Goal: Task Accomplishment & Management: Manage account settings

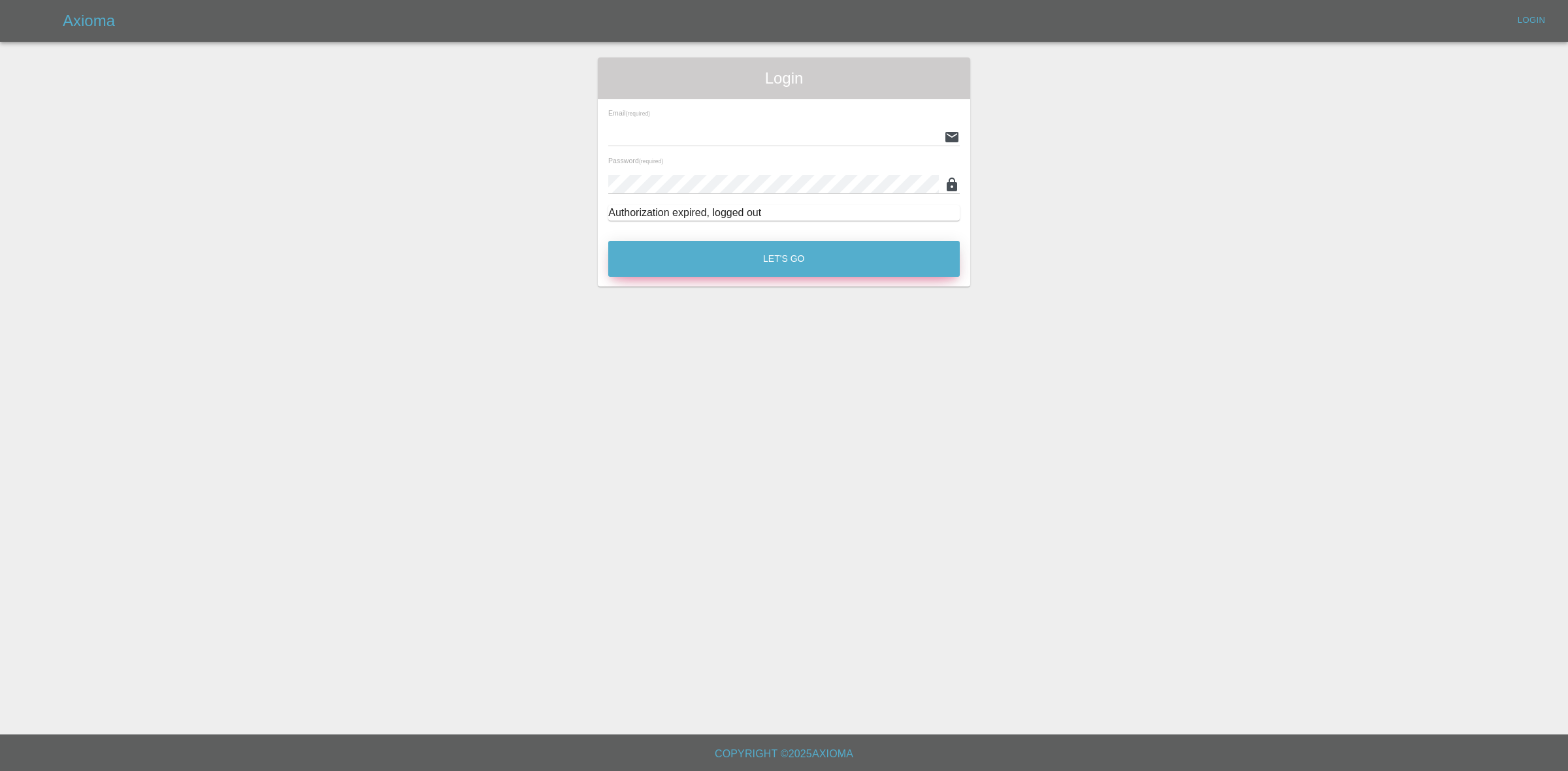
type input "georgecreedon1@icloud.com"
click at [704, 259] on button "Let's Go" at bounding box center [784, 258] width 351 height 36
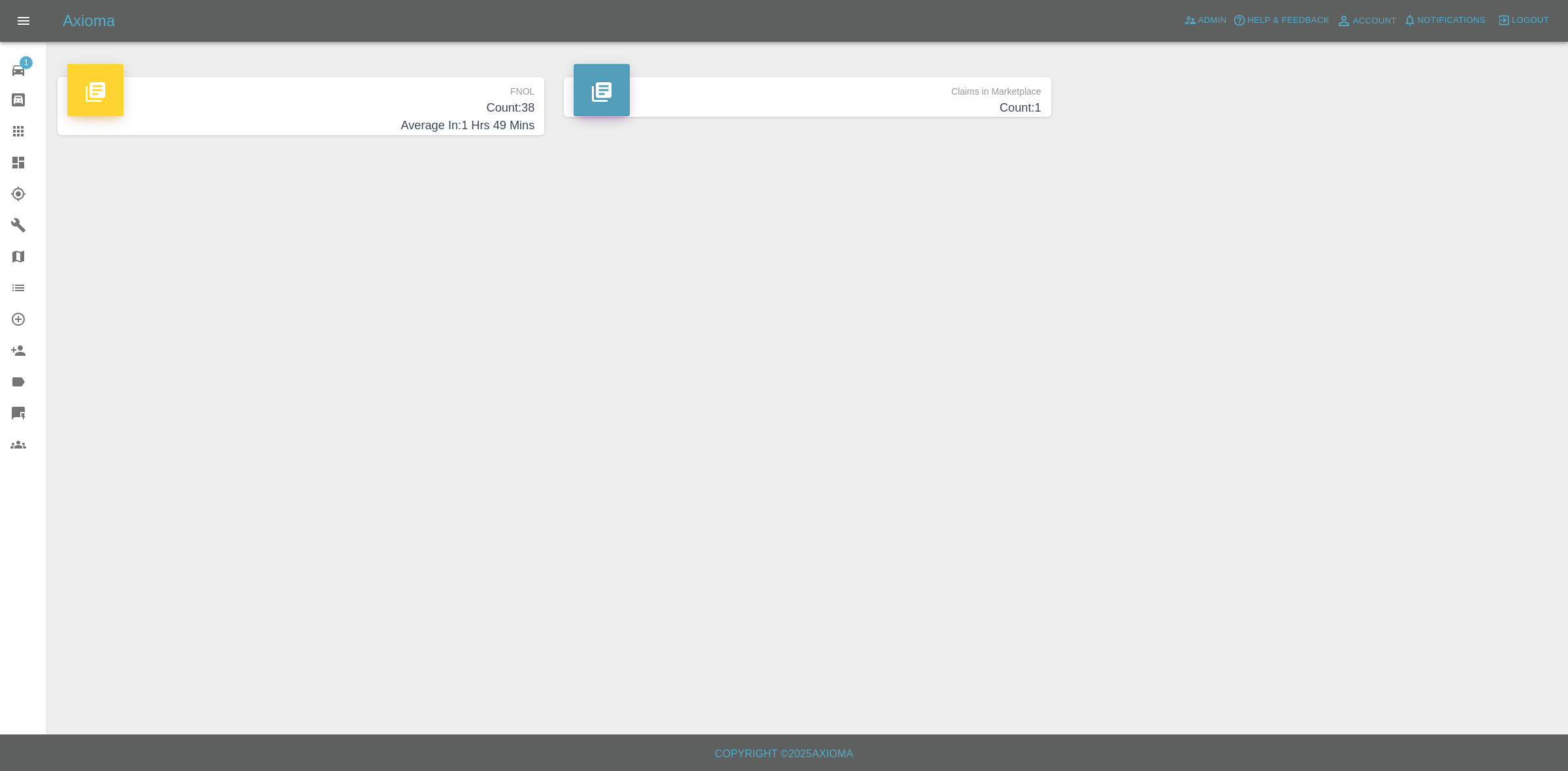
click at [5, 159] on link "Dashboard" at bounding box center [23, 162] width 47 height 31
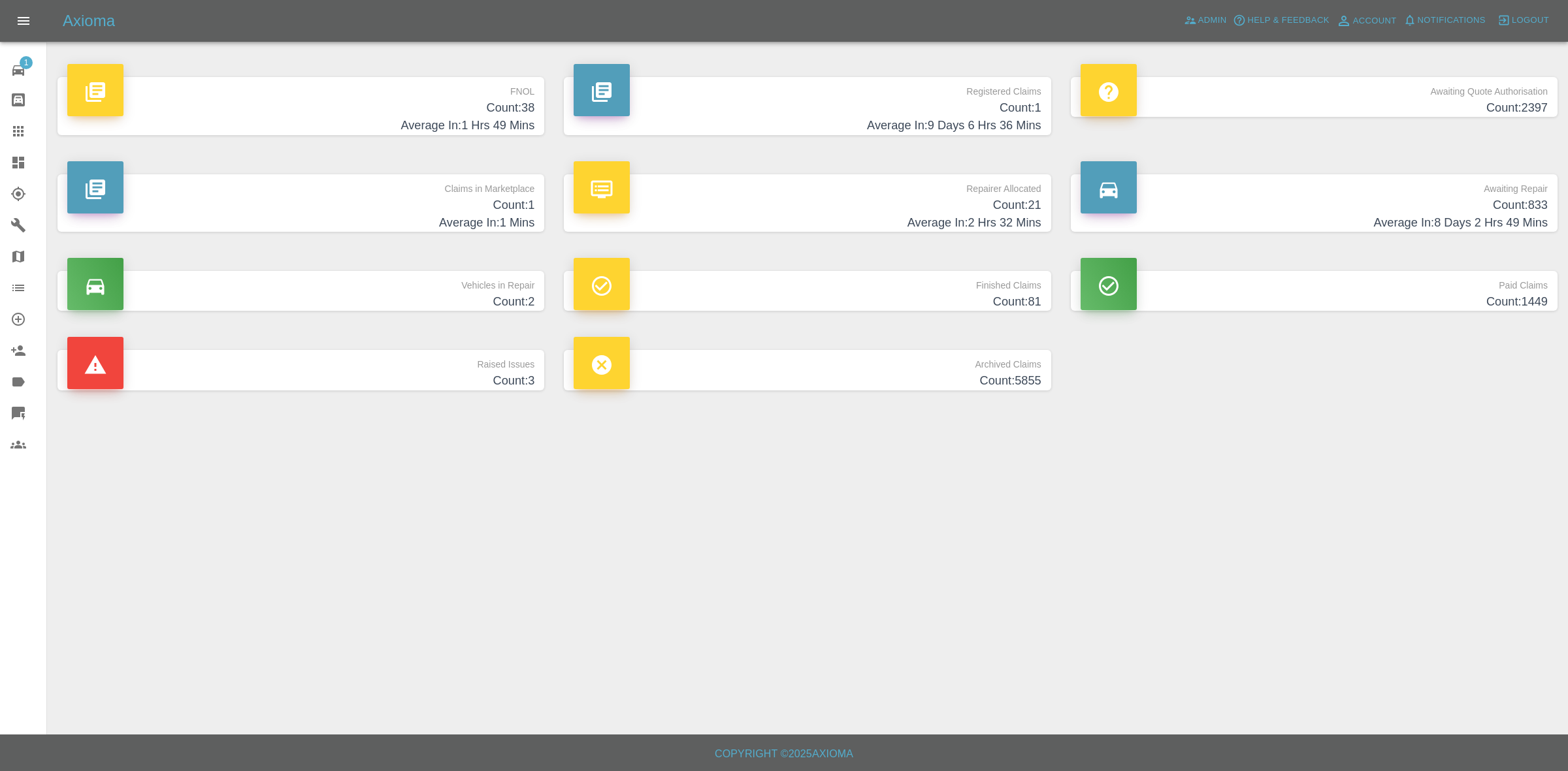
click at [413, 209] on h4 "Count: 1" at bounding box center [301, 205] width 467 height 17
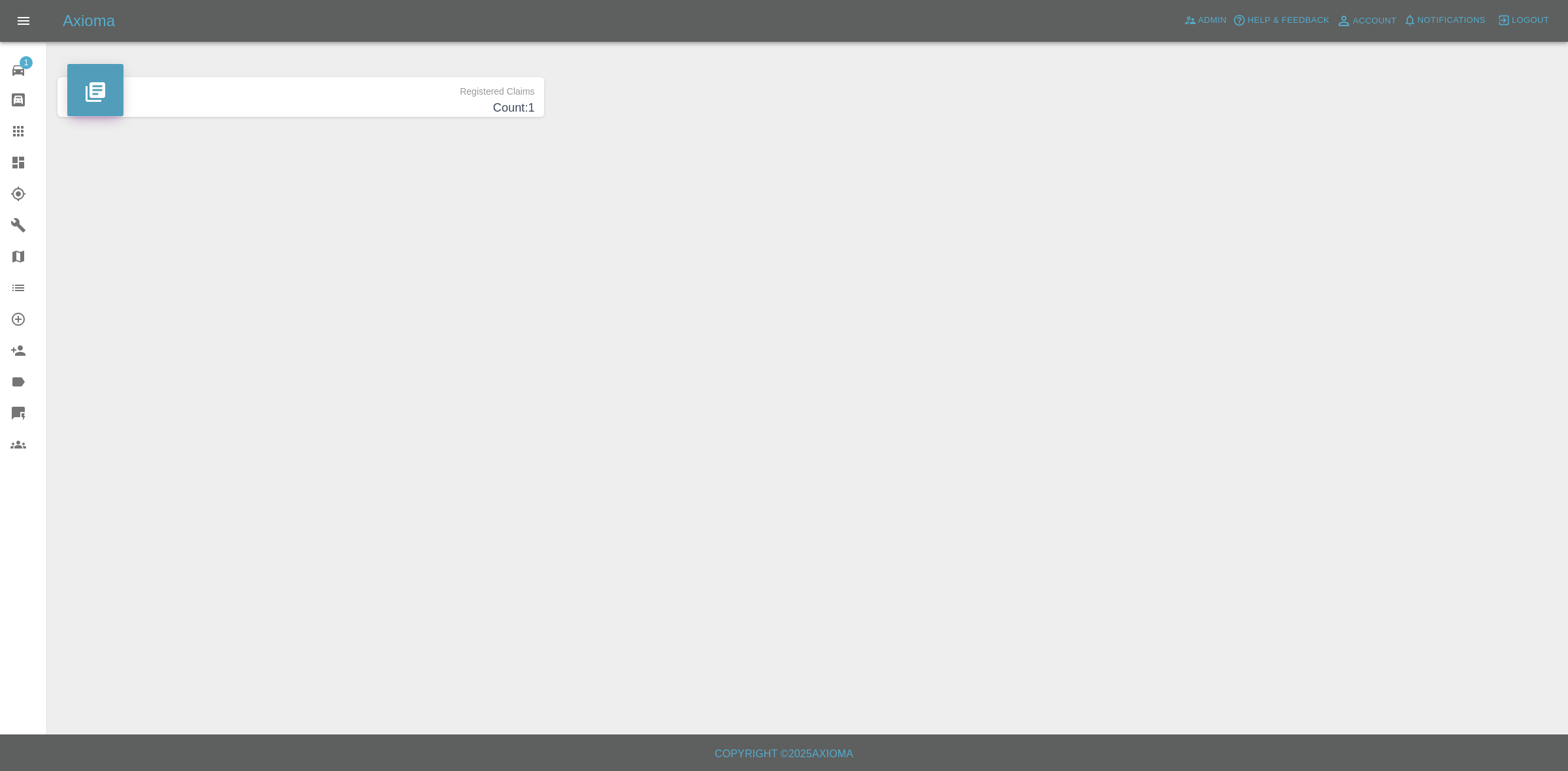
click at [1458, 16] on span "Notifications" at bounding box center [1451, 20] width 68 height 15
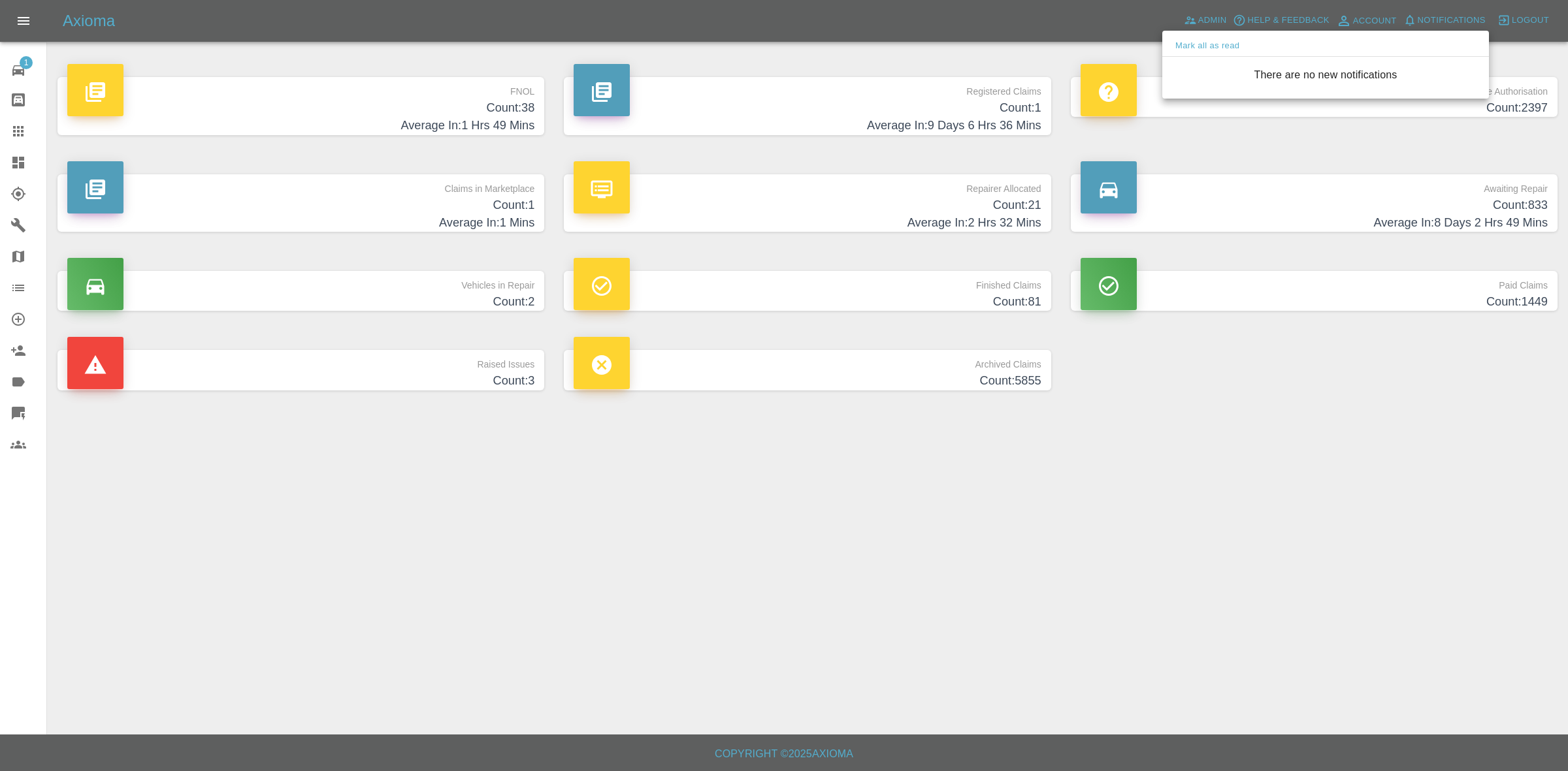
drag, startPoint x: 1231, startPoint y: 605, endPoint x: 890, endPoint y: 284, distance: 468.3
click at [1232, 605] on div at bounding box center [784, 386] width 1568 height 771
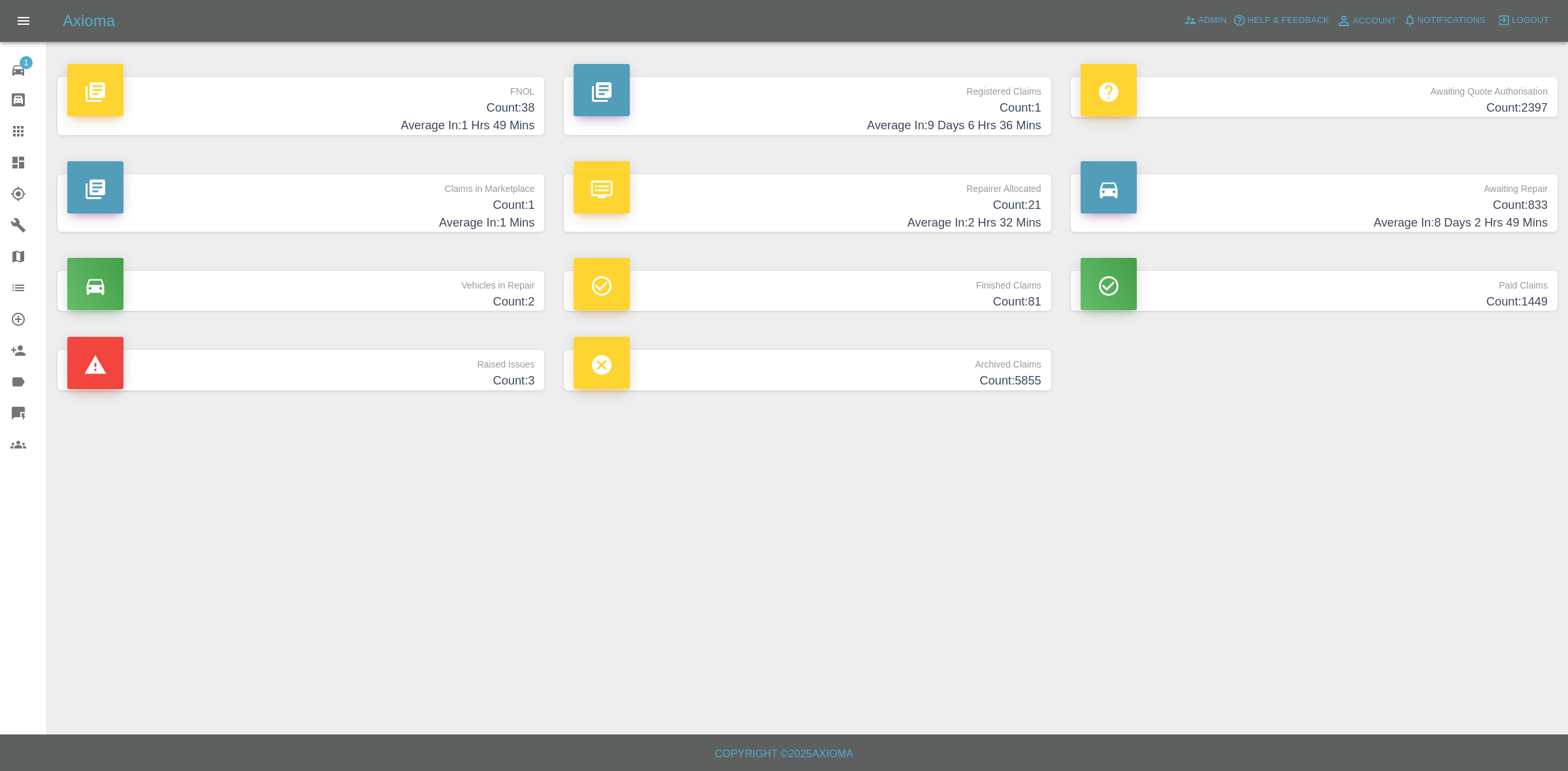
click at [841, 193] on p "Repairer Allocated" at bounding box center [807, 185] width 467 height 23
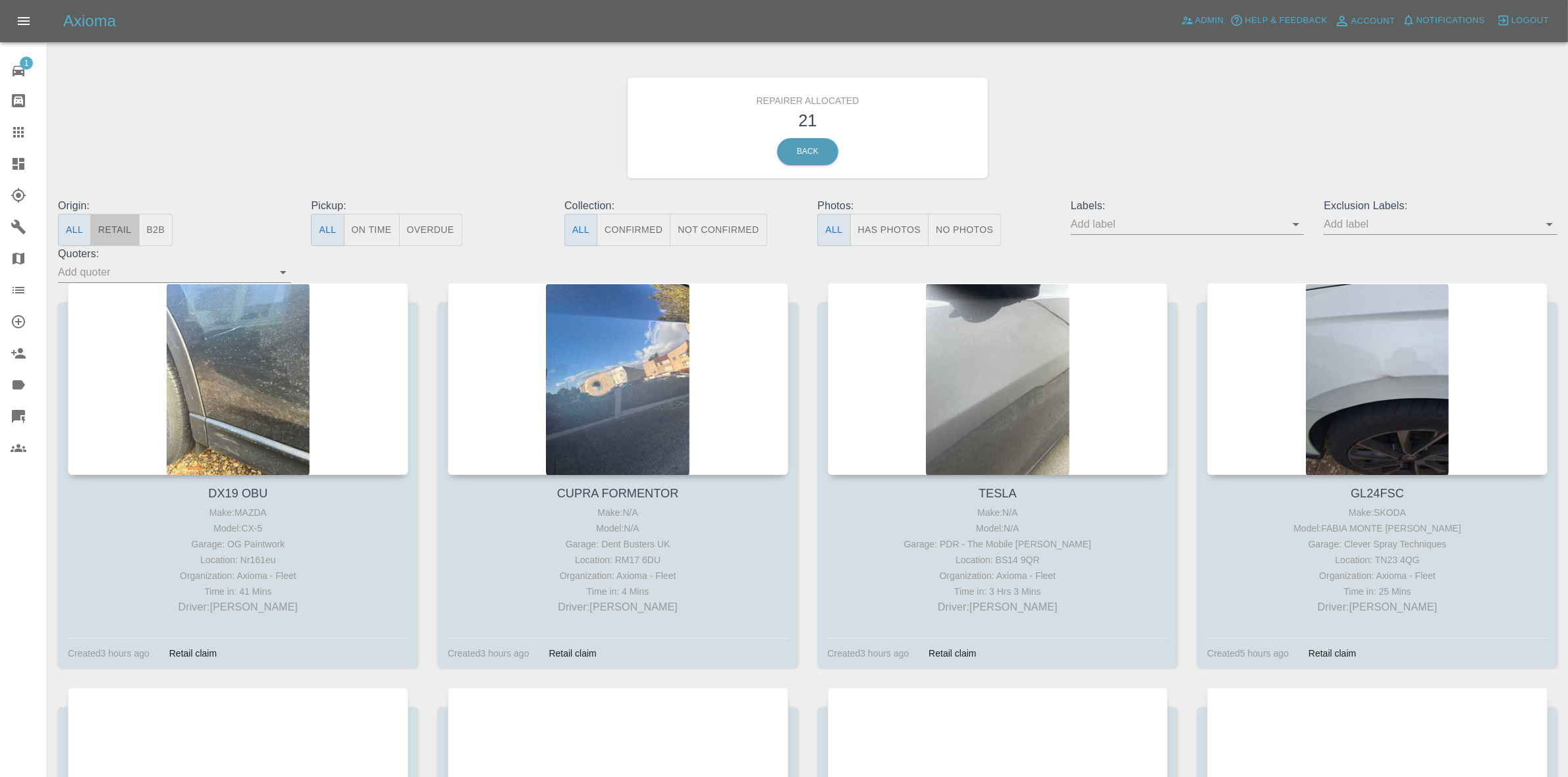
click at [125, 232] on button "Retail" at bounding box center [114, 230] width 48 height 32
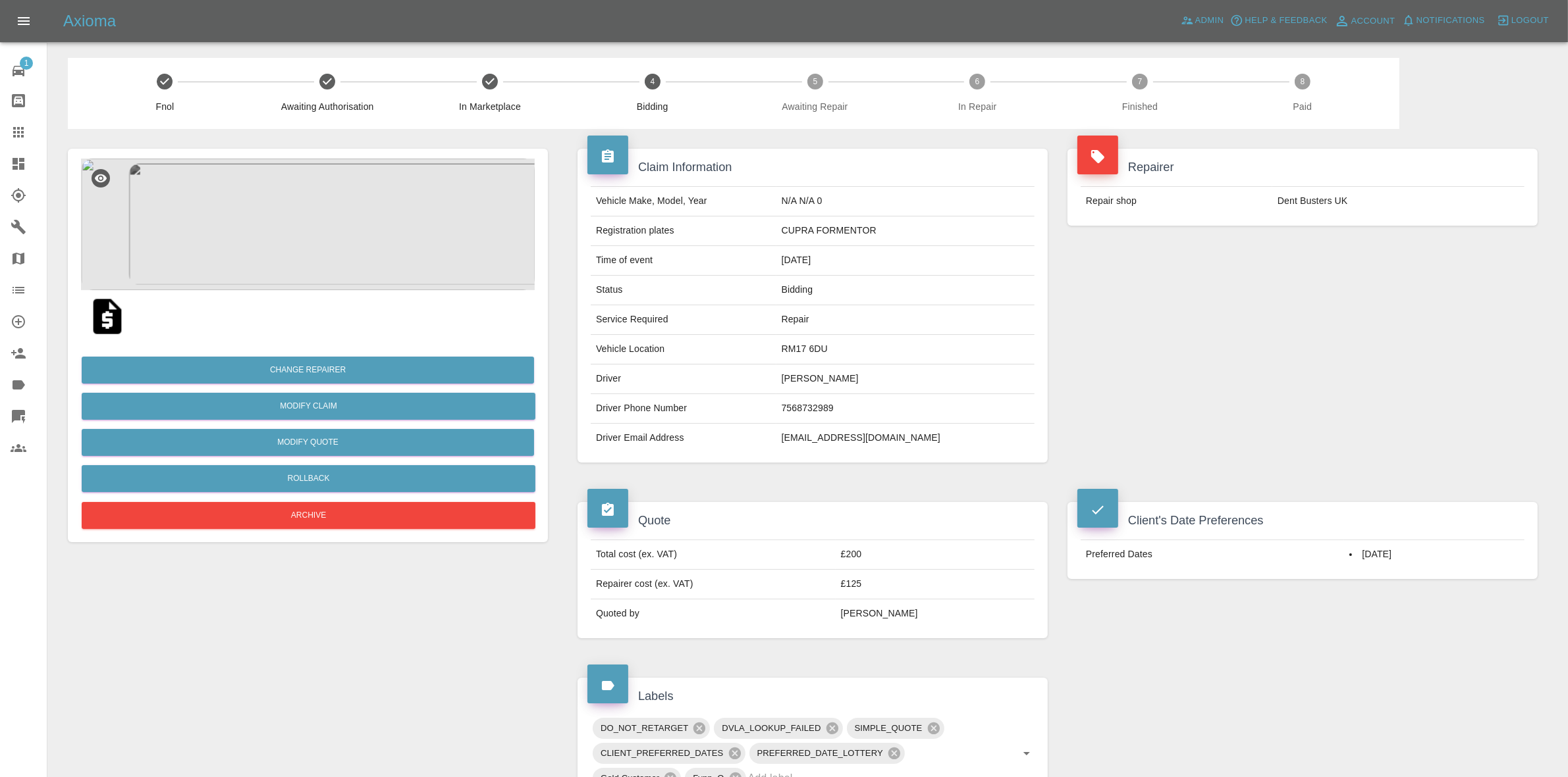
drag, startPoint x: 1197, startPoint y: 298, endPoint x: 1058, endPoint y: 246, distance: 148.4
click at [1197, 298] on div "Repairer Repair shop Dent Busters UK" at bounding box center [1303, 306] width 490 height 353
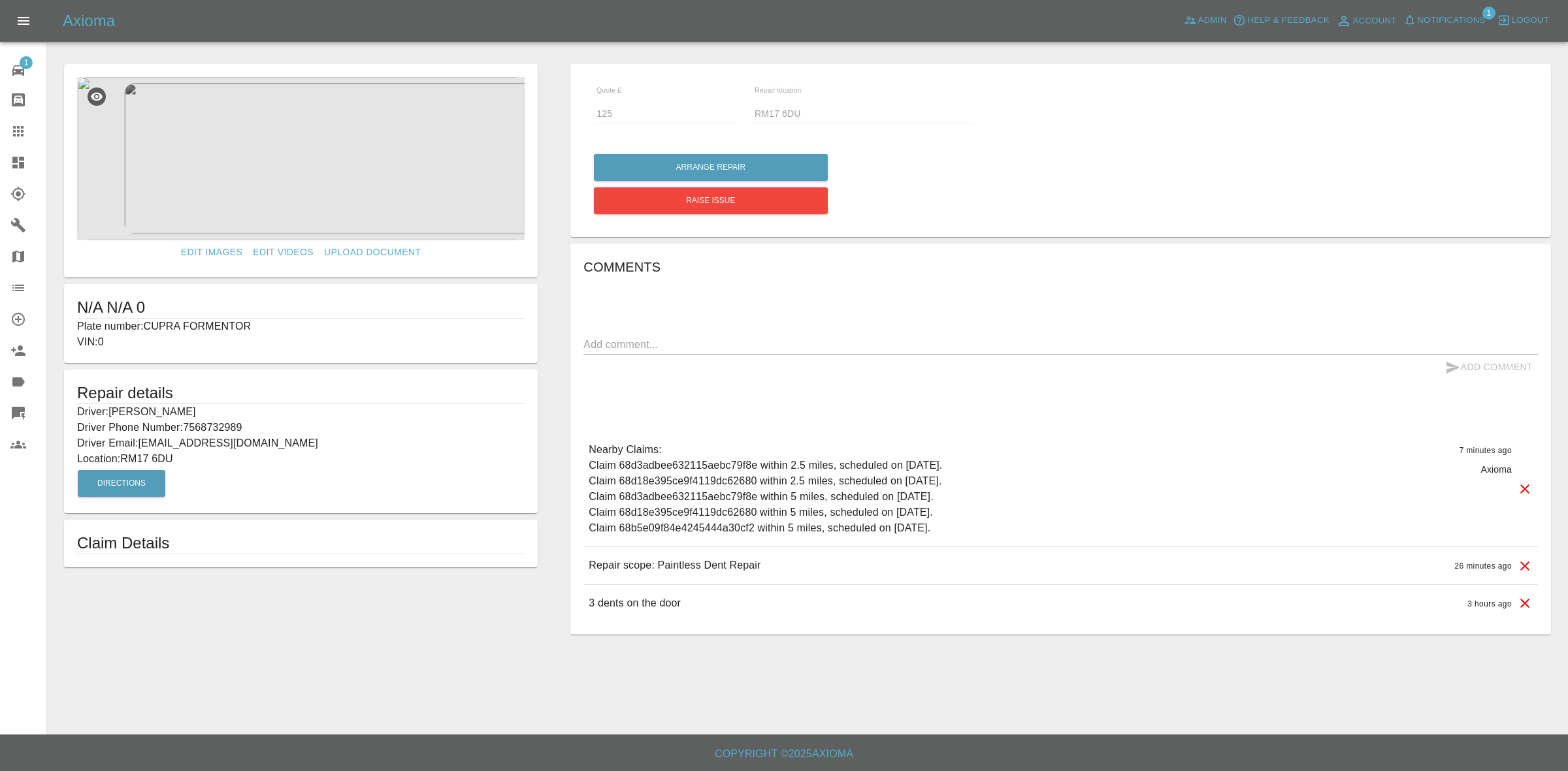
click at [0, 159] on link "Dashboard" at bounding box center [23, 162] width 47 height 31
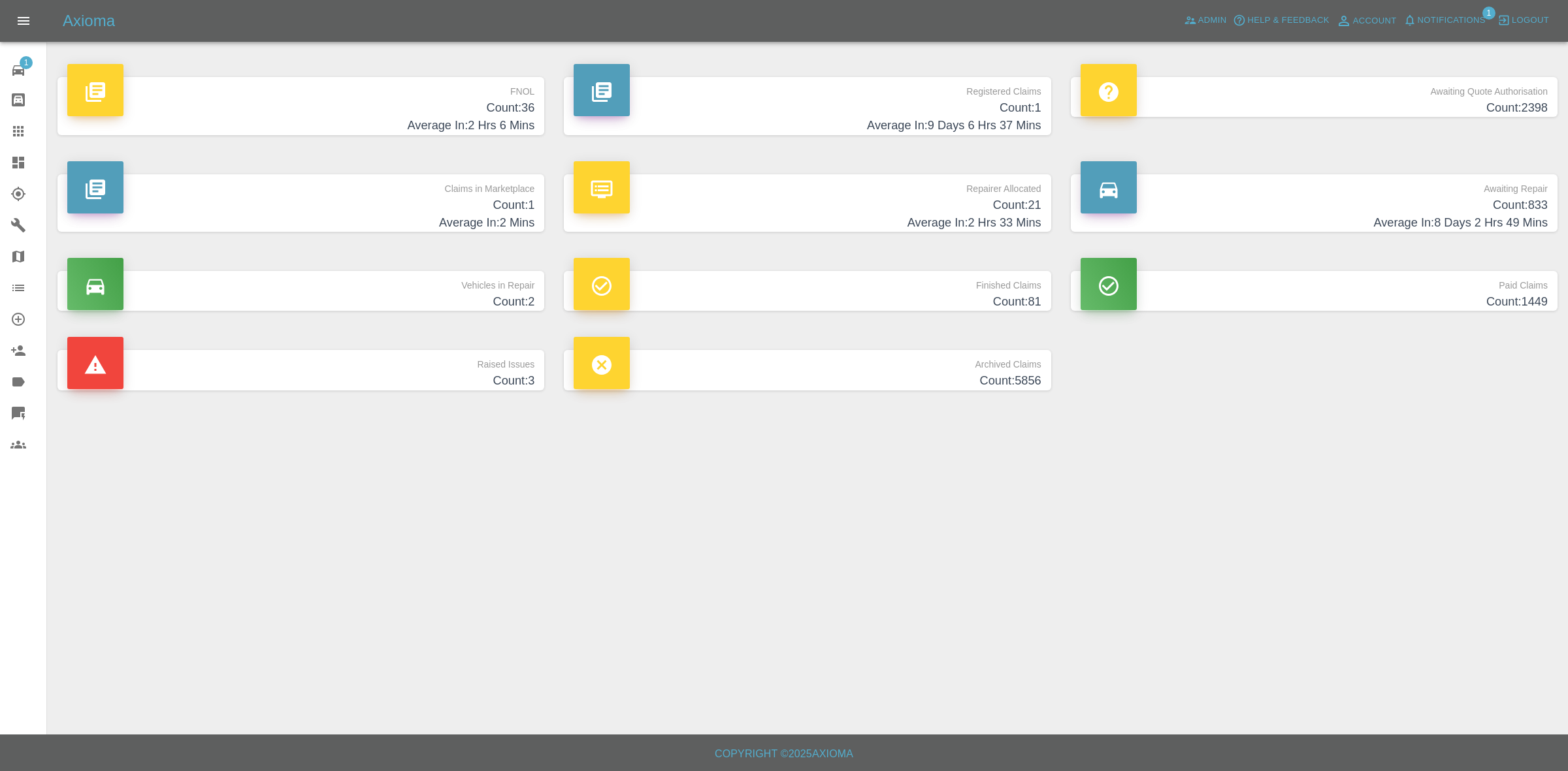
click at [1207, 209] on h4 "Count: 833" at bounding box center [1314, 205] width 467 height 17
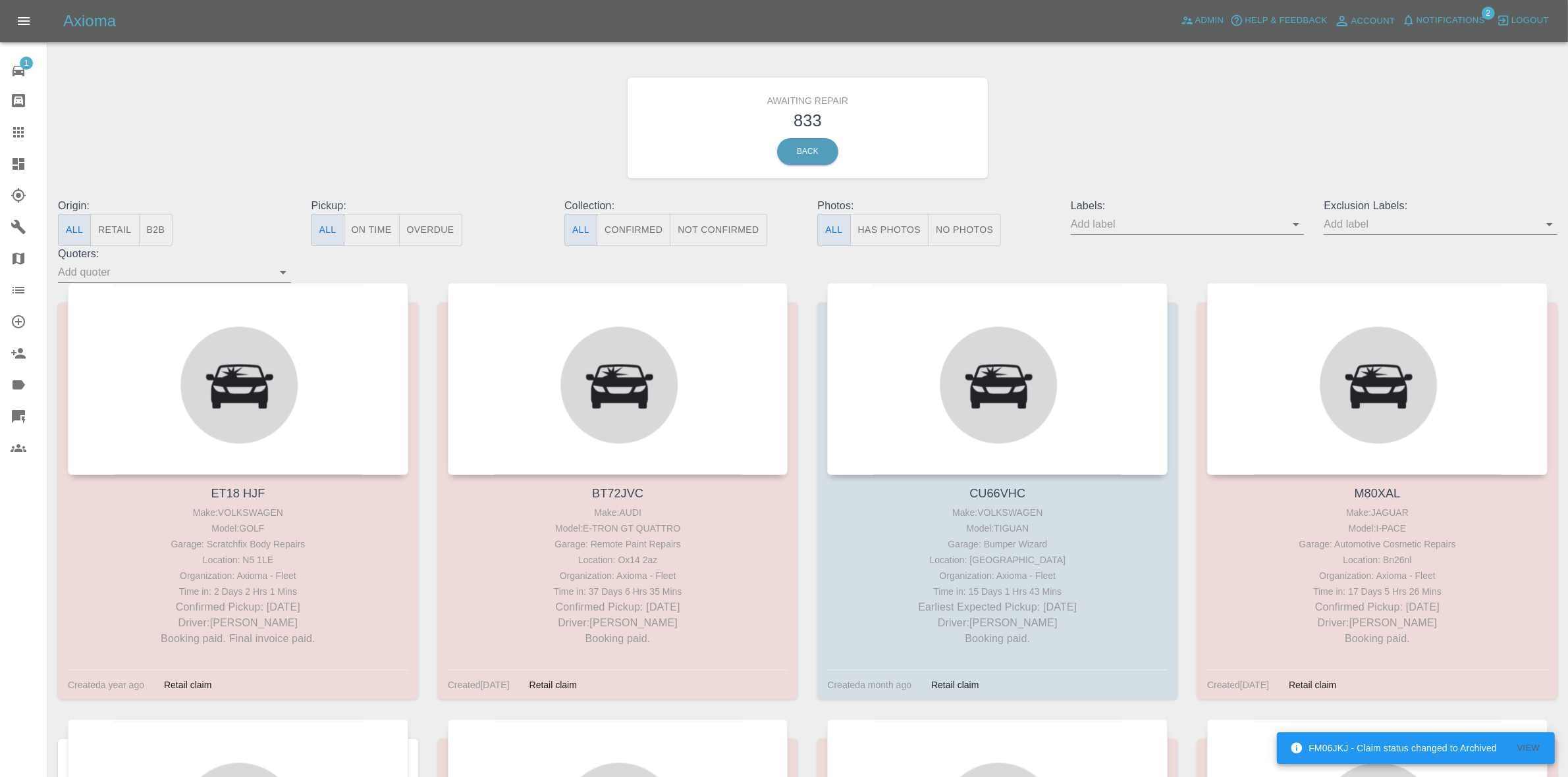
scroll to position [76625, 0]
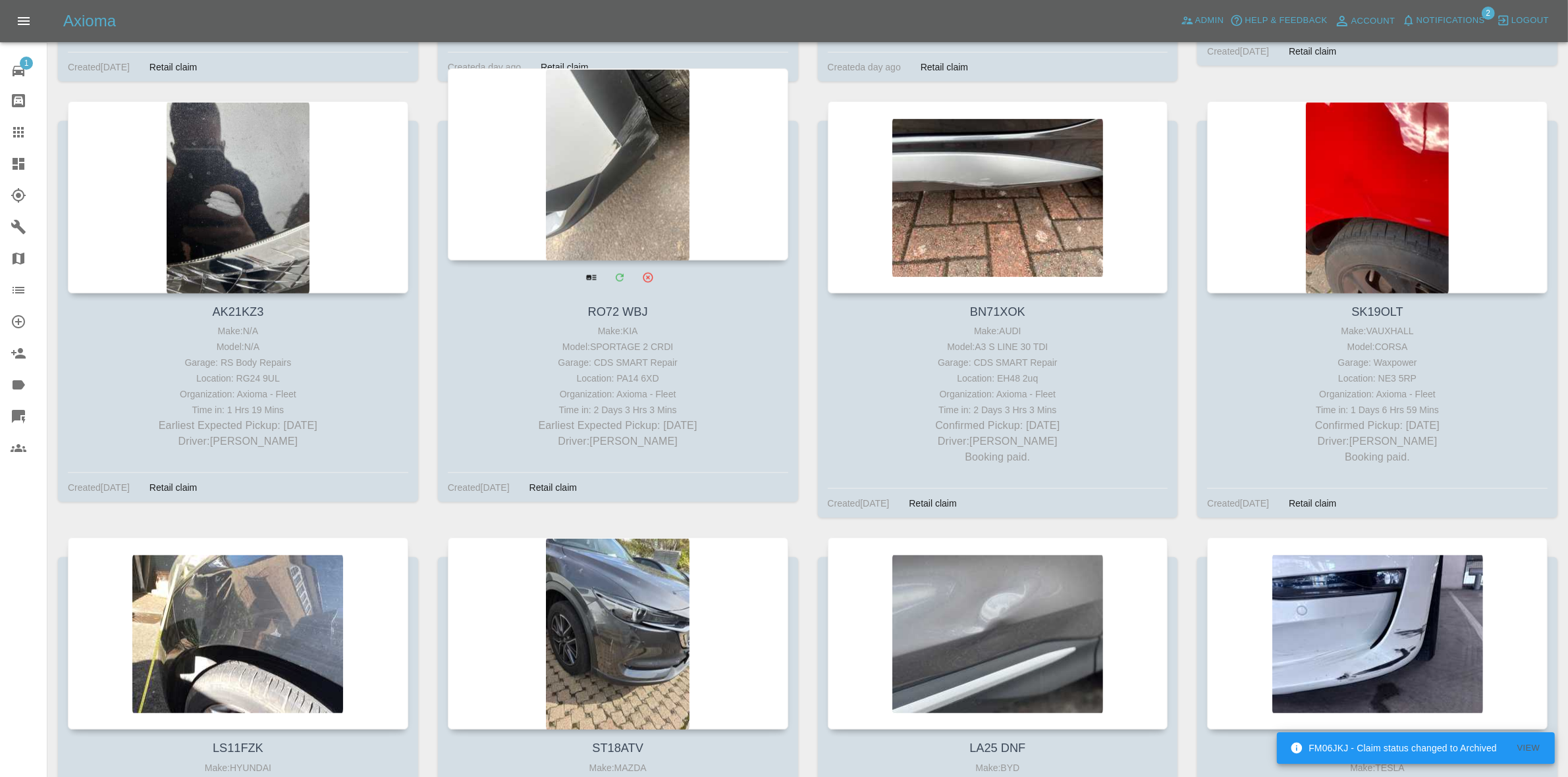
click at [660, 191] on div at bounding box center [618, 164] width 340 height 192
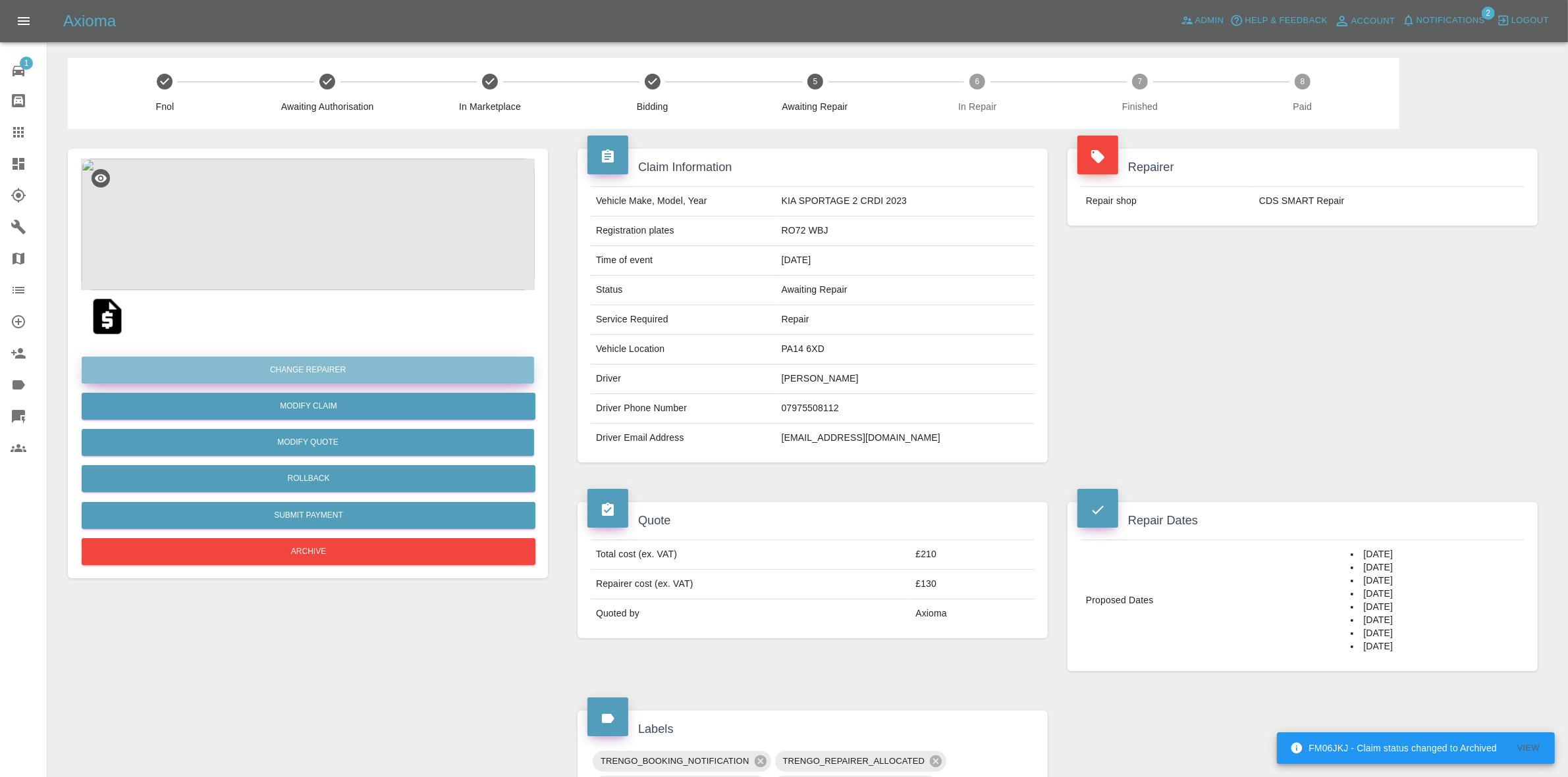
click at [294, 372] on button "Change Repairer" at bounding box center [307, 370] width 453 height 27
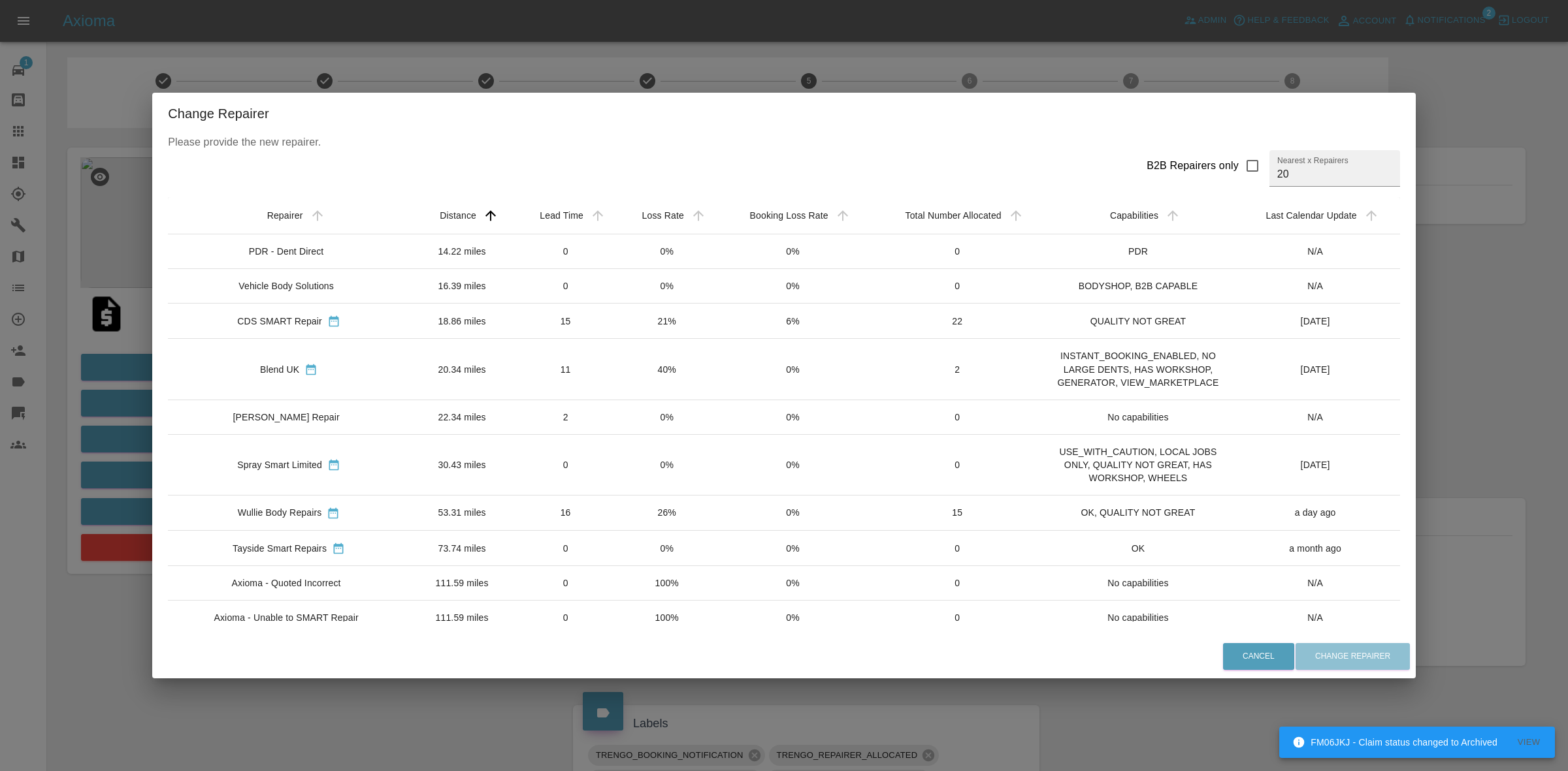
click at [660, 379] on td "40%" at bounding box center [666, 369] width 100 height 61
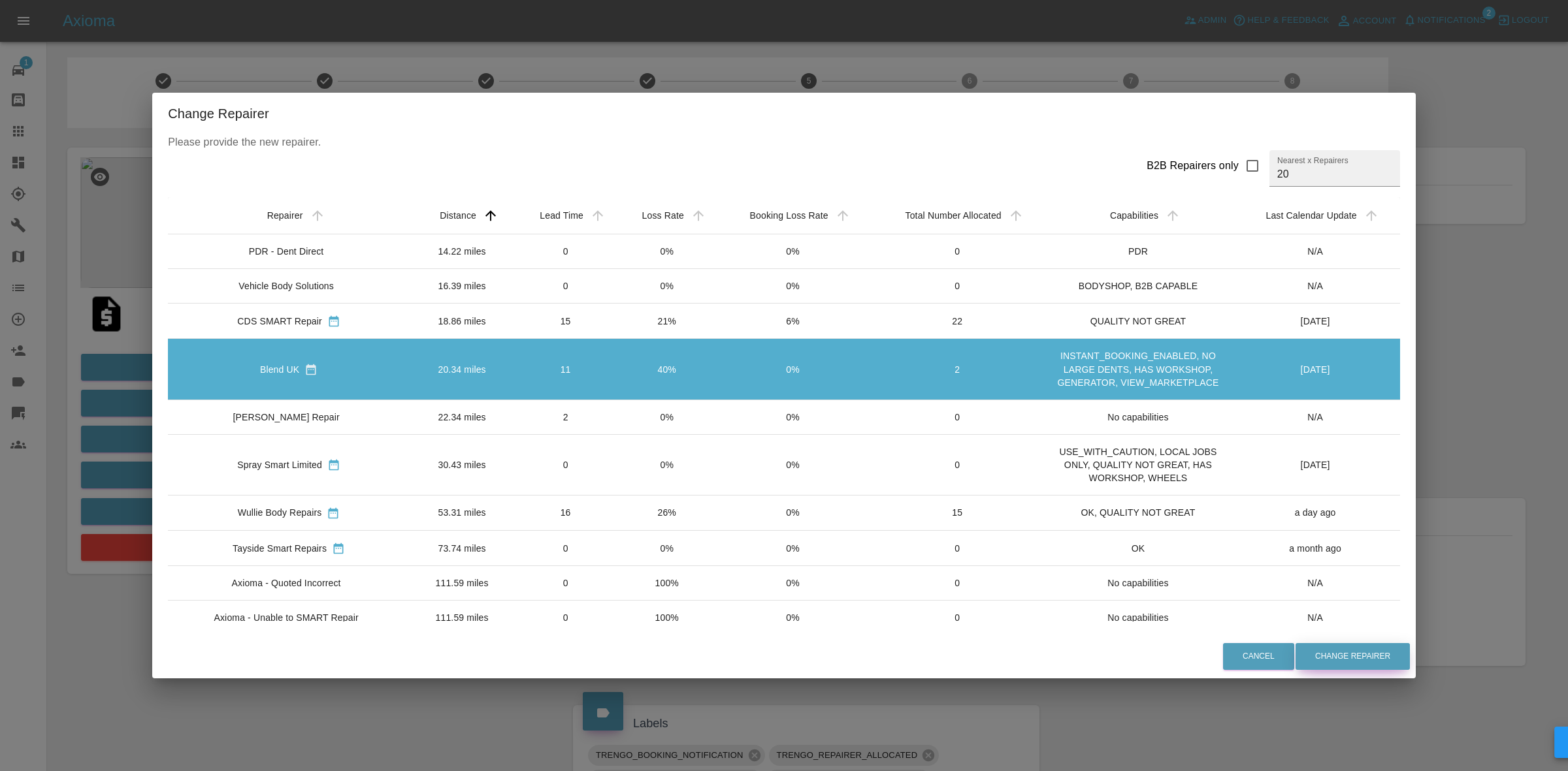
click at [1340, 655] on button "Change Repairer" at bounding box center [1352, 656] width 114 height 27
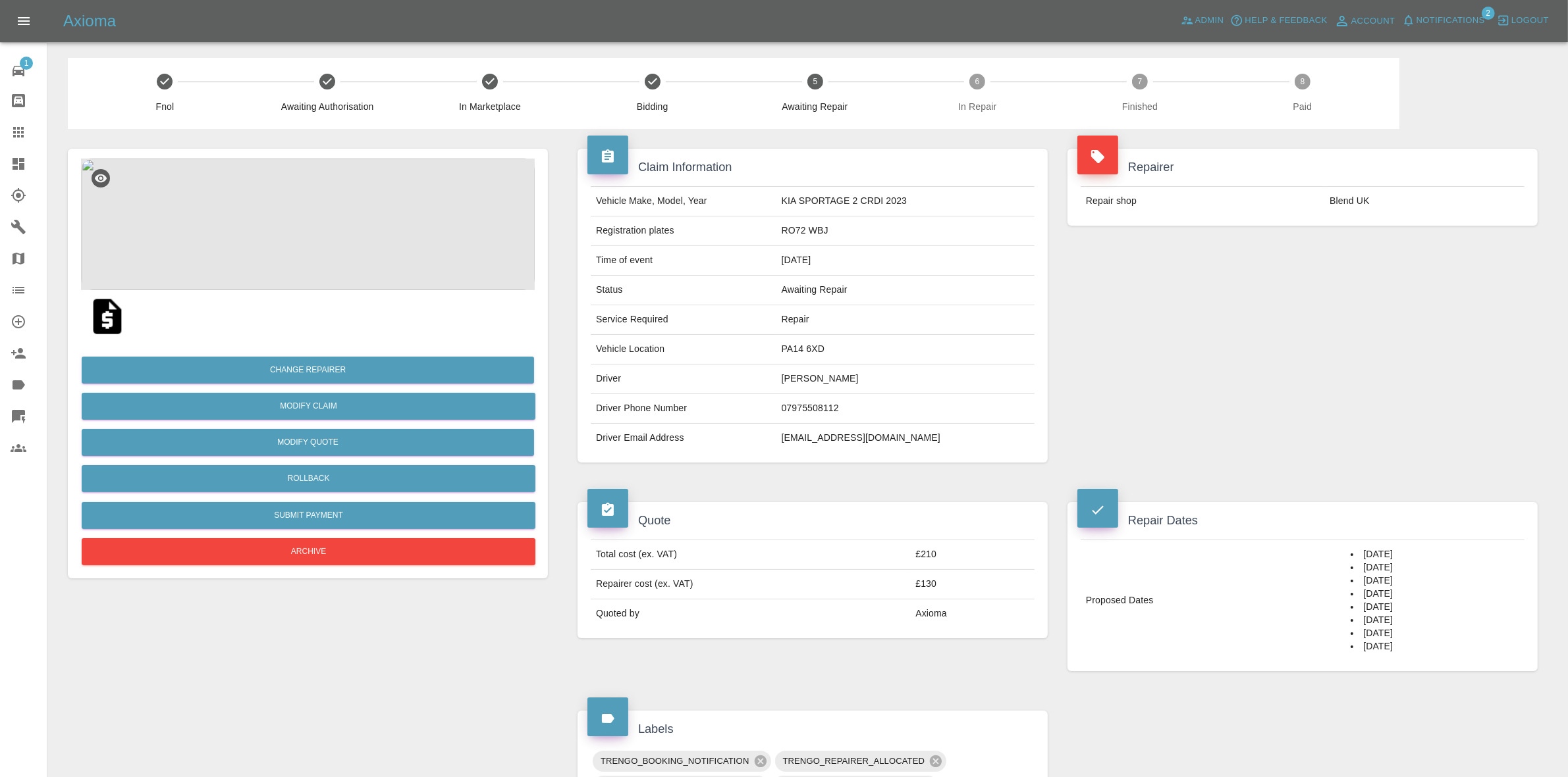
click at [1416, 290] on div "Repairer Repair shop Blend UK" at bounding box center [1303, 306] width 490 height 353
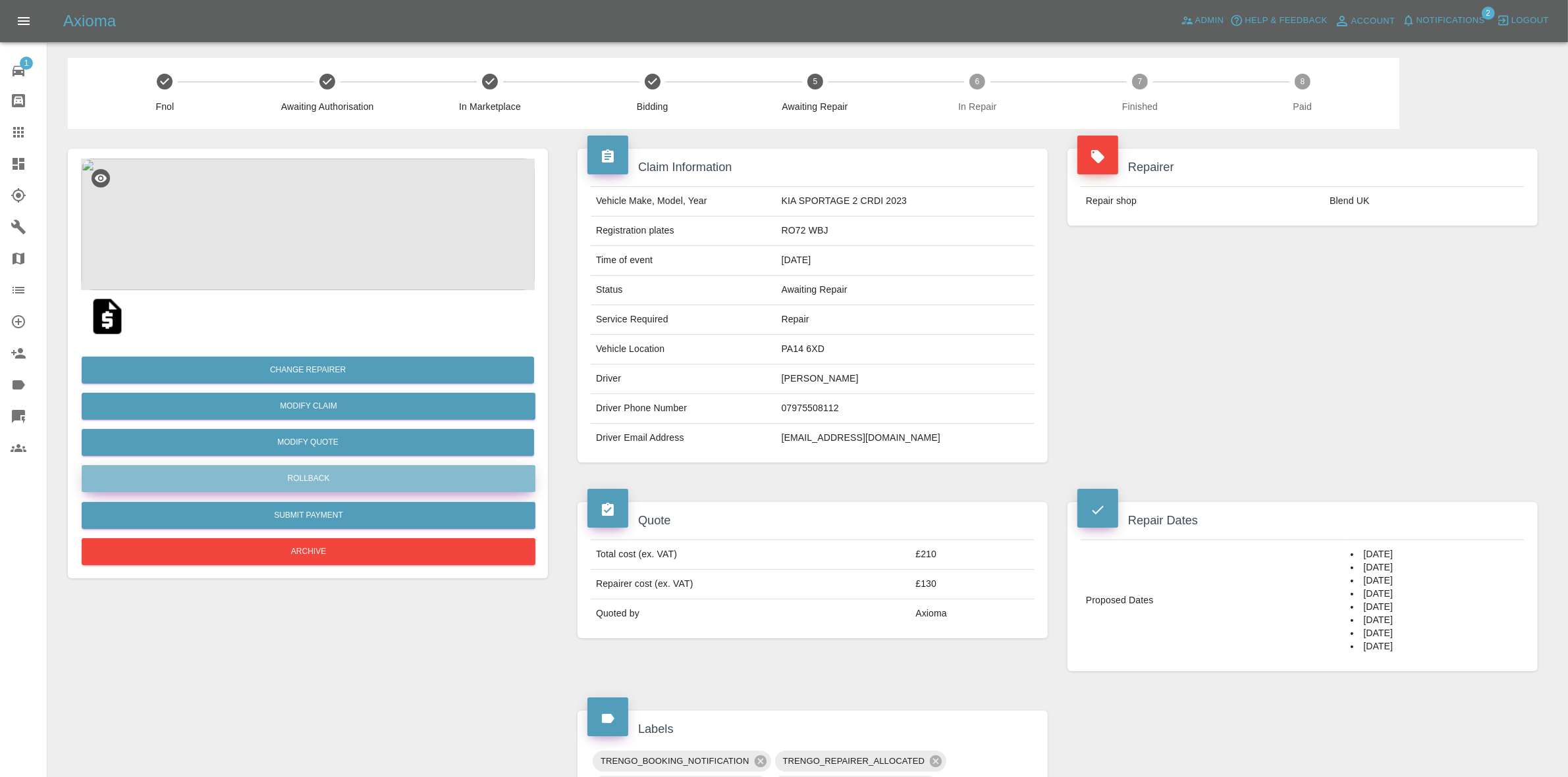
click at [323, 474] on button "Rollback" at bounding box center [308, 479] width 454 height 27
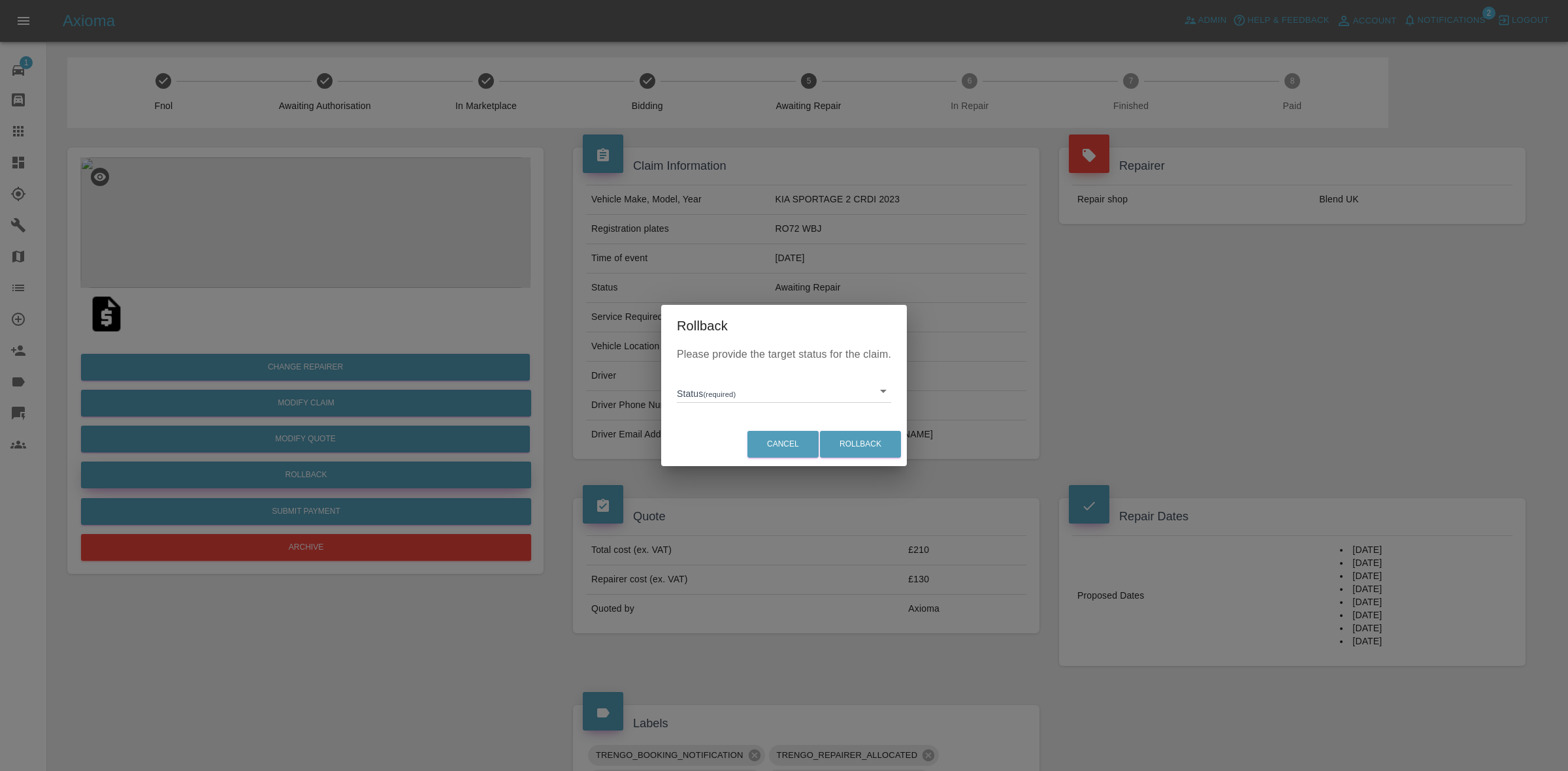
click at [753, 384] on body "Axioma Admin Help & Feedback Account Notifications 2 Logout 1 Repair home Bodys…" at bounding box center [784, 634] width 1568 height 1267
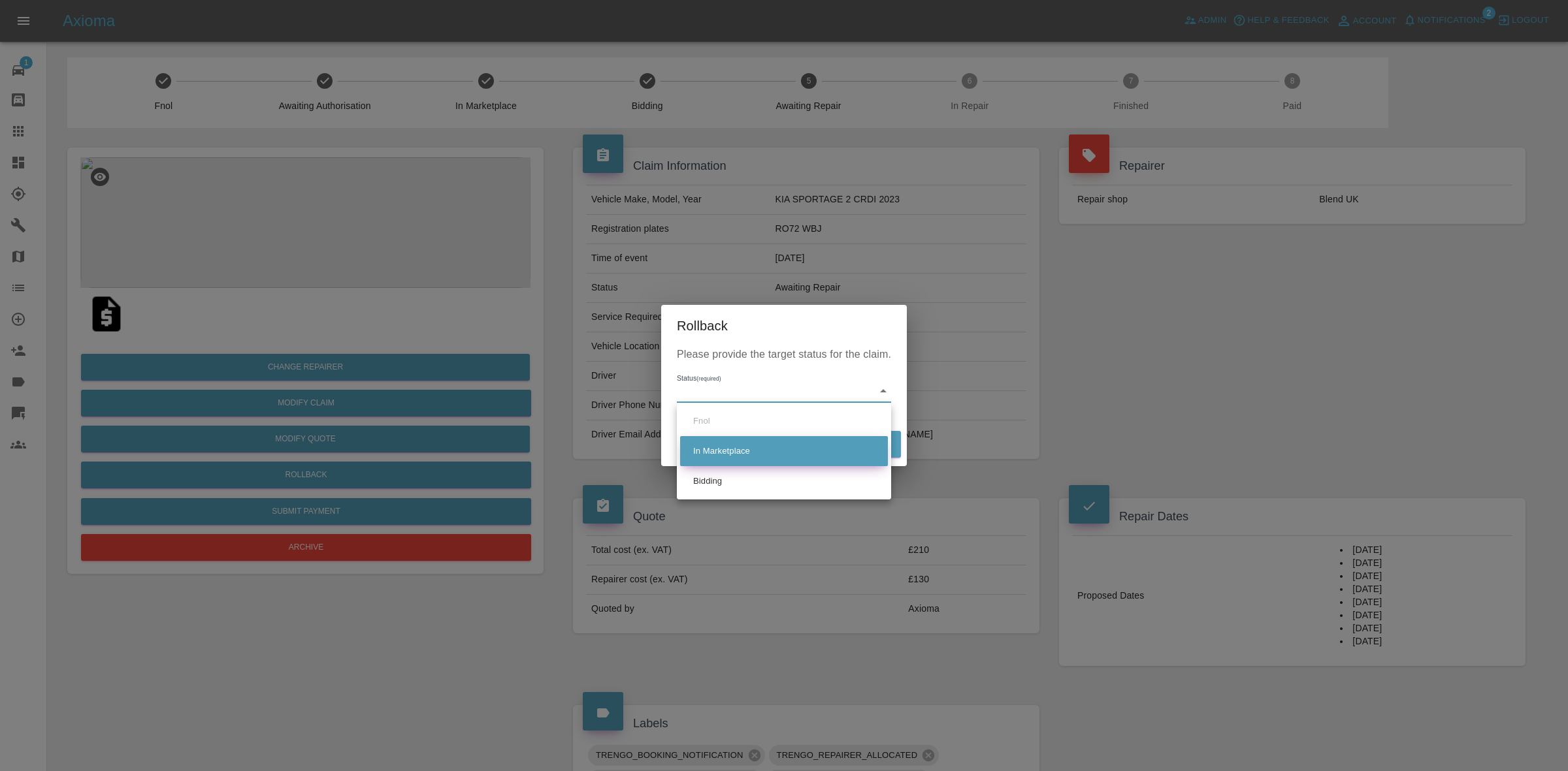
click at [745, 452] on li "In Marketplace" at bounding box center [784, 451] width 208 height 30
type input "in-marketplace"
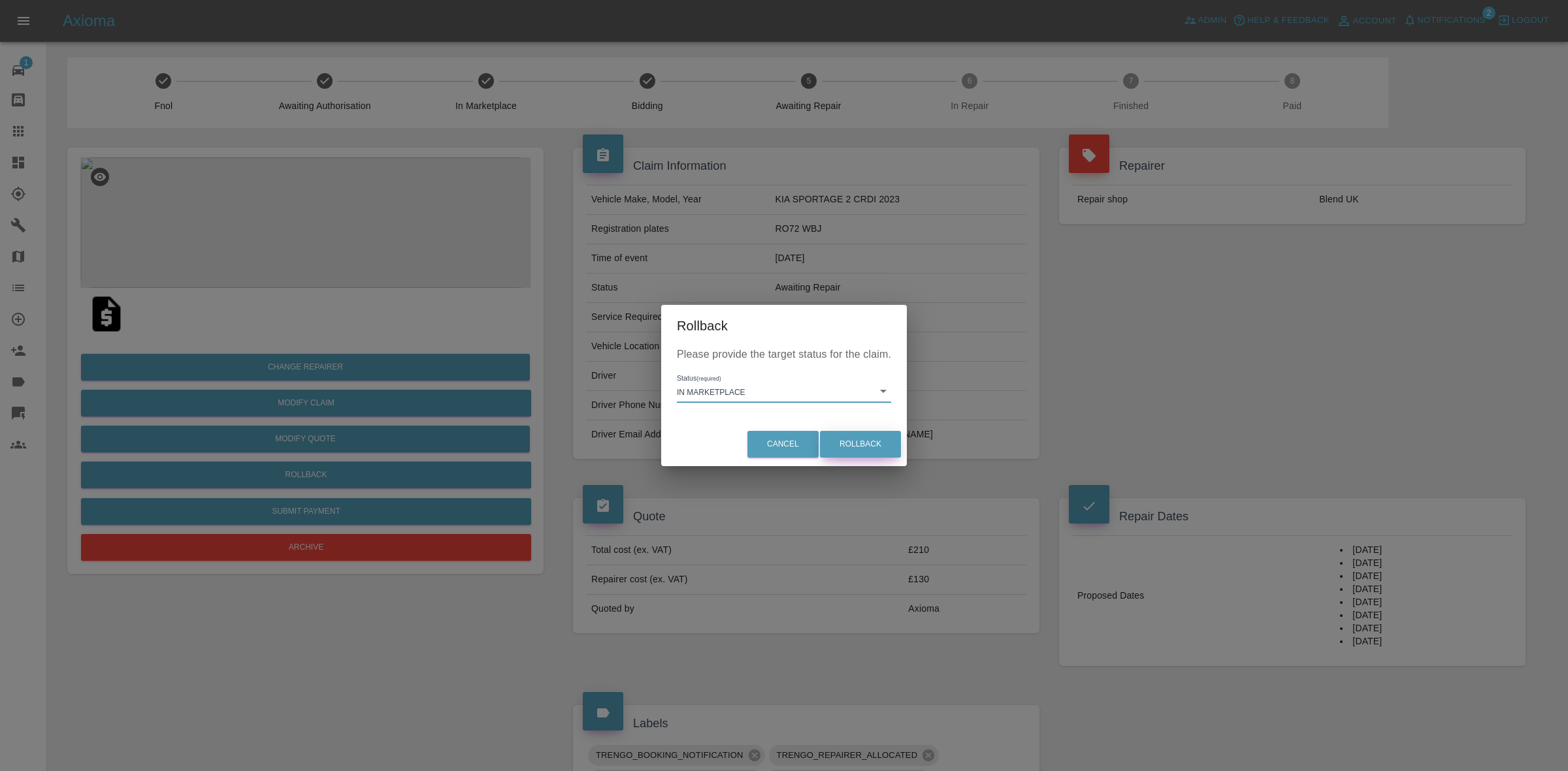
click at [831, 439] on button "Rollback" at bounding box center [860, 444] width 81 height 27
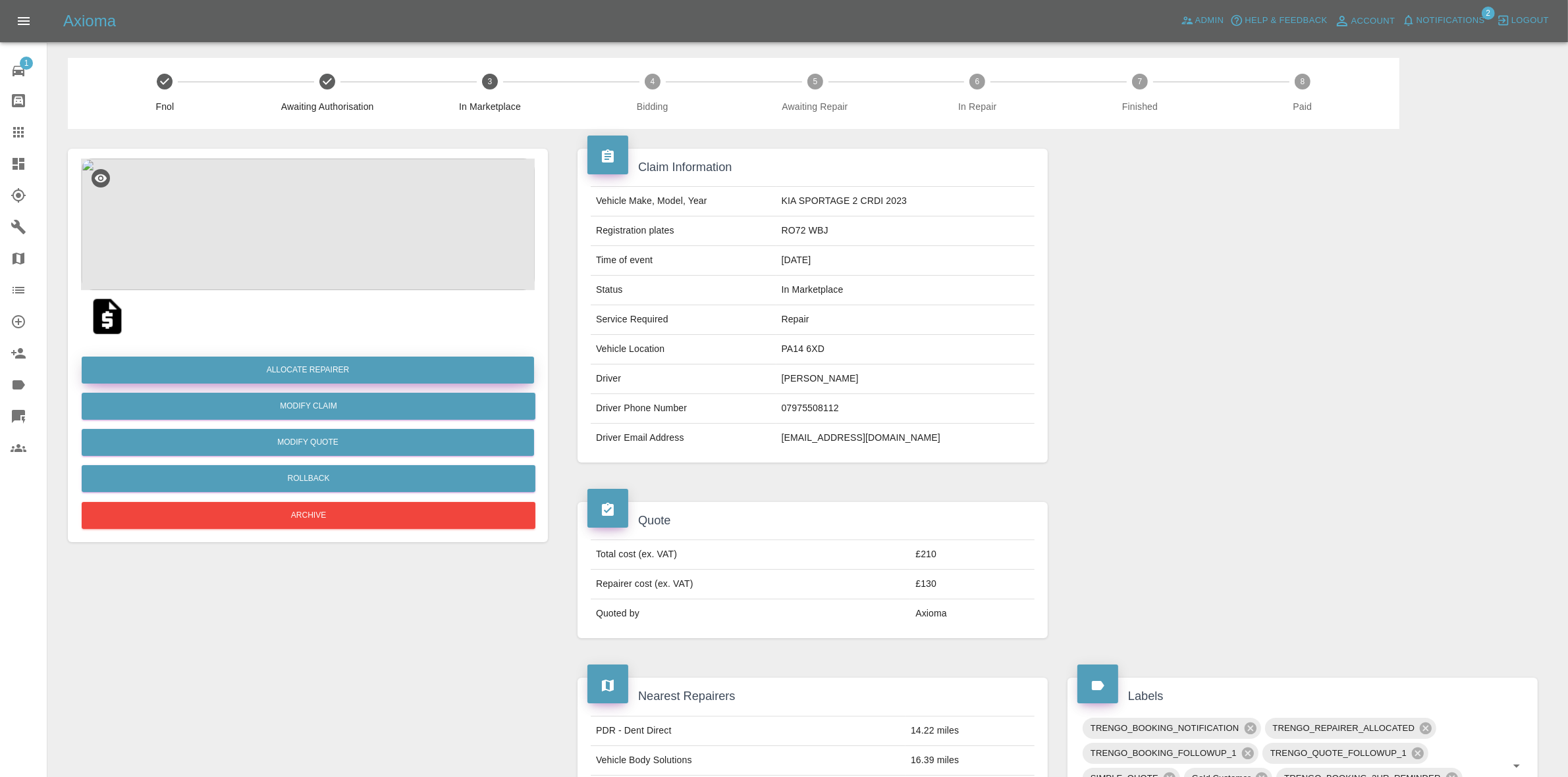
click at [312, 370] on button "Allocate Repairer" at bounding box center [307, 370] width 453 height 27
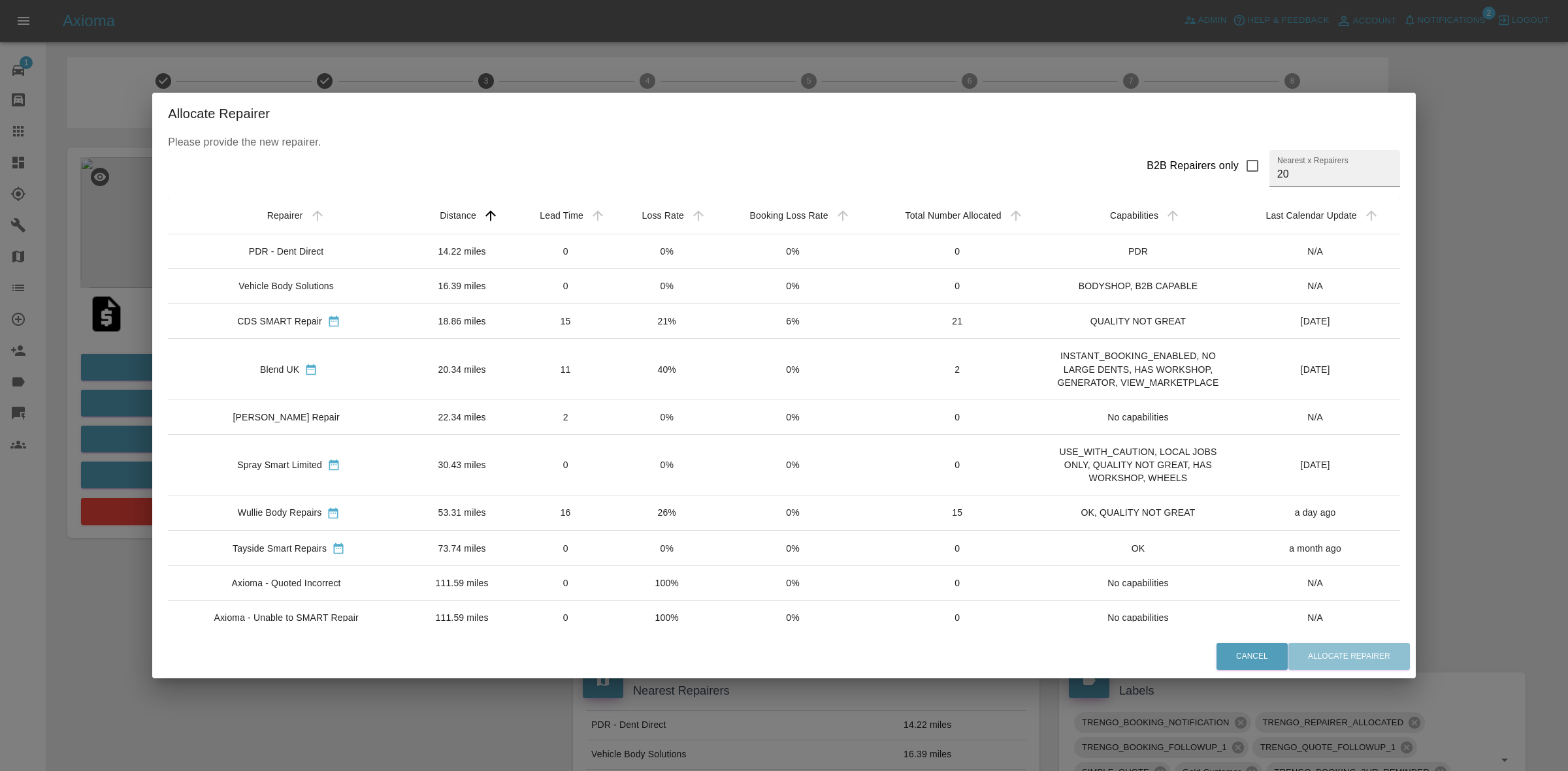
click at [632, 386] on td "40%" at bounding box center [666, 369] width 100 height 61
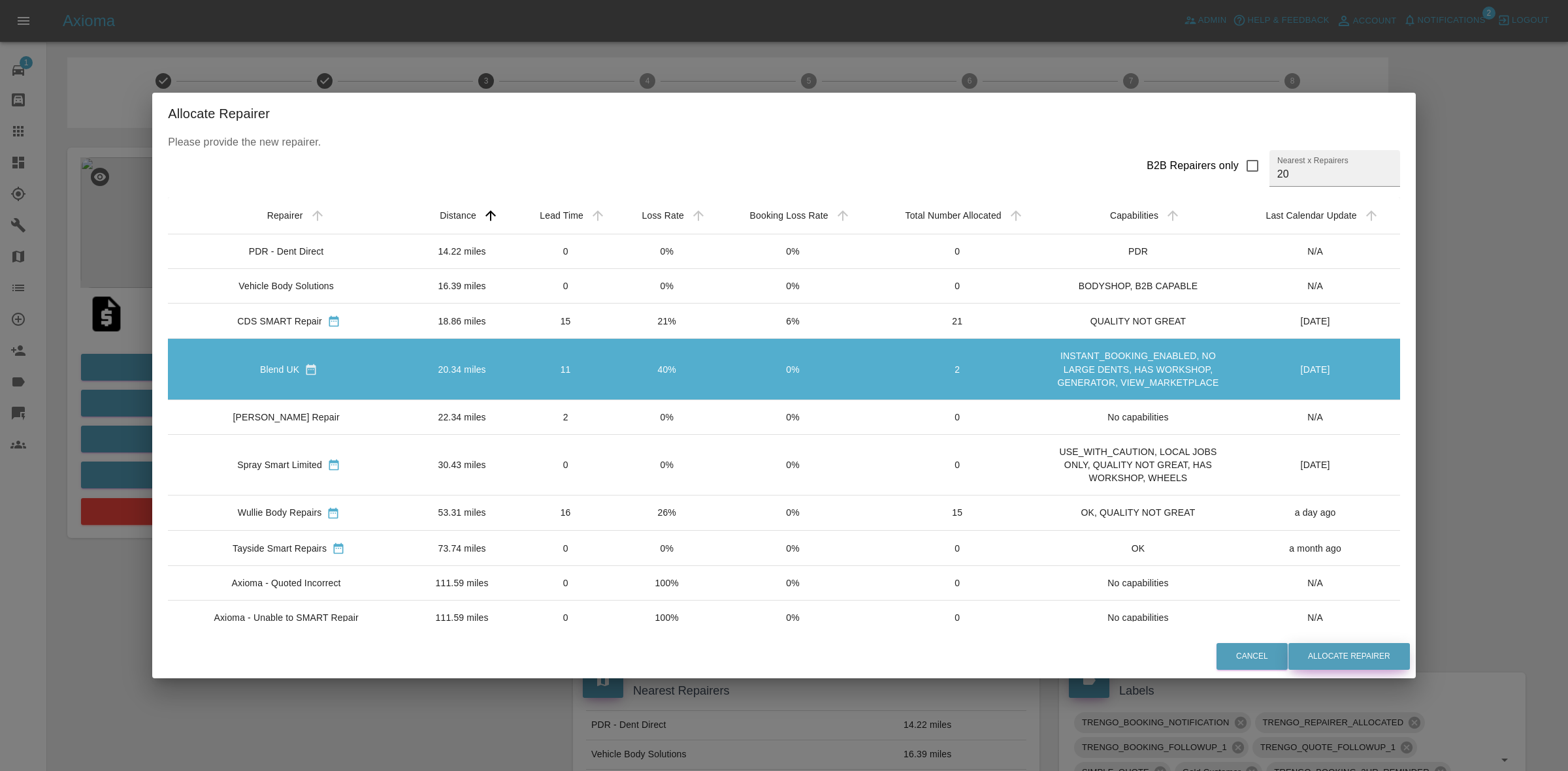
click at [1332, 653] on button "Allocate Repairer" at bounding box center [1349, 656] width 122 height 27
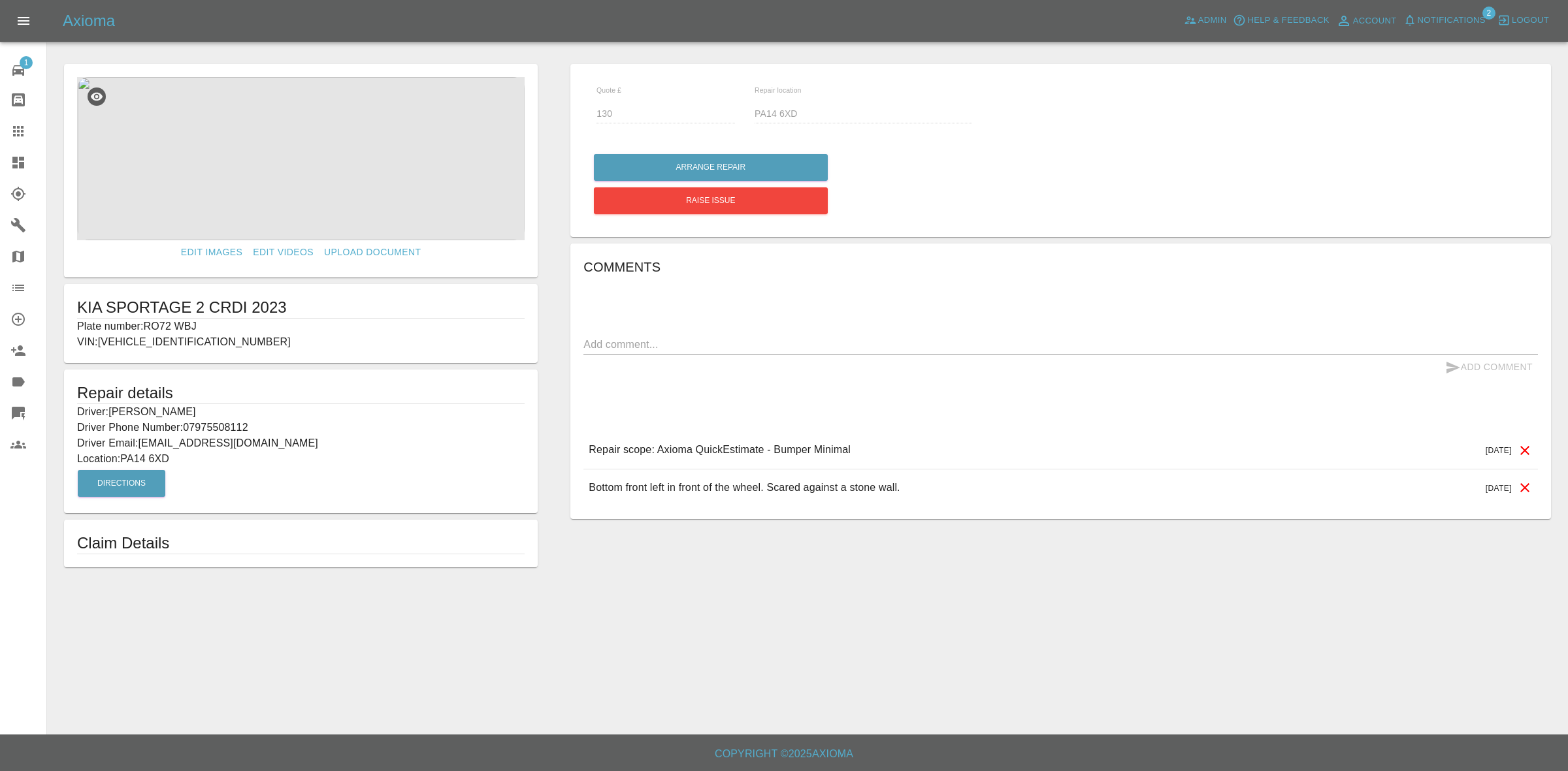
drag, startPoint x: 661, startPoint y: 153, endPoint x: 651, endPoint y: 220, distance: 67.7
click at [662, 154] on div "Arrange Repair" at bounding box center [709, 167] width 234 height 33
click at [668, 171] on button "Arrange Repair" at bounding box center [710, 167] width 234 height 27
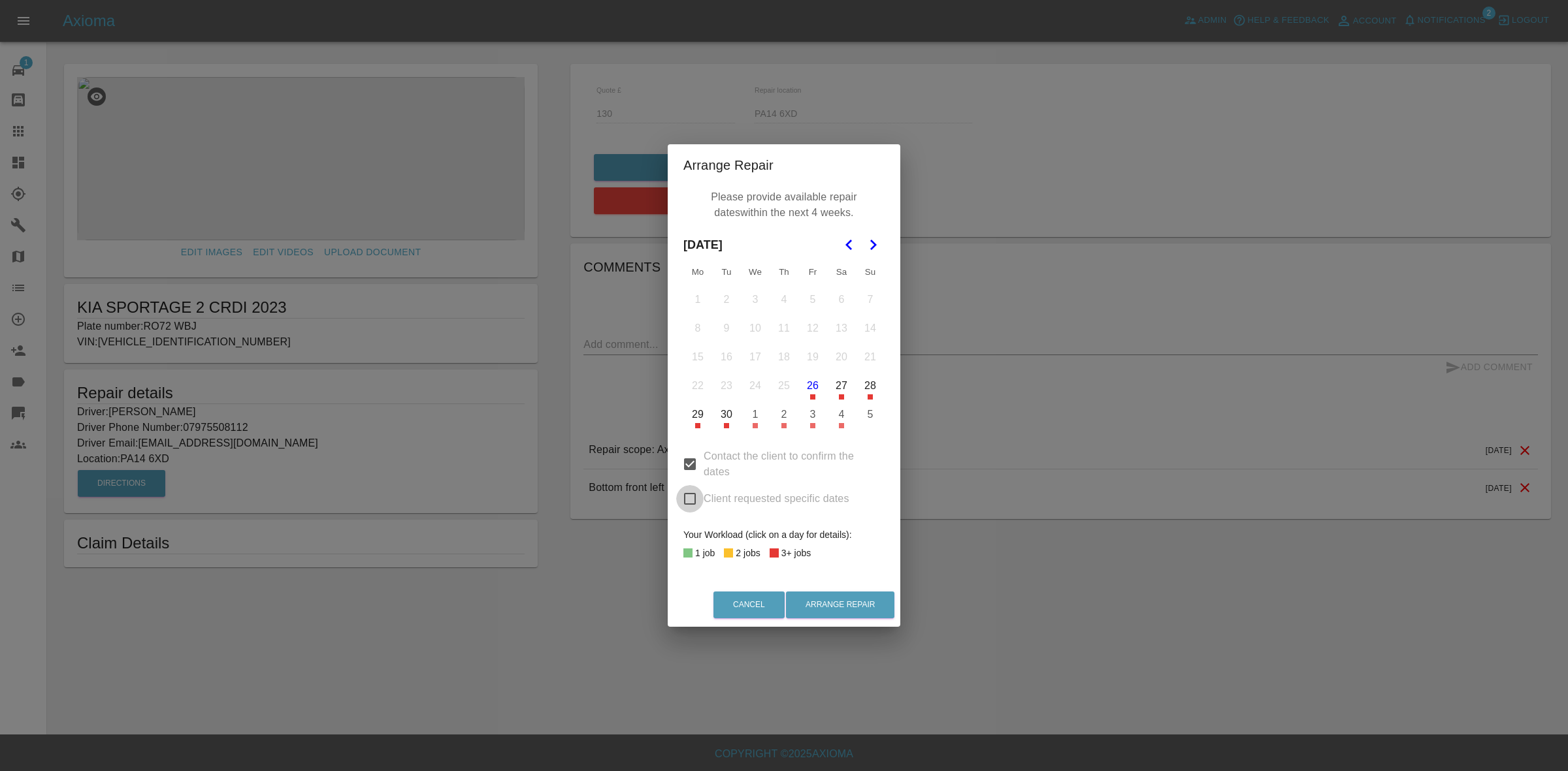
click at [684, 487] on input "Client requested specific dates" at bounding box center [690, 499] width 28 height 28
checkbox input "true"
click at [694, 418] on button "29" at bounding box center [698, 415] width 28 height 28
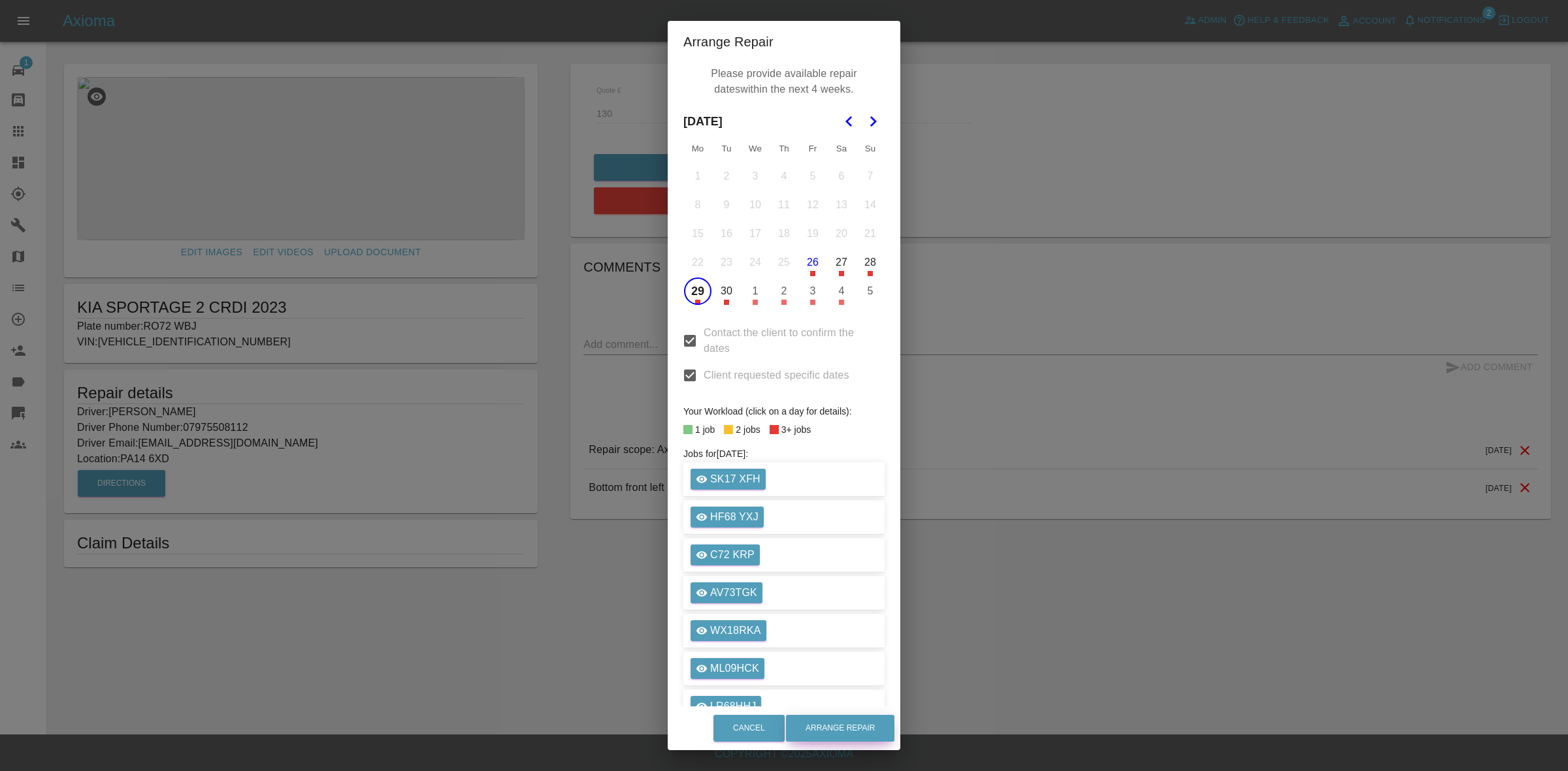
click at [867, 730] on button "Arrange Repair" at bounding box center [840, 728] width 108 height 27
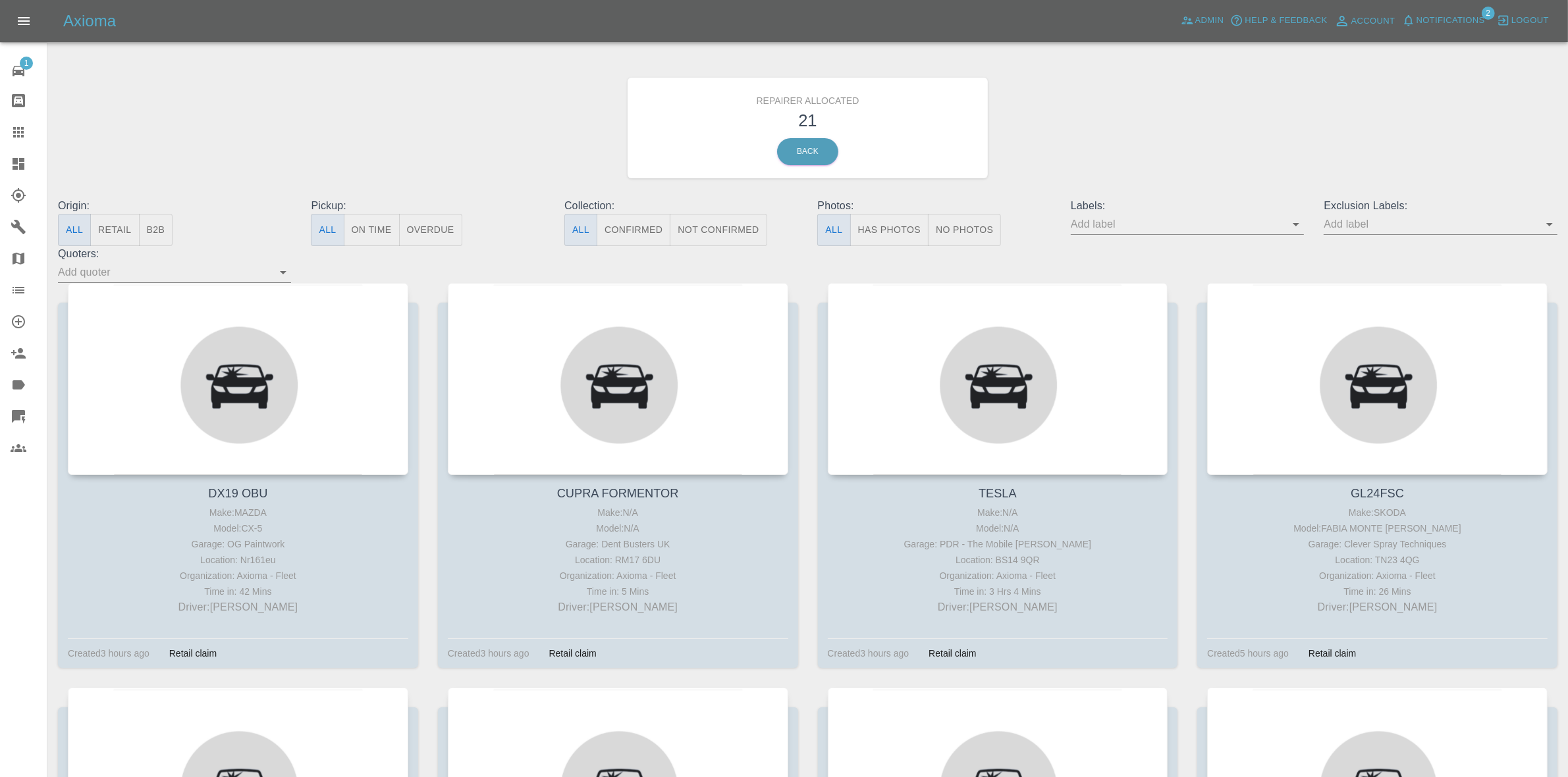
click at [0, 160] on link "Dashboard" at bounding box center [23, 163] width 47 height 32
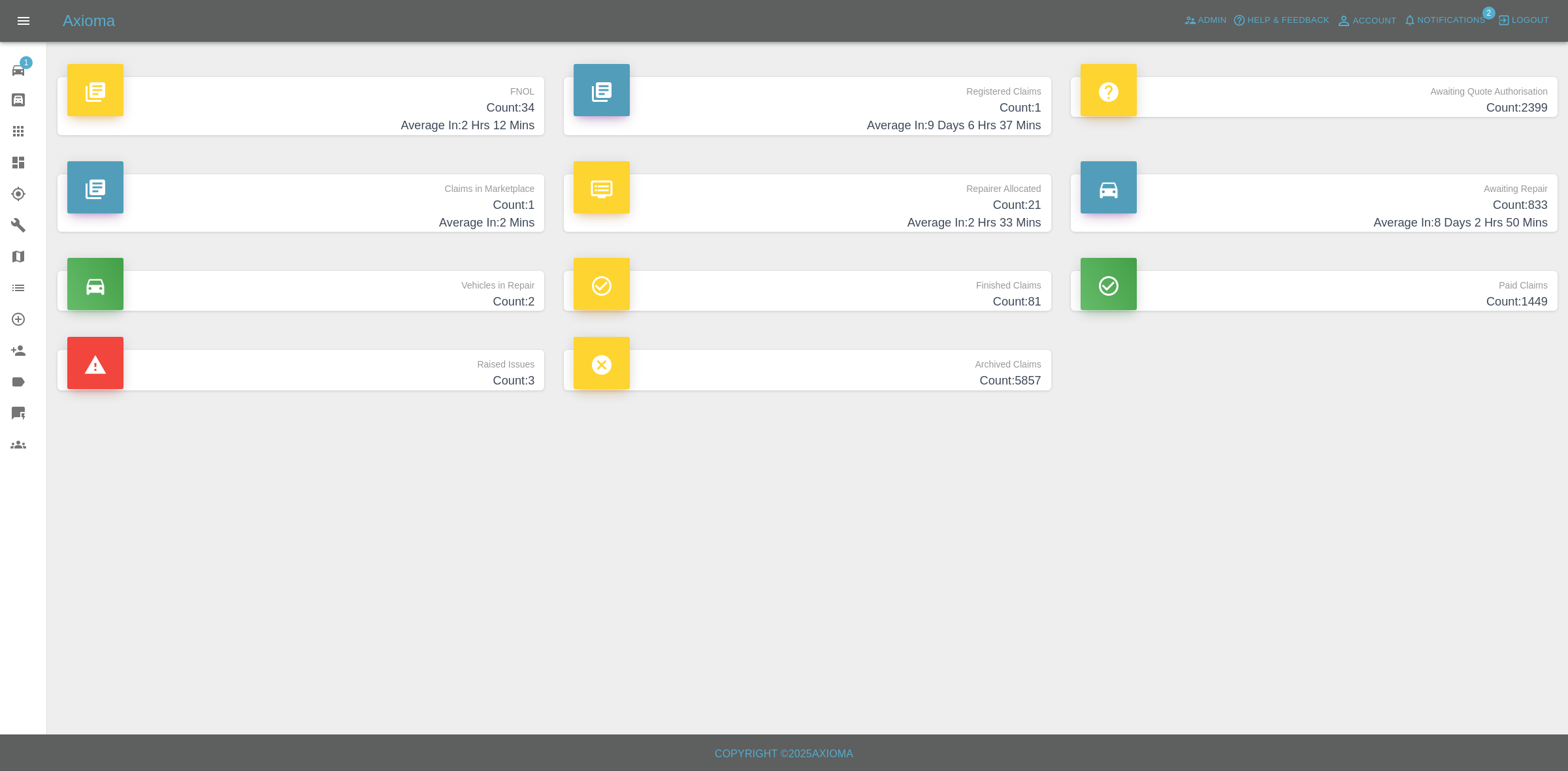
click at [433, 216] on h4 "Average In: 2 Mins" at bounding box center [301, 223] width 467 height 17
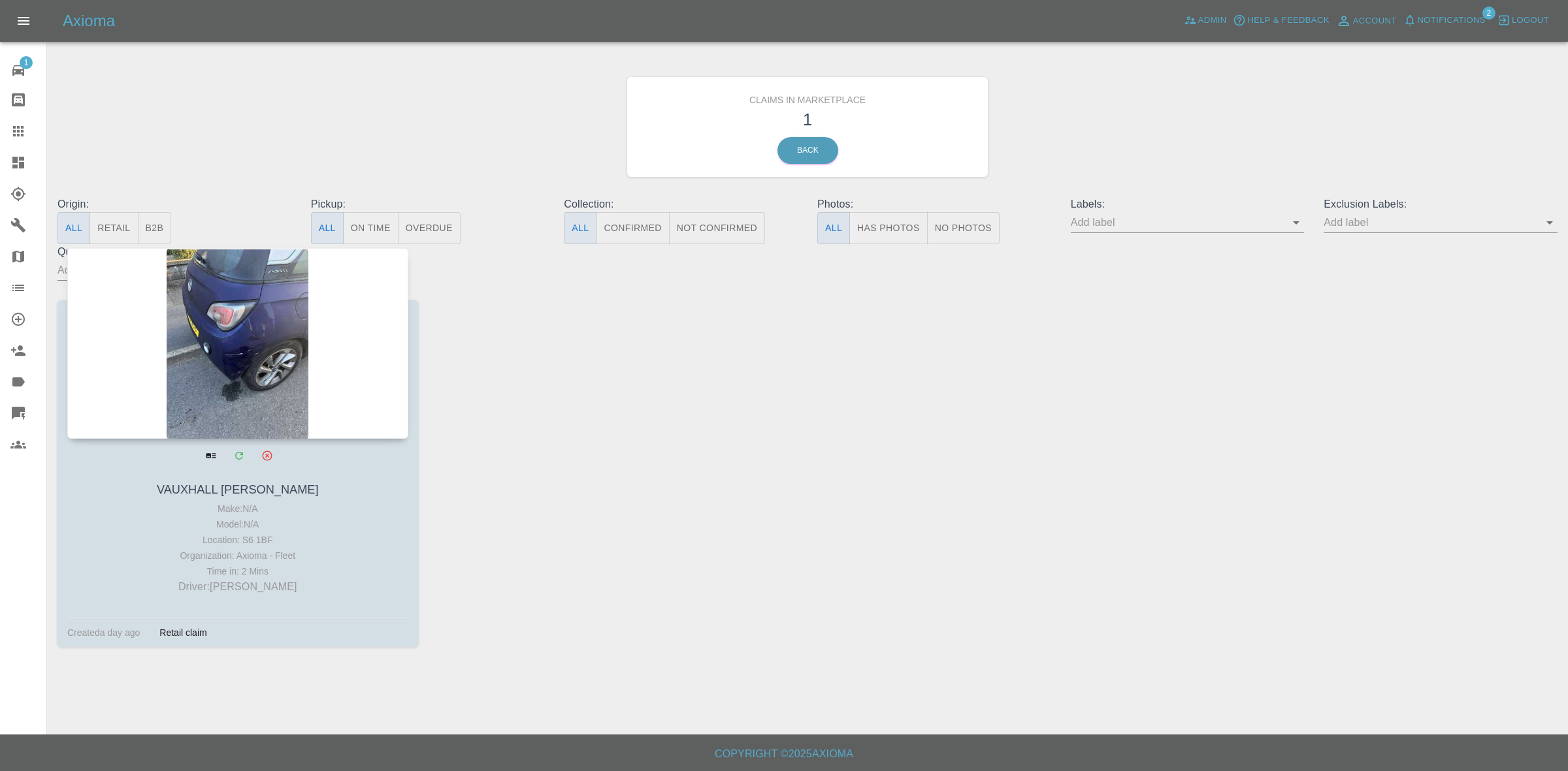
click at [263, 354] on div at bounding box center [237, 343] width 341 height 191
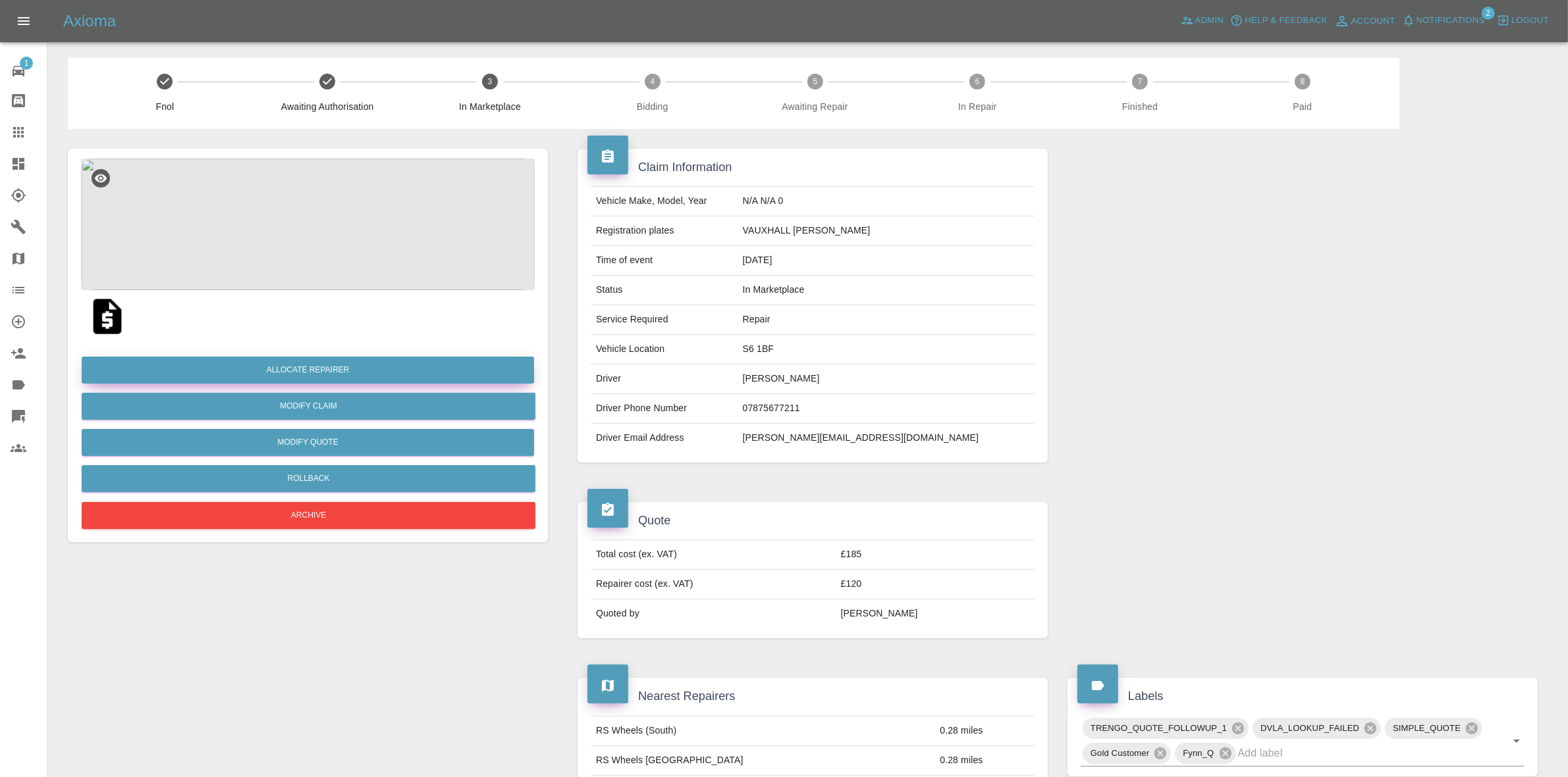
click at [338, 360] on button "Allocate Repairer" at bounding box center [307, 370] width 453 height 27
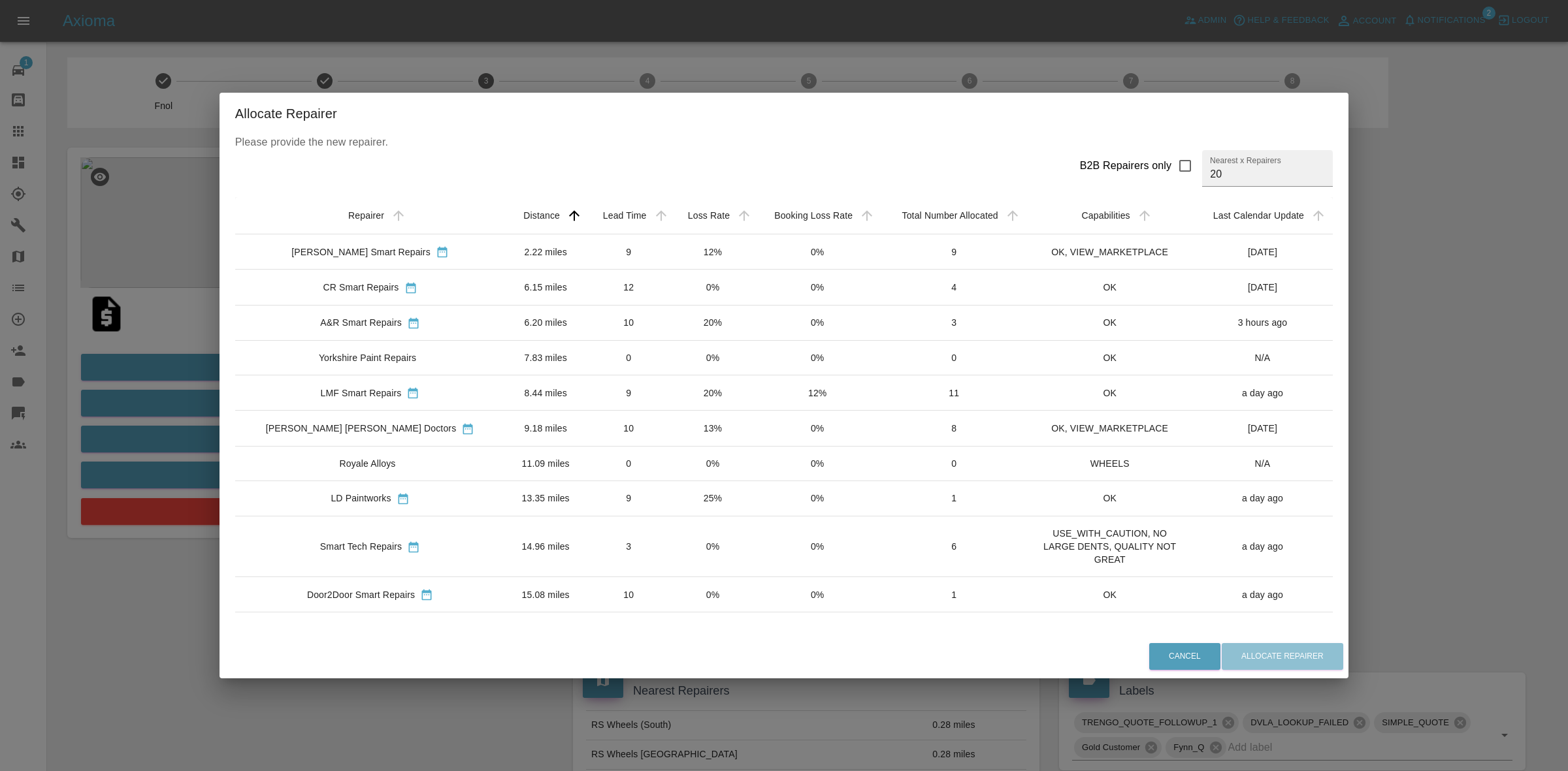
click at [671, 256] on td "12%" at bounding box center [712, 252] width 83 height 35
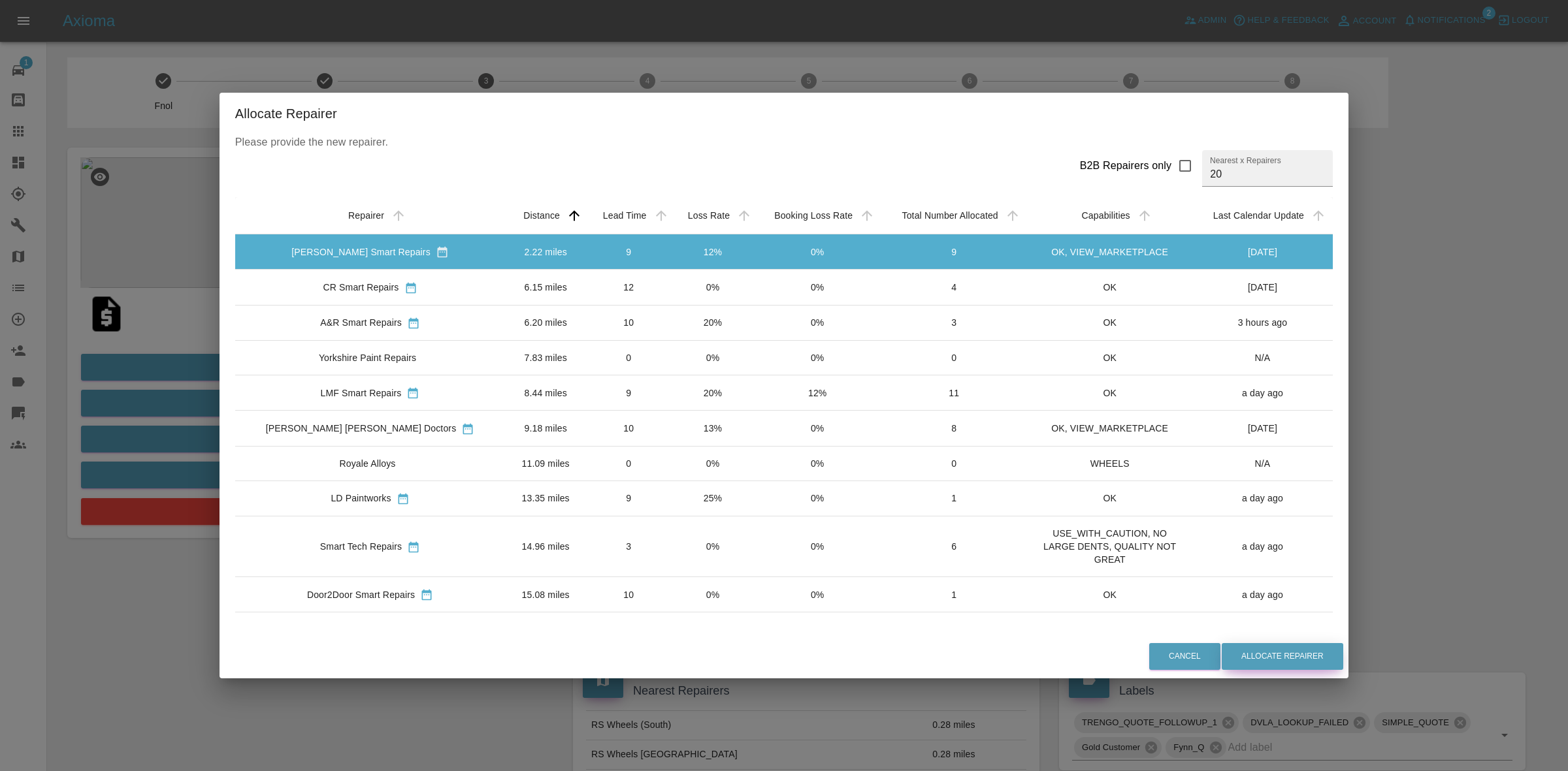
click at [1238, 644] on button "Allocate Repairer" at bounding box center [1282, 656] width 122 height 27
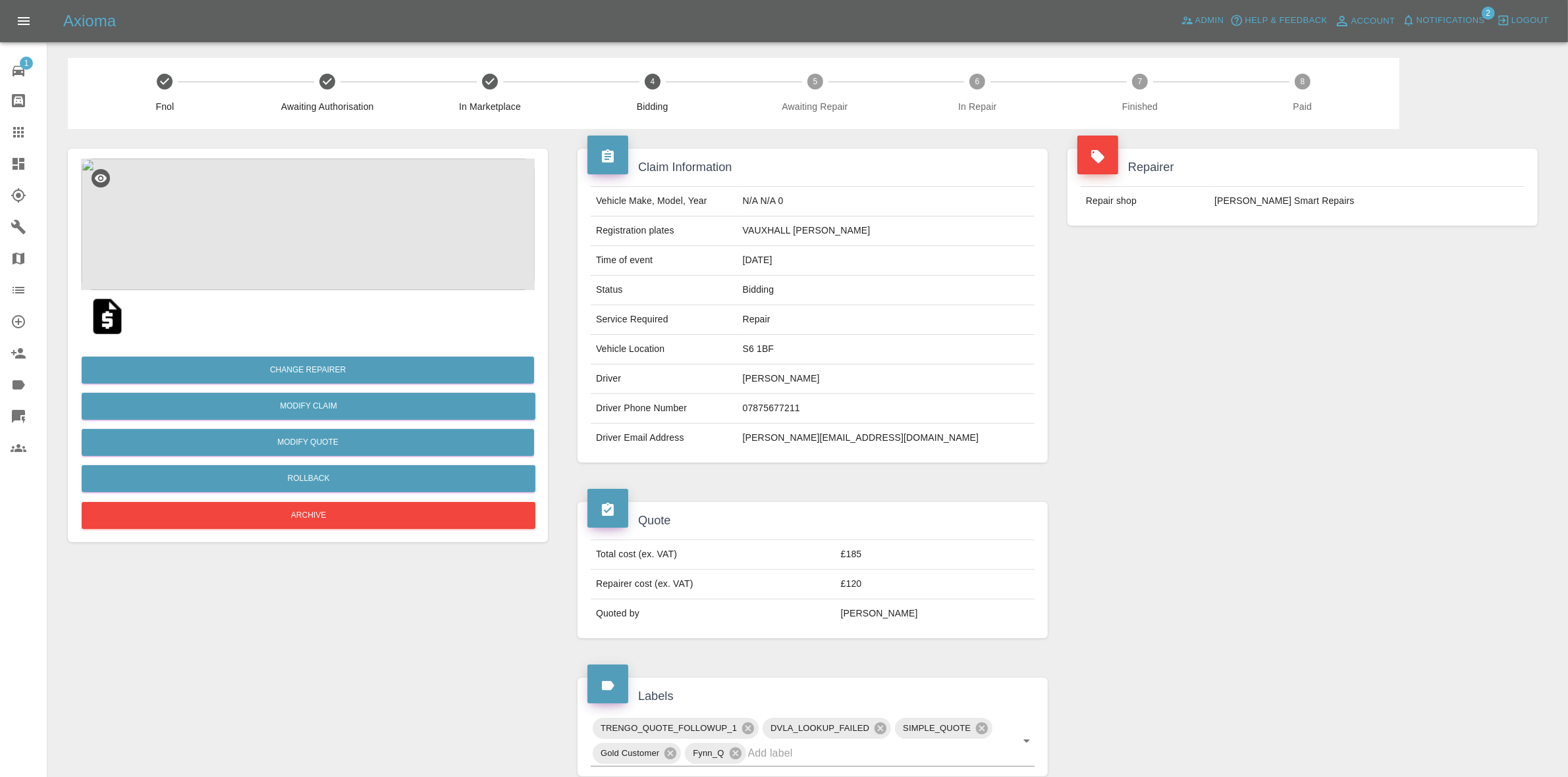
drag, startPoint x: 1351, startPoint y: 346, endPoint x: 1196, endPoint y: 321, distance: 157.0
click at [1338, 345] on div "Repairer Repair shop Rickys Smart Repairs" at bounding box center [1303, 306] width 490 height 353
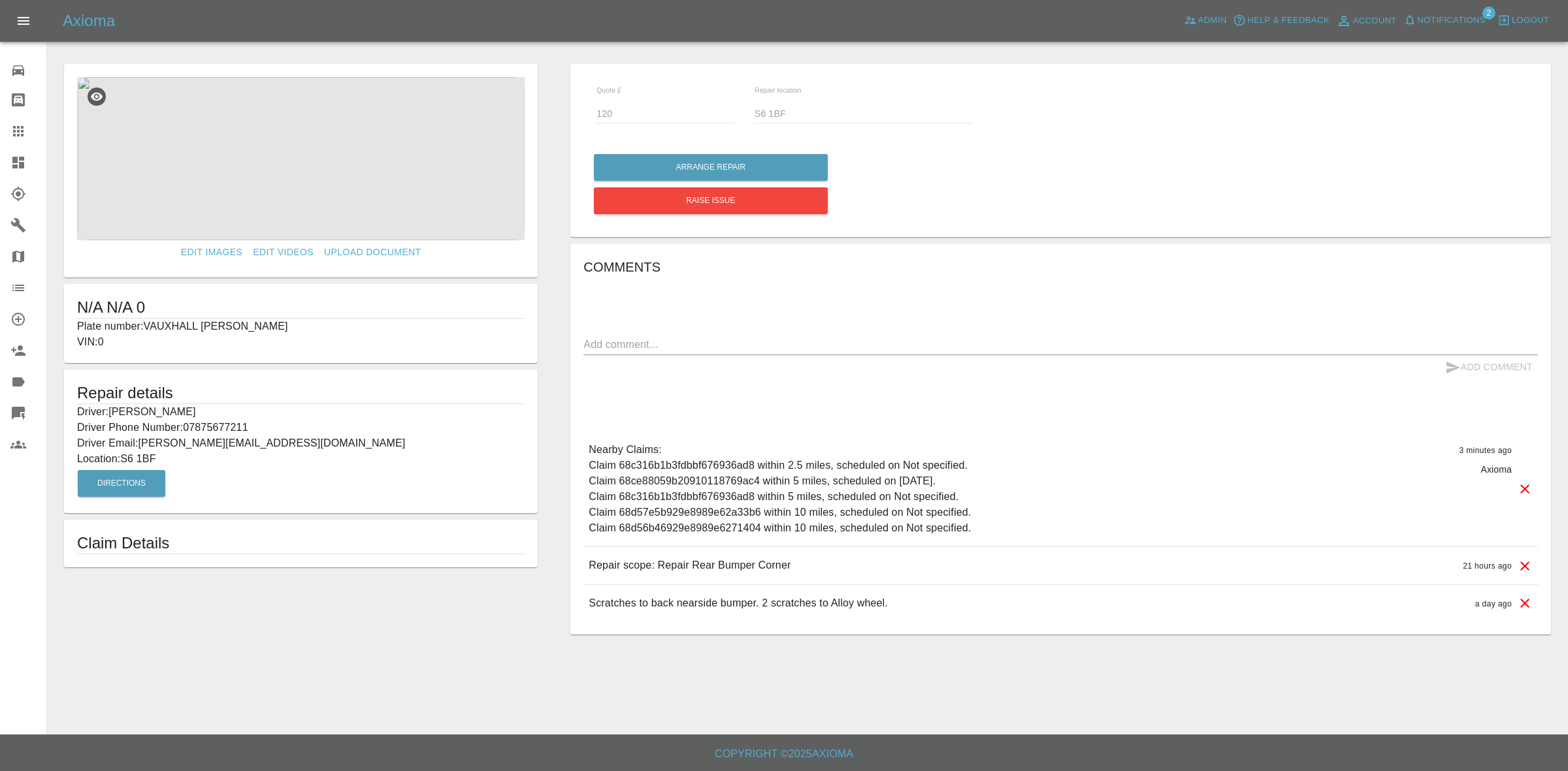
click at [0, 142] on link "Claims" at bounding box center [23, 131] width 47 height 31
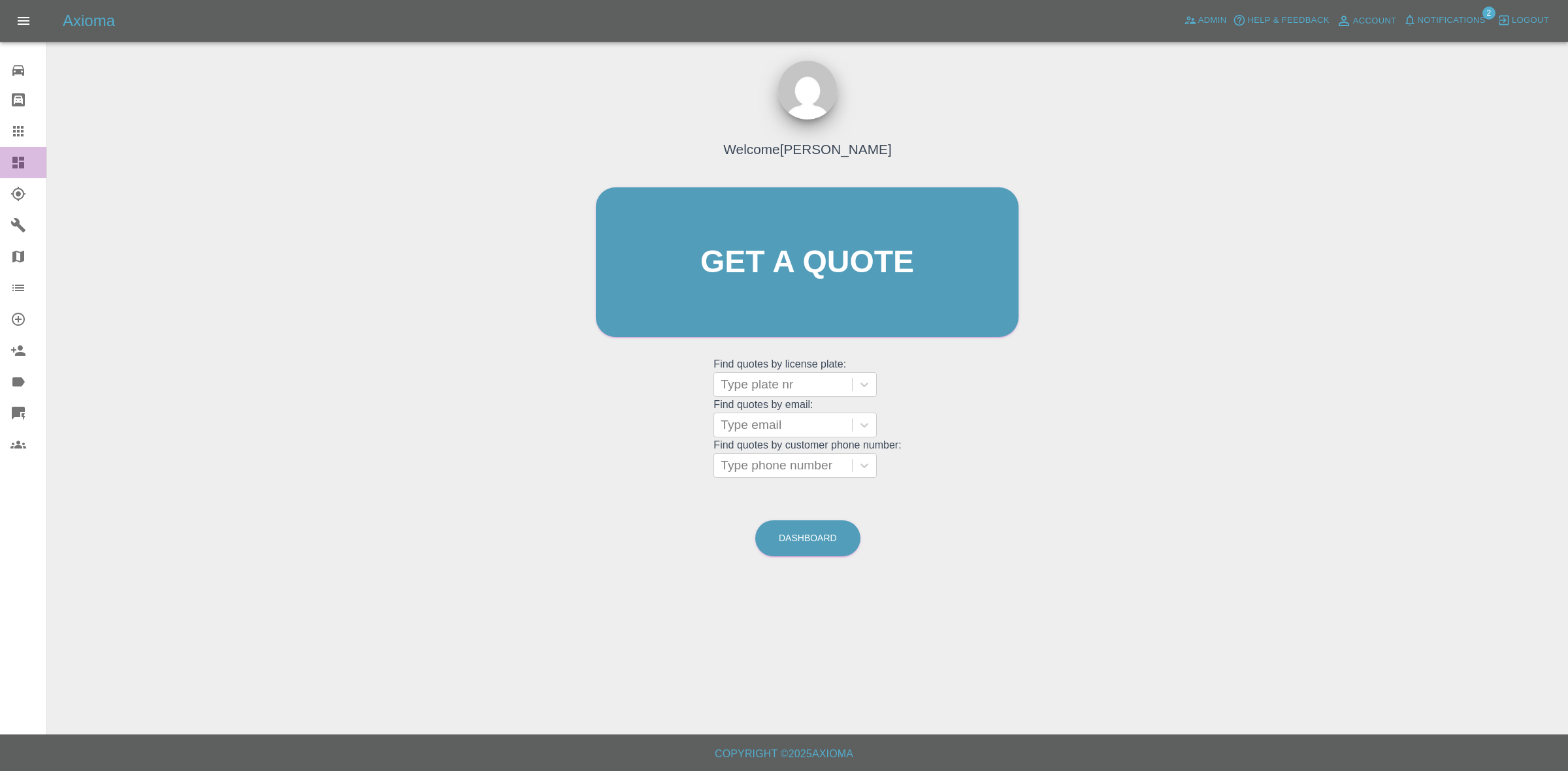
click at [0, 164] on link "Dashboard" at bounding box center [23, 162] width 47 height 31
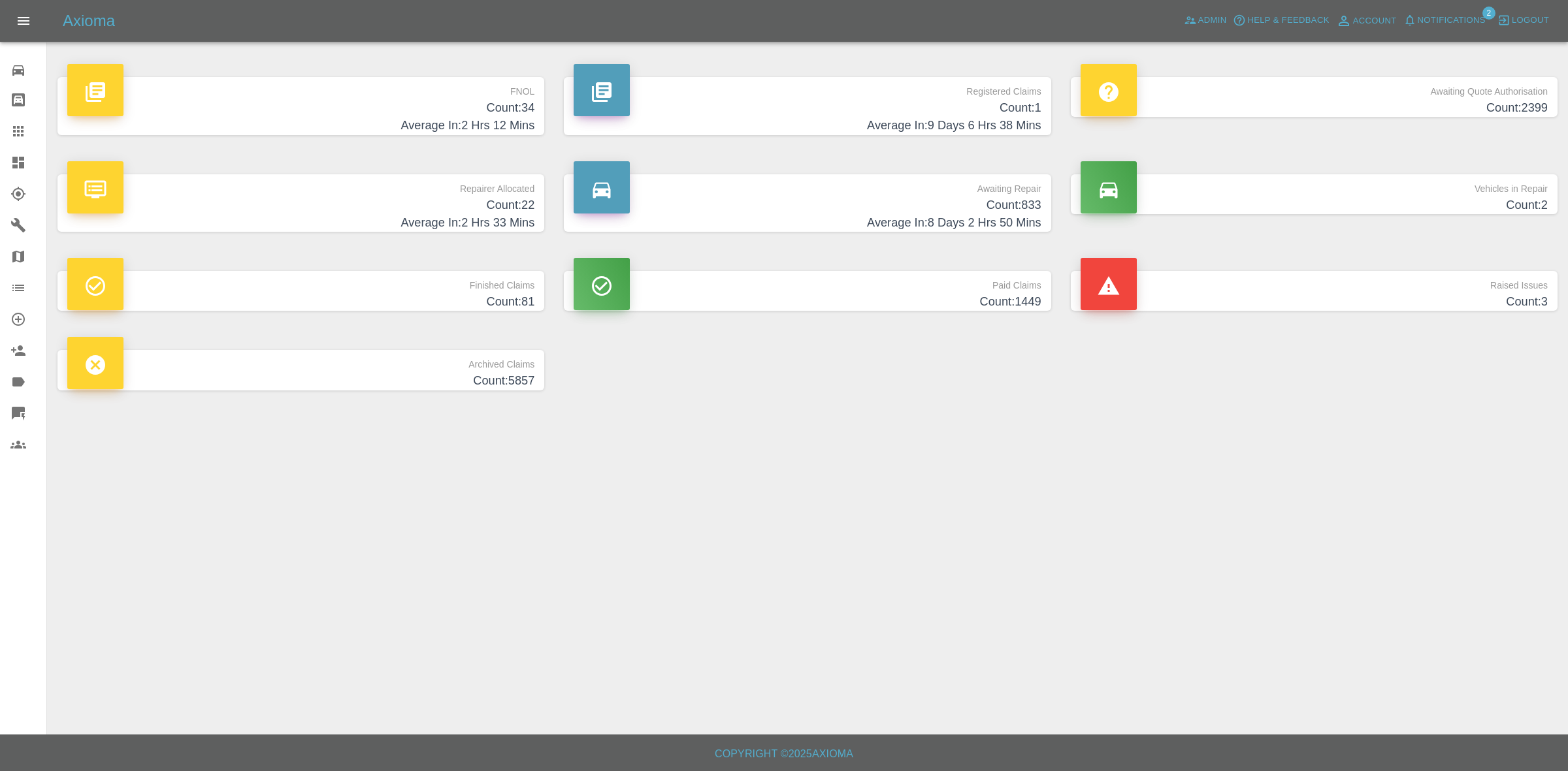
click at [467, 202] on h4 "Count: 22" at bounding box center [301, 205] width 467 height 17
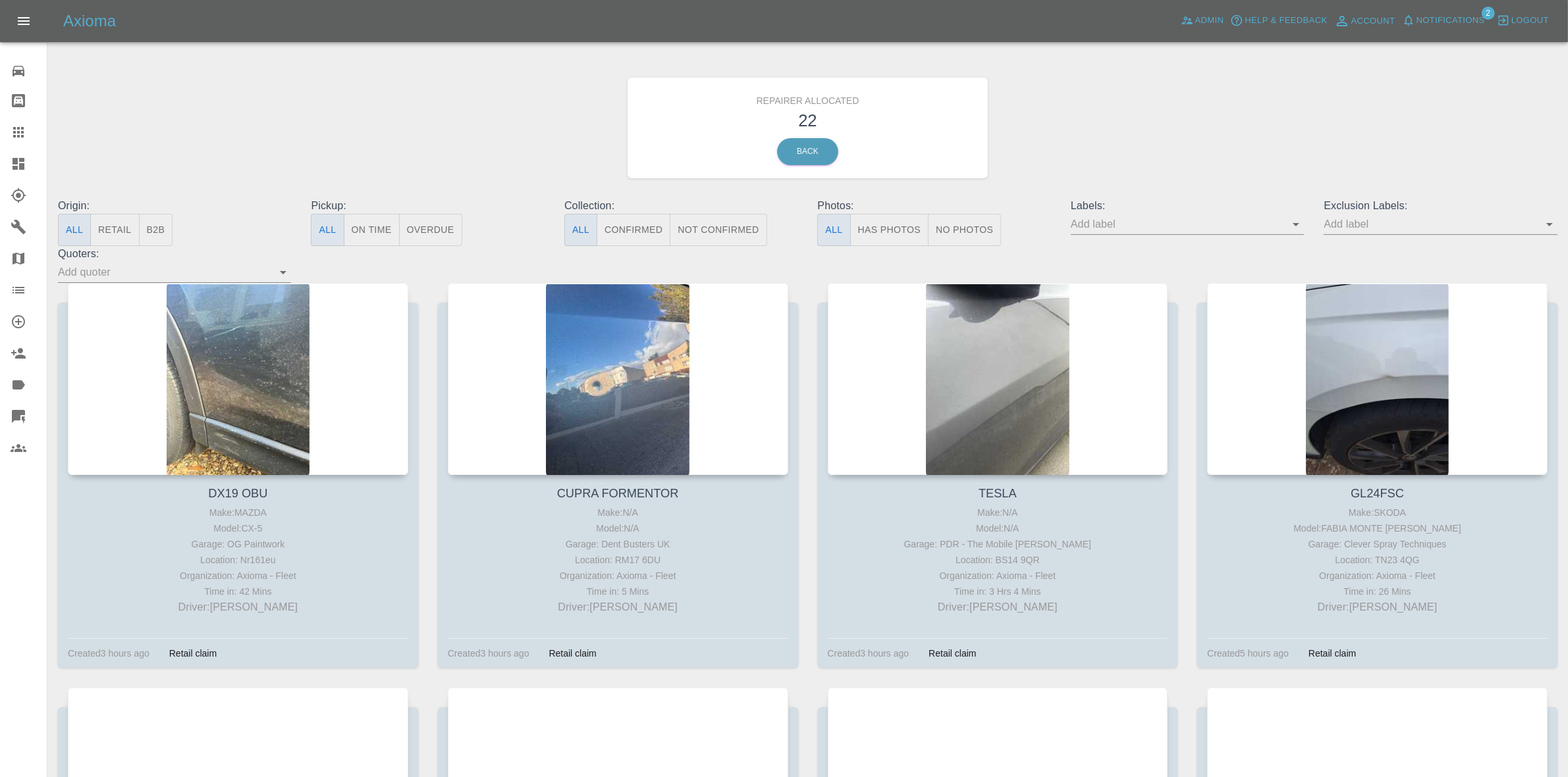
click at [172, 229] on button "B2B" at bounding box center [155, 230] width 34 height 32
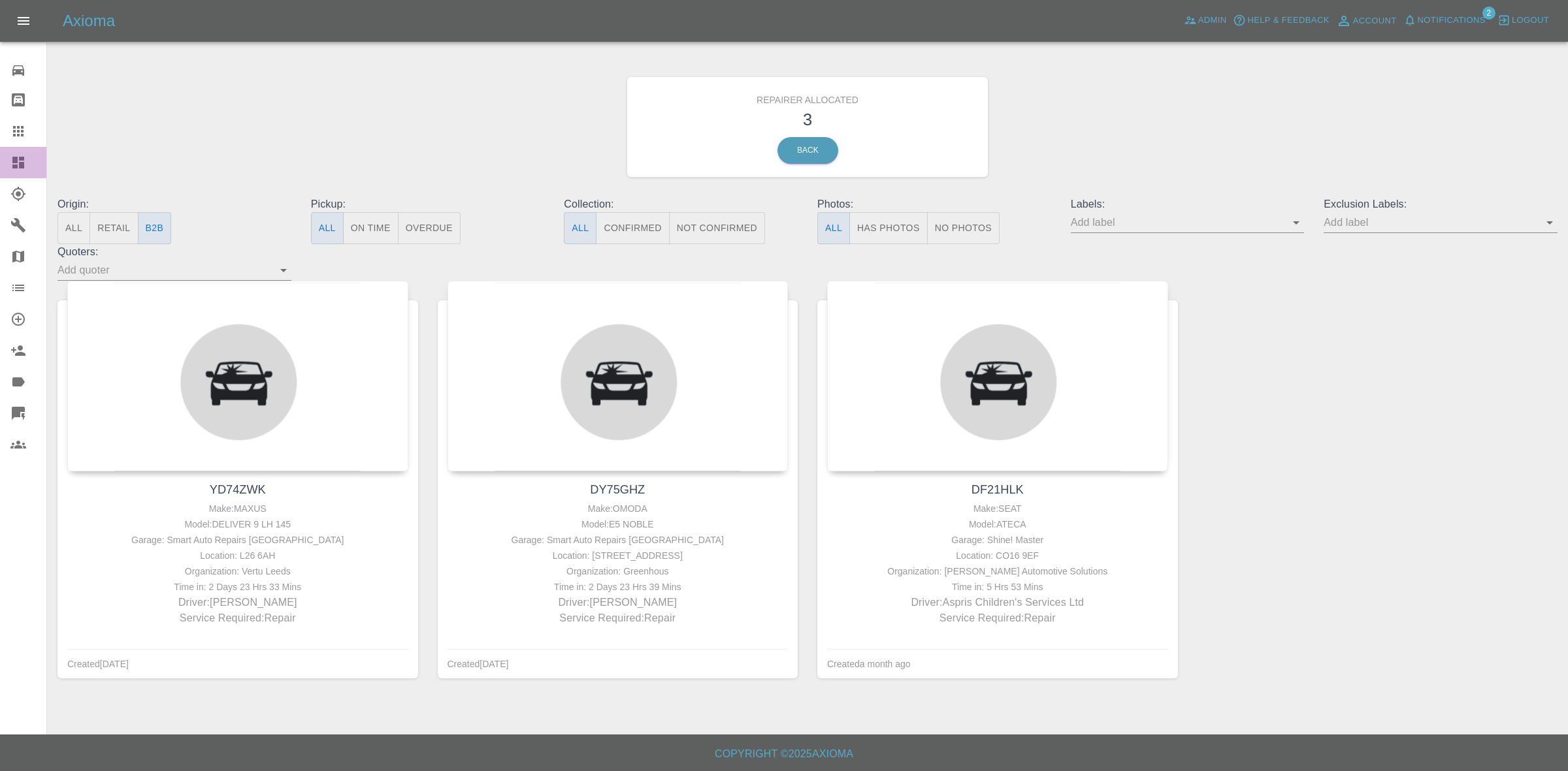
click at [0, 163] on link "Dashboard" at bounding box center [23, 162] width 47 height 31
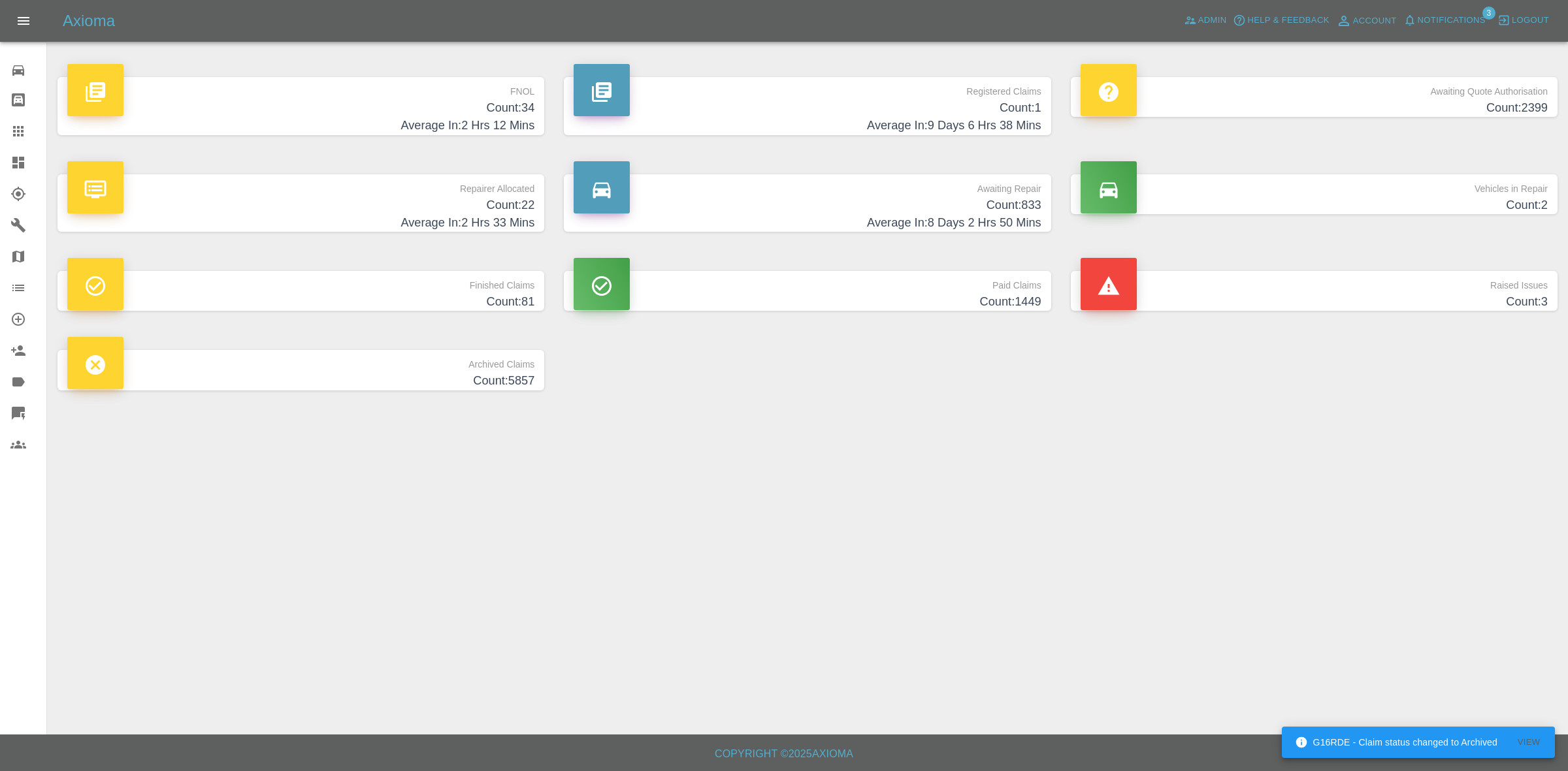
drag, startPoint x: 448, startPoint y: 203, endPoint x: 453, endPoint y: 253, distance: 50.2
click at [448, 203] on h4 "Count: 22" at bounding box center [301, 205] width 467 height 17
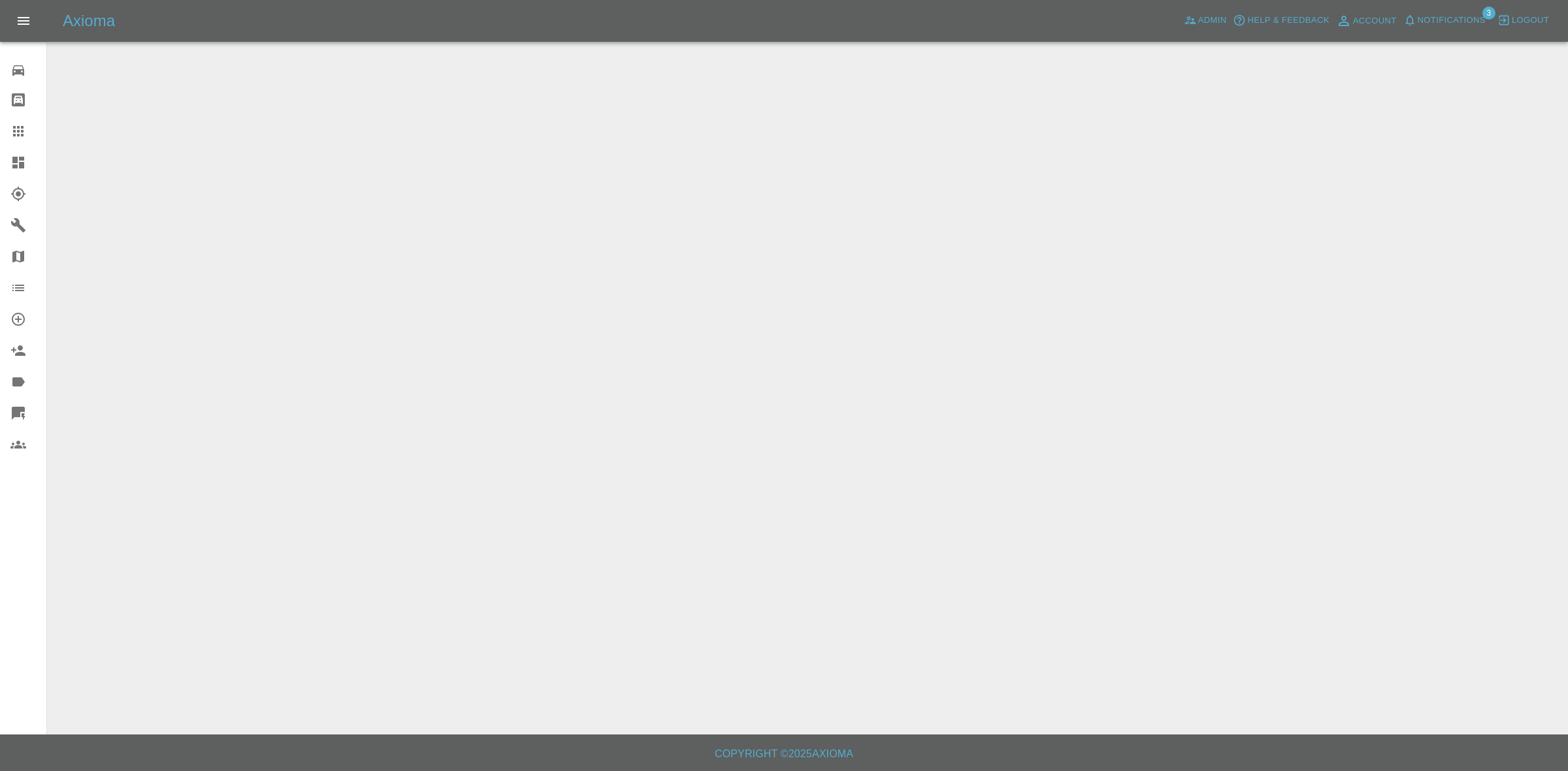
click at [1428, 20] on span "Notifications" at bounding box center [1451, 20] width 68 height 15
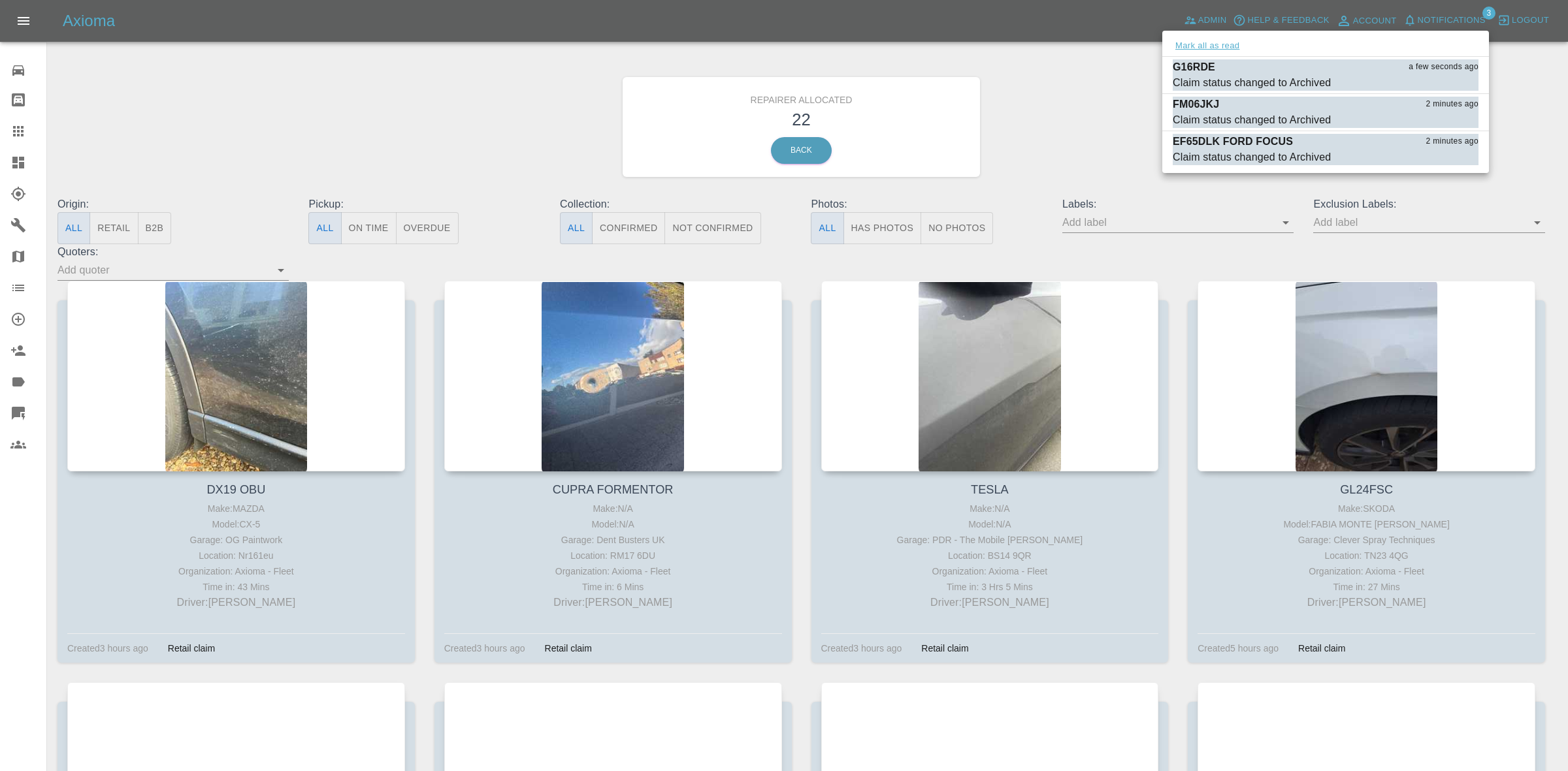
click at [1191, 49] on button "Mark all as read" at bounding box center [1207, 46] width 69 height 15
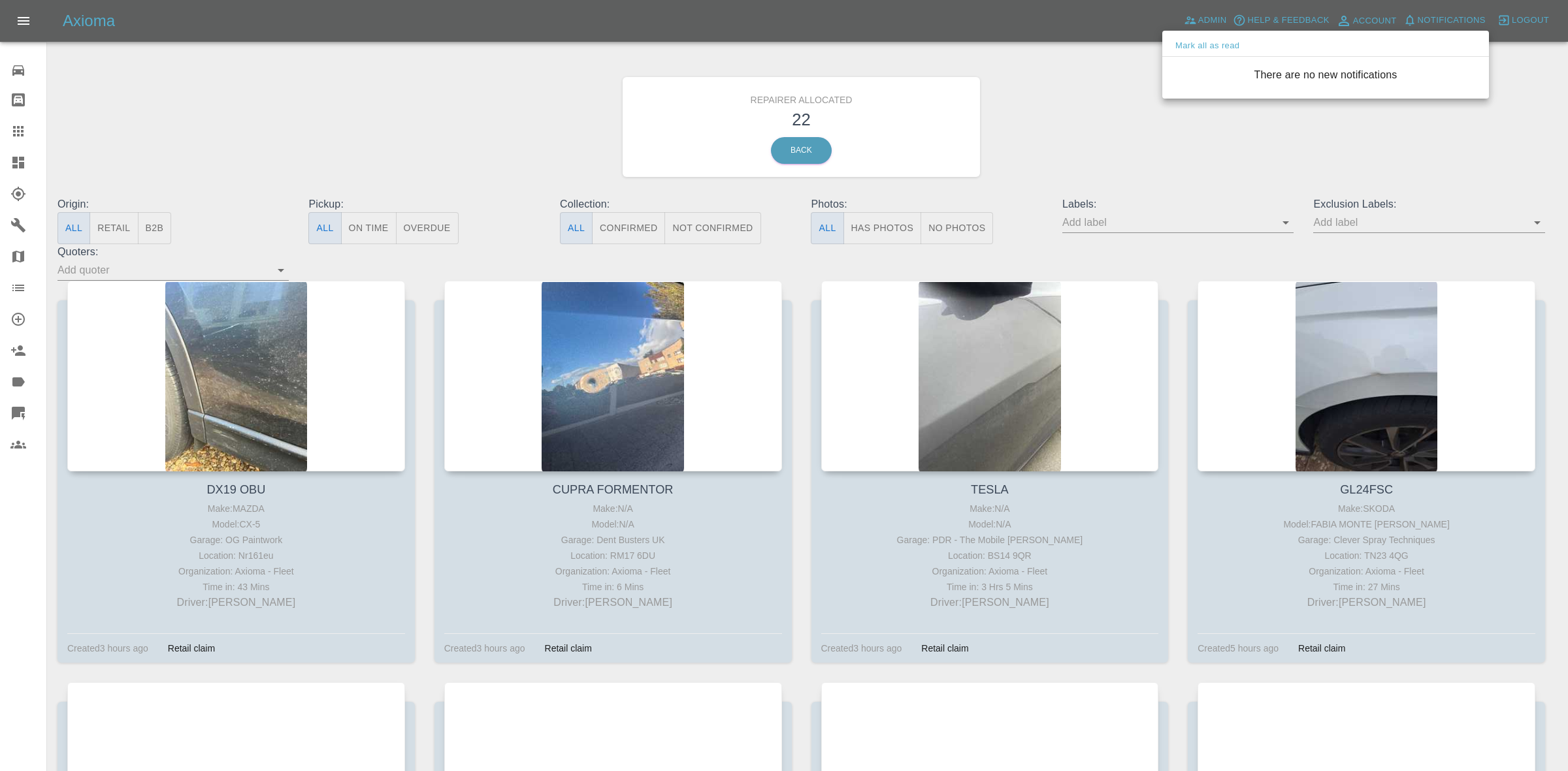
click at [1141, 110] on div at bounding box center [784, 386] width 1568 height 771
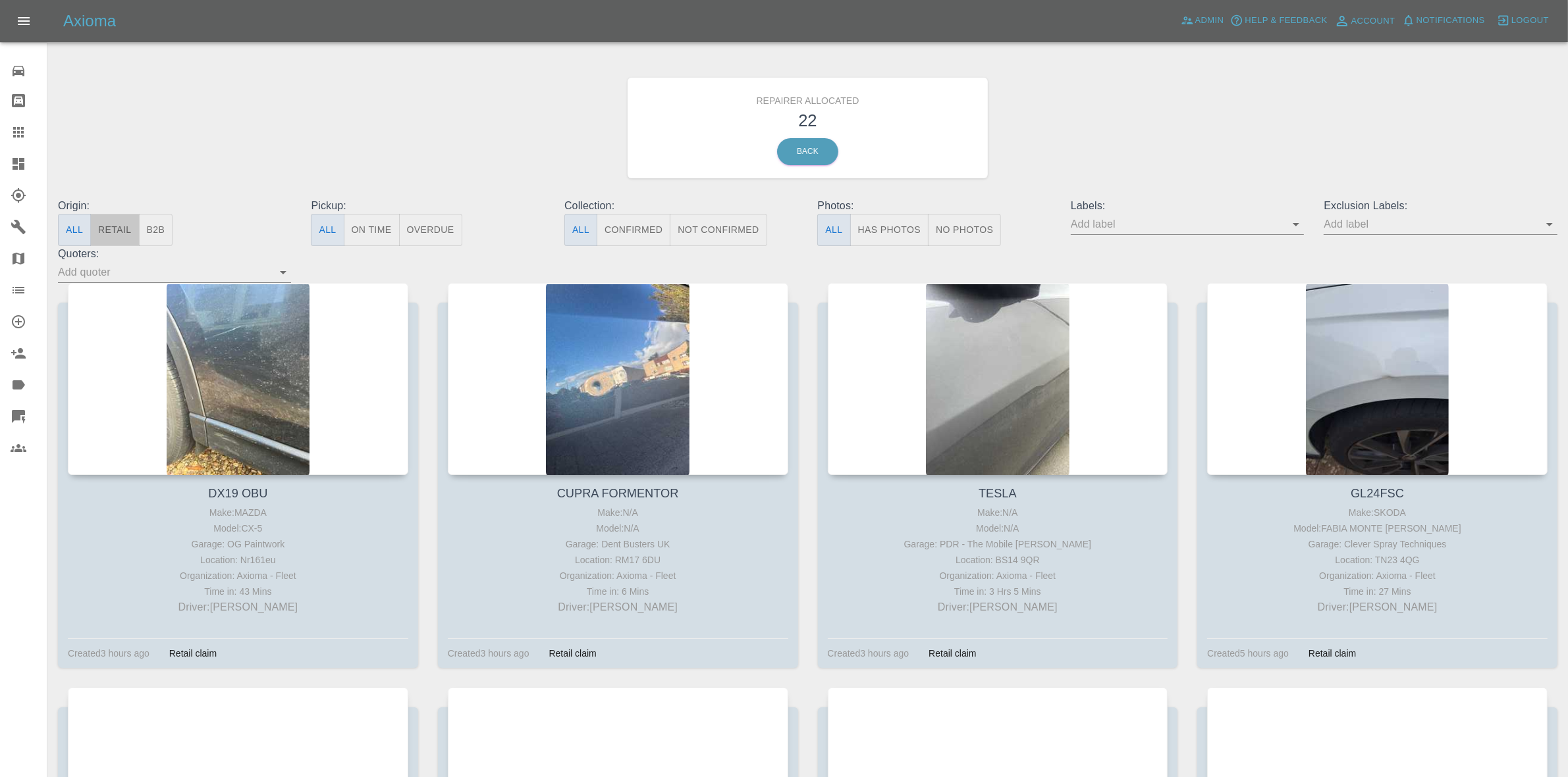
drag, startPoint x: 119, startPoint y: 238, endPoint x: 165, endPoint y: 268, distance: 54.9
click at [120, 238] on button "Retail" at bounding box center [114, 230] width 48 height 32
click at [129, 228] on button "Retail" at bounding box center [114, 230] width 48 height 32
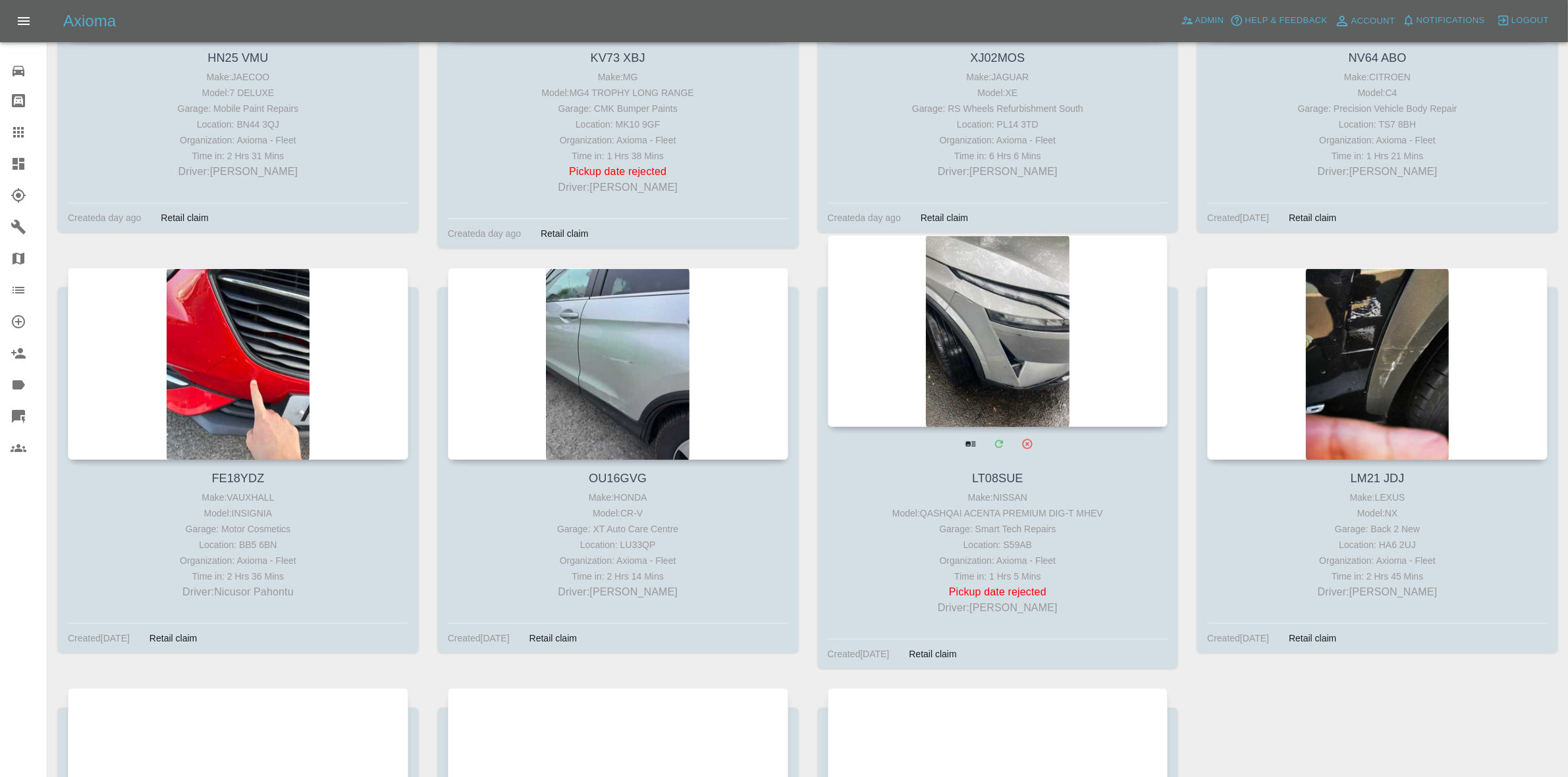
scroll to position [1631, 0]
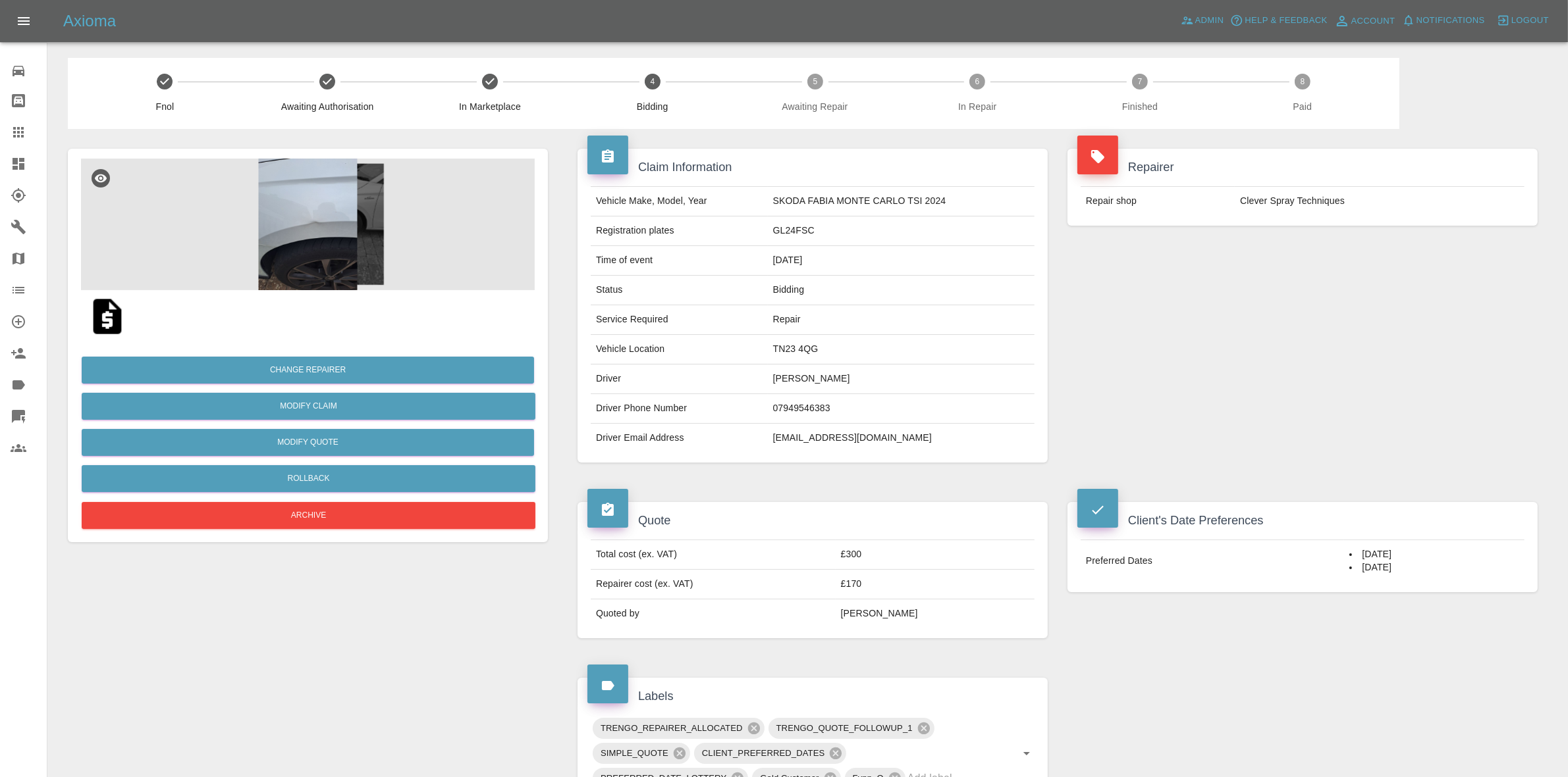
click at [1245, 237] on div "Repairer Repair shop Clever Spray Techniques" at bounding box center [1303, 187] width 490 height 117
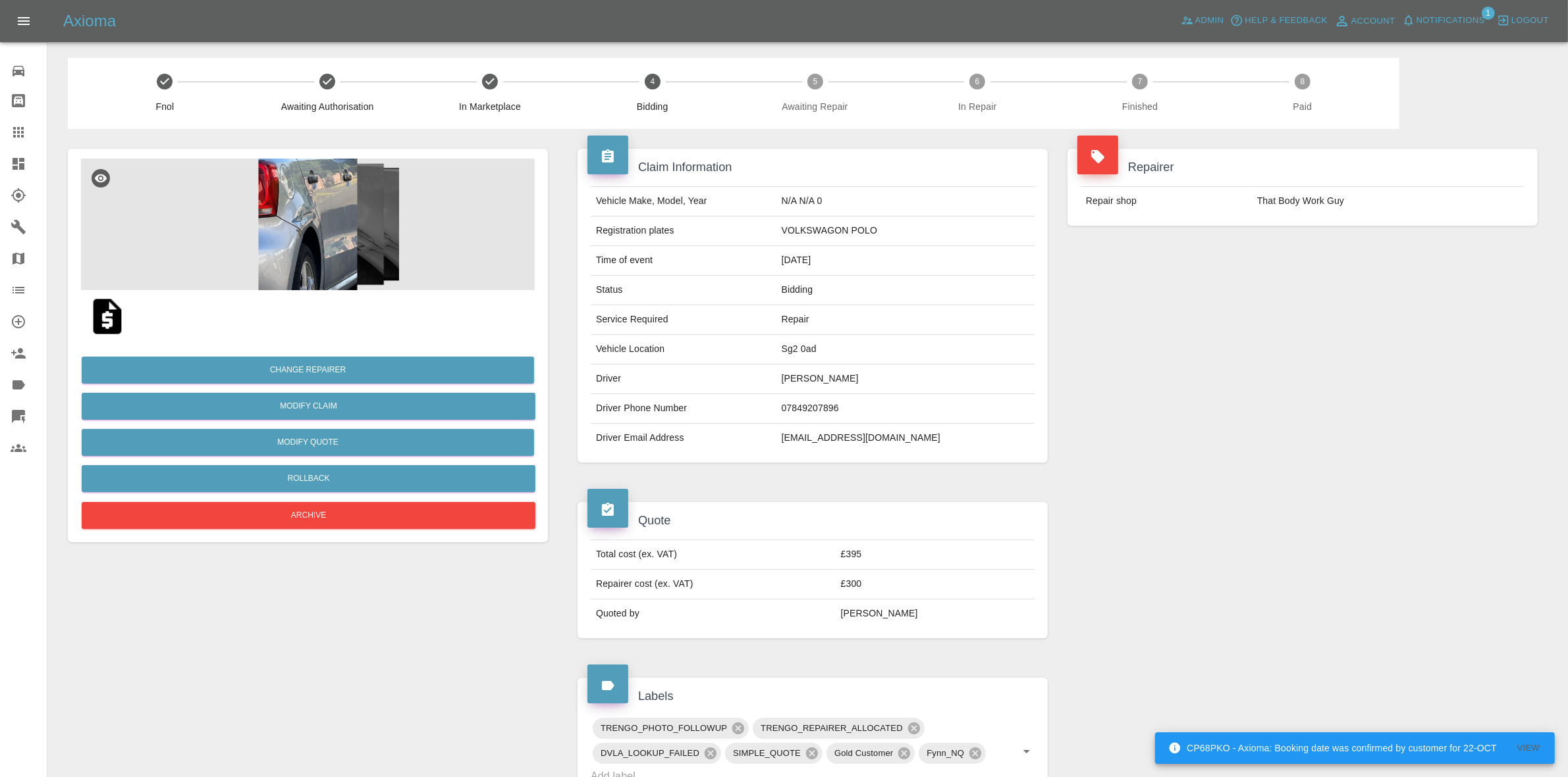
click at [312, 240] on img at bounding box center [307, 224] width 454 height 132
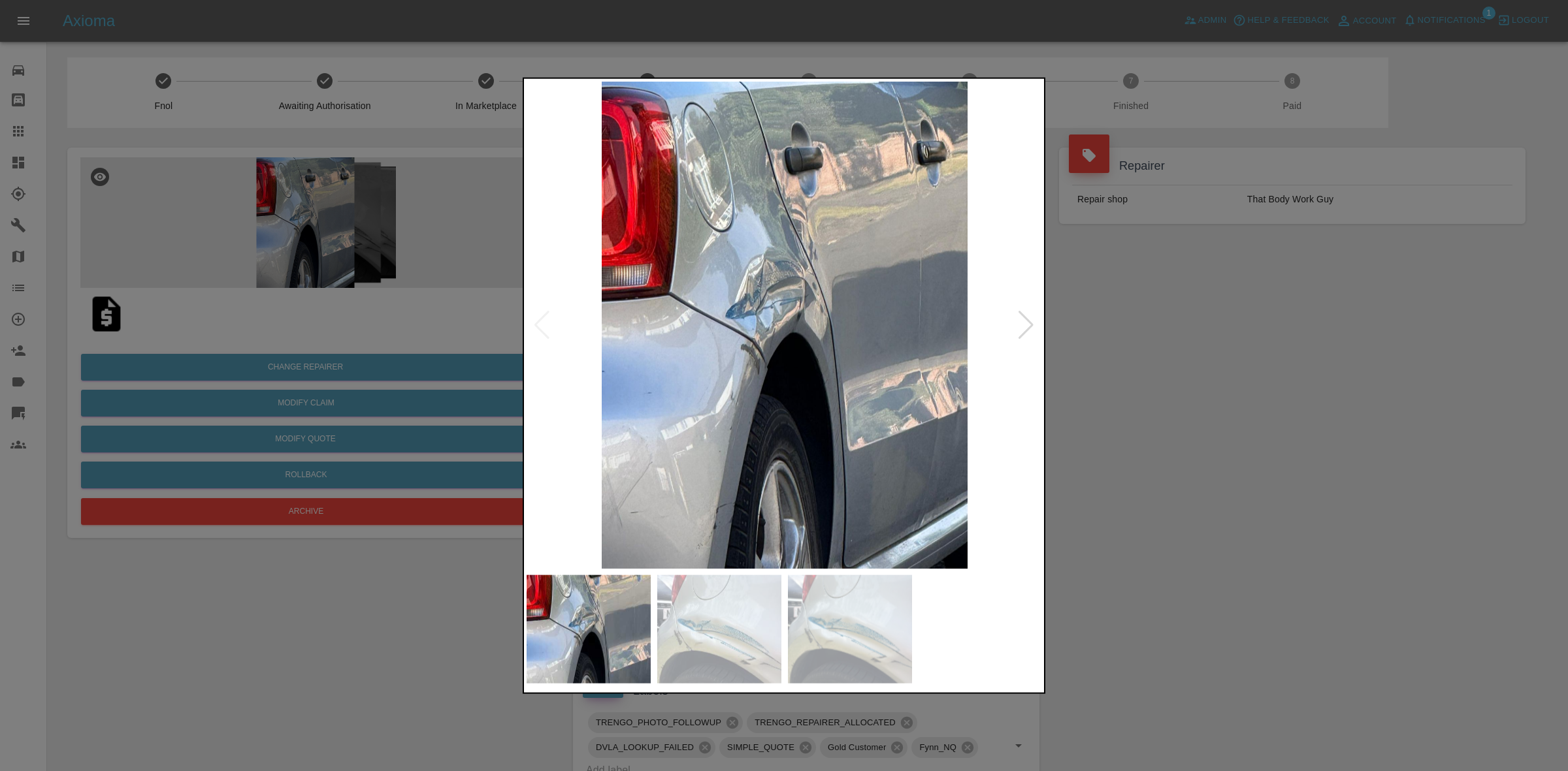
click at [1022, 321] on div at bounding box center [1026, 324] width 17 height 29
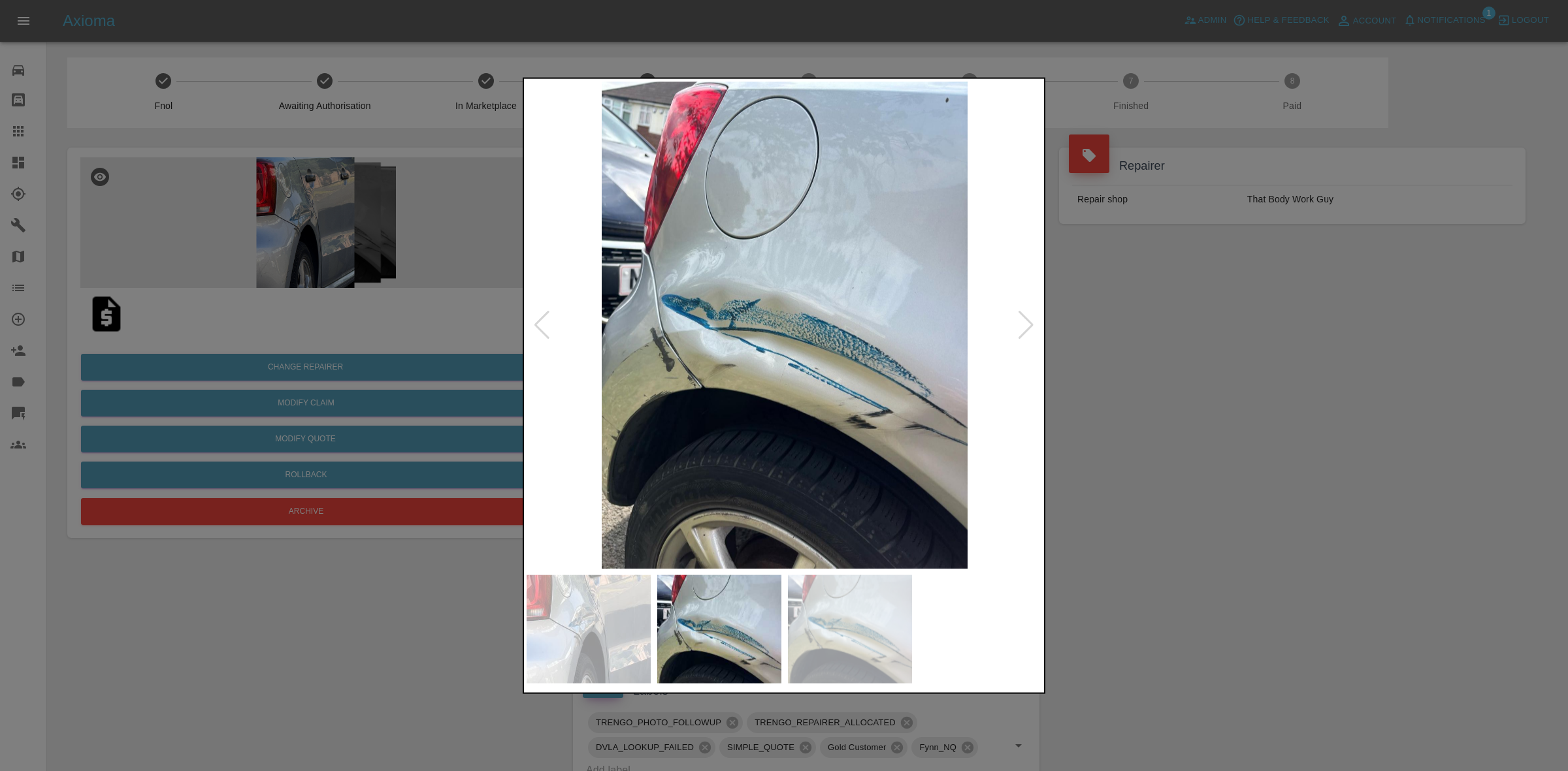
click at [1022, 321] on div at bounding box center [1026, 324] width 17 height 29
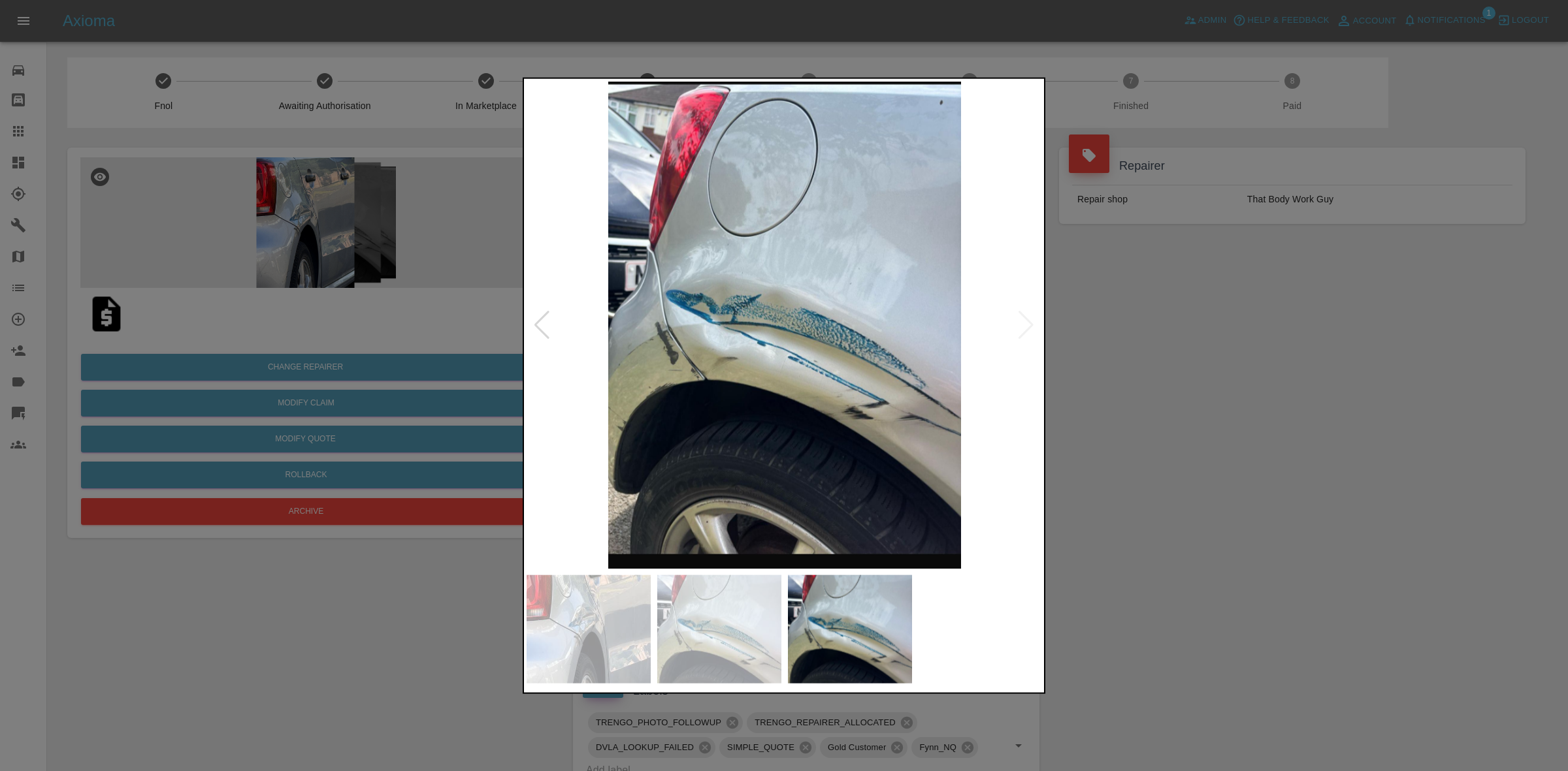
click at [1022, 321] on img at bounding box center [784, 324] width 516 height 487
click at [1141, 330] on div at bounding box center [784, 386] width 1568 height 771
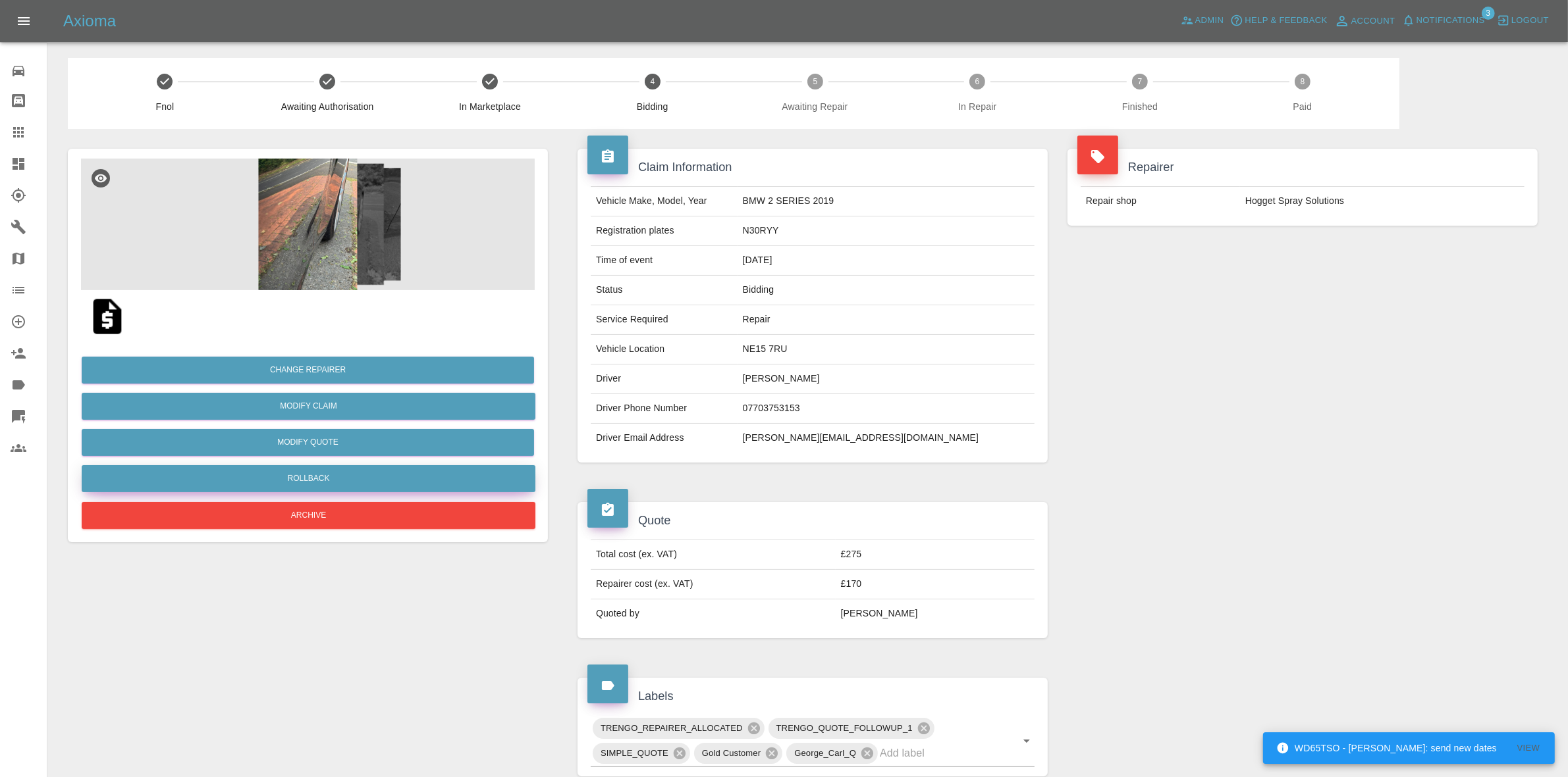
click at [307, 475] on button "Rollback" at bounding box center [308, 479] width 454 height 27
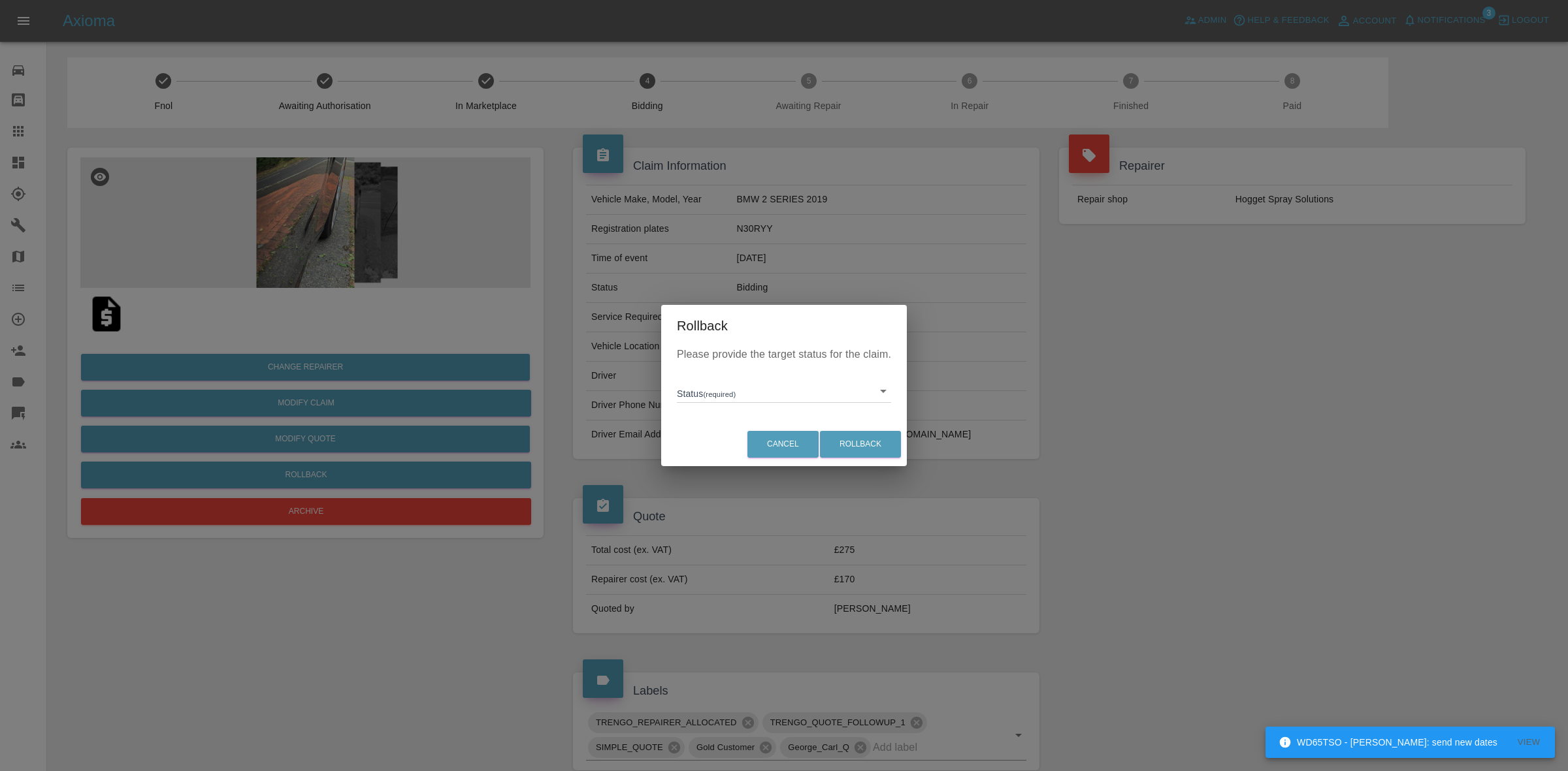
click at [731, 399] on body "WD65TSO - Carl Ainsworth: send new dates View Axioma Admin Help & Feedback Acco…" at bounding box center [784, 650] width 1568 height 1301
click at [729, 438] on li "In Marketplace" at bounding box center [784, 451] width 208 height 30
type input "in-marketplace"
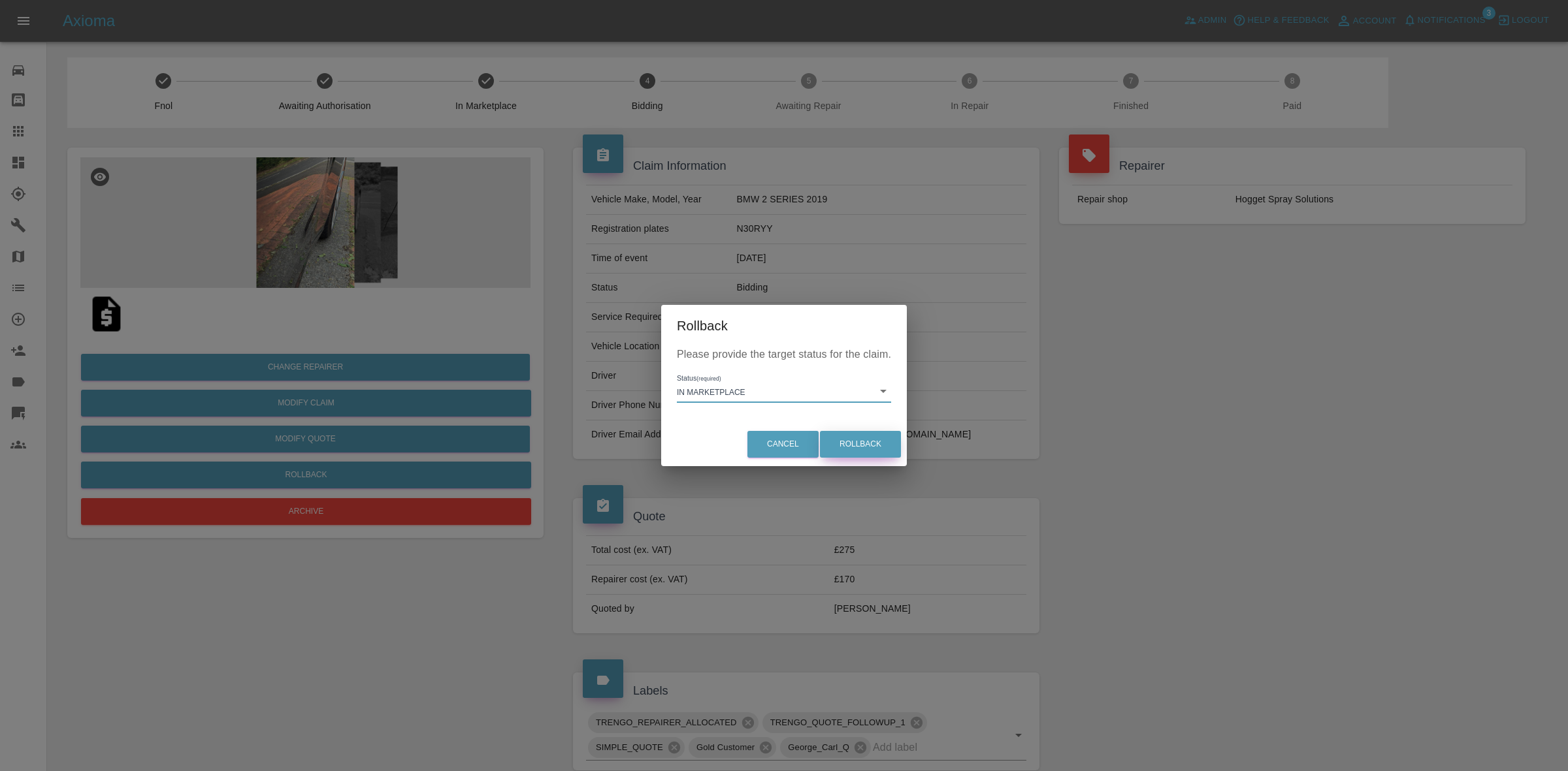
click at [859, 441] on button "Rollback" at bounding box center [860, 444] width 81 height 27
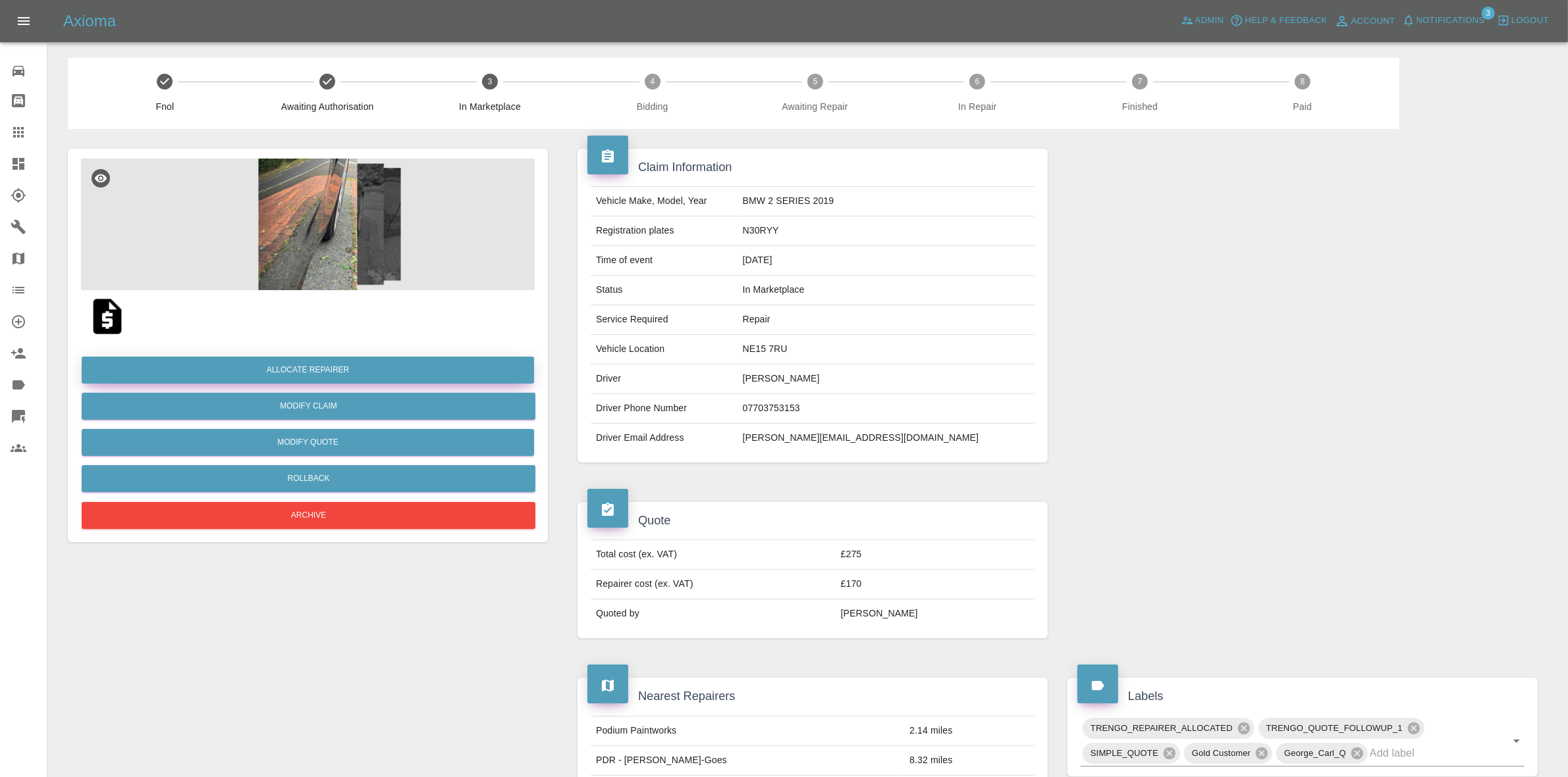
click at [304, 367] on button "Allocate Repairer" at bounding box center [307, 370] width 453 height 27
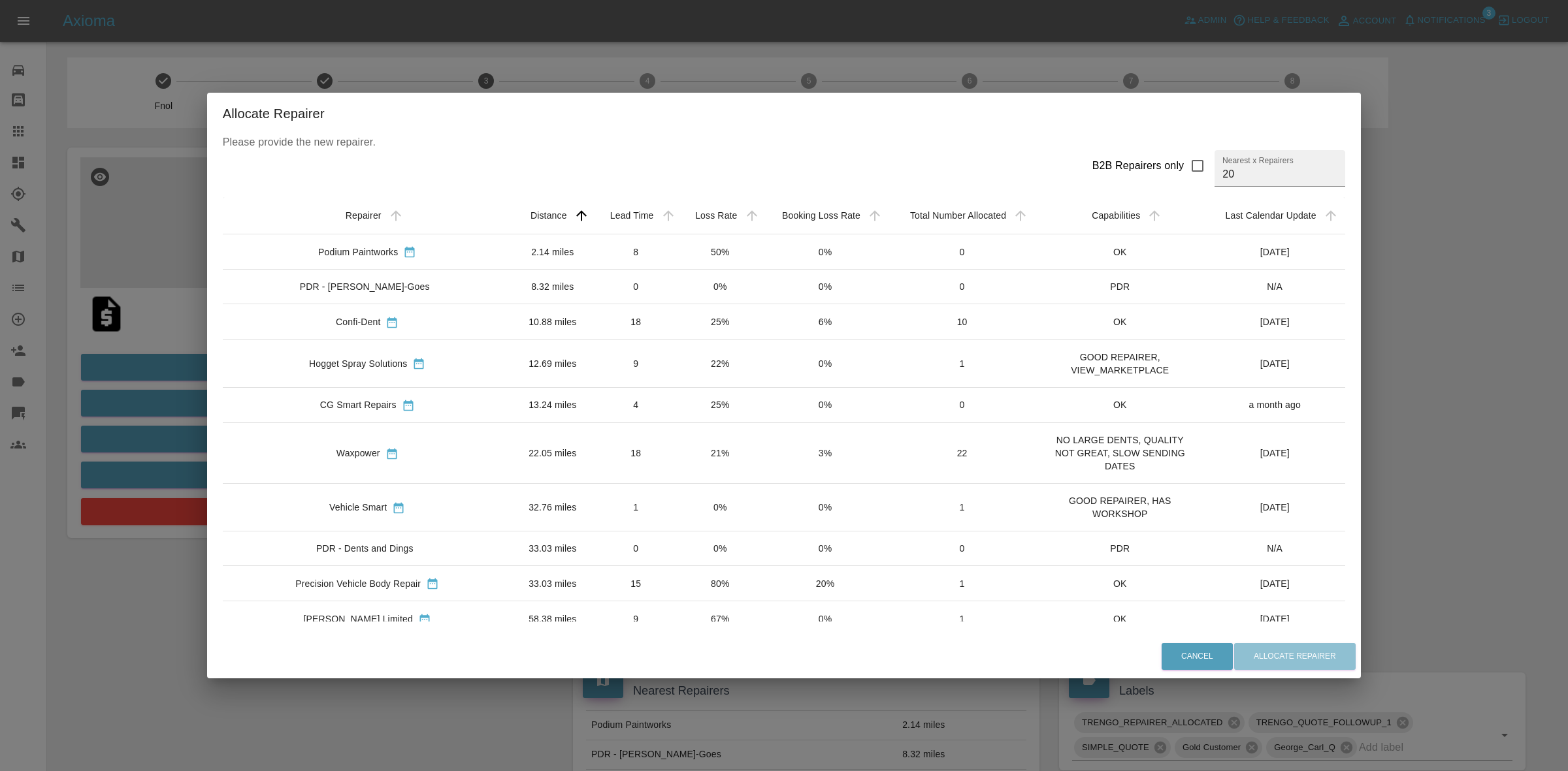
click at [681, 259] on td "50%" at bounding box center [720, 252] width 84 height 35
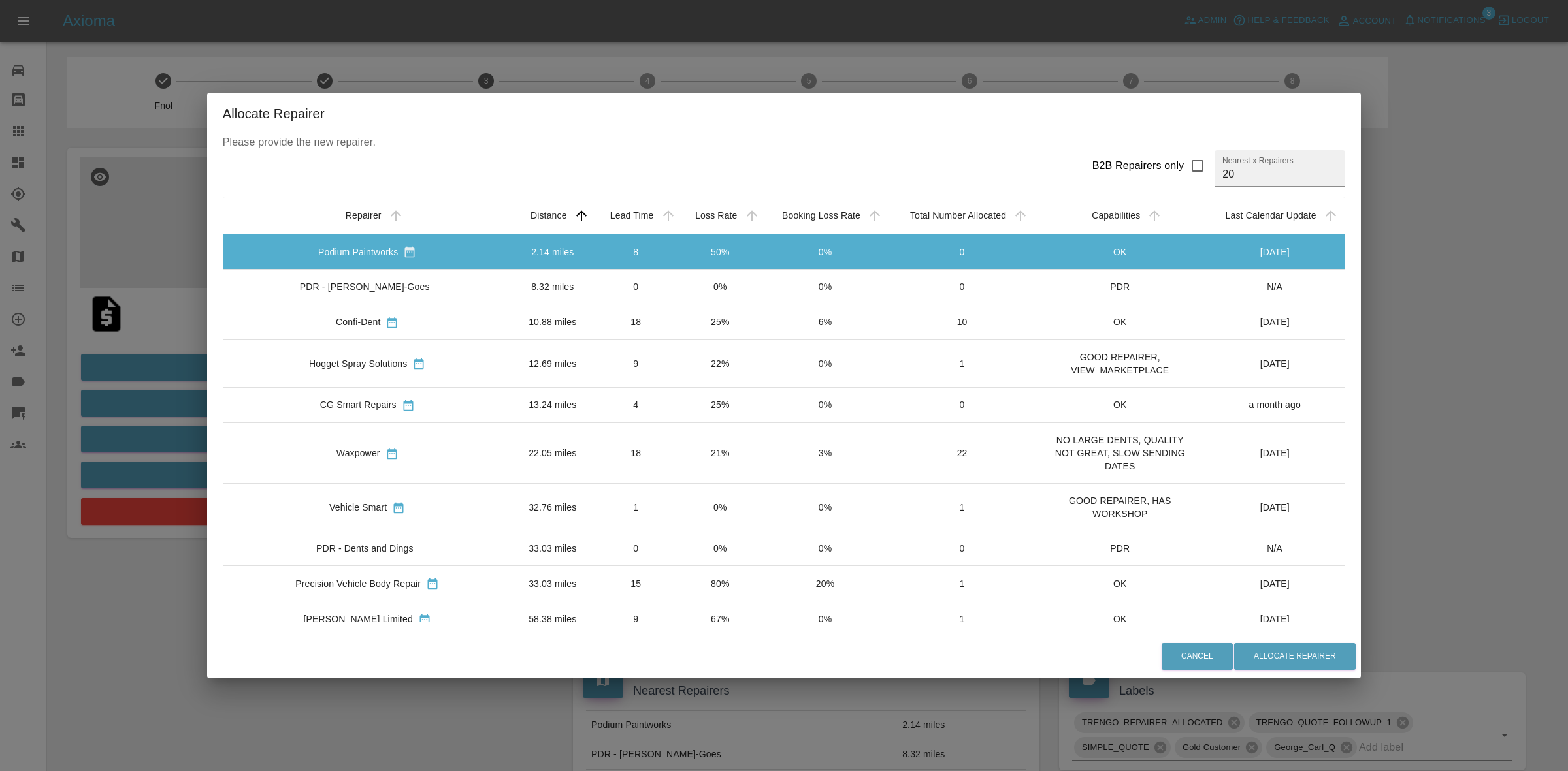
click at [678, 296] on td "0%" at bounding box center [720, 287] width 84 height 35
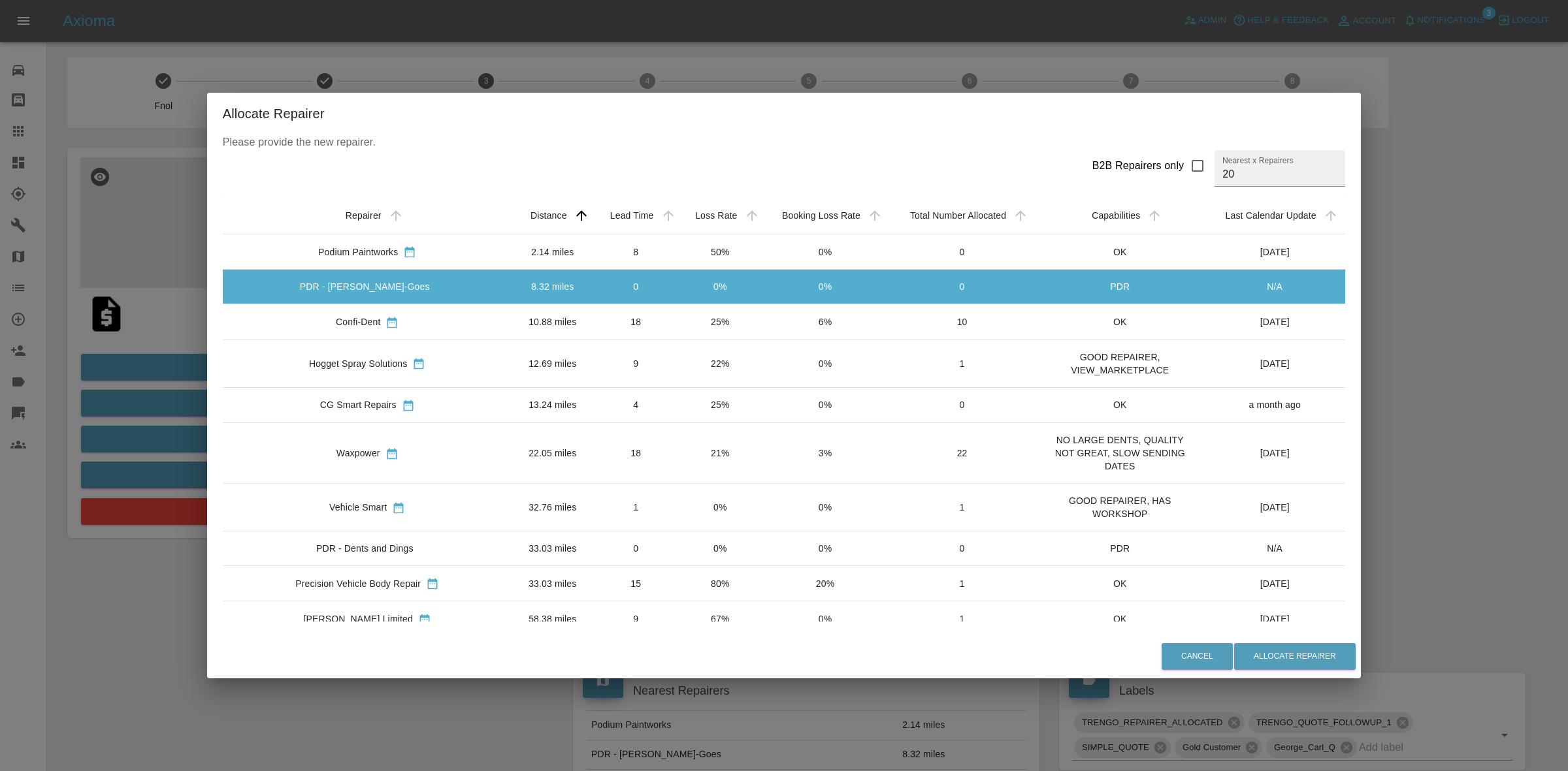
drag, startPoint x: 673, startPoint y: 321, endPoint x: 669, endPoint y: 350, distance: 29.3
click at [678, 321] on td "25%" at bounding box center [720, 321] width 84 height 35
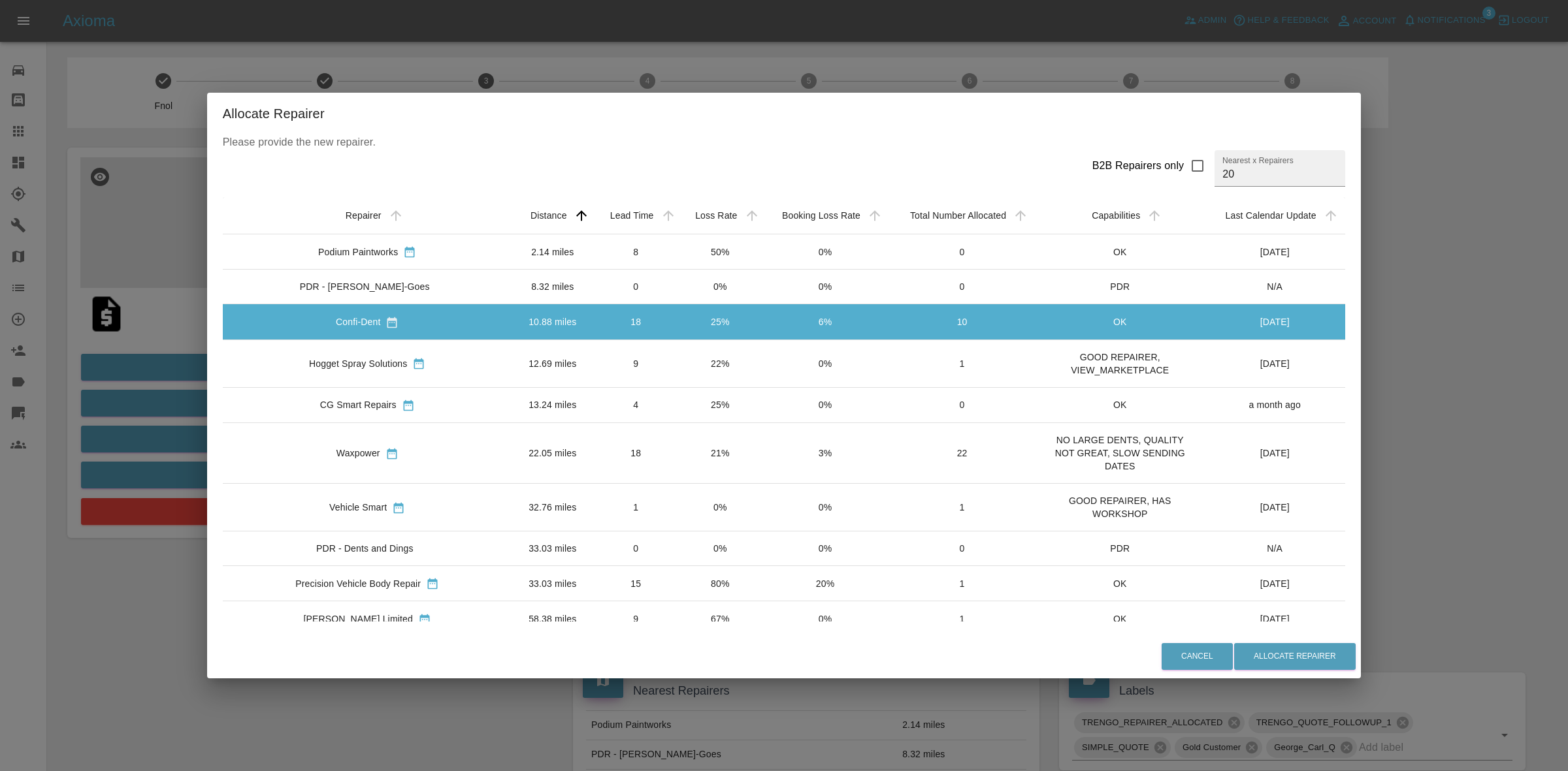
drag, startPoint x: 665, startPoint y: 358, endPoint x: 665, endPoint y: 369, distance: 11.0
click at [678, 360] on td "22%" at bounding box center [720, 364] width 84 height 48
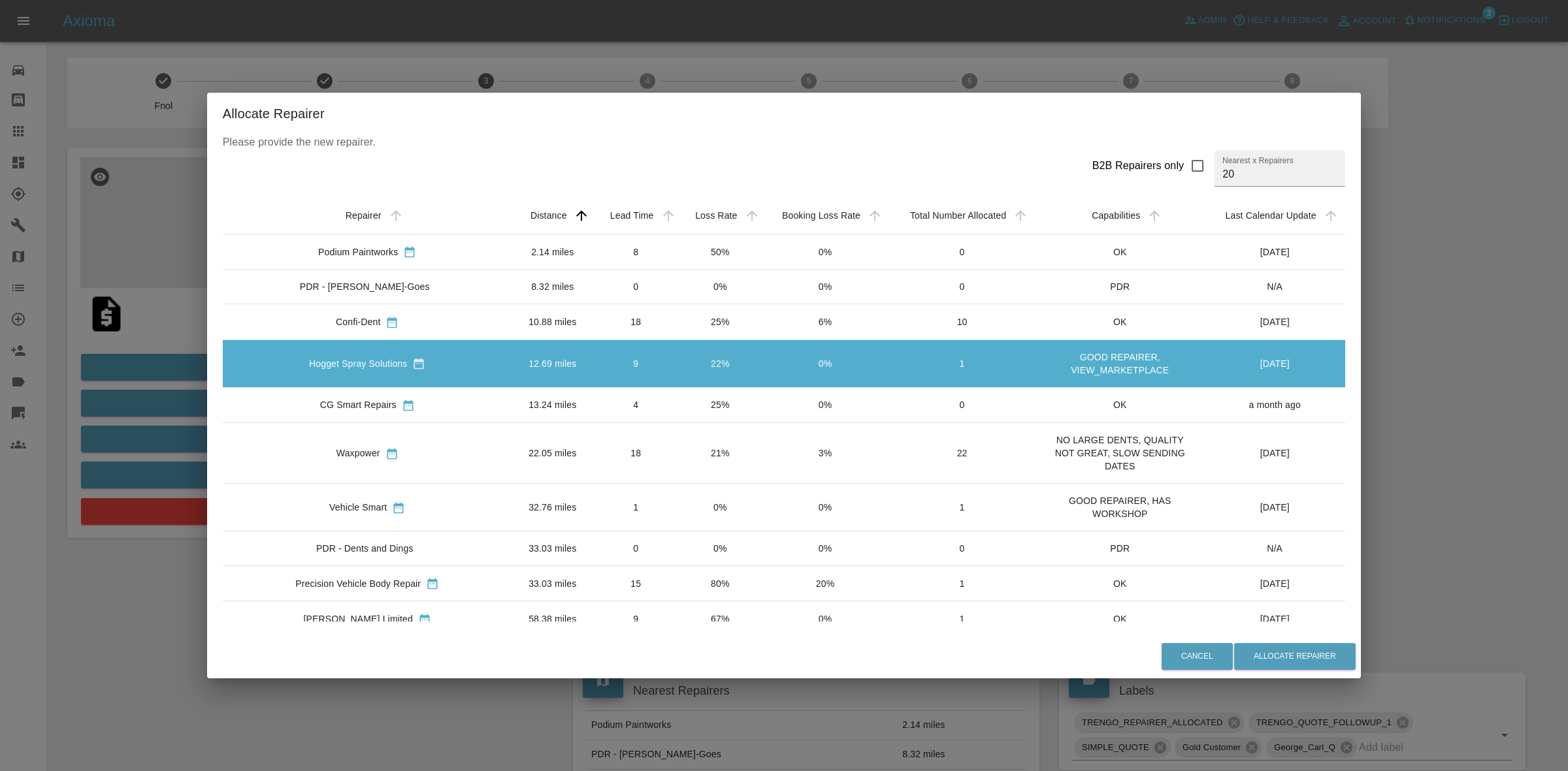
click at [678, 390] on td "25%" at bounding box center [720, 404] width 84 height 35
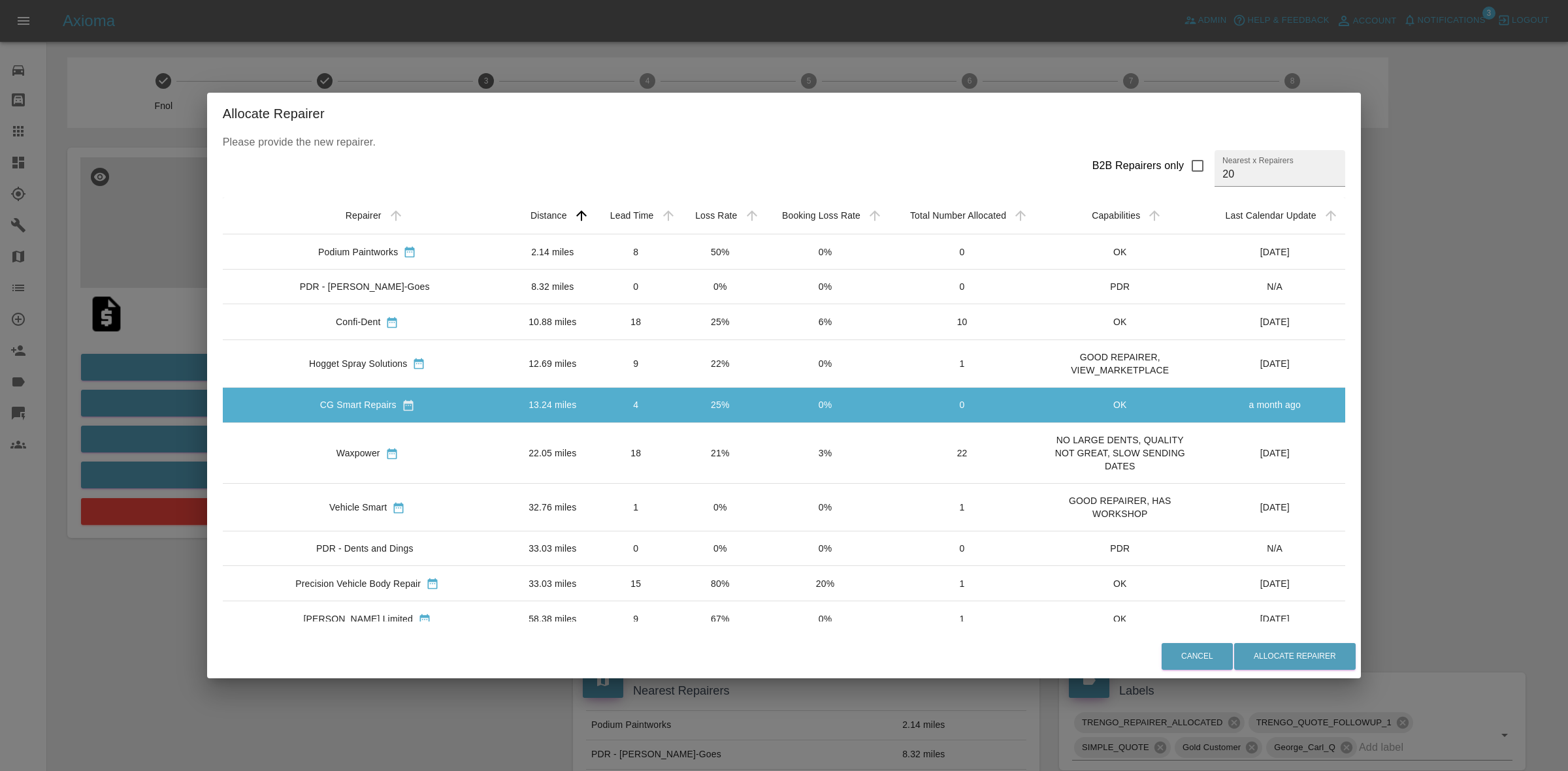
click at [678, 468] on td "21%" at bounding box center [720, 454] width 84 height 61
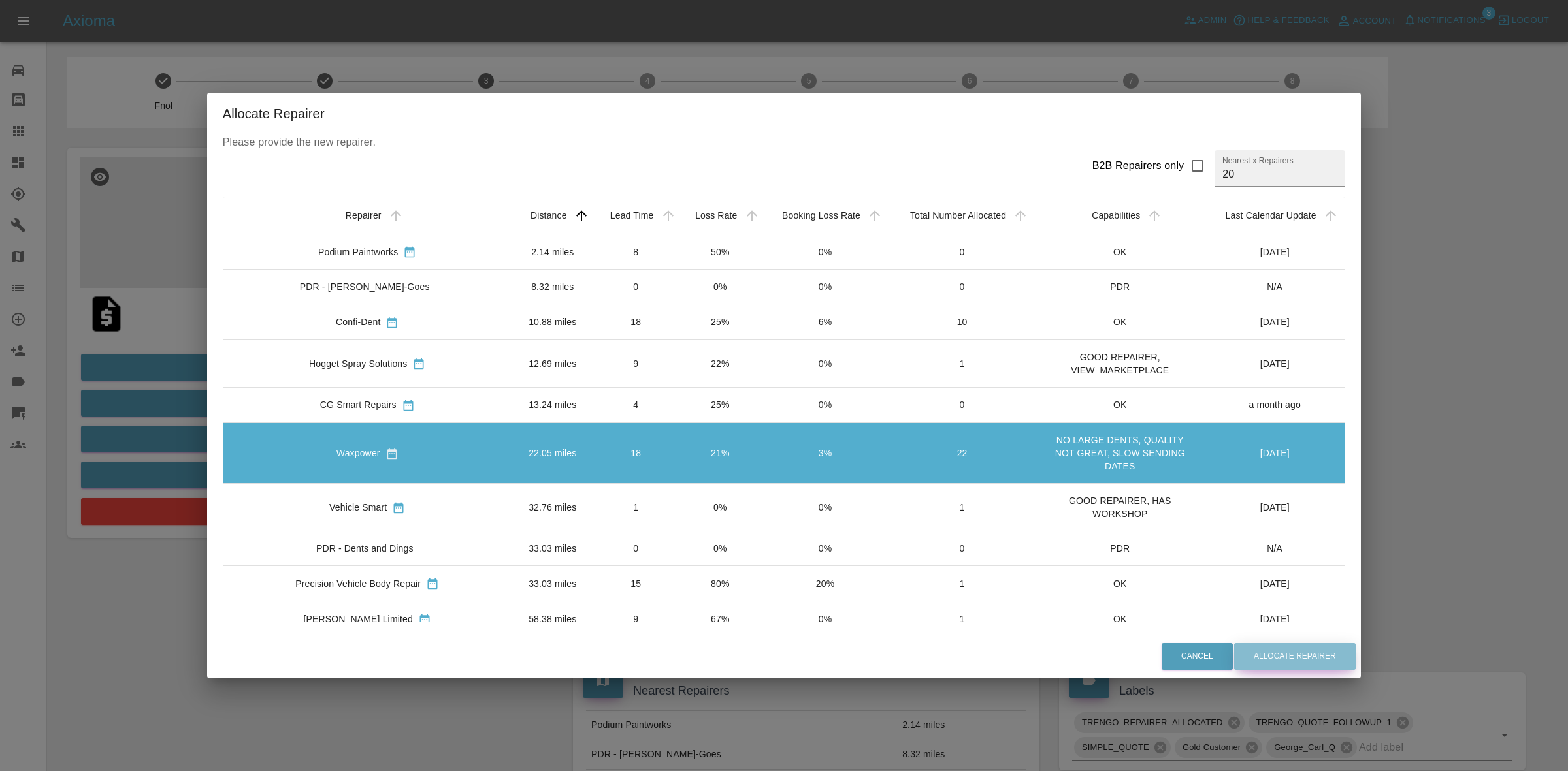
click at [1234, 658] on button "Allocate Repairer" at bounding box center [1294, 656] width 122 height 27
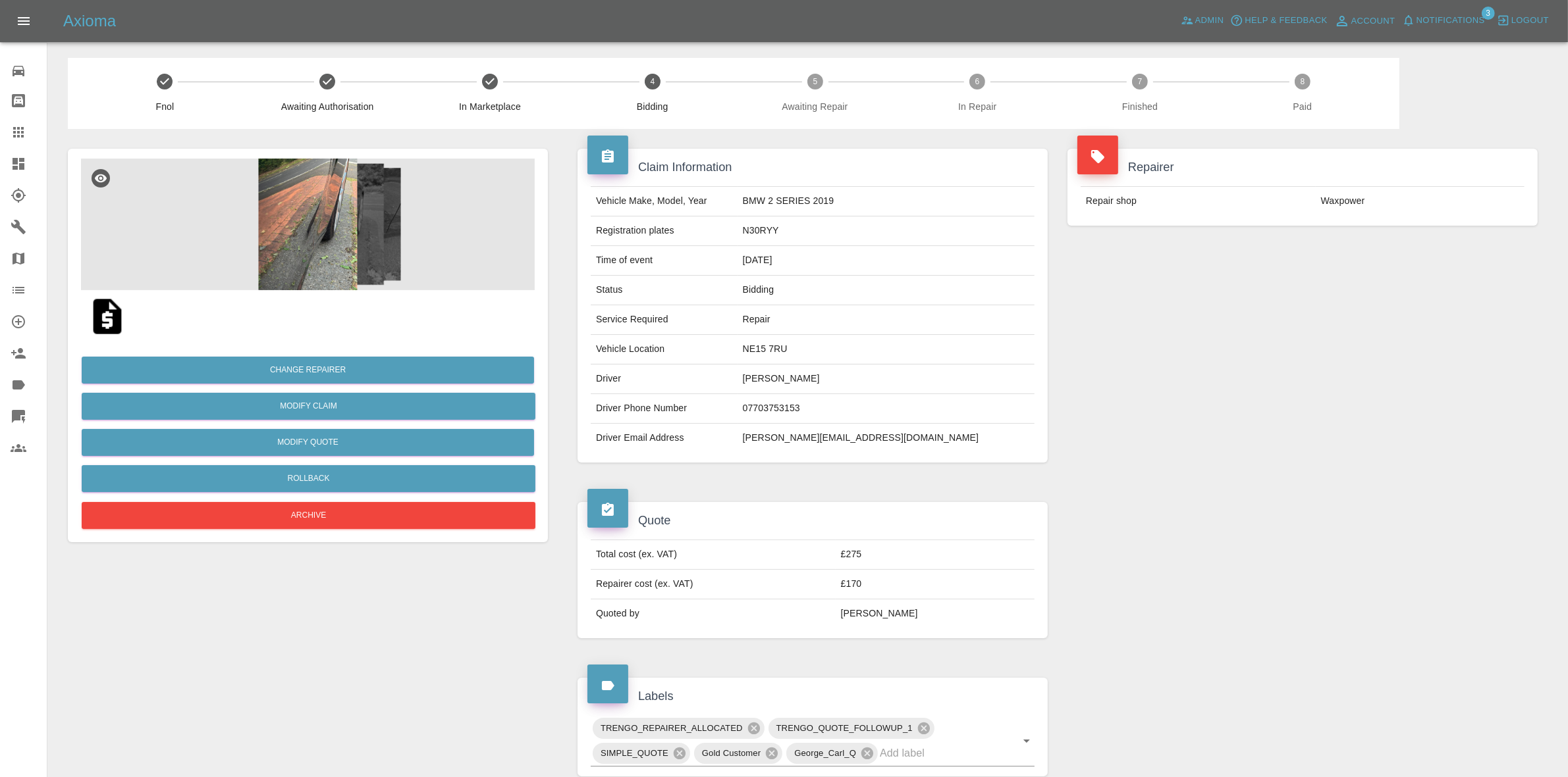
click at [1400, 281] on div "Repairer Repair shop Waxpower" at bounding box center [1303, 306] width 490 height 353
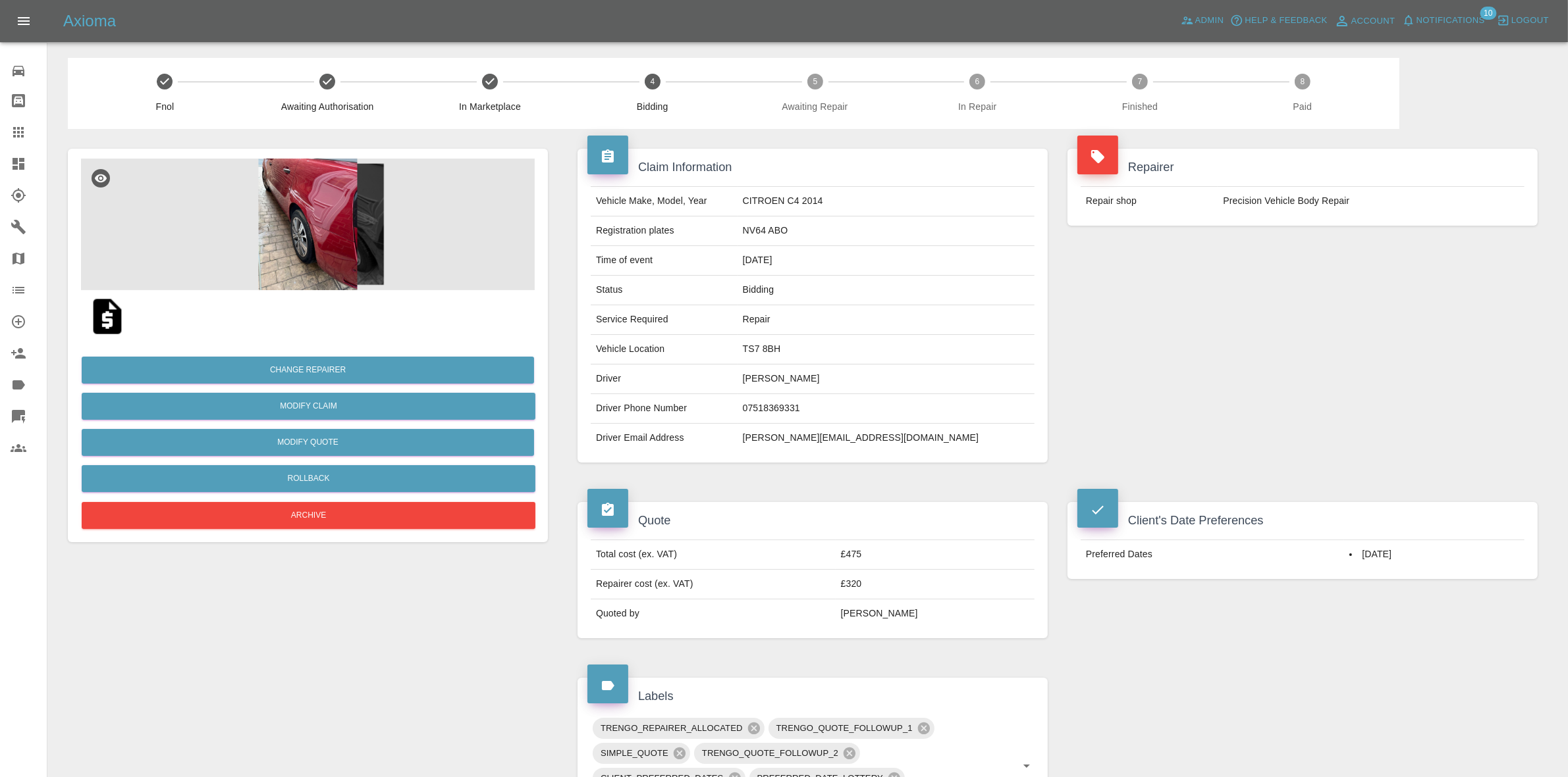
click at [1327, 276] on div "Repairer Repair shop Precision Vehicle Body Repair" at bounding box center [1303, 306] width 490 height 353
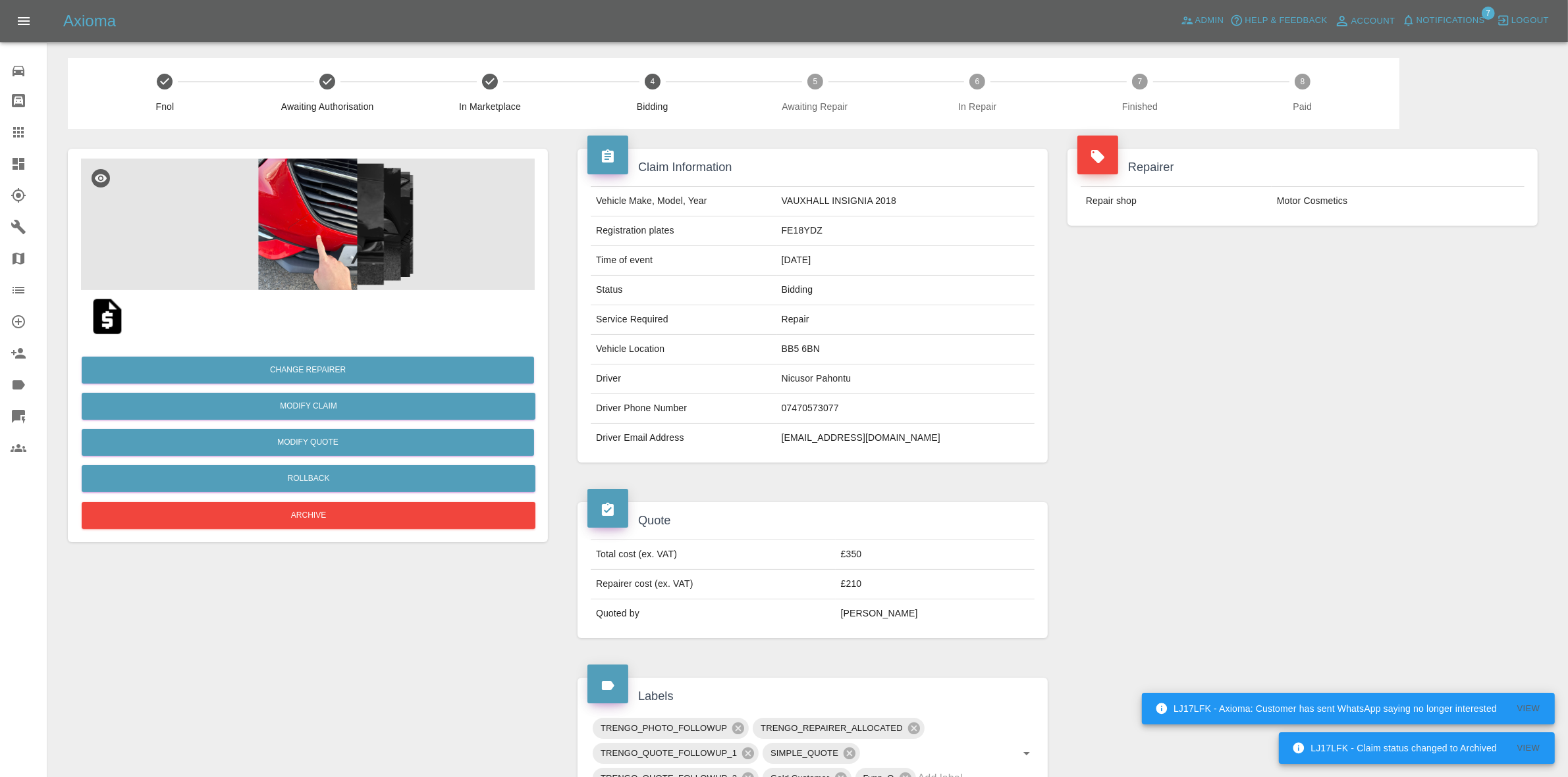
click at [748, 439] on td "Driver Email Address" at bounding box center [683, 438] width 186 height 29
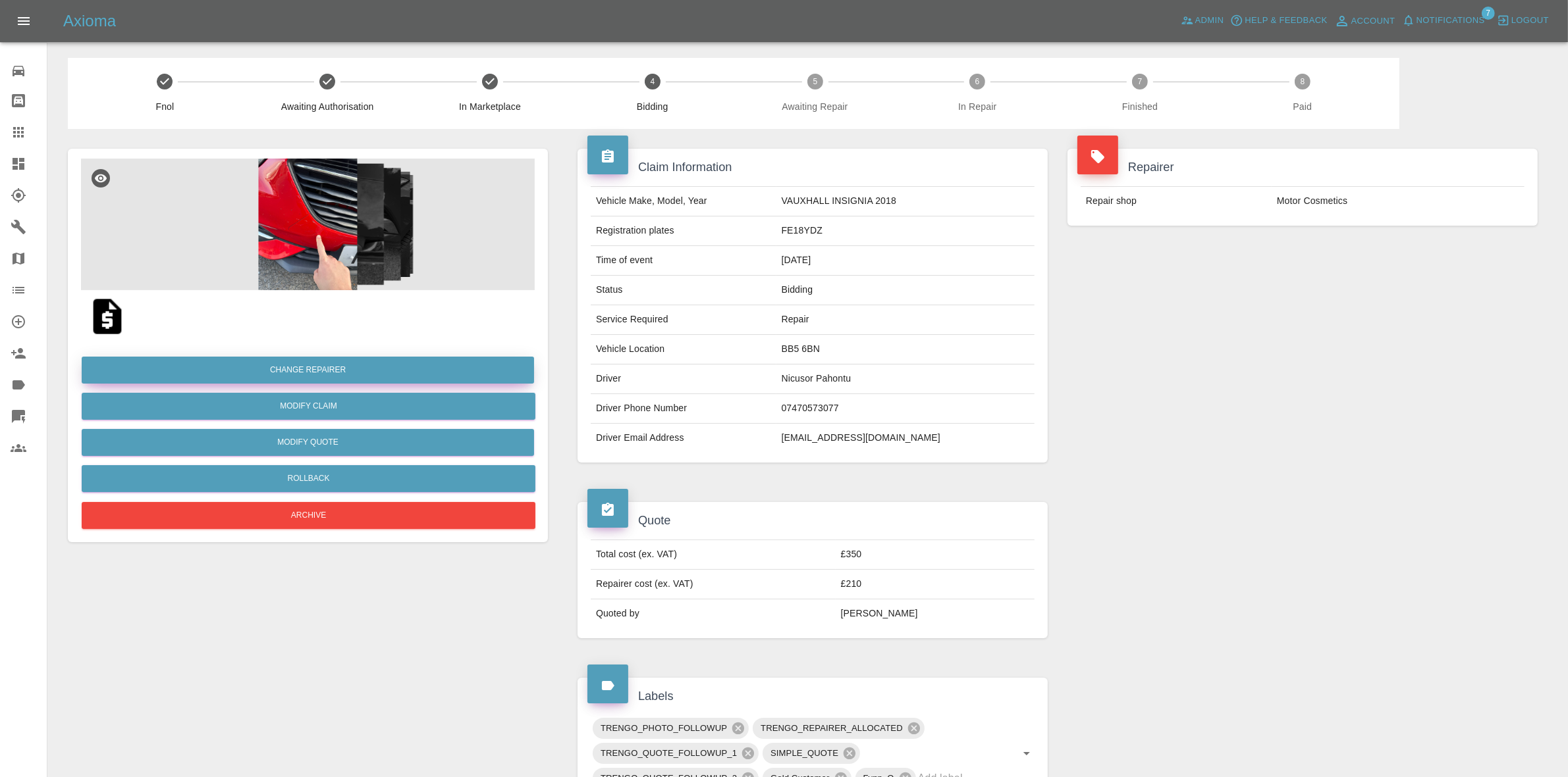
click at [294, 369] on button "Change Repairer" at bounding box center [307, 370] width 453 height 27
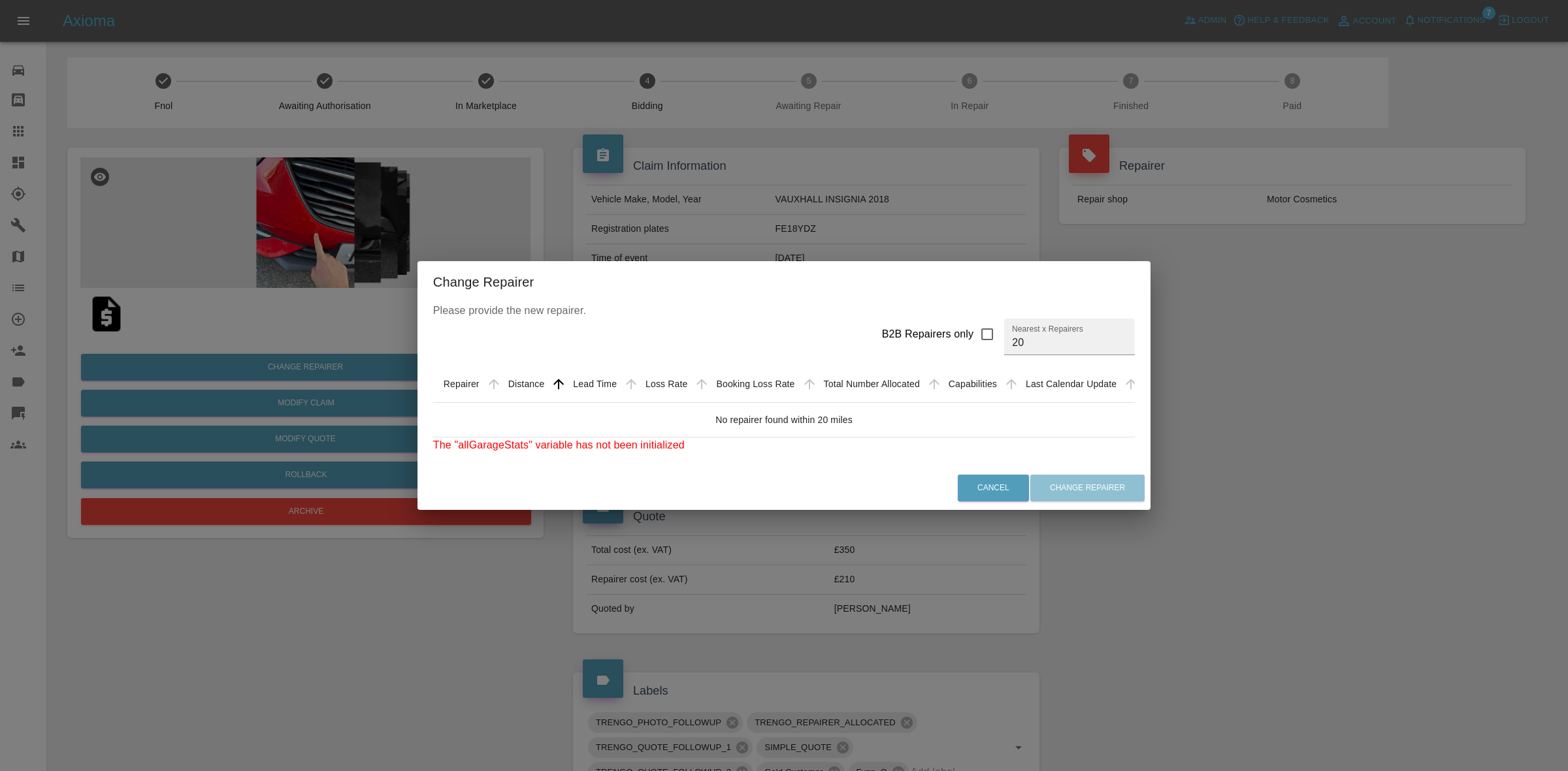
click at [240, 428] on div "Change Repairer Please provide the new repairer. B2B Repairers only Nearest x R…" at bounding box center [784, 386] width 1568 height 771
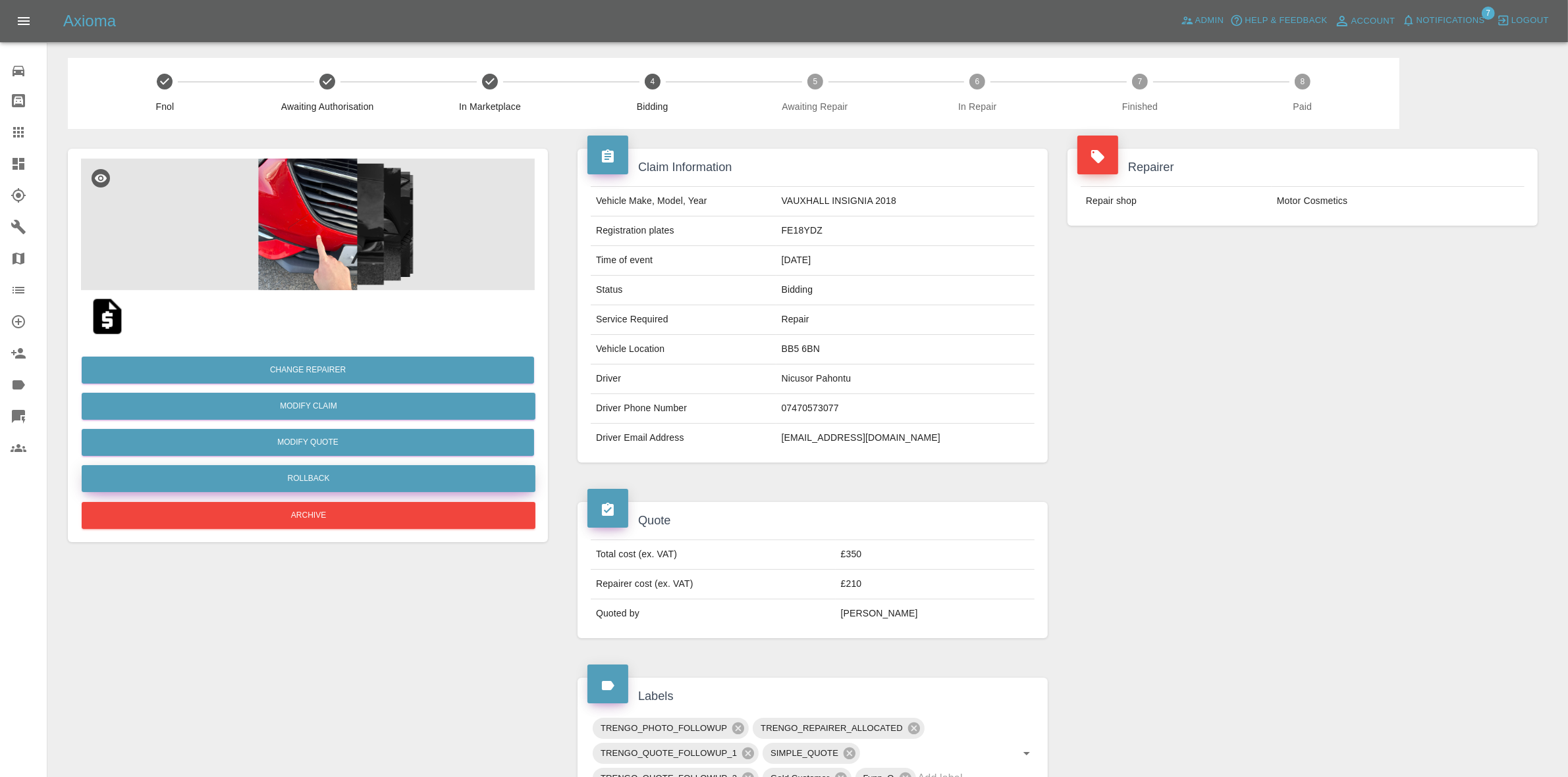
click at [310, 475] on button "Rollback" at bounding box center [308, 479] width 454 height 27
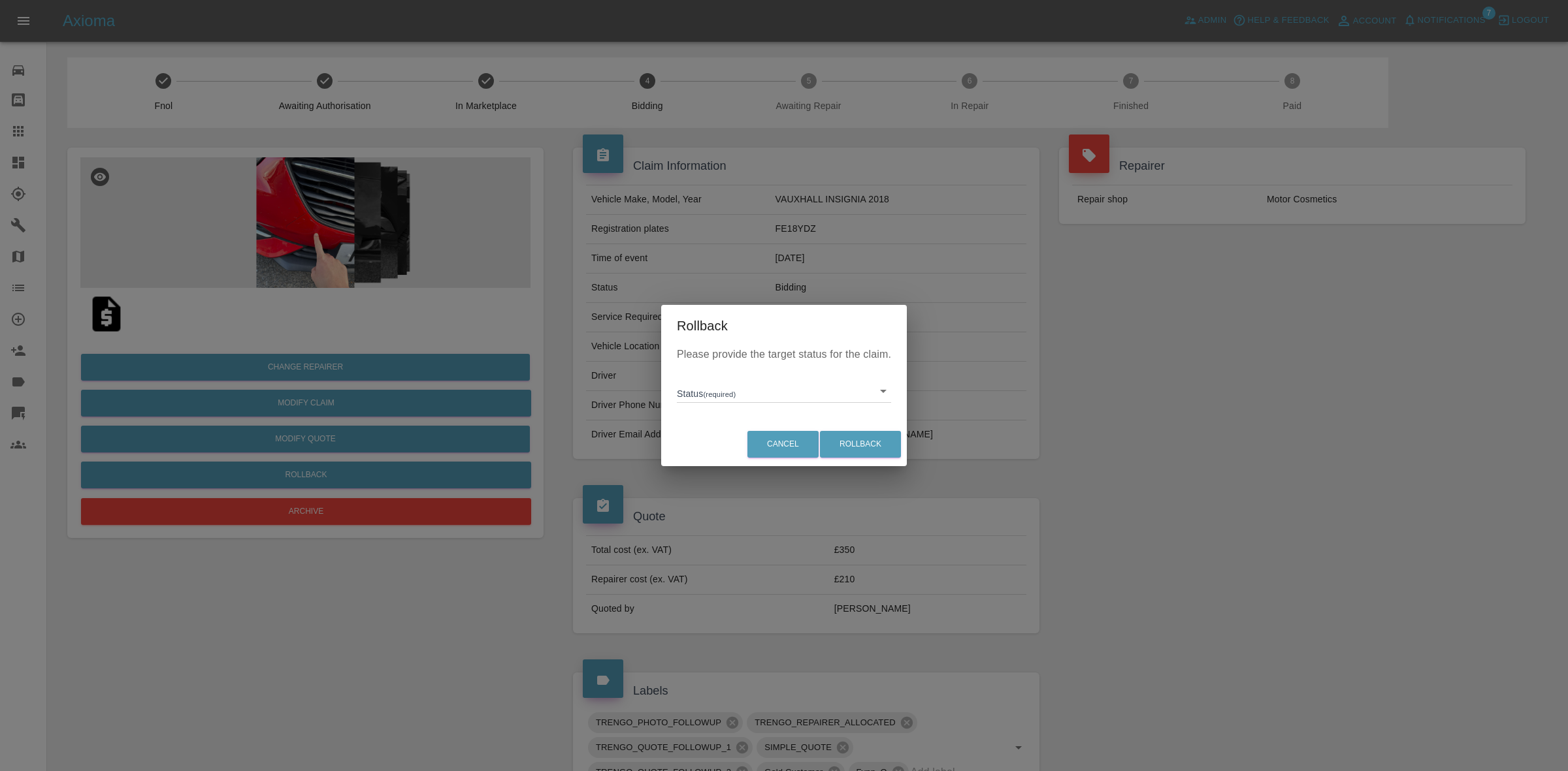
click at [701, 384] on body "Axioma Admin Help & Feedback Account Notifications 7 Logout Repair home Bodysho…" at bounding box center [784, 604] width 1568 height 1210
click at [720, 450] on li "In Marketplace" at bounding box center [784, 451] width 208 height 30
type input "in-marketplace"
click at [856, 447] on button "Rollback" at bounding box center [860, 444] width 81 height 27
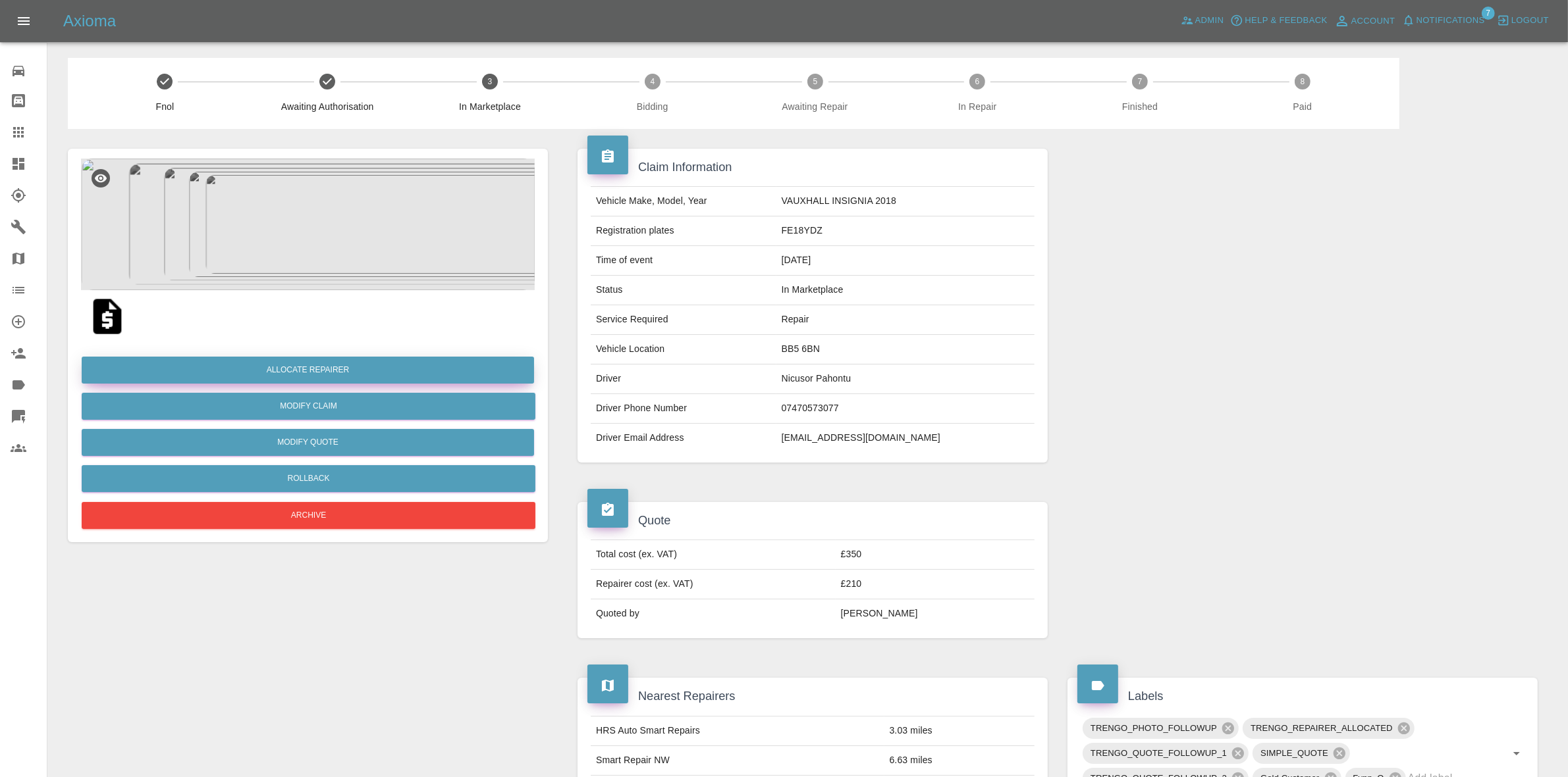
click at [277, 370] on button "Allocate Repairer" at bounding box center [307, 370] width 453 height 27
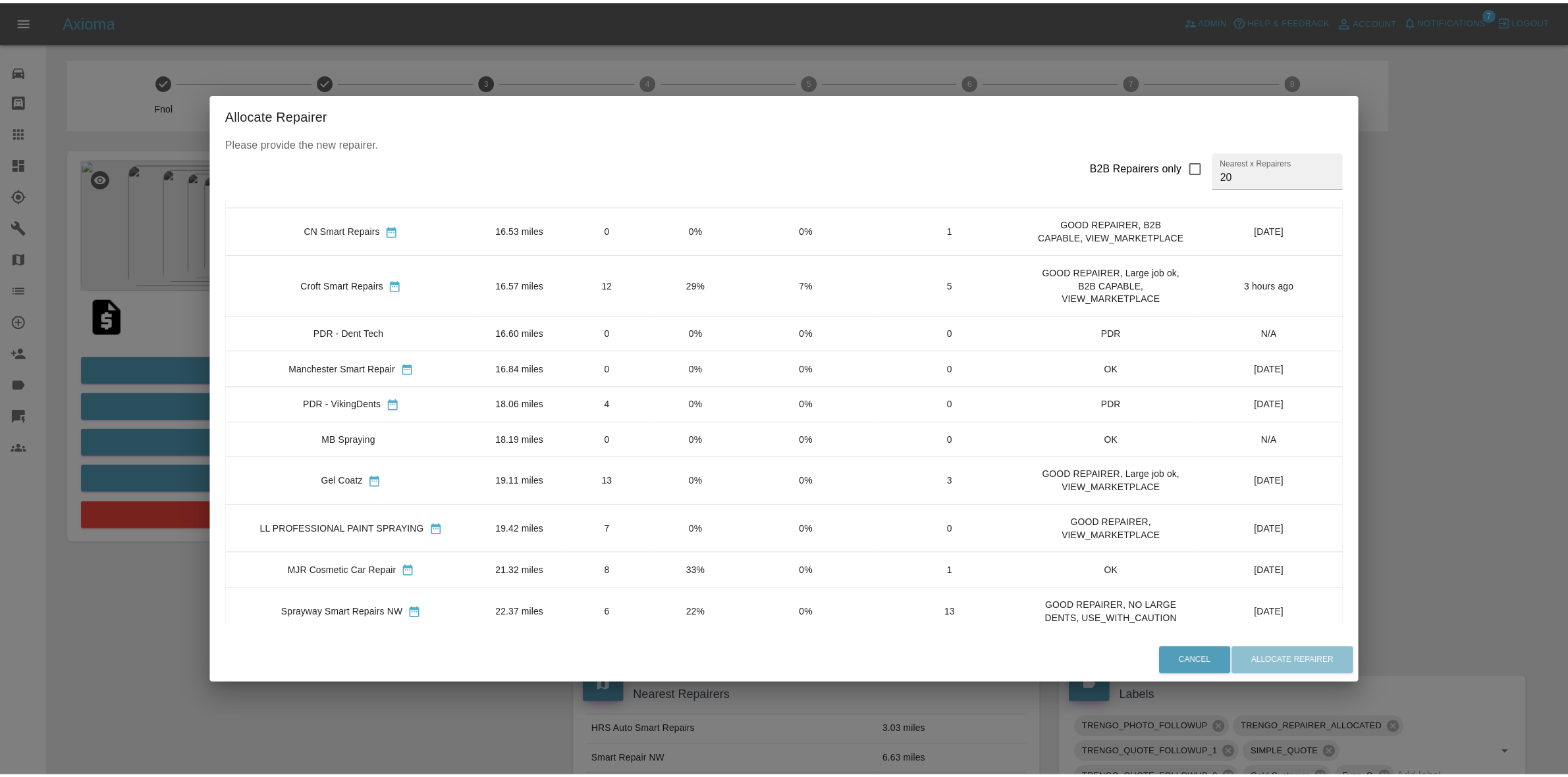
scroll to position [411, 0]
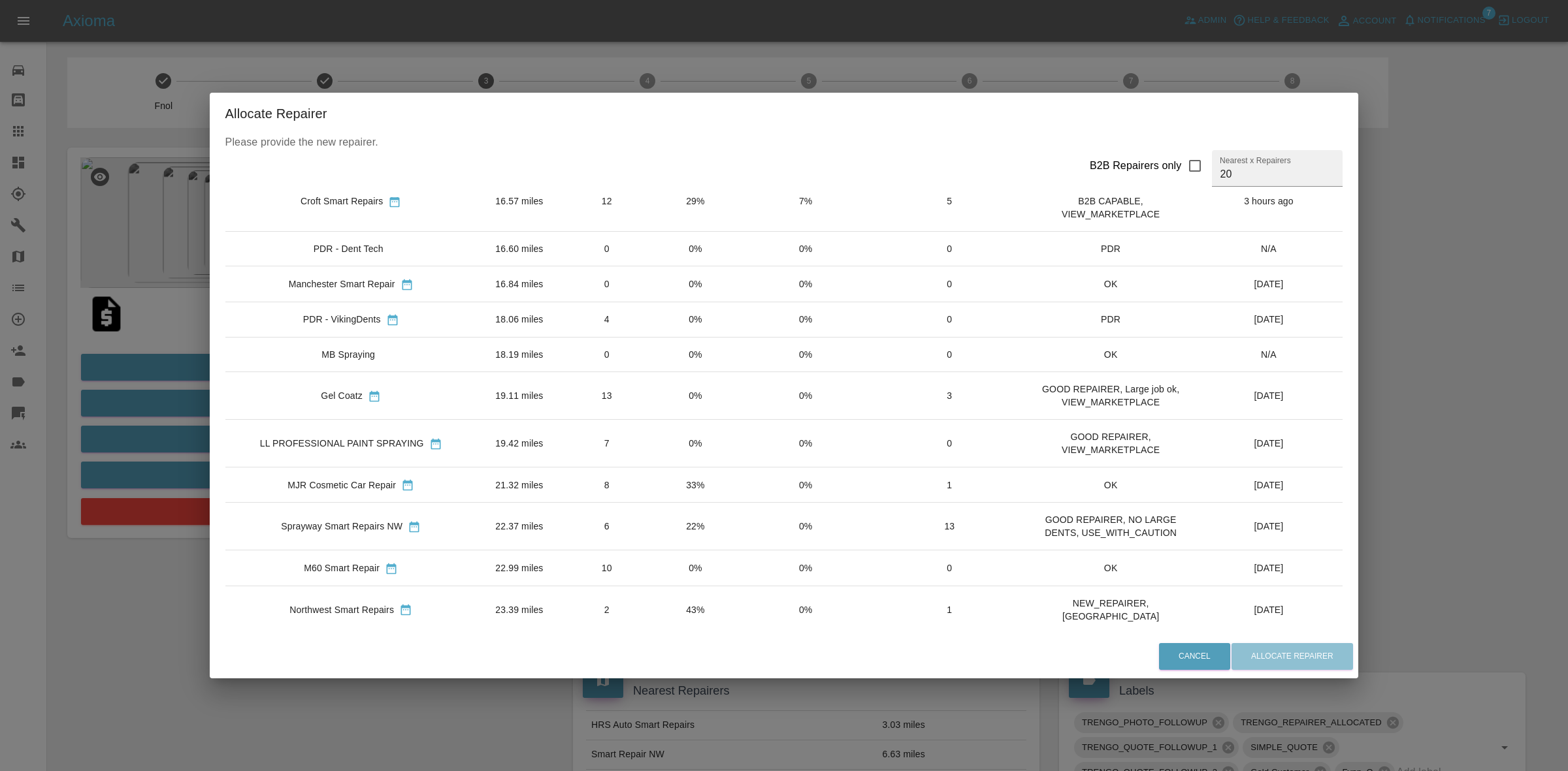
click at [715, 452] on td "0%" at bounding box center [695, 443] width 87 height 48
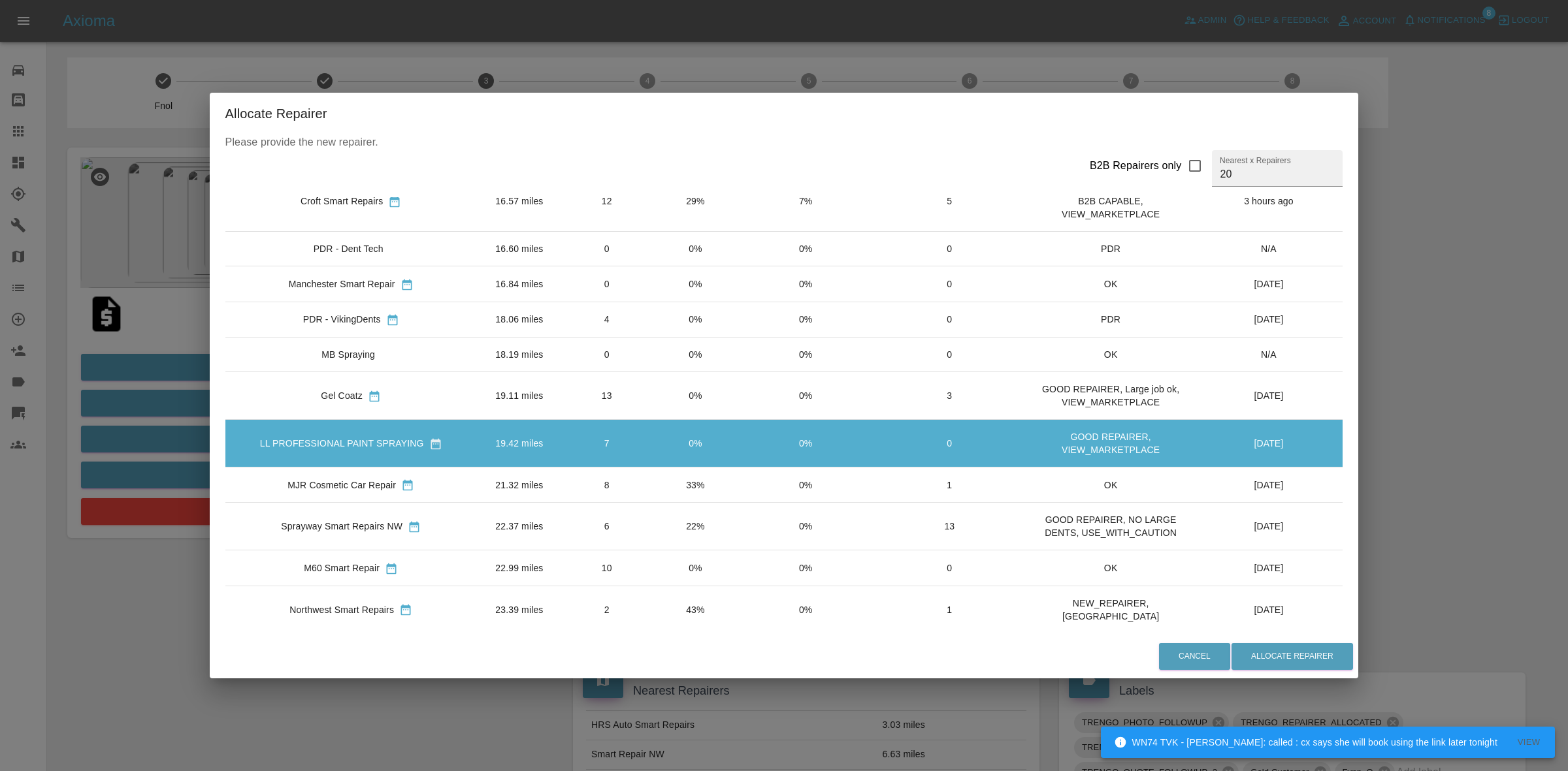
click at [727, 542] on td "22%" at bounding box center [695, 527] width 87 height 48
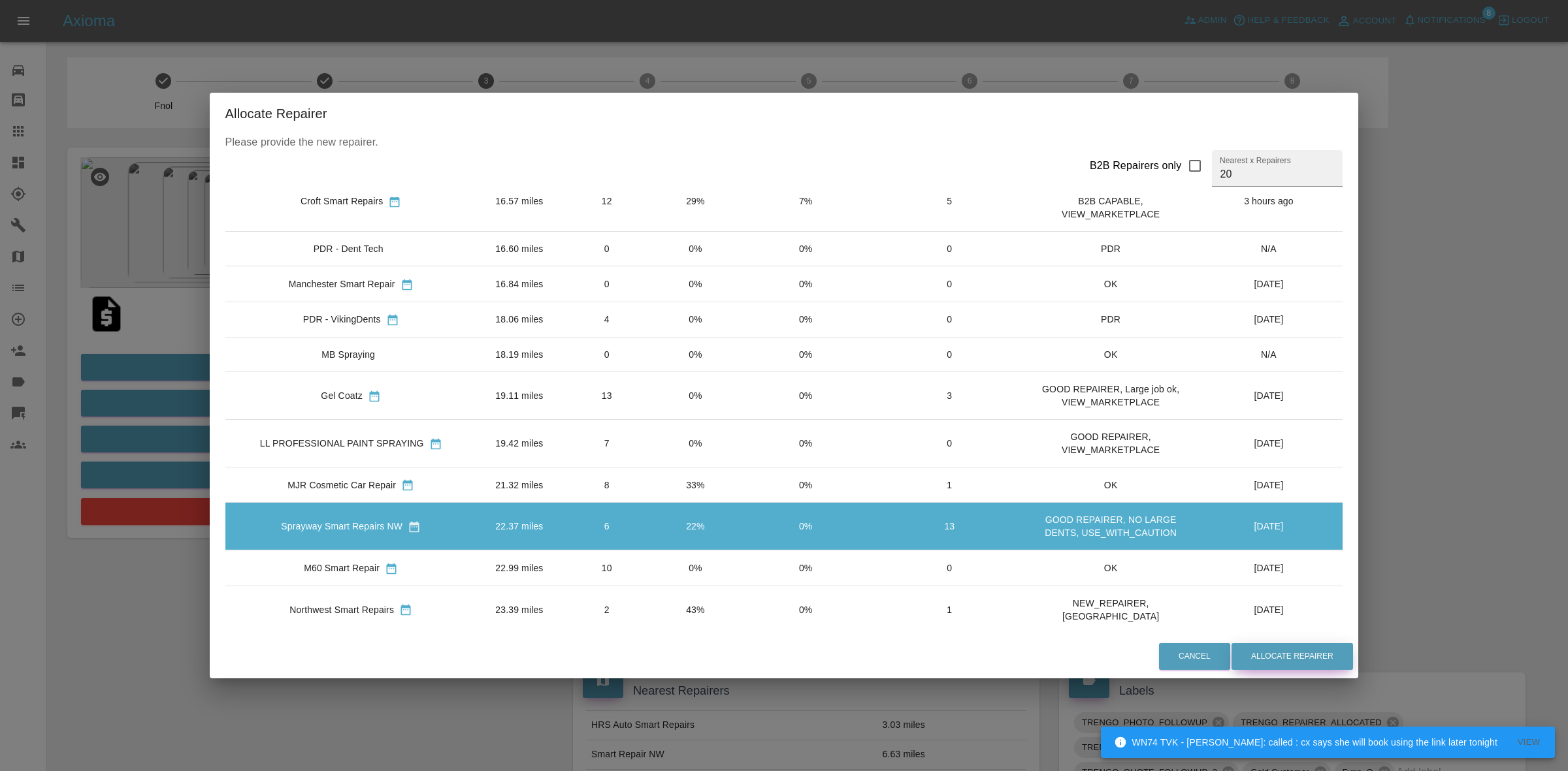
click at [1272, 655] on button "Allocate Repairer" at bounding box center [1292, 656] width 122 height 27
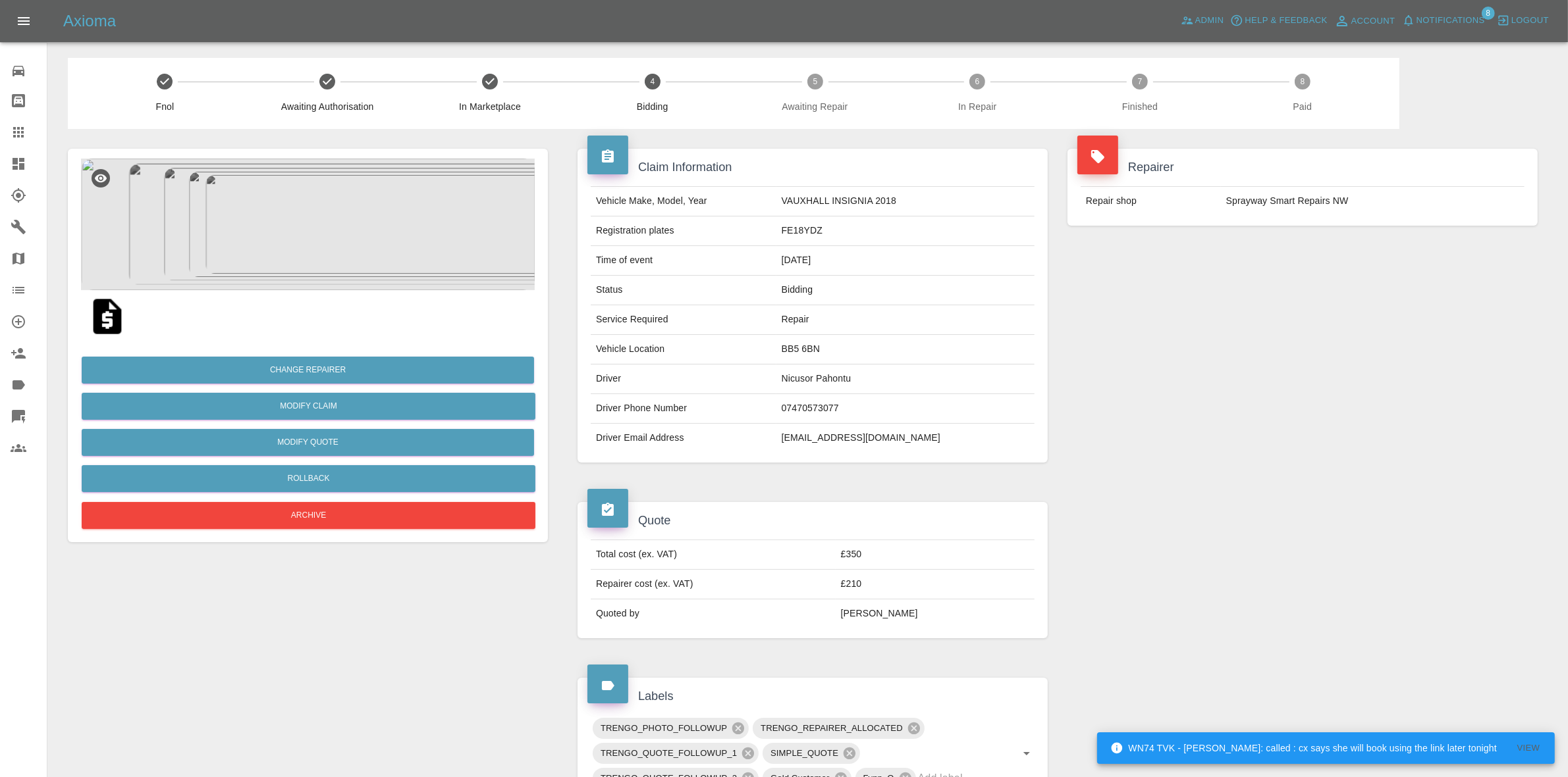
click at [1396, 291] on div "Repairer Repair shop Sprayway Smart Repairs NW" at bounding box center [1303, 306] width 490 height 353
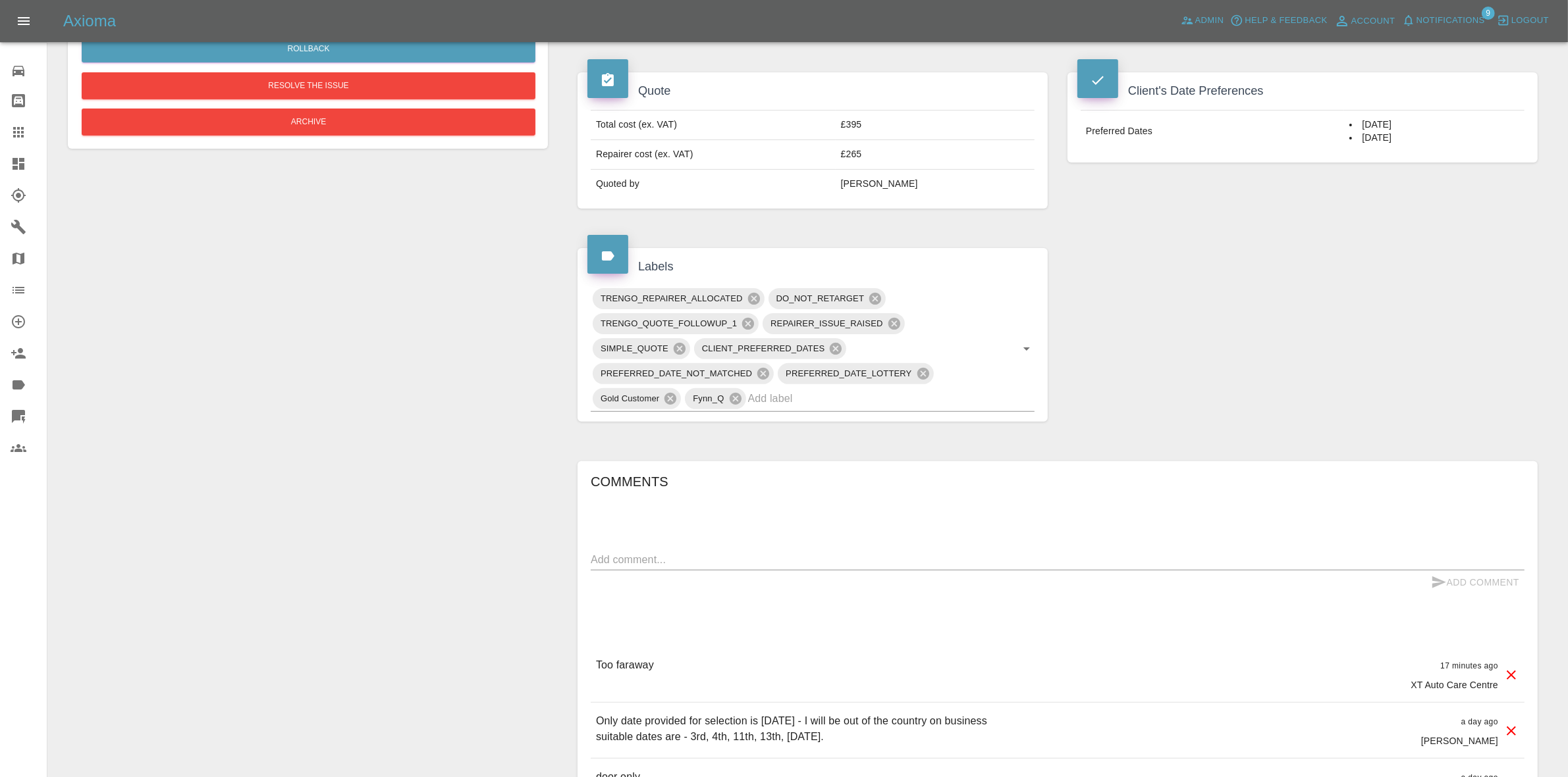
scroll to position [740, 0]
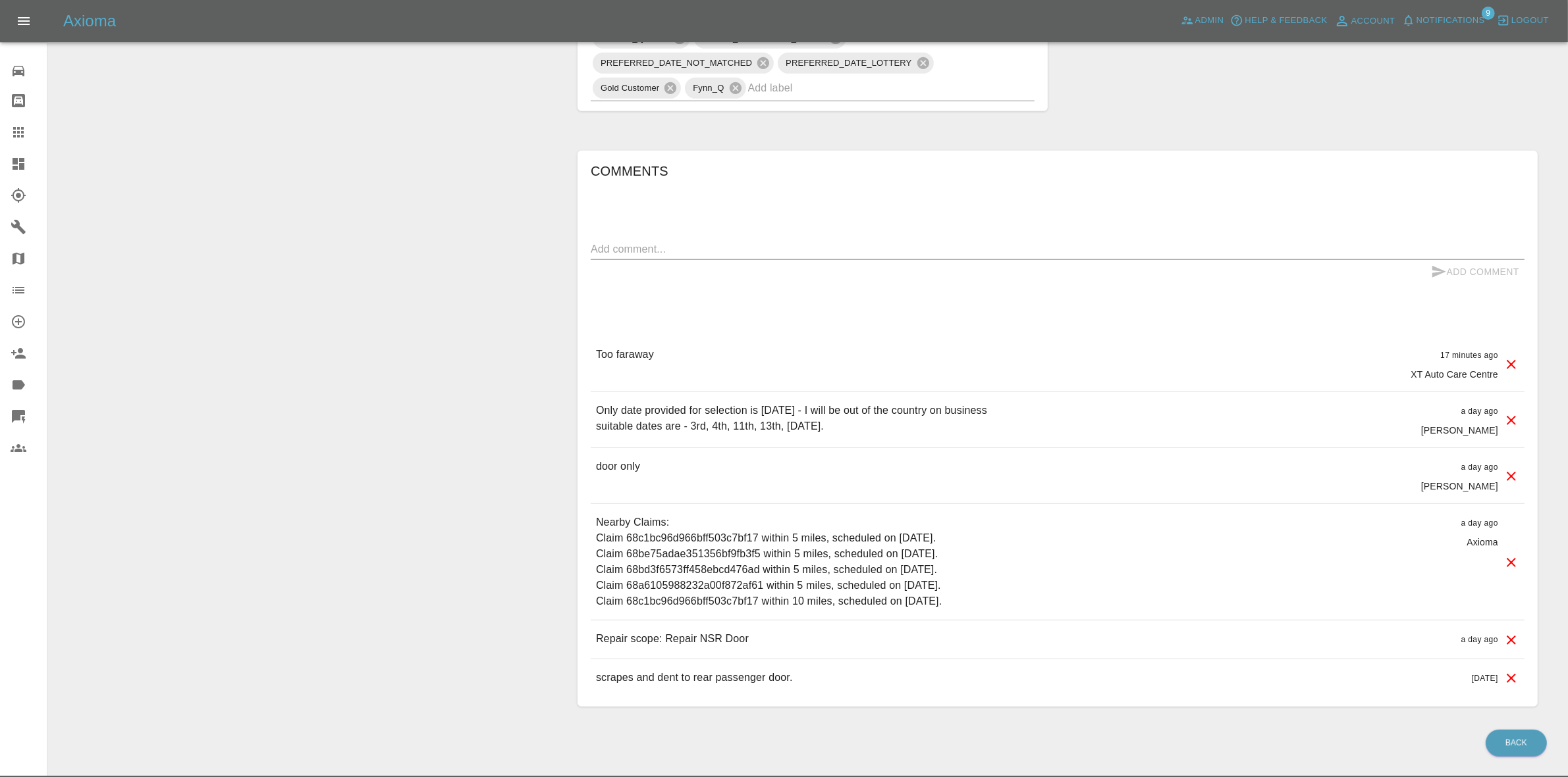
click at [1513, 365] on icon at bounding box center [1512, 365] width 16 height 16
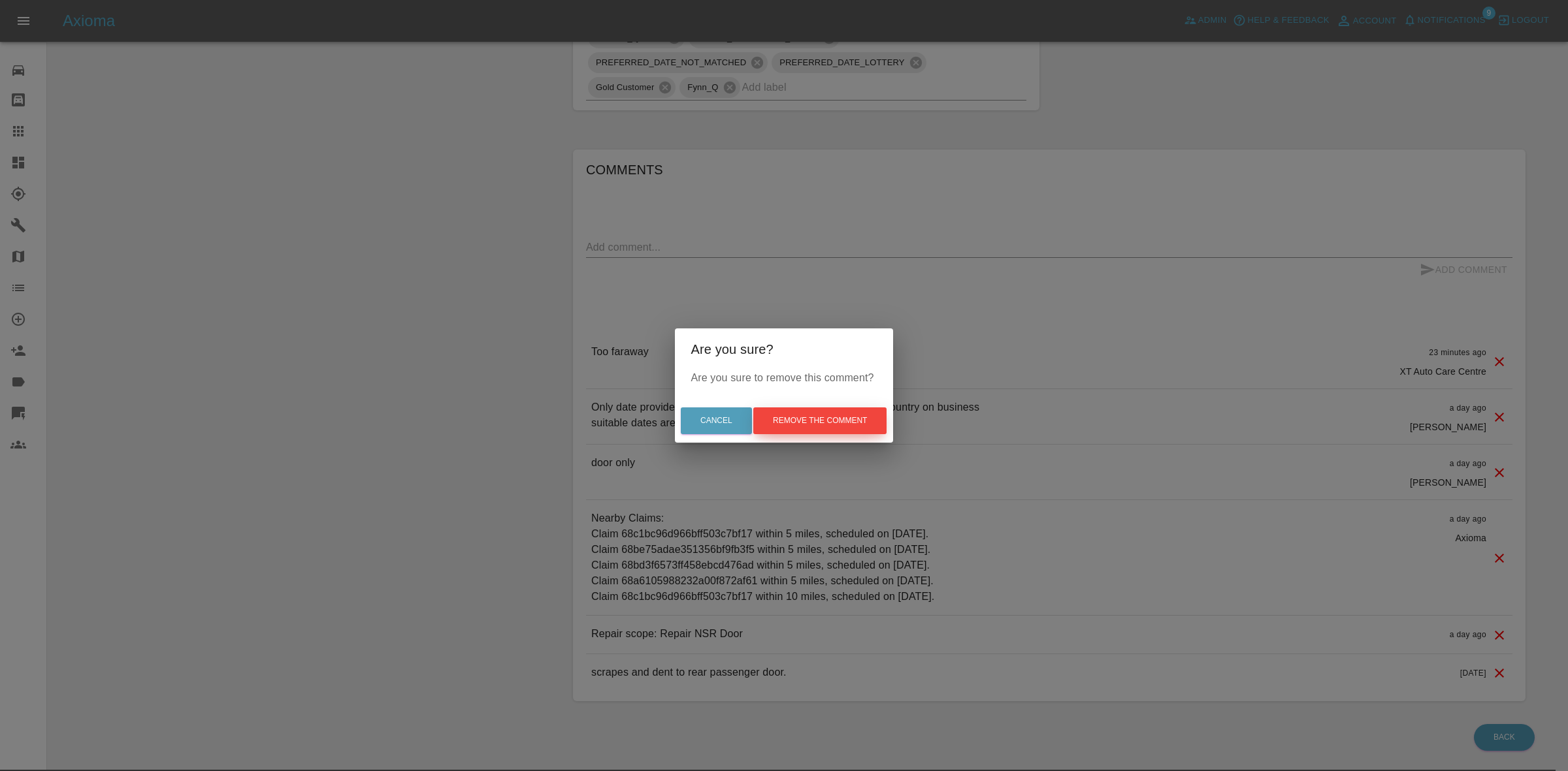
click at [832, 413] on button "Remove the comment" at bounding box center [819, 420] width 133 height 27
click at [332, 265] on div "Are you sure? Are you sure to remove this comment? Cancel Remove the comment" at bounding box center [784, 386] width 1568 height 771
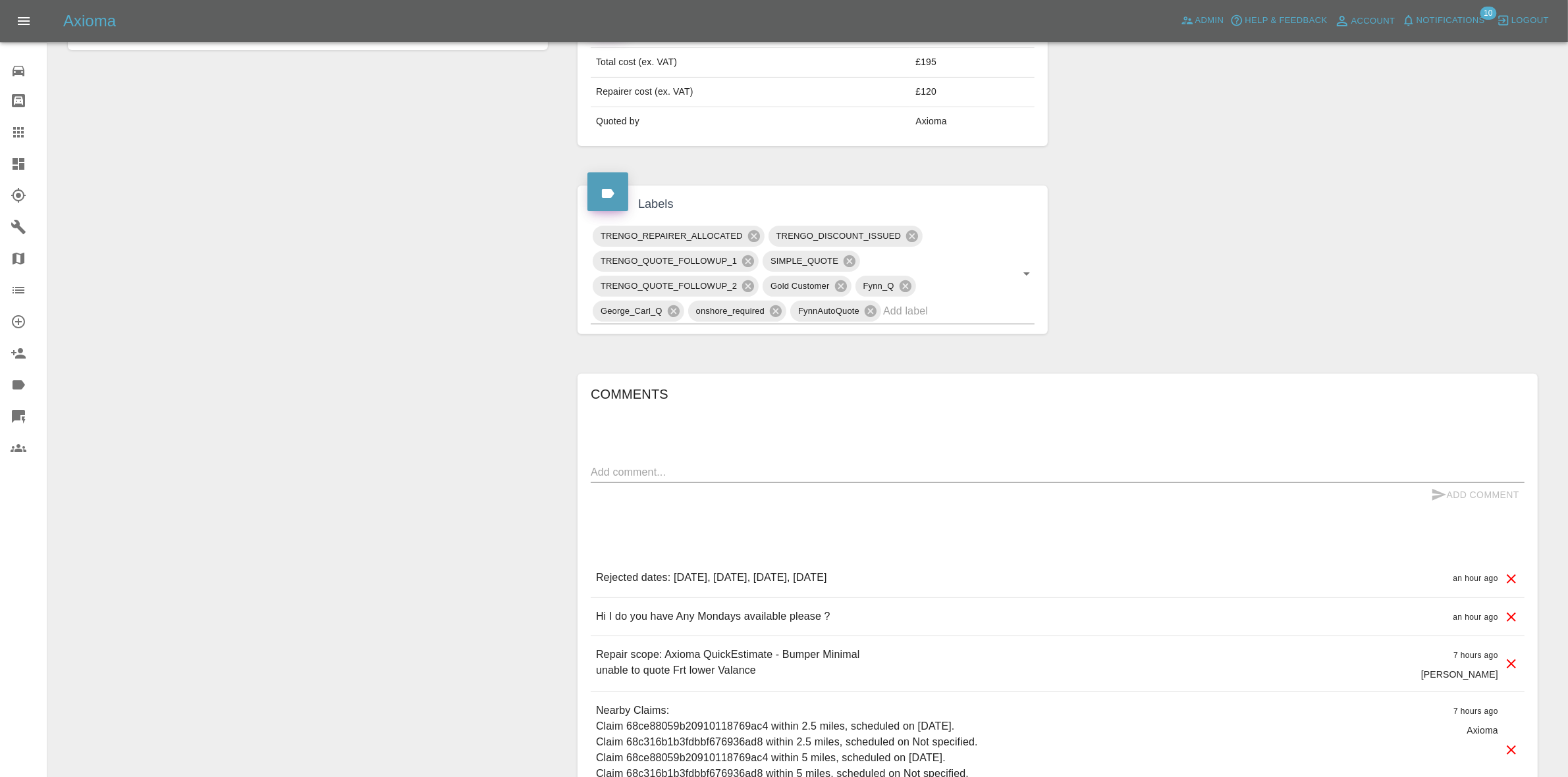
scroll to position [681, 0]
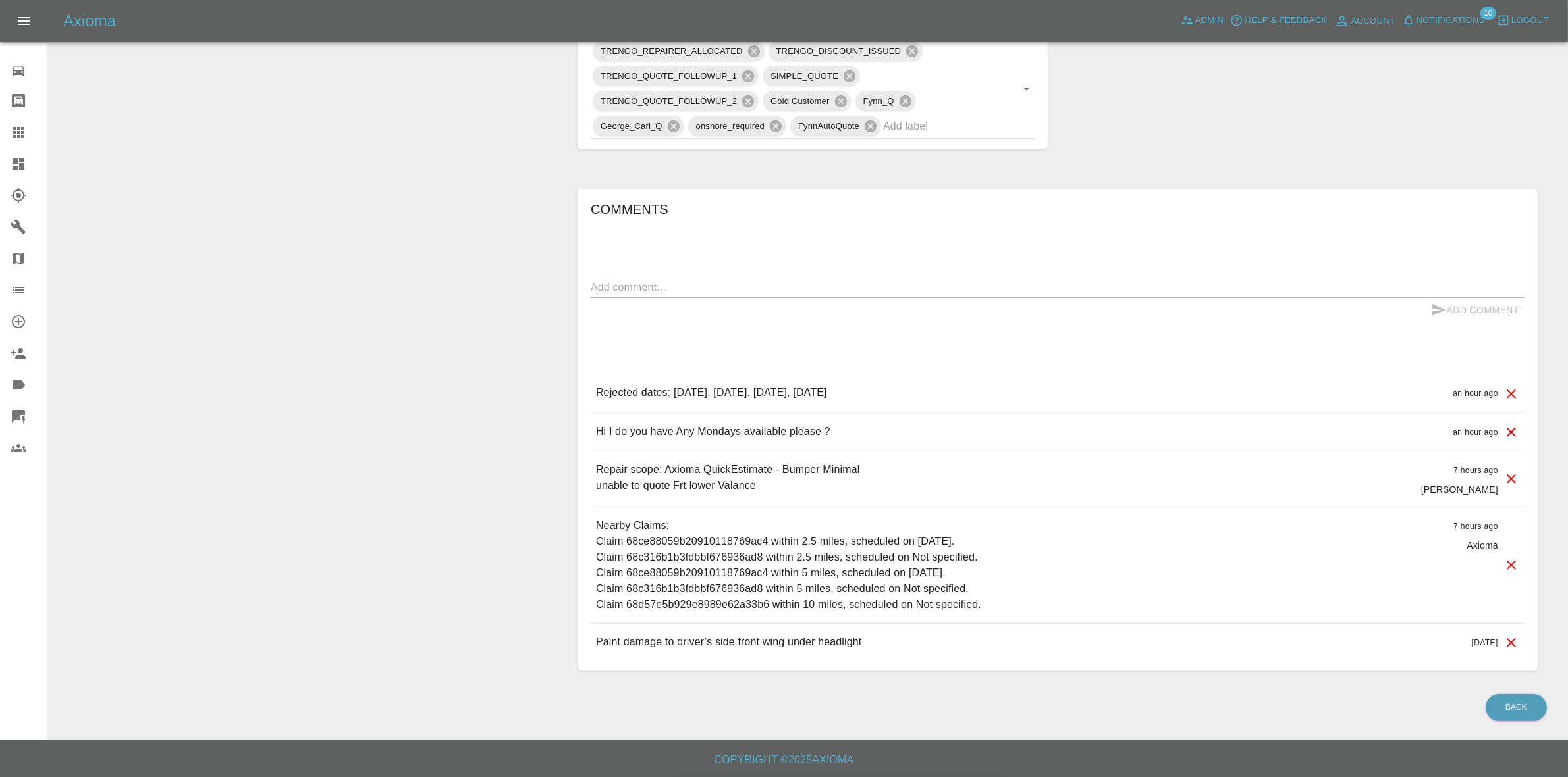
click at [906, 435] on div "Hi I do you have Any Mondays available please ? an hour ago" at bounding box center [1057, 432] width 934 height 37
drag, startPoint x: 1209, startPoint y: 203, endPoint x: 1198, endPoint y: 202, distance: 11.0
click at [1204, 203] on h6 "Comments" at bounding box center [1057, 209] width 934 height 21
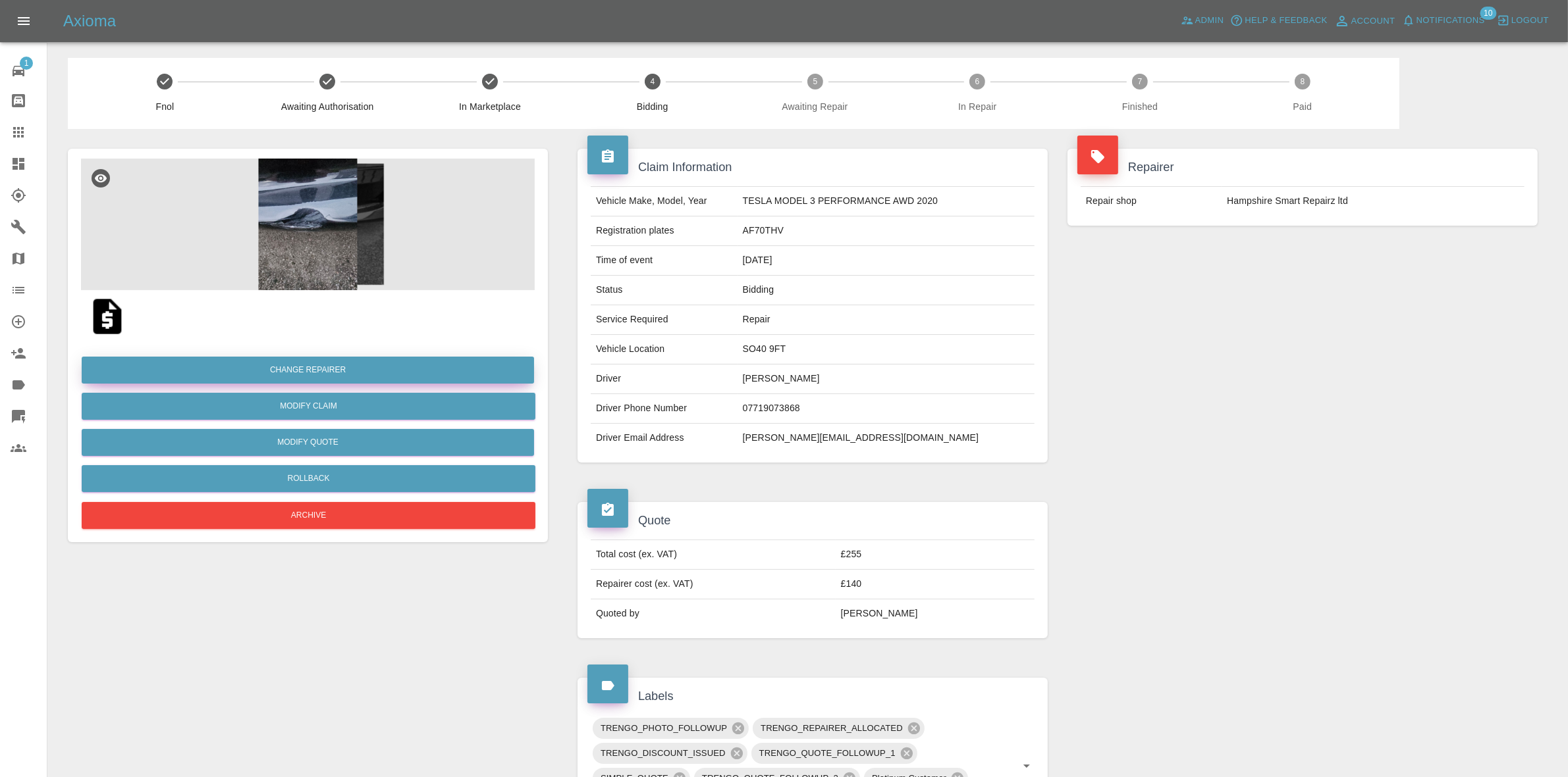
click at [309, 365] on button "Change Repairer" at bounding box center [307, 370] width 453 height 27
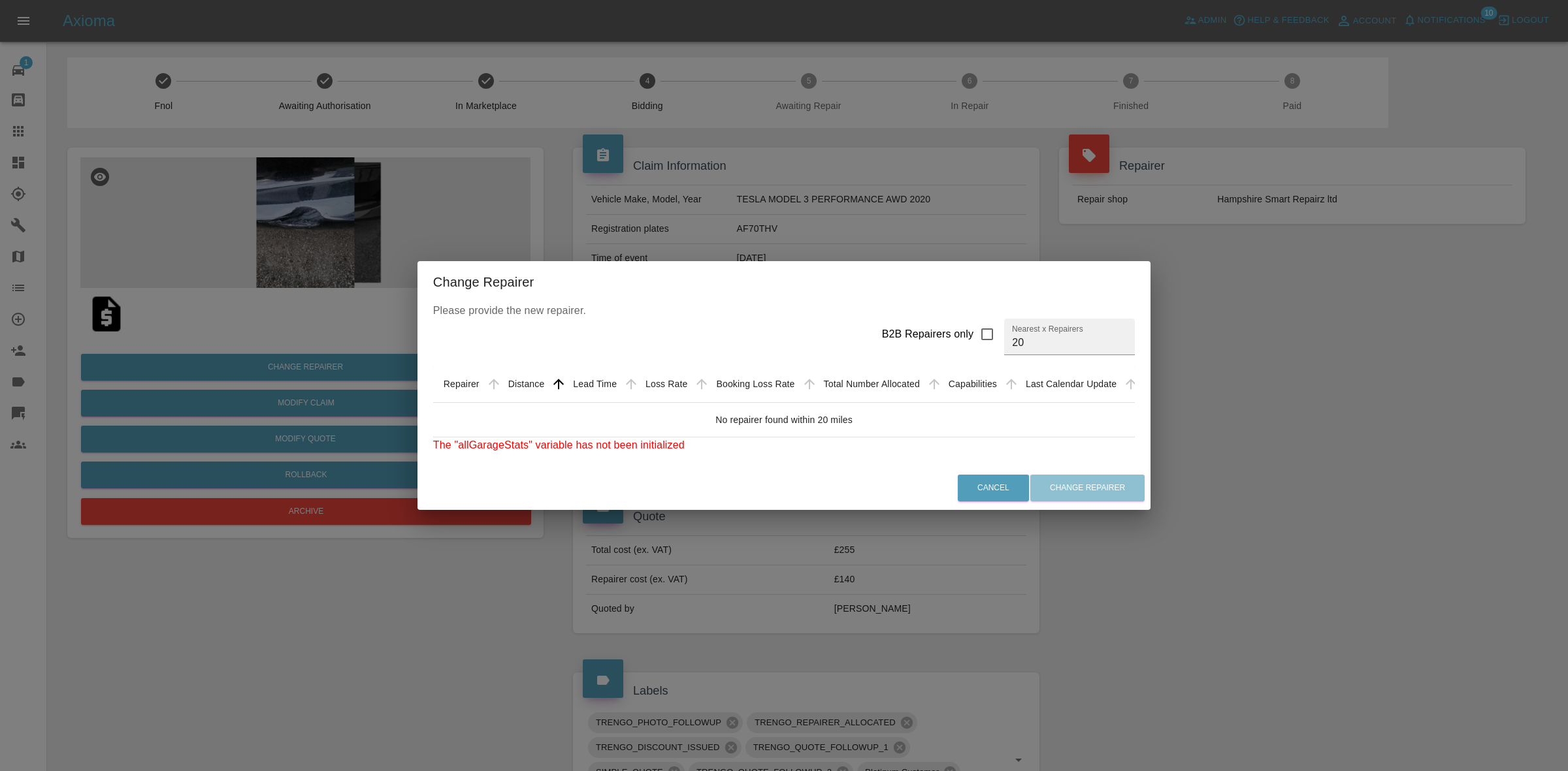
drag, startPoint x: 172, startPoint y: 177, endPoint x: 212, endPoint y: 268, distance: 99.4
click at [190, 207] on div "Change Repairer Please provide the new repairer. B2B Repairers only Nearest x R…" at bounding box center [784, 386] width 1568 height 771
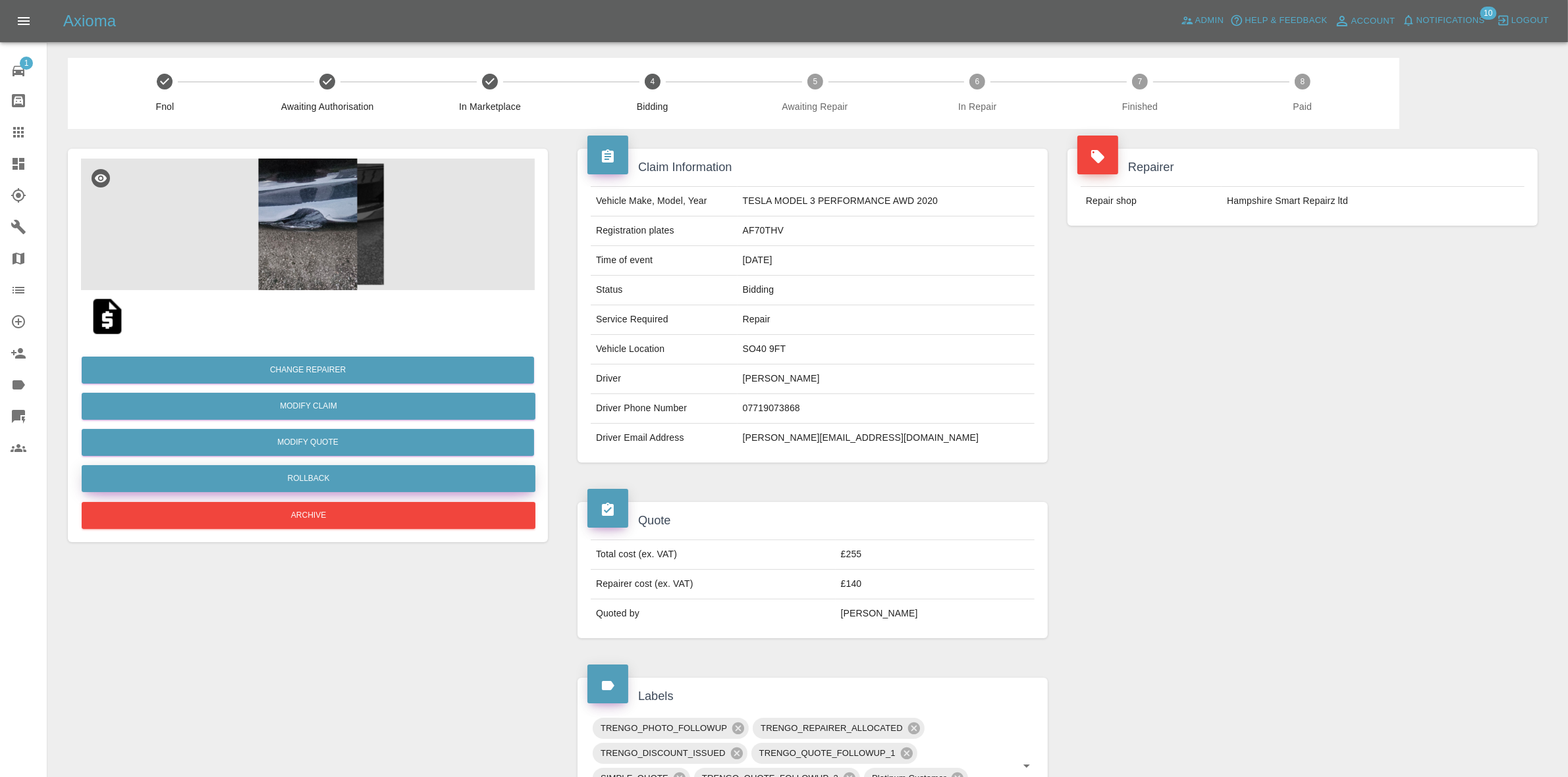
click at [331, 474] on button "Rollback" at bounding box center [308, 479] width 454 height 27
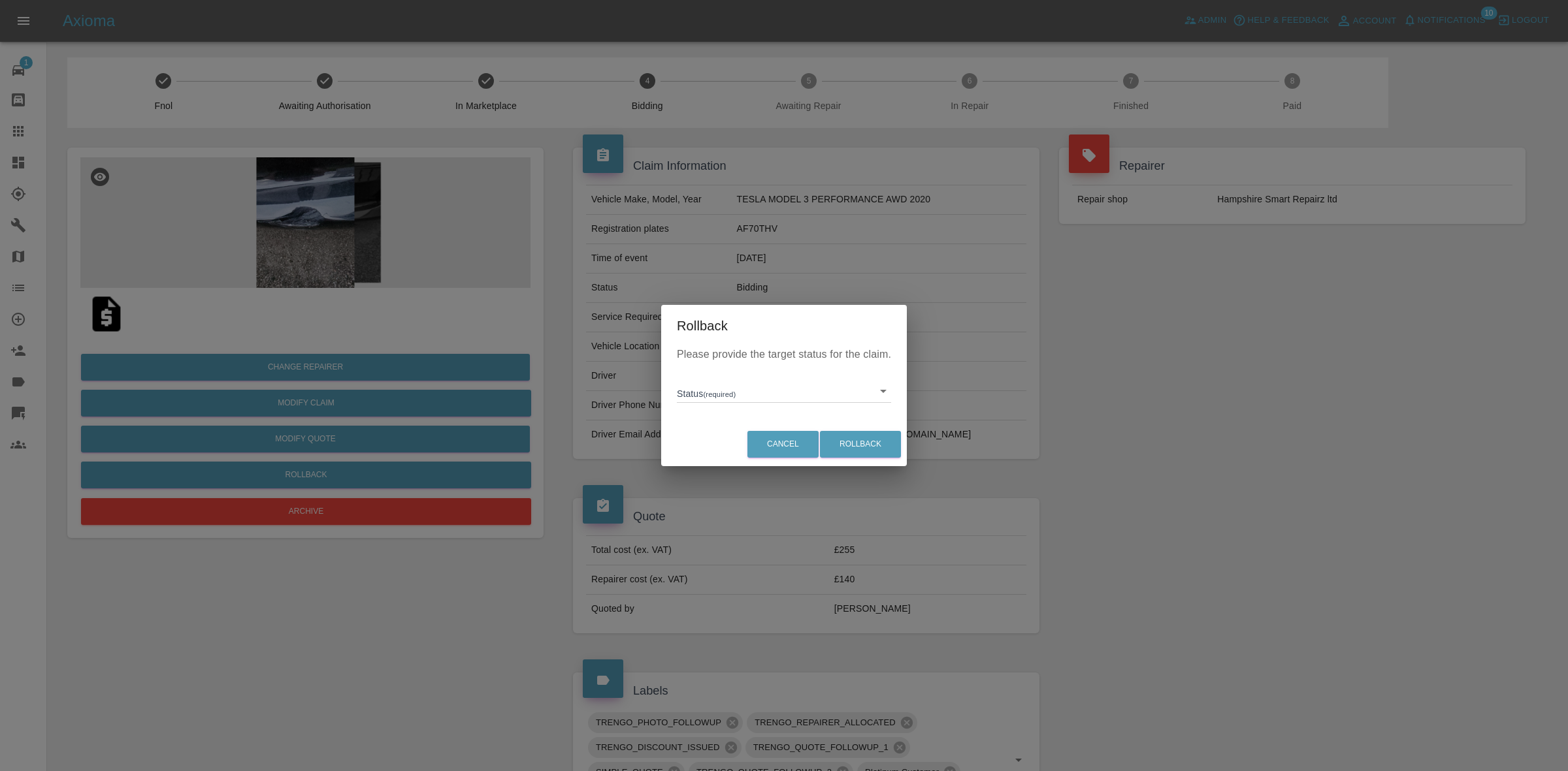
click at [733, 402] on body "Axioma Admin Help & Feedback Account Notifications 10 Logout 1 Repair home Body…" at bounding box center [784, 717] width 1568 height 1434
click at [745, 442] on li "In Marketplace" at bounding box center [784, 451] width 208 height 30
type input "in-marketplace"
drag, startPoint x: 863, startPoint y: 442, endPoint x: 745, endPoint y: 444, distance: 118.0
click at [862, 442] on button "Rollback" at bounding box center [860, 444] width 81 height 27
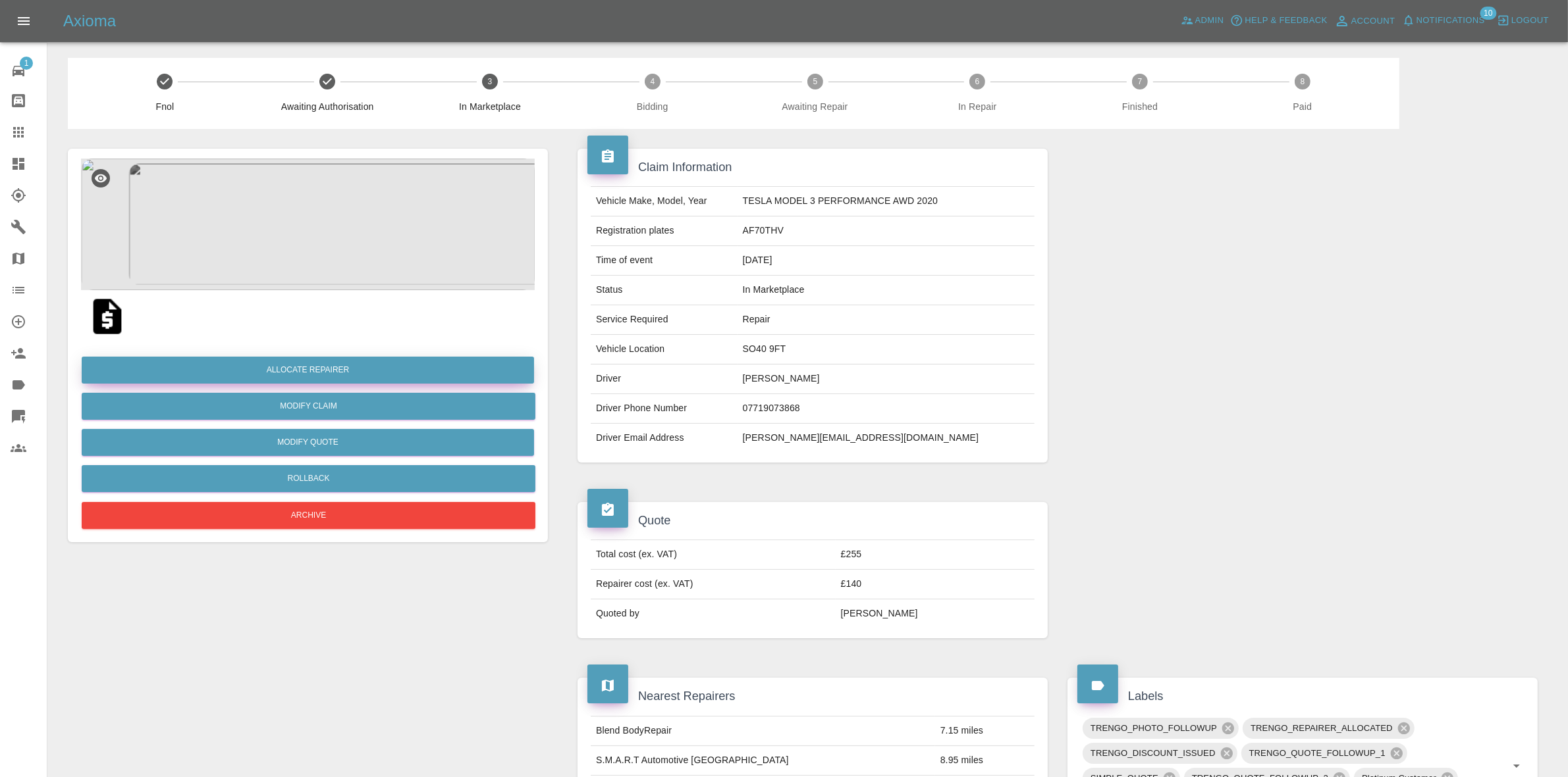
click at [263, 358] on button "Allocate Repairer" at bounding box center [307, 370] width 453 height 27
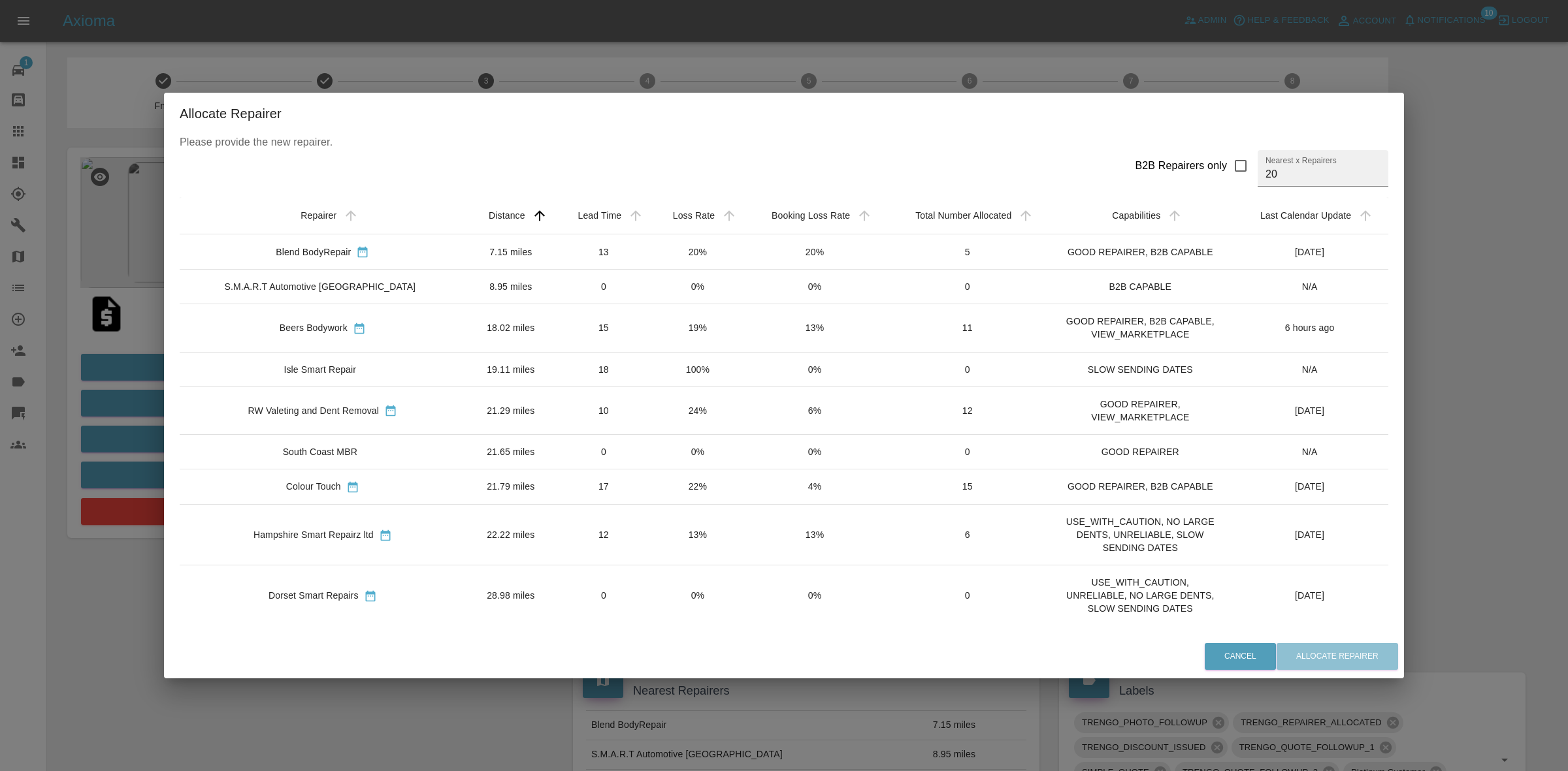
click at [651, 408] on td "24%" at bounding box center [698, 411] width 93 height 48
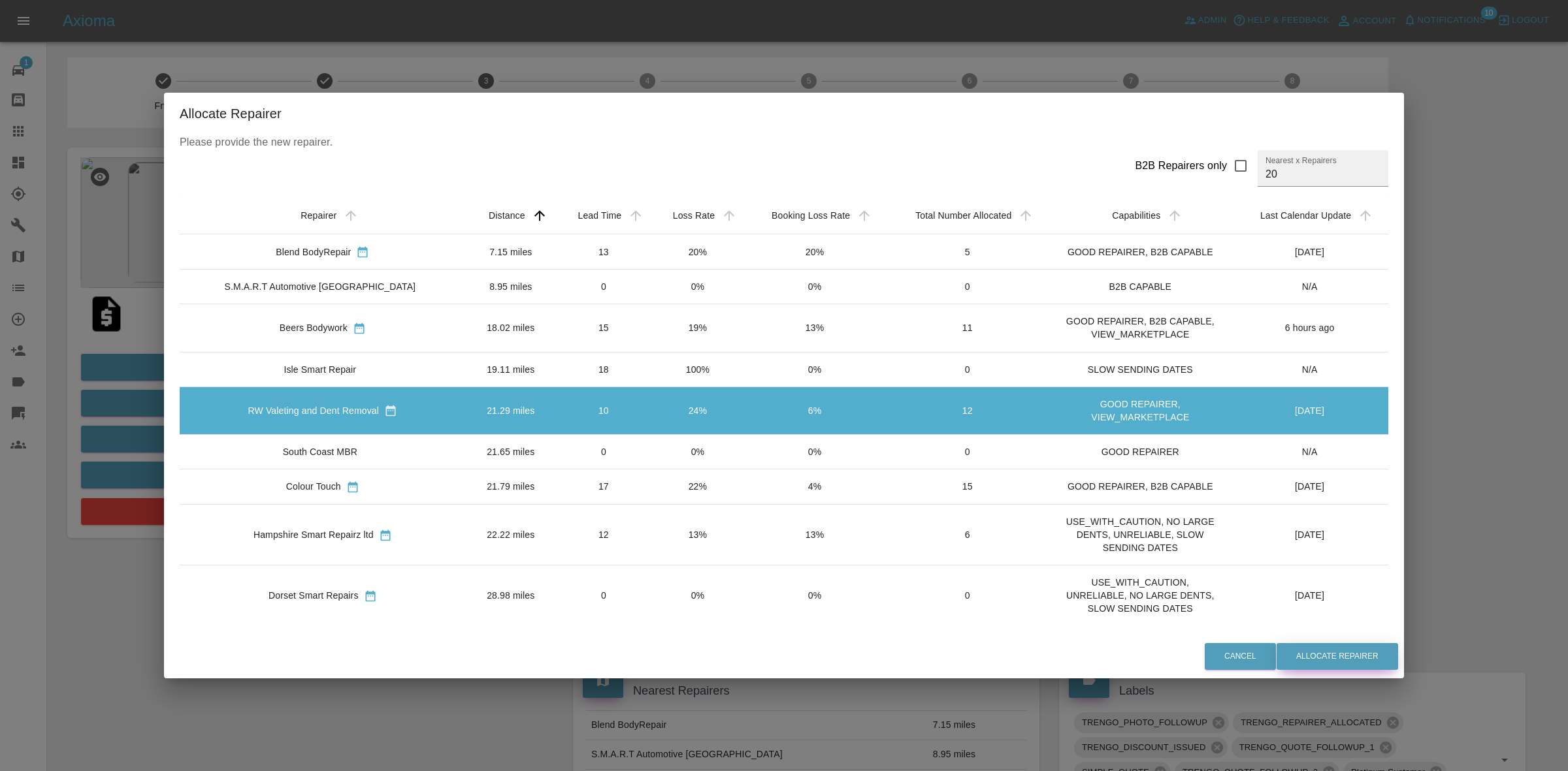
click at [1295, 653] on button "Allocate Repairer" at bounding box center [1337, 656] width 122 height 27
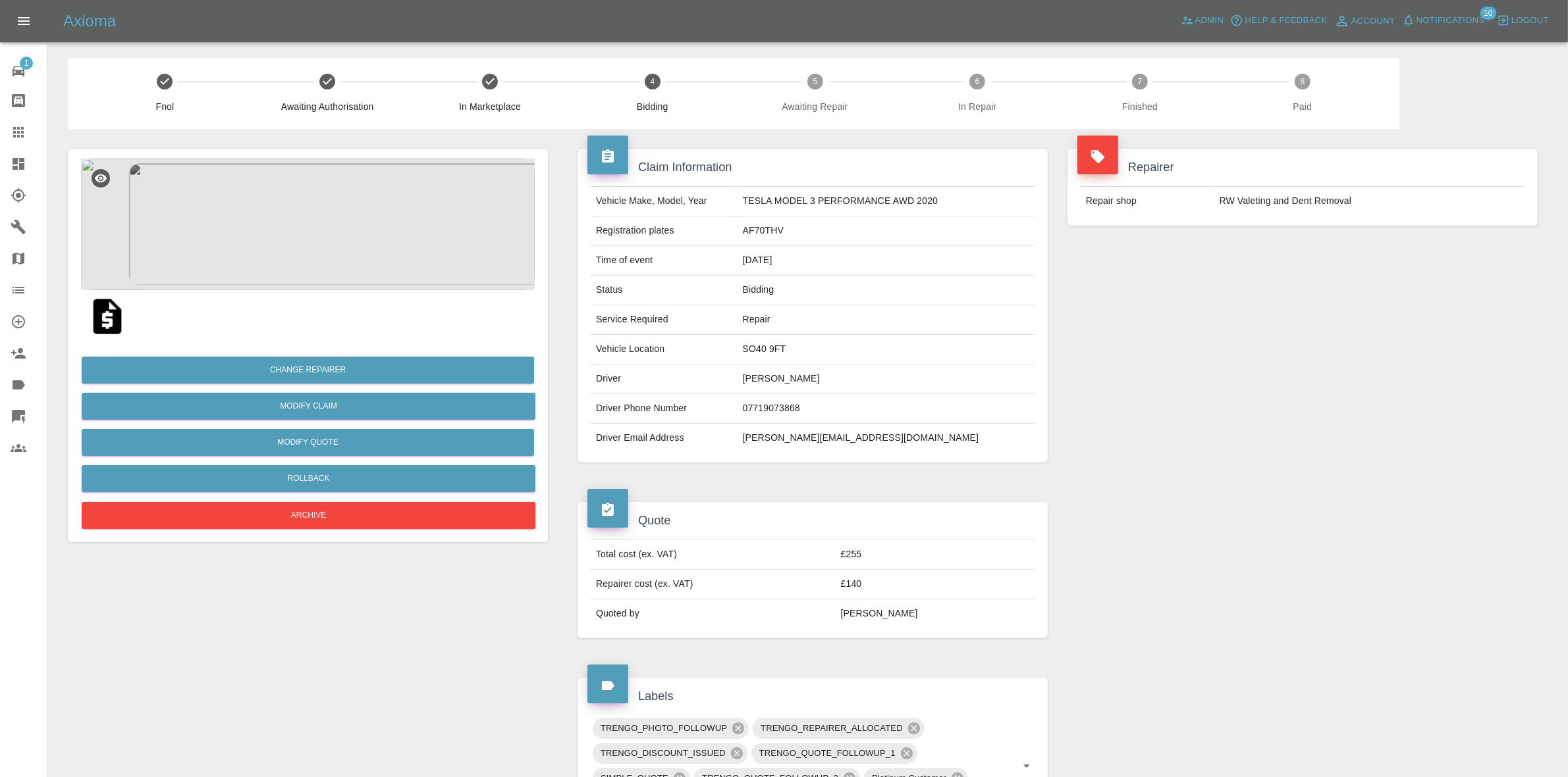
click at [1347, 279] on div "Repairer Repair shop RW Valeting and Dent Removal" at bounding box center [1303, 306] width 490 height 353
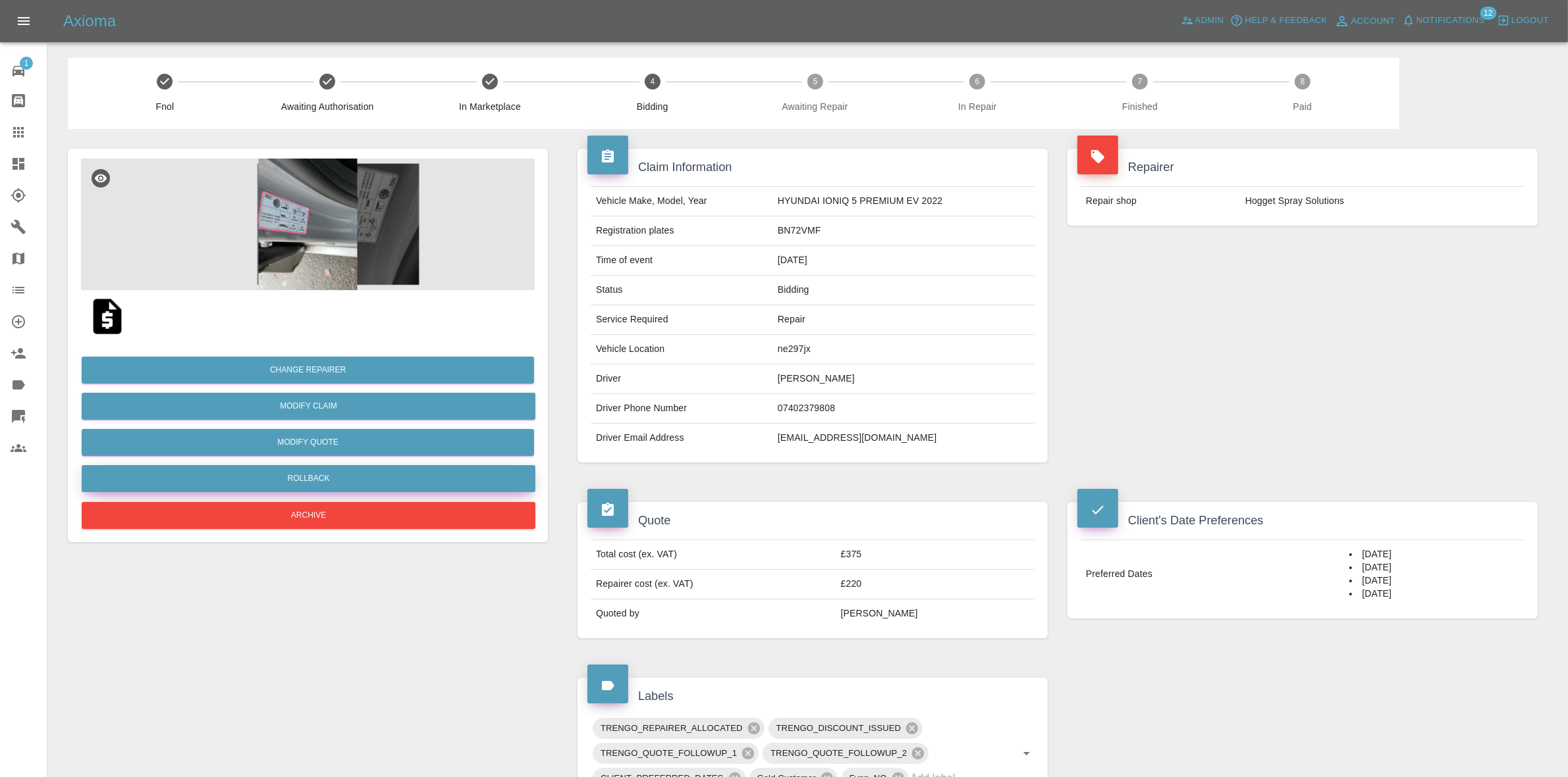
click at [296, 477] on button "Rollback" at bounding box center [308, 479] width 454 height 27
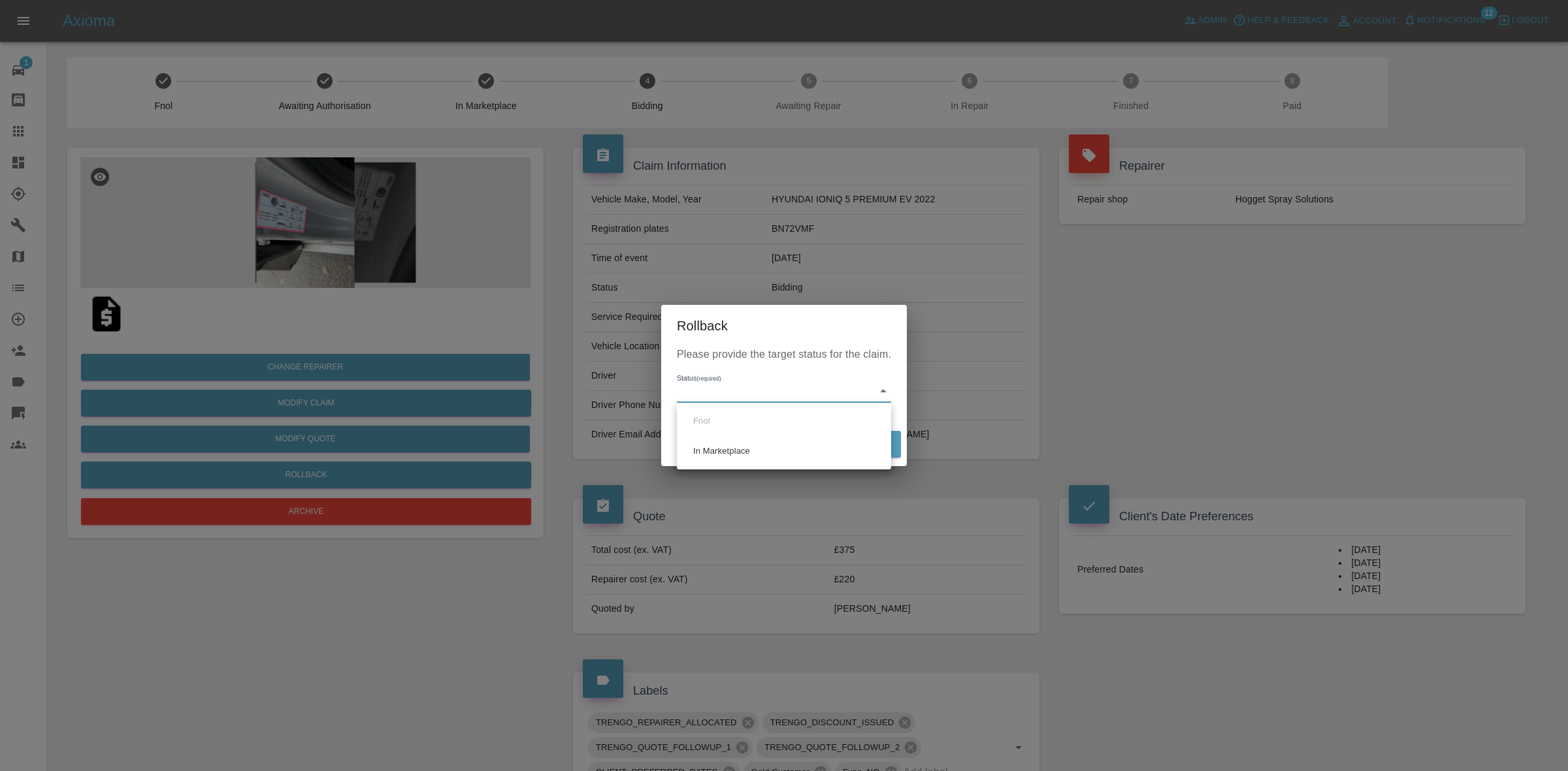
click at [728, 396] on body "Axioma Admin Help & Feedback Account Notifications 12 Logout 1 Repair home Body…" at bounding box center [784, 619] width 1568 height 1239
drag, startPoint x: 722, startPoint y: 448, endPoint x: 746, endPoint y: 447, distance: 24.0
click at [725, 447] on li "In Marketplace" at bounding box center [784, 451] width 208 height 30
type input "in-marketplace"
drag, startPoint x: 849, startPoint y: 436, endPoint x: 743, endPoint y: 448, distance: 106.7
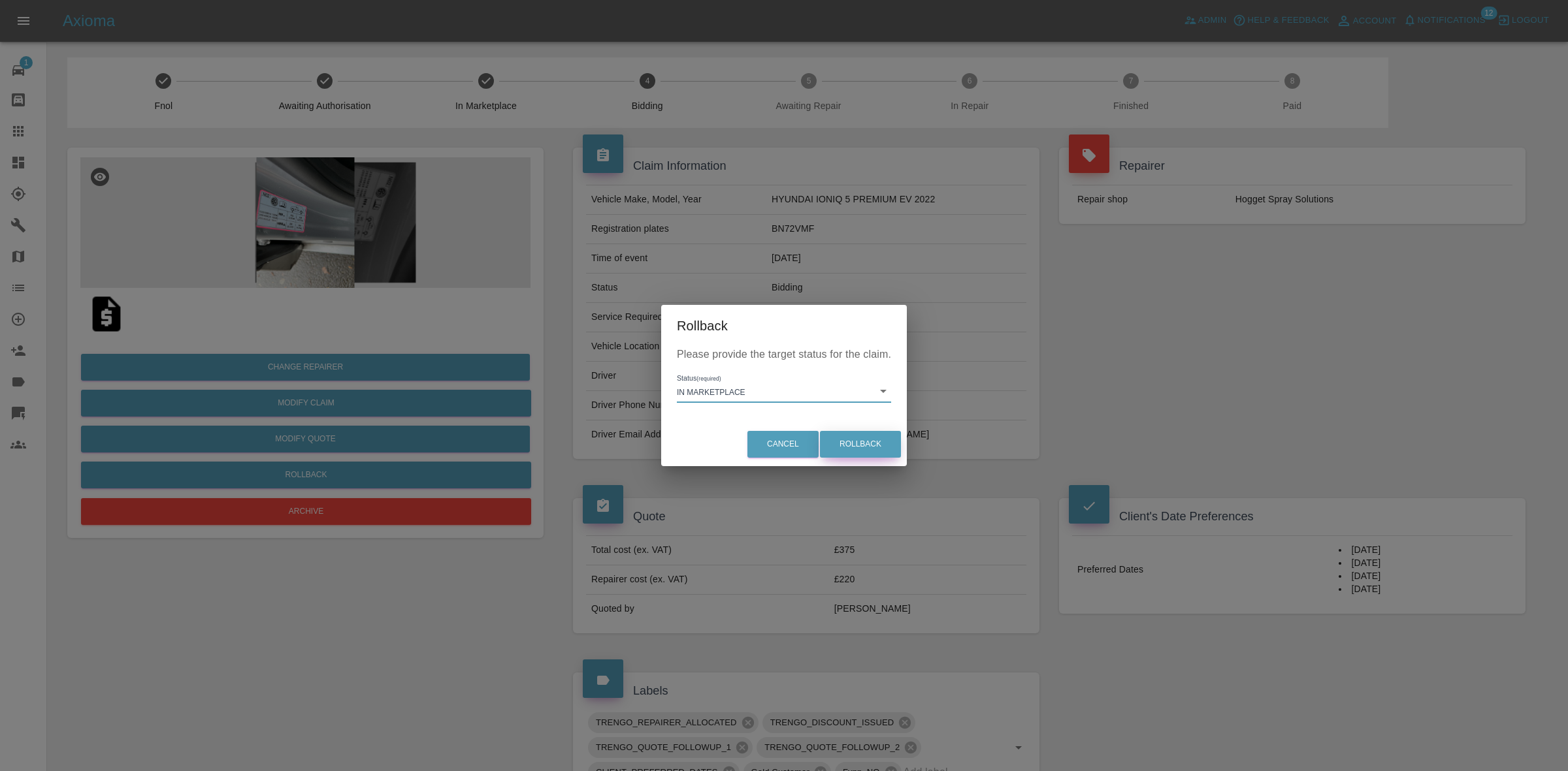
click at [832, 435] on button "Rollback" at bounding box center [860, 444] width 81 height 27
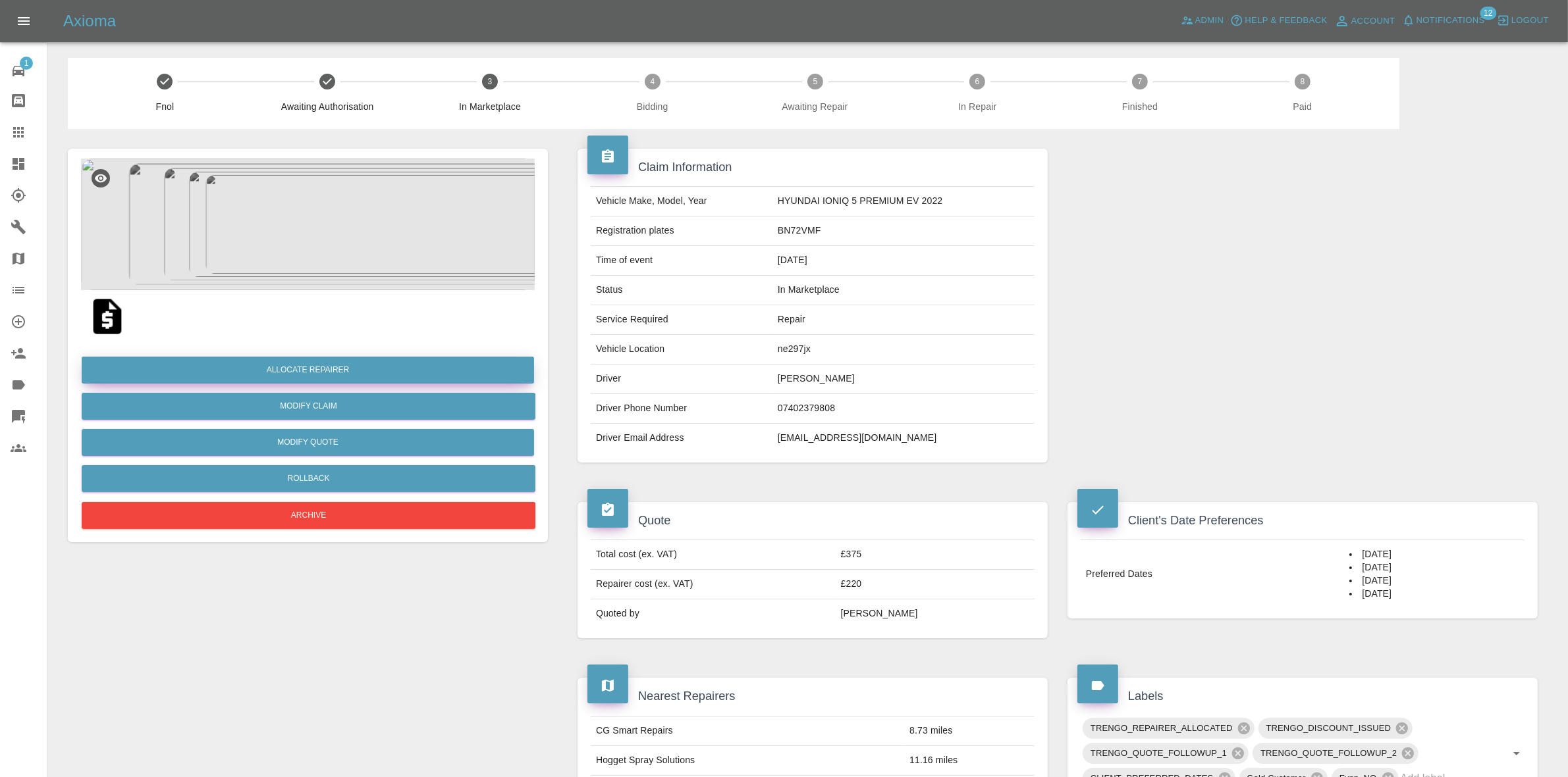
click at [301, 367] on button "Allocate Repairer" at bounding box center [307, 370] width 453 height 27
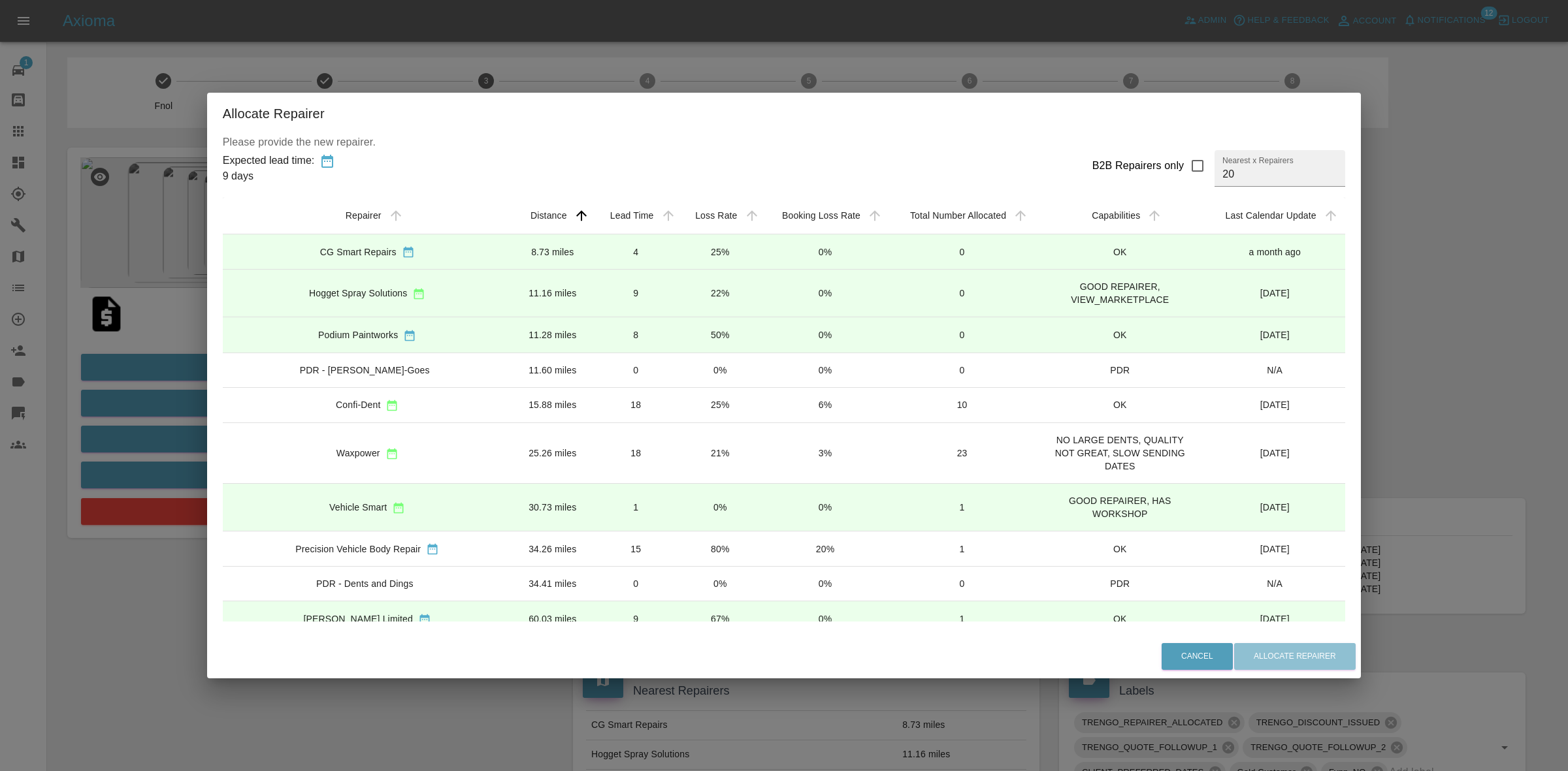
click at [678, 459] on td "21%" at bounding box center [720, 454] width 84 height 61
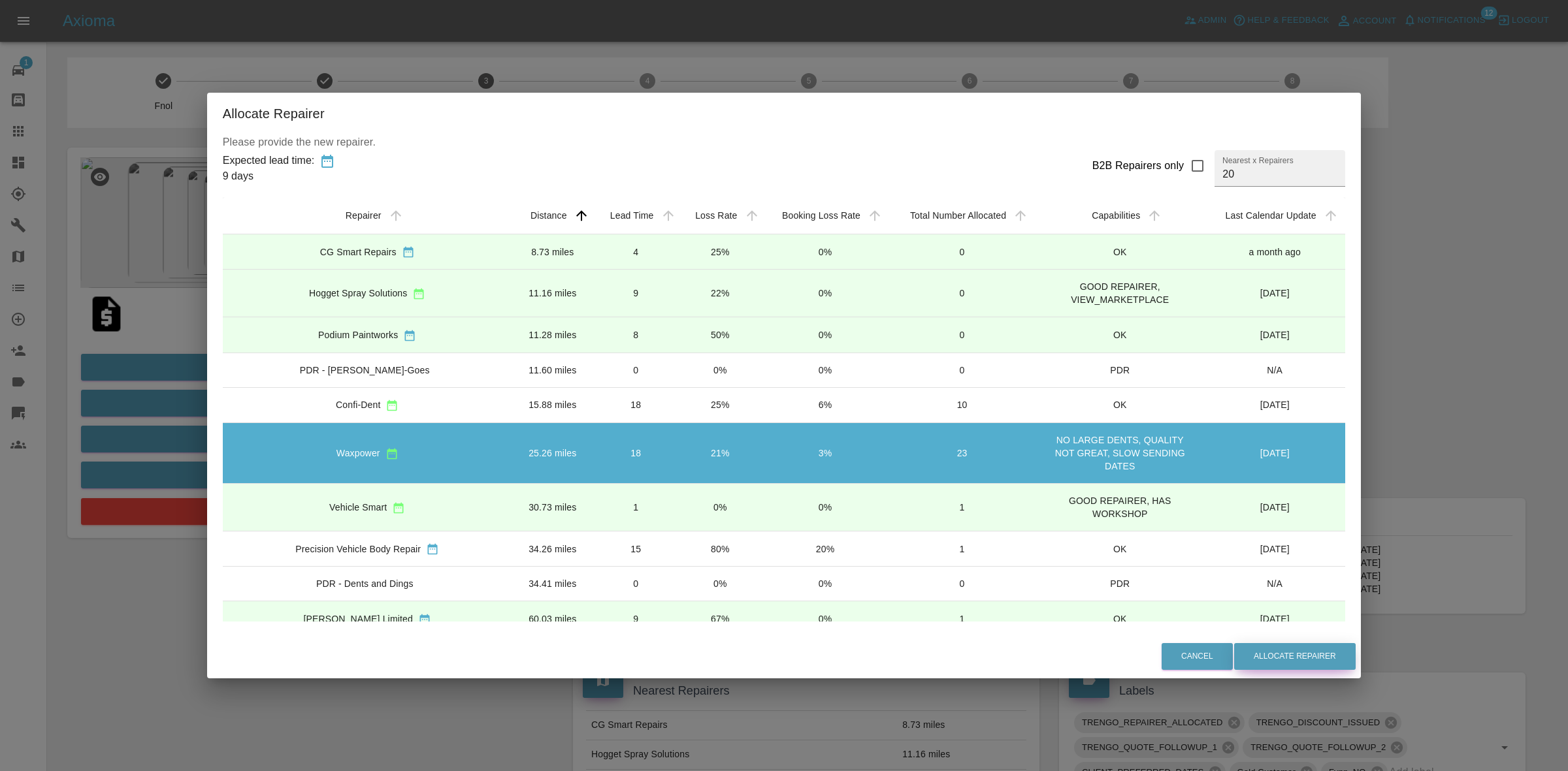
click at [1253, 654] on button "Allocate Repairer" at bounding box center [1294, 656] width 122 height 27
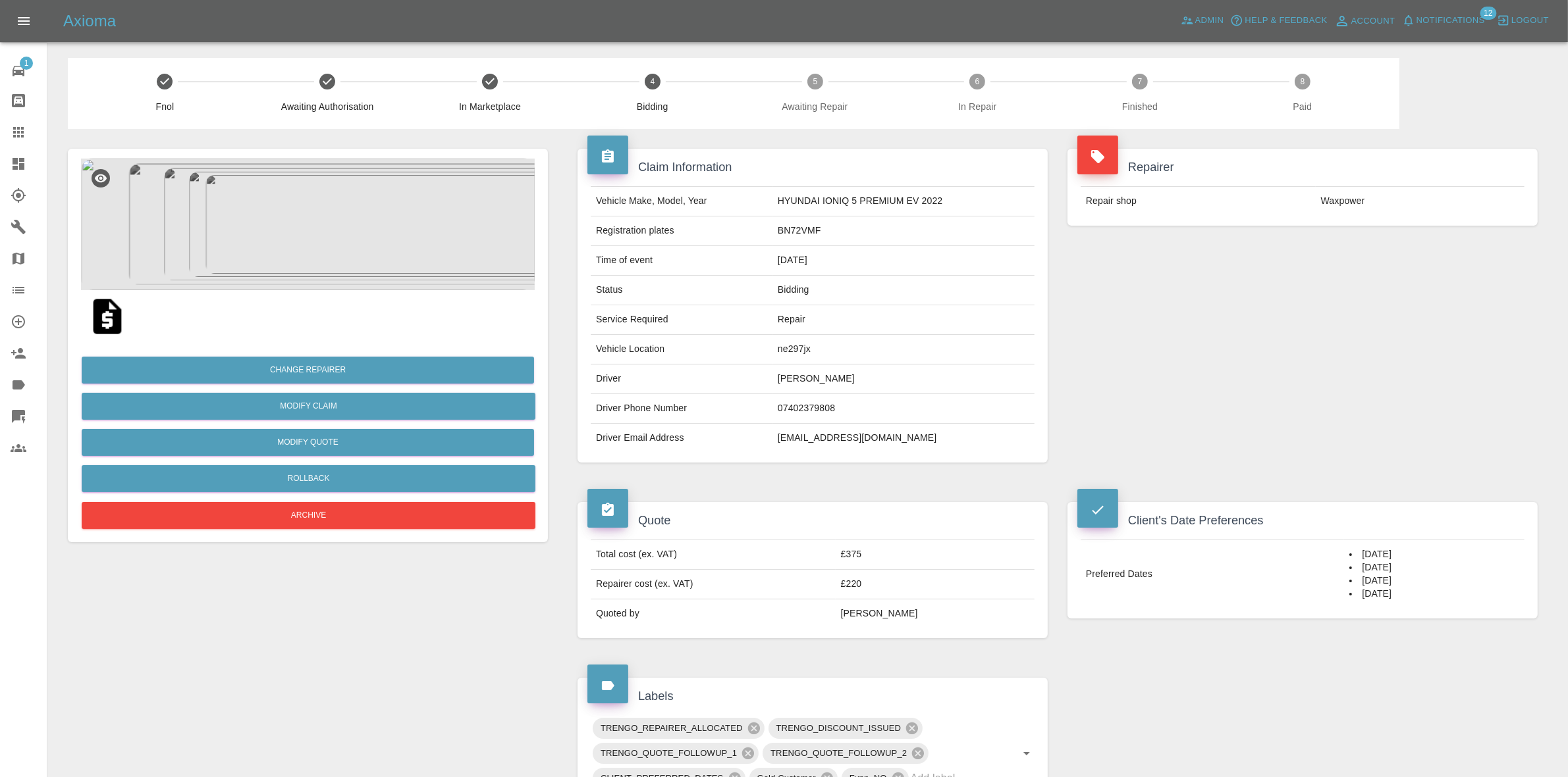
drag, startPoint x: 1360, startPoint y: 255, endPoint x: 1125, endPoint y: 245, distance: 235.2
click at [1360, 255] on div "Repairer Repair shop Waxpower" at bounding box center [1303, 306] width 490 height 353
click at [293, 364] on button "Change Repairer" at bounding box center [307, 370] width 453 height 27
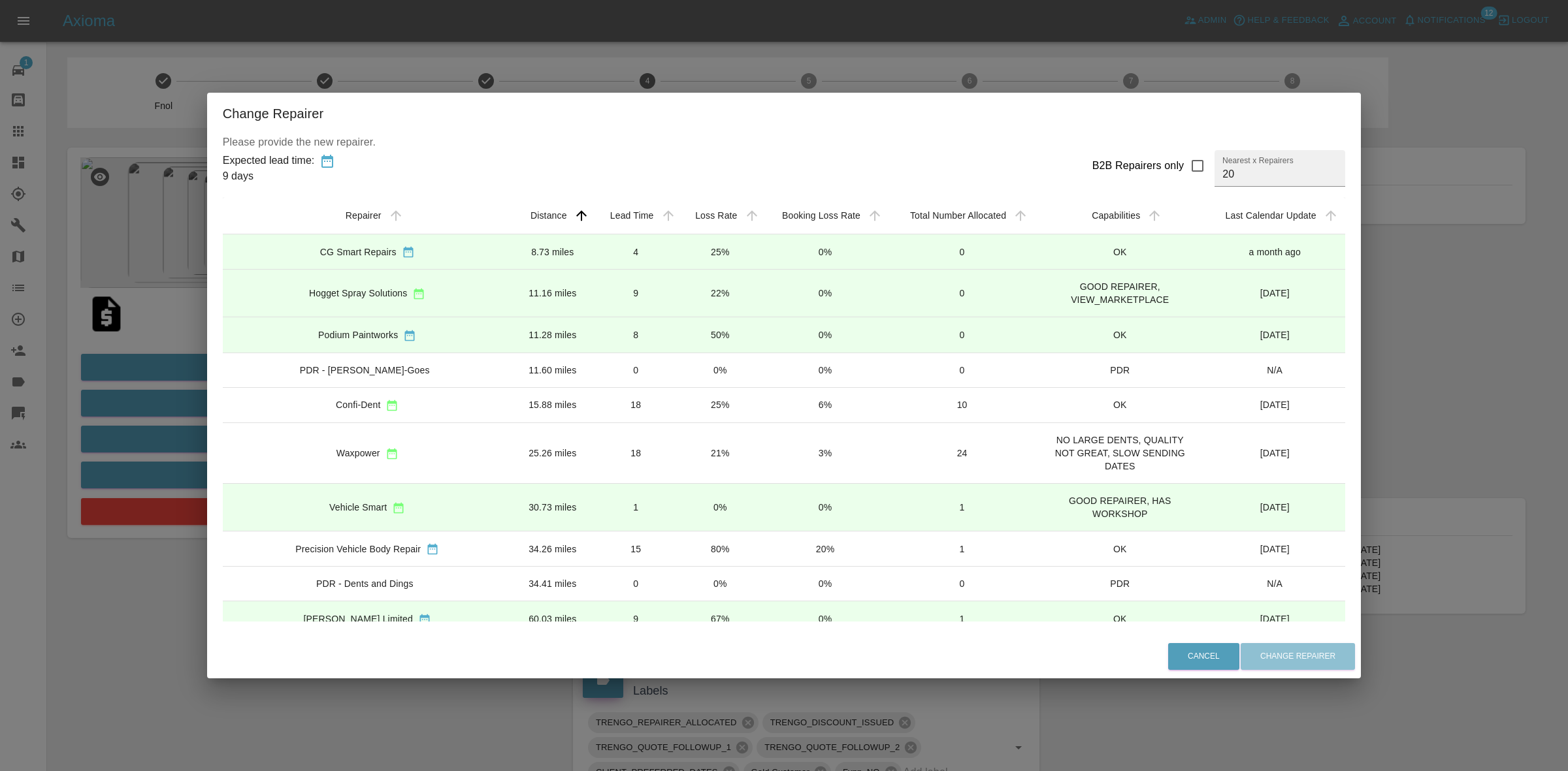
click at [678, 403] on td "25%" at bounding box center [720, 404] width 84 height 35
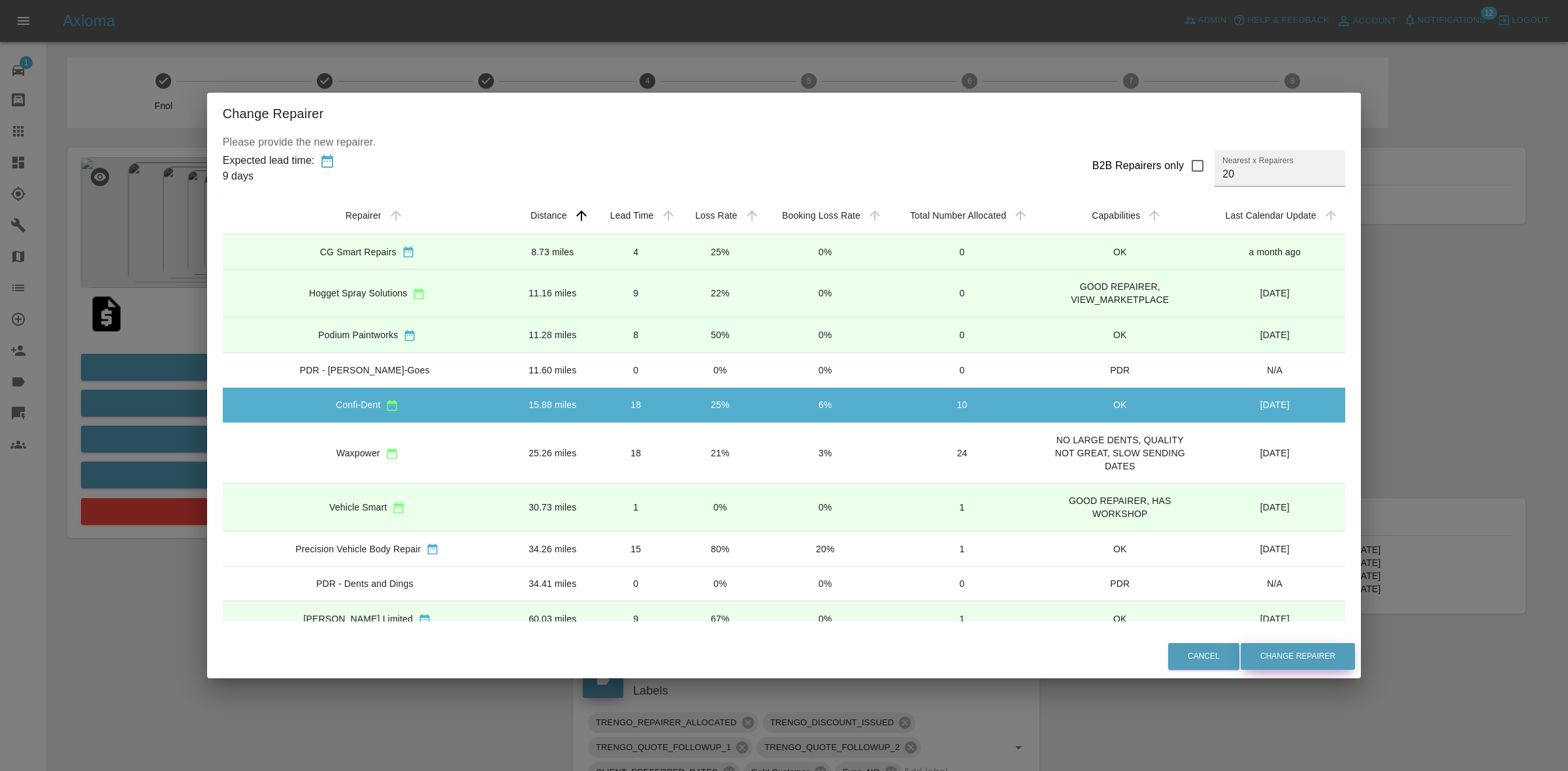
click at [1249, 660] on button "Change Repairer" at bounding box center [1297, 656] width 114 height 27
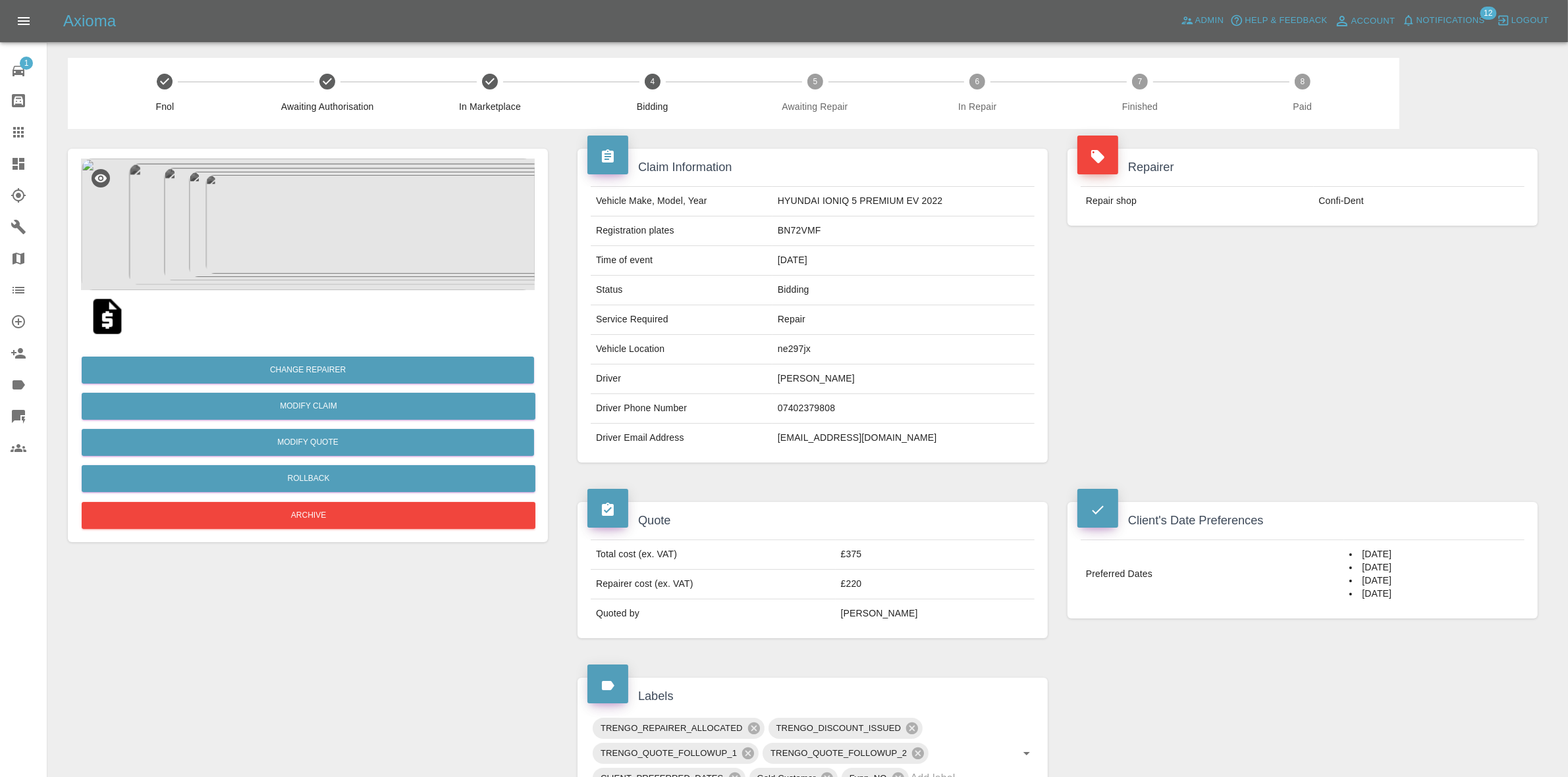
click at [1393, 350] on div "Repairer Repair shop Confi-Dent" at bounding box center [1303, 306] width 490 height 353
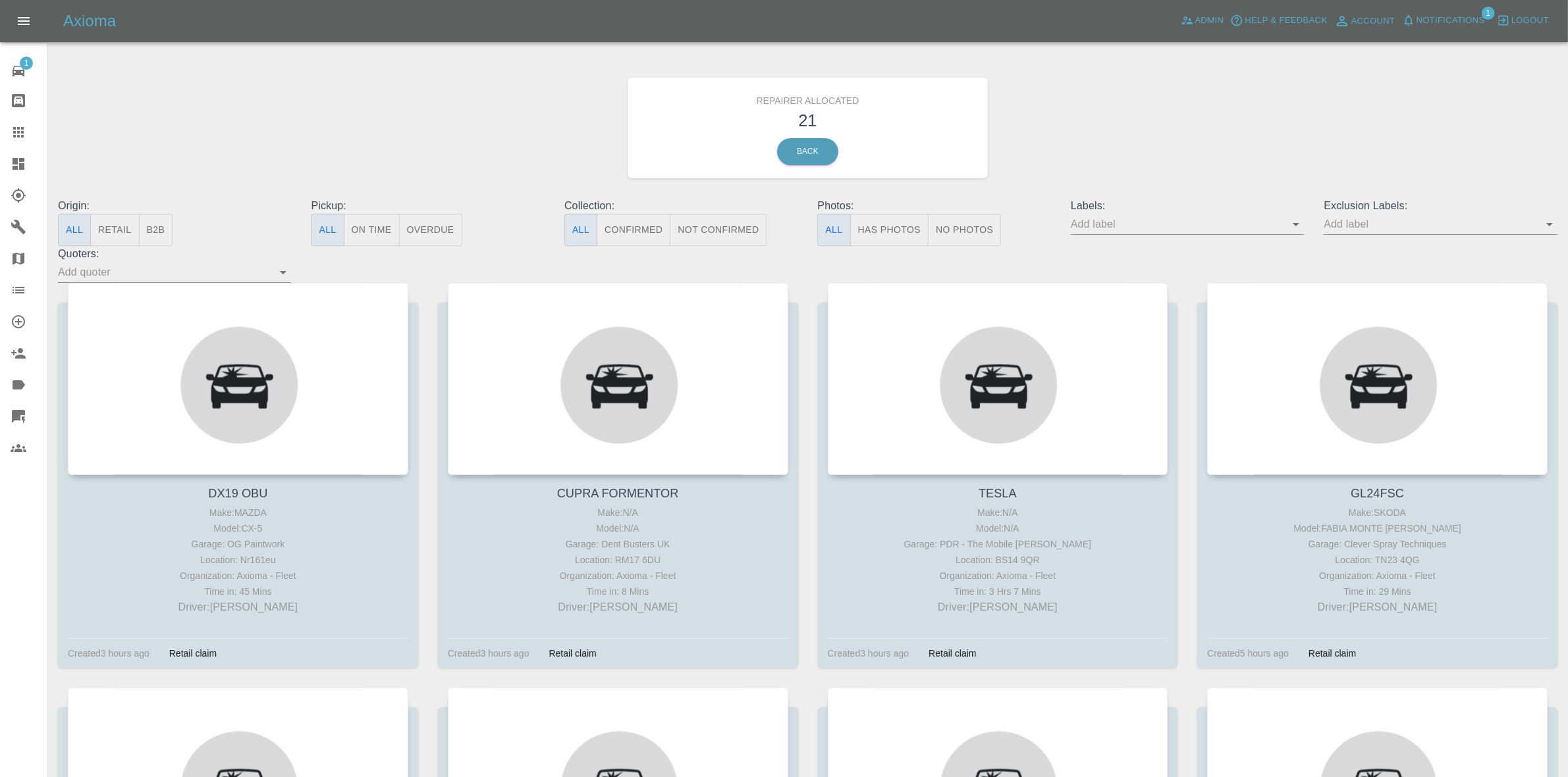
click at [25, 163] on icon at bounding box center [18, 164] width 16 height 16
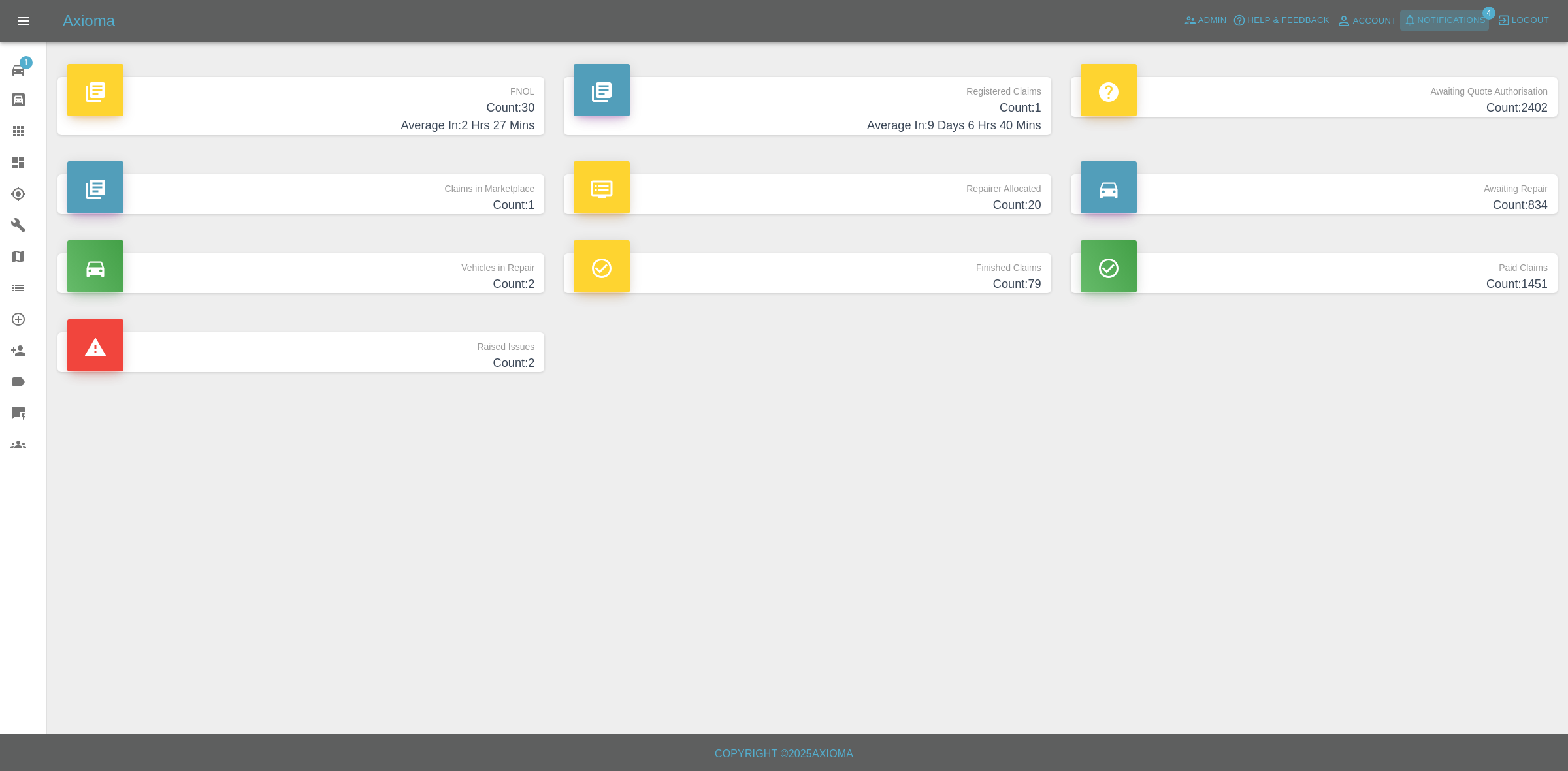
drag, startPoint x: 1438, startPoint y: 17, endPoint x: 1441, endPoint y: 24, distance: 7.6
click at [1441, 24] on span "Notifications" at bounding box center [1451, 20] width 68 height 15
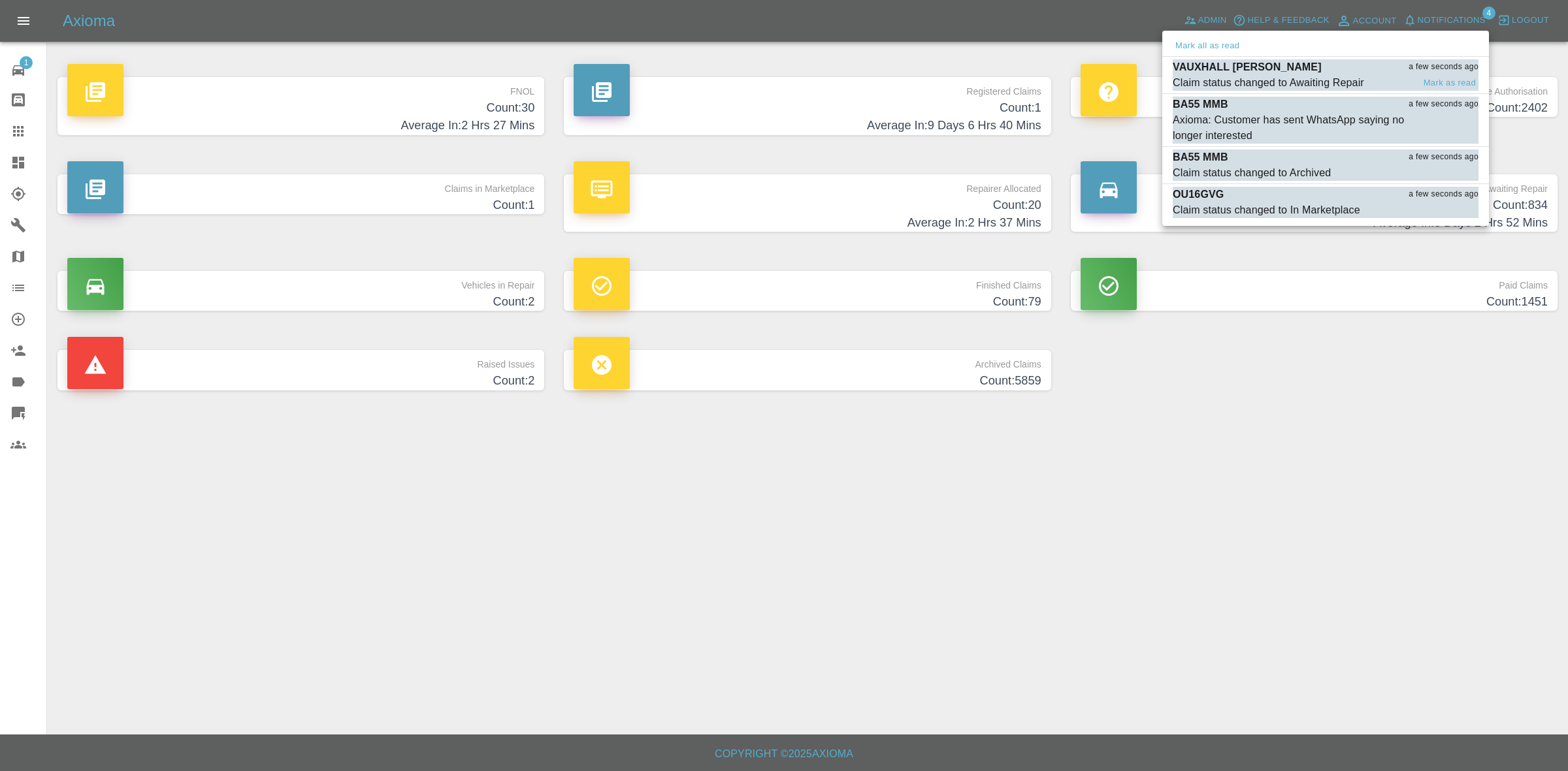
click at [1321, 69] on div "VAUXHALL [PERSON_NAME] a few seconds ago" at bounding box center [1326, 68] width 306 height 16
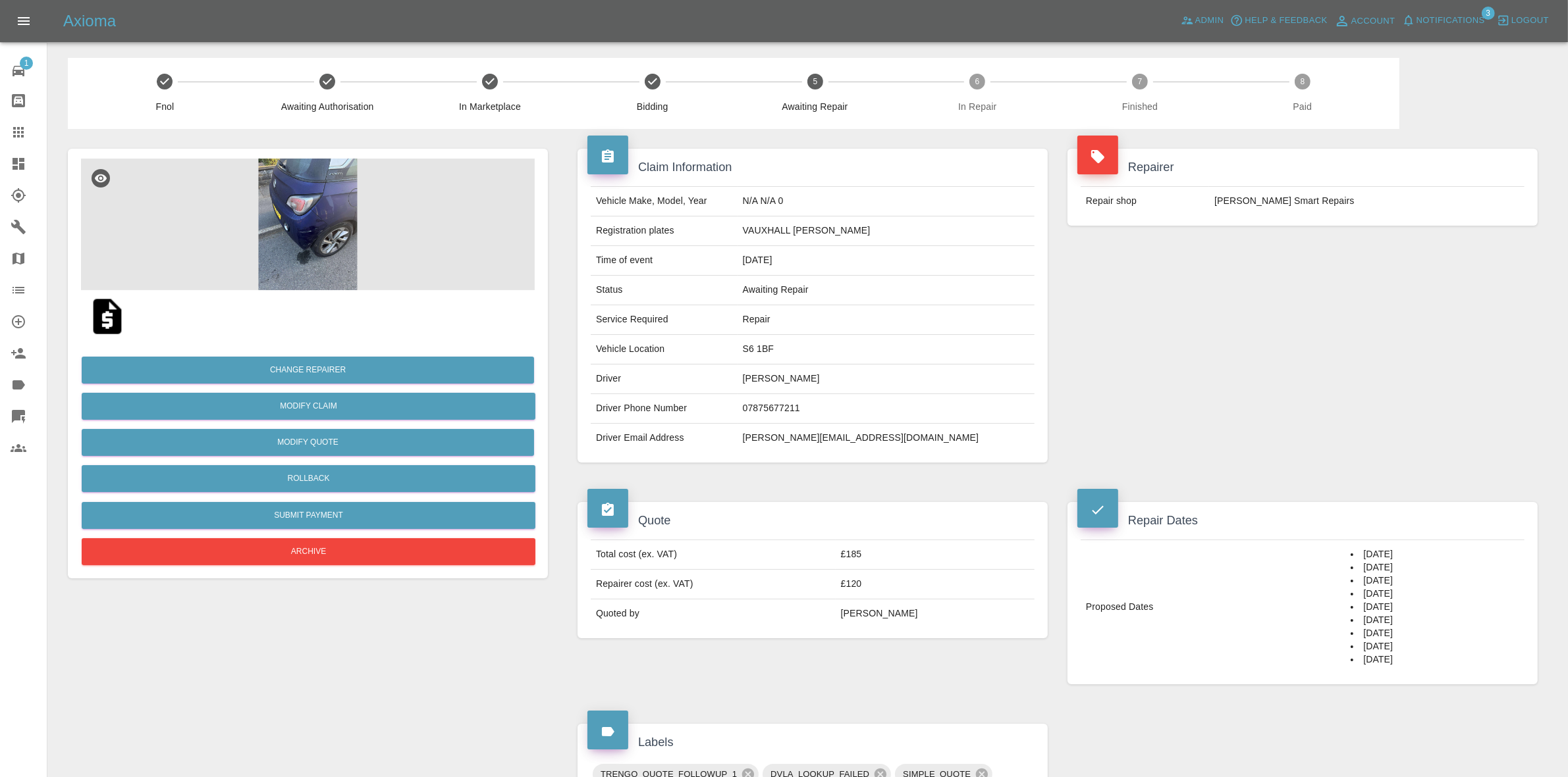
click at [1454, 21] on span "Notifications" at bounding box center [1450, 21] width 68 height 15
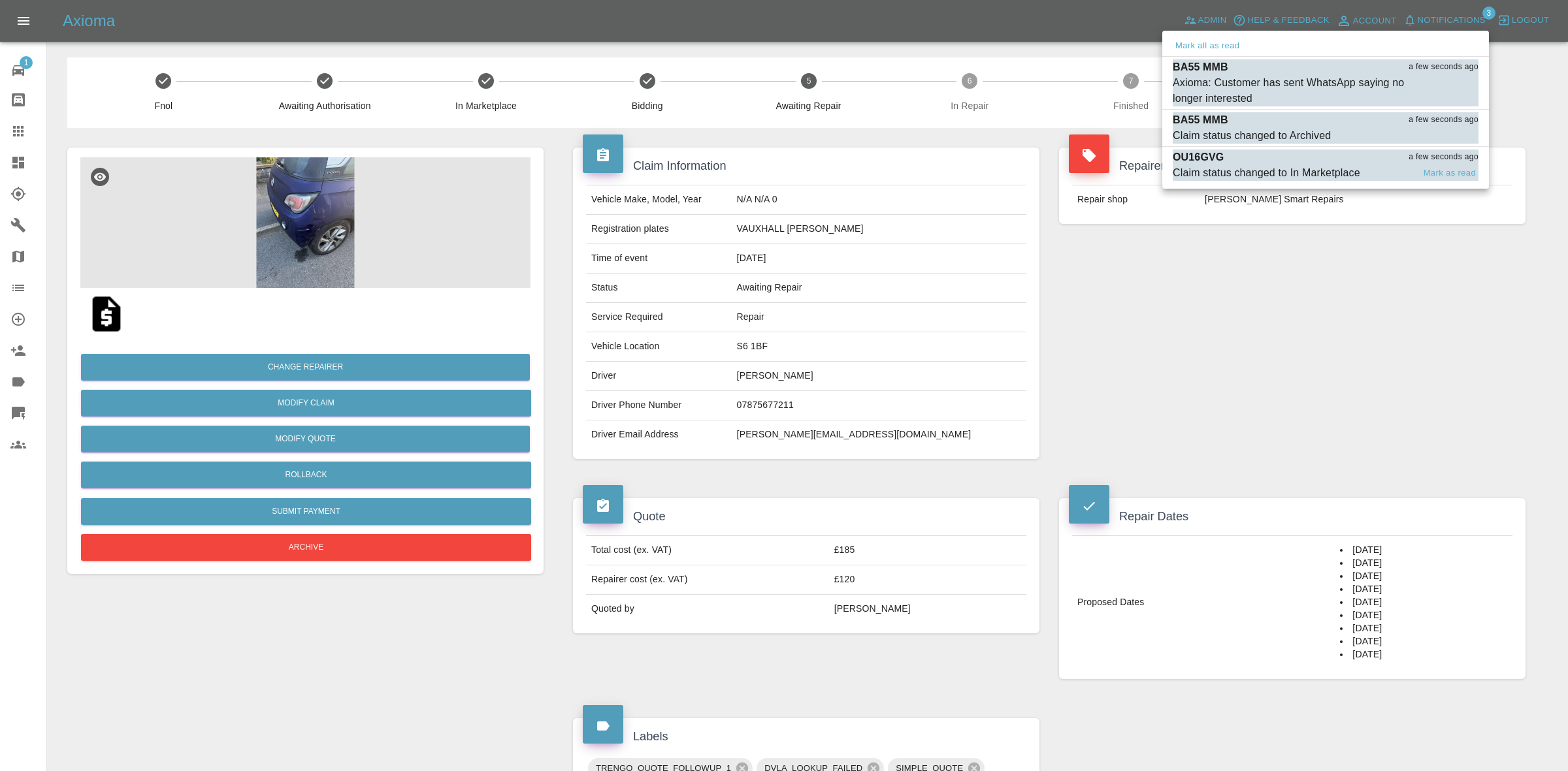
click at [1317, 174] on div "Claim status changed to In Marketplace" at bounding box center [1267, 173] width 188 height 16
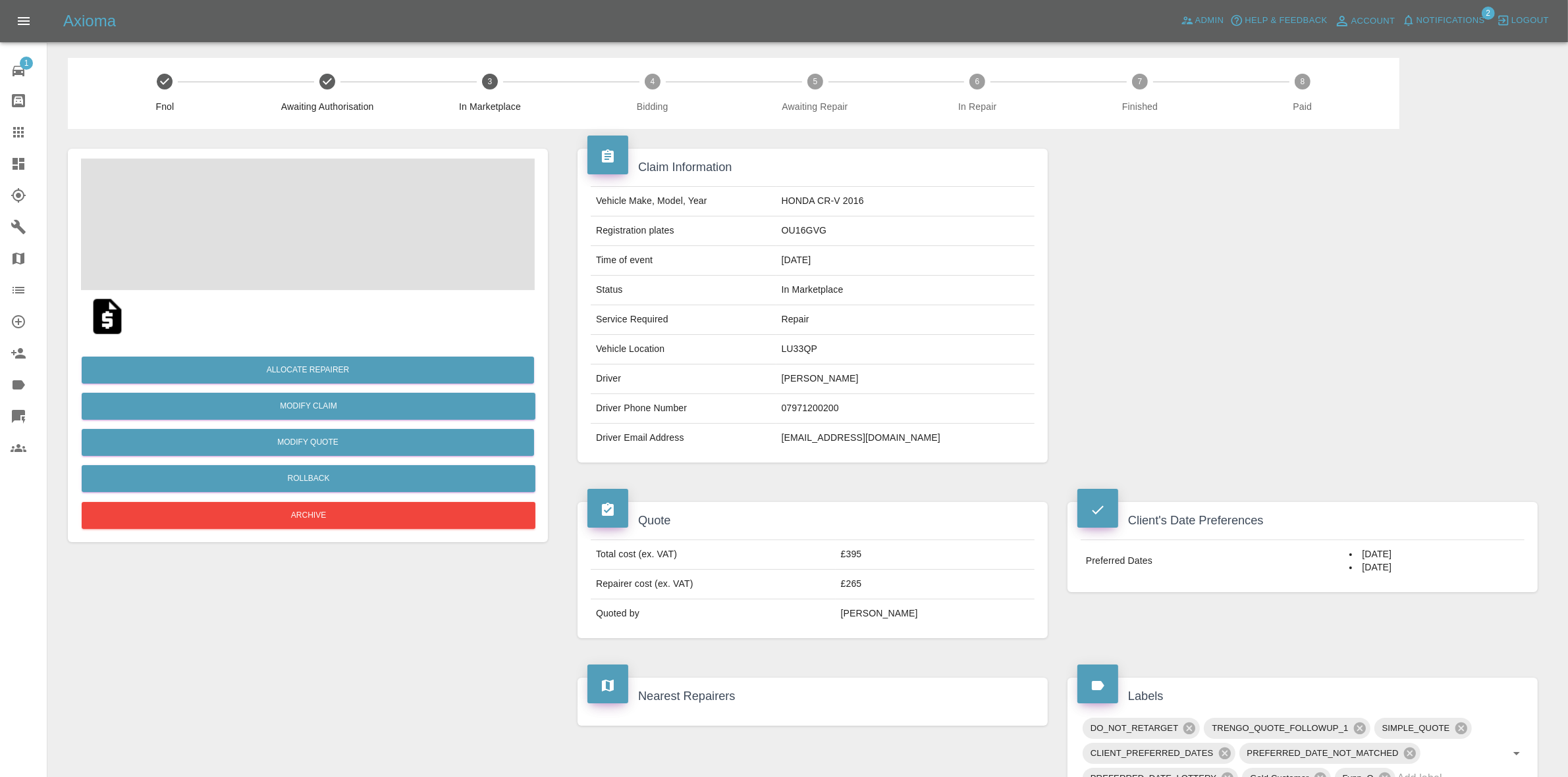
click at [1447, 21] on span "Notifications" at bounding box center [1450, 21] width 68 height 15
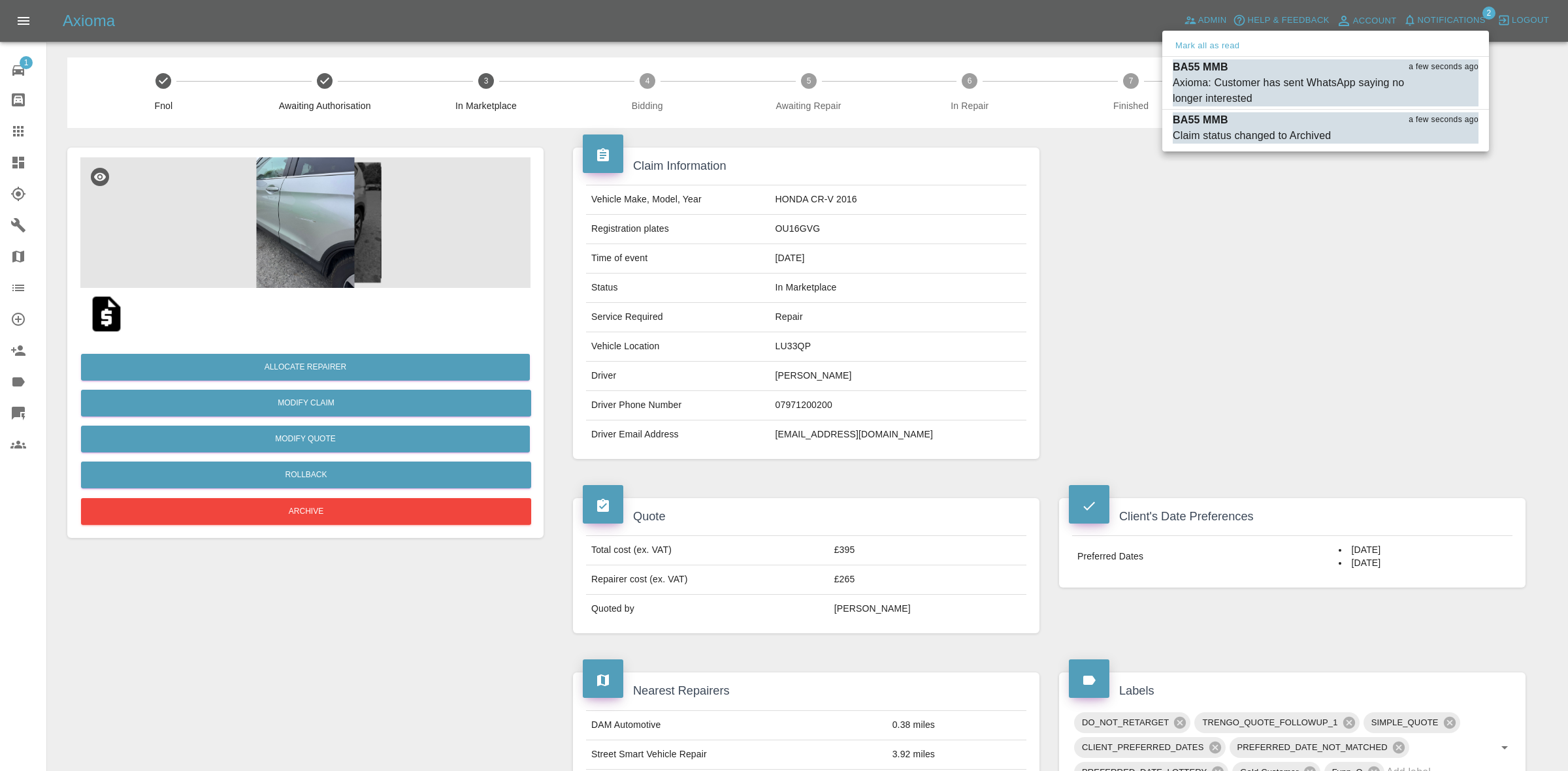
drag, startPoint x: 1197, startPoint y: 47, endPoint x: 1225, endPoint y: 112, distance: 70.8
click at [1198, 49] on button "Mark all as read" at bounding box center [1207, 46] width 69 height 15
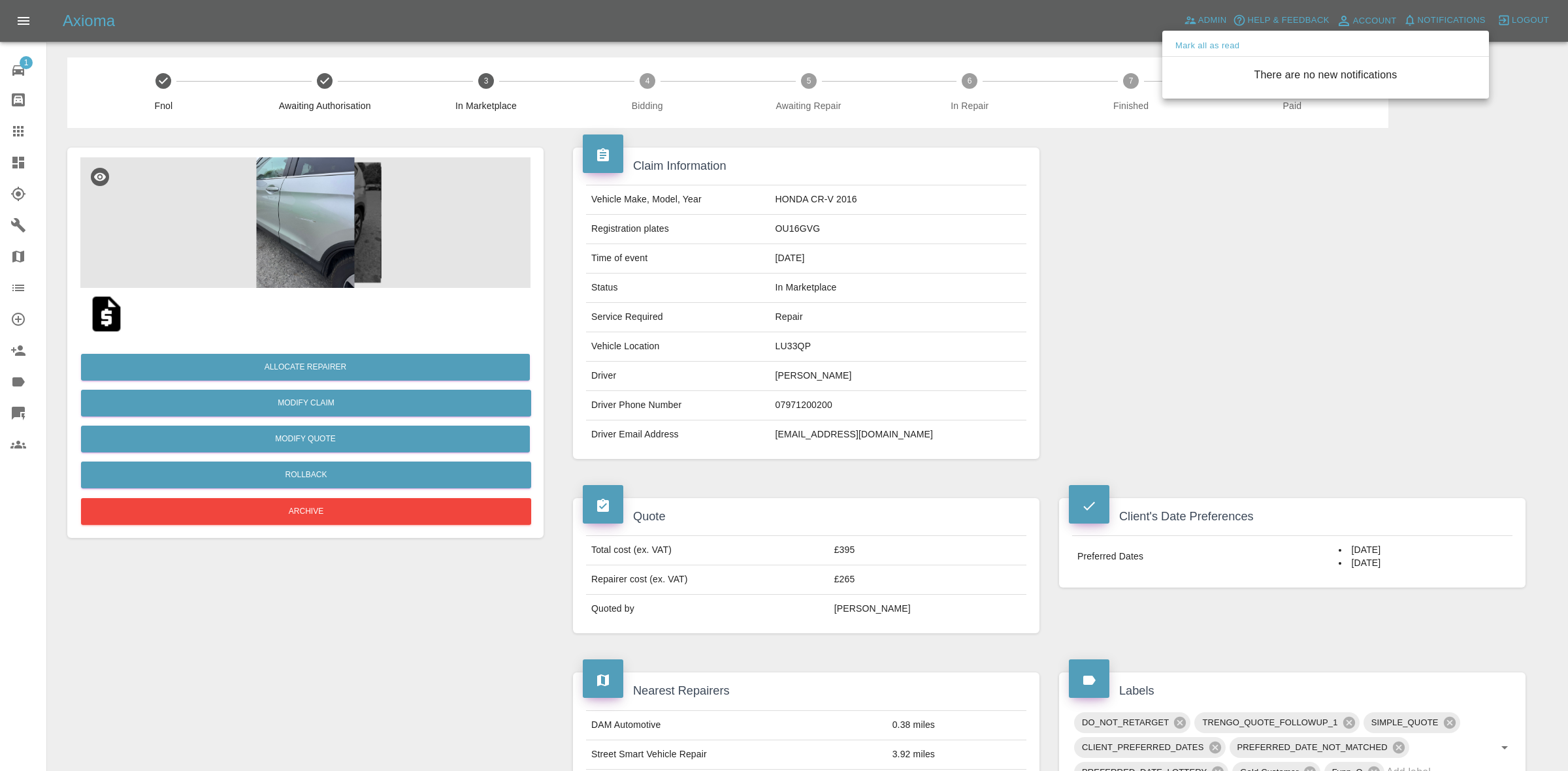
click at [1295, 255] on div at bounding box center [784, 386] width 1568 height 771
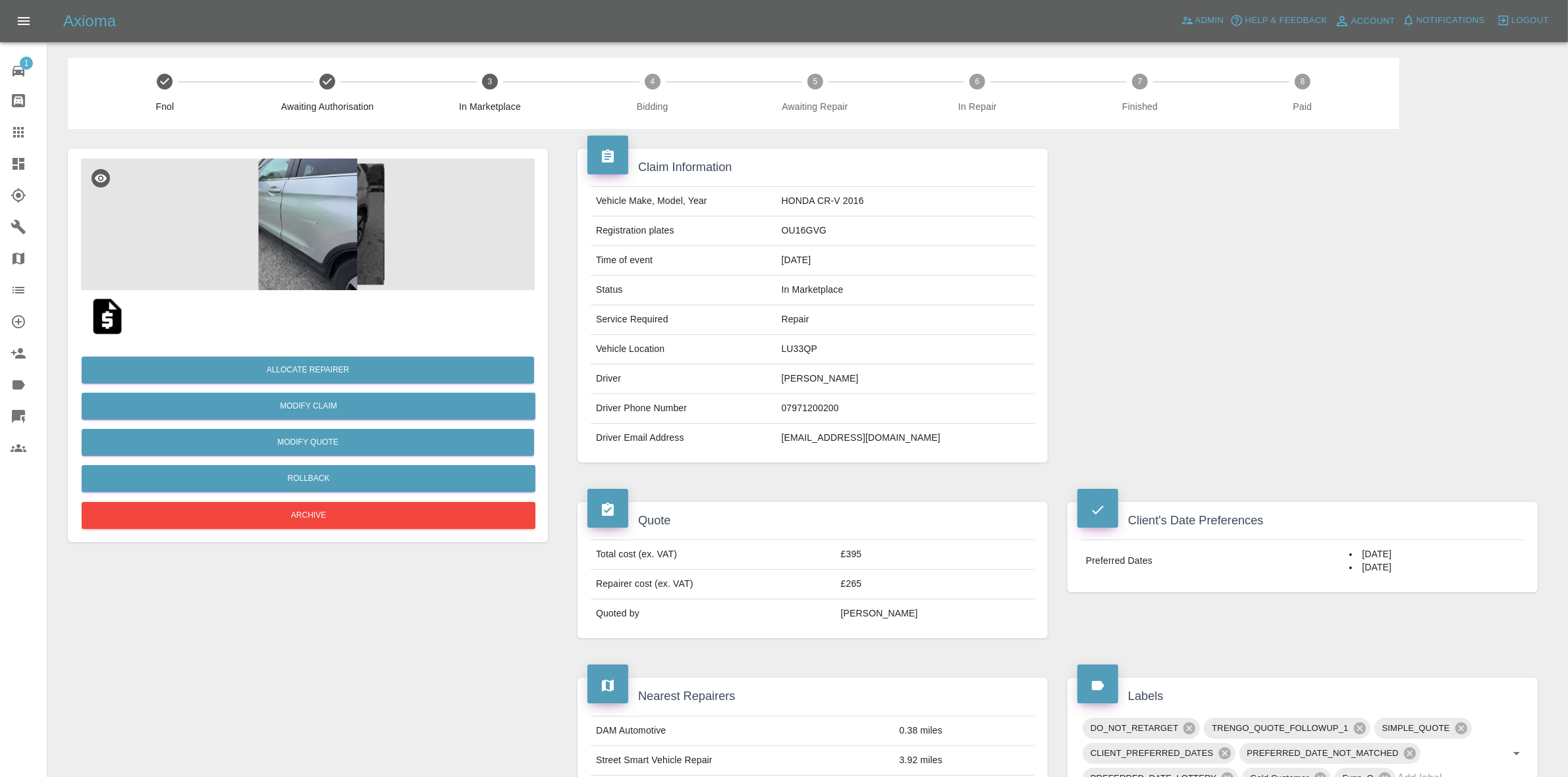
scroll to position [740, 0]
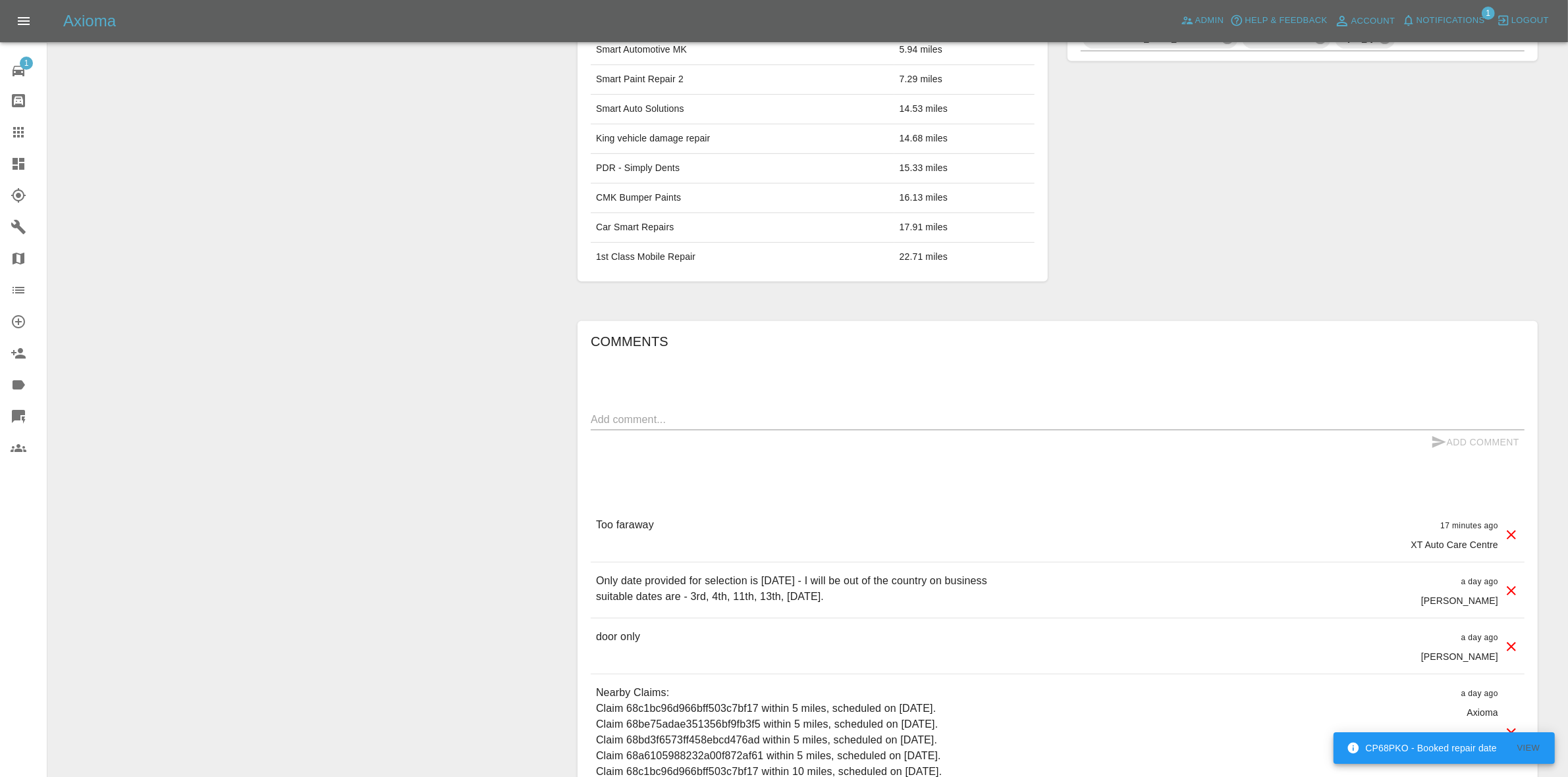
click at [1509, 537] on icon at bounding box center [1511, 535] width 10 height 10
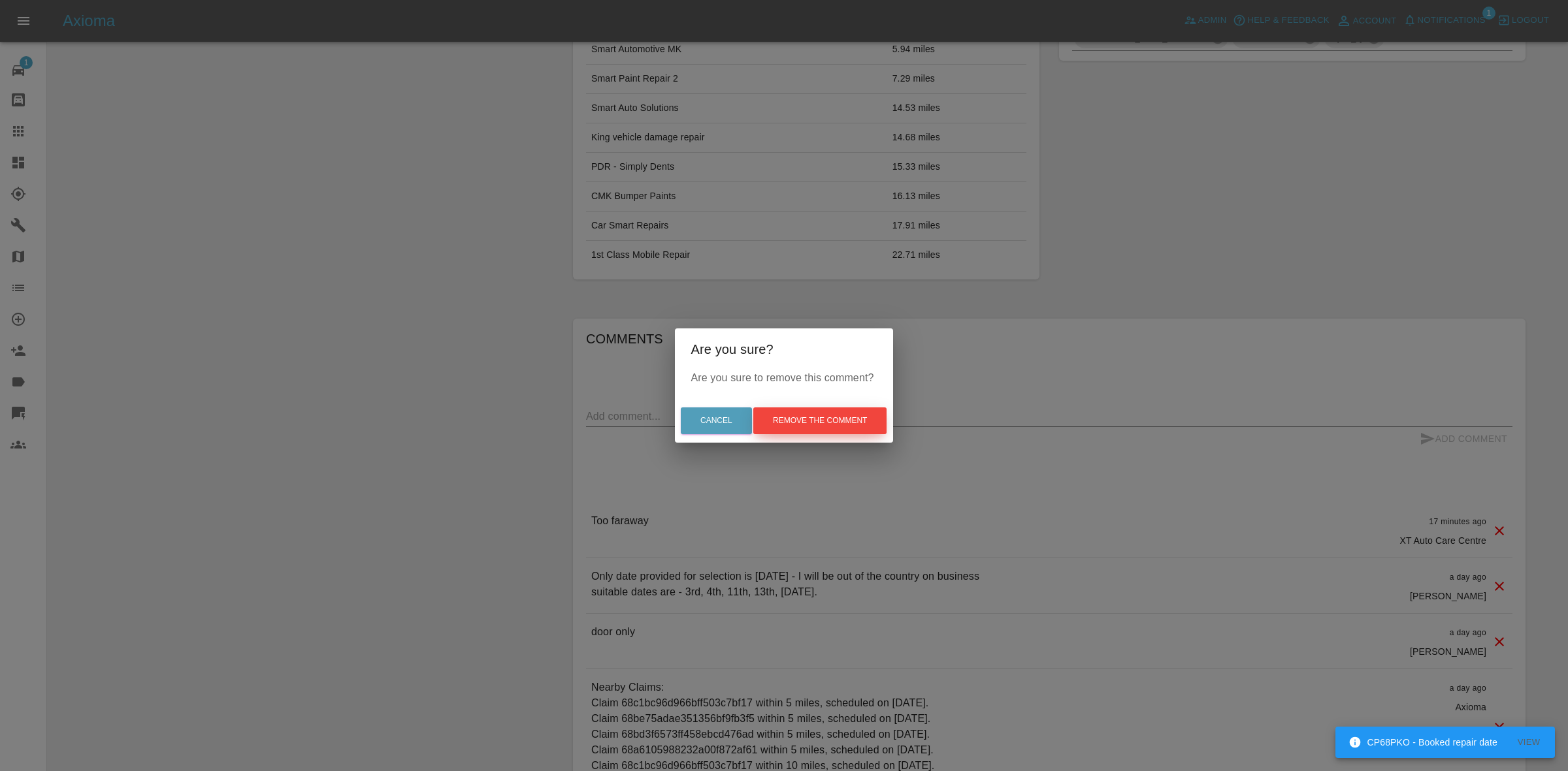
click at [844, 416] on button "Remove the comment" at bounding box center [819, 420] width 133 height 27
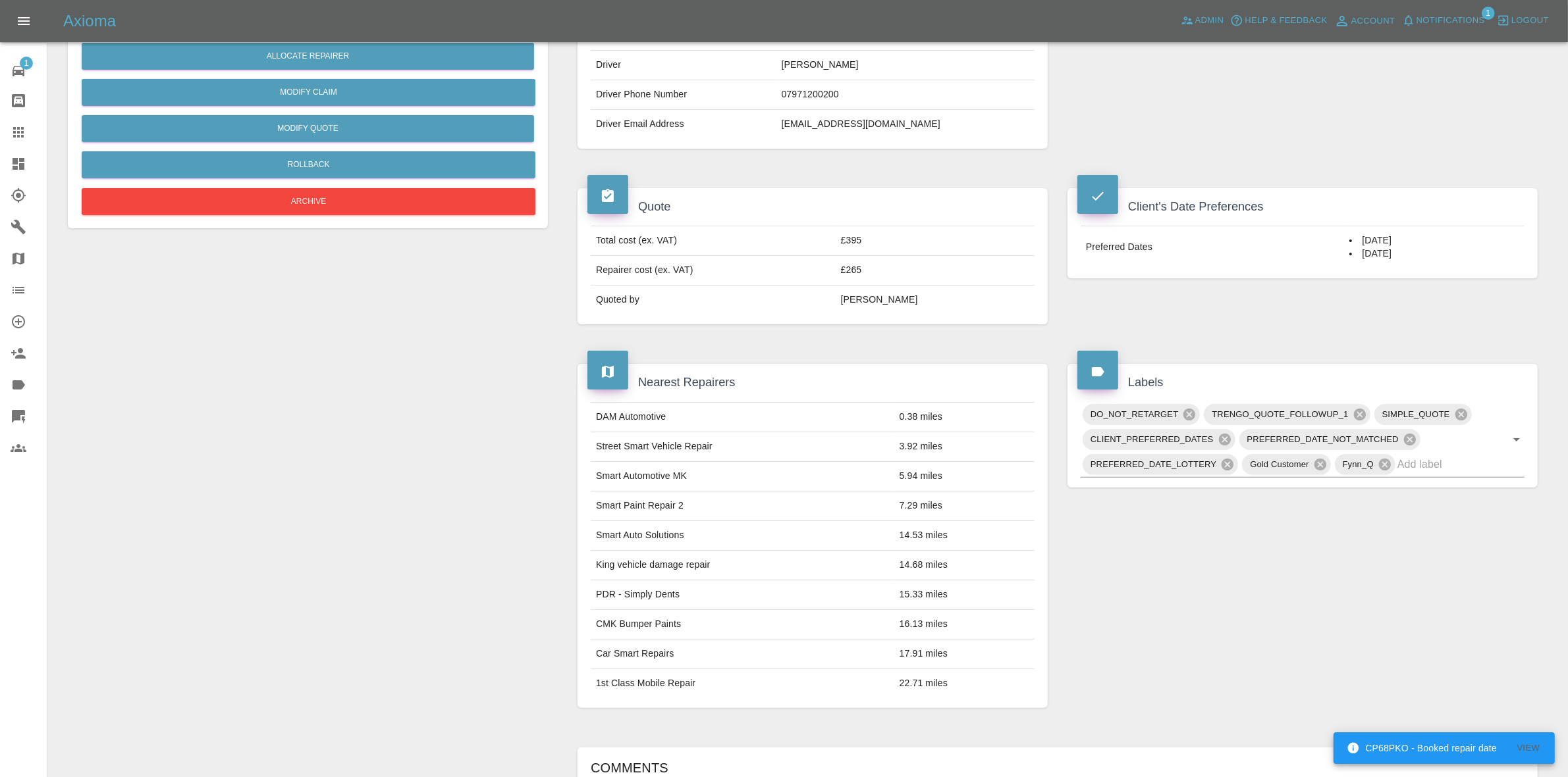
scroll to position [82, 0]
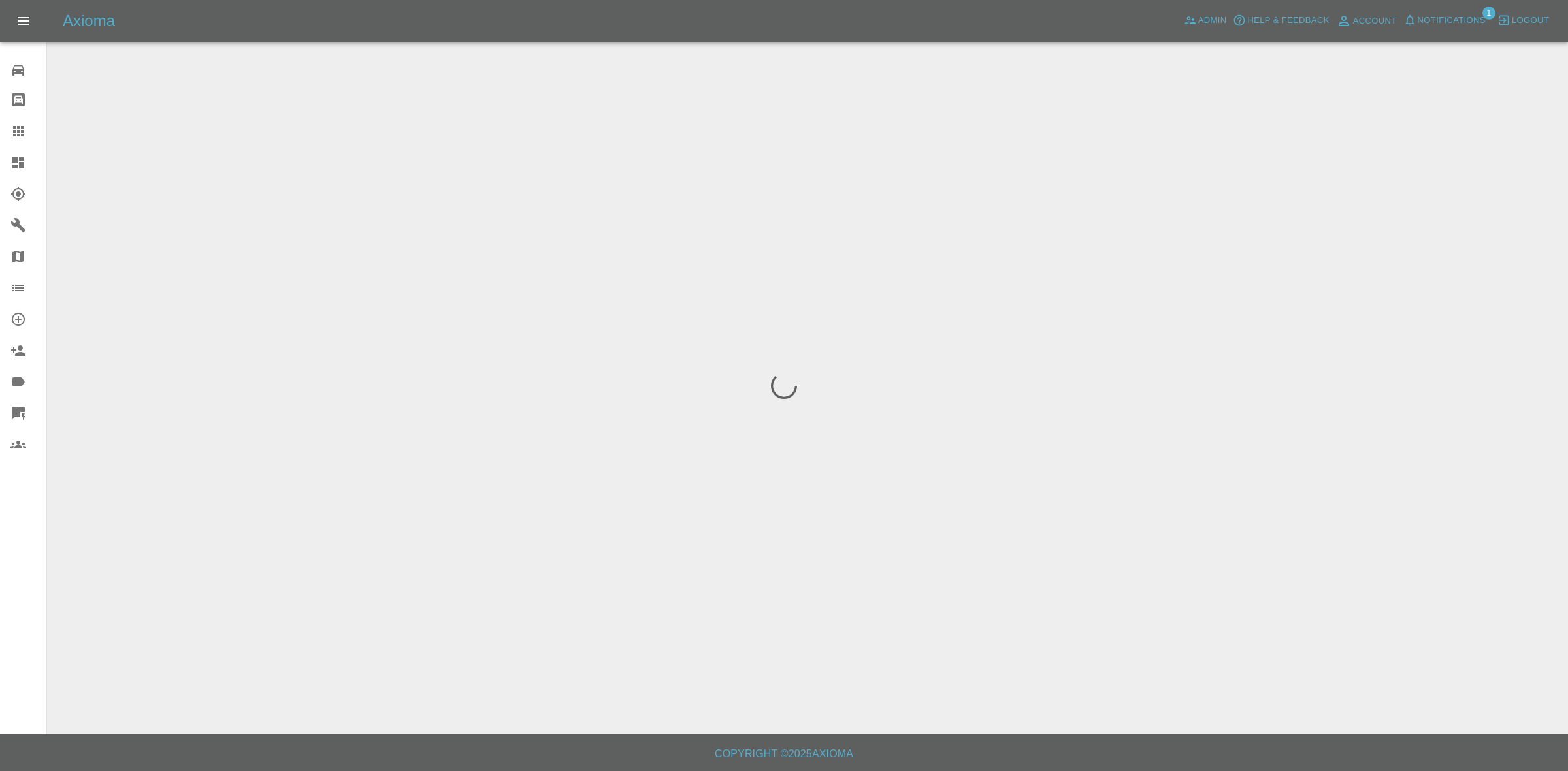
click at [1442, 17] on span "Notifications" at bounding box center [1451, 20] width 68 height 15
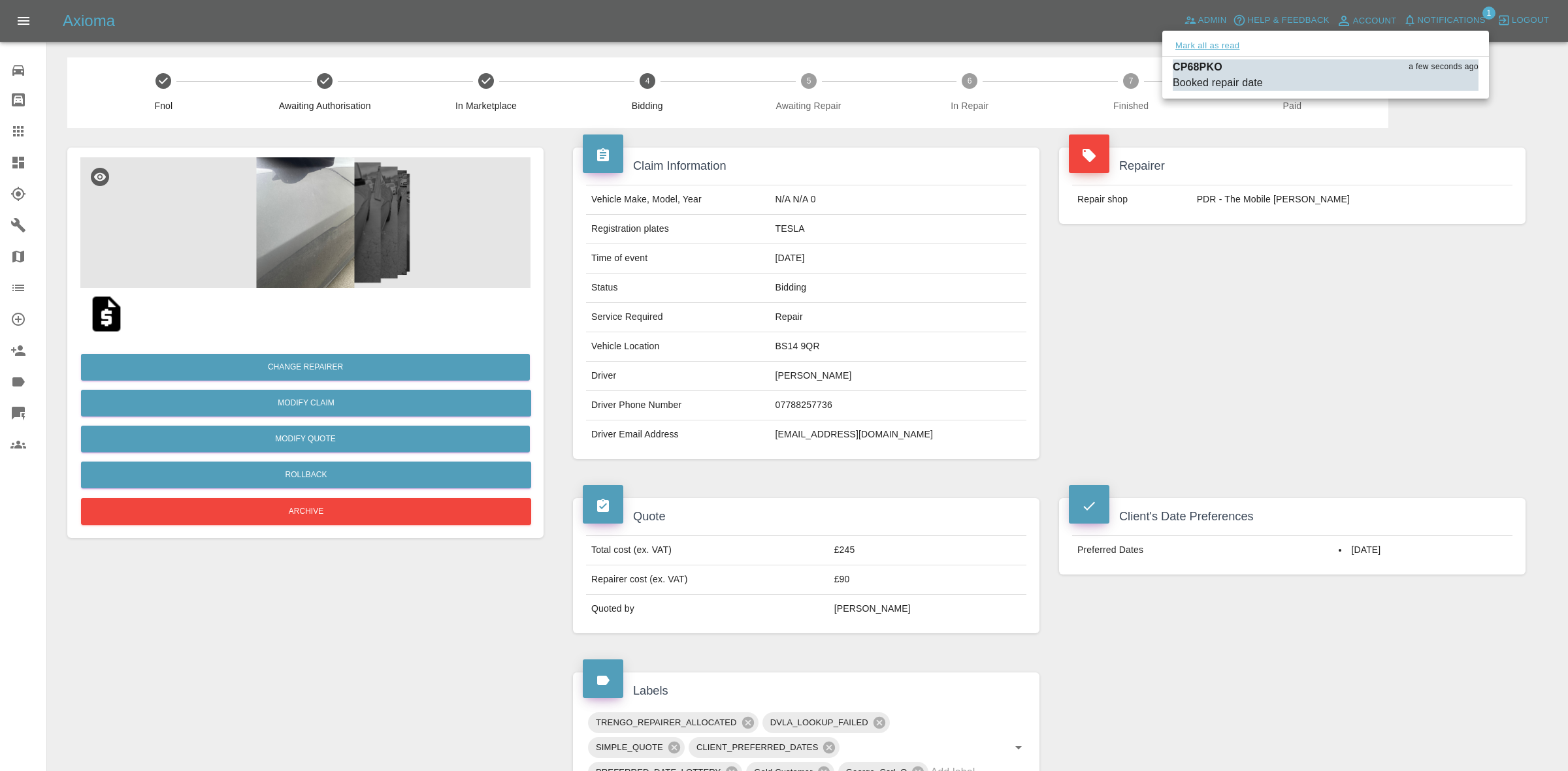
click at [1231, 44] on button "Mark all as read" at bounding box center [1207, 46] width 69 height 15
drag, startPoint x: 1380, startPoint y: 239, endPoint x: 1384, endPoint y: 245, distance: 7.2
click at [1385, 245] on div at bounding box center [784, 386] width 1568 height 771
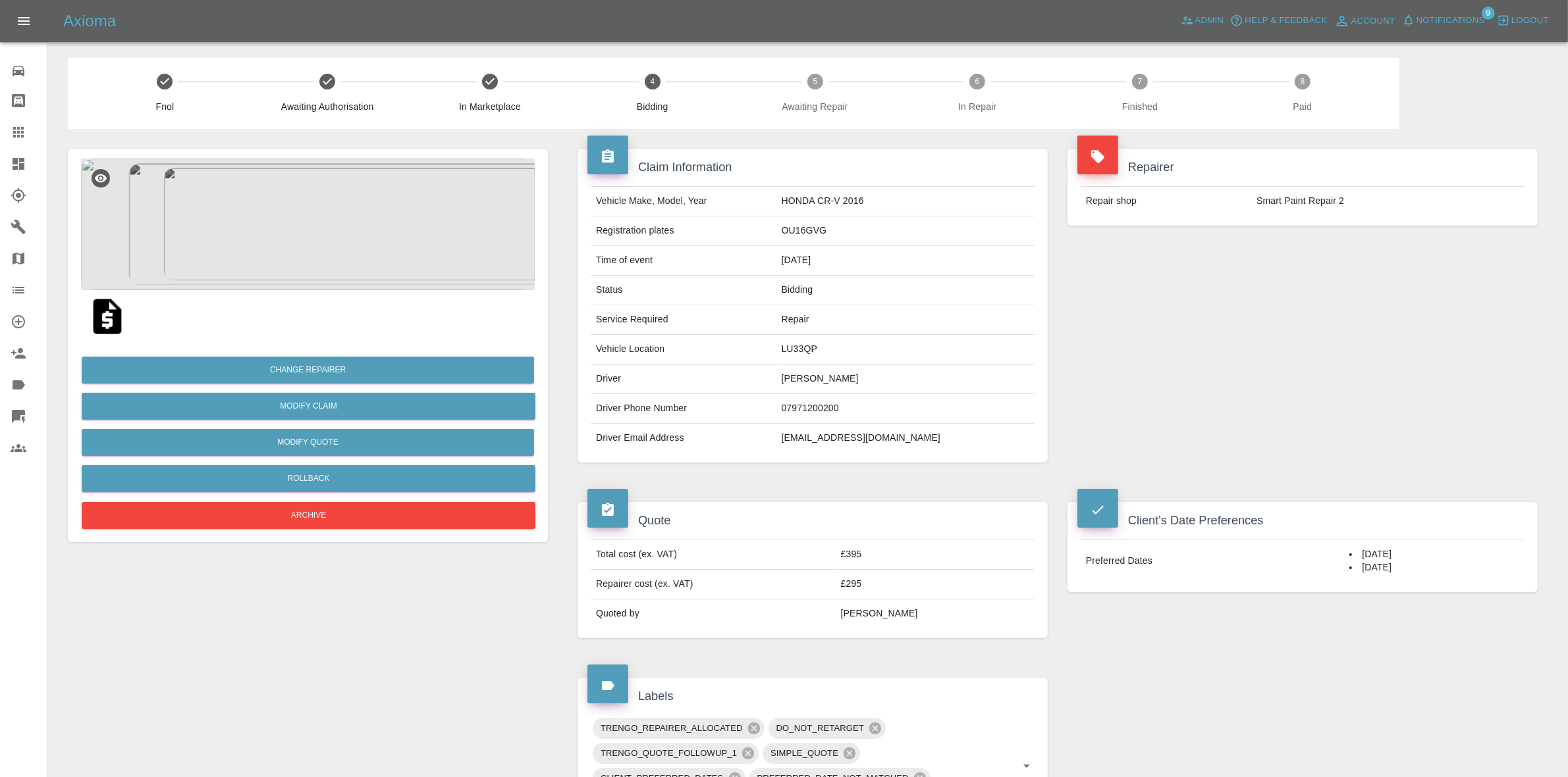
click at [1385, 280] on div "Repairer Repair shop Smart Paint Repair 2" at bounding box center [1303, 306] width 490 height 353
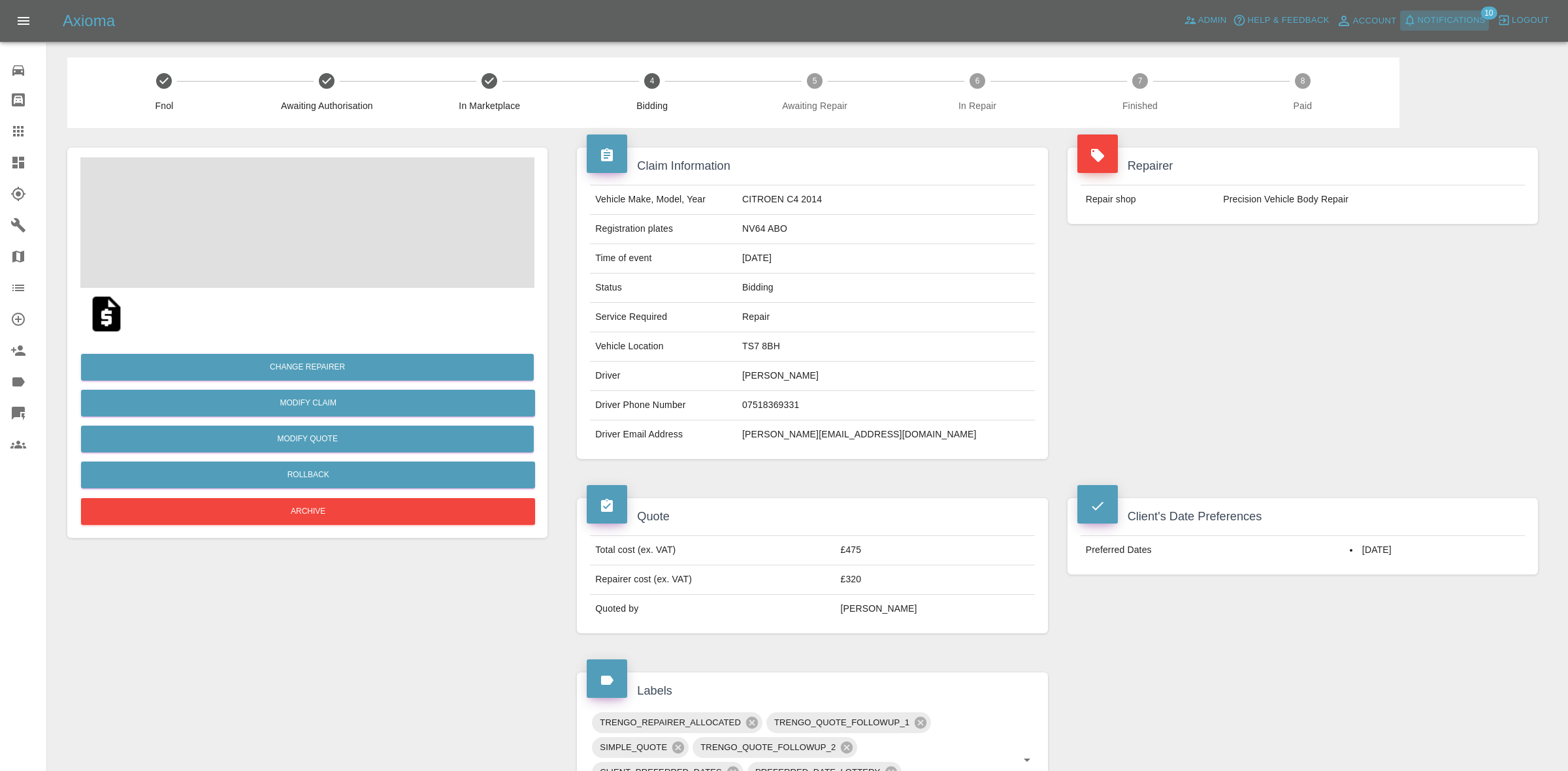
click at [1449, 23] on span "Notifications" at bounding box center [1451, 20] width 68 height 15
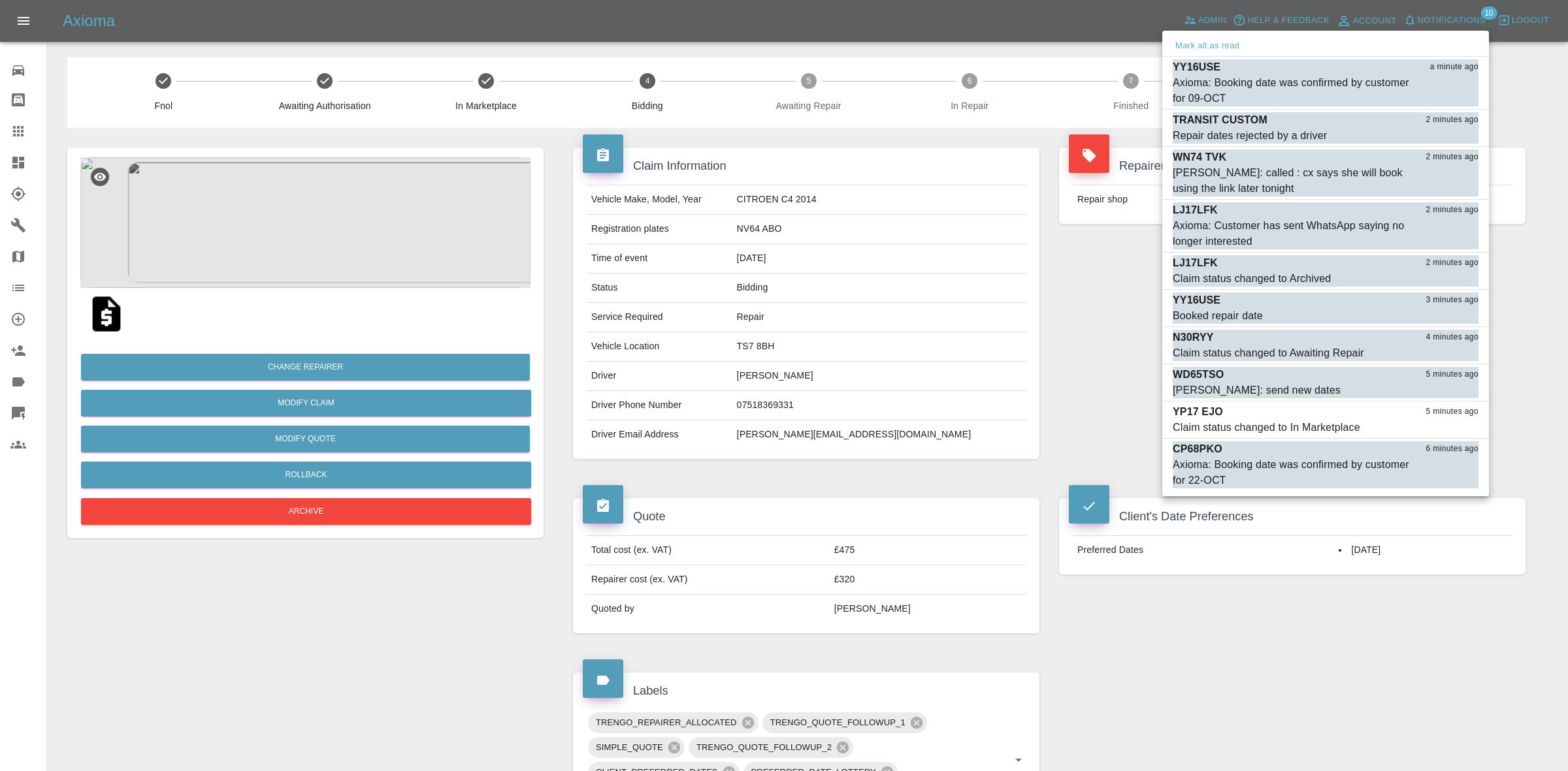
click at [889, 297] on div at bounding box center [784, 386] width 1568 height 771
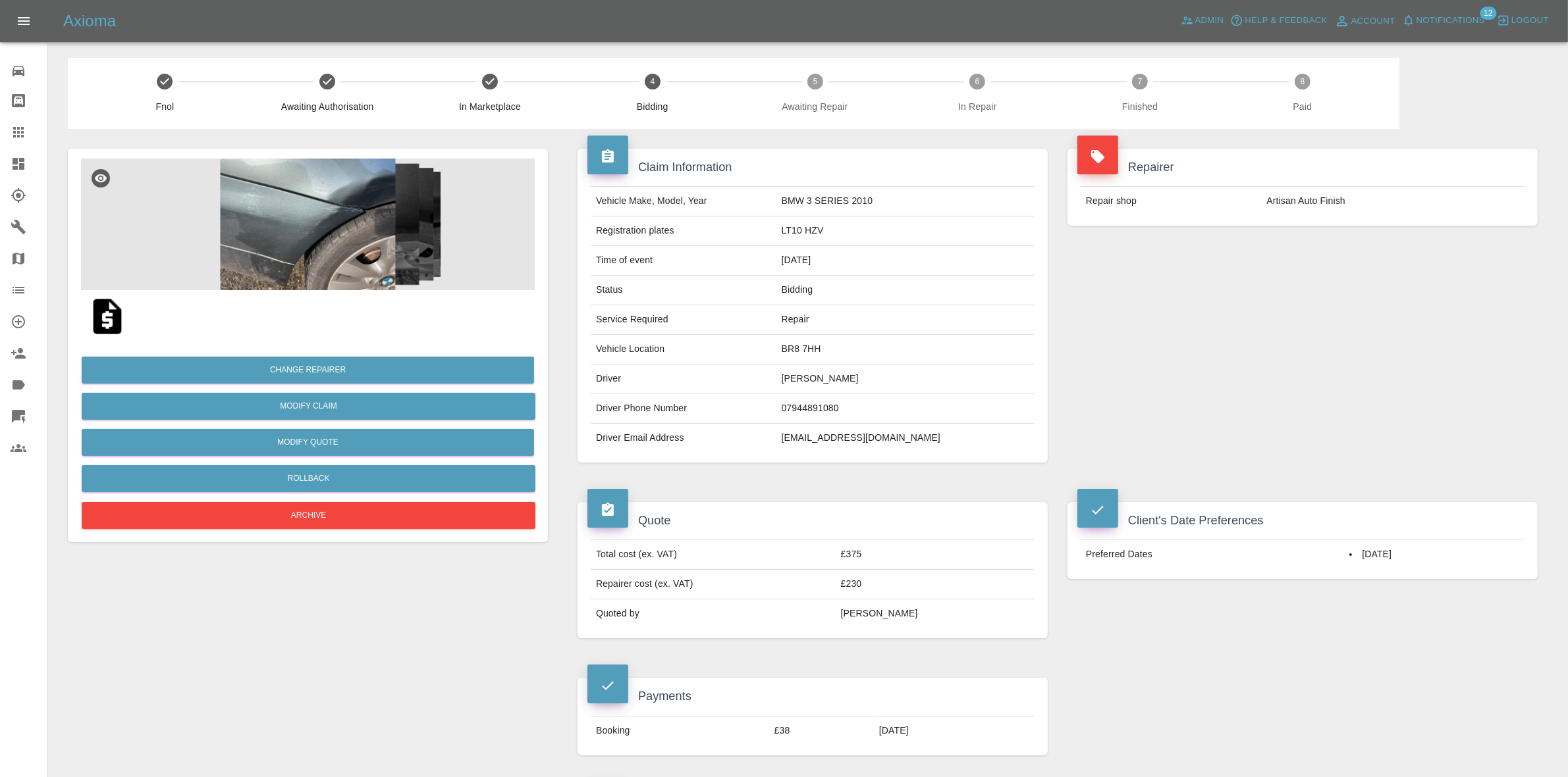
click at [5, 165] on link "Dashboard" at bounding box center [23, 163] width 47 height 32
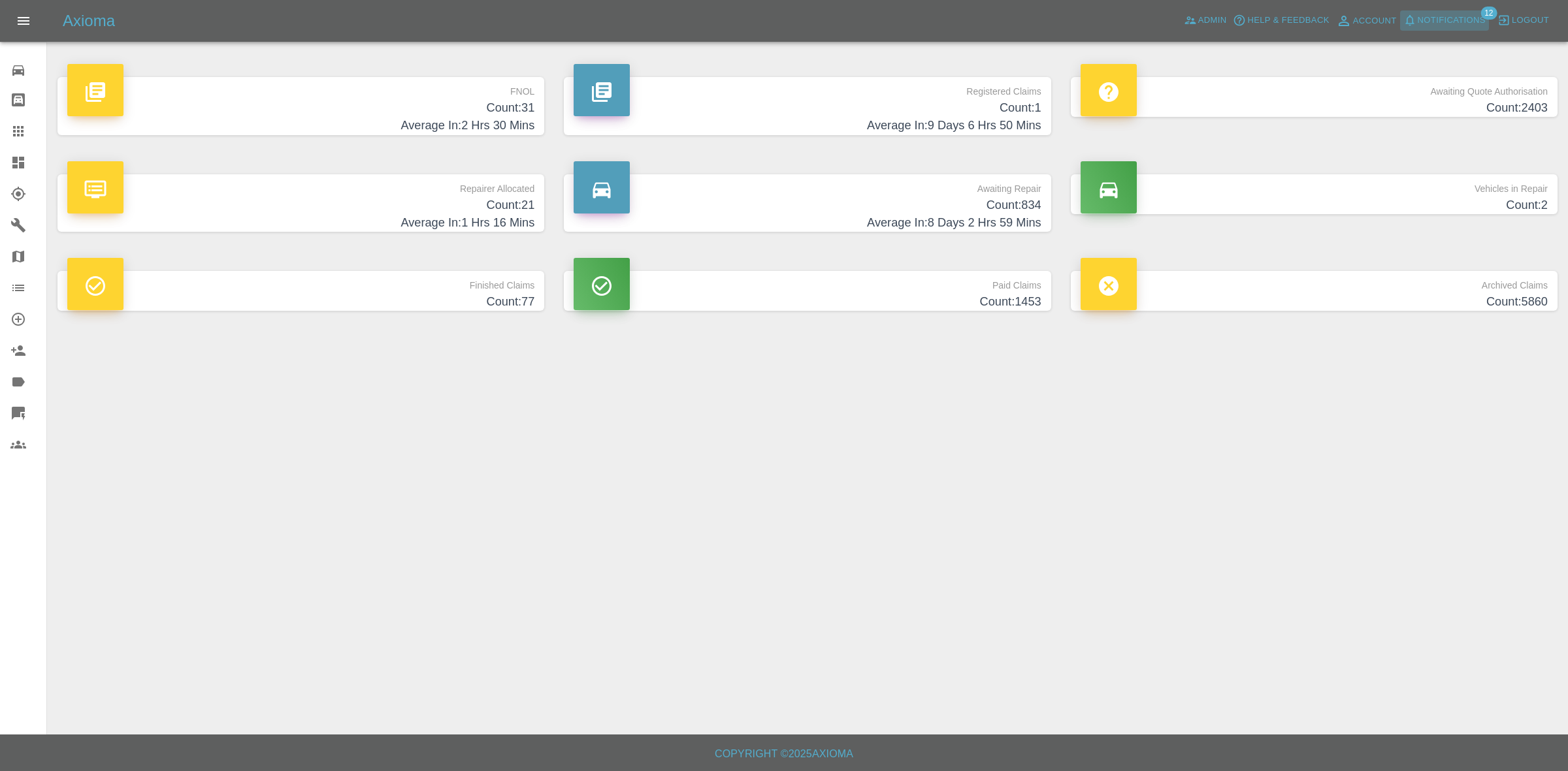
click at [1444, 17] on span "Notifications" at bounding box center [1451, 20] width 68 height 15
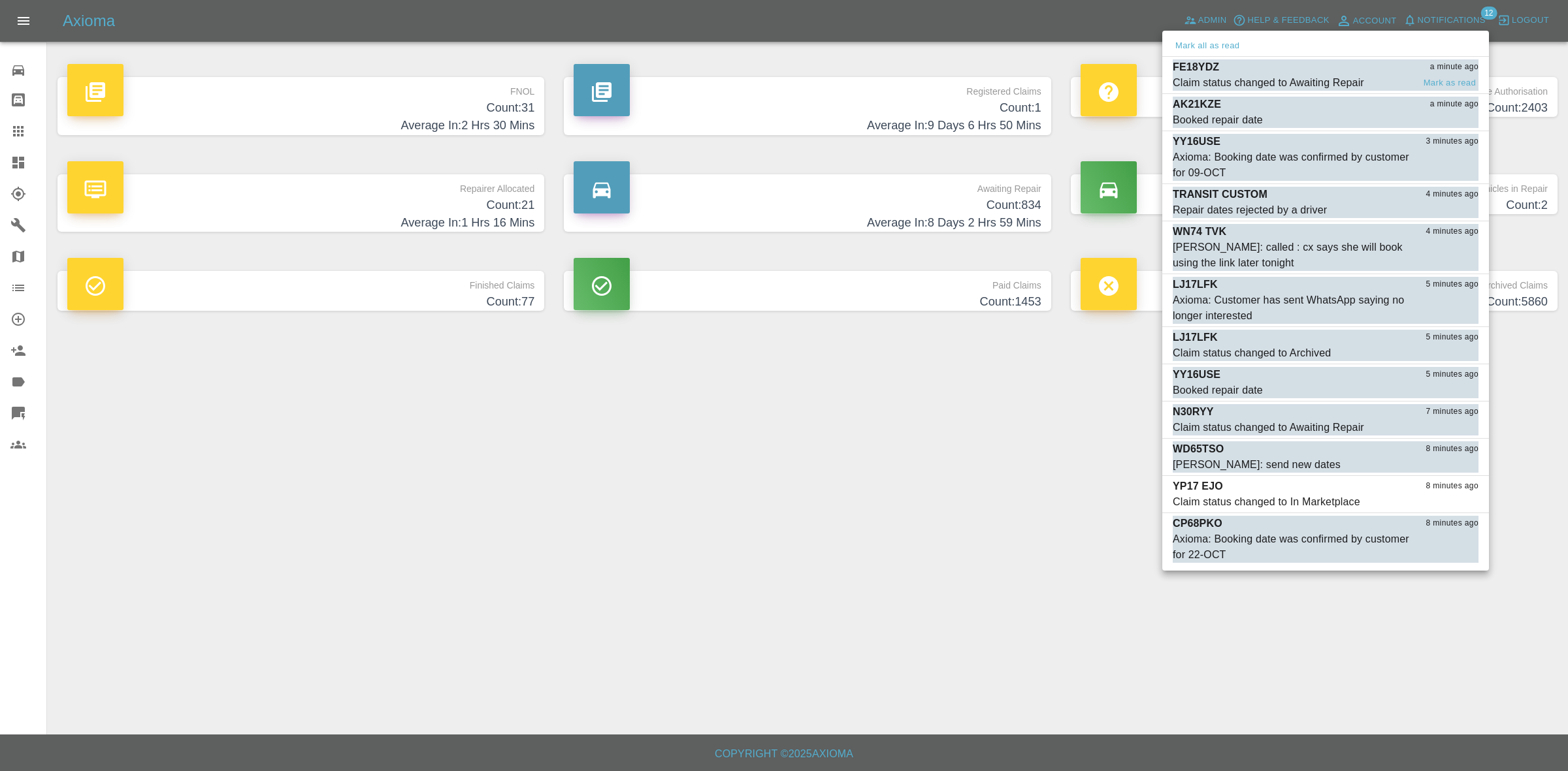
click at [1279, 75] on div "Claim status changed to Awaiting Repair" at bounding box center [1268, 83] width 191 height 16
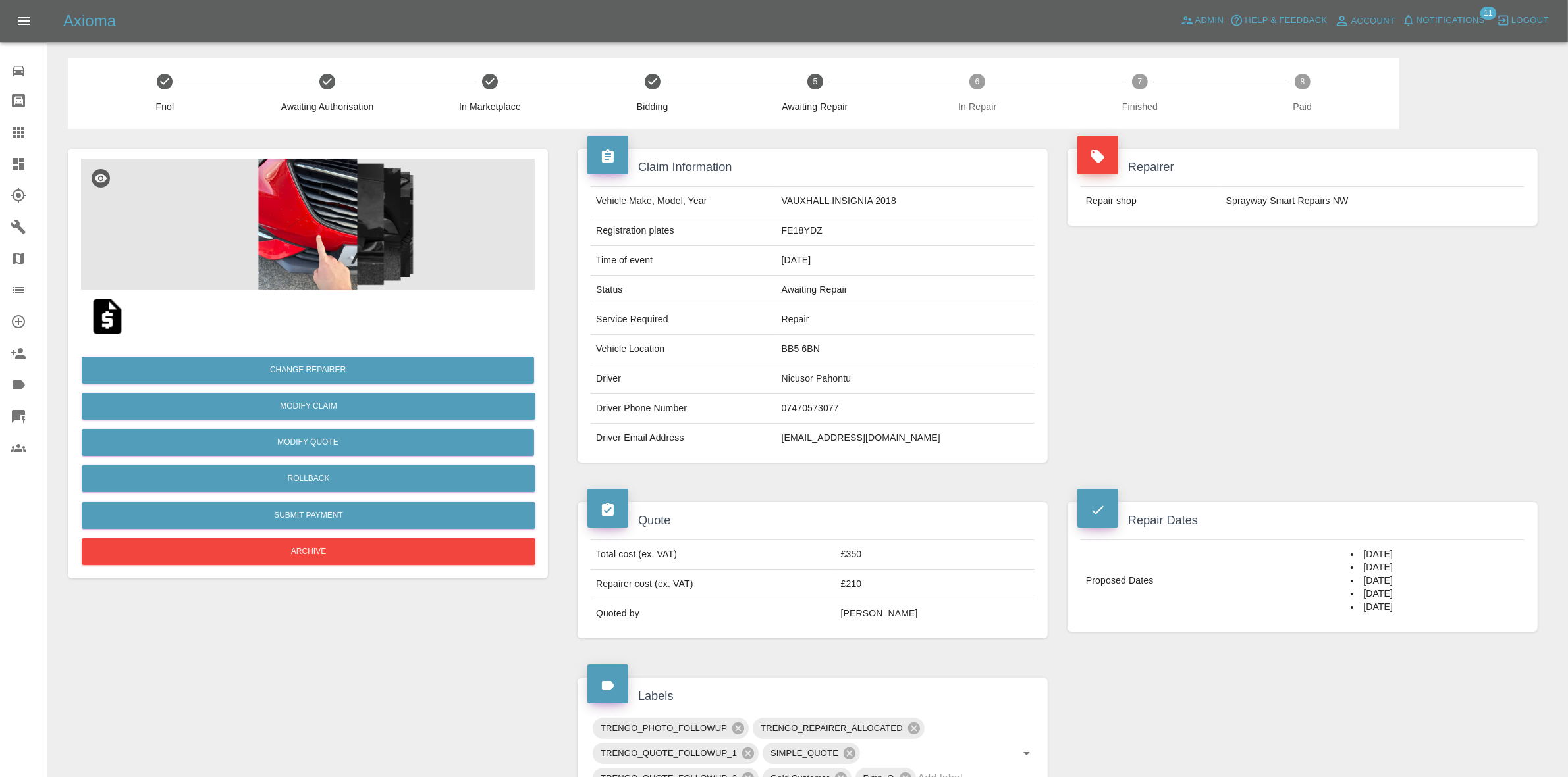
click at [1449, 18] on span "Notifications" at bounding box center [1450, 21] width 68 height 15
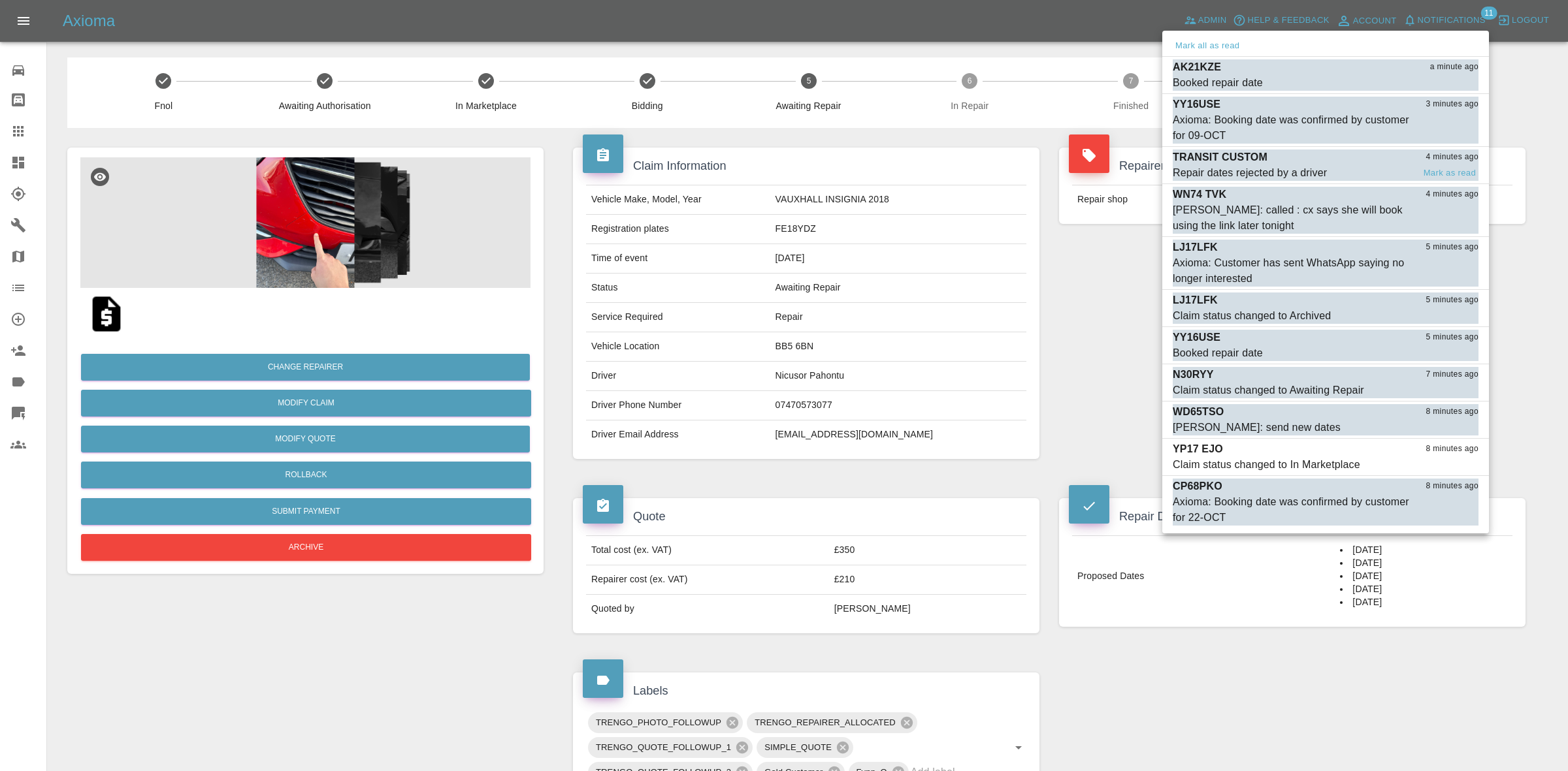
click at [1289, 168] on div "Repair dates rejected by a driver" at bounding box center [1250, 173] width 154 height 16
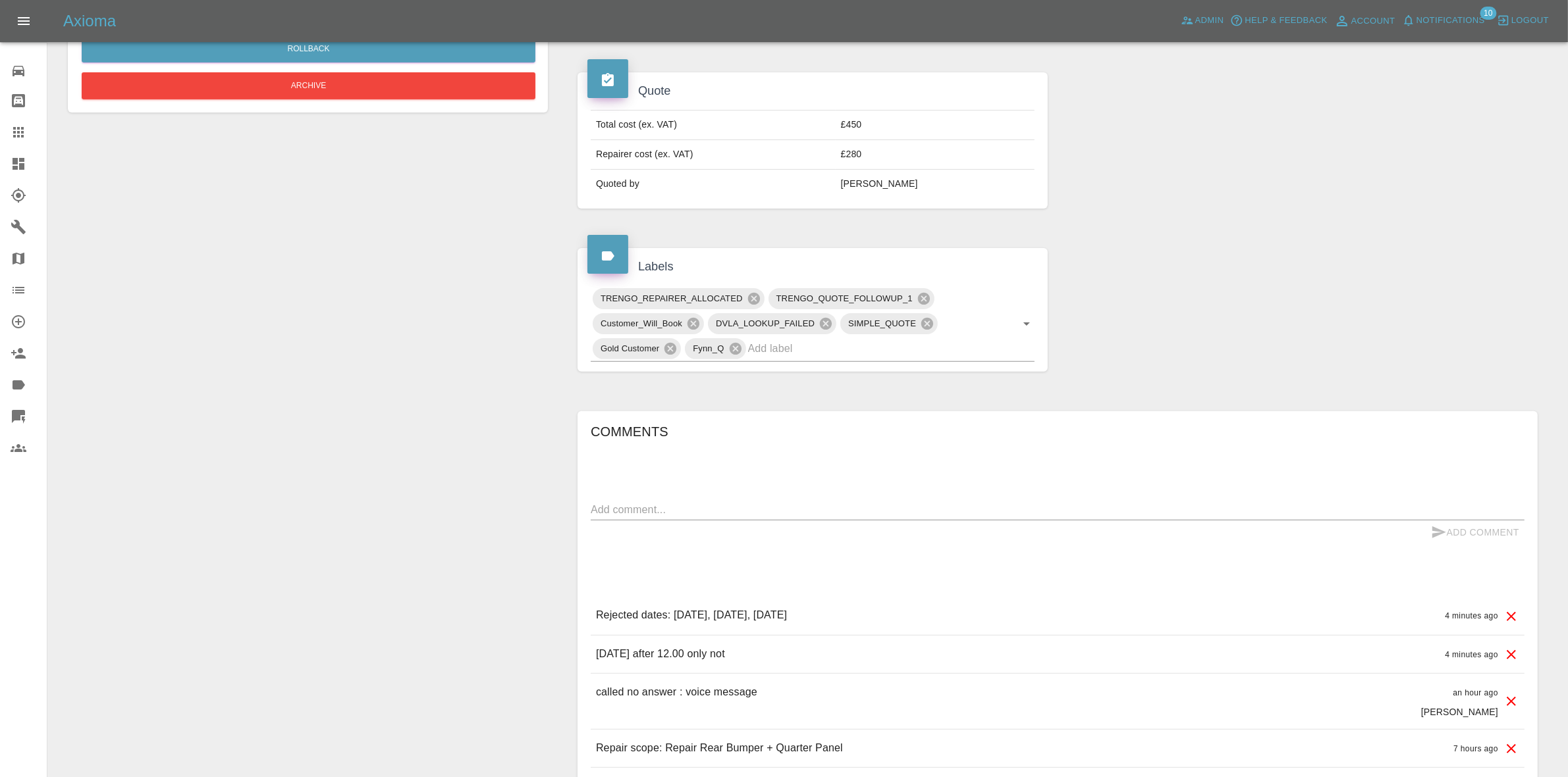
scroll to position [578, 0]
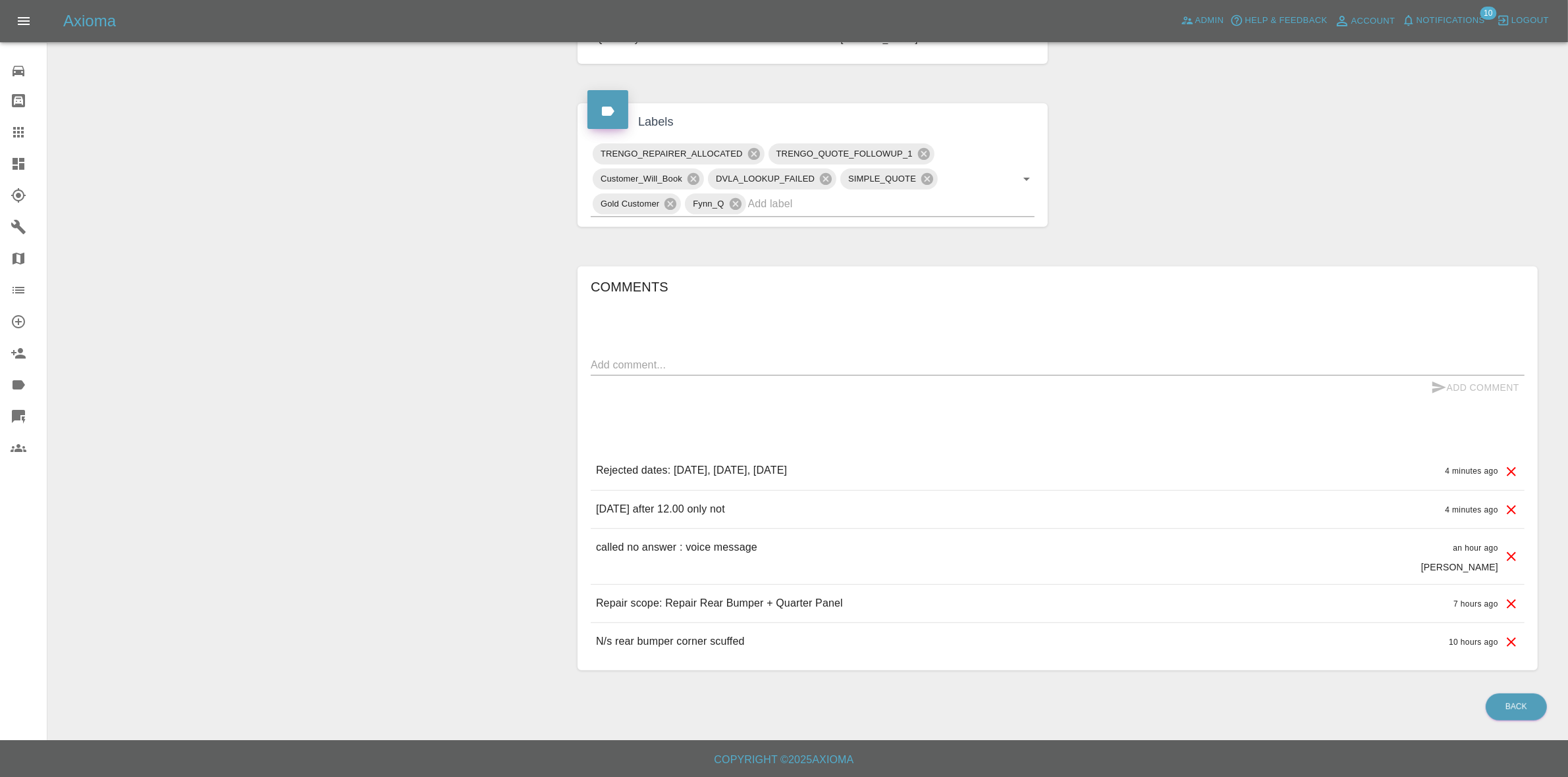
drag, startPoint x: 1386, startPoint y: 221, endPoint x: 1375, endPoint y: 218, distance: 11.4
click at [1380, 219] on div "Claim Information Vehicle Make, Model, Year N/A N/A 0 Registration plates TRANS…" at bounding box center [1058, 122] width 980 height 1136
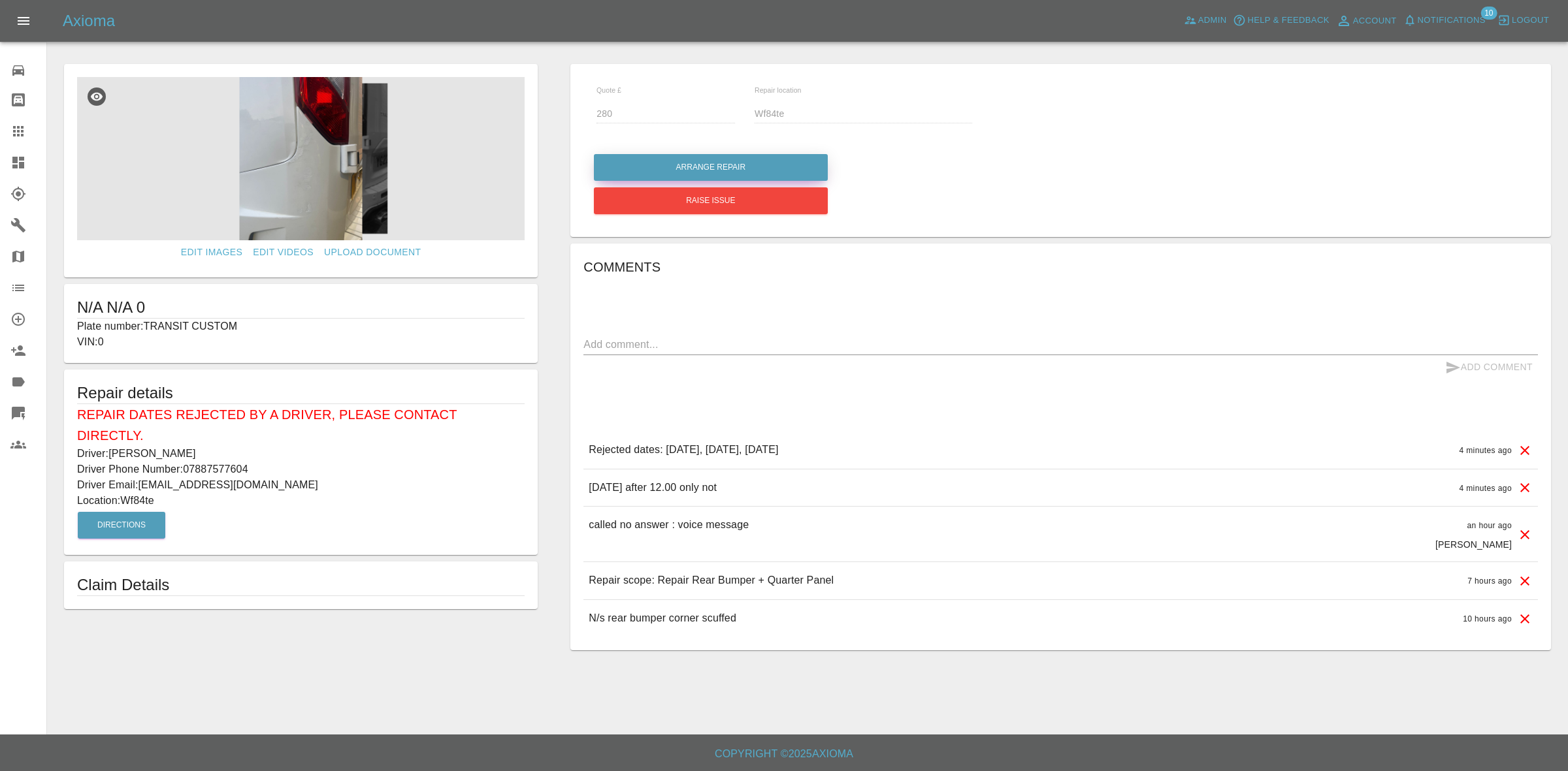
click at [729, 157] on button "Arrange Repair" at bounding box center [710, 167] width 234 height 27
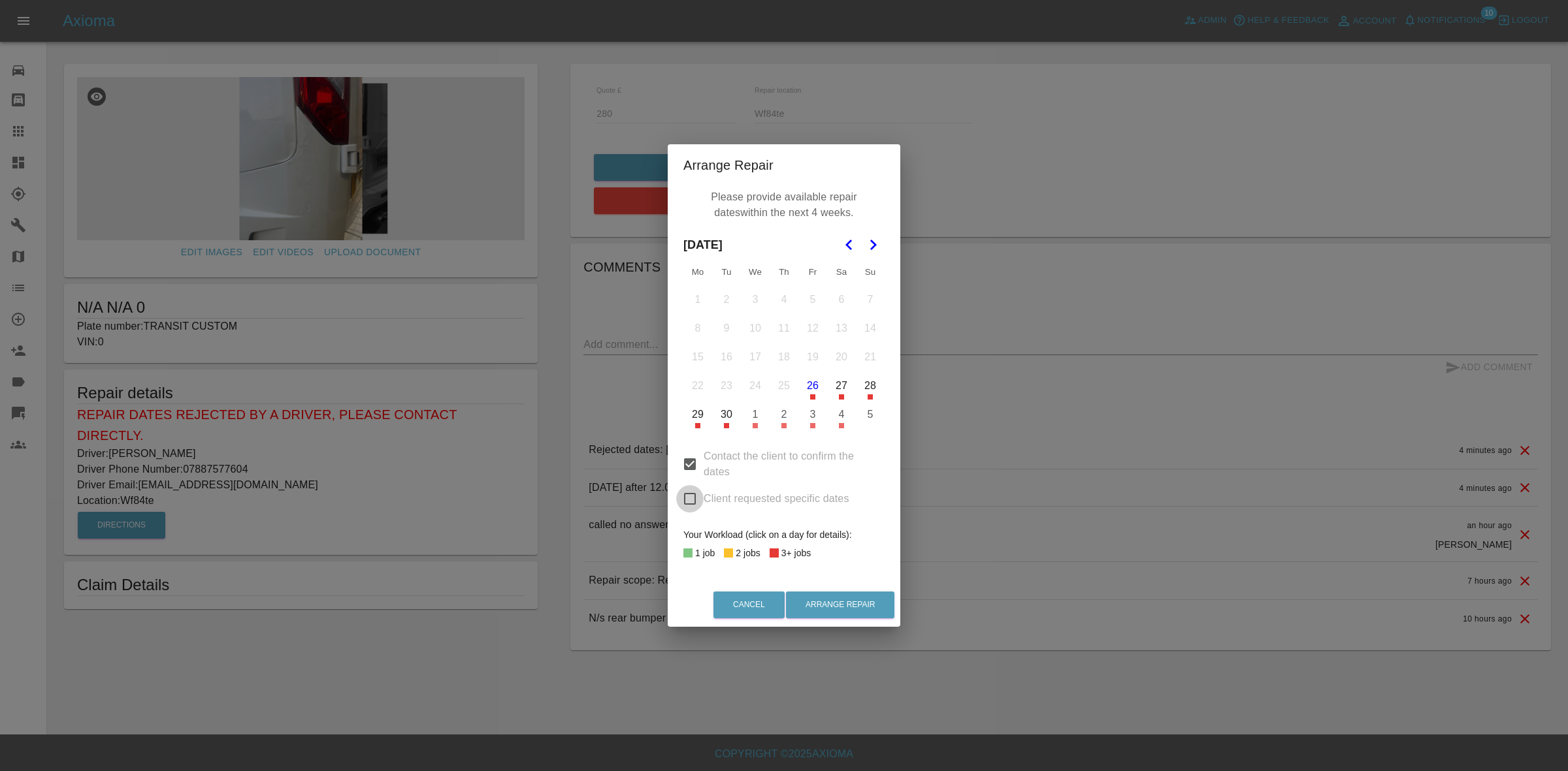
click at [688, 500] on input "Client requested specific dates" at bounding box center [690, 499] width 28 height 28
checkbox input "true"
click at [813, 412] on button "3" at bounding box center [813, 415] width 28 height 28
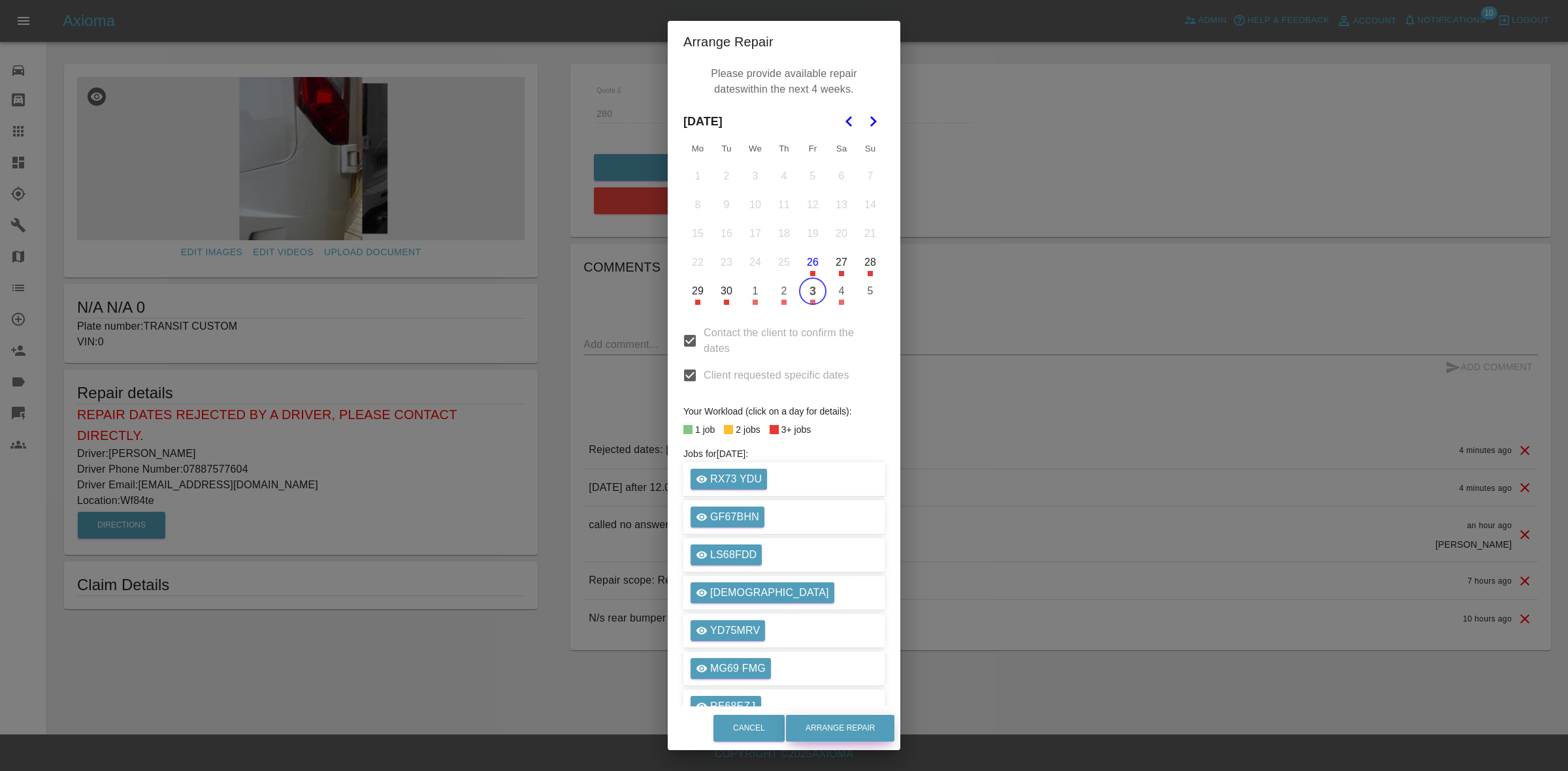
click at [848, 719] on button "Arrange Repair" at bounding box center [840, 728] width 108 height 27
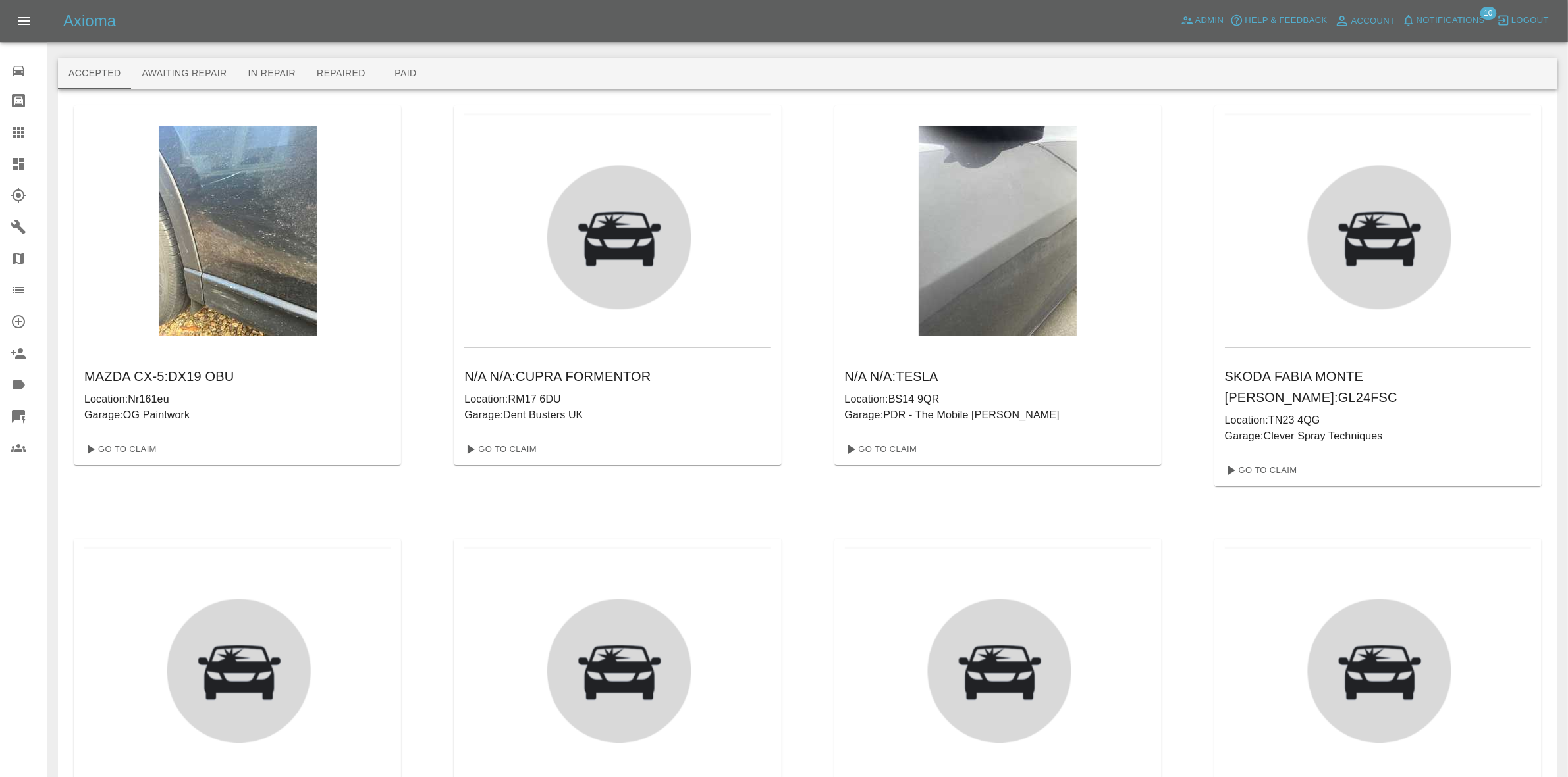
click at [0, 160] on link "Dashboard" at bounding box center [23, 163] width 47 height 32
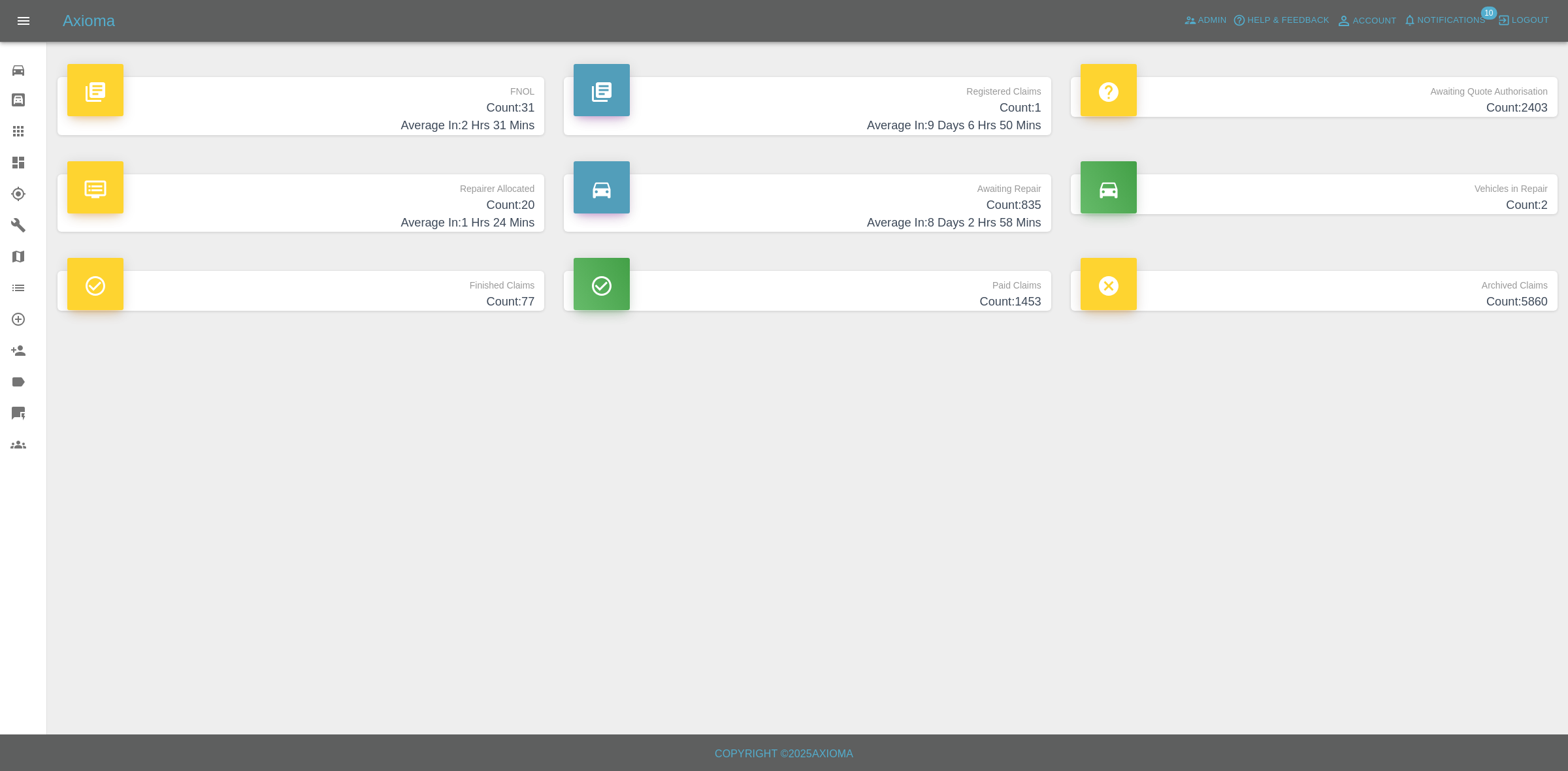
click at [1423, 17] on span "Notifications" at bounding box center [1451, 20] width 68 height 15
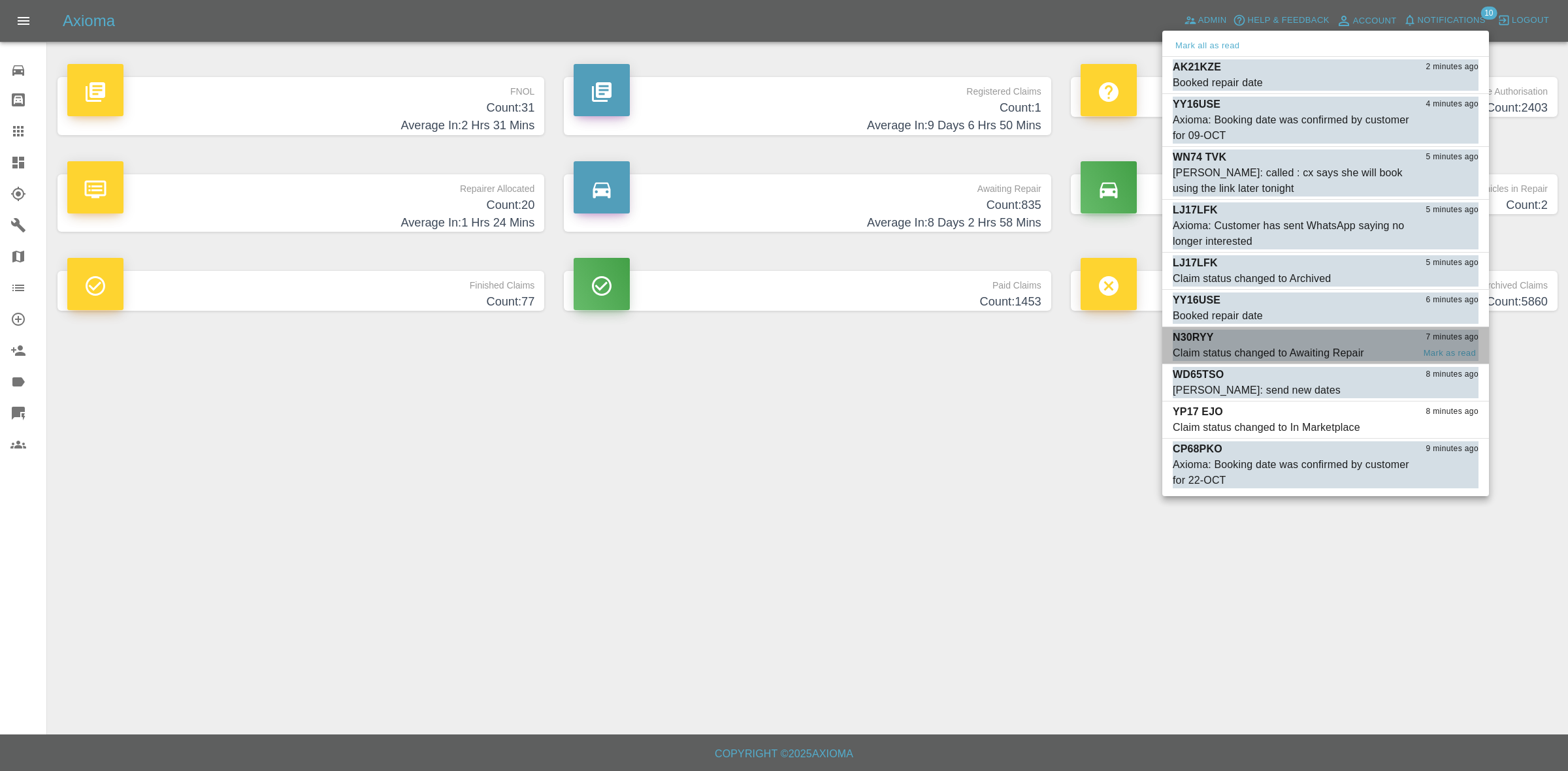
click at [1259, 345] on div "N30RYY 7 minutes ago" at bounding box center [1326, 337] width 306 height 16
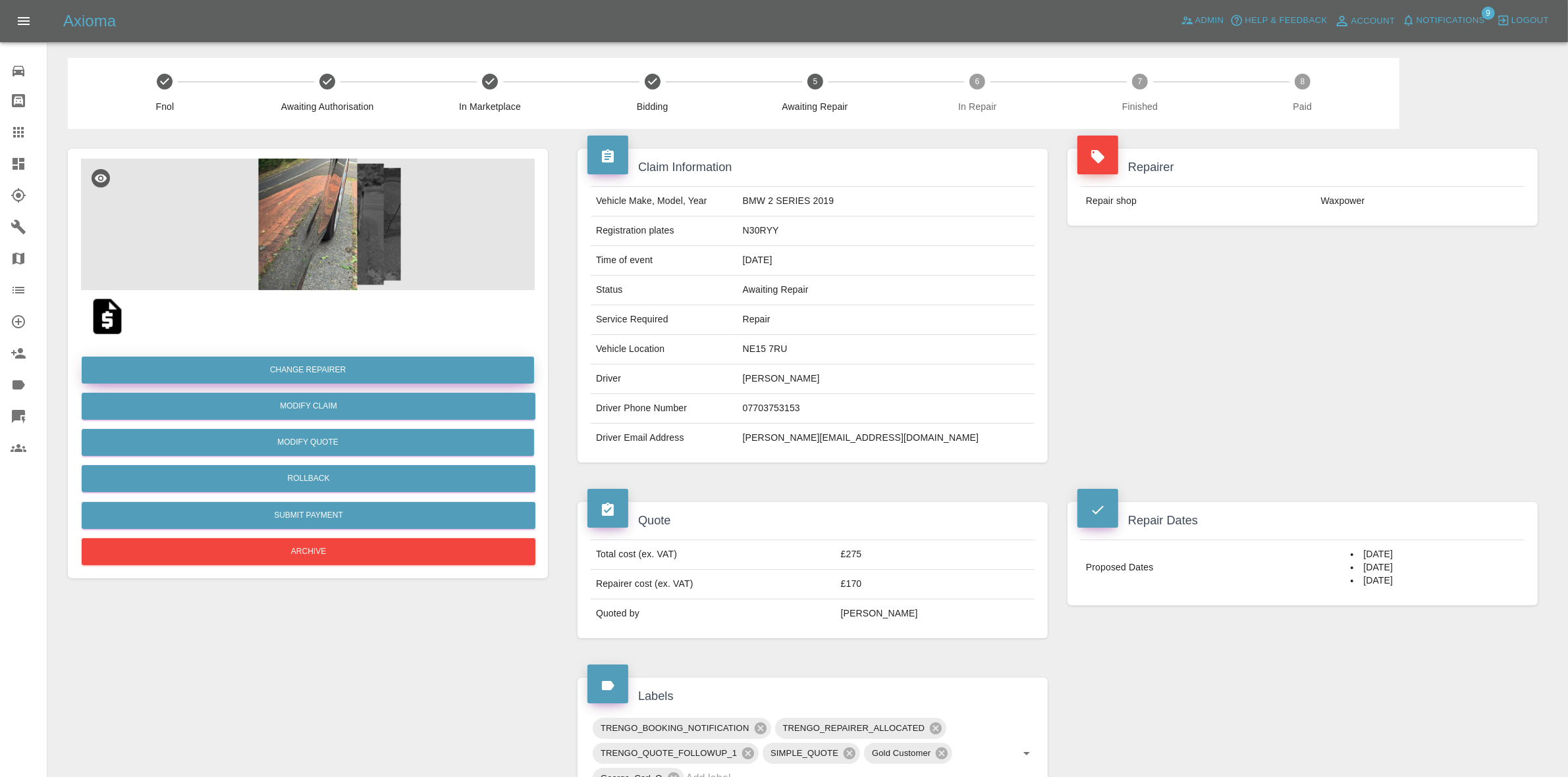
click at [332, 370] on button "Change Repairer" at bounding box center [307, 370] width 453 height 27
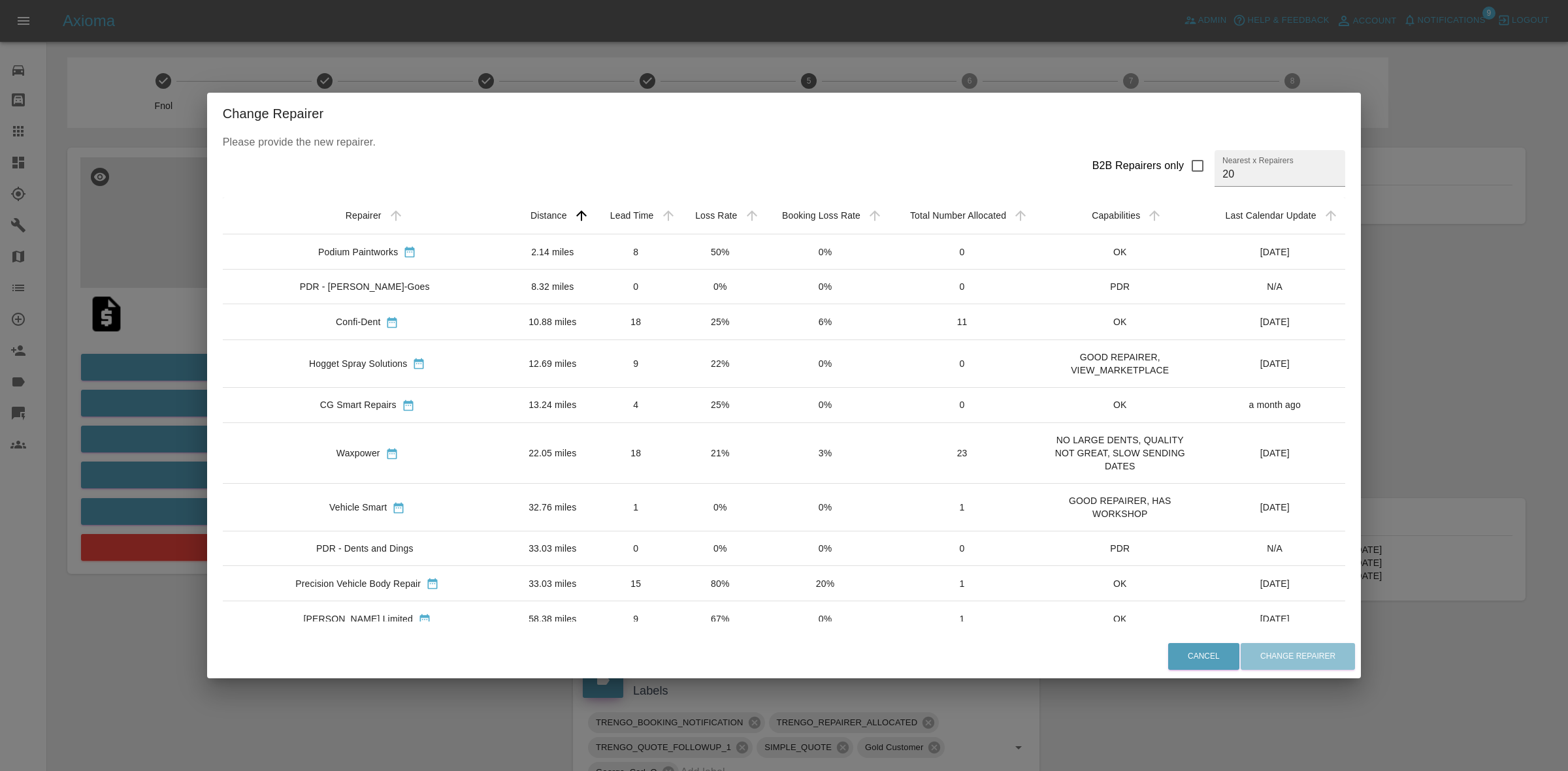
click at [720, 47] on div "Change Repairer Please provide the new repairer. B2B Repairers only Nearest x R…" at bounding box center [784, 386] width 1568 height 771
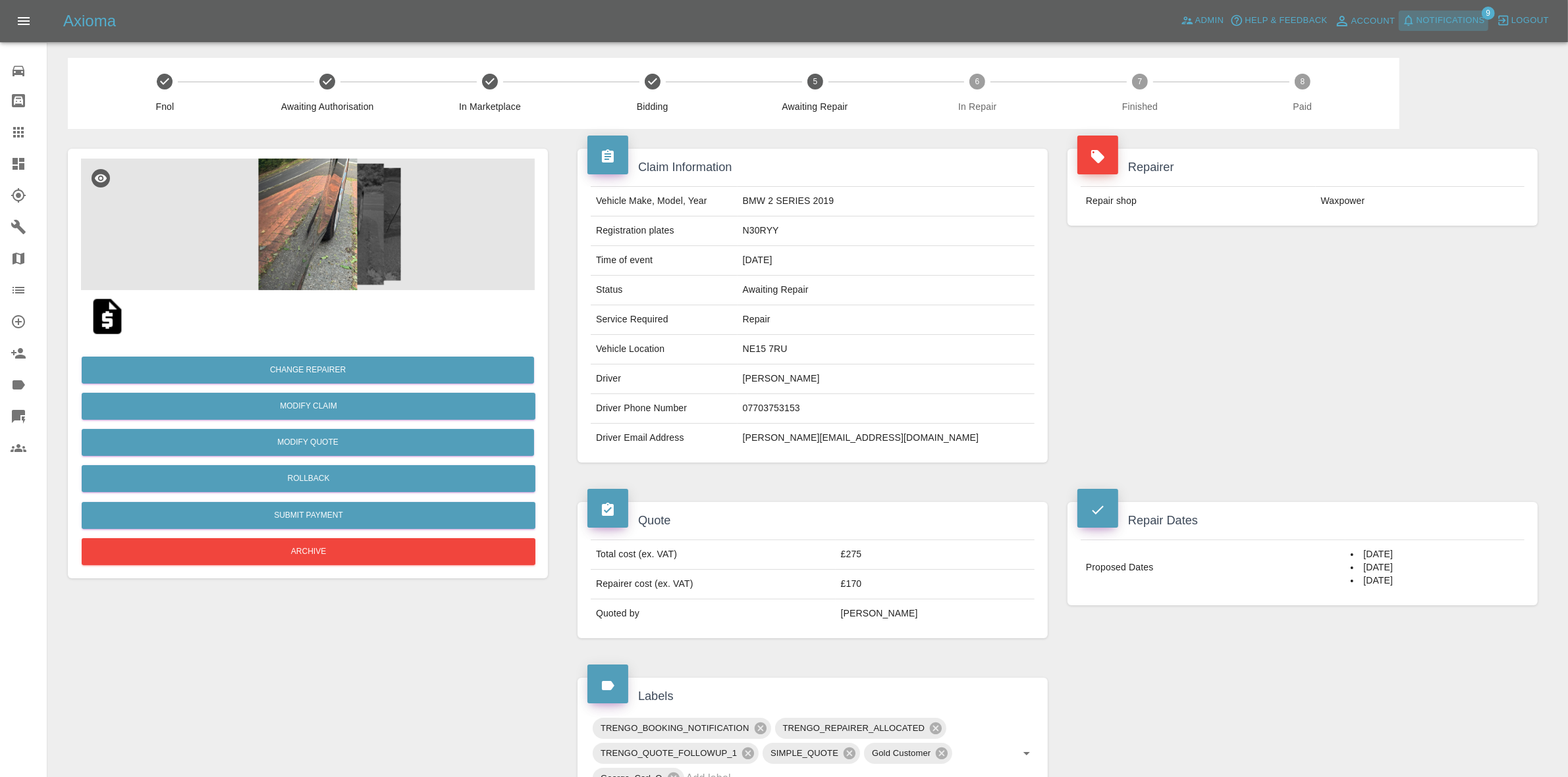
click at [1424, 23] on span "Notifications" at bounding box center [1450, 21] width 68 height 15
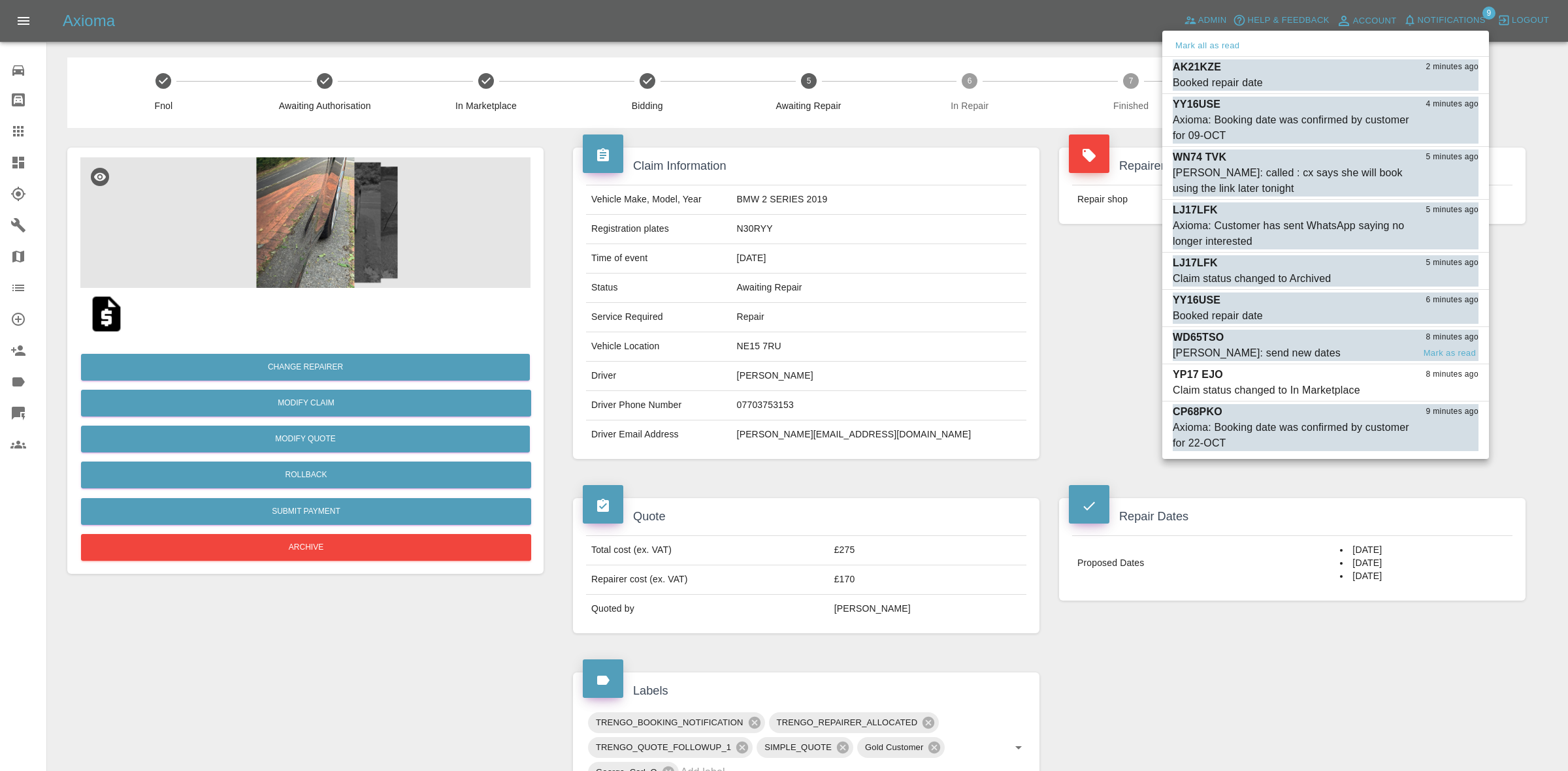
click at [1267, 346] on div "Carl Ainsworth: send new dates" at bounding box center [1257, 353] width 168 height 16
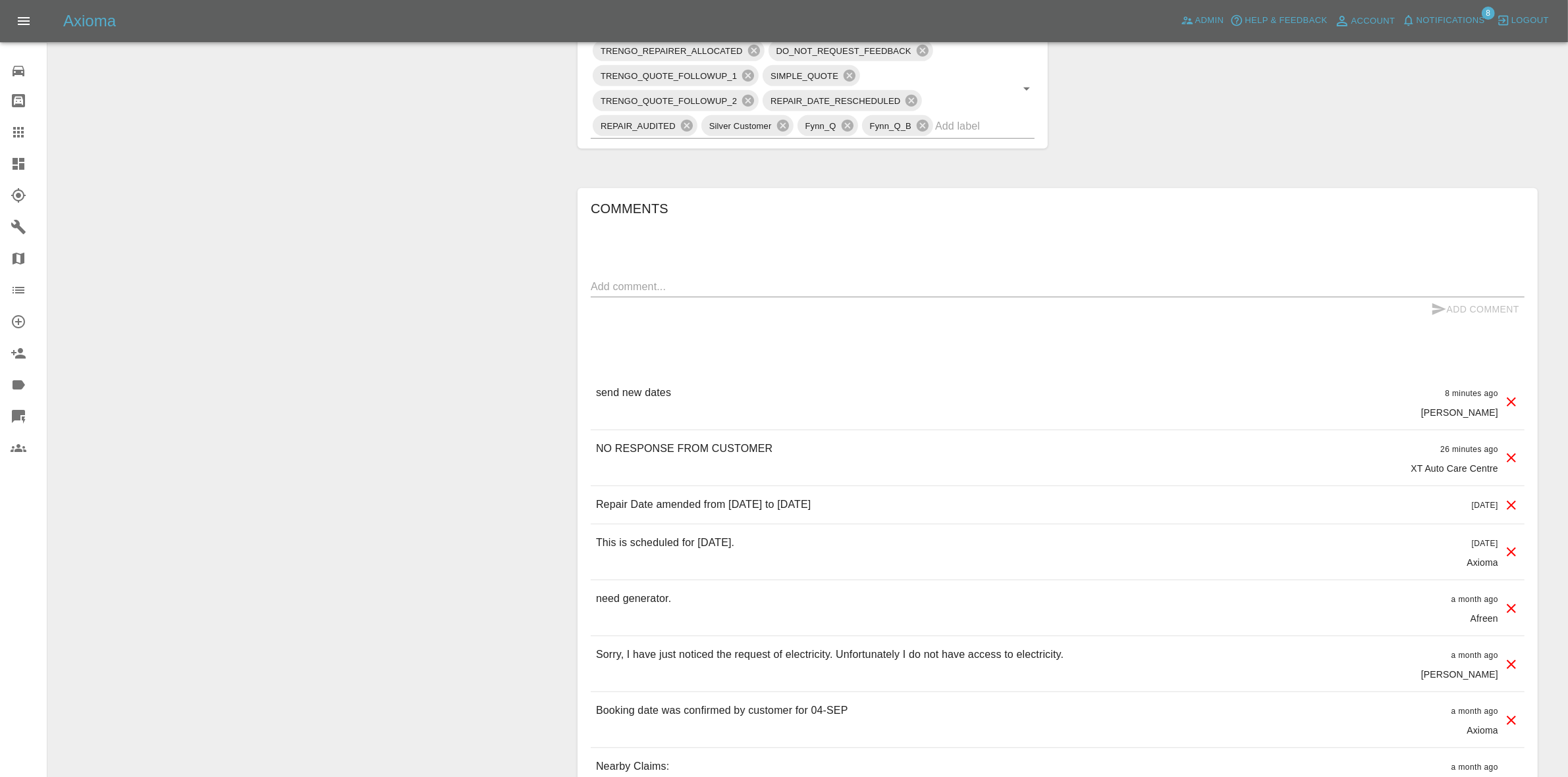
scroll to position [822, 0]
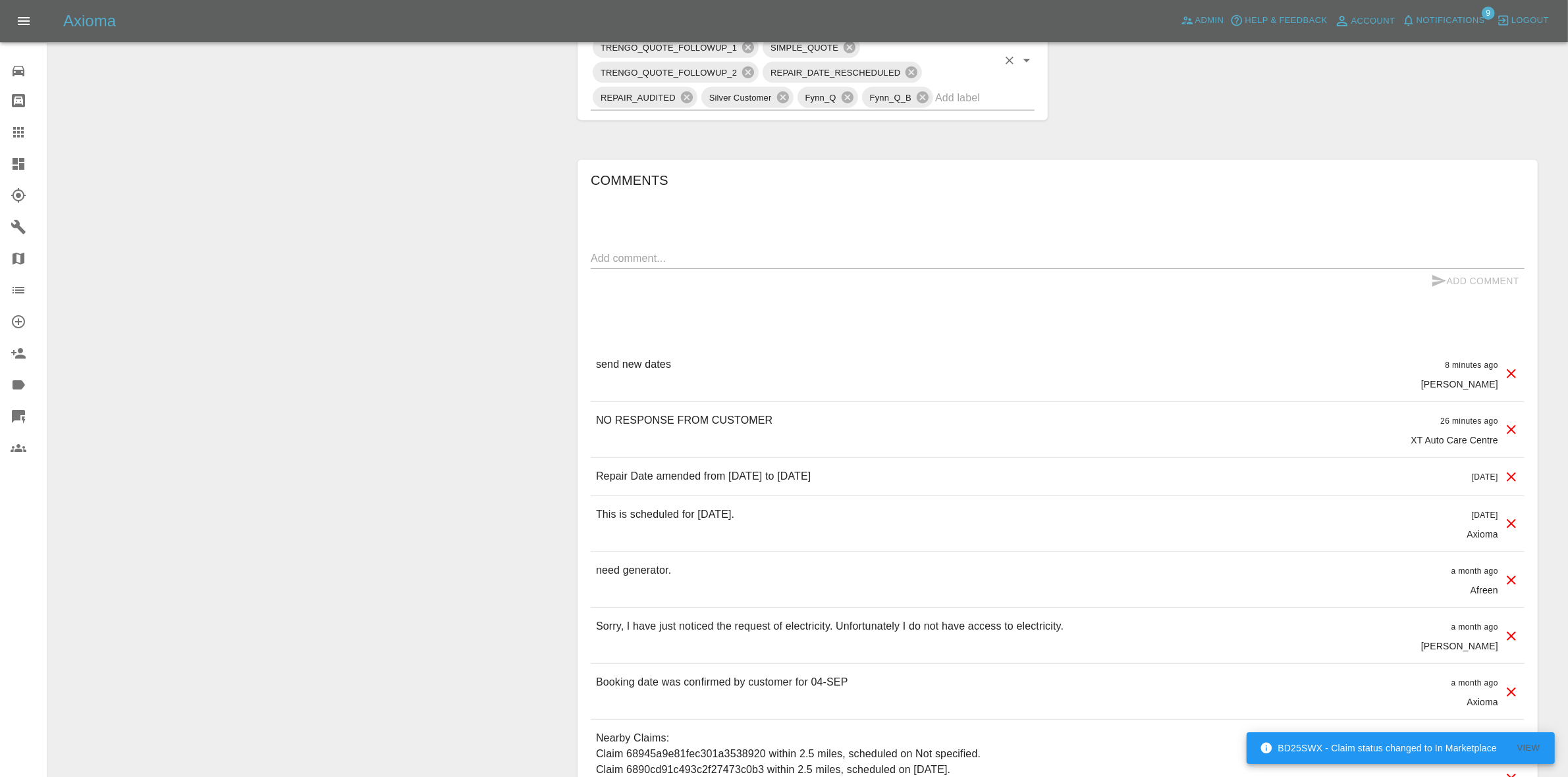
drag, startPoint x: 1407, startPoint y: 152, endPoint x: 890, endPoint y: 67, distance: 523.9
click at [1406, 152] on div "Comments x Add Comment send new dates 8 minutes ago Carl Ainsworth send new dat…" at bounding box center [1058, 541] width 980 height 802
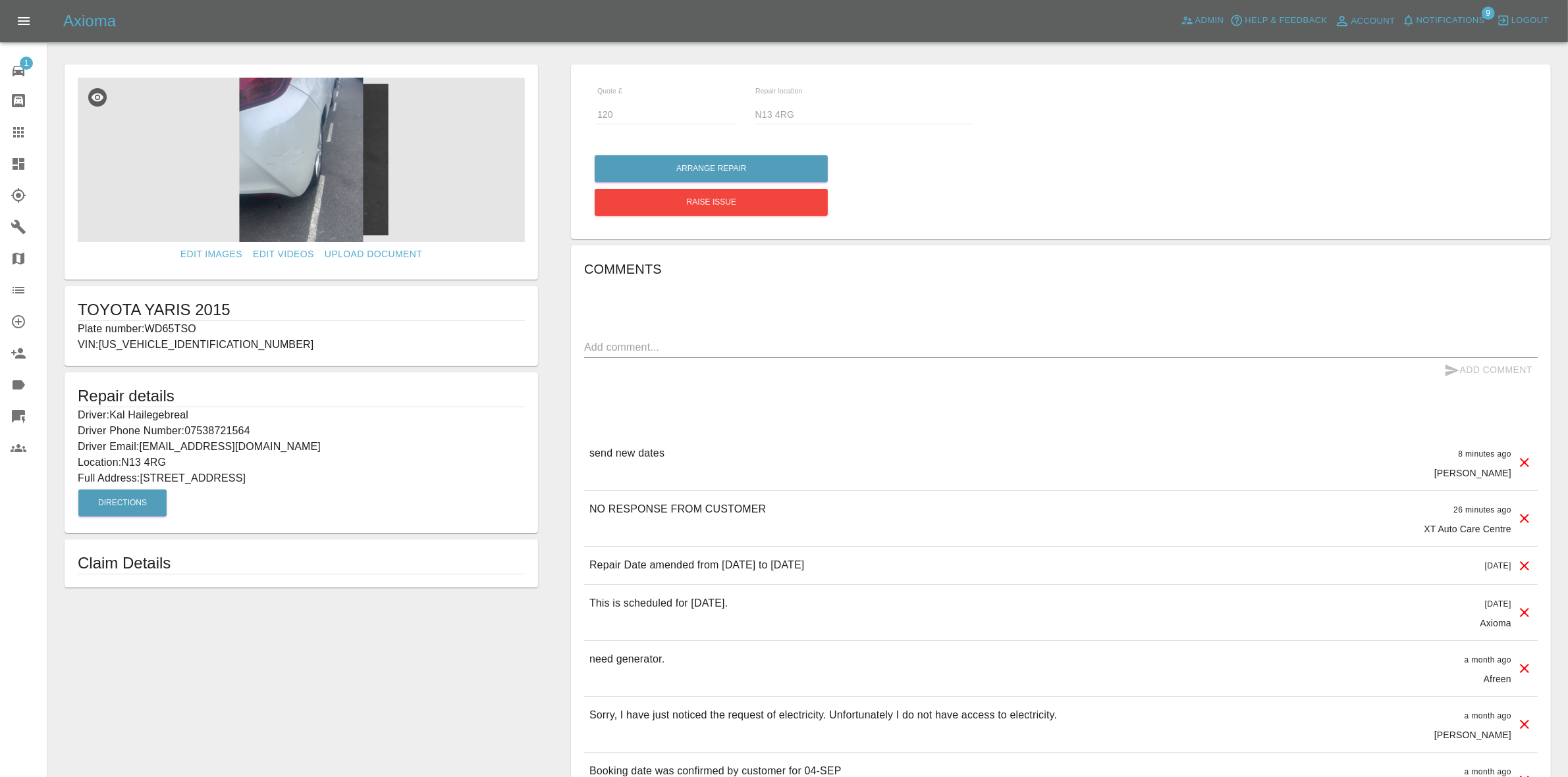
click at [0, 152] on link "Dashboard" at bounding box center [23, 163] width 47 height 32
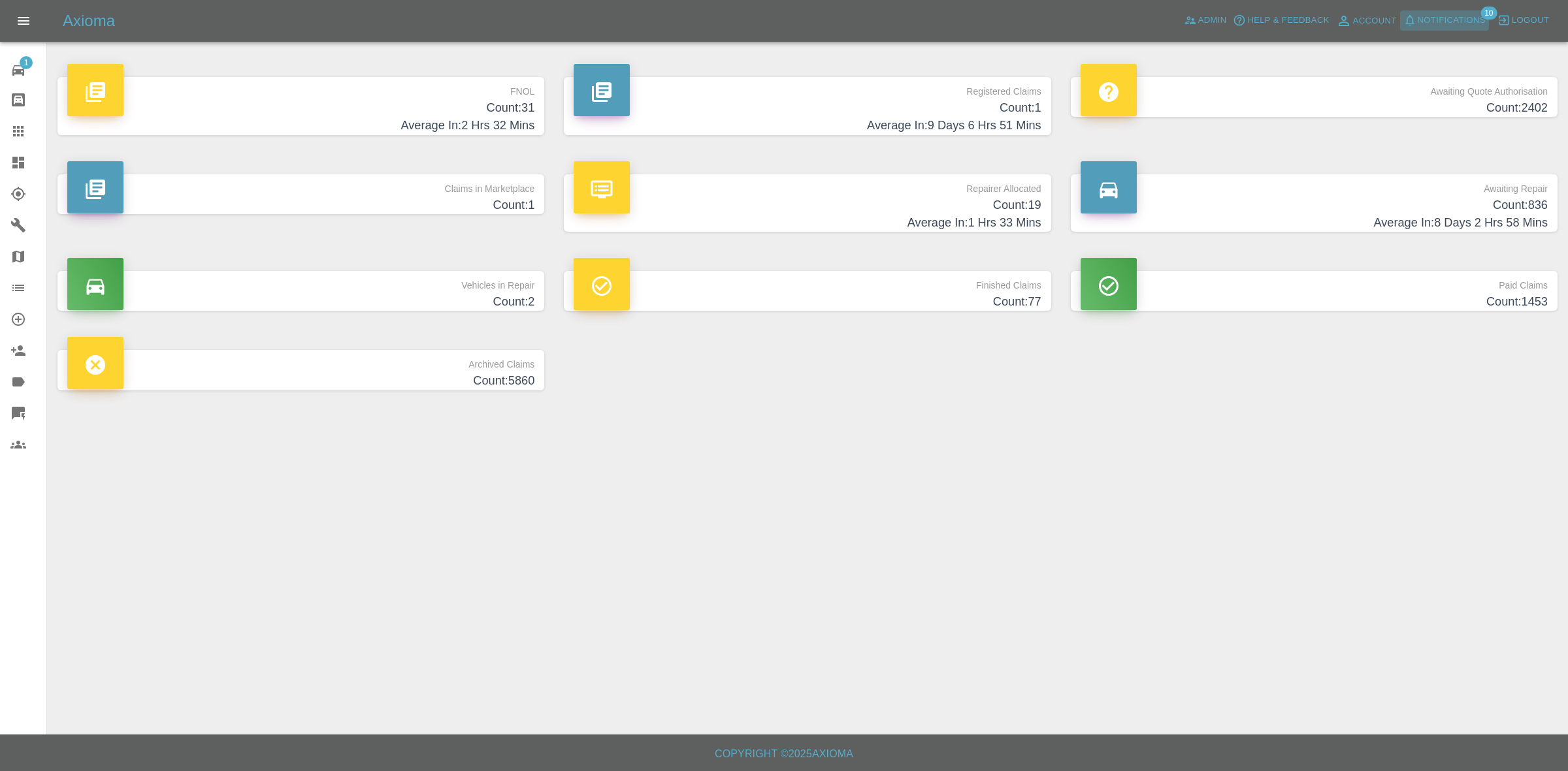
click at [1435, 20] on span "Notifications" at bounding box center [1451, 20] width 68 height 15
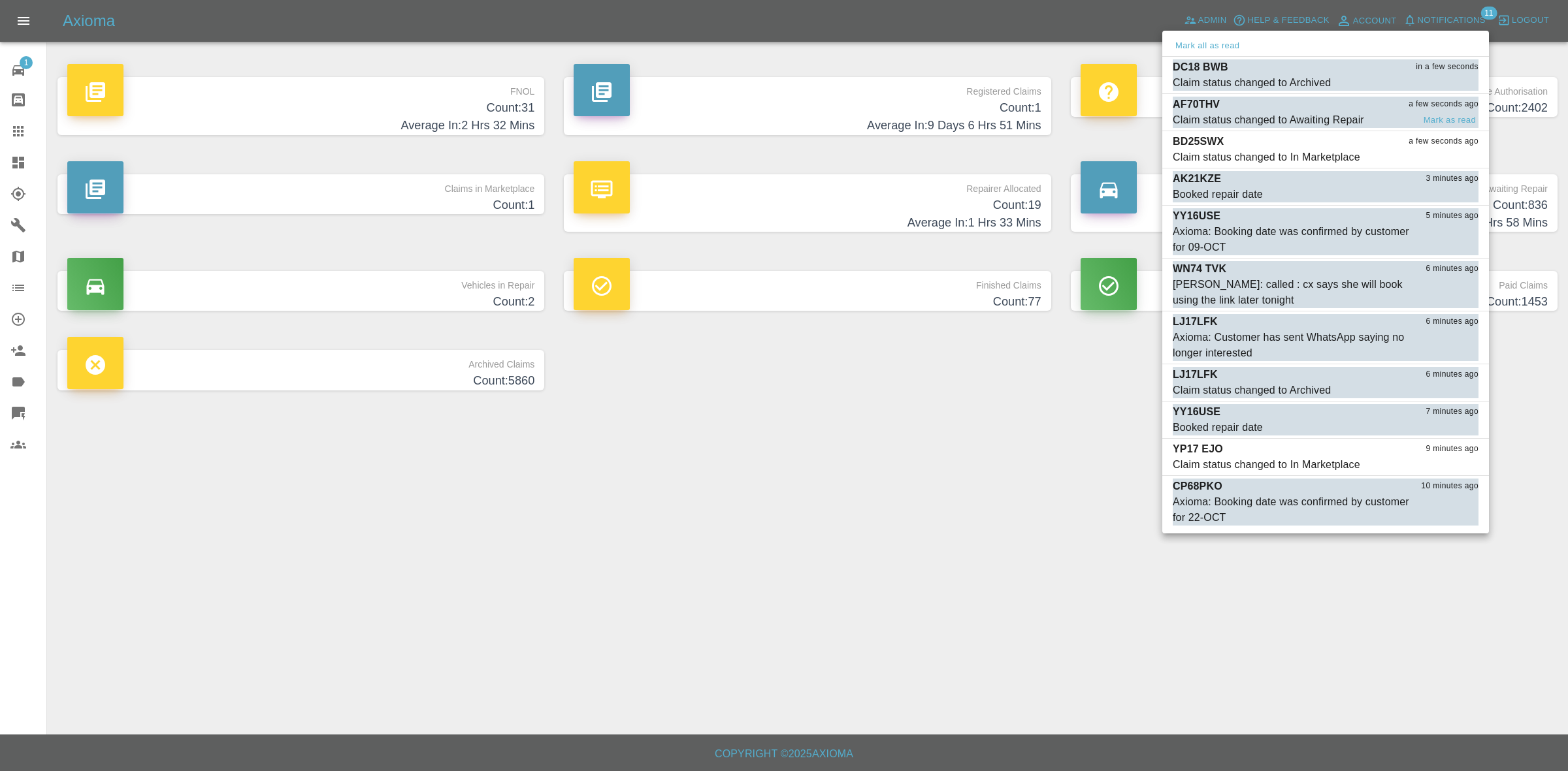
click at [1276, 111] on div "AF70THV a few seconds ago" at bounding box center [1326, 105] width 306 height 16
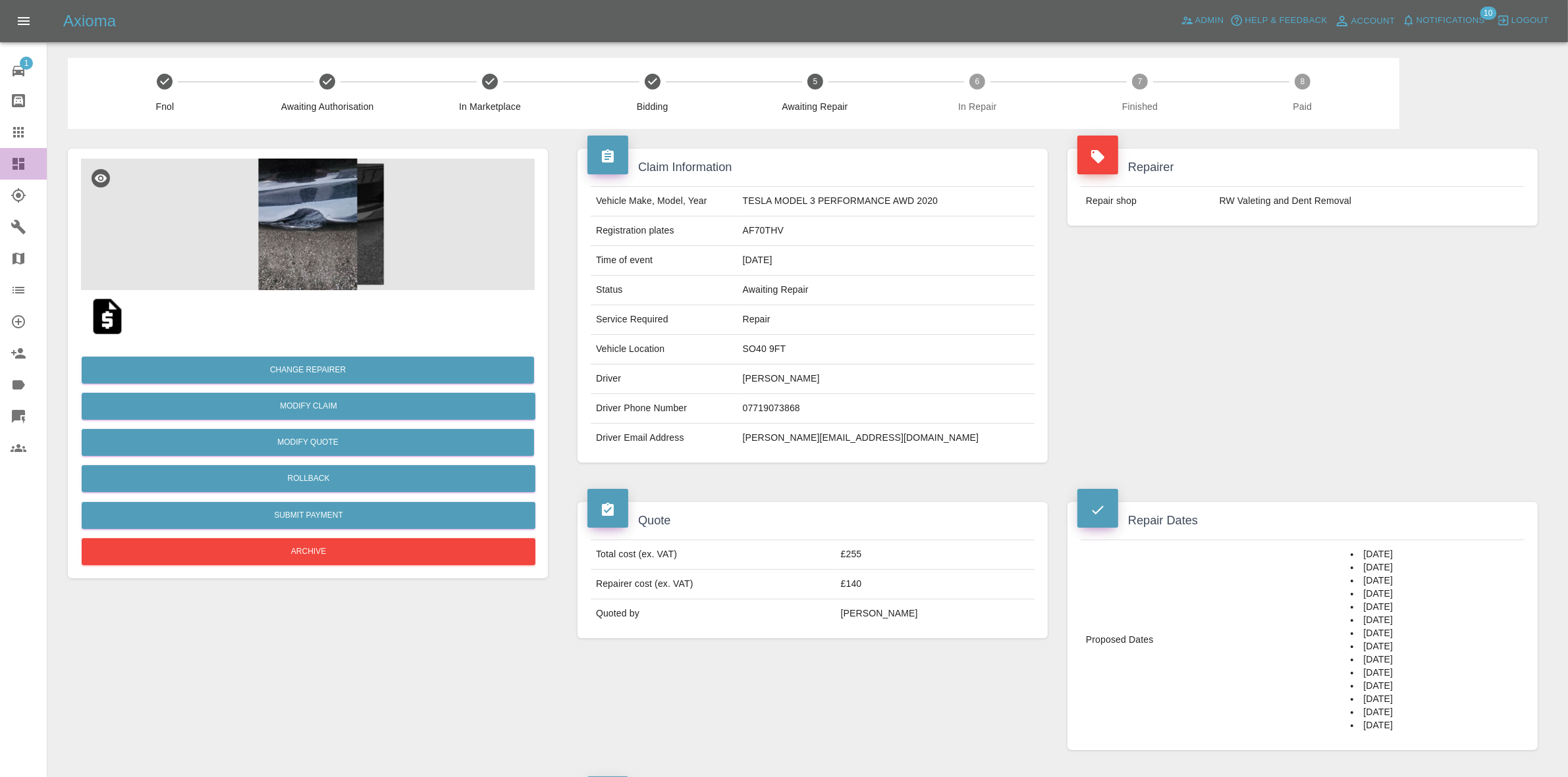
click at [12, 164] on icon at bounding box center [18, 164] width 16 height 16
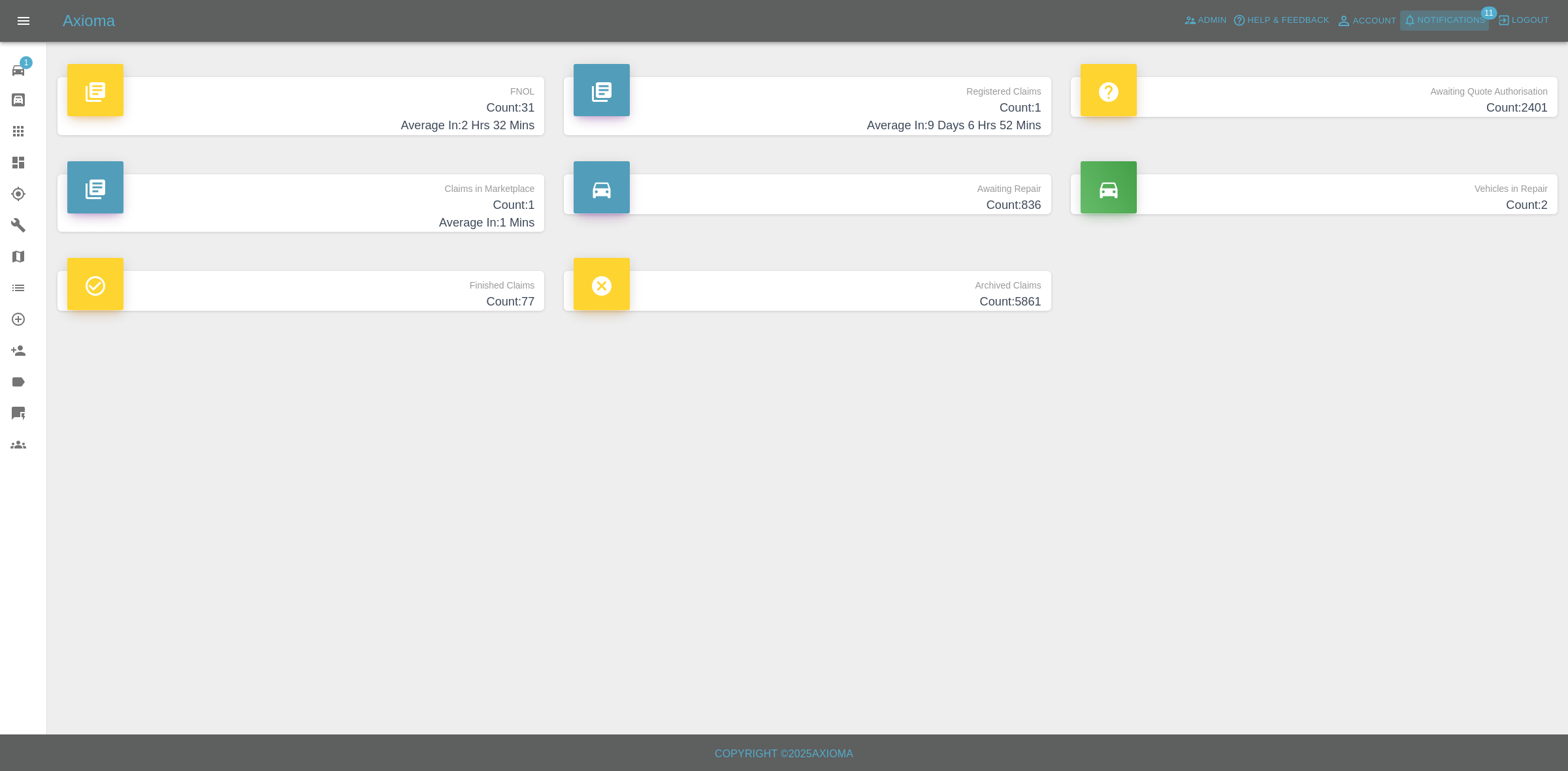
click at [1437, 15] on span "Notifications" at bounding box center [1451, 20] width 68 height 15
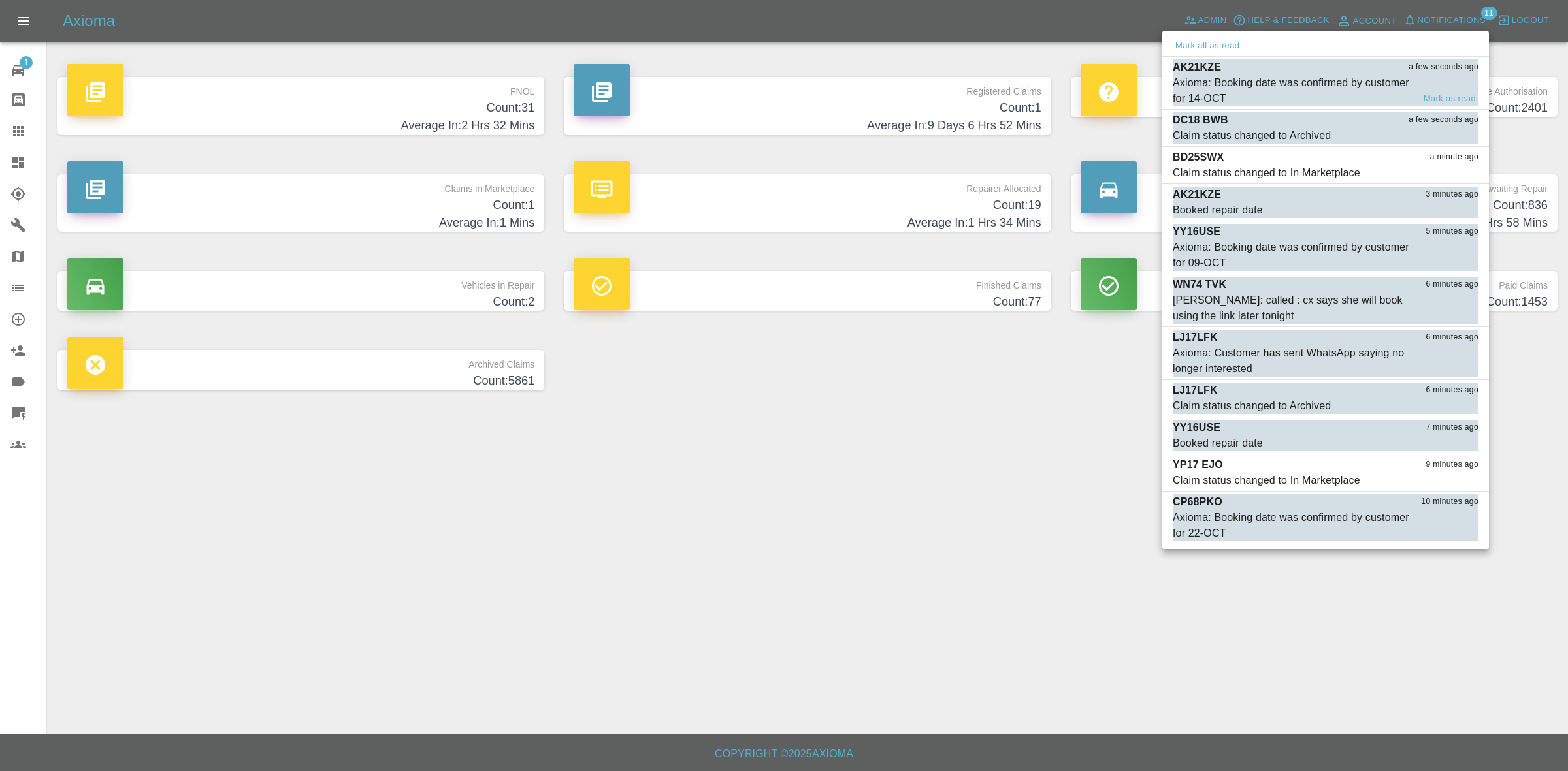
click at [1454, 99] on button "Mark as read" at bounding box center [1449, 99] width 57 height 15
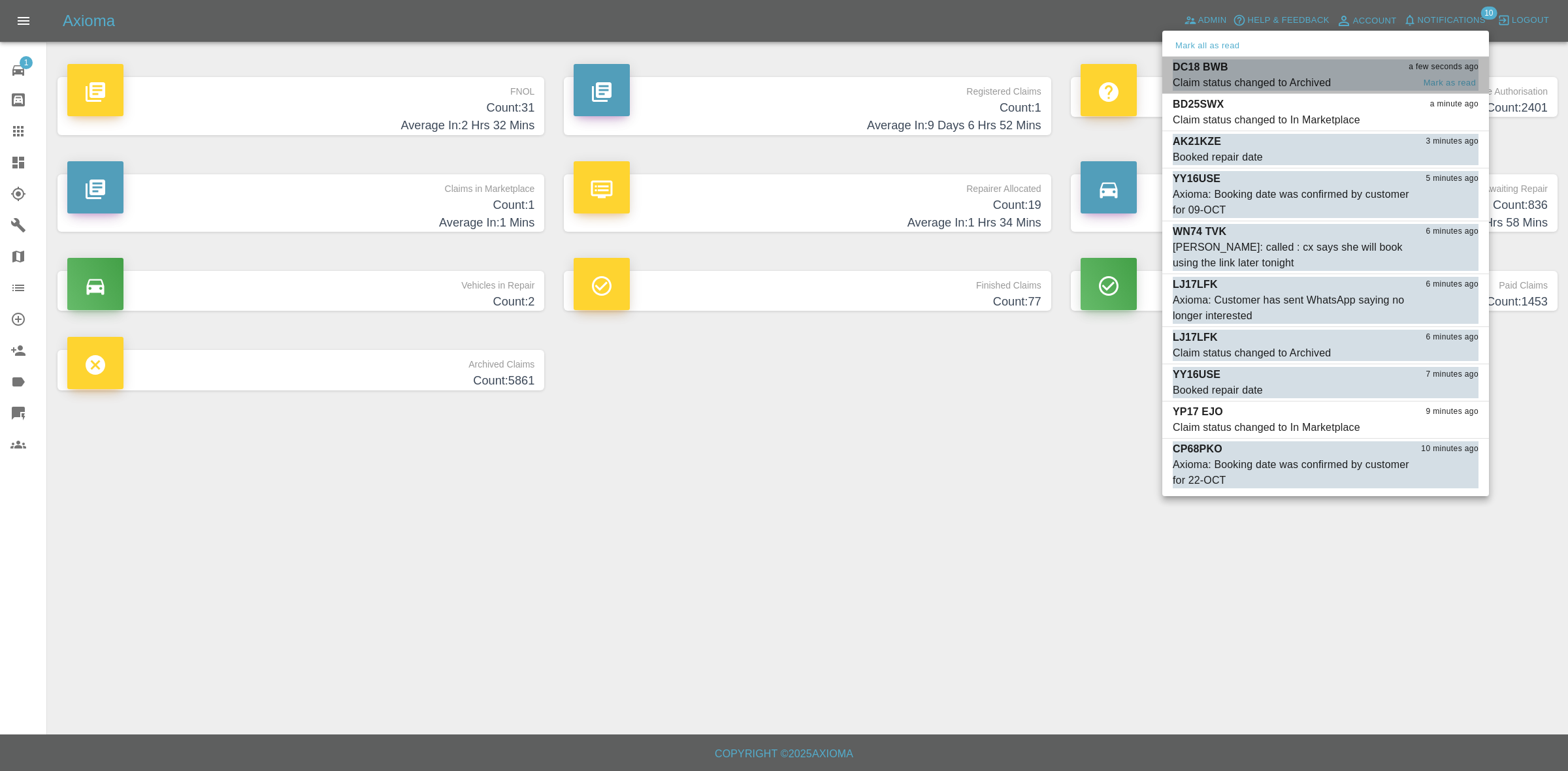
click at [1449, 75] on div "Claim status changed to Archived Mark as read" at bounding box center [1326, 83] width 306 height 16
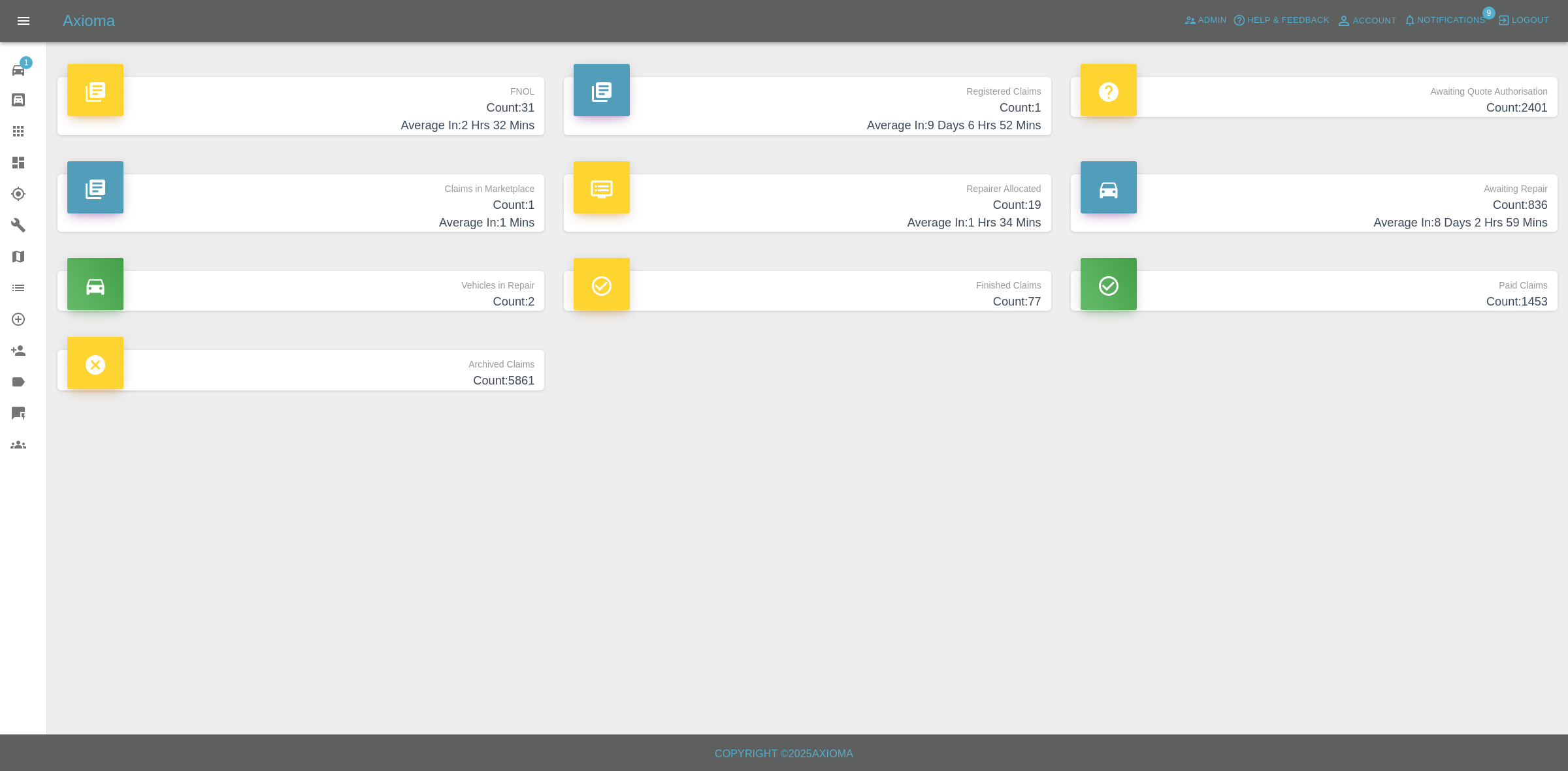
click at [1420, 25] on span "Notifications" at bounding box center [1451, 20] width 68 height 15
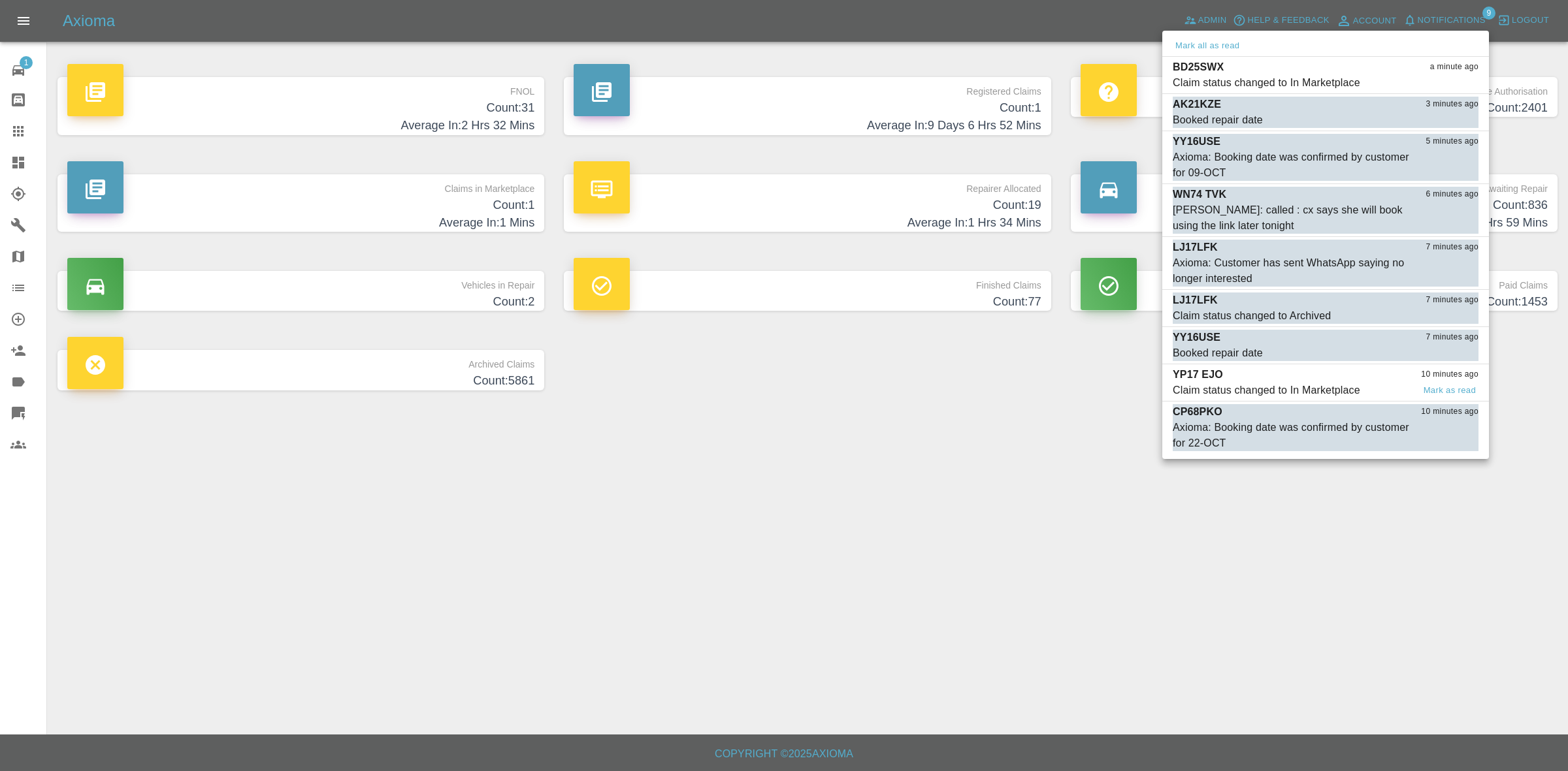
click at [1303, 387] on div "Claim status changed to In Marketplace" at bounding box center [1267, 391] width 188 height 16
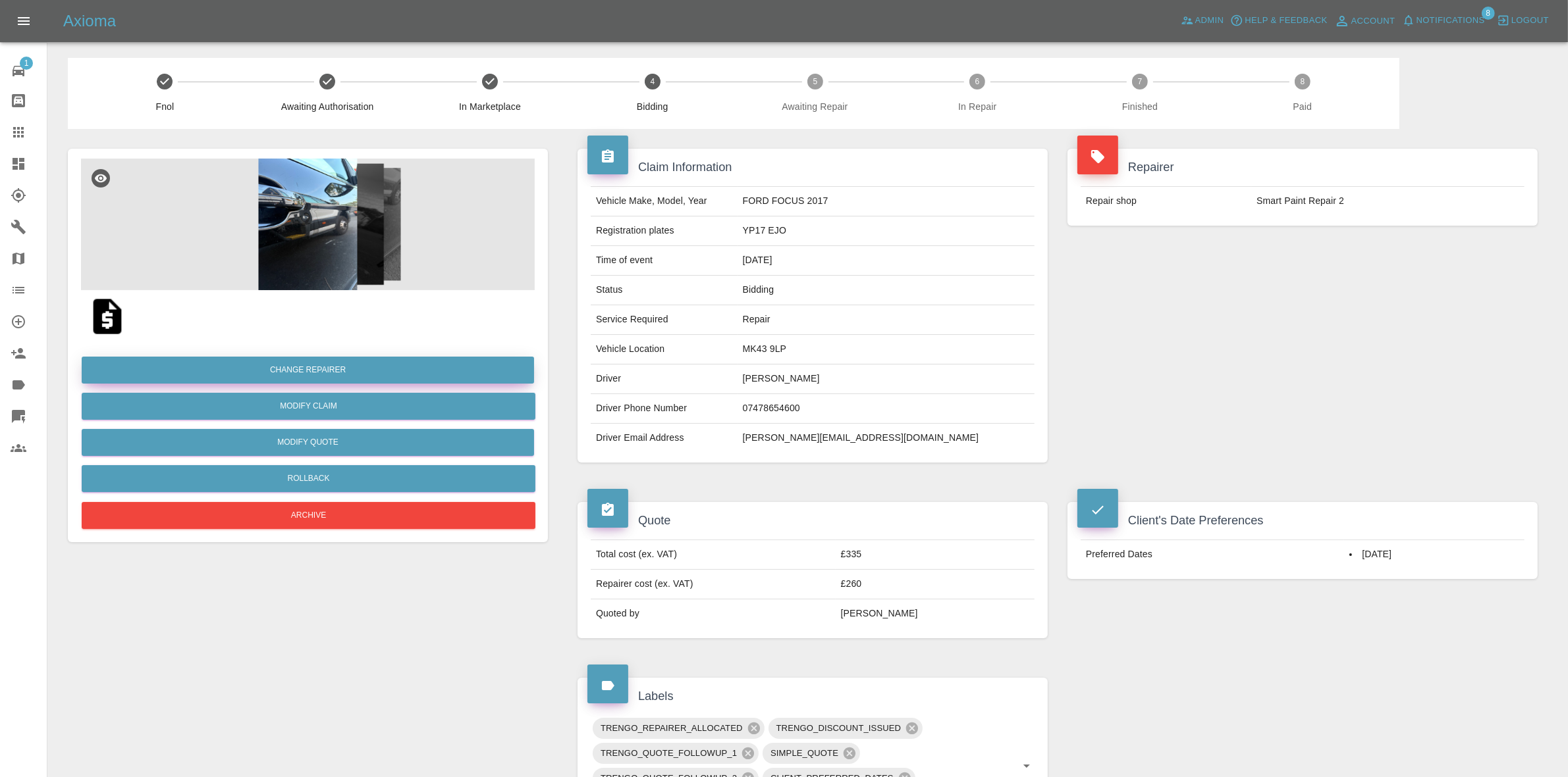
click at [308, 369] on button "Change Repairer" at bounding box center [307, 370] width 453 height 27
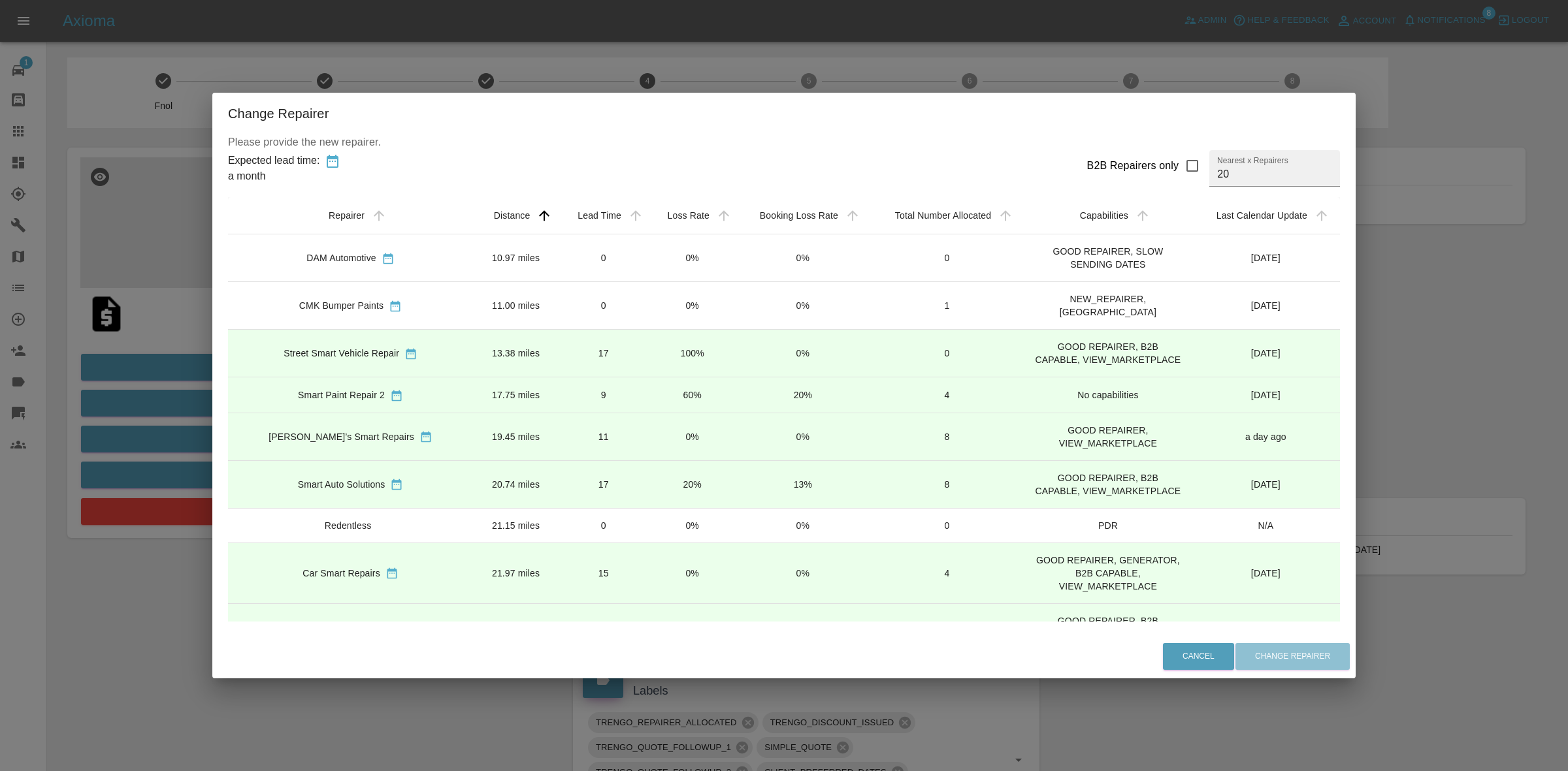
click at [128, 348] on div "Change Repairer Please provide the new repairer. Expected lead time: a month B2…" at bounding box center [784, 386] width 1568 height 771
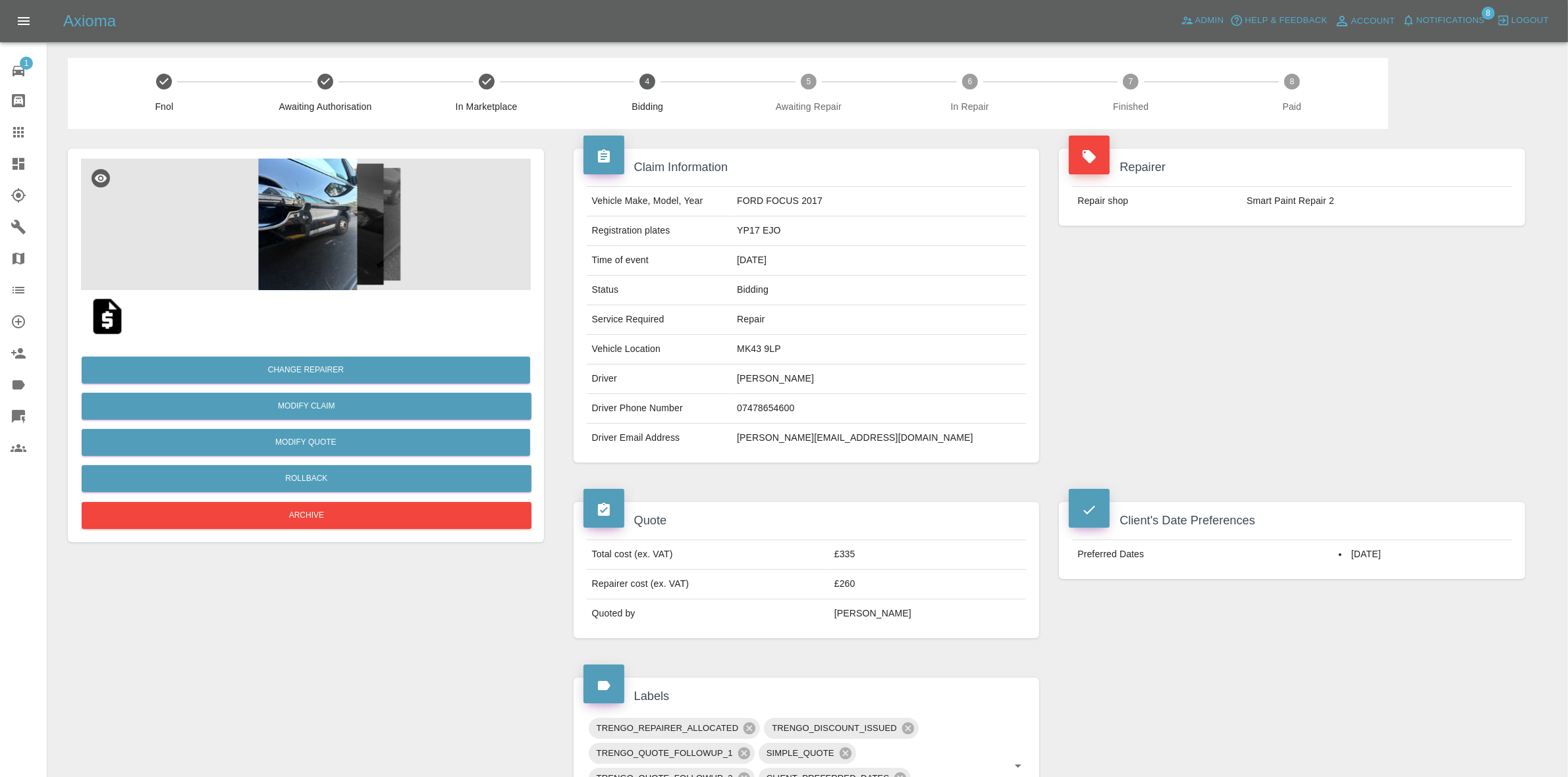
click at [285, 274] on img at bounding box center [307, 224] width 454 height 132
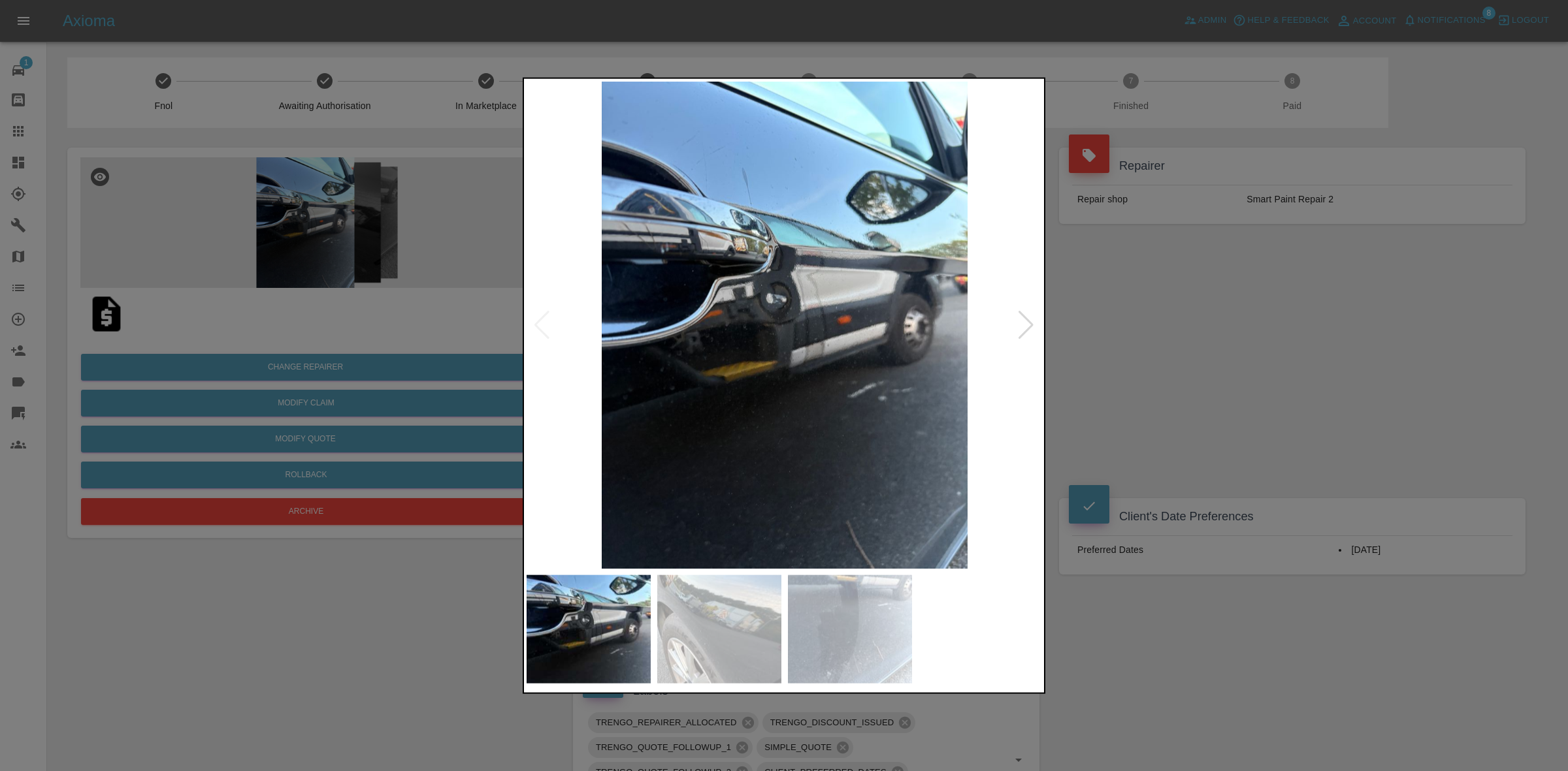
click at [1023, 328] on div at bounding box center [1026, 324] width 17 height 29
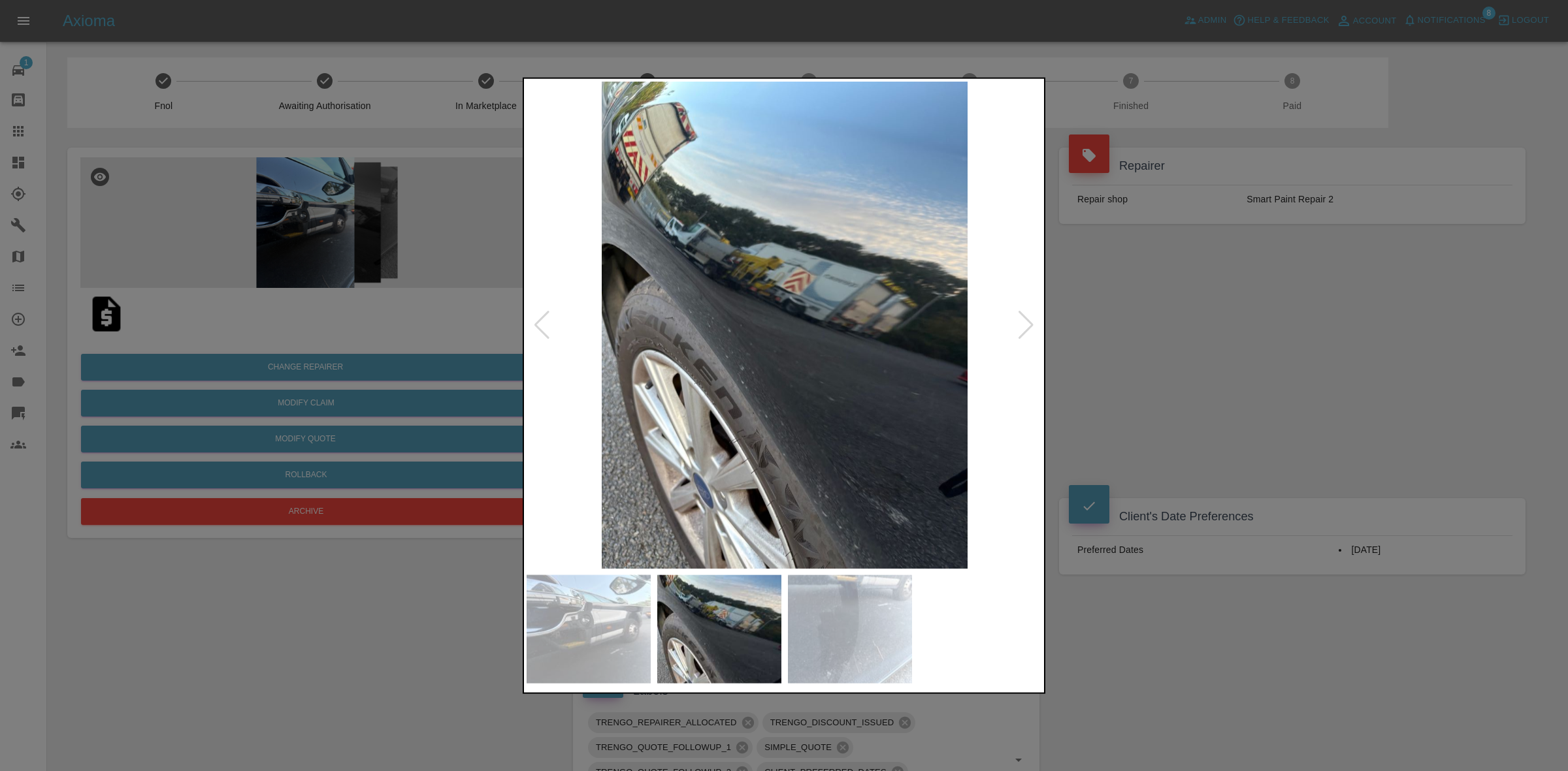
click at [1023, 328] on div at bounding box center [1026, 324] width 17 height 29
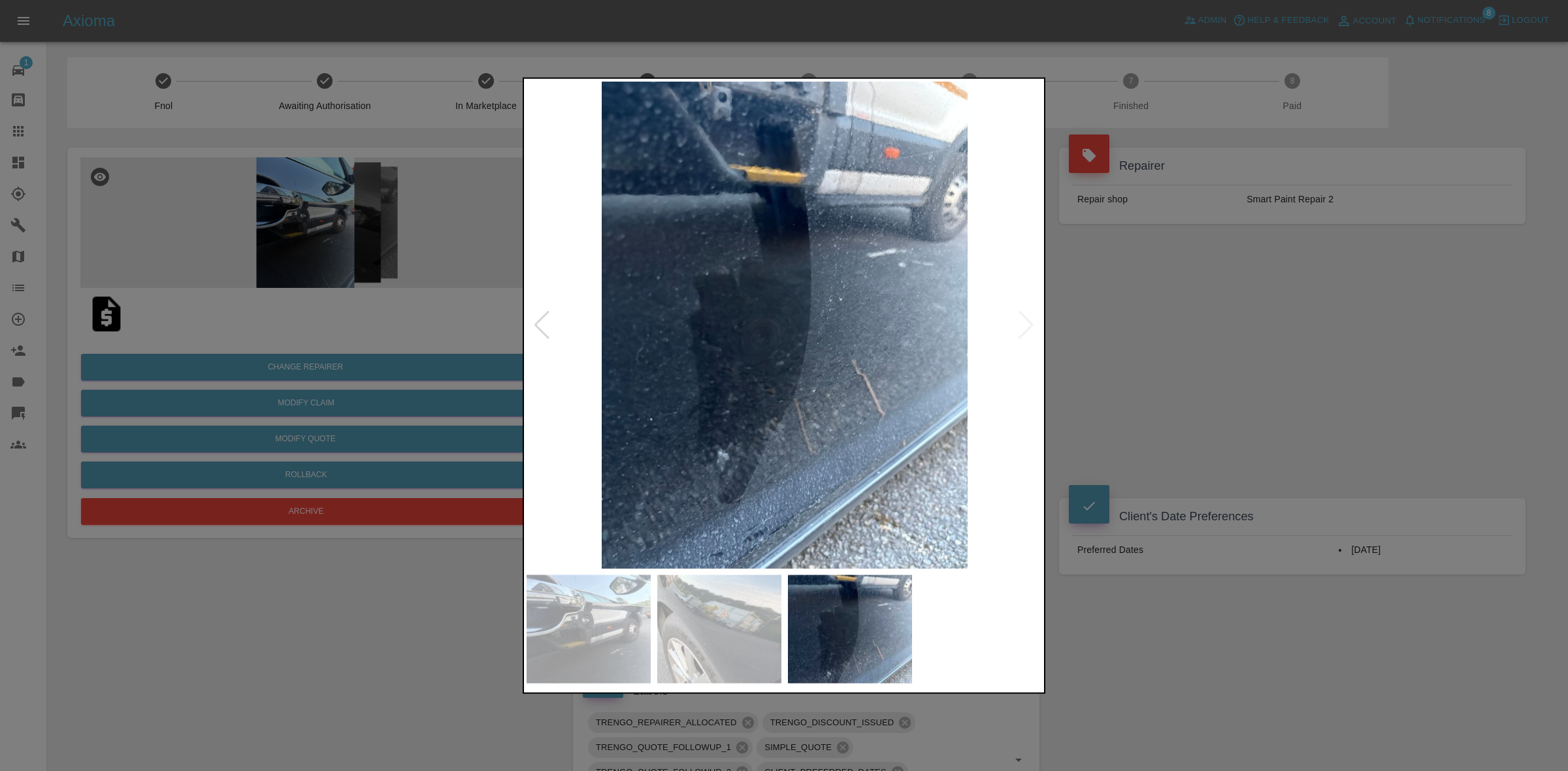
click at [1023, 328] on img at bounding box center [784, 324] width 516 height 487
click at [1181, 342] on div at bounding box center [784, 386] width 1568 height 771
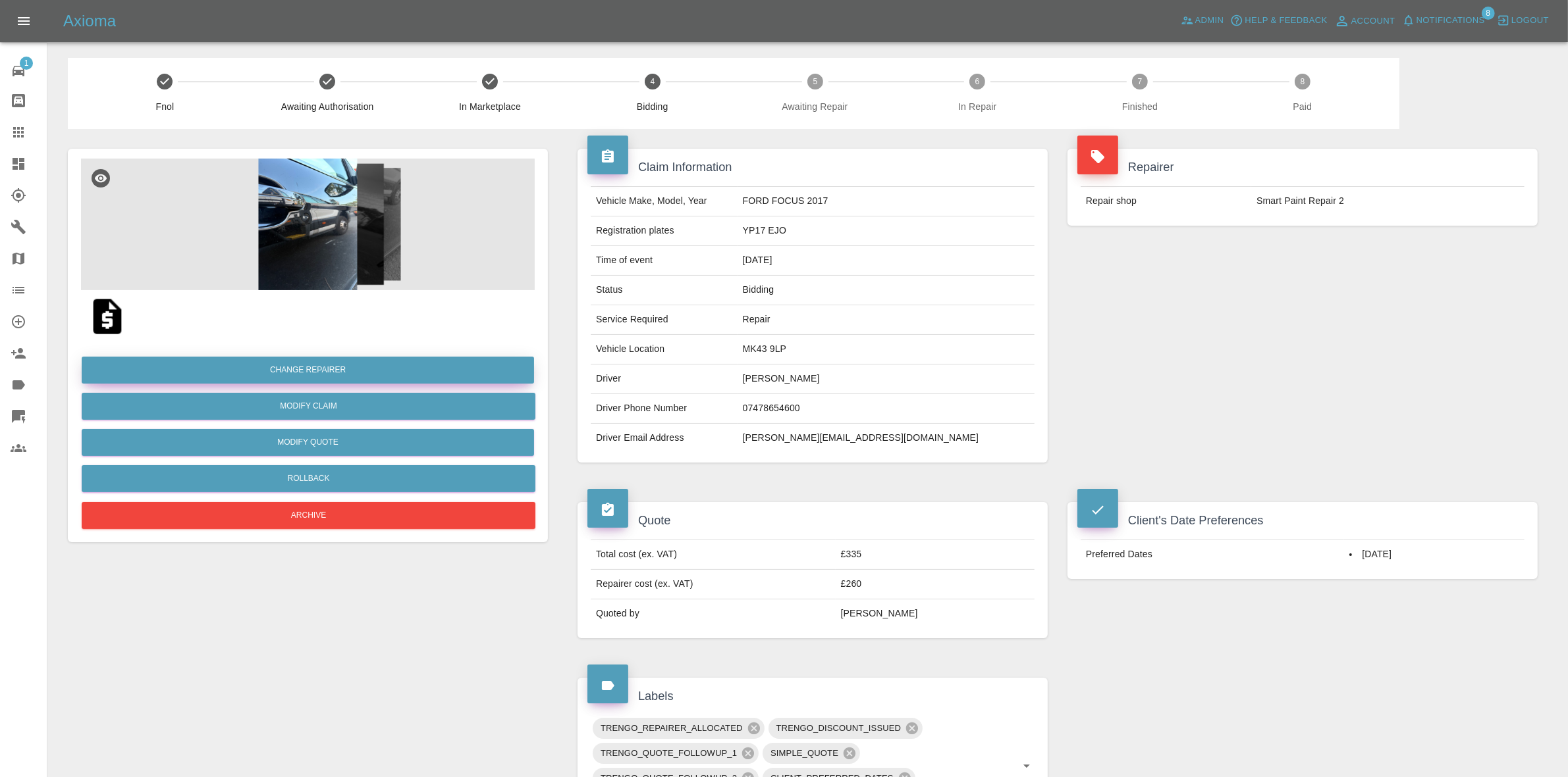
click at [307, 369] on button "Change Repairer" at bounding box center [307, 370] width 453 height 27
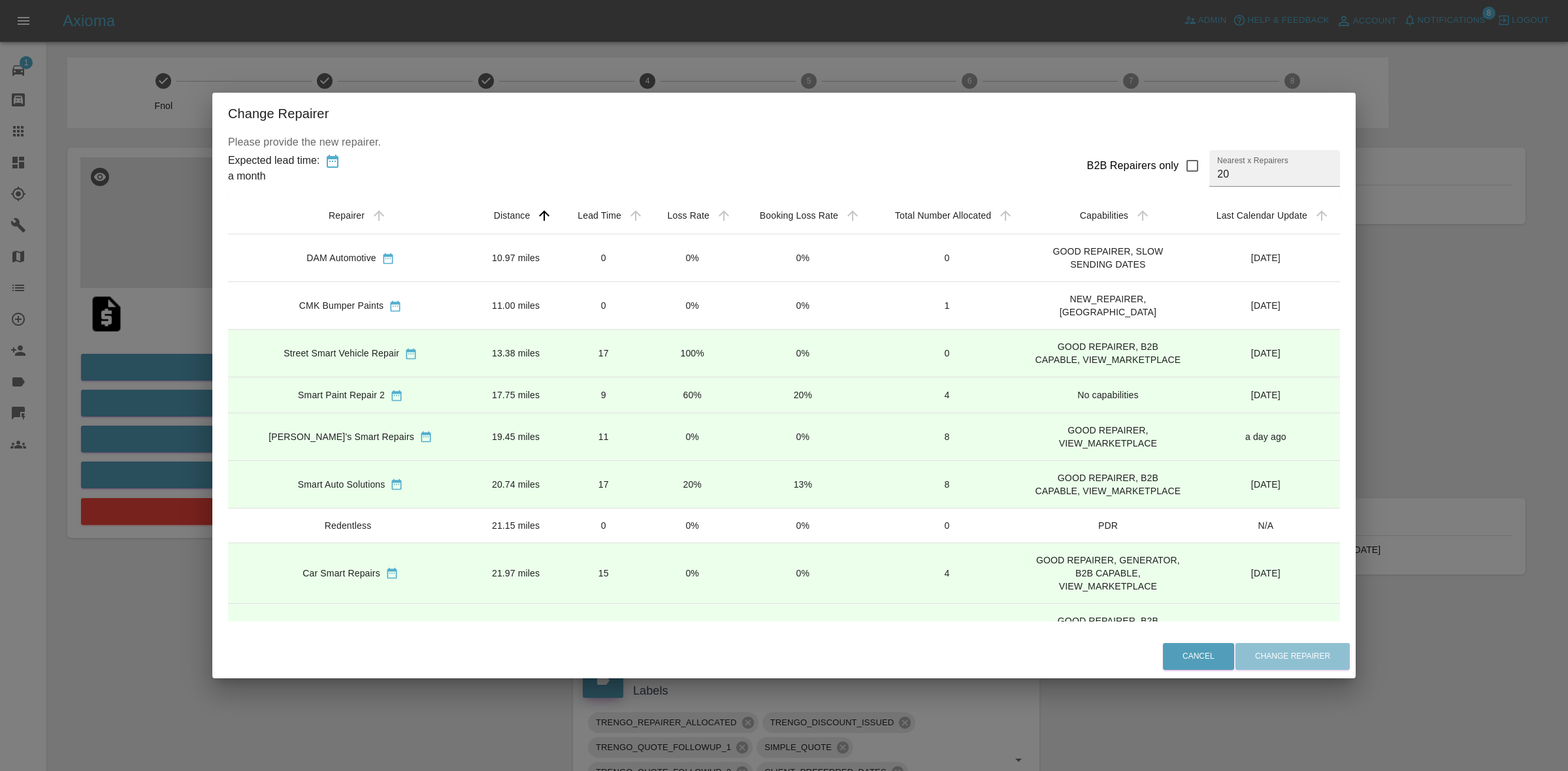
click at [699, 292] on td "0%" at bounding box center [692, 306] width 88 height 48
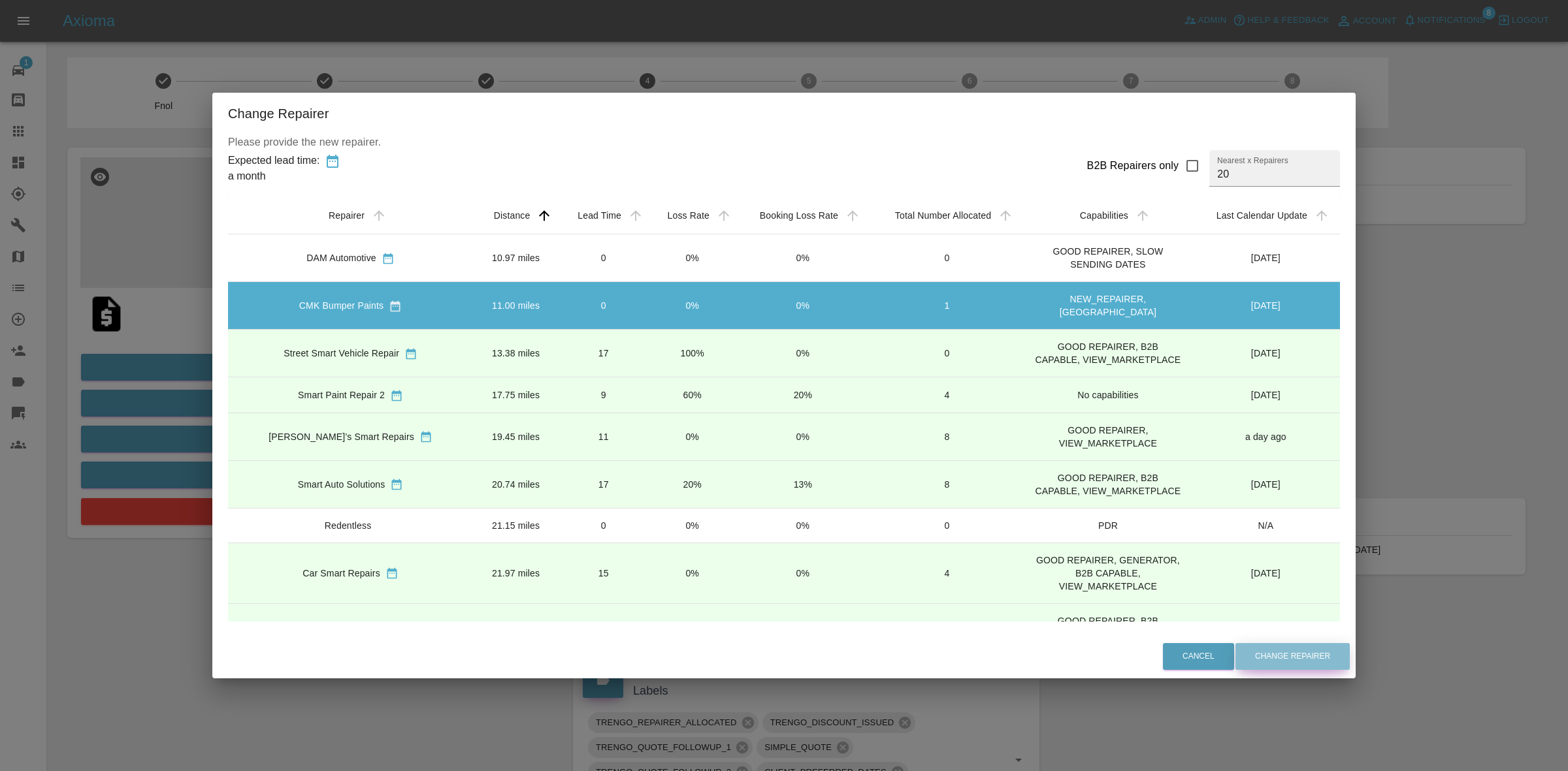
click at [1307, 664] on button "Change Repairer" at bounding box center [1292, 656] width 114 height 27
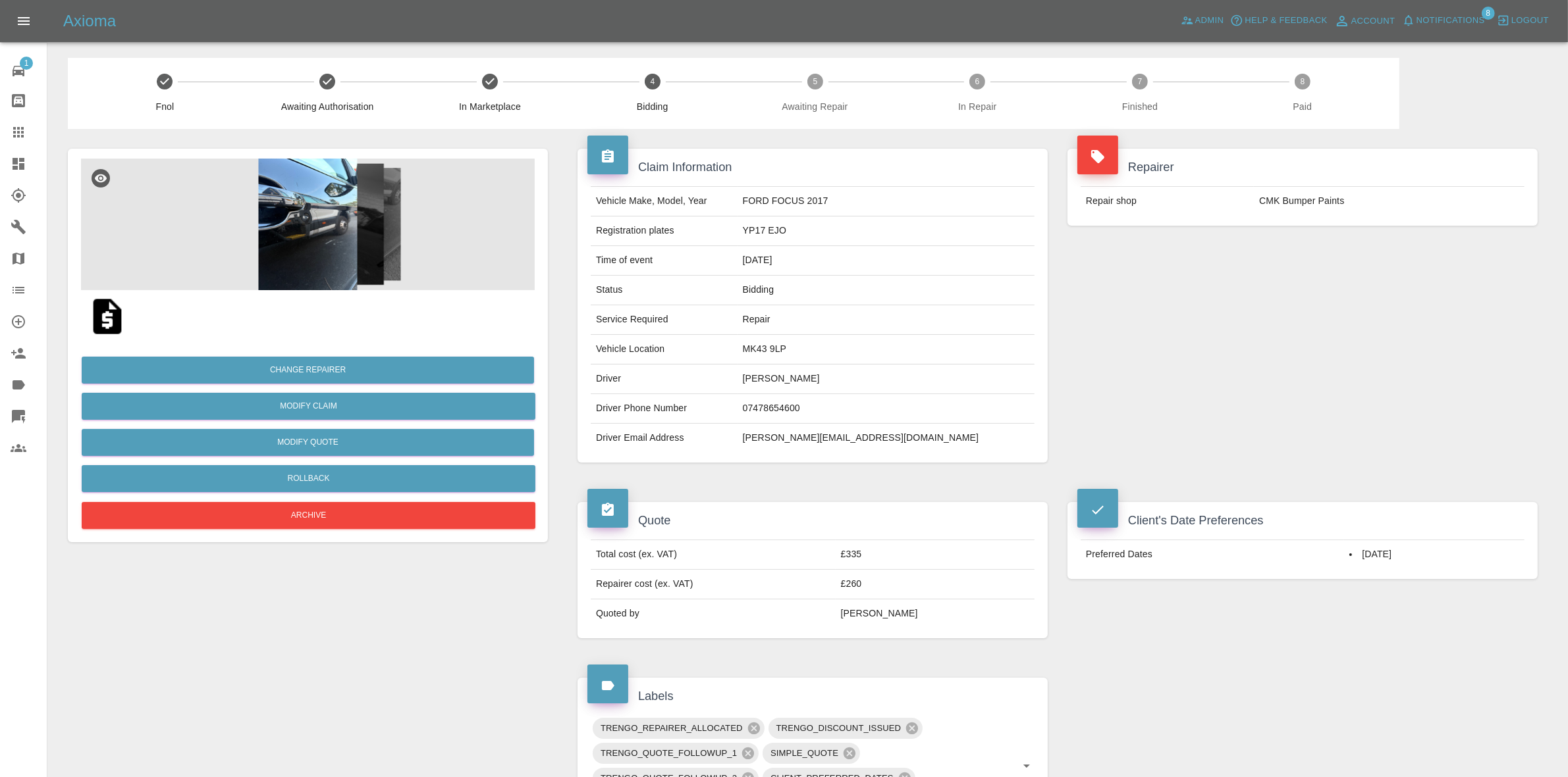
click at [1357, 284] on div "Repairer Repair shop CMK Bumper Paints" at bounding box center [1303, 306] width 490 height 353
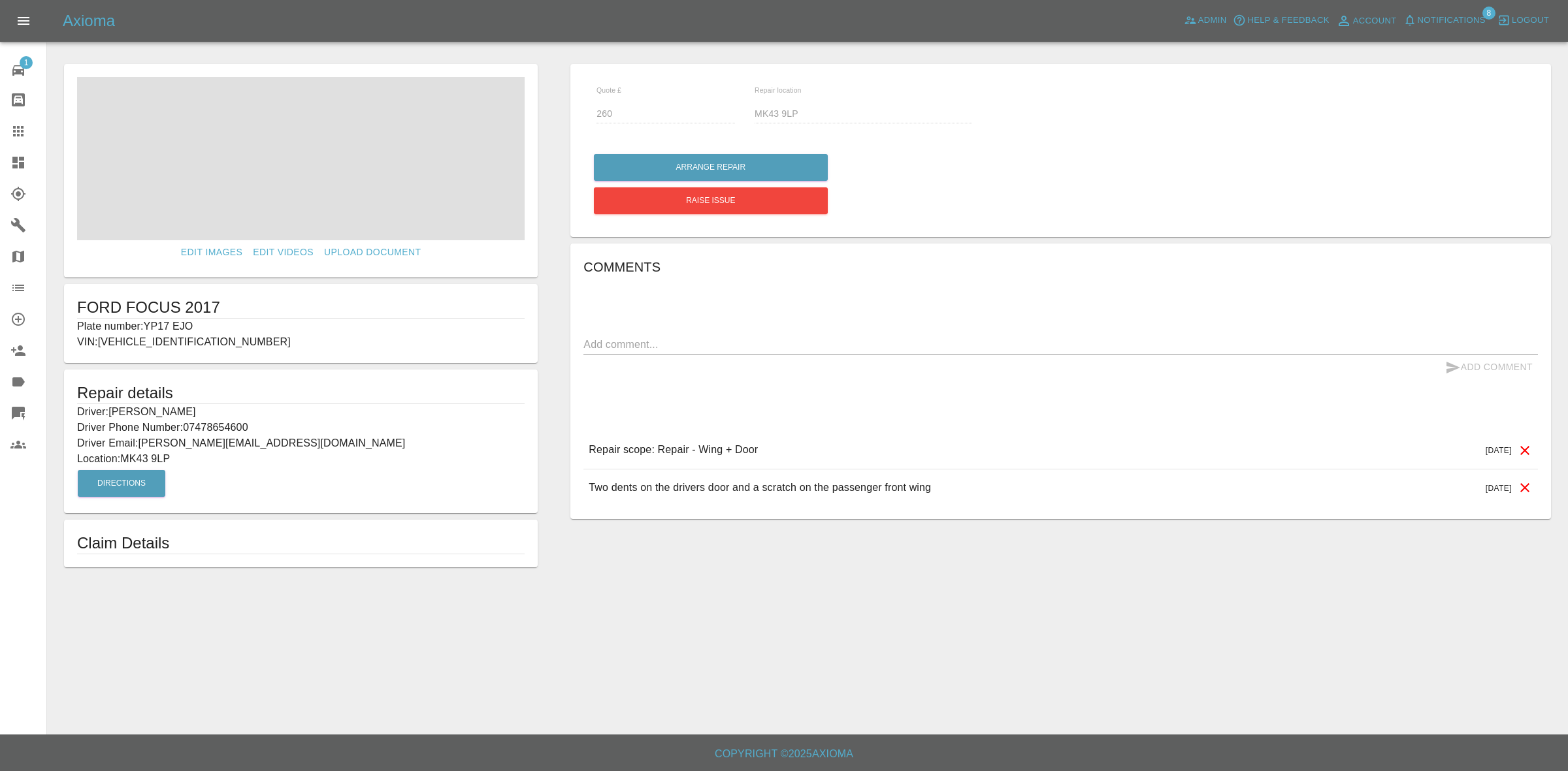
click at [0, 157] on link "Dashboard" at bounding box center [23, 162] width 47 height 31
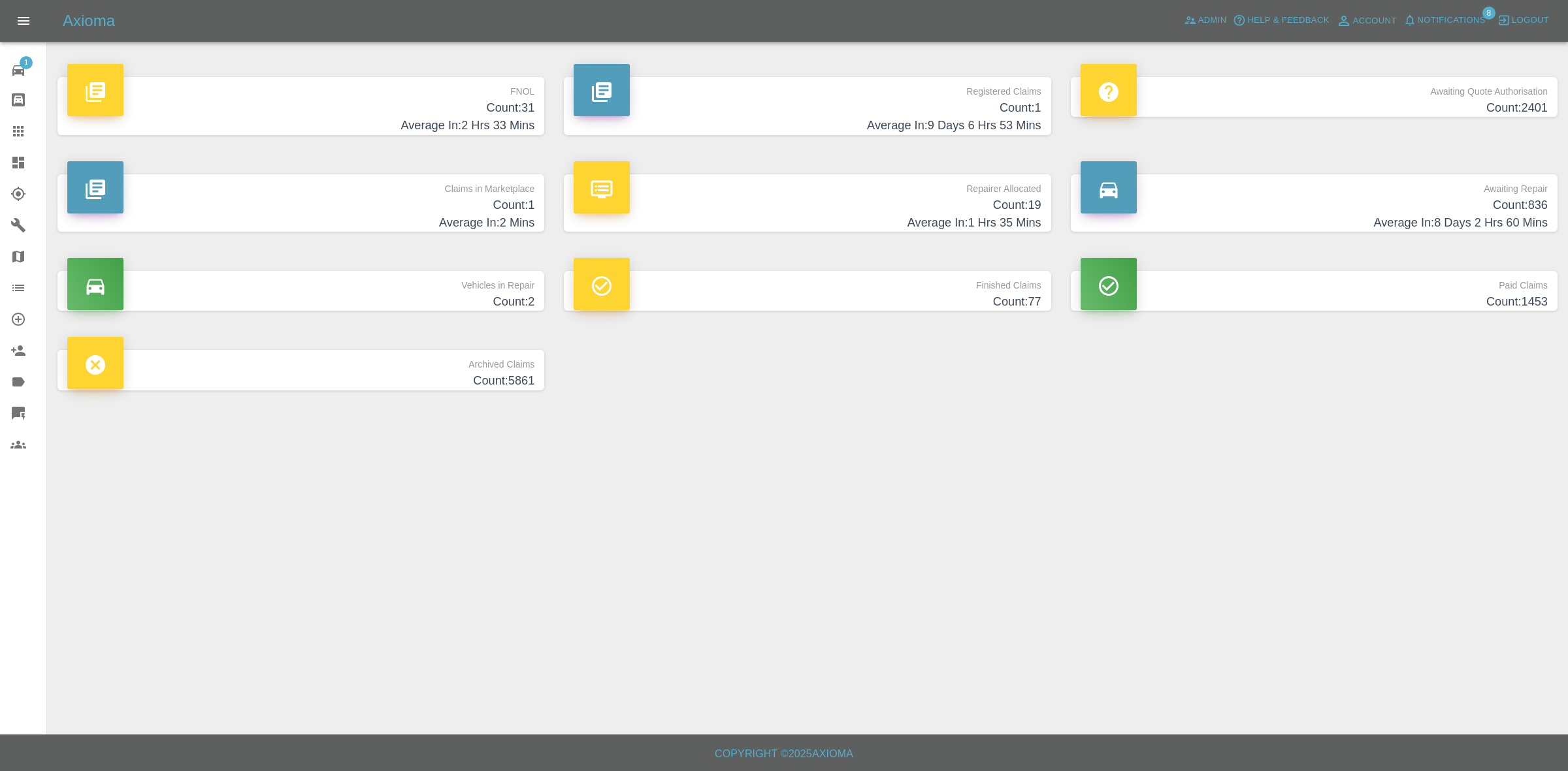
click at [378, 197] on h4 "Count: 1" at bounding box center [301, 205] width 467 height 17
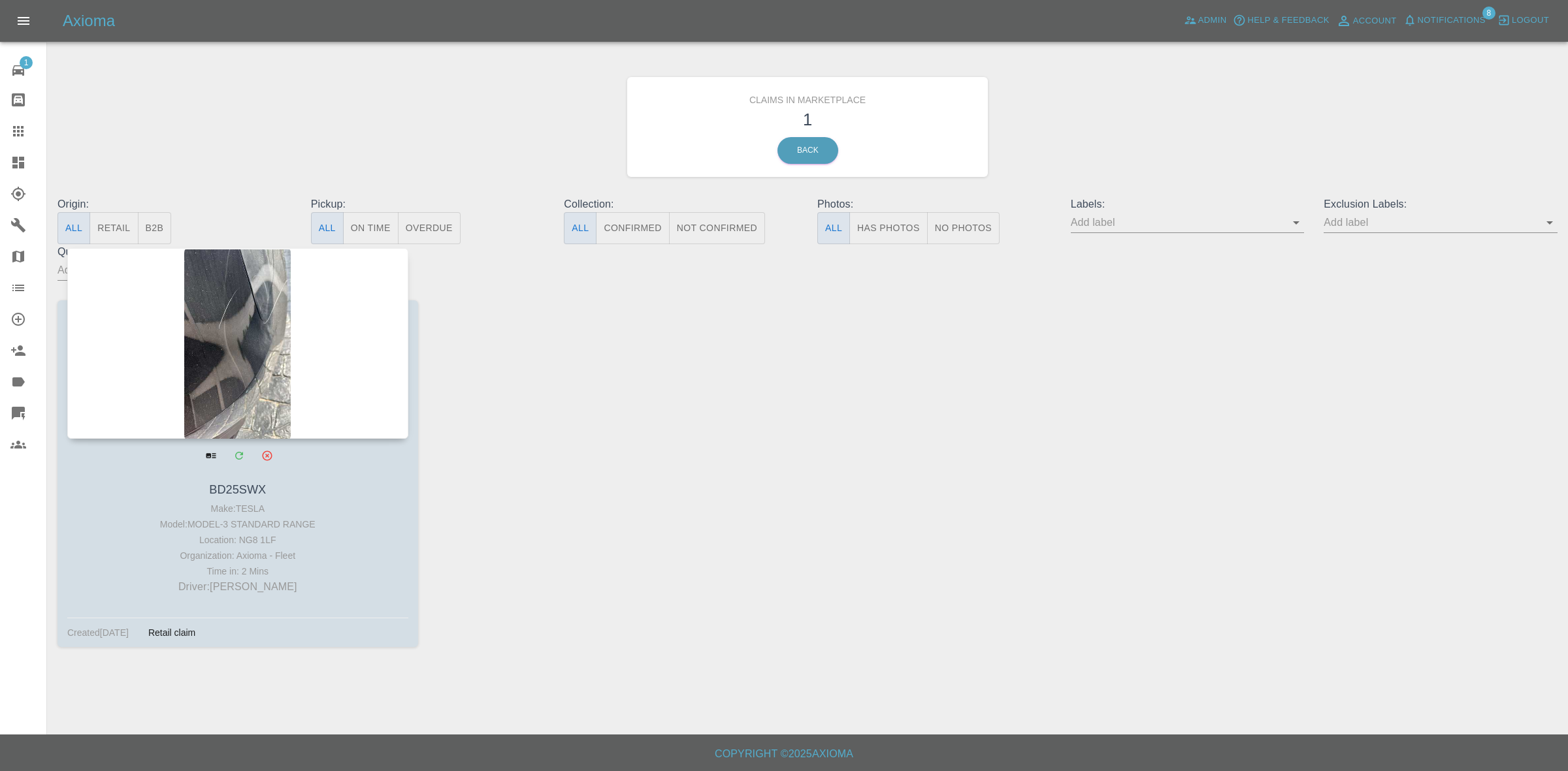
click at [275, 343] on div at bounding box center [237, 343] width 341 height 191
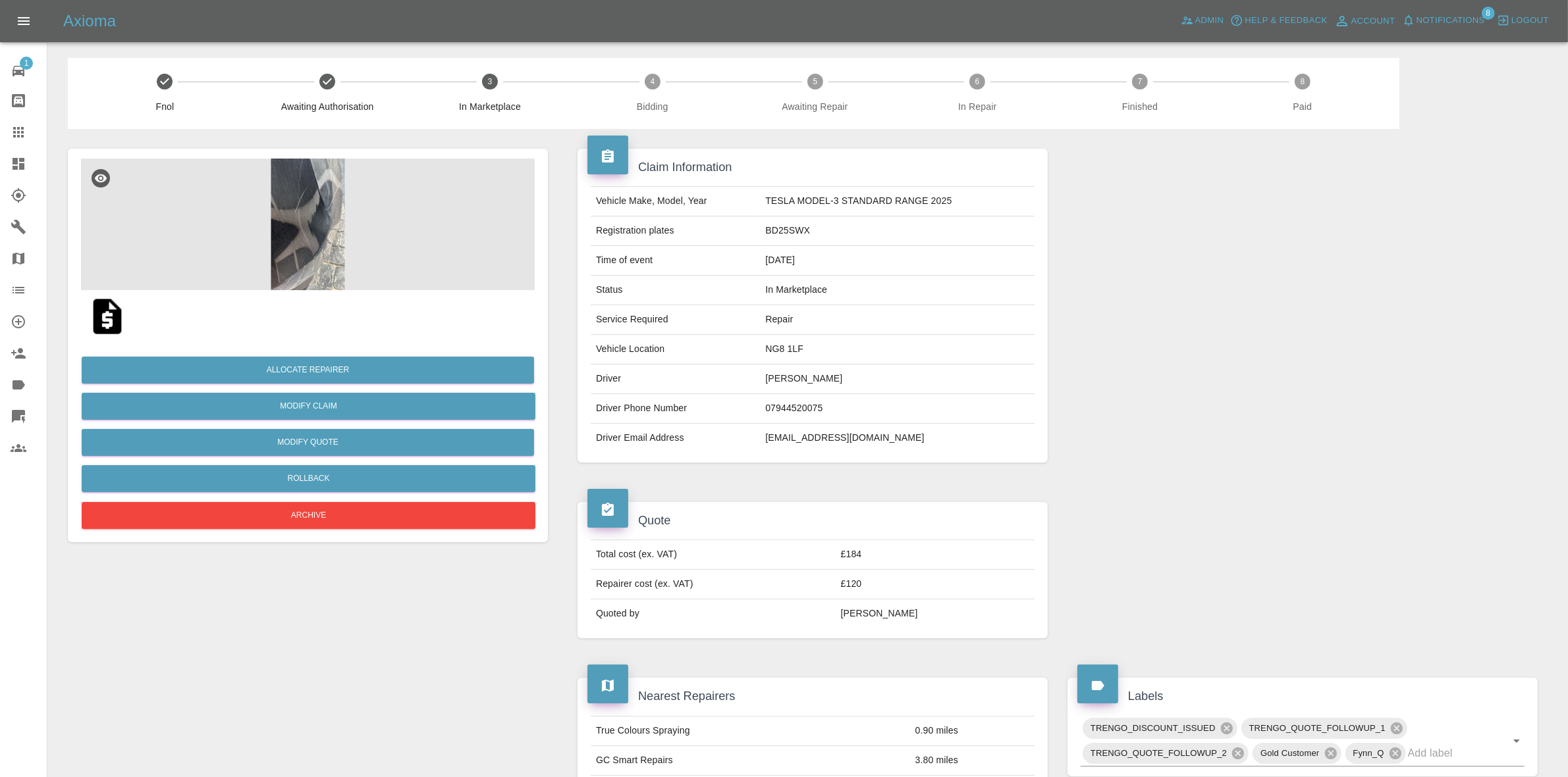
click at [1467, 14] on span "Notifications" at bounding box center [1450, 21] width 68 height 15
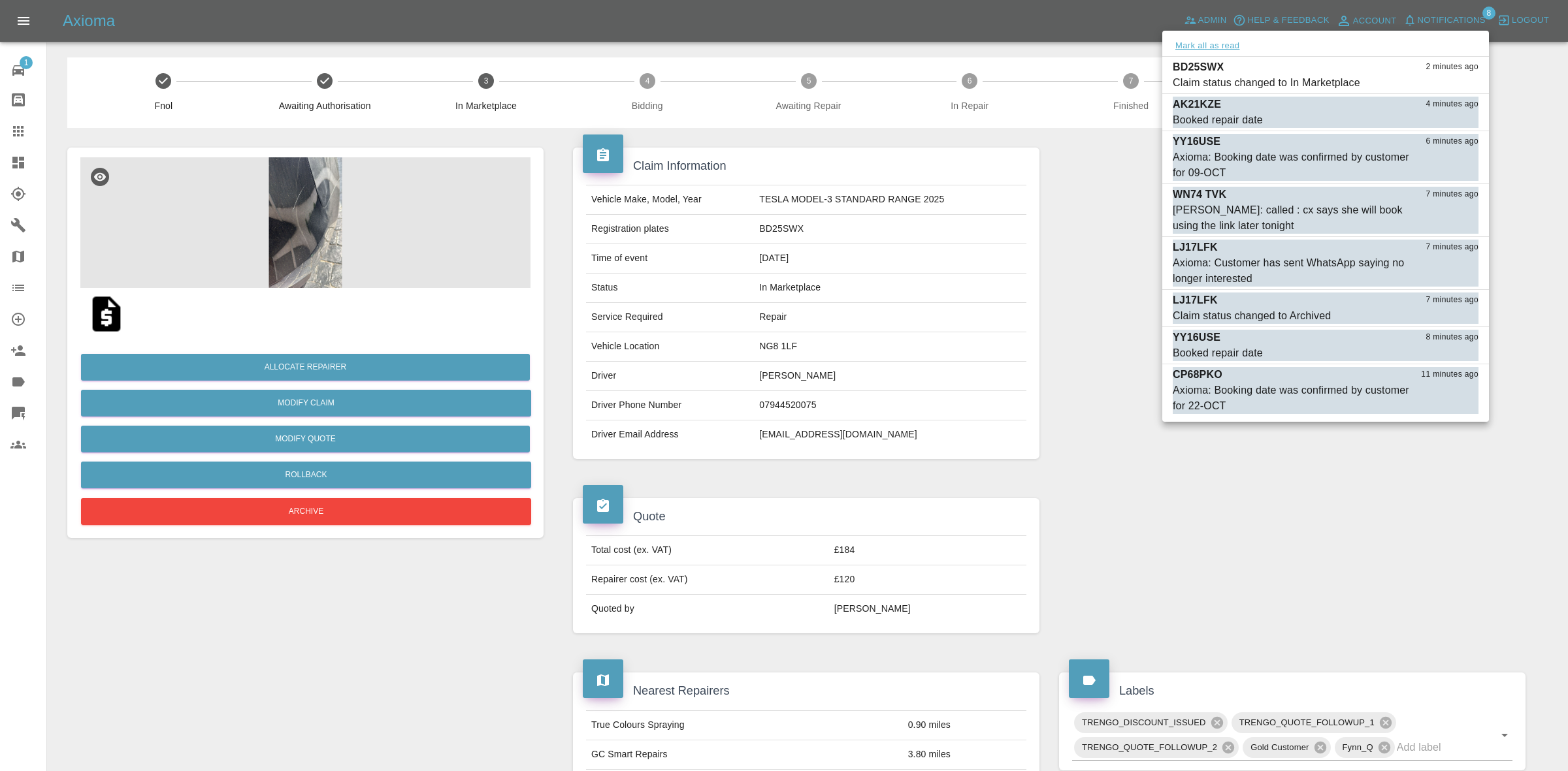
click at [1203, 50] on button "Mark all as read" at bounding box center [1207, 46] width 69 height 15
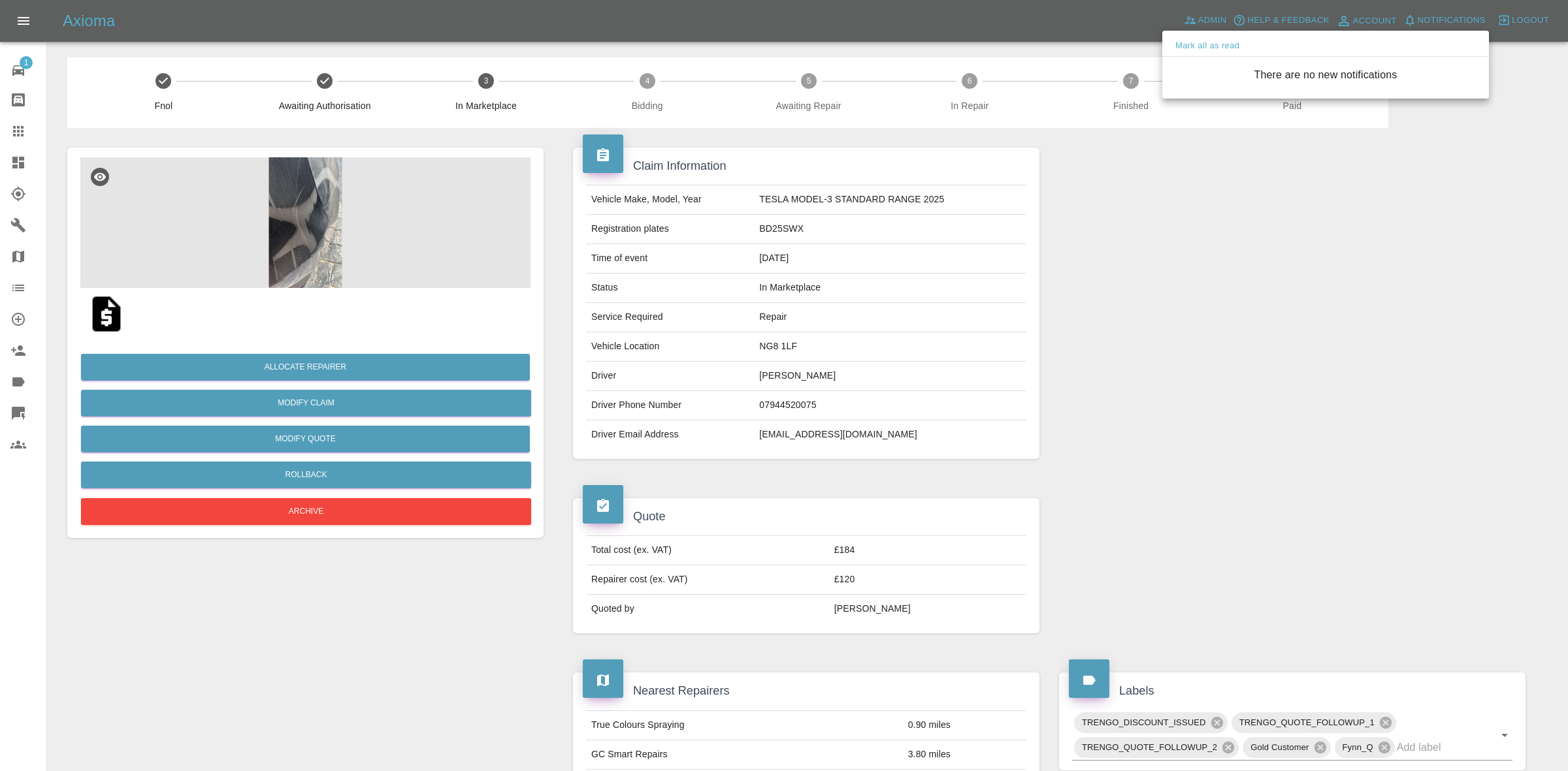
drag, startPoint x: 1177, startPoint y: 203, endPoint x: 1167, endPoint y: 223, distance: 22.4
click at [1173, 216] on div at bounding box center [784, 386] width 1568 height 771
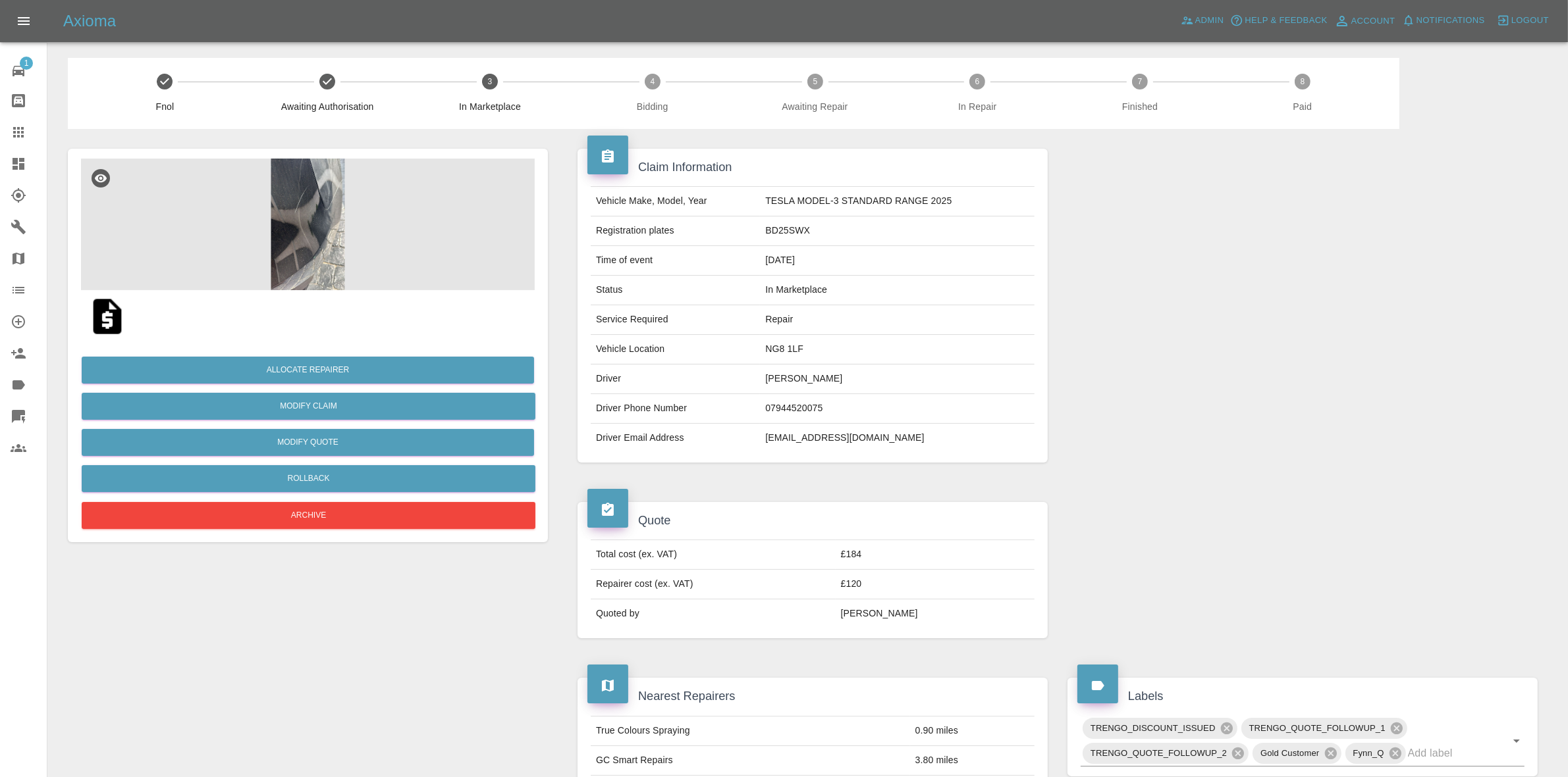
click at [362, 257] on img at bounding box center [307, 224] width 454 height 132
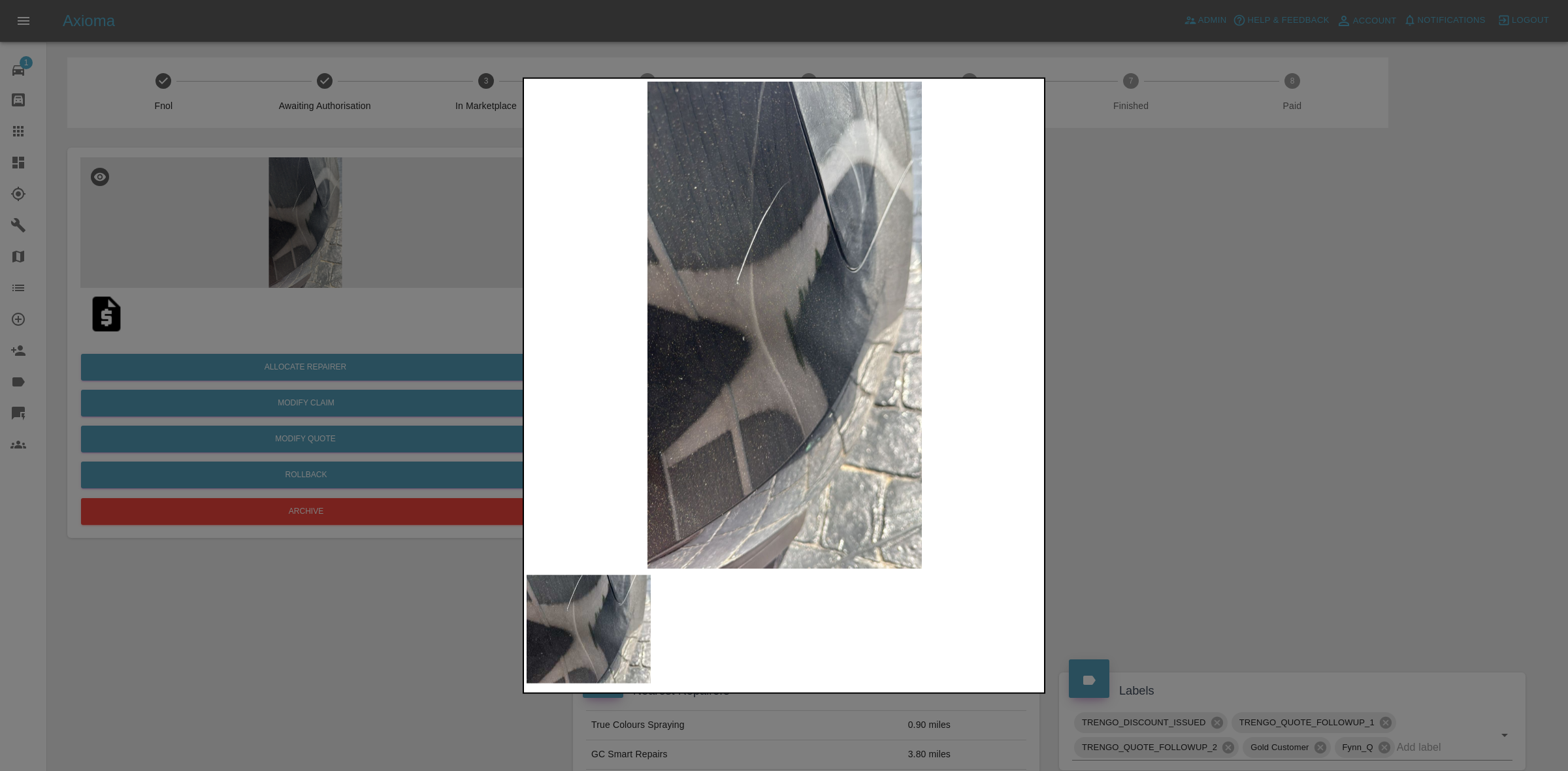
click at [243, 373] on div at bounding box center [784, 386] width 1568 height 771
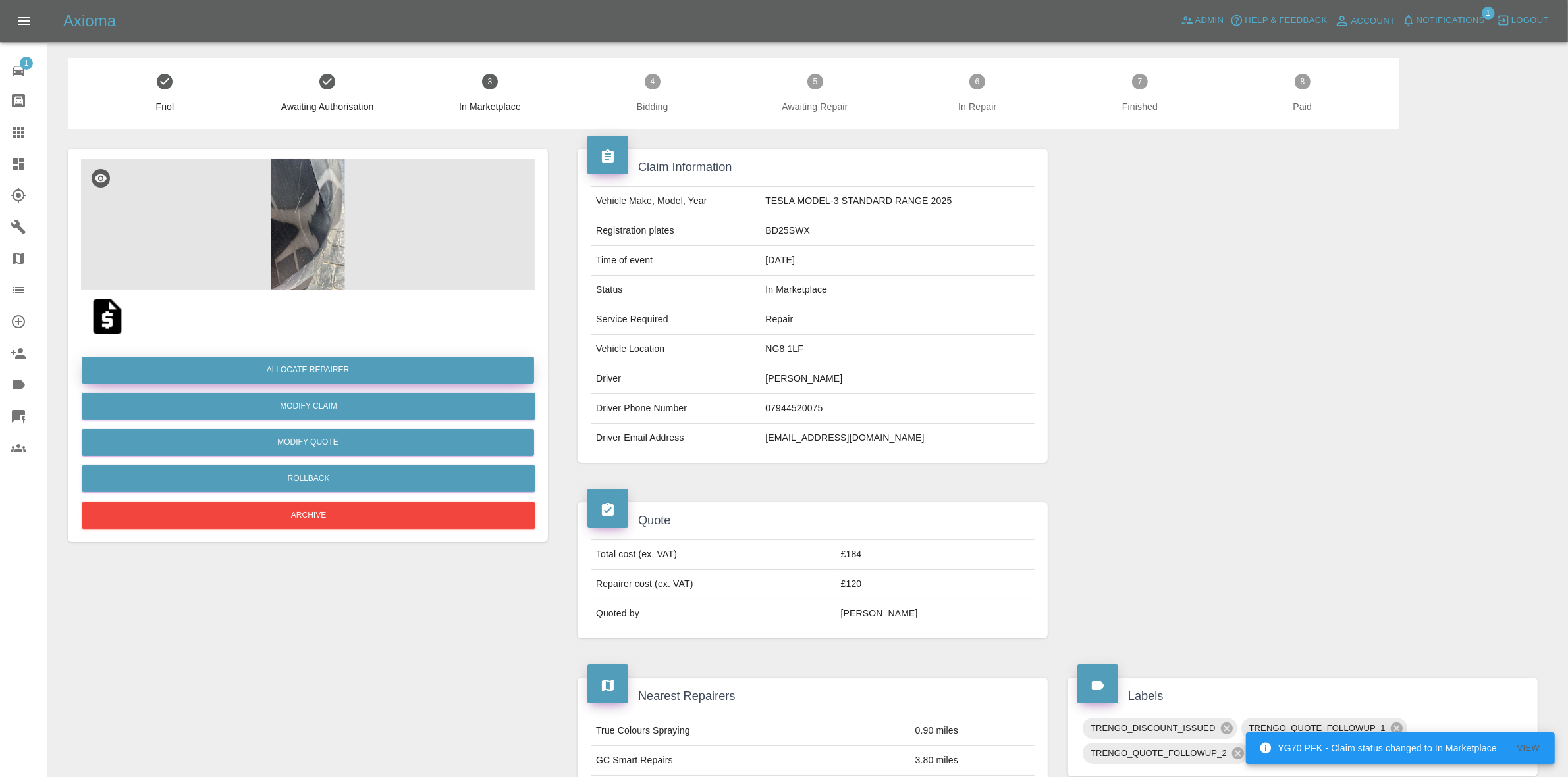
click at [287, 366] on button "Allocate Repairer" at bounding box center [307, 370] width 453 height 27
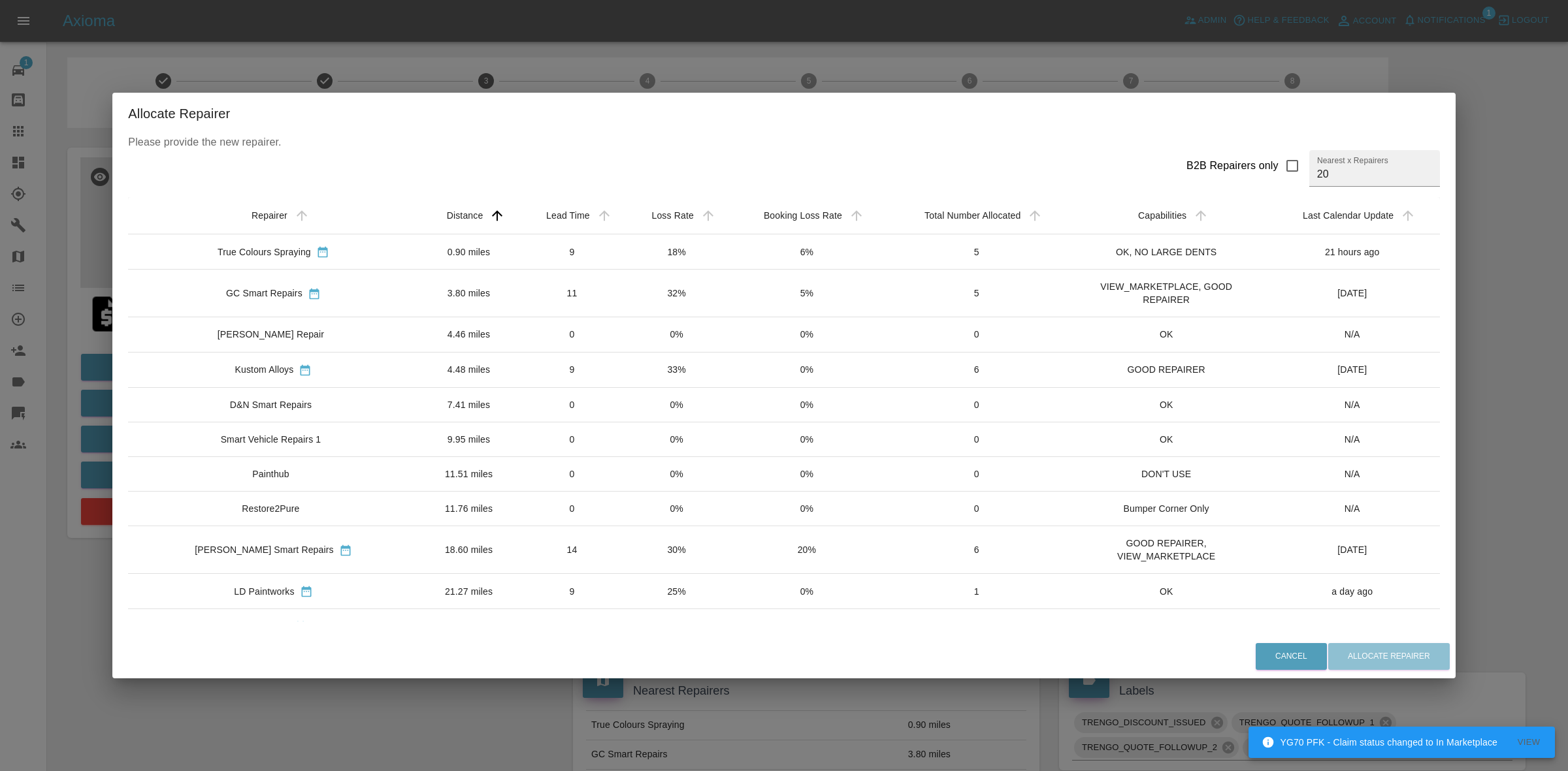
click at [641, 249] on td "18%" at bounding box center [676, 252] width 104 height 35
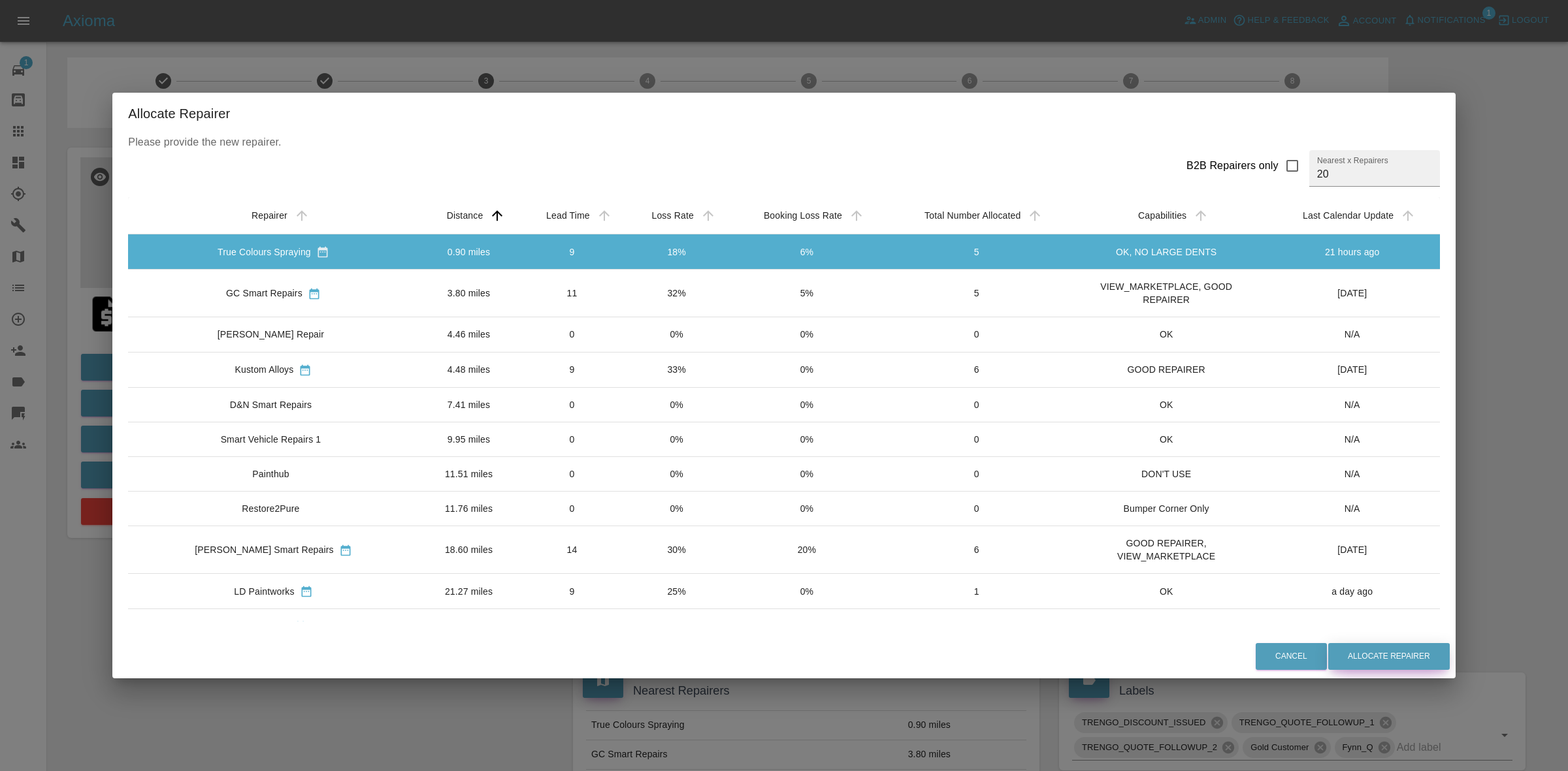
click at [1341, 648] on button "Allocate Repairer" at bounding box center [1388, 656] width 122 height 27
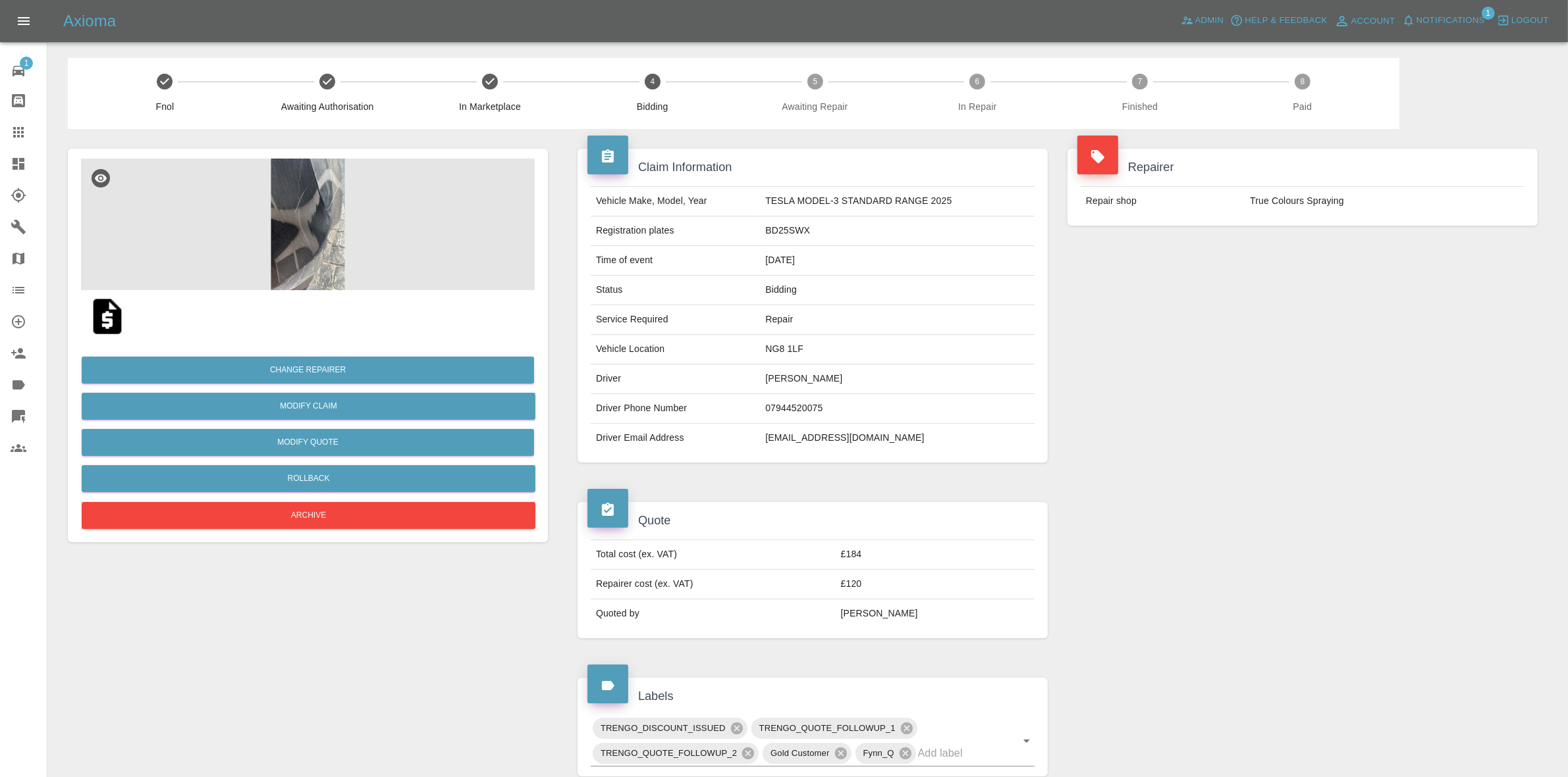
click at [1338, 242] on div "Repairer Repair shop True Colours Spraying" at bounding box center [1303, 187] width 490 height 117
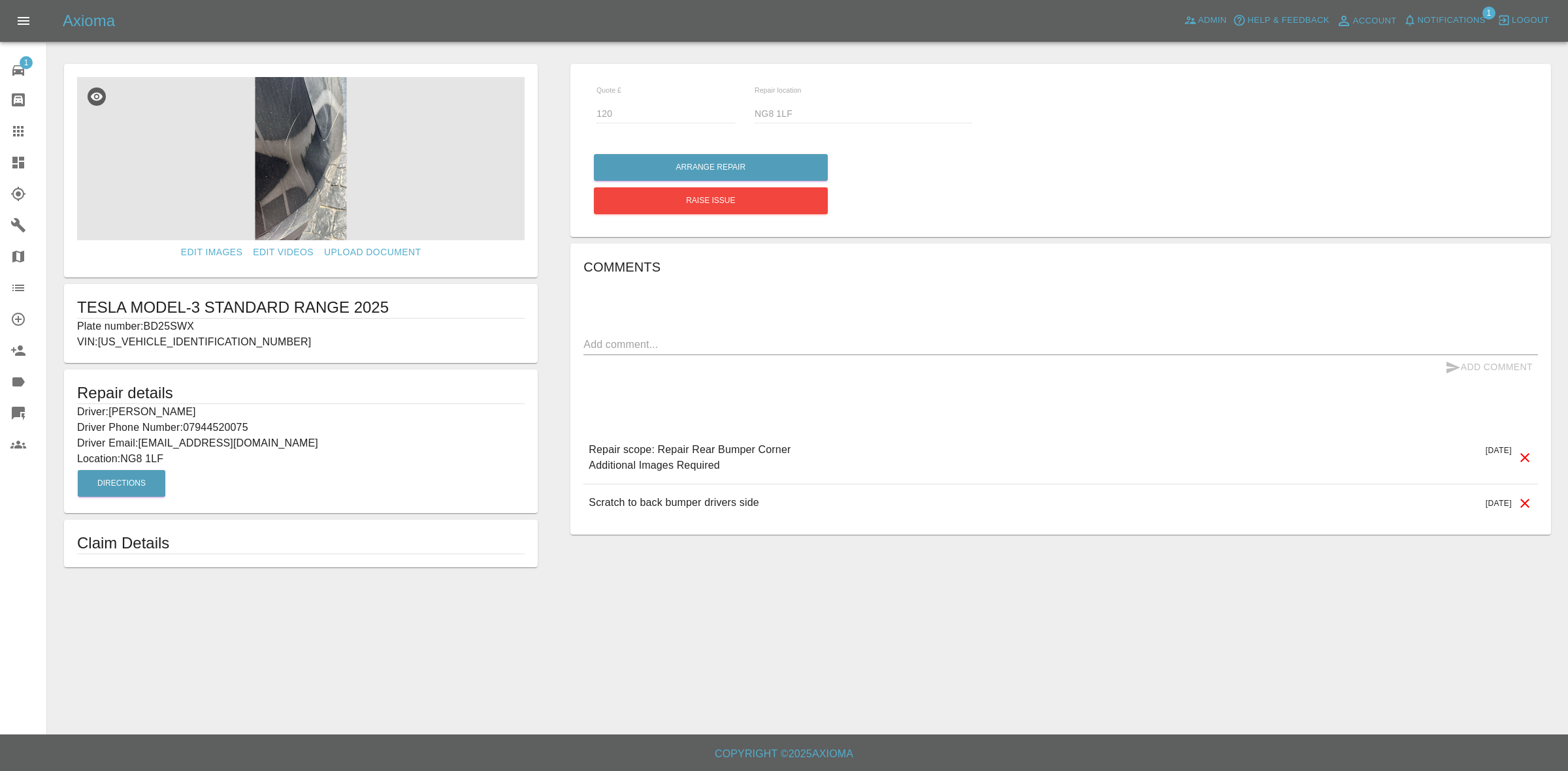
click at [2, 156] on link "Dashboard" at bounding box center [23, 162] width 47 height 31
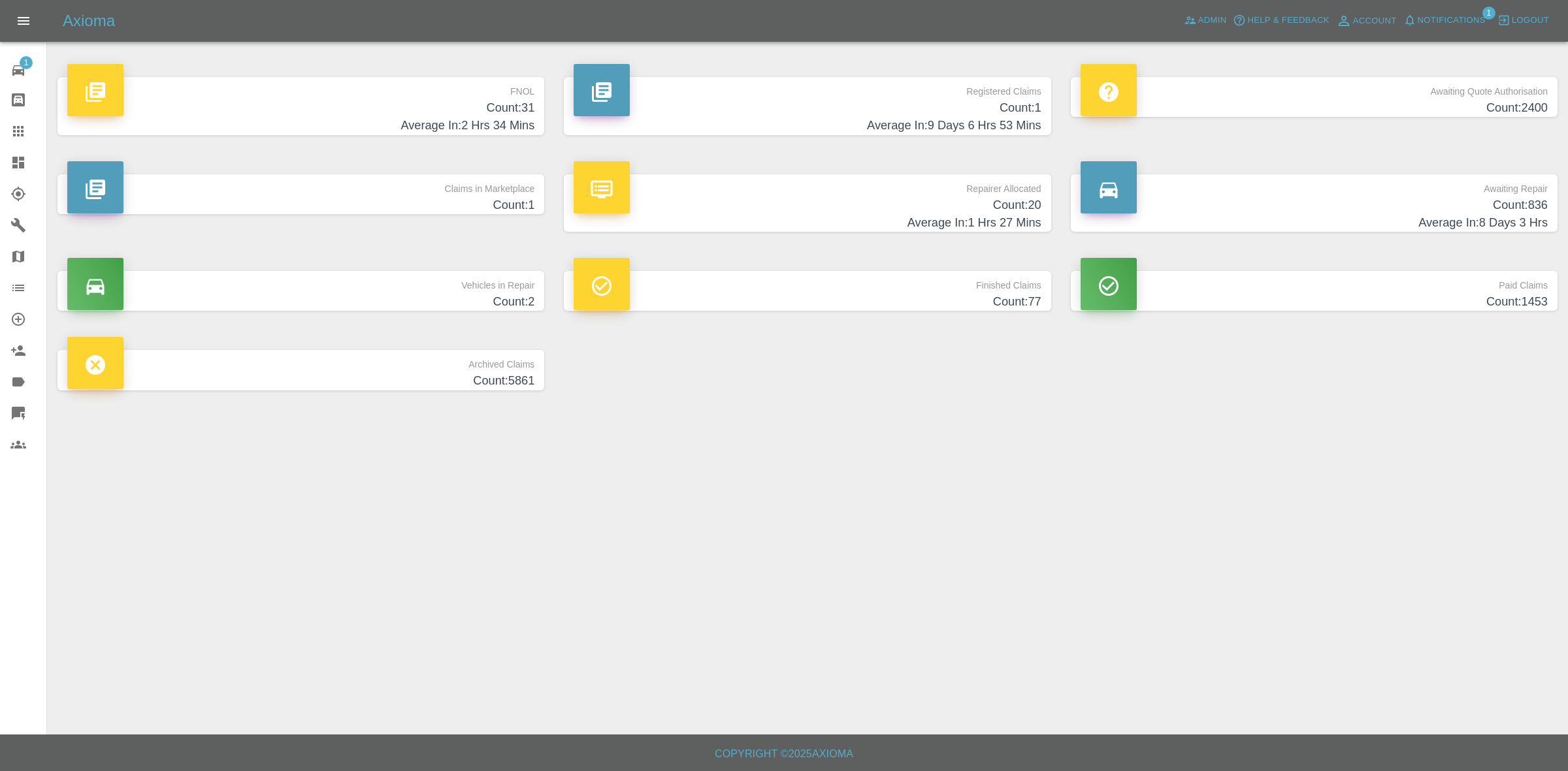
click at [1452, 22] on span "Notifications" at bounding box center [1451, 20] width 68 height 15
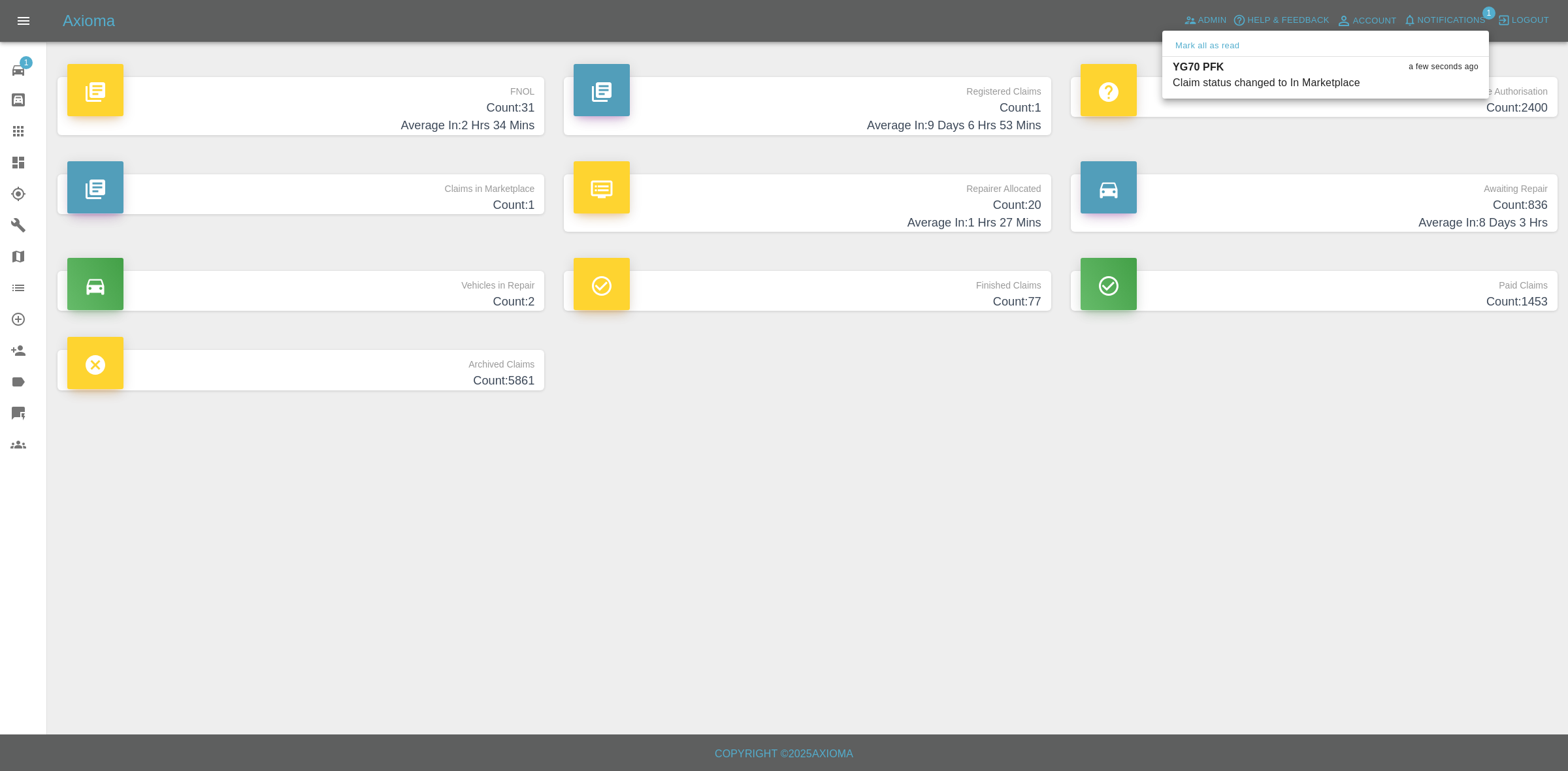
click at [1348, 442] on div at bounding box center [784, 386] width 1568 height 771
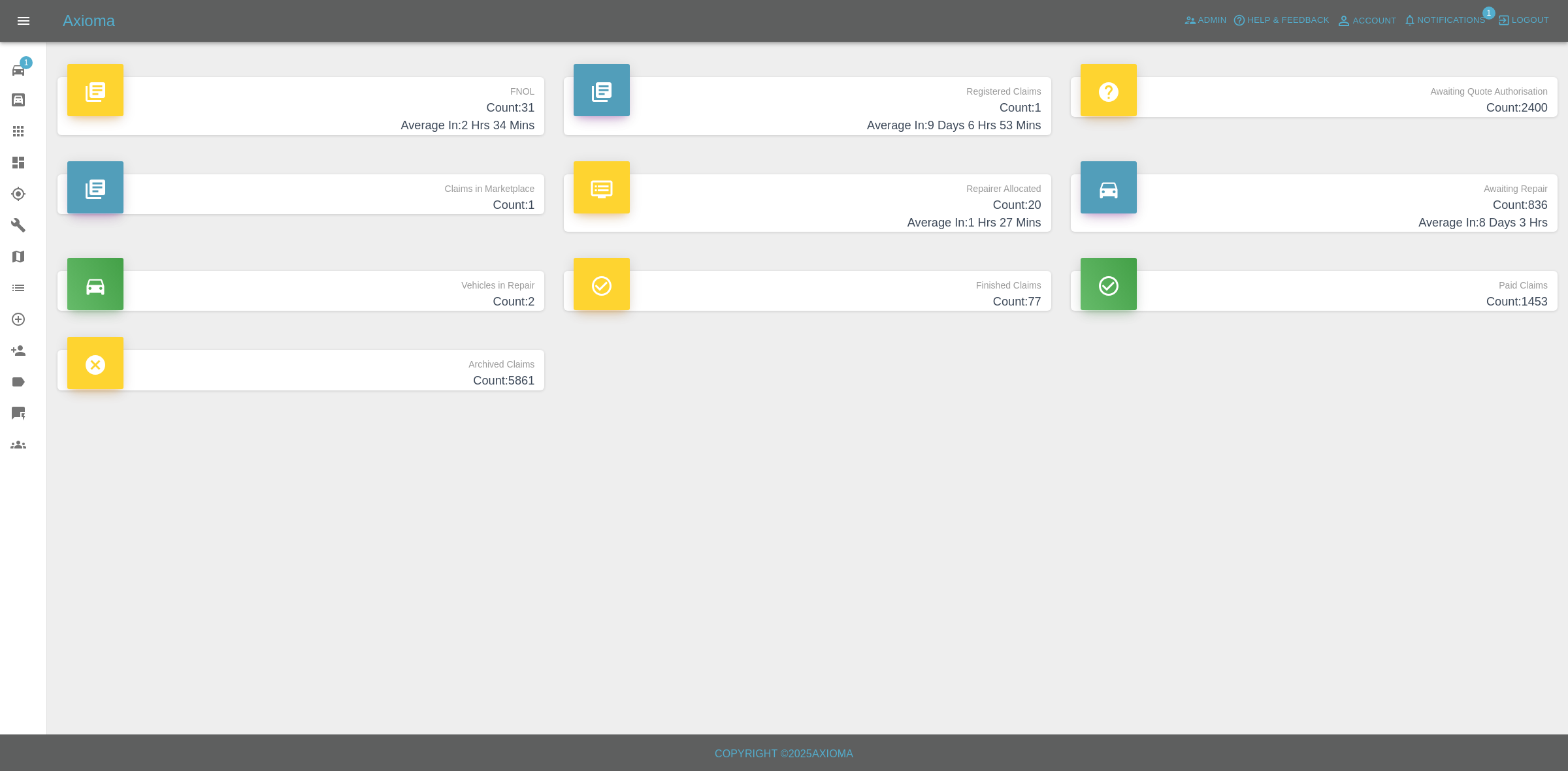
click at [781, 200] on h4 "Count: 20" at bounding box center [807, 205] width 467 height 17
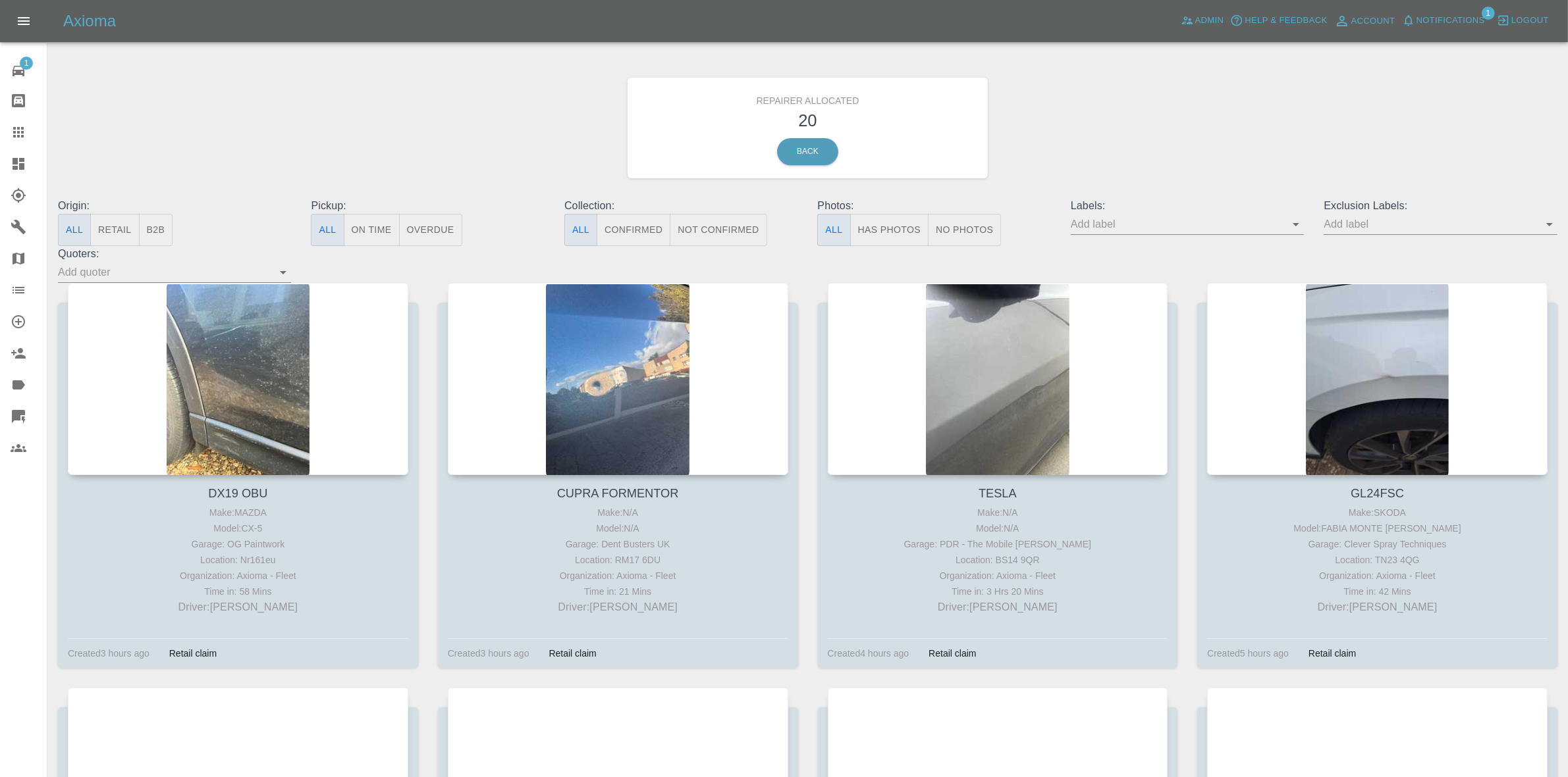
drag, startPoint x: 117, startPoint y: 232, endPoint x: 117, endPoint y: 238, distance: 6.0
click at [116, 232] on button "Retail" at bounding box center [114, 230] width 48 height 32
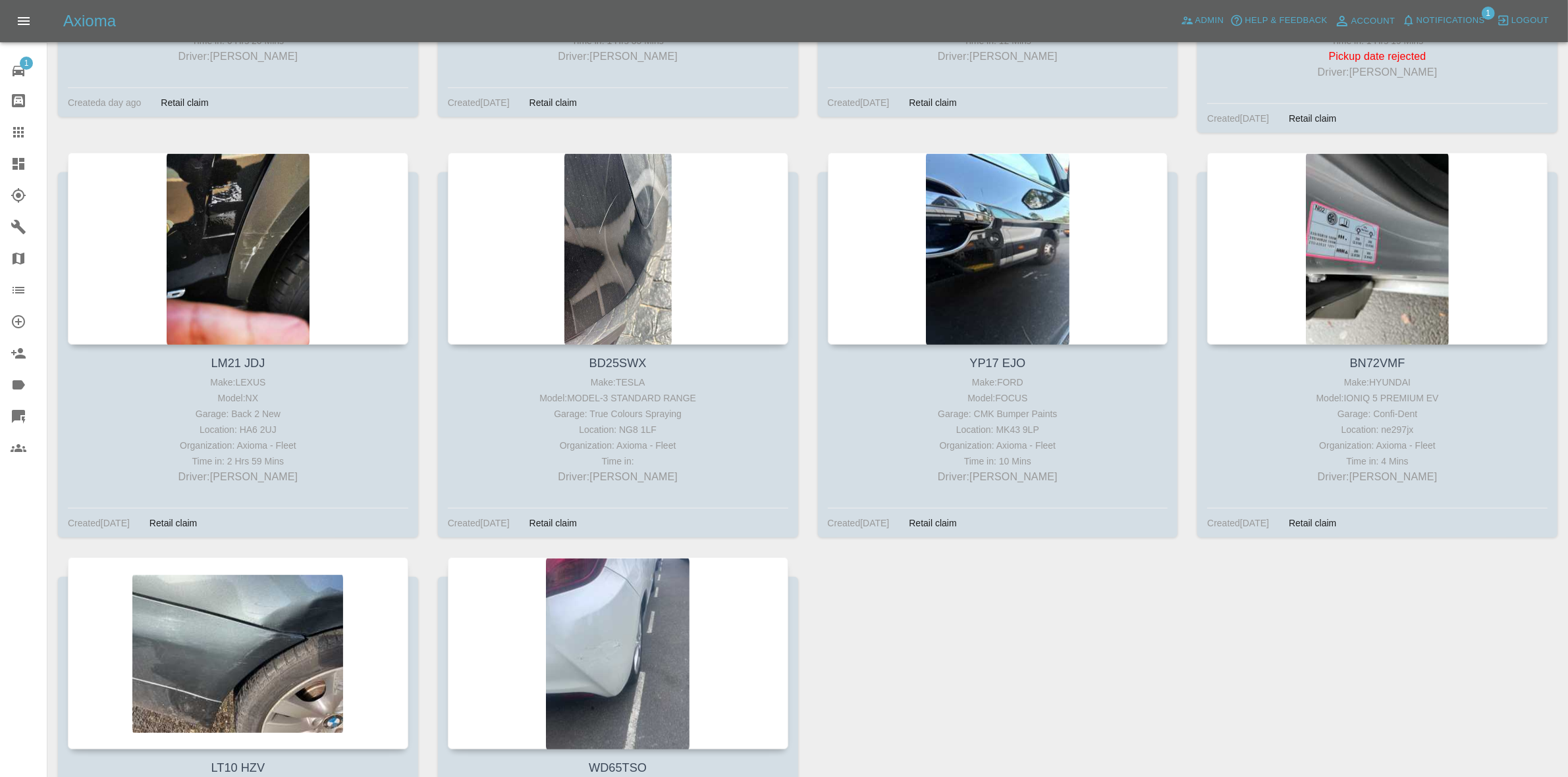
scroll to position [1631, 0]
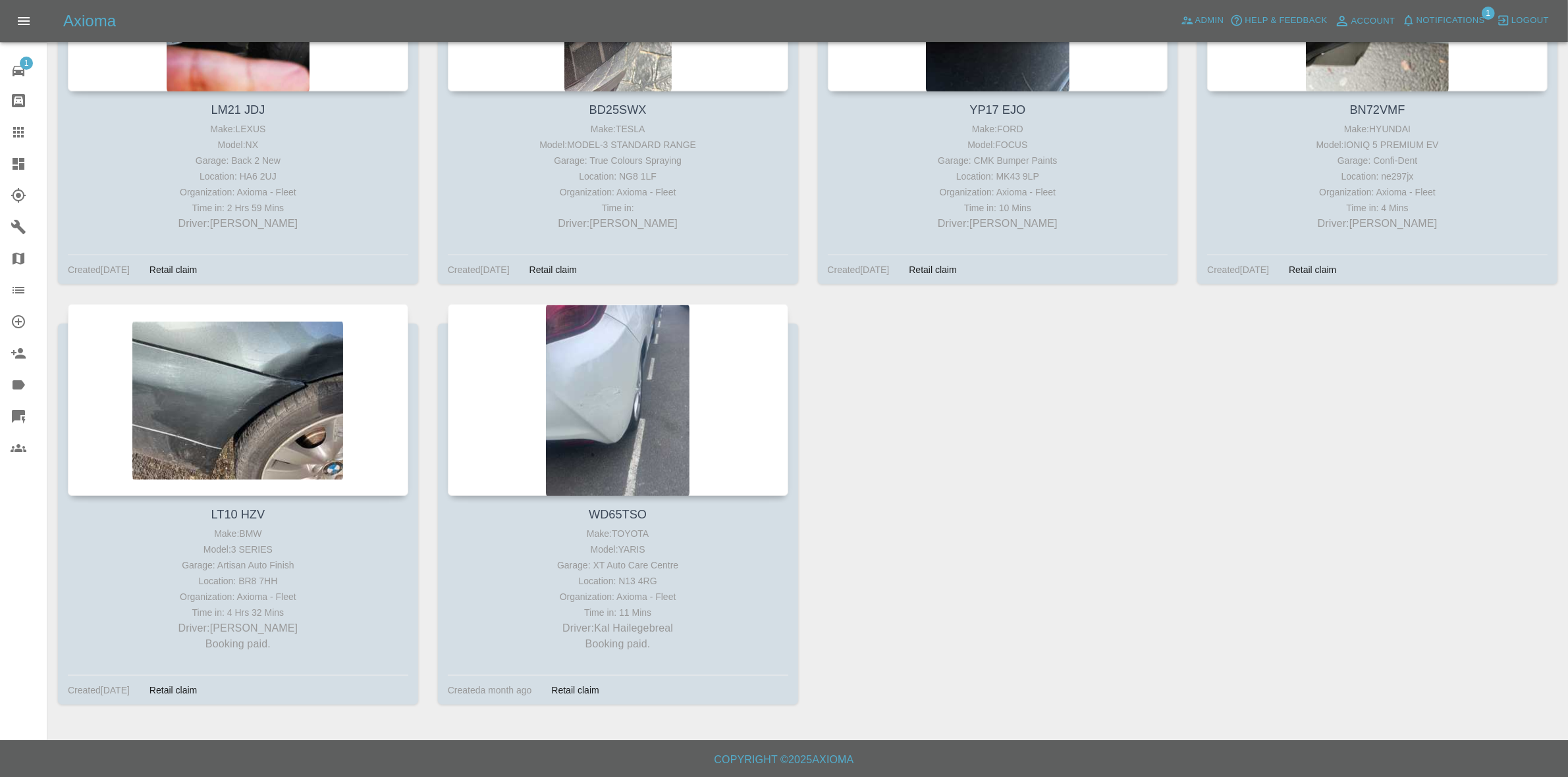
drag, startPoint x: 0, startPoint y: 162, endPoint x: 47, endPoint y: 84, distance: 91.1
click at [0, 162] on link "Dashboard" at bounding box center [23, 163] width 47 height 32
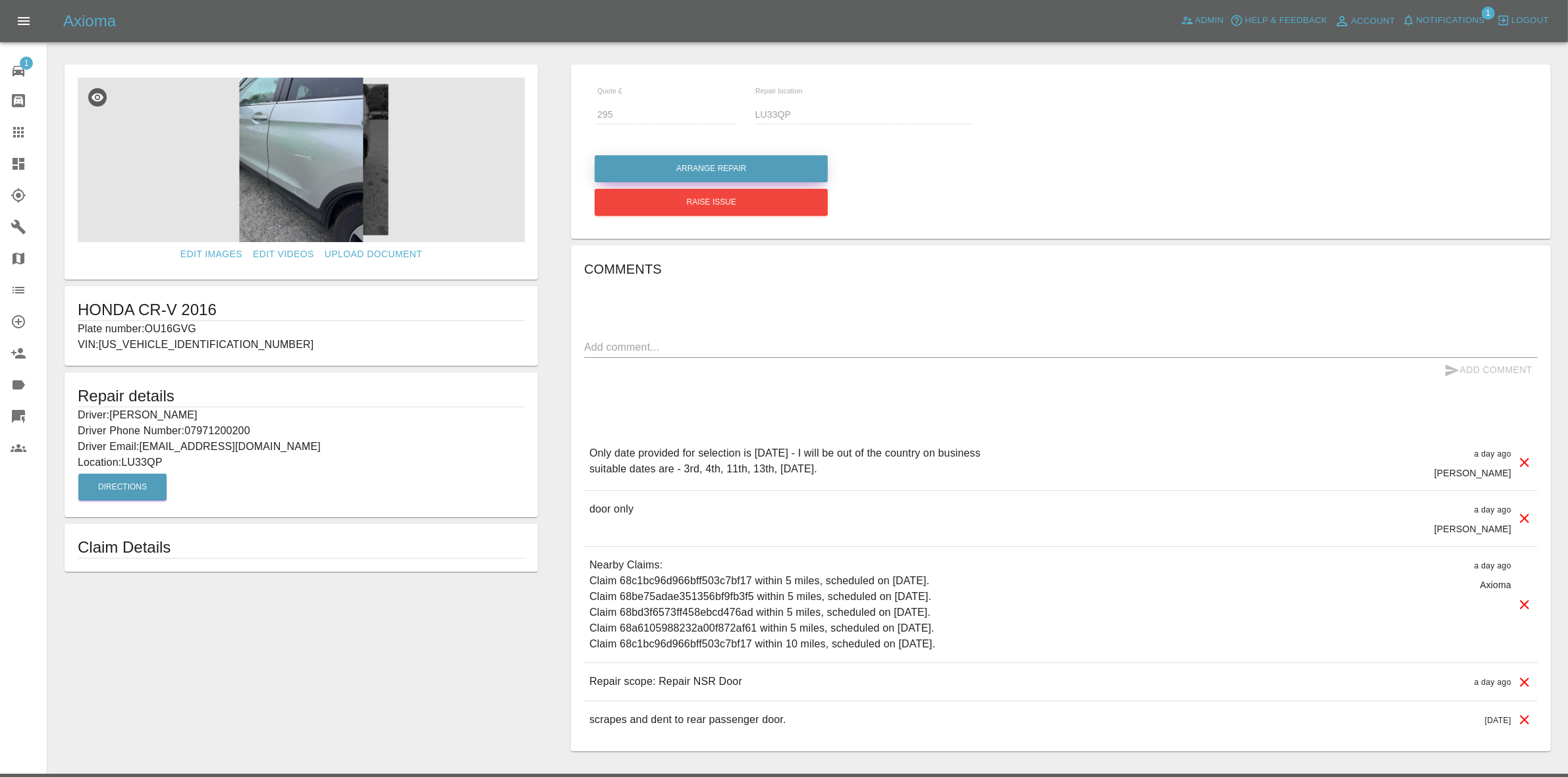
click at [686, 168] on button "Arrange Repair" at bounding box center [711, 169] width 233 height 27
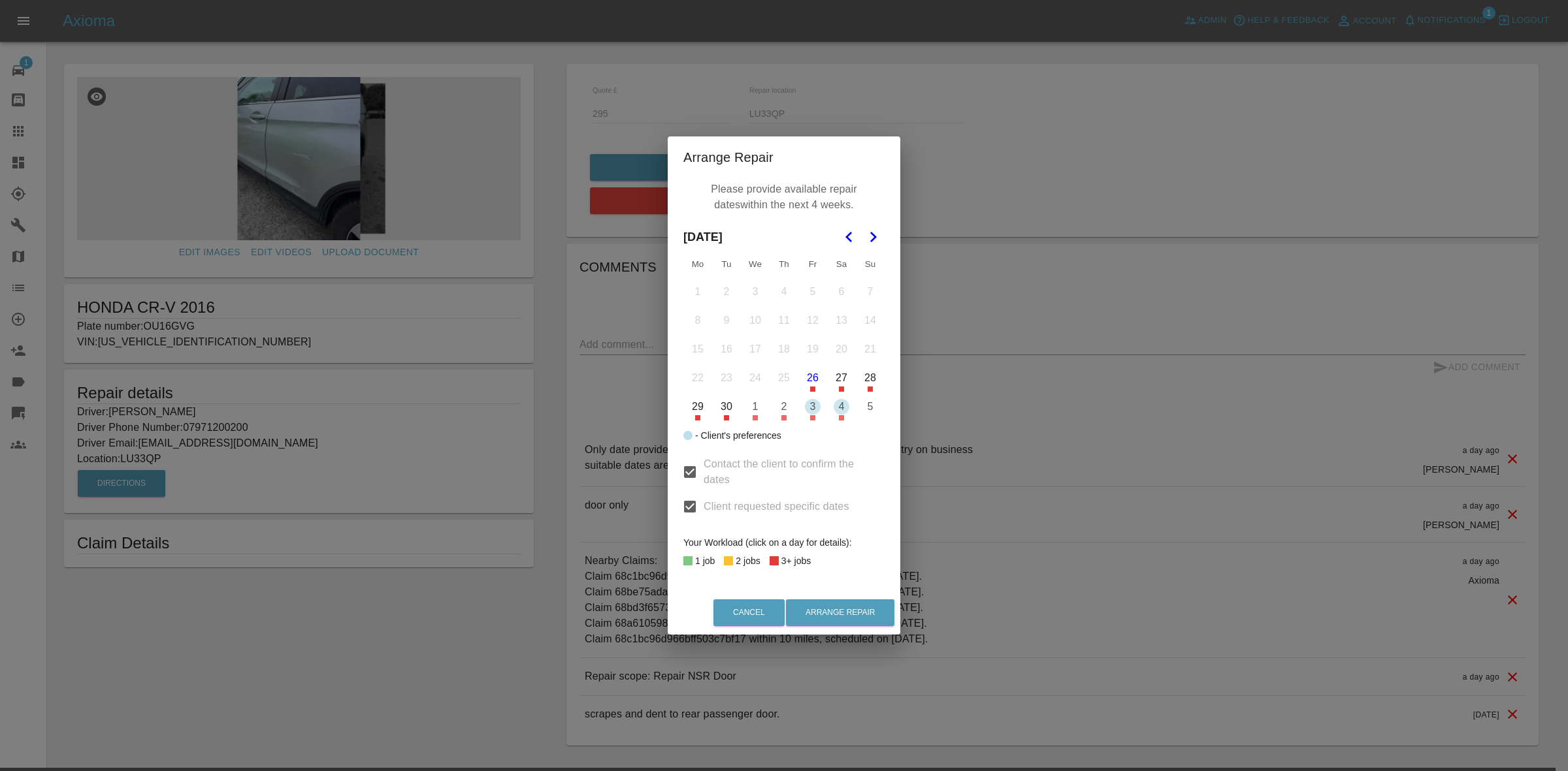
click at [880, 236] on icon "Go to the Next Month" at bounding box center [873, 237] width 16 height 16
drag, startPoint x: 781, startPoint y: 345, endPoint x: 788, endPoint y: 360, distance: 16.6
click at [779, 347] on button "16" at bounding box center [784, 350] width 28 height 28
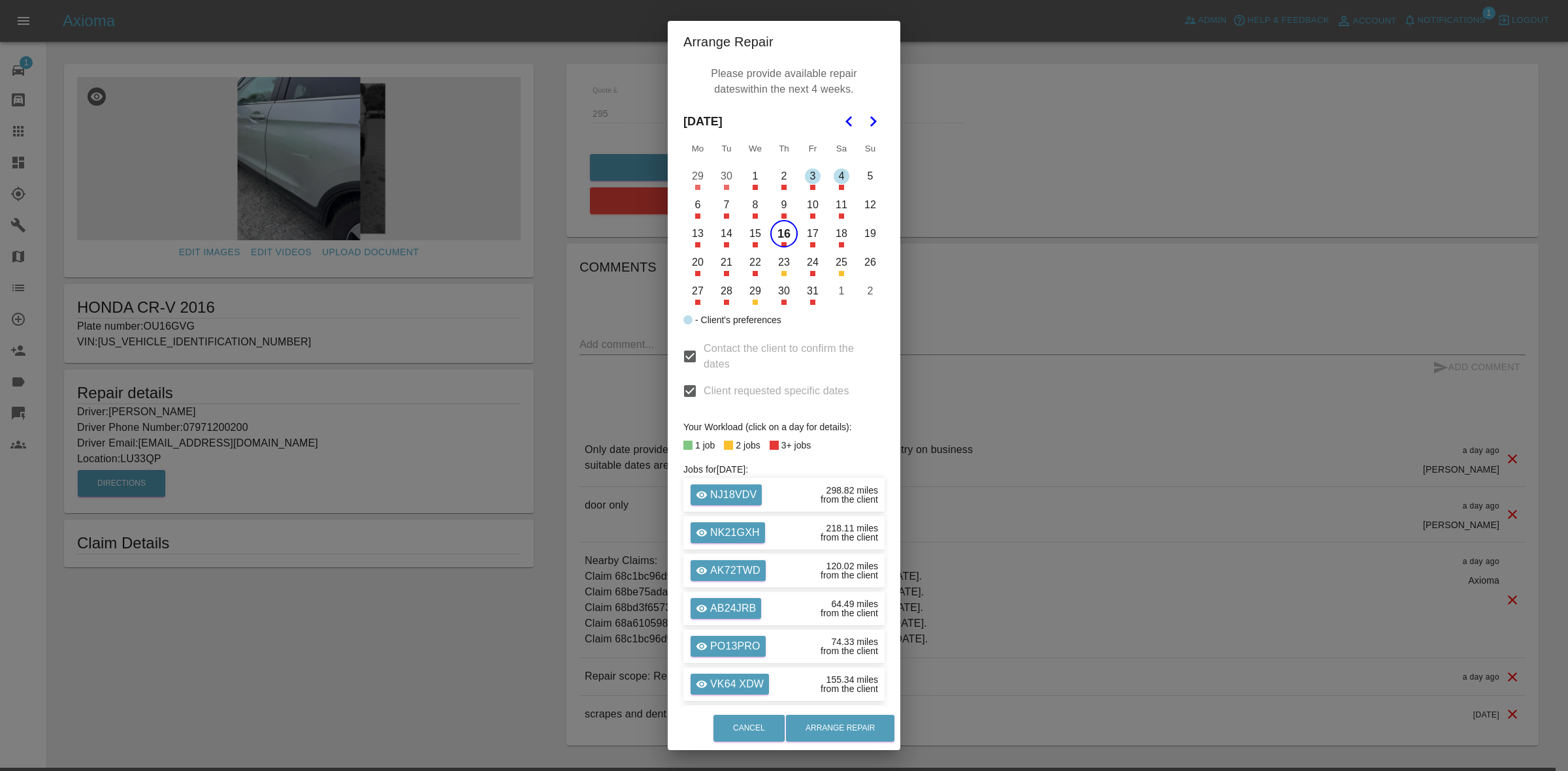
click at [745, 236] on button "15" at bounding box center [755, 234] width 28 height 28
click at [853, 726] on button "Arrange Repair" at bounding box center [840, 728] width 108 height 27
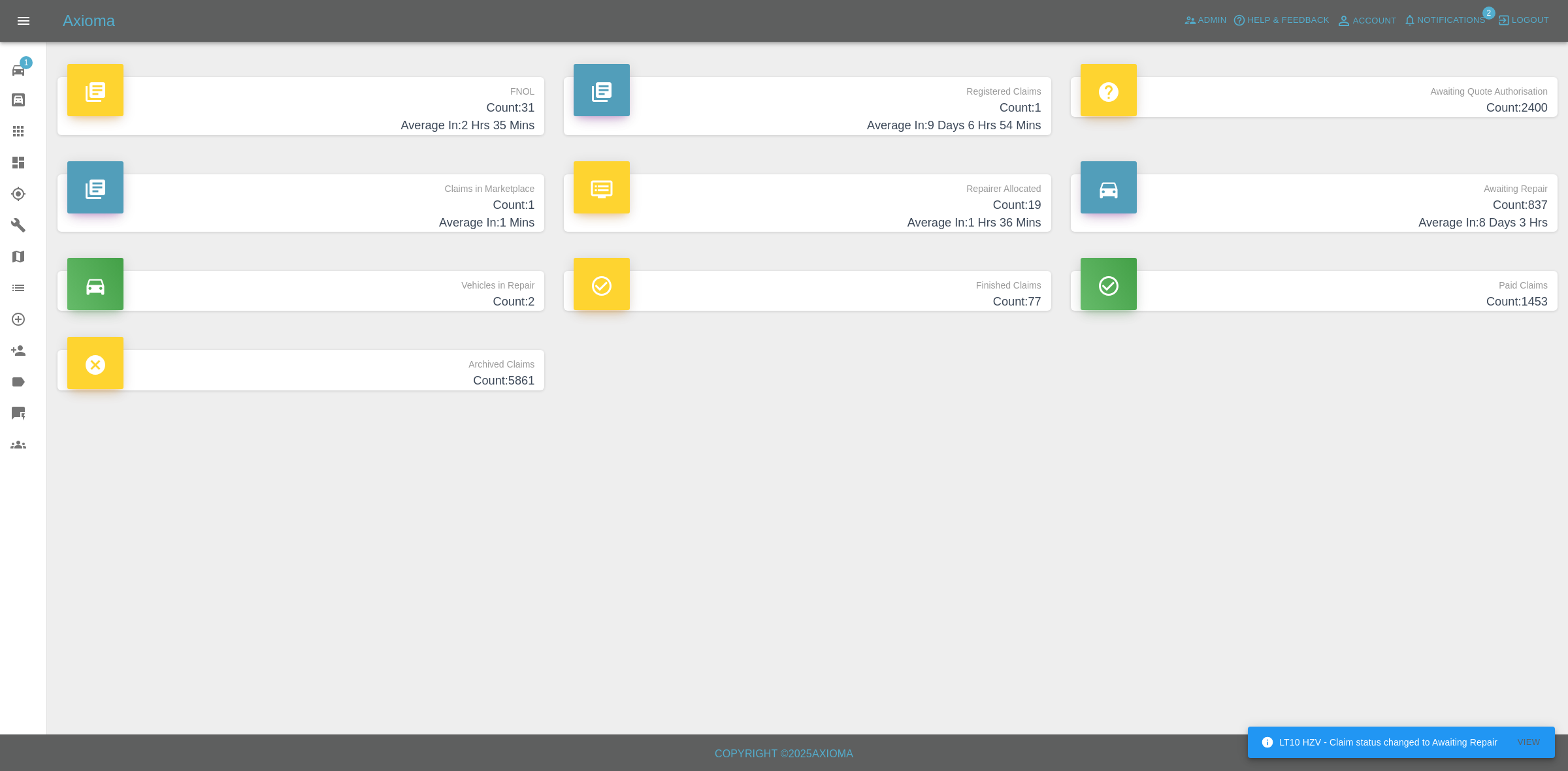
click at [1467, 16] on span "Notifications" at bounding box center [1451, 20] width 68 height 15
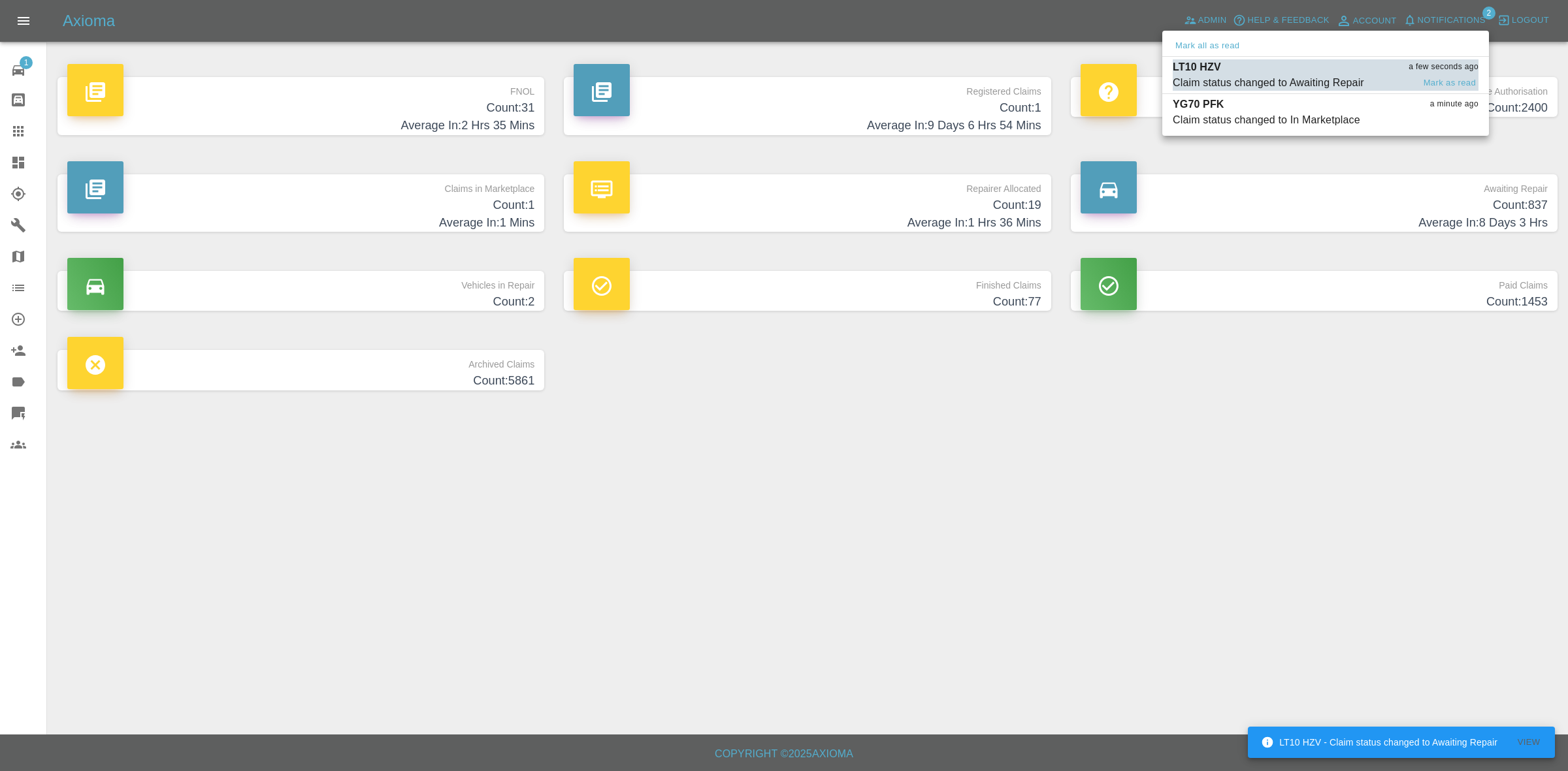
click at [1270, 68] on div "LT10 HZV a few seconds ago" at bounding box center [1326, 68] width 306 height 16
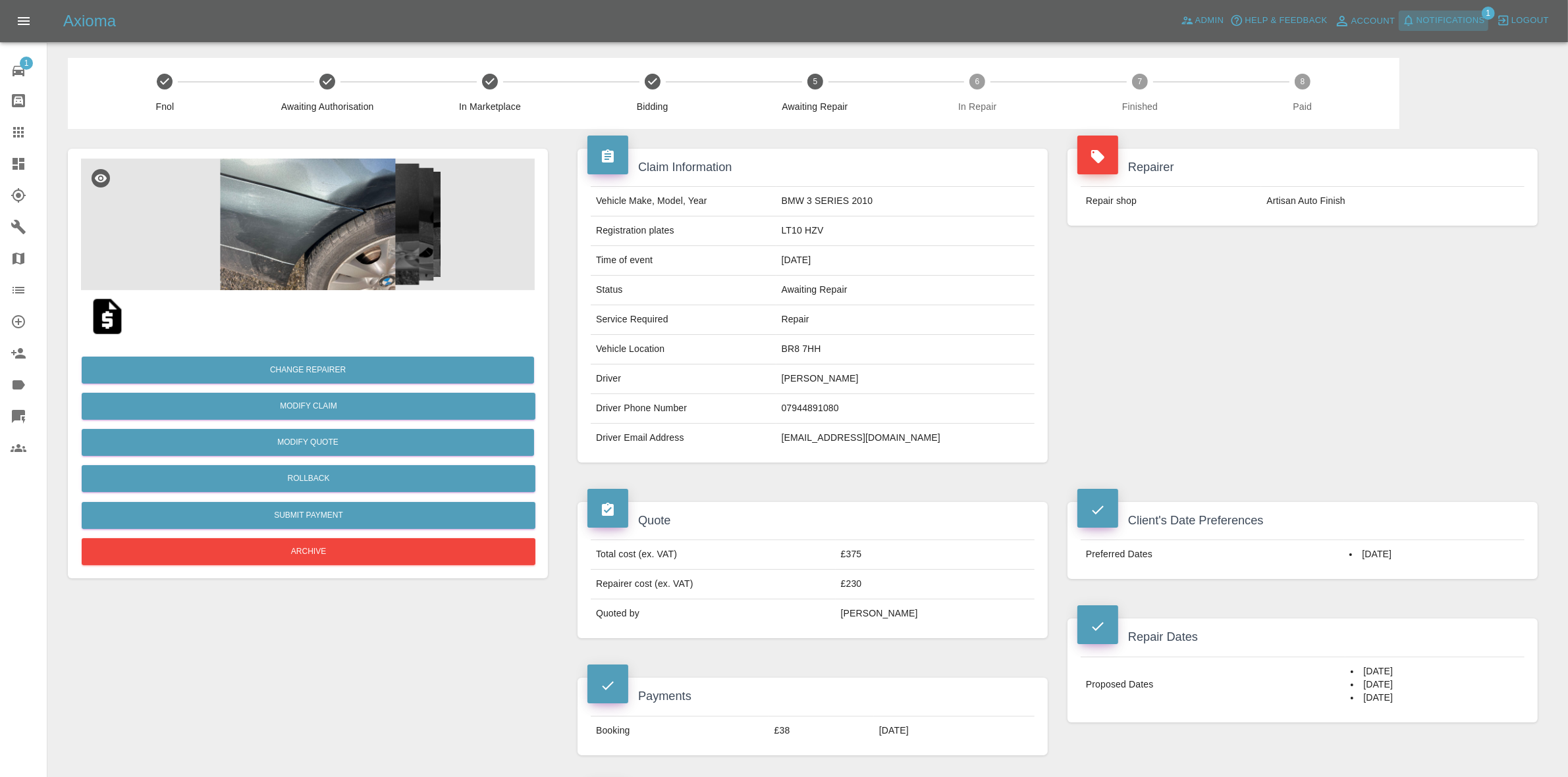
click at [1448, 16] on span "Notifications" at bounding box center [1450, 21] width 68 height 15
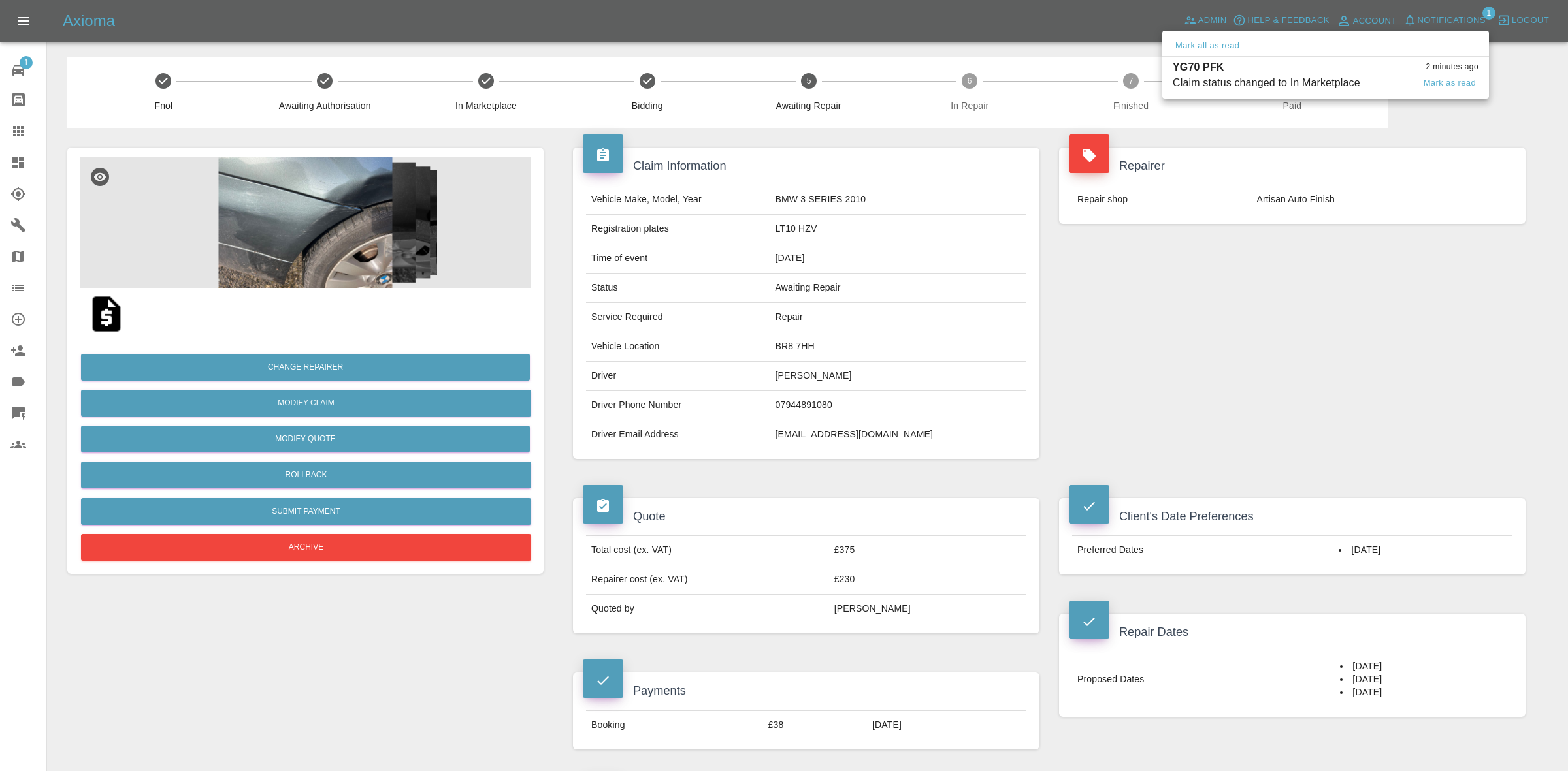
click at [1274, 76] on div "Claim status changed to In Marketplace" at bounding box center [1267, 83] width 188 height 16
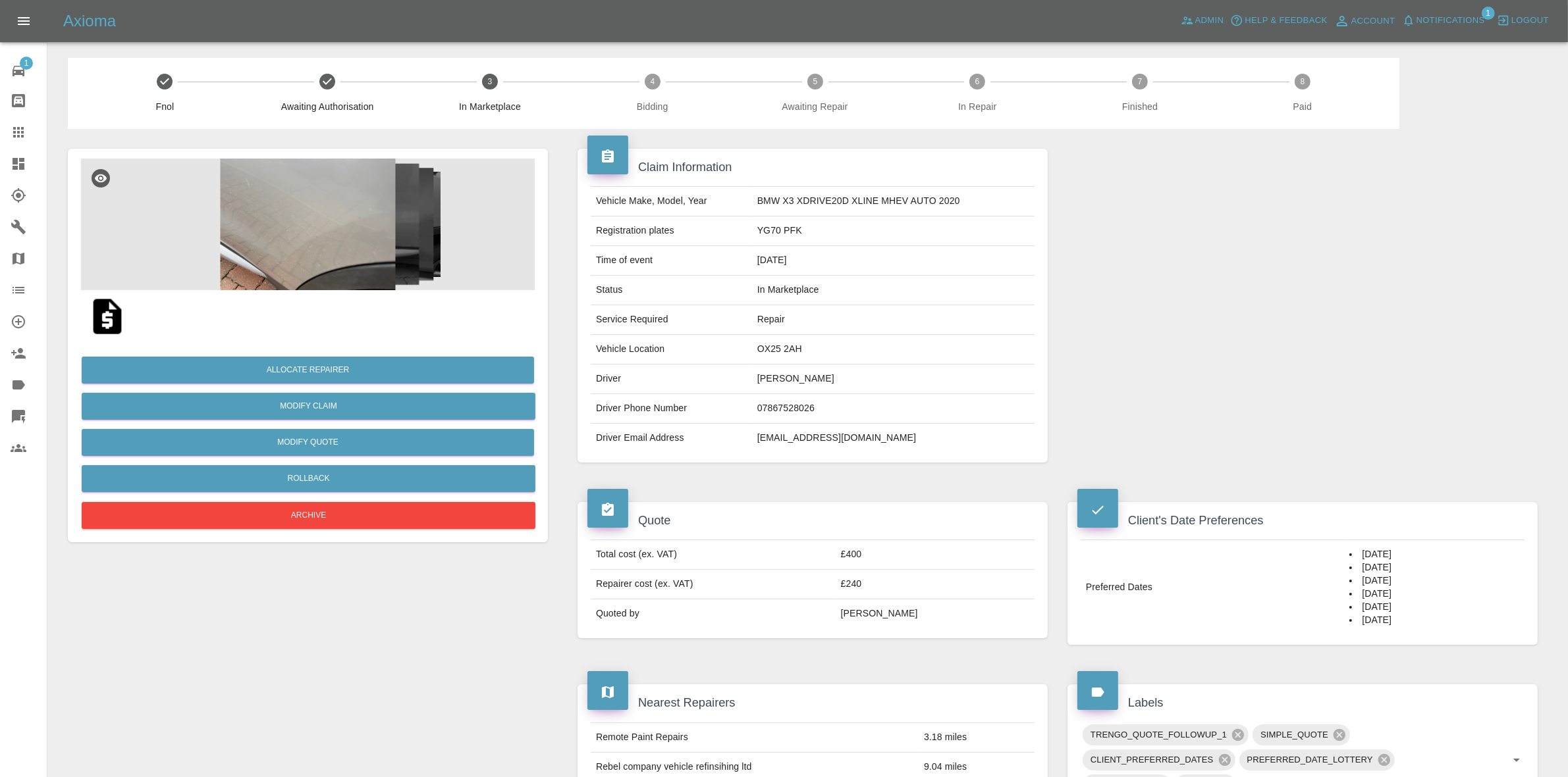
click at [1451, 18] on span "Notifications" at bounding box center [1450, 21] width 68 height 15
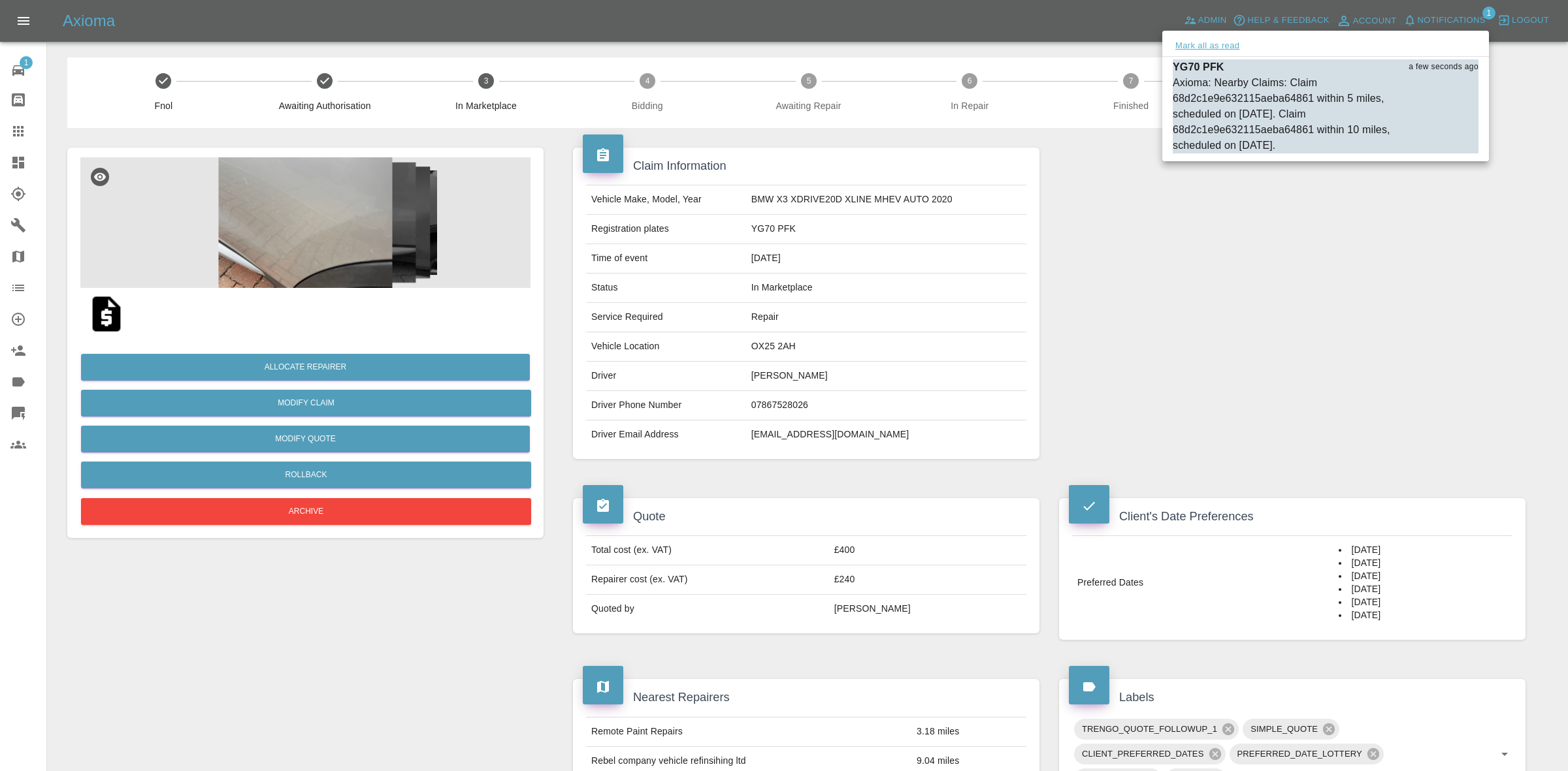
click at [1191, 43] on button "Mark all as read" at bounding box center [1207, 46] width 69 height 15
drag, startPoint x: 1346, startPoint y: 305, endPoint x: 1358, endPoint y: 327, distance: 25.1
click at [1358, 327] on div at bounding box center [784, 386] width 1568 height 771
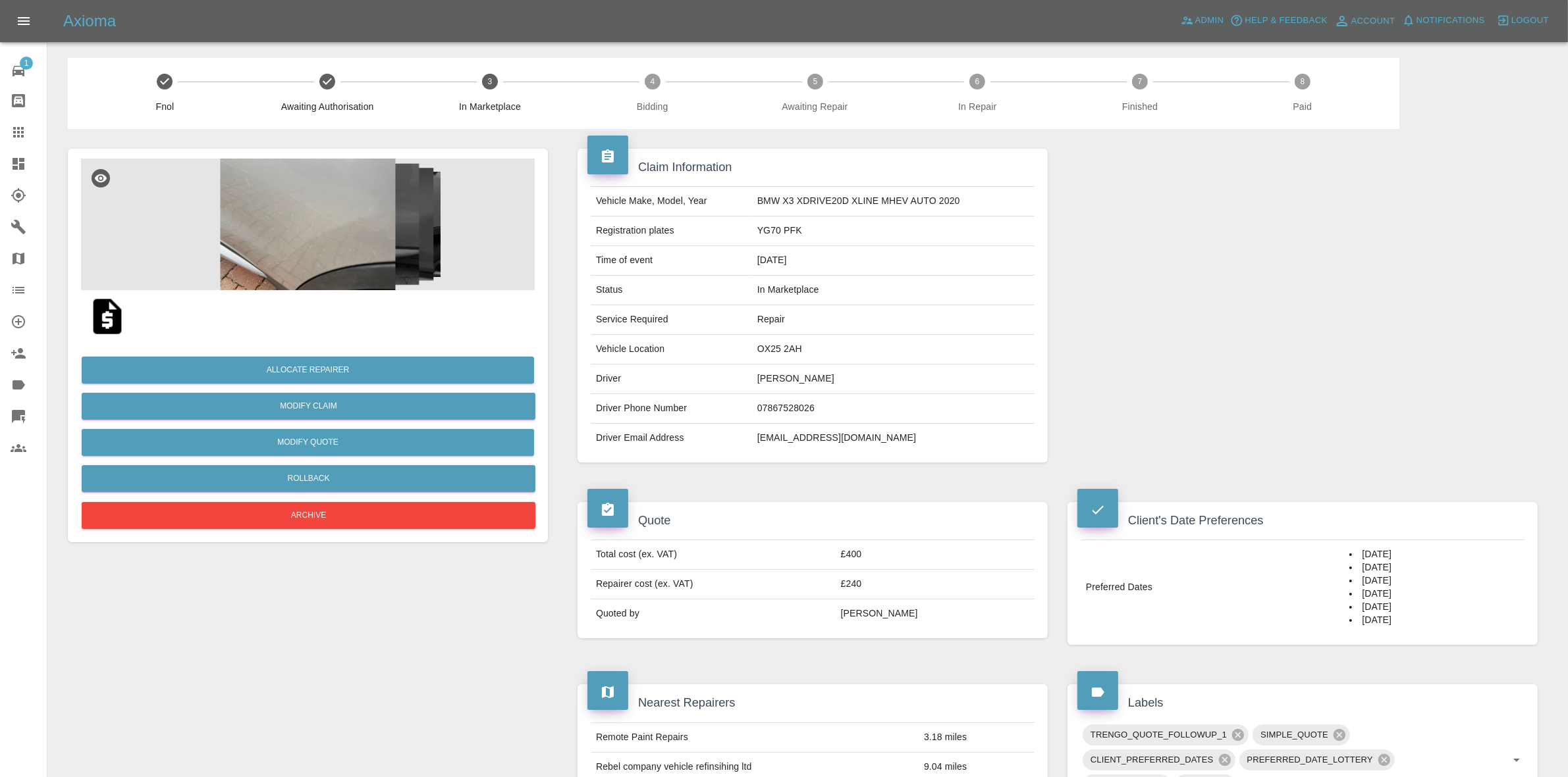
click at [337, 226] on img at bounding box center [307, 224] width 454 height 132
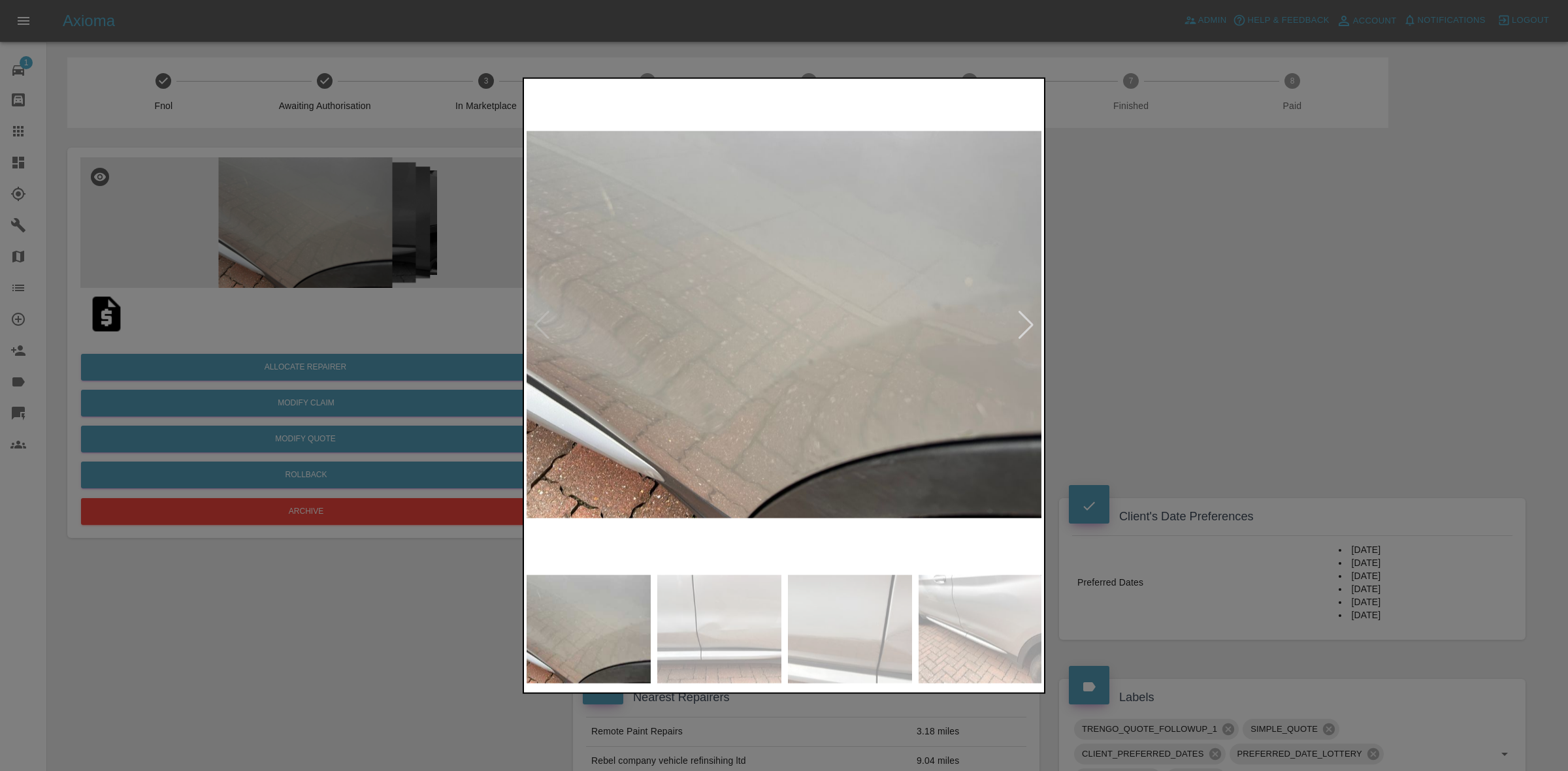
click at [1020, 316] on div at bounding box center [1026, 324] width 17 height 29
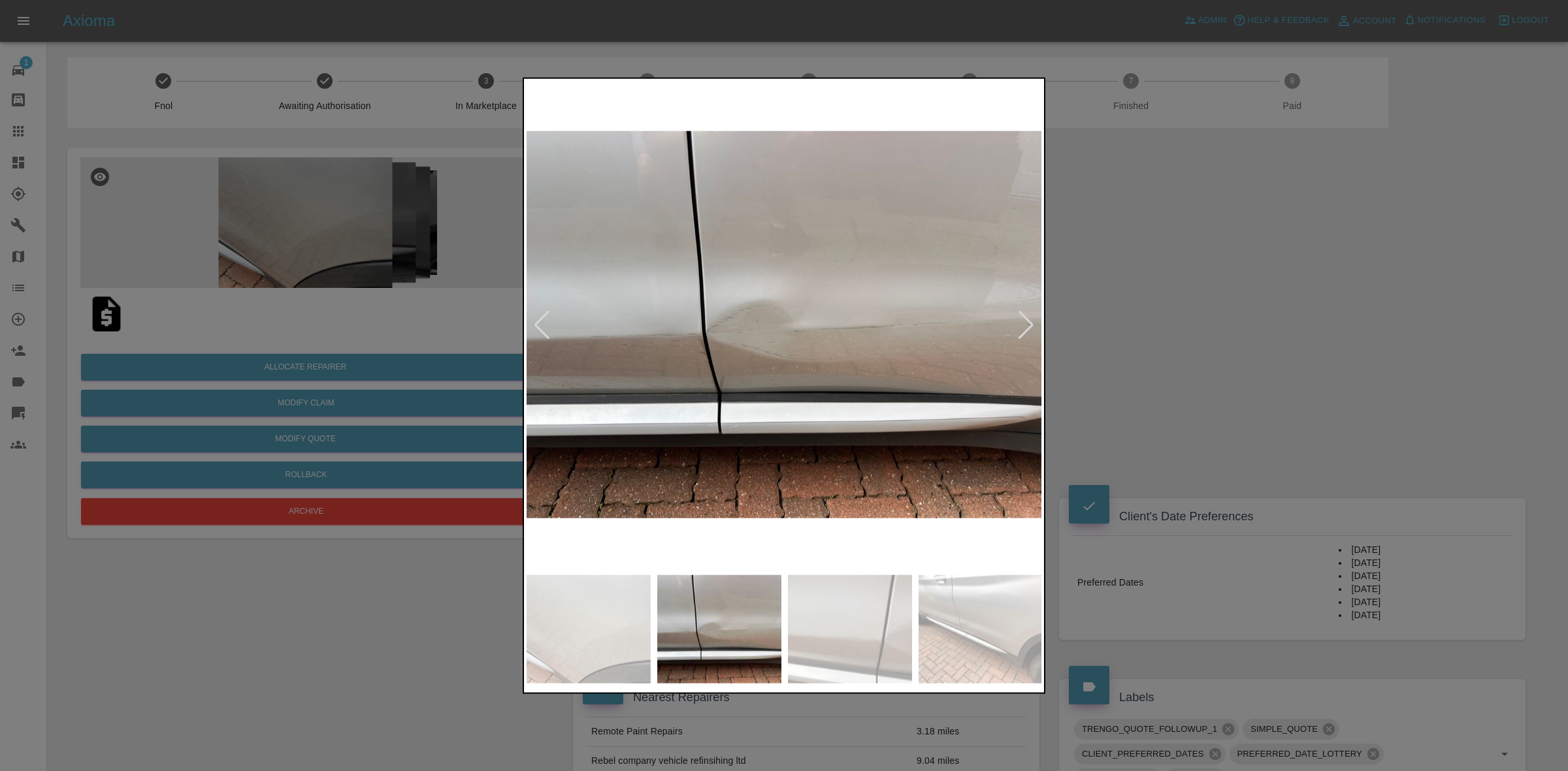
click at [1020, 316] on div at bounding box center [1026, 324] width 17 height 29
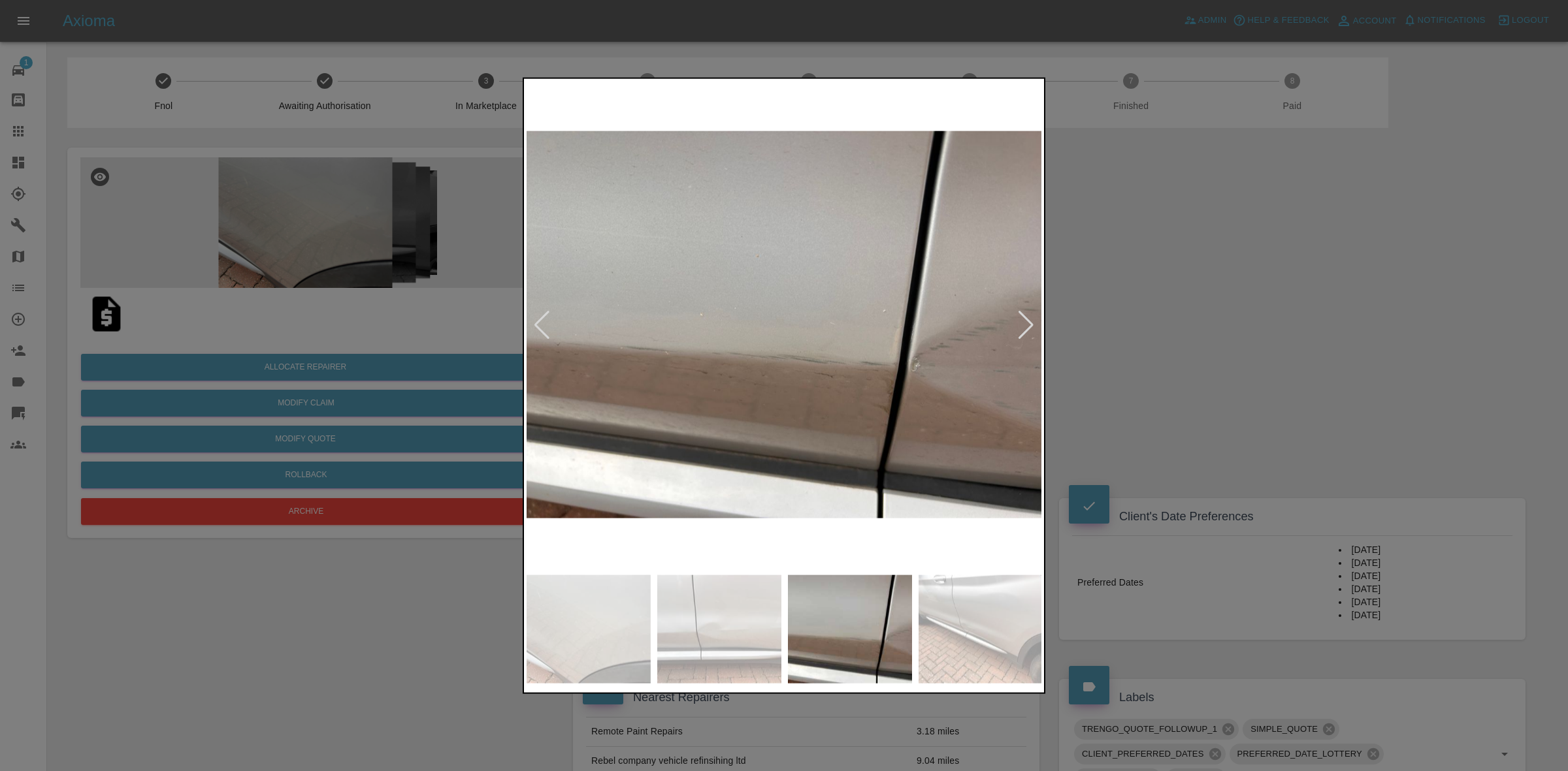
click at [1020, 316] on div at bounding box center [1026, 324] width 17 height 29
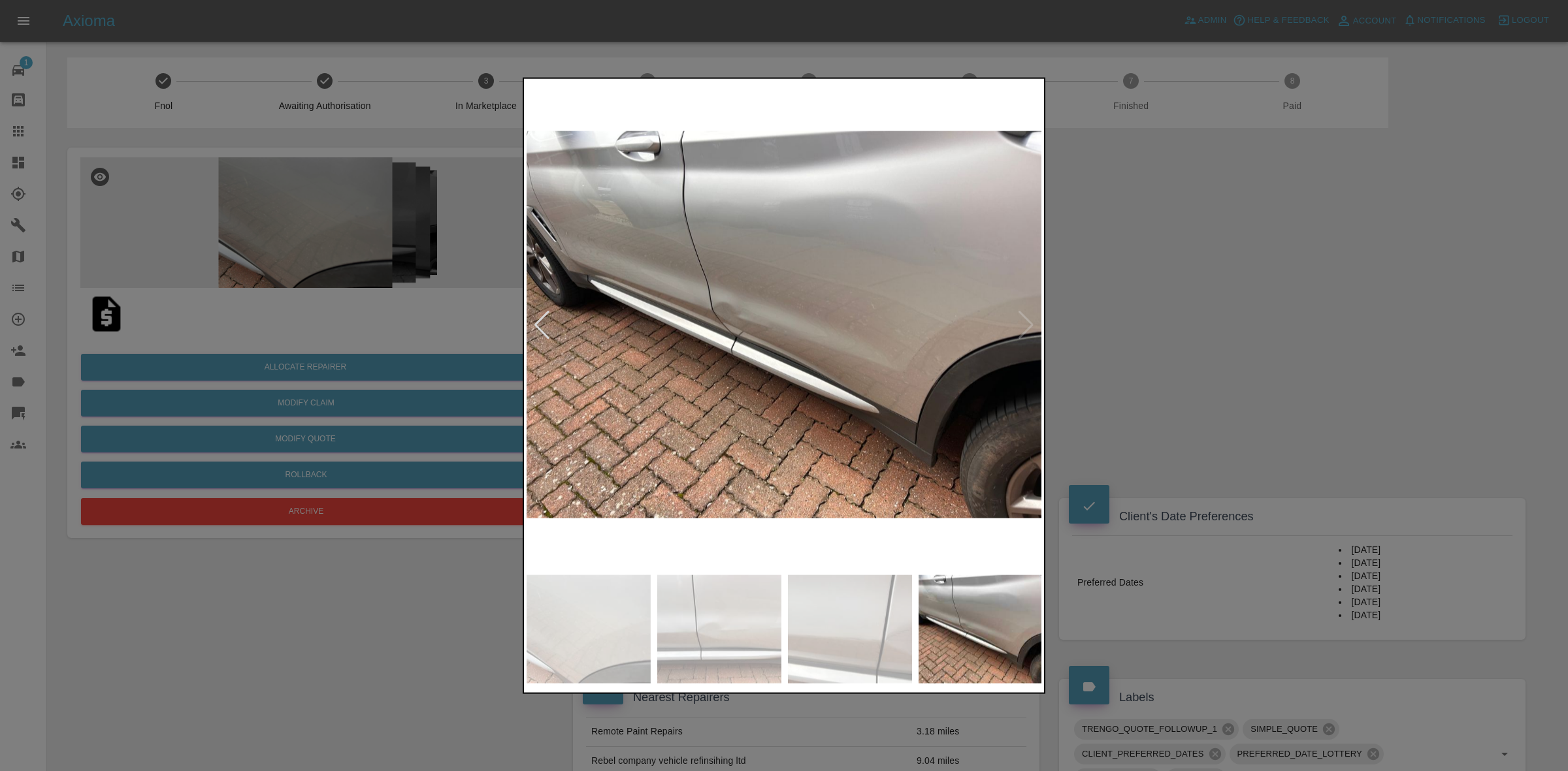
click at [1020, 316] on img at bounding box center [784, 324] width 516 height 487
click at [1185, 360] on div at bounding box center [784, 386] width 1568 height 771
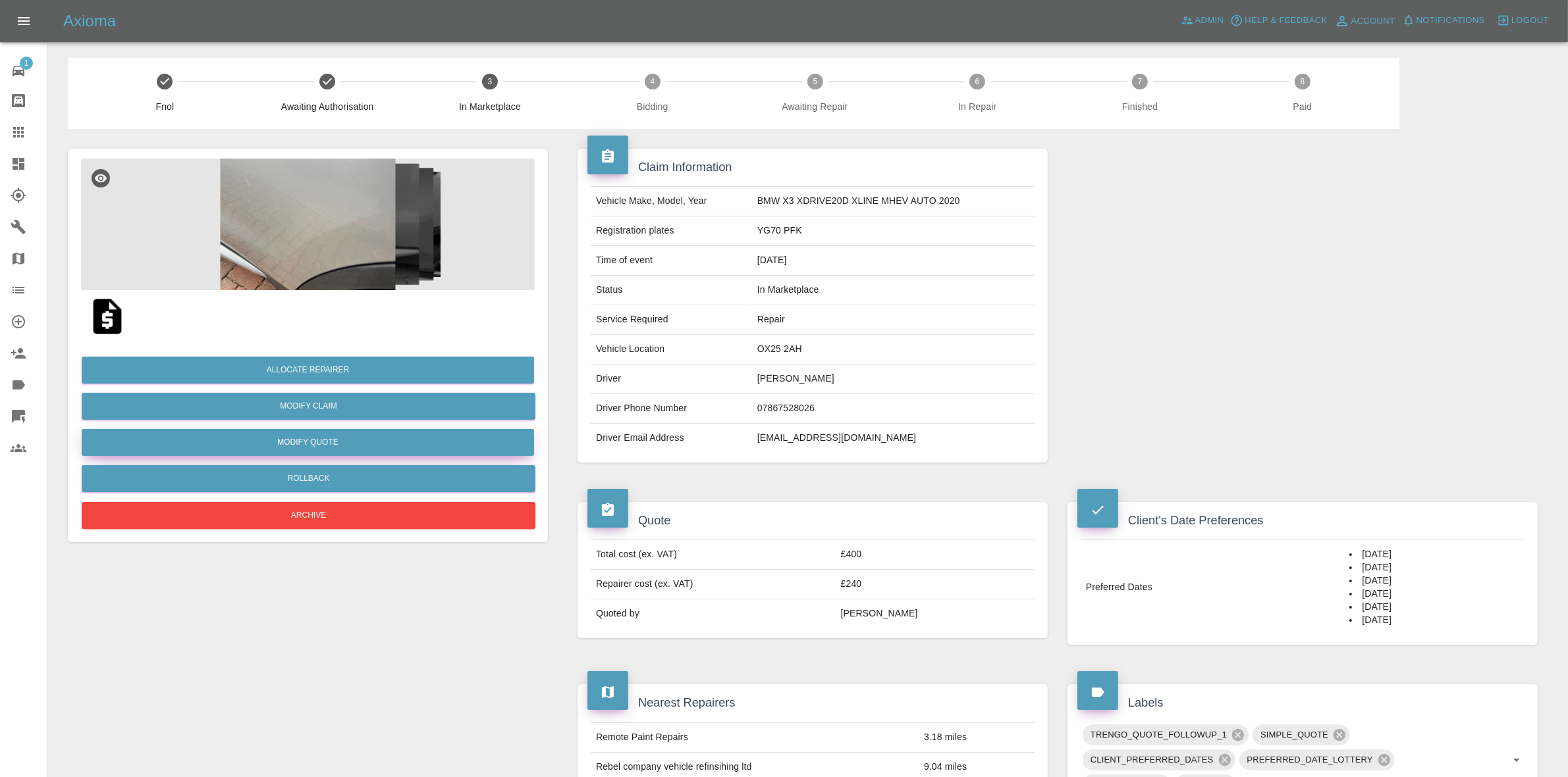
click at [285, 448] on button "Modify Quote" at bounding box center [307, 442] width 453 height 27
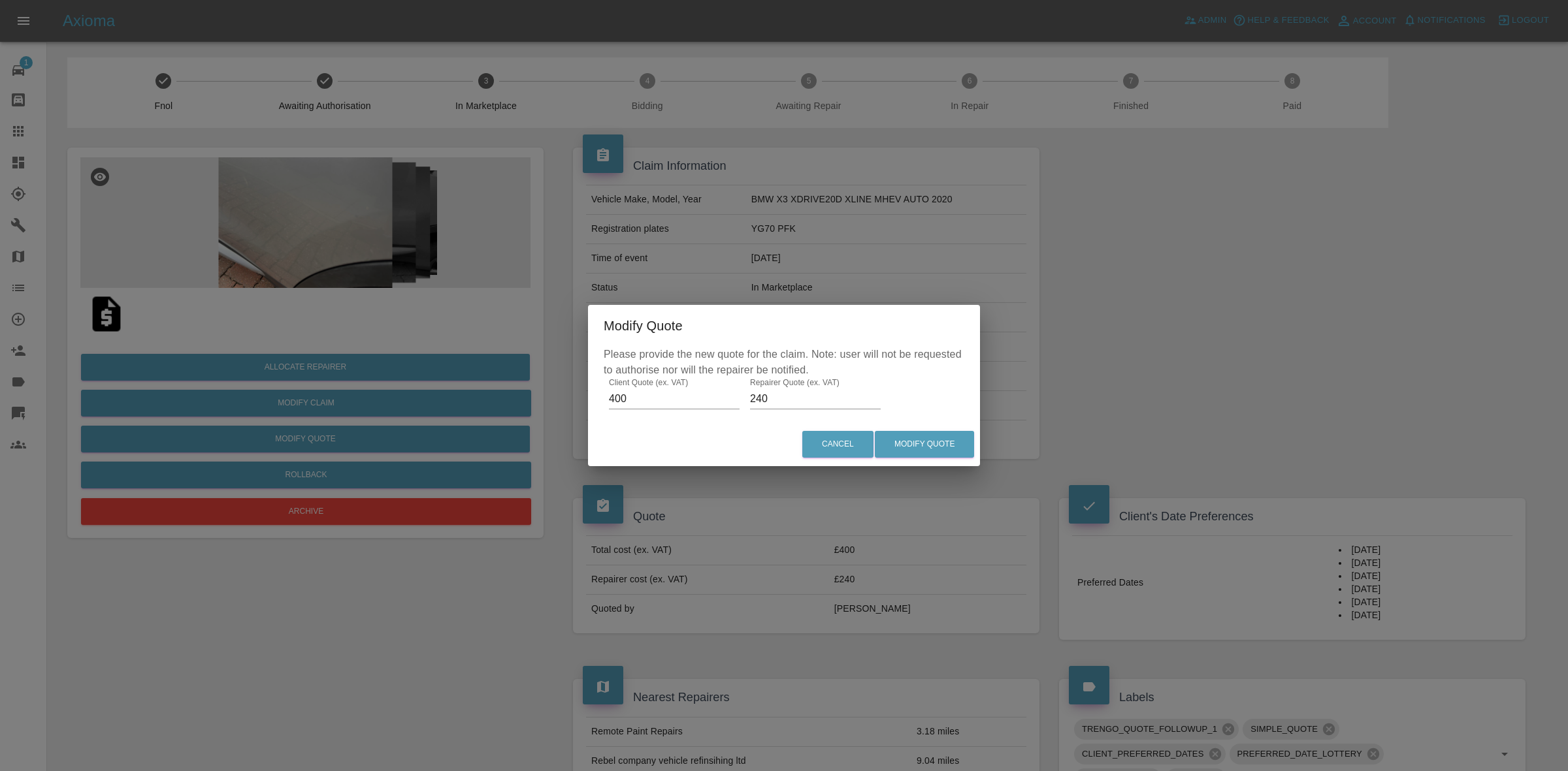
click at [781, 399] on input "240" at bounding box center [816, 399] width 131 height 21
type input "270"
click at [961, 438] on button "Modify Quote" at bounding box center [924, 444] width 99 height 27
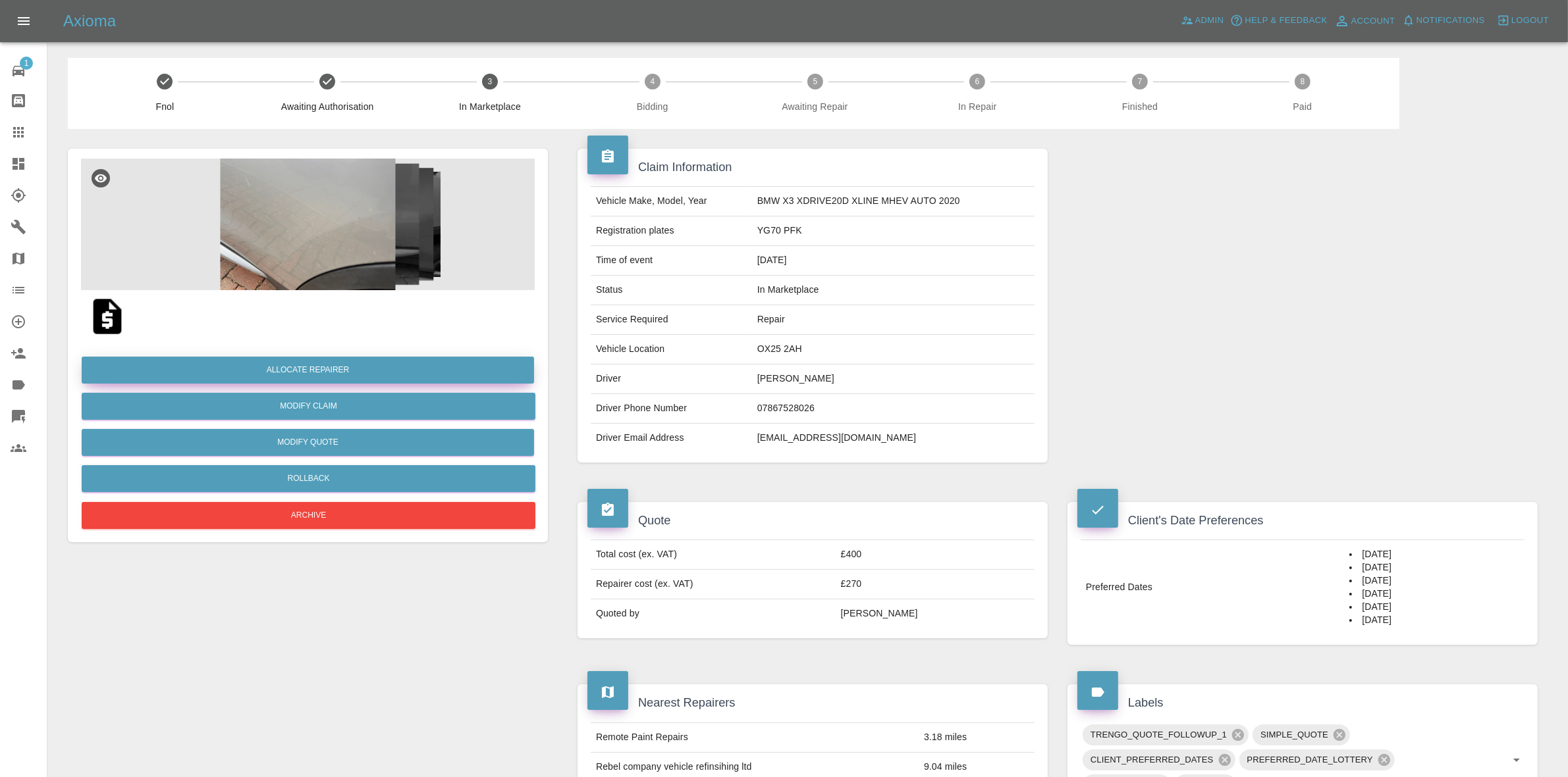
click at [310, 369] on button "Allocate Repairer" at bounding box center [307, 370] width 453 height 27
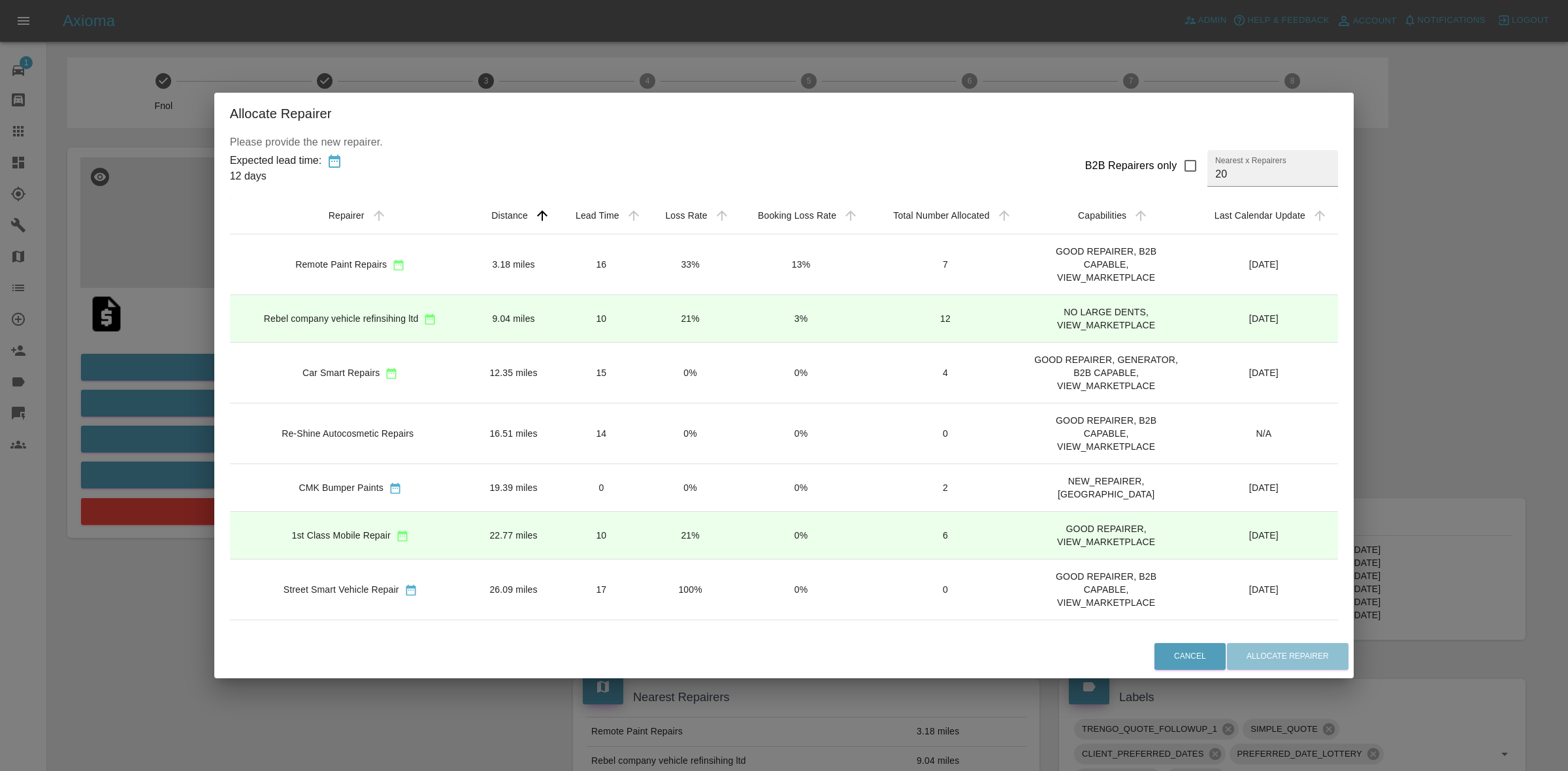
click at [1419, 392] on div "Allocate Repairer Please provide the new repairer. Expected lead time: 12 days …" at bounding box center [784, 386] width 1568 height 771
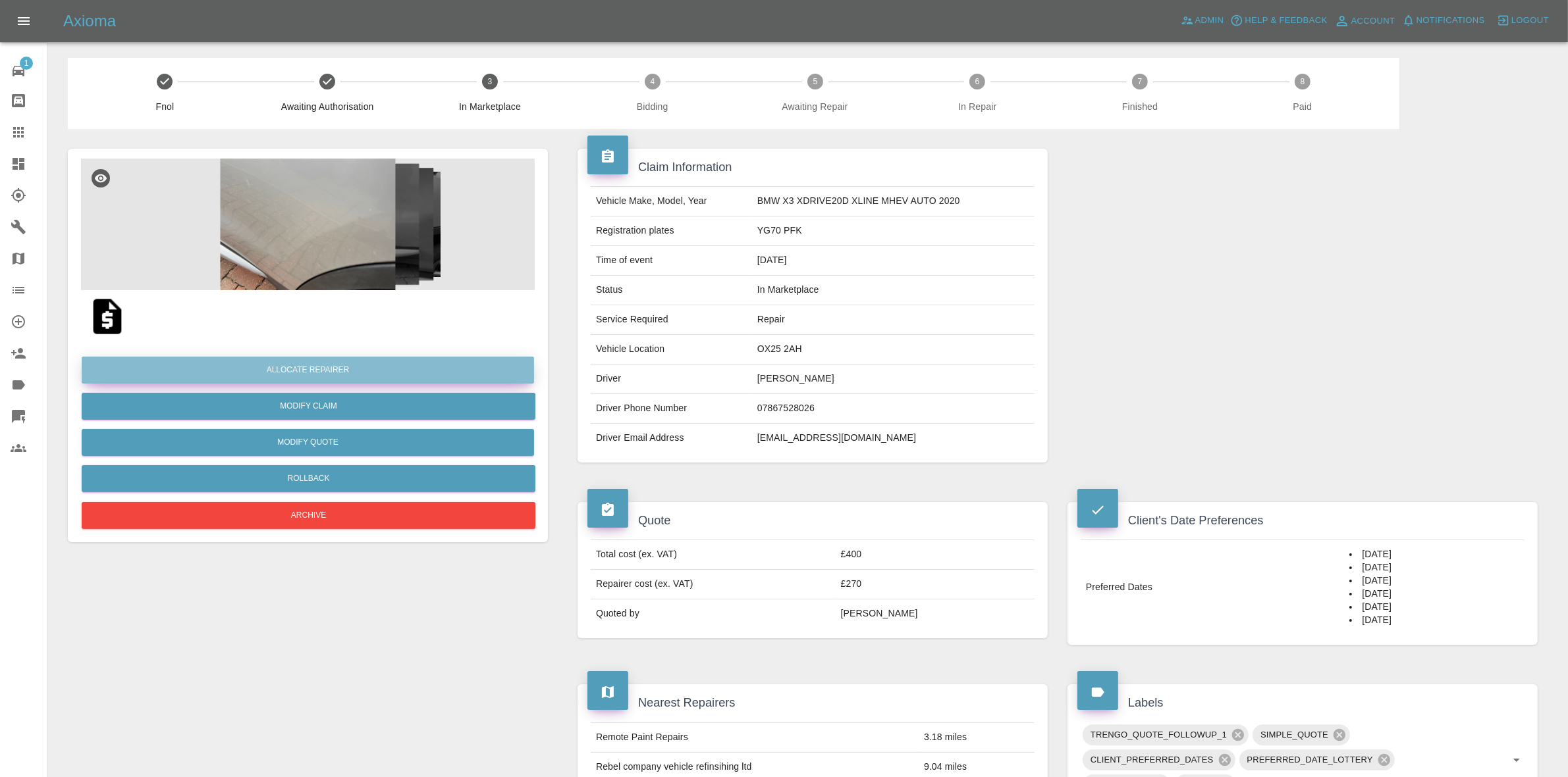
click at [337, 369] on button "Allocate Repairer" at bounding box center [307, 370] width 453 height 27
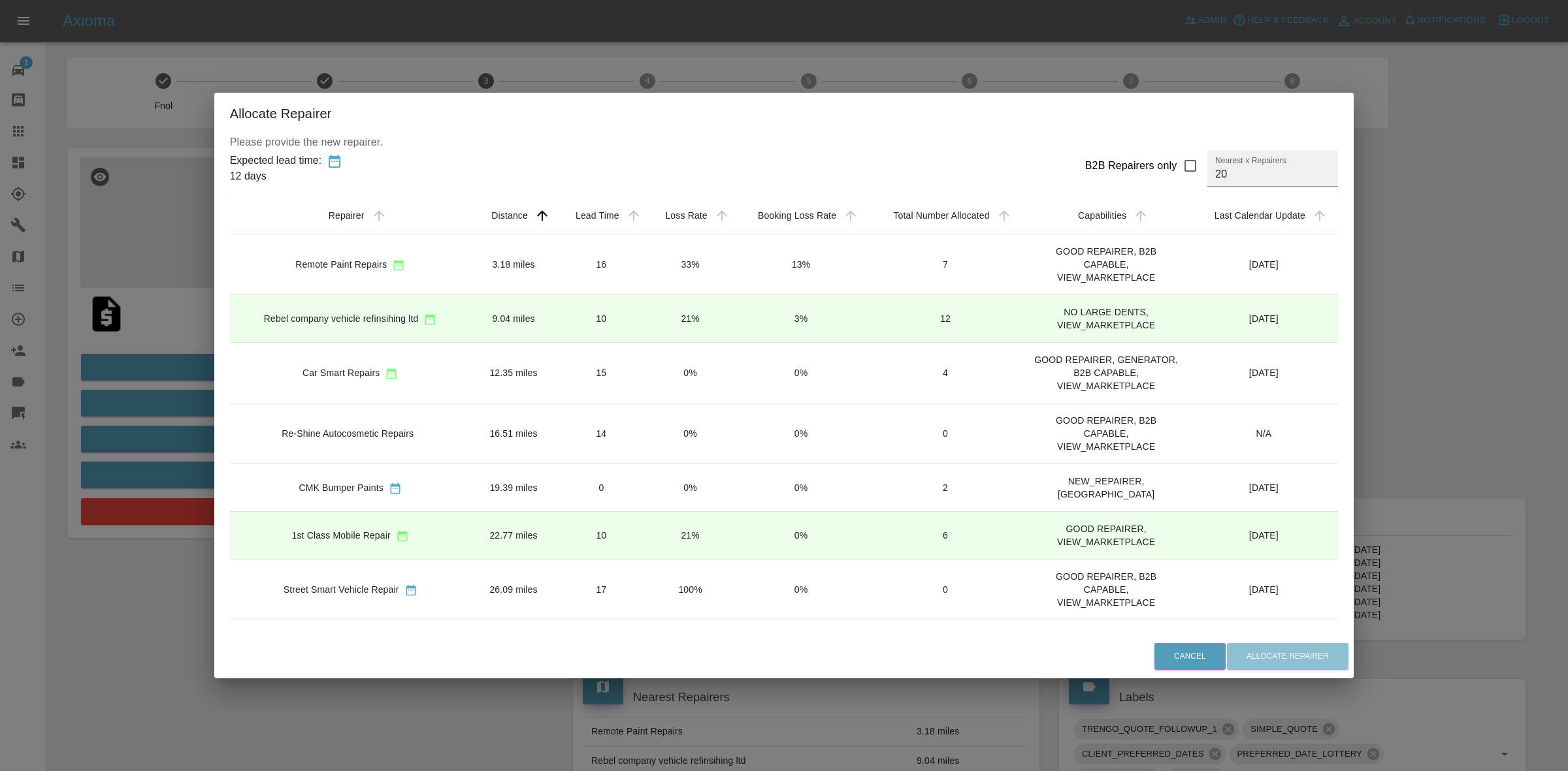
click at [636, 380] on td "15" at bounding box center [602, 373] width 90 height 61
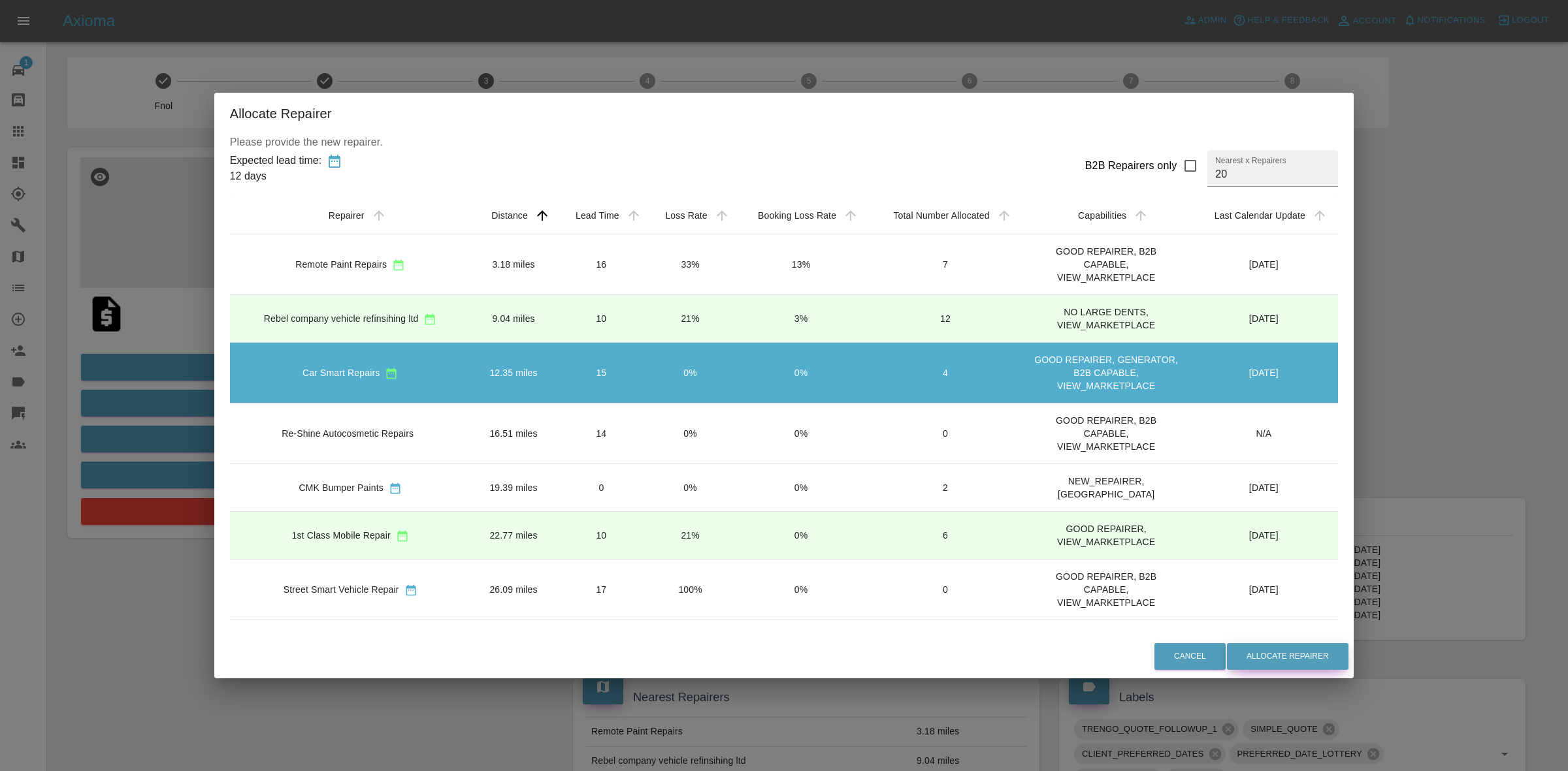
click at [1289, 647] on button "Allocate Repairer" at bounding box center [1287, 656] width 122 height 27
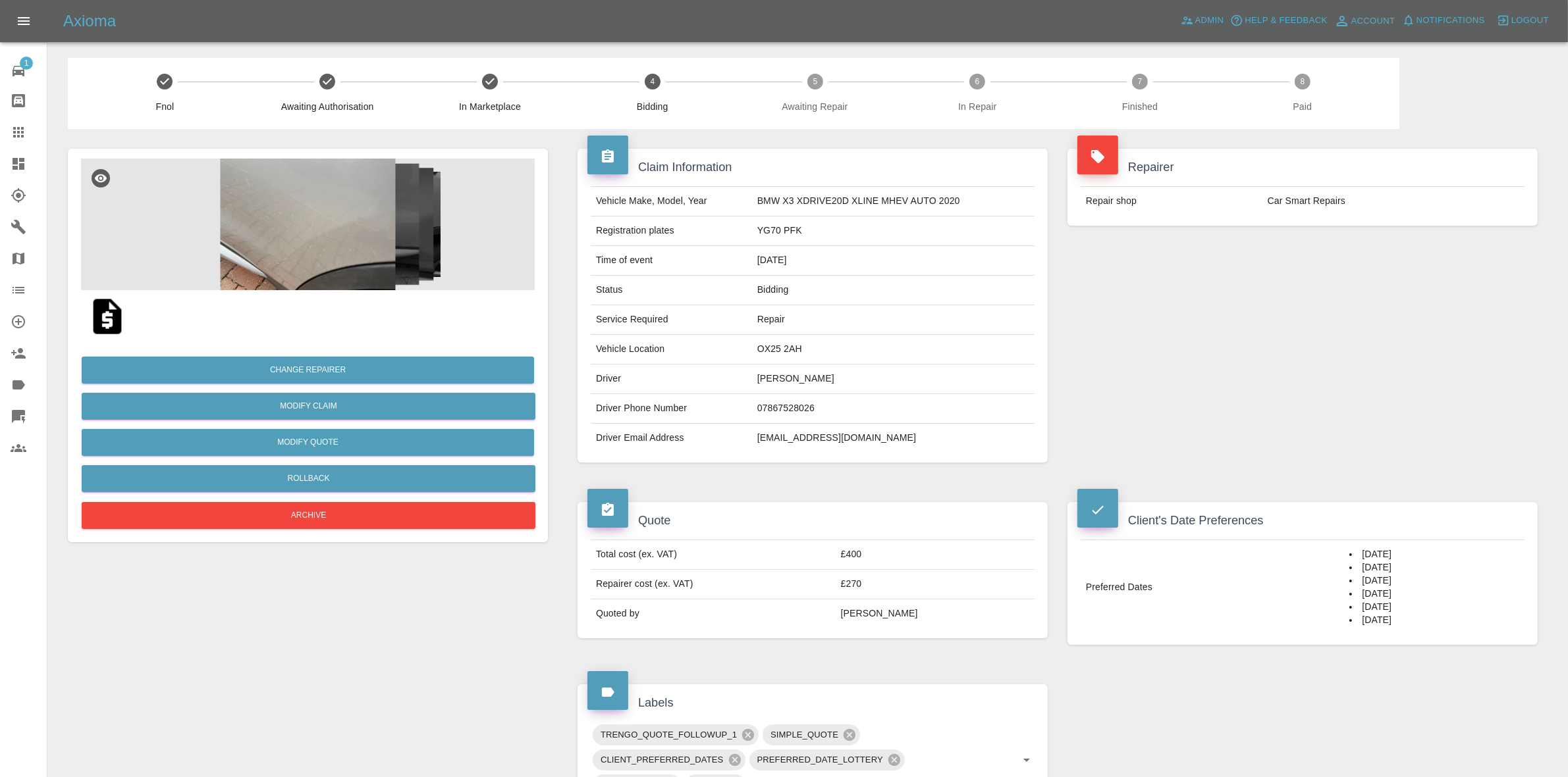
click at [1329, 281] on div "Repairer Repair shop Car Smart Repairs" at bounding box center [1303, 306] width 490 height 353
drag, startPoint x: 1338, startPoint y: 551, endPoint x: 1437, endPoint y: 662, distance: 148.7
click at [1437, 662] on div "Client's Date Preferences Preferred Dates 09/10/2025 16/10/2025 17/10/2025 23/1…" at bounding box center [1303, 573] width 490 height 183
copy tbody "Preferred Dates"
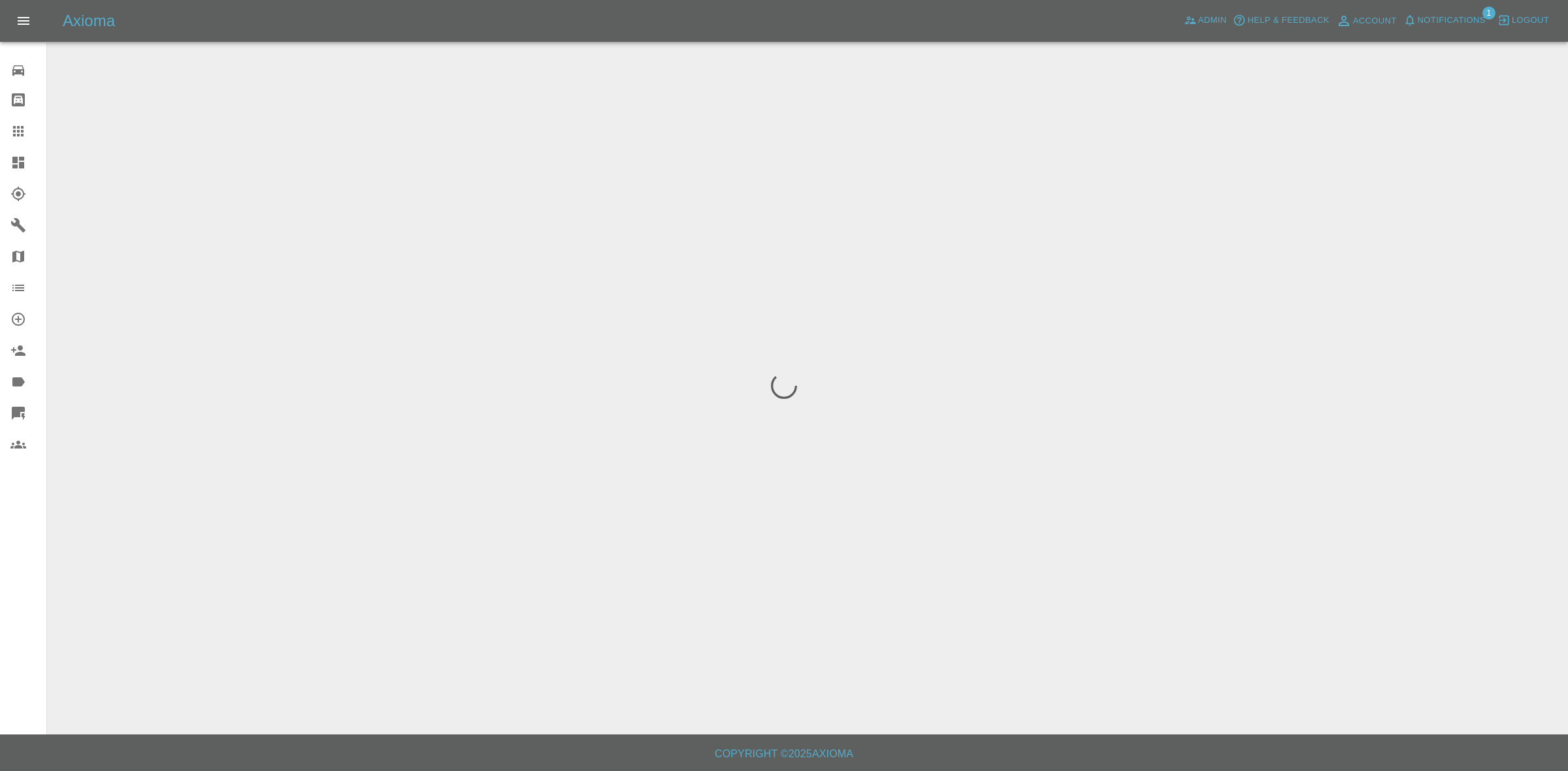
click at [0, 149] on link "Dashboard" at bounding box center [23, 162] width 47 height 31
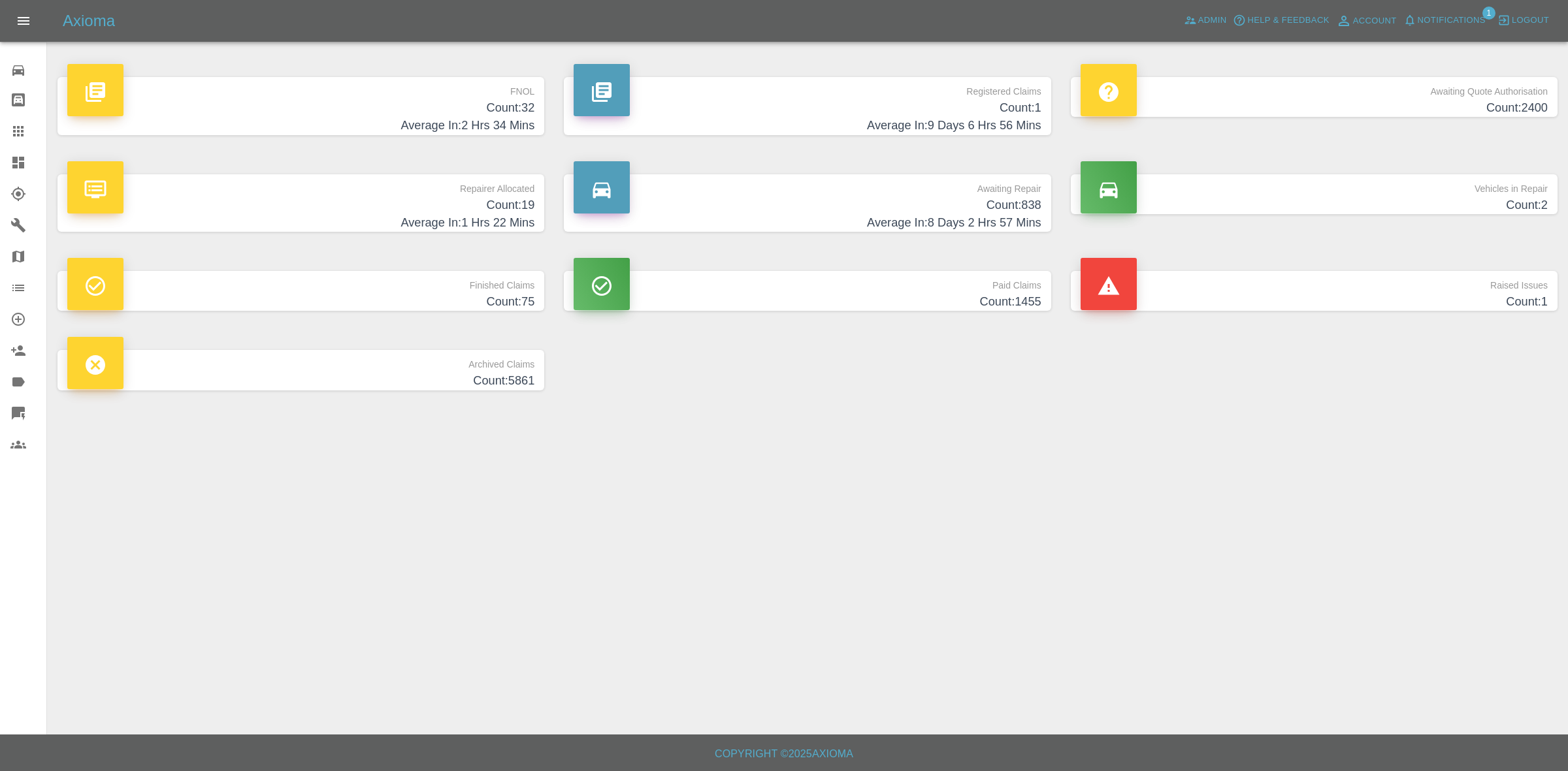
click at [1455, 7] on div "Axioma Admin Help & Feedback Account Notifications 1 Logout" at bounding box center [784, 20] width 1568 height 41
click at [1442, 16] on span "Notifications" at bounding box center [1451, 20] width 68 height 15
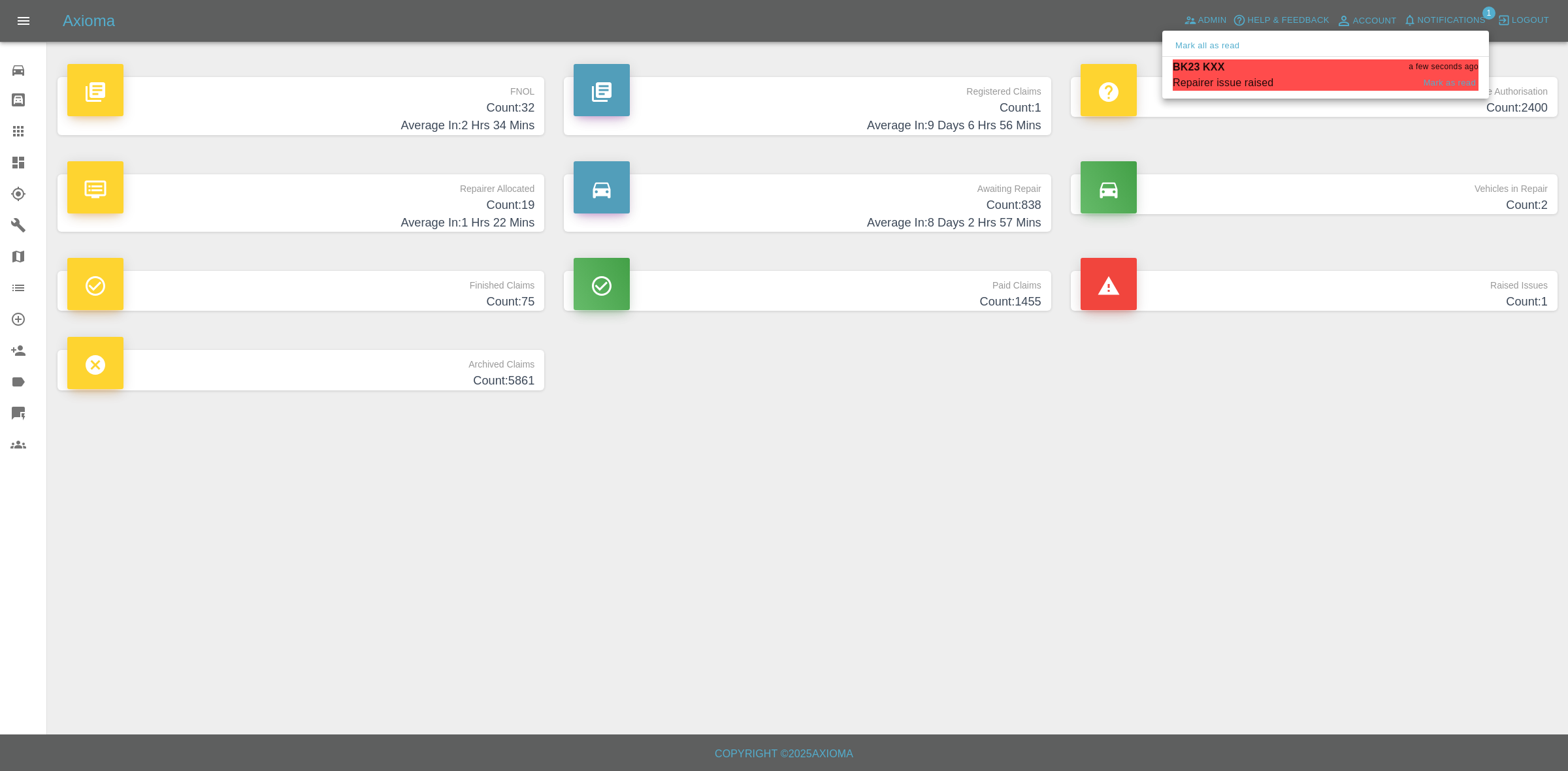
click at [1222, 71] on p "BK23 KXX" at bounding box center [1198, 68] width 52 height 16
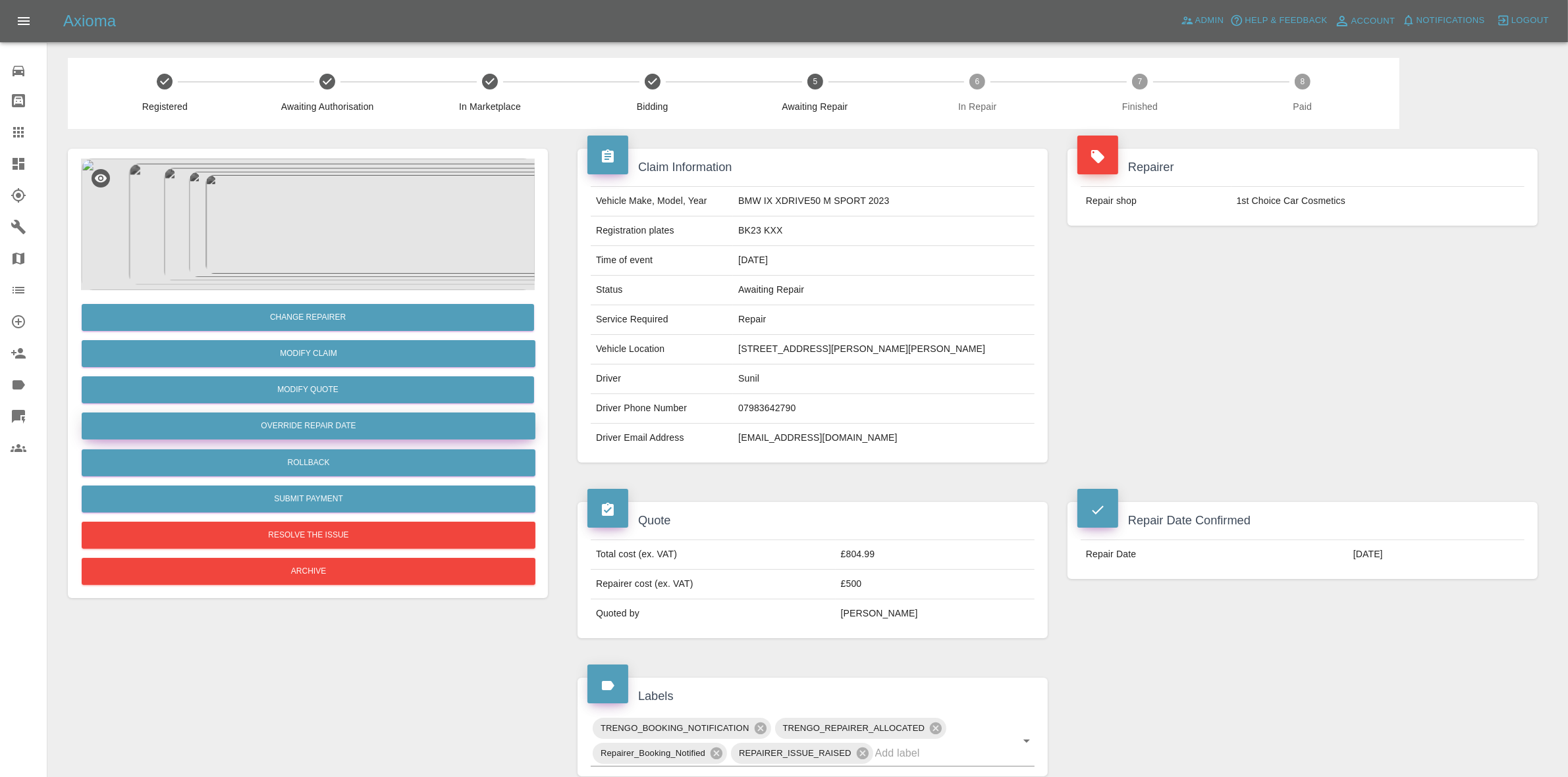
click at [330, 415] on button "Override Repair Date" at bounding box center [308, 426] width 454 height 27
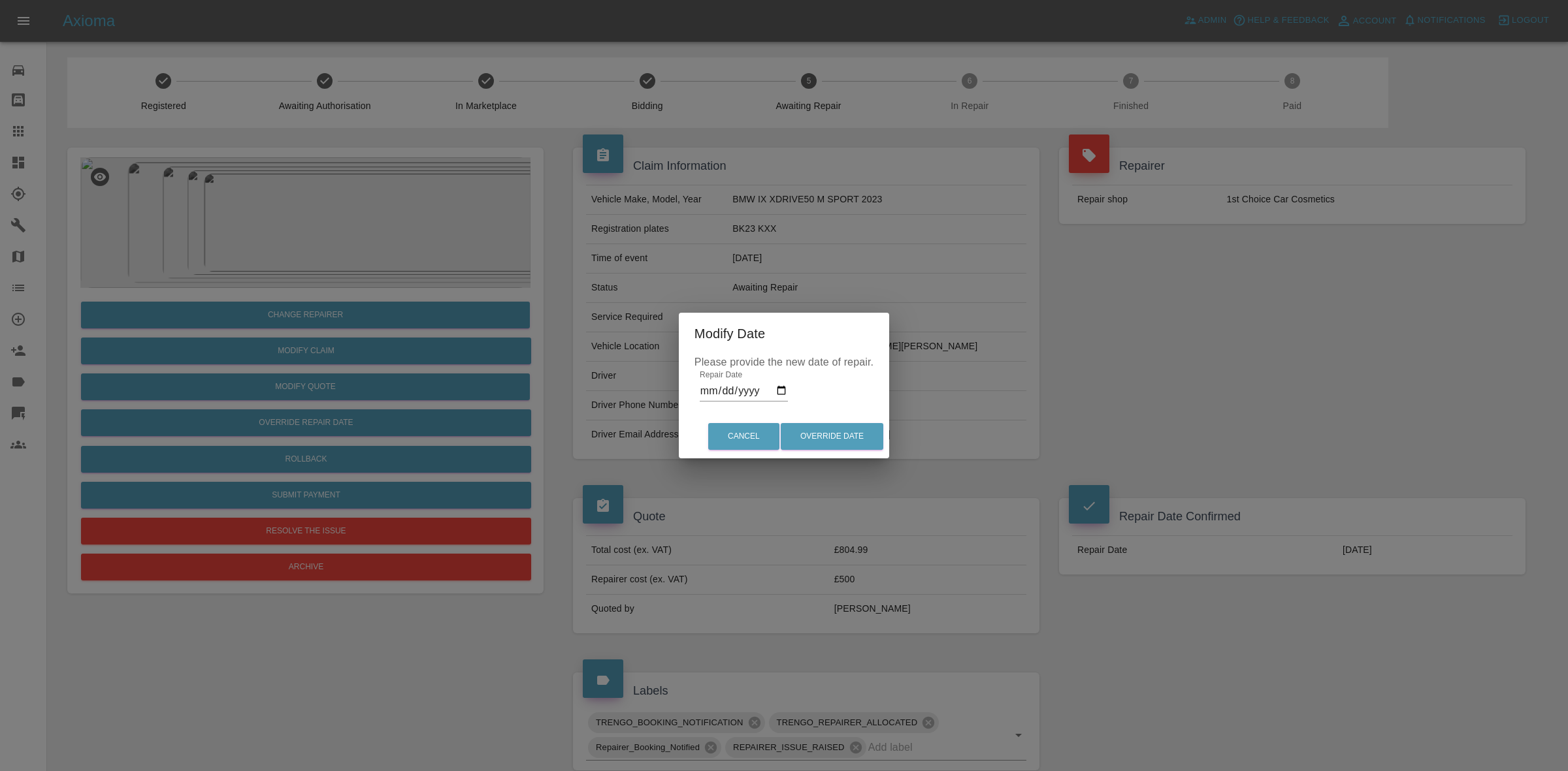
click at [704, 388] on input "2025-10-02" at bounding box center [744, 391] width 88 height 21
type input "2025-10-16"
click at [827, 444] on button "Override Date" at bounding box center [832, 436] width 103 height 27
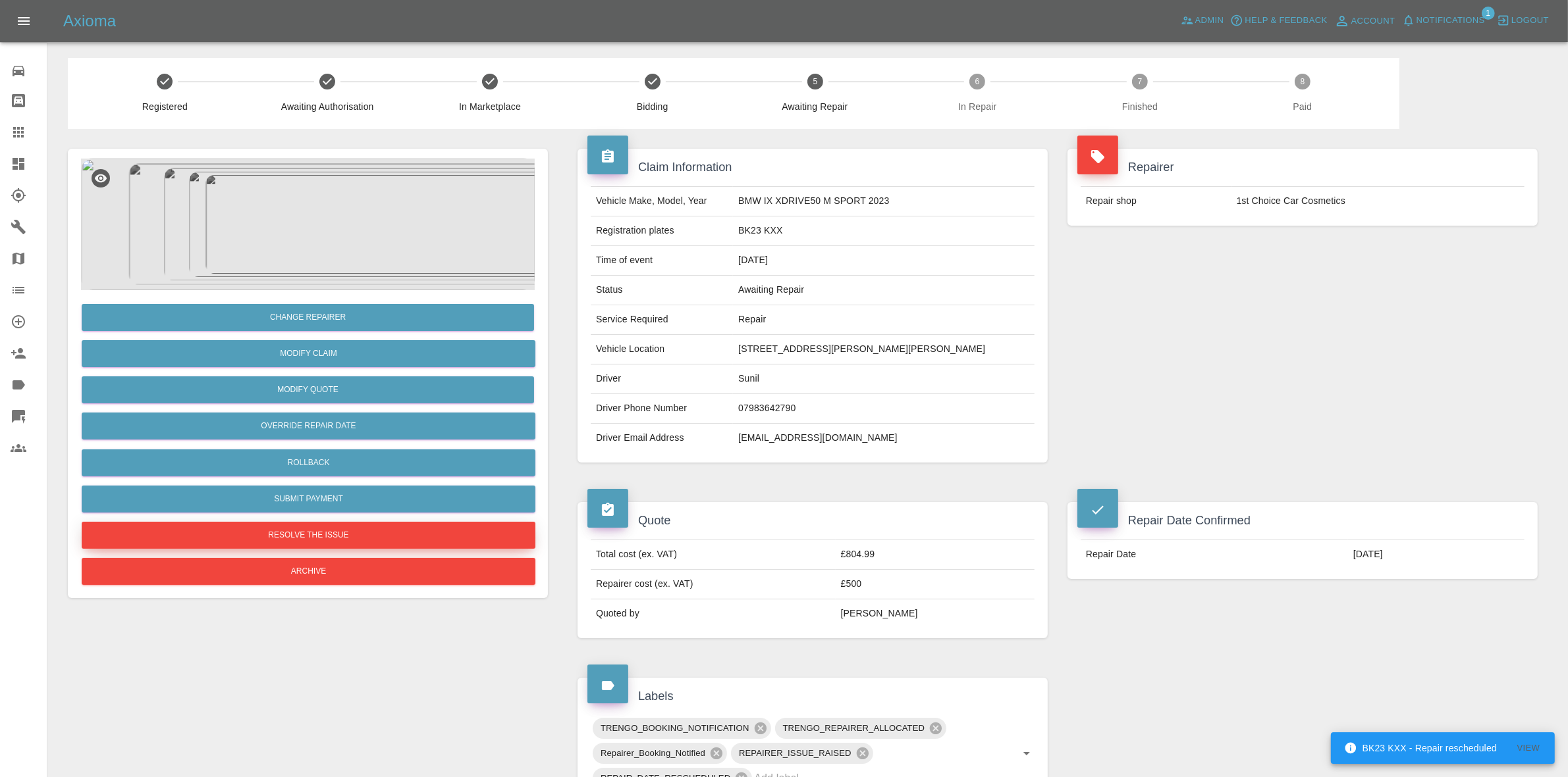
click at [290, 529] on button "Resolve the issue" at bounding box center [308, 535] width 454 height 27
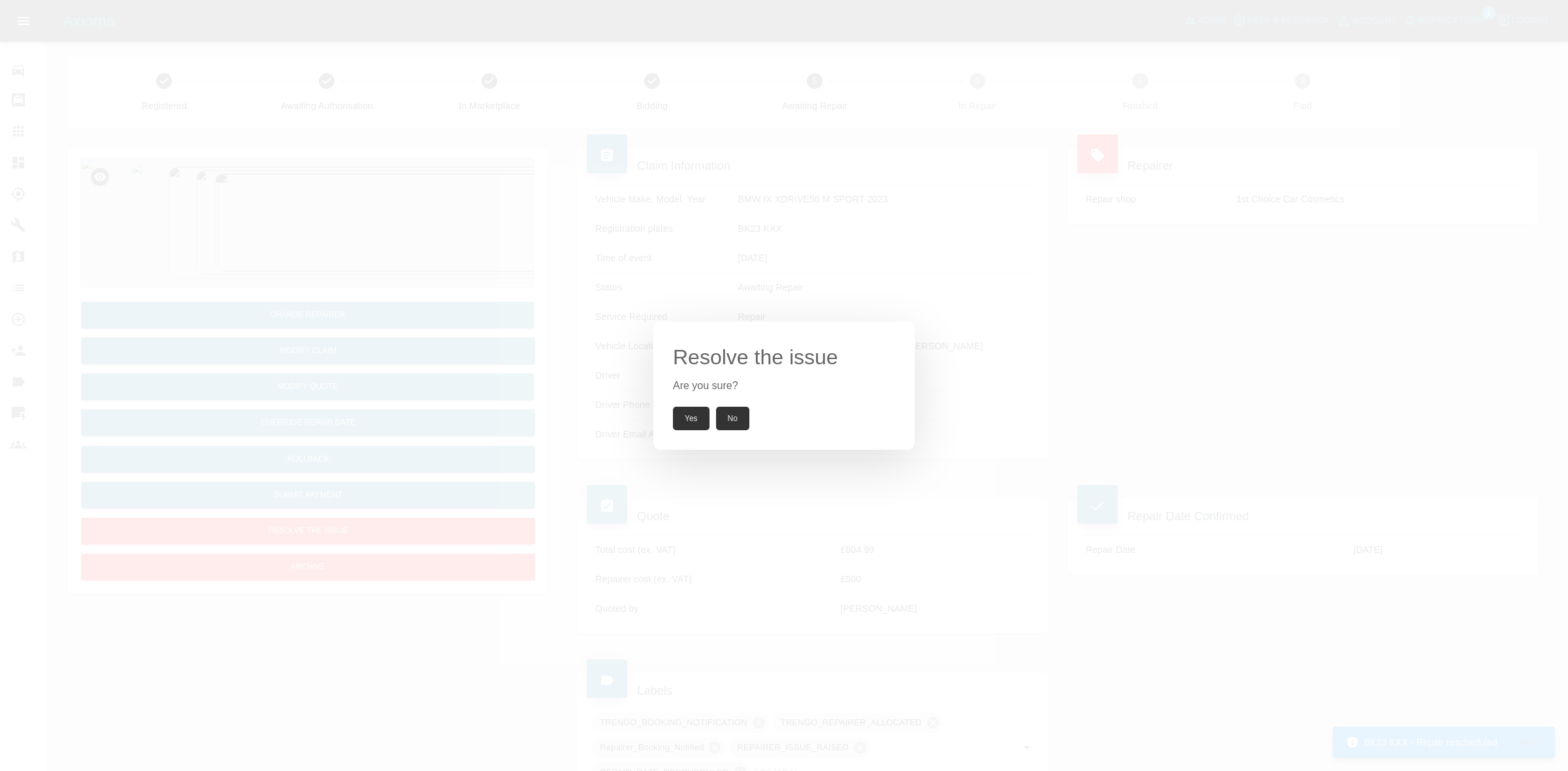
click at [693, 410] on button "Yes" at bounding box center [691, 418] width 36 height 23
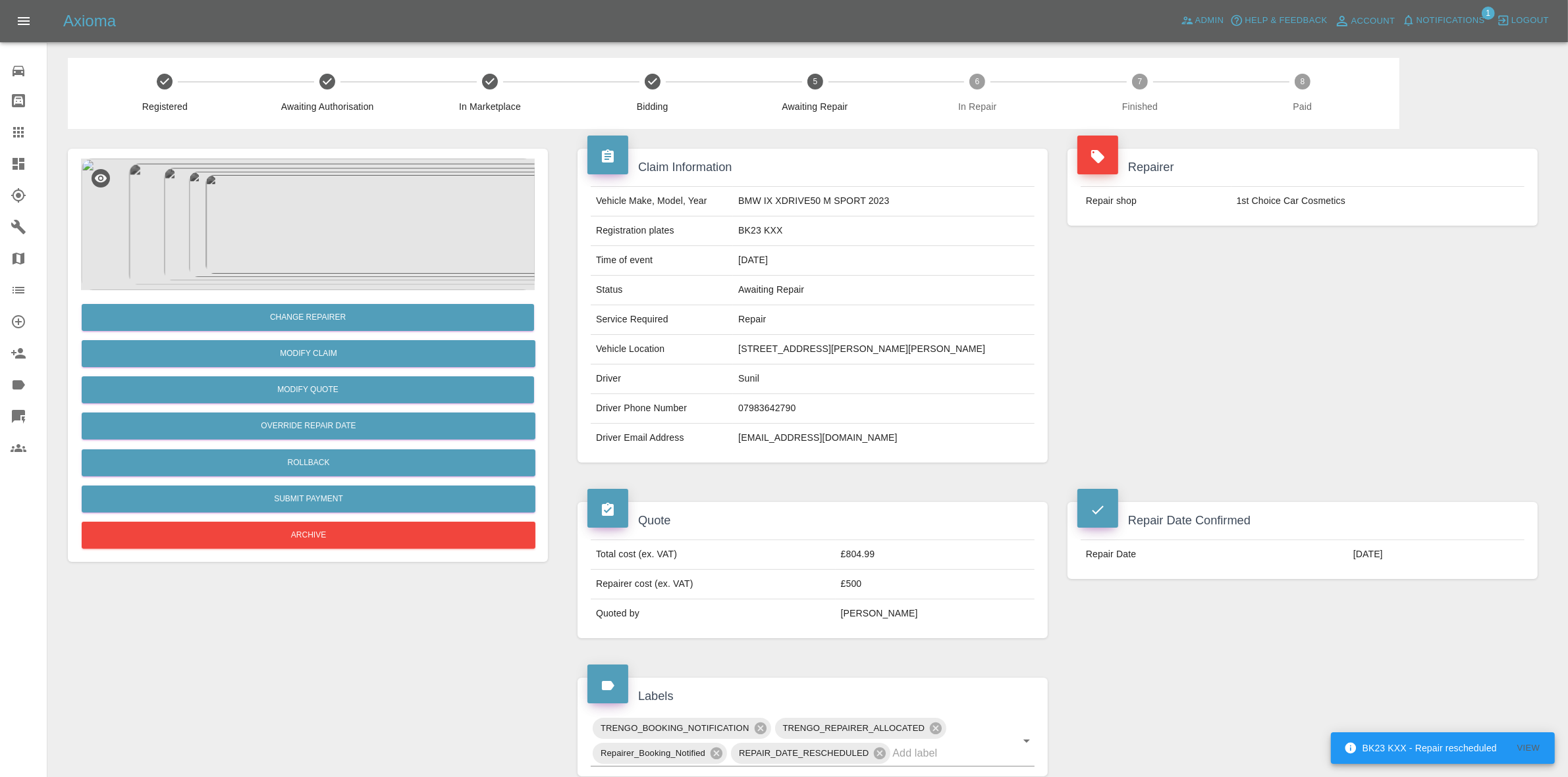
click at [9, 166] on link "Dashboard" at bounding box center [23, 163] width 47 height 32
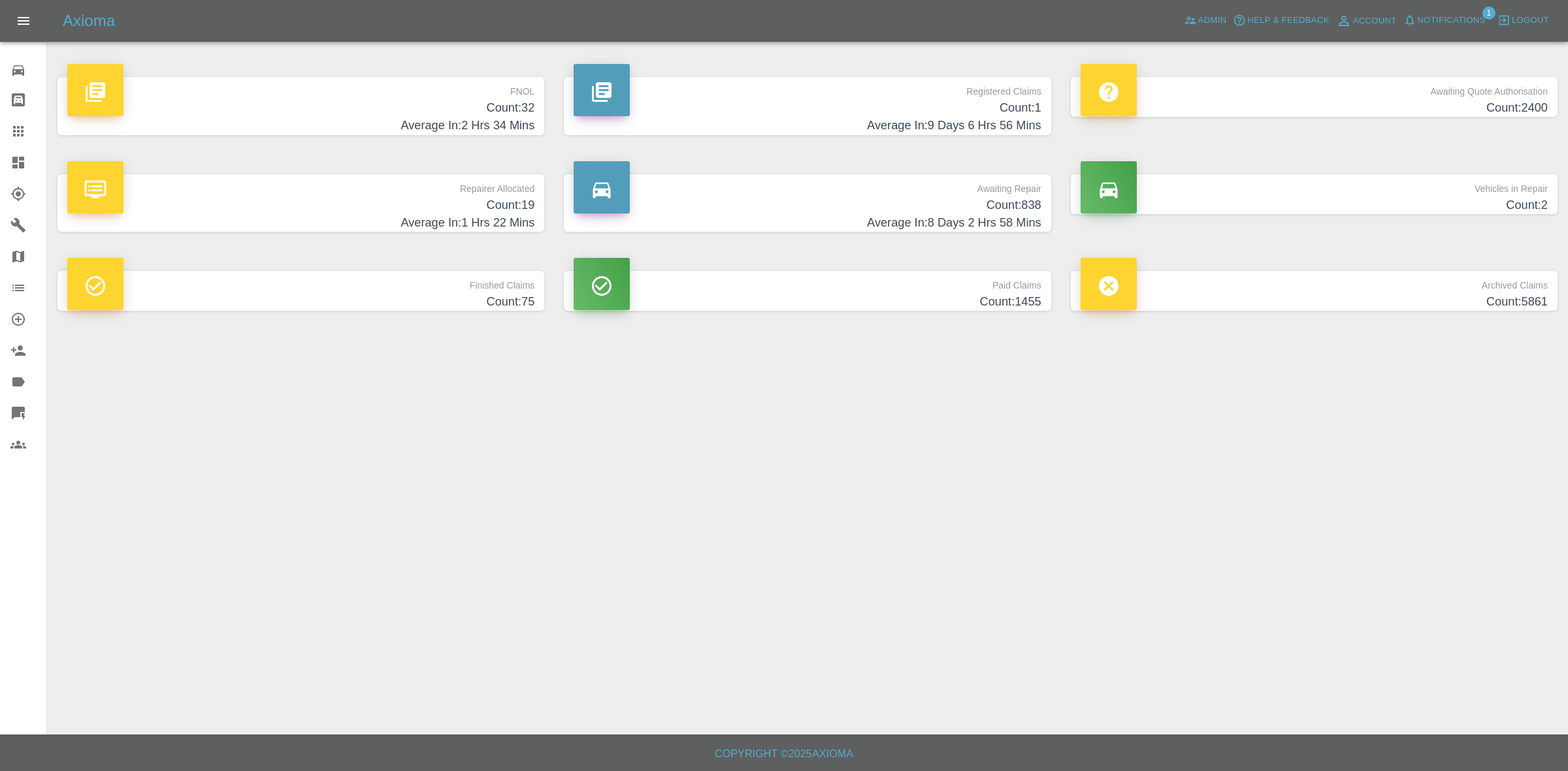
click at [1451, 20] on span "Notifications" at bounding box center [1451, 20] width 68 height 15
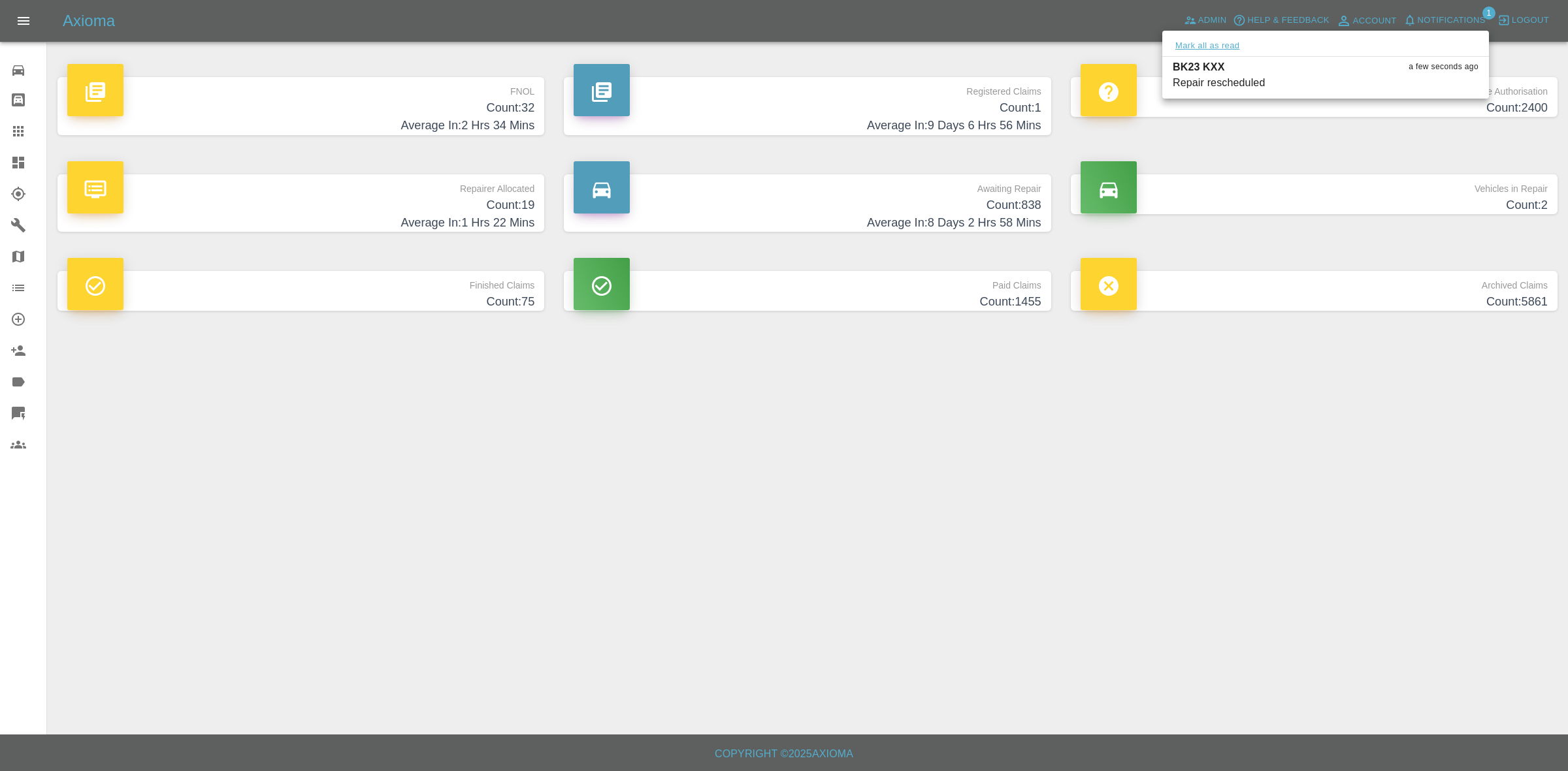
click at [1220, 39] on button "Mark all as read" at bounding box center [1207, 46] width 69 height 15
click at [1084, 535] on div at bounding box center [784, 386] width 1568 height 771
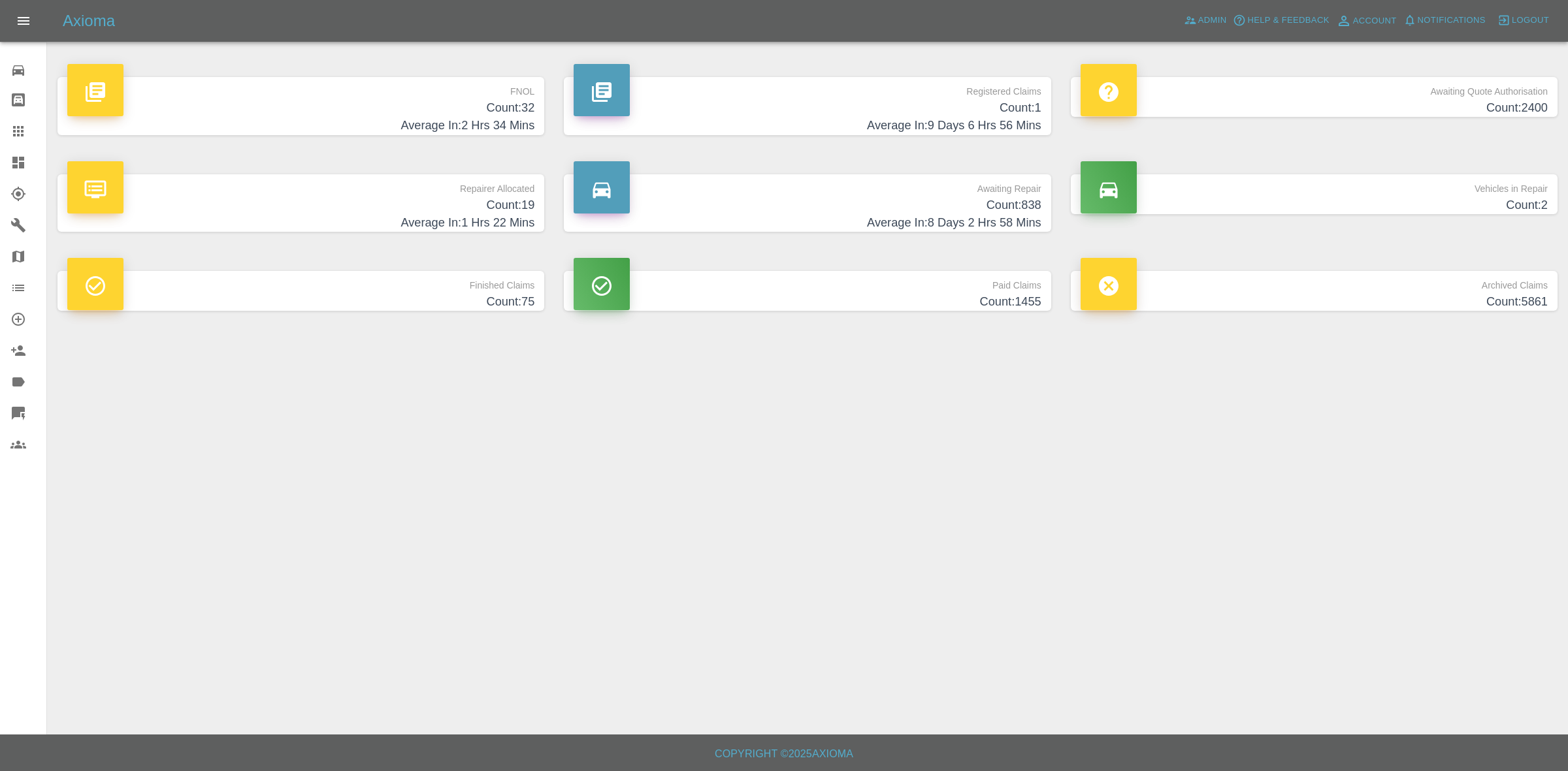
drag, startPoint x: 1032, startPoint y: 520, endPoint x: 1031, endPoint y: 534, distance: 14.0
click at [1032, 520] on main "FNOL Count: 32 Average In: 2 Hrs 34 Mins Registered Claims Count: 1 Average In:…" at bounding box center [784, 367] width 1568 height 735
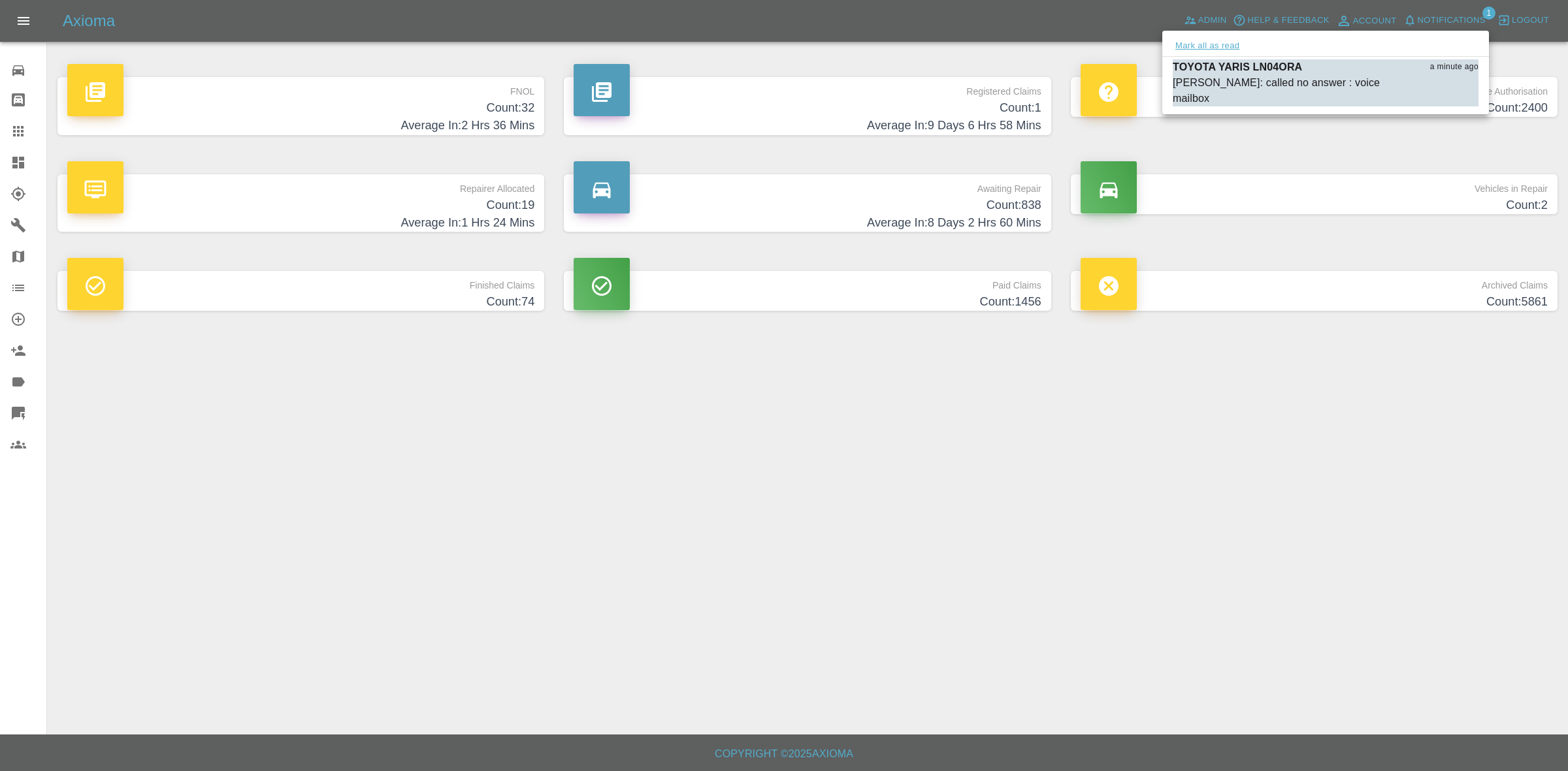
click at [1231, 40] on button "Mark all as read" at bounding box center [1207, 46] width 69 height 15
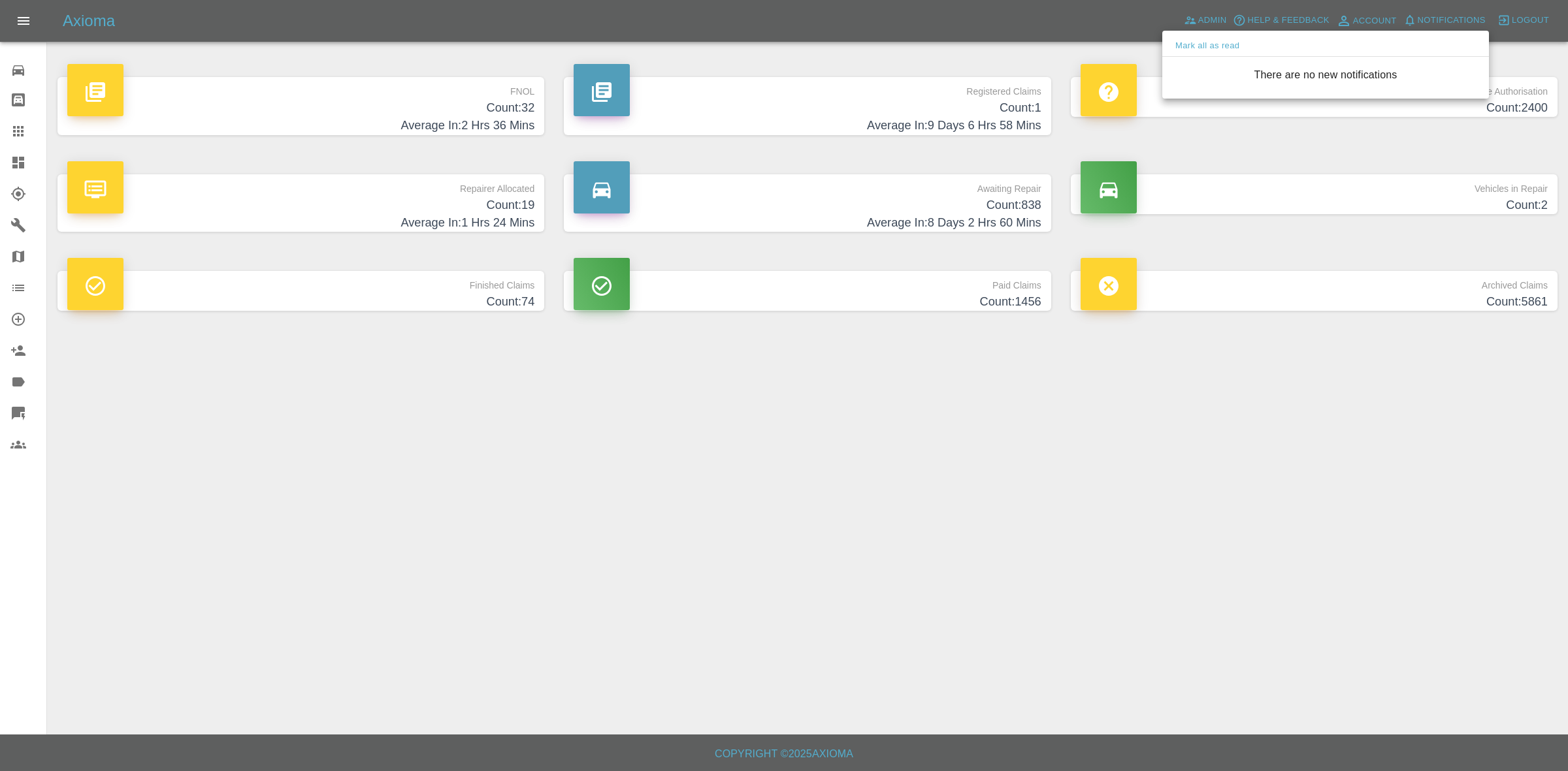
drag, startPoint x: 1446, startPoint y: 510, endPoint x: 1327, endPoint y: 449, distance: 133.7
click at [1448, 513] on div at bounding box center [784, 386] width 1568 height 771
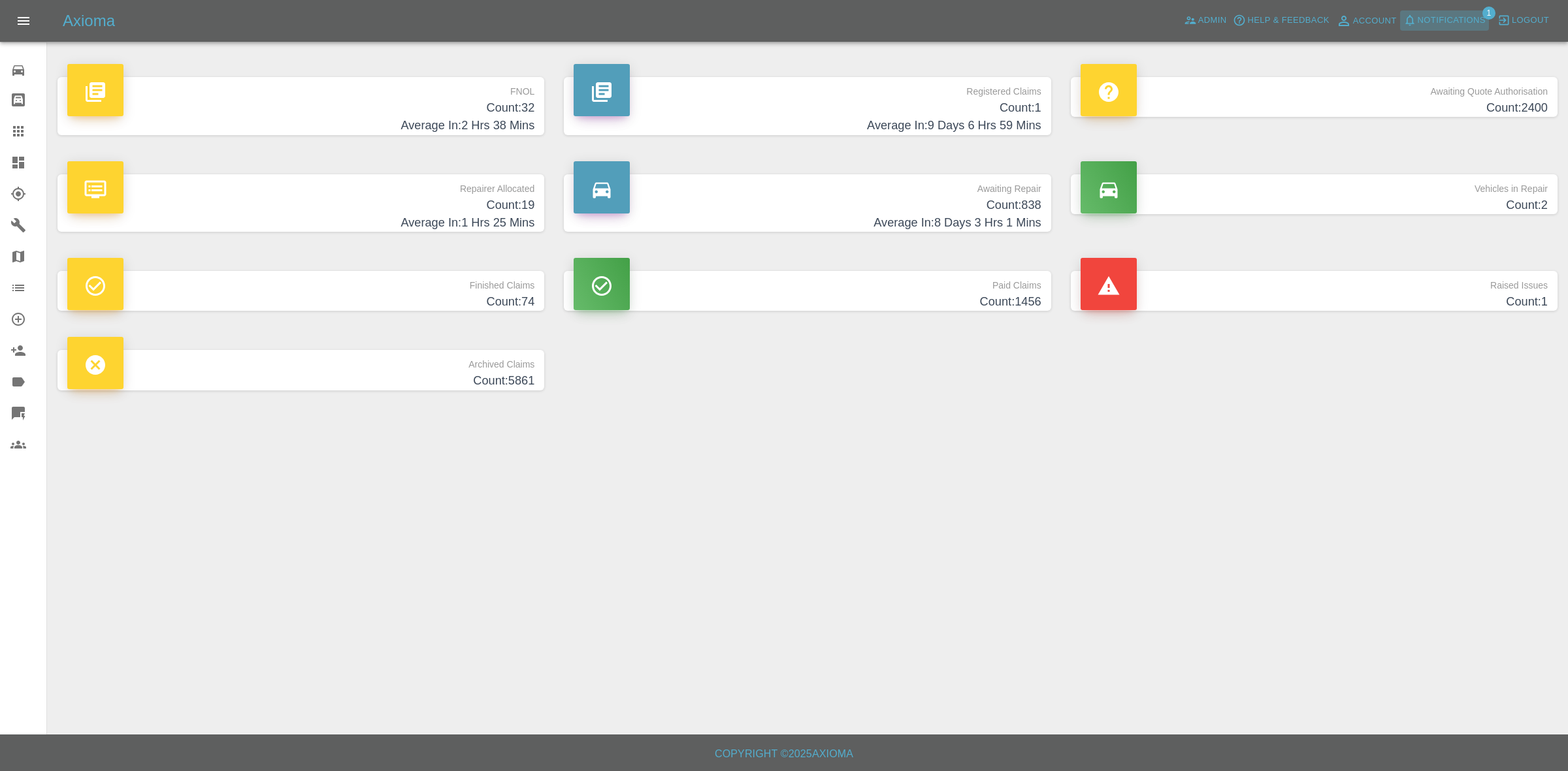
click at [1448, 22] on span "Notifications" at bounding box center [1451, 20] width 68 height 15
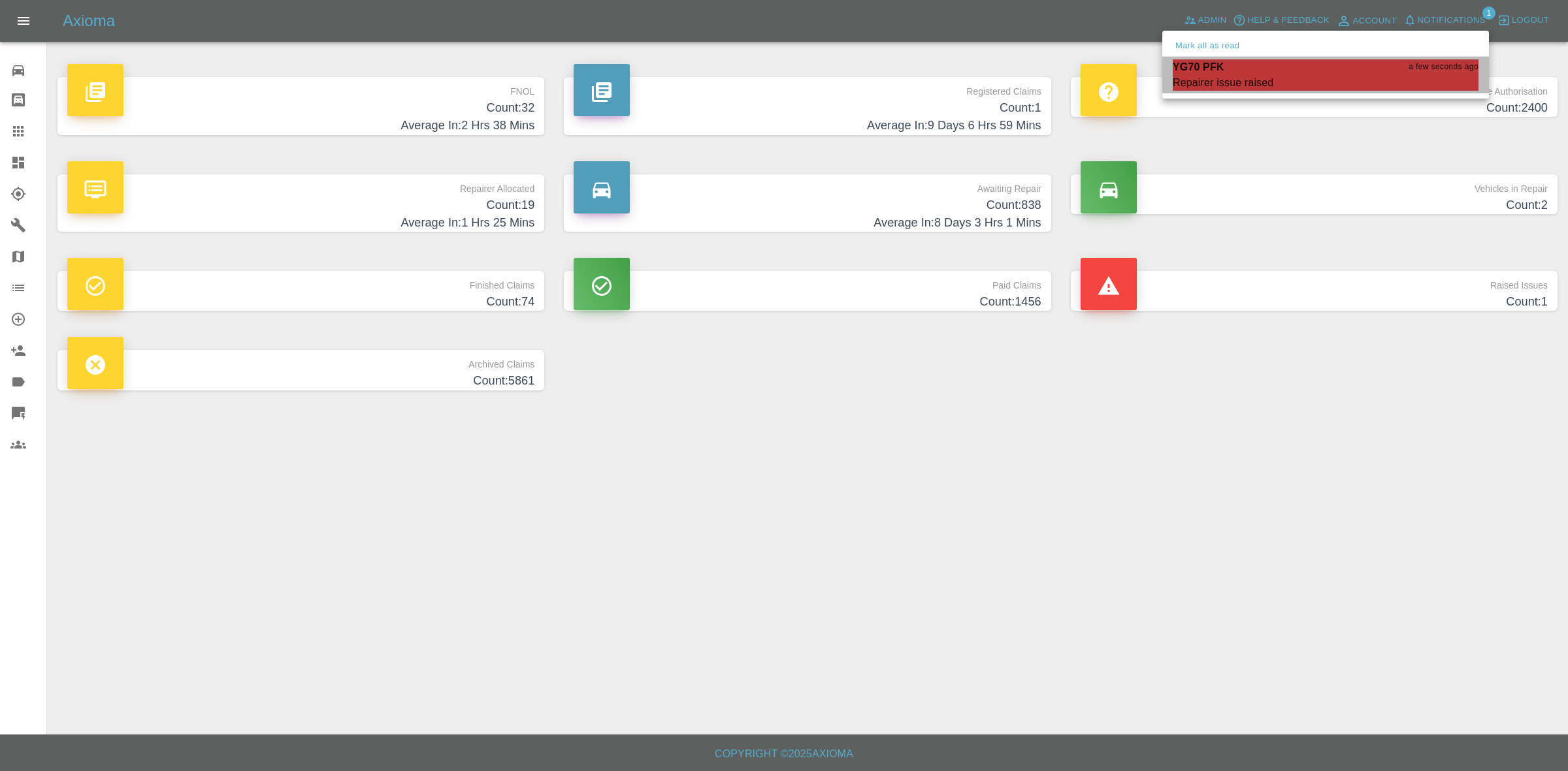
drag, startPoint x: 1225, startPoint y: 68, endPoint x: 1238, endPoint y: 105, distance: 39.2
click at [1227, 76] on div "YG70 PFK a few seconds ago Repairer issue raised Mark as read" at bounding box center [1326, 75] width 306 height 31
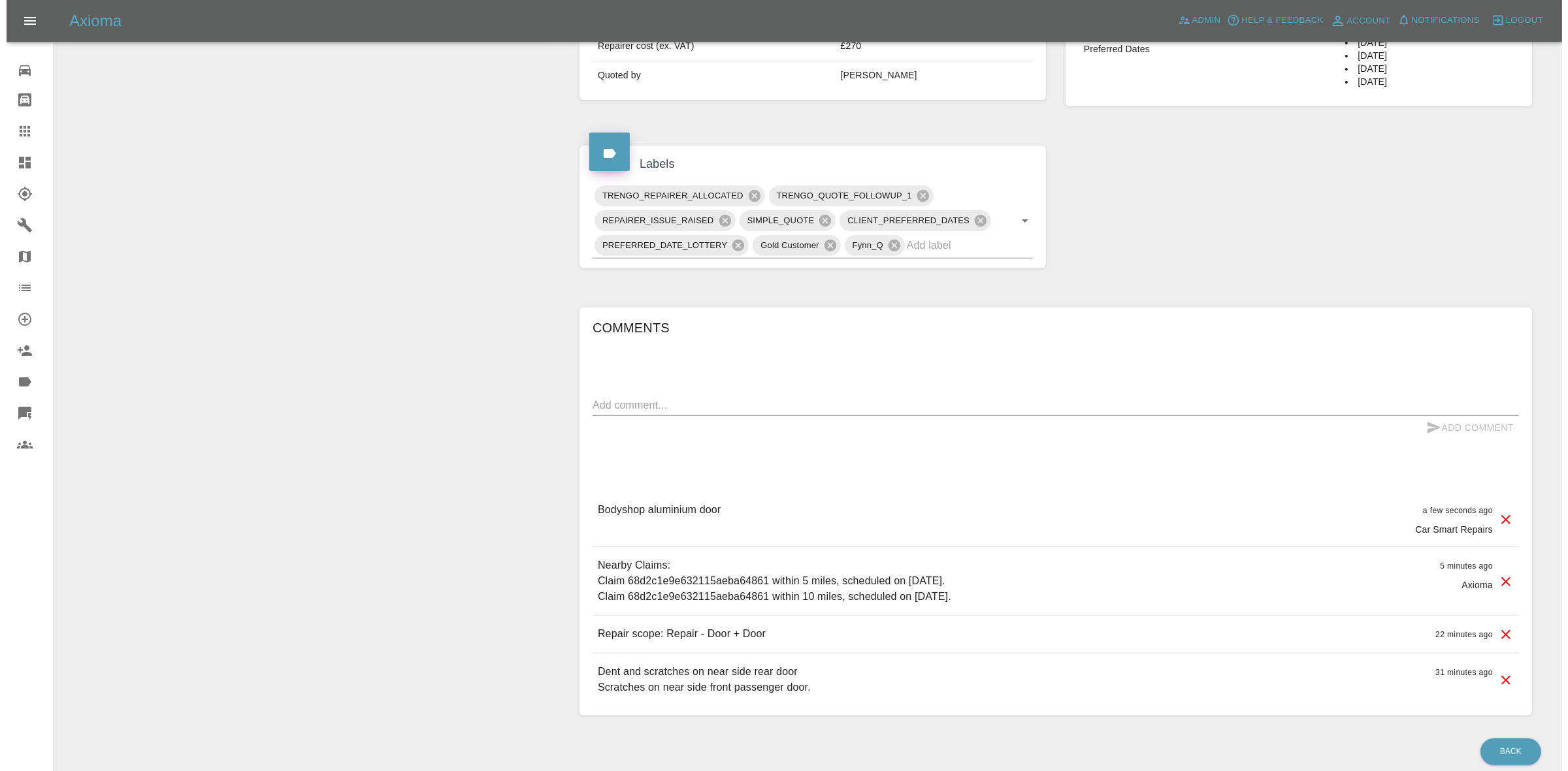
scroll to position [586, 0]
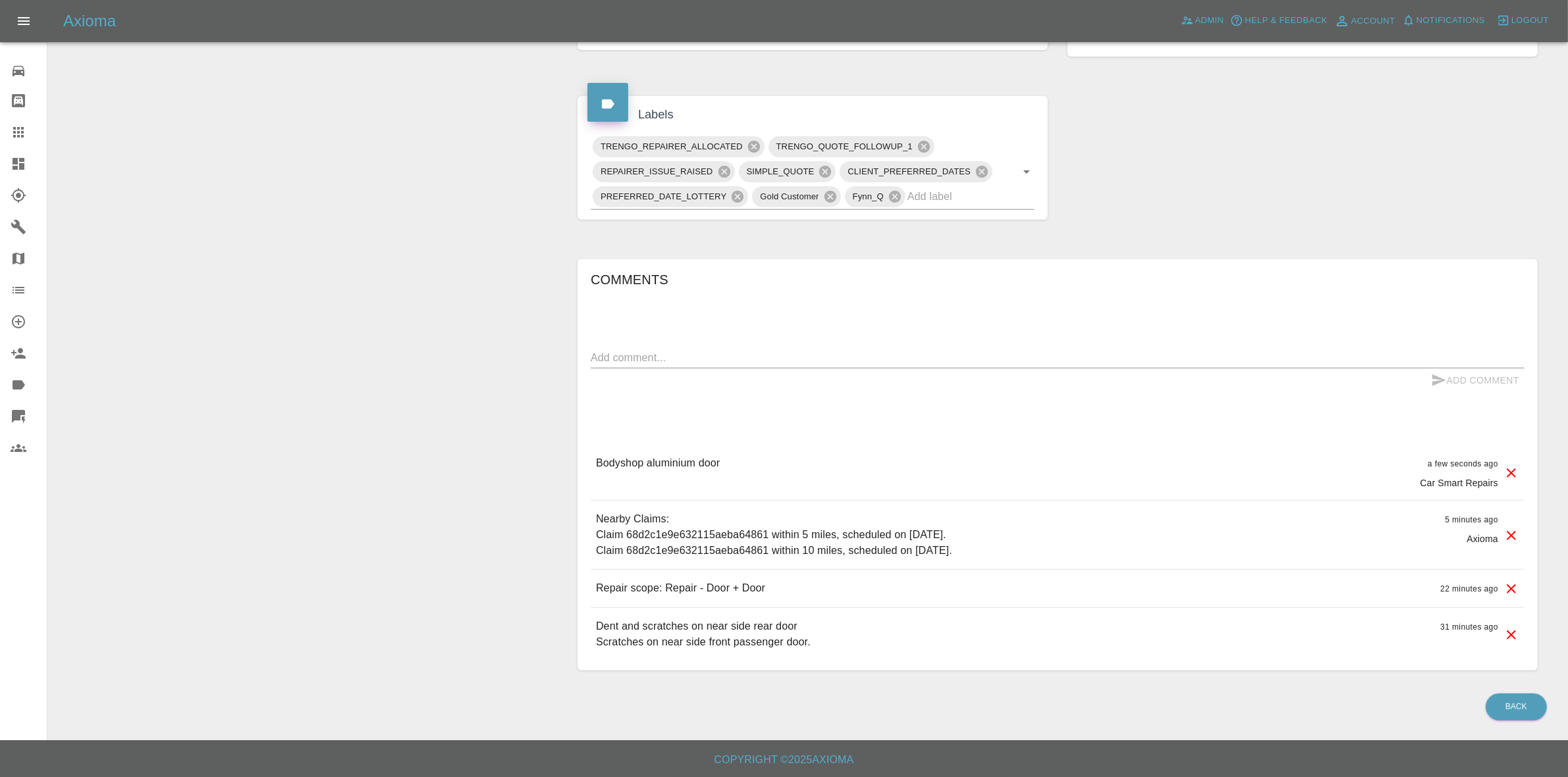
click at [1514, 471] on icon at bounding box center [1512, 474] width 16 height 16
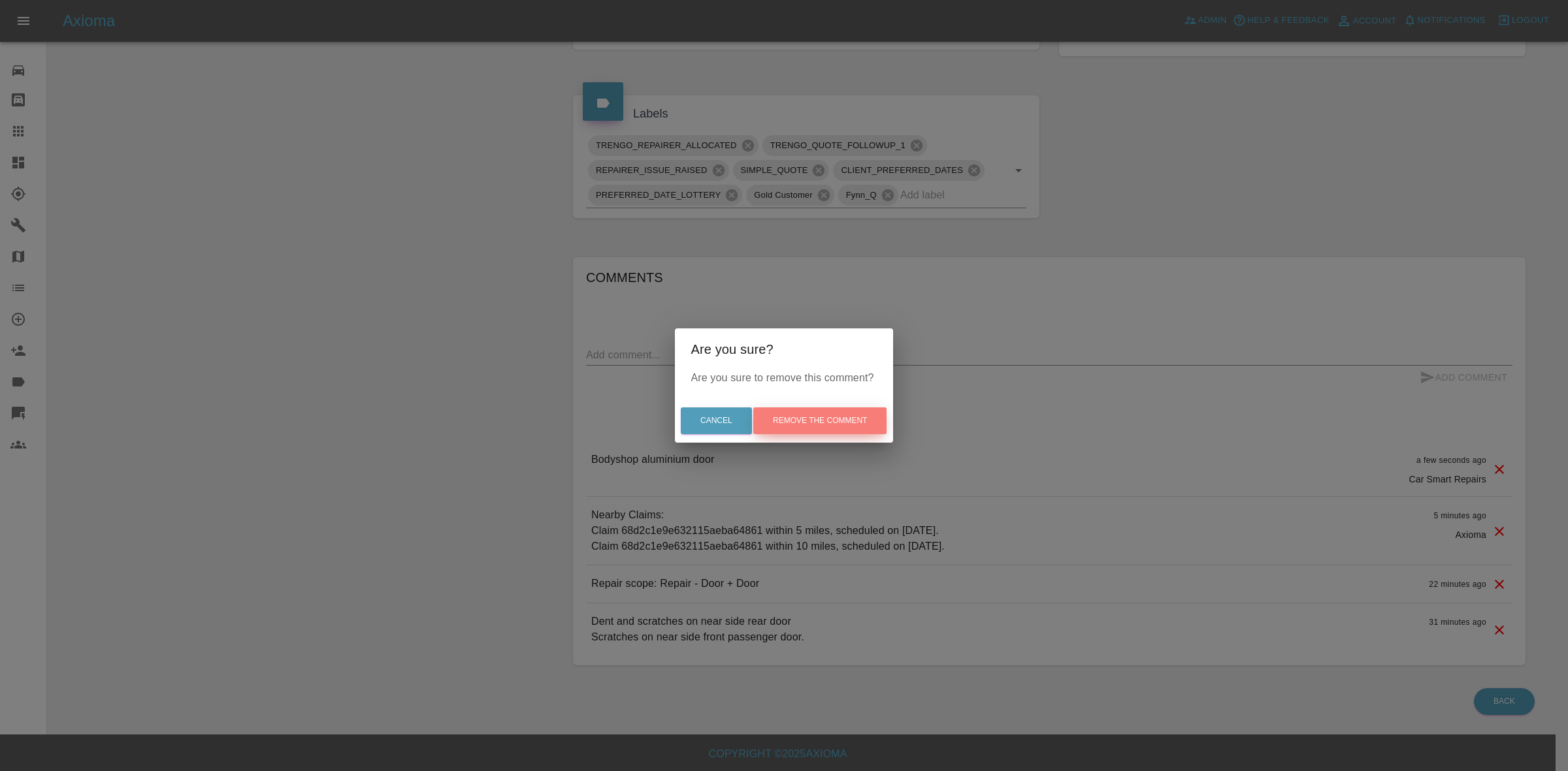
drag, startPoint x: 874, startPoint y: 426, endPoint x: 869, endPoint y: 441, distance: 15.8
click at [873, 426] on button "Remove the comment" at bounding box center [819, 420] width 133 height 27
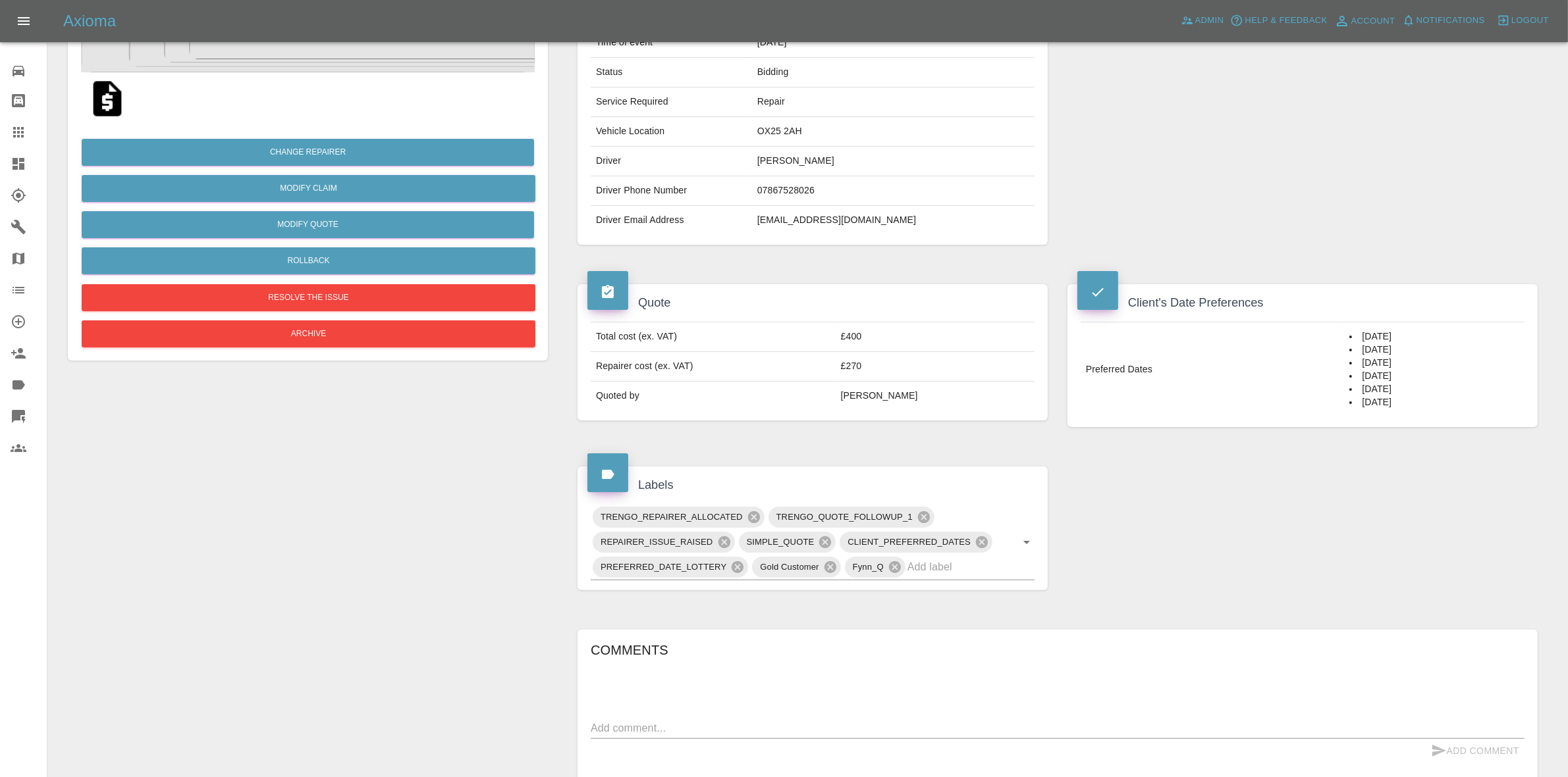
scroll to position [0, 0]
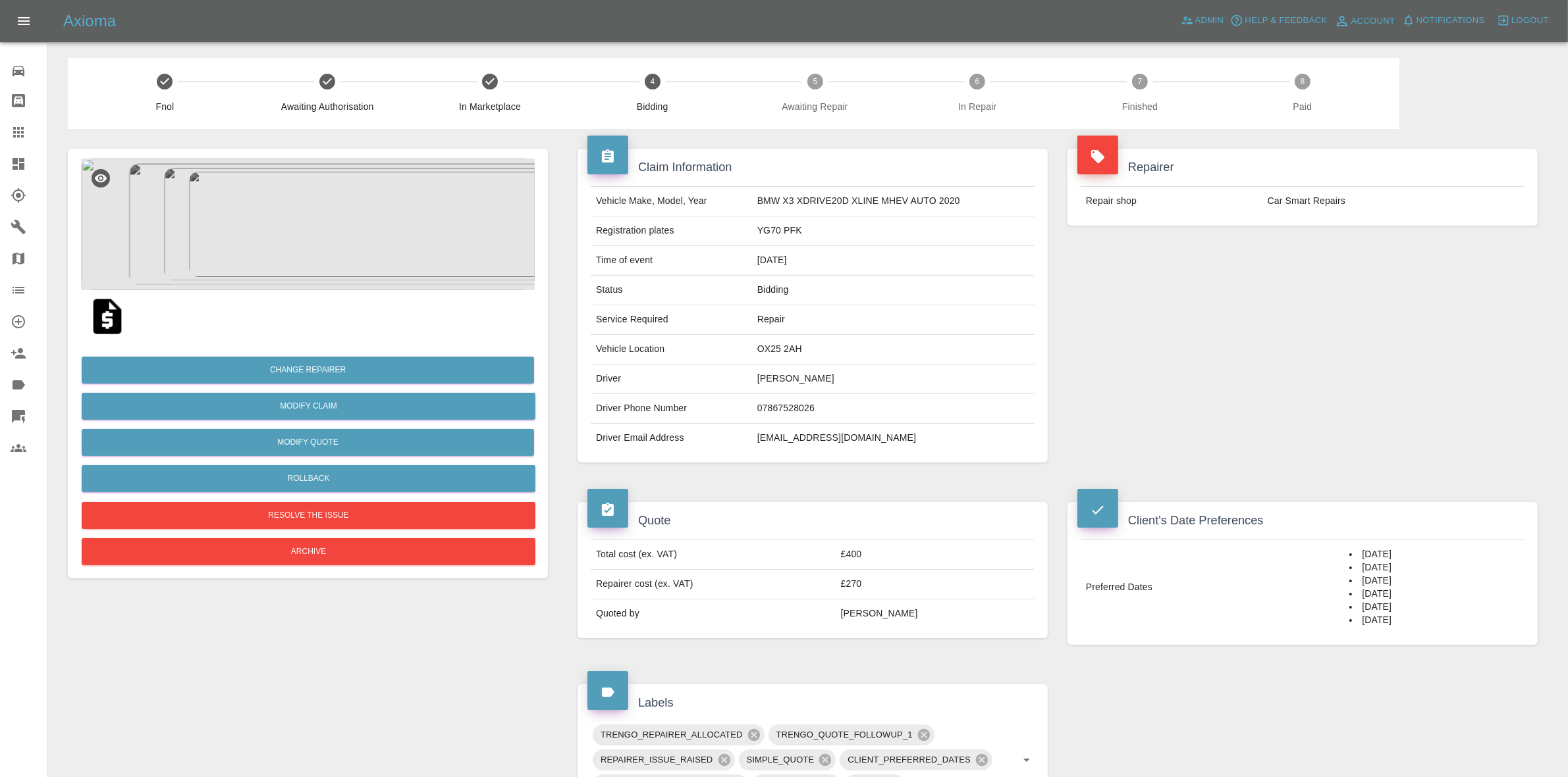
click at [778, 487] on div "Quote Total cost (ex. VAT) £400 Repairer cost (ex. VAT) £270 Quoted by Ankur Me…" at bounding box center [813, 570] width 490 height 176
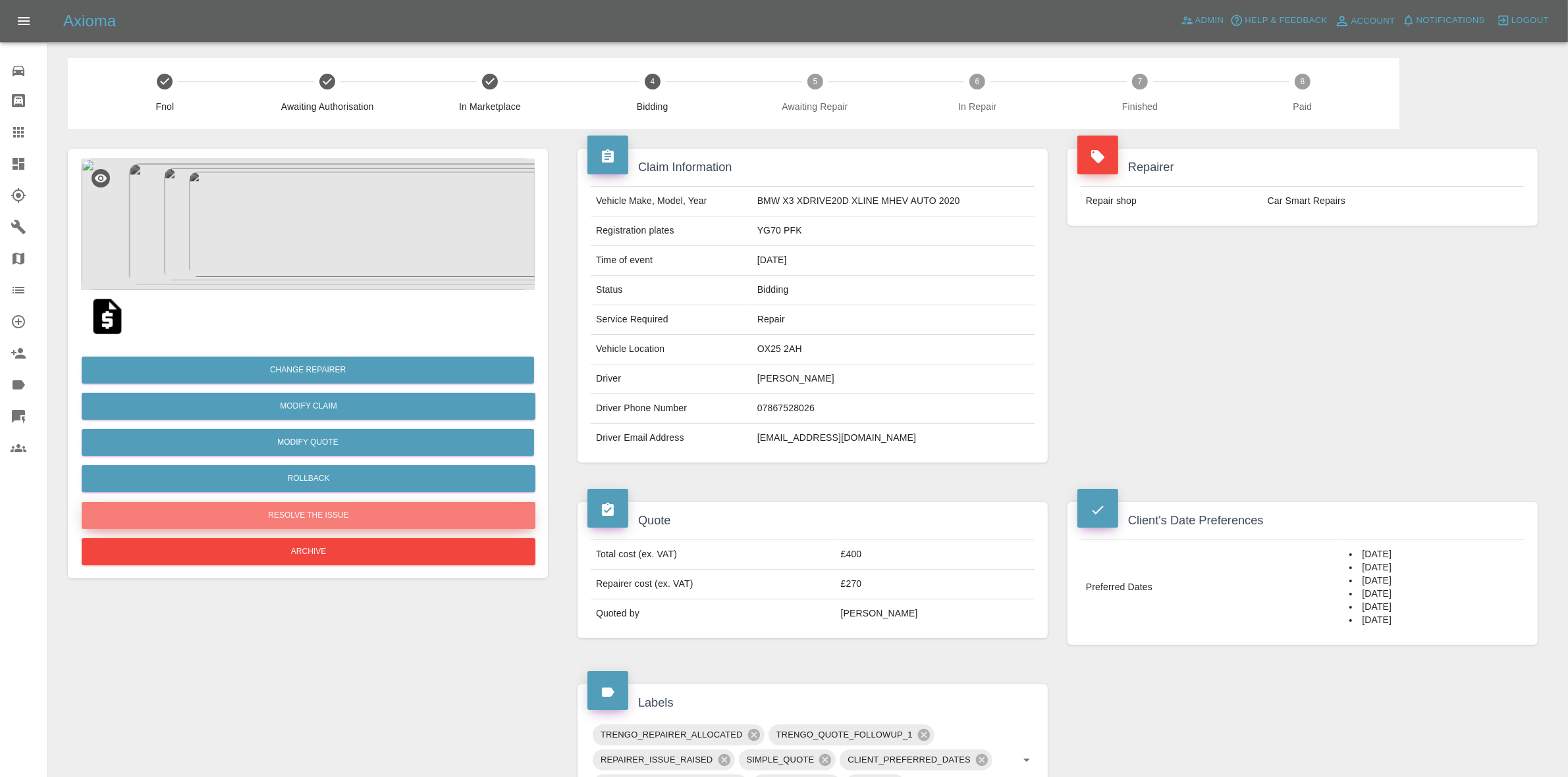
click at [316, 508] on button "Resolve the issue" at bounding box center [308, 515] width 454 height 27
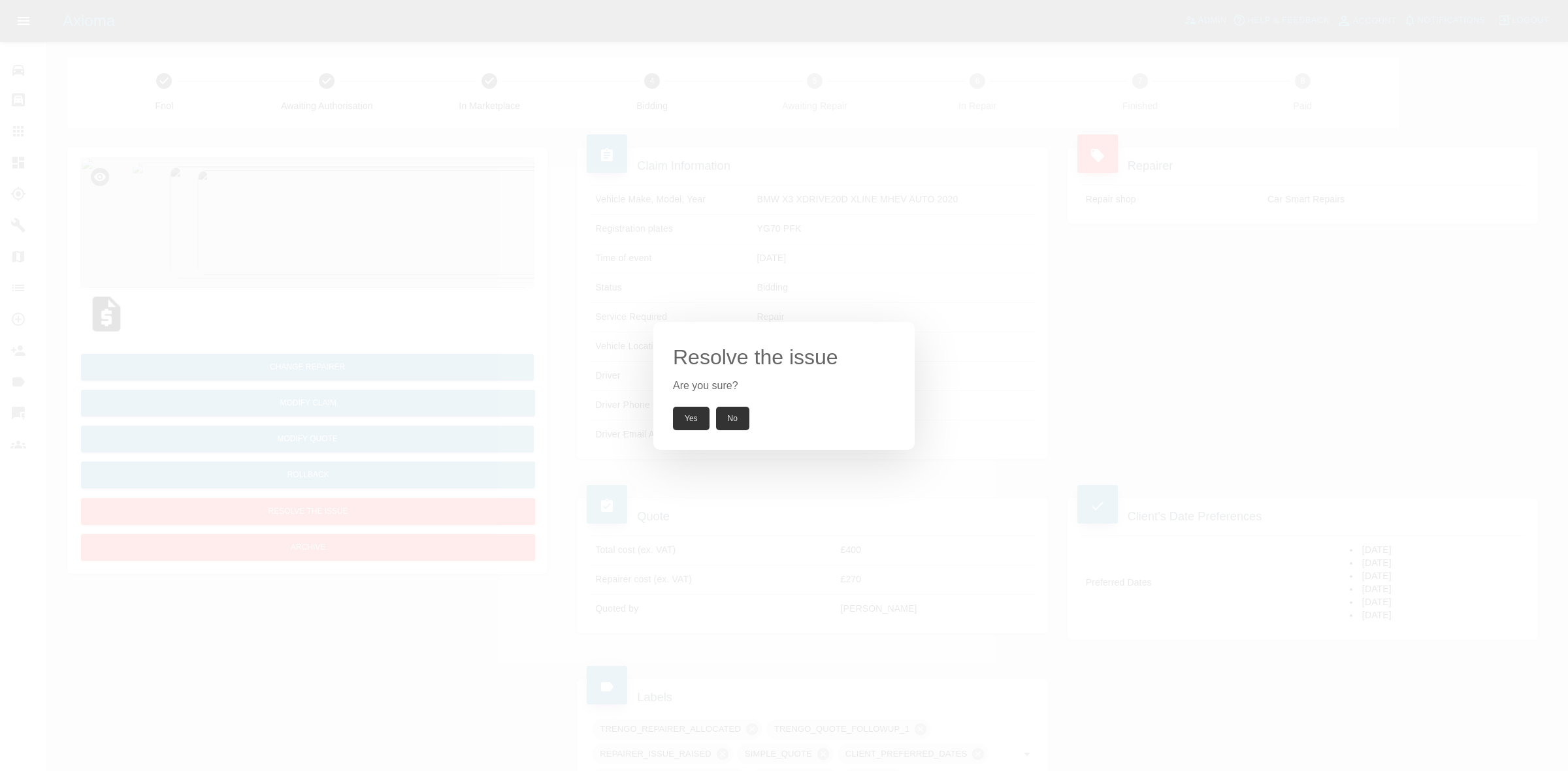
click at [701, 410] on button "Yes" at bounding box center [691, 418] width 36 height 23
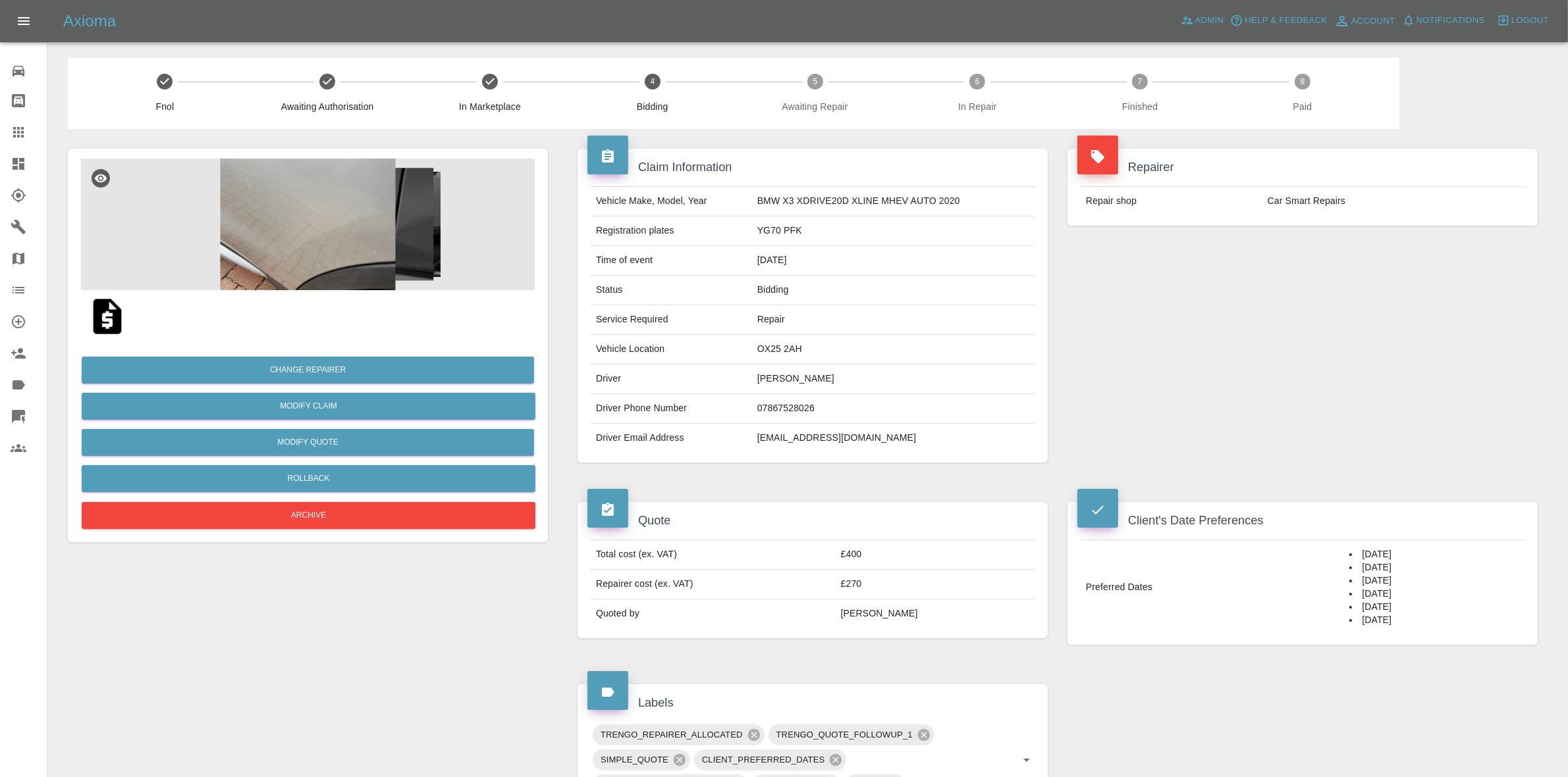
click at [334, 193] on img at bounding box center [307, 224] width 454 height 132
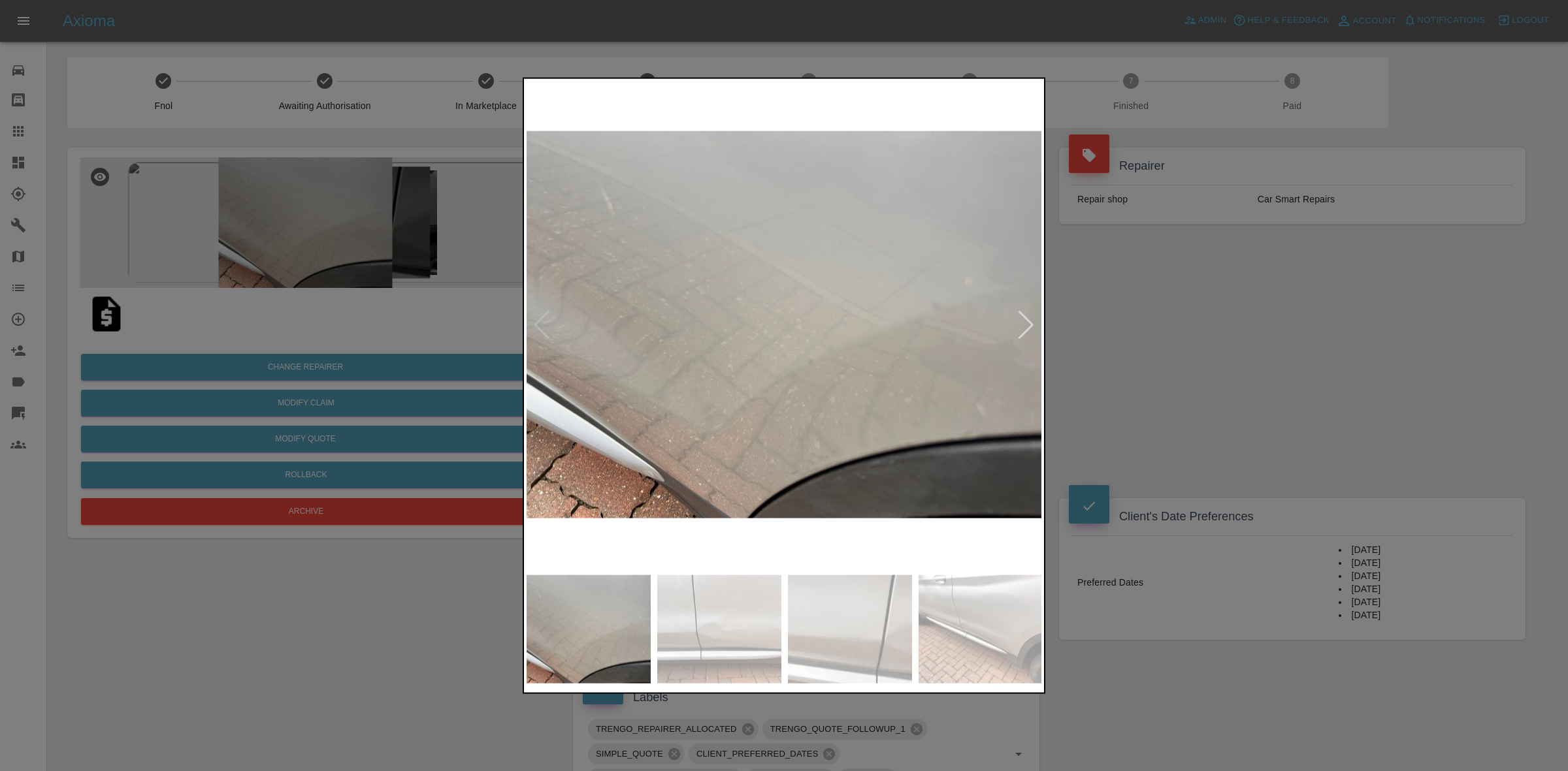
click at [1016, 318] on img at bounding box center [784, 324] width 516 height 487
click at [1016, 319] on img at bounding box center [784, 324] width 516 height 487
click at [1021, 321] on div at bounding box center [1026, 324] width 17 height 29
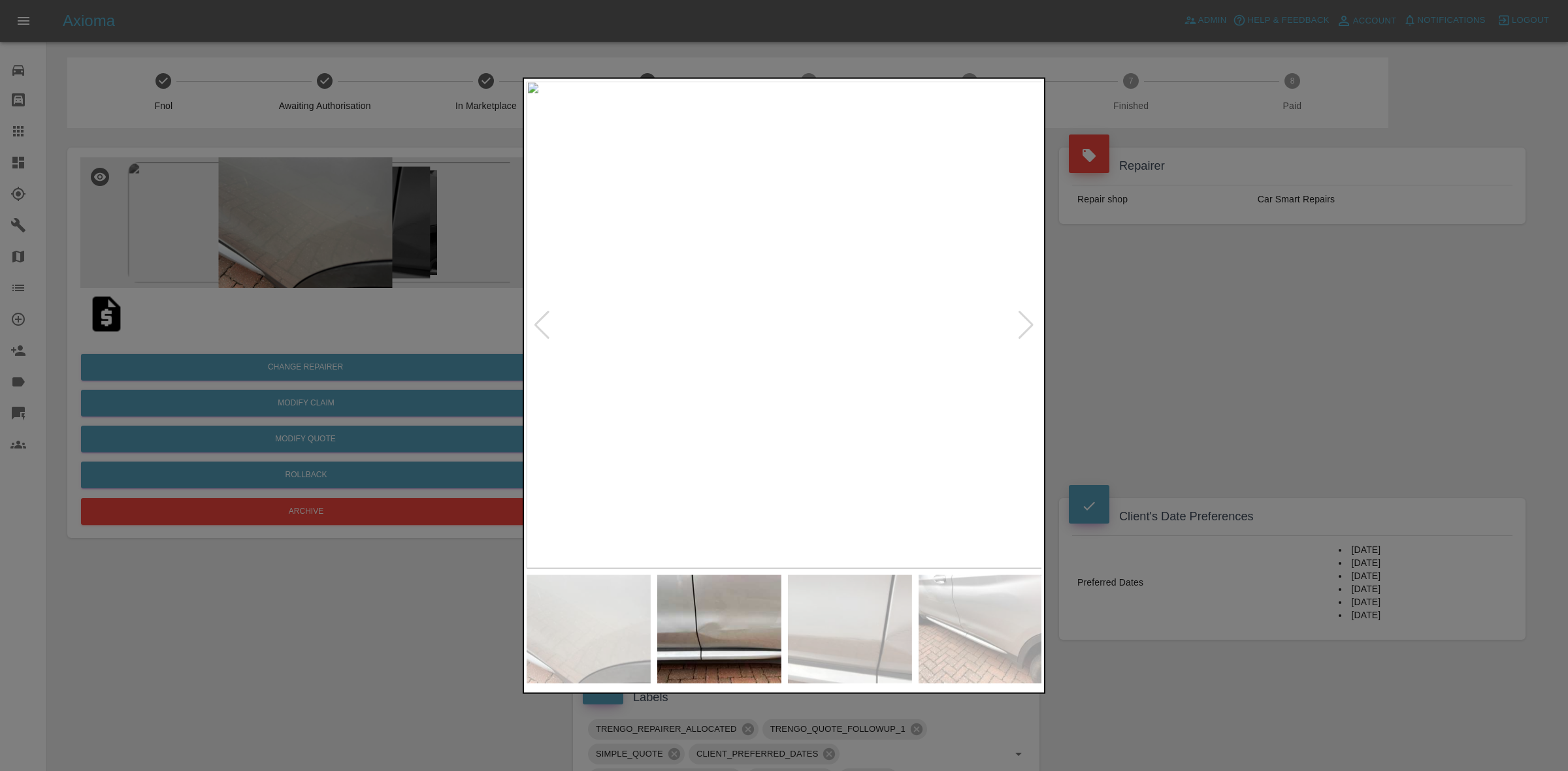
click at [1225, 358] on div at bounding box center [784, 386] width 1568 height 771
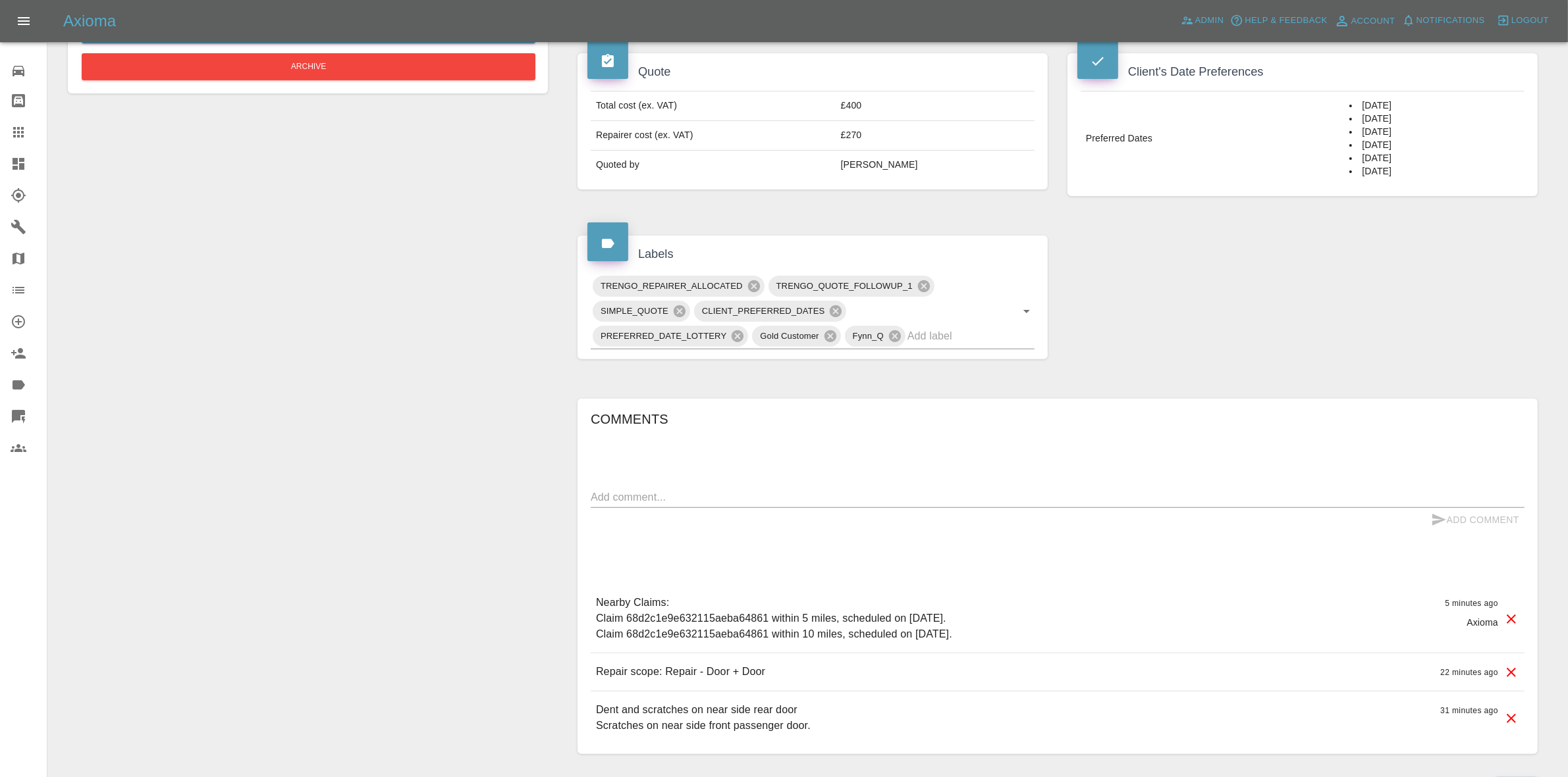
scroll to position [534, 0]
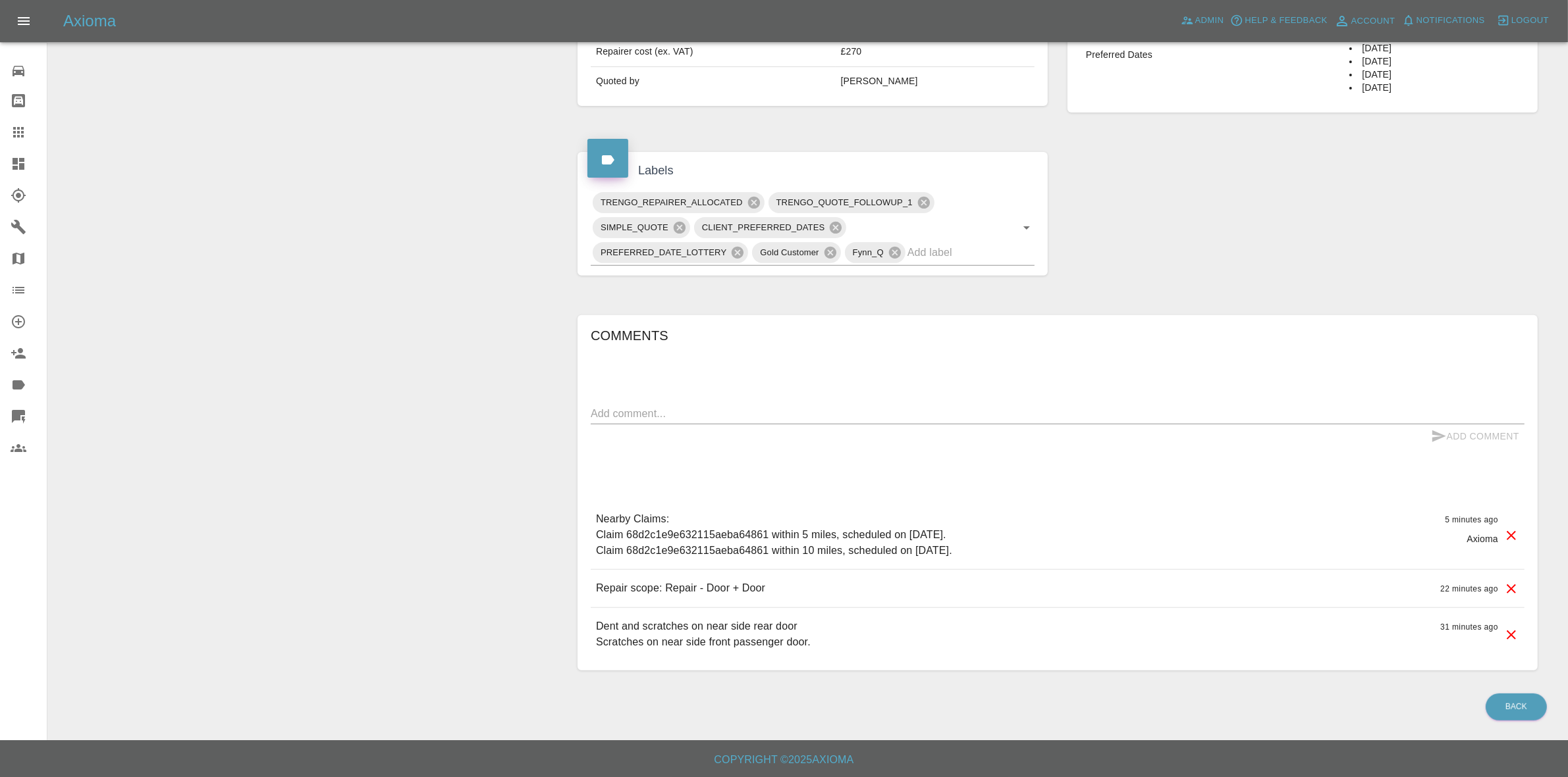
click at [939, 758] on h6 "Copyright © 2025 Axioma" at bounding box center [783, 759] width 1547 height 18
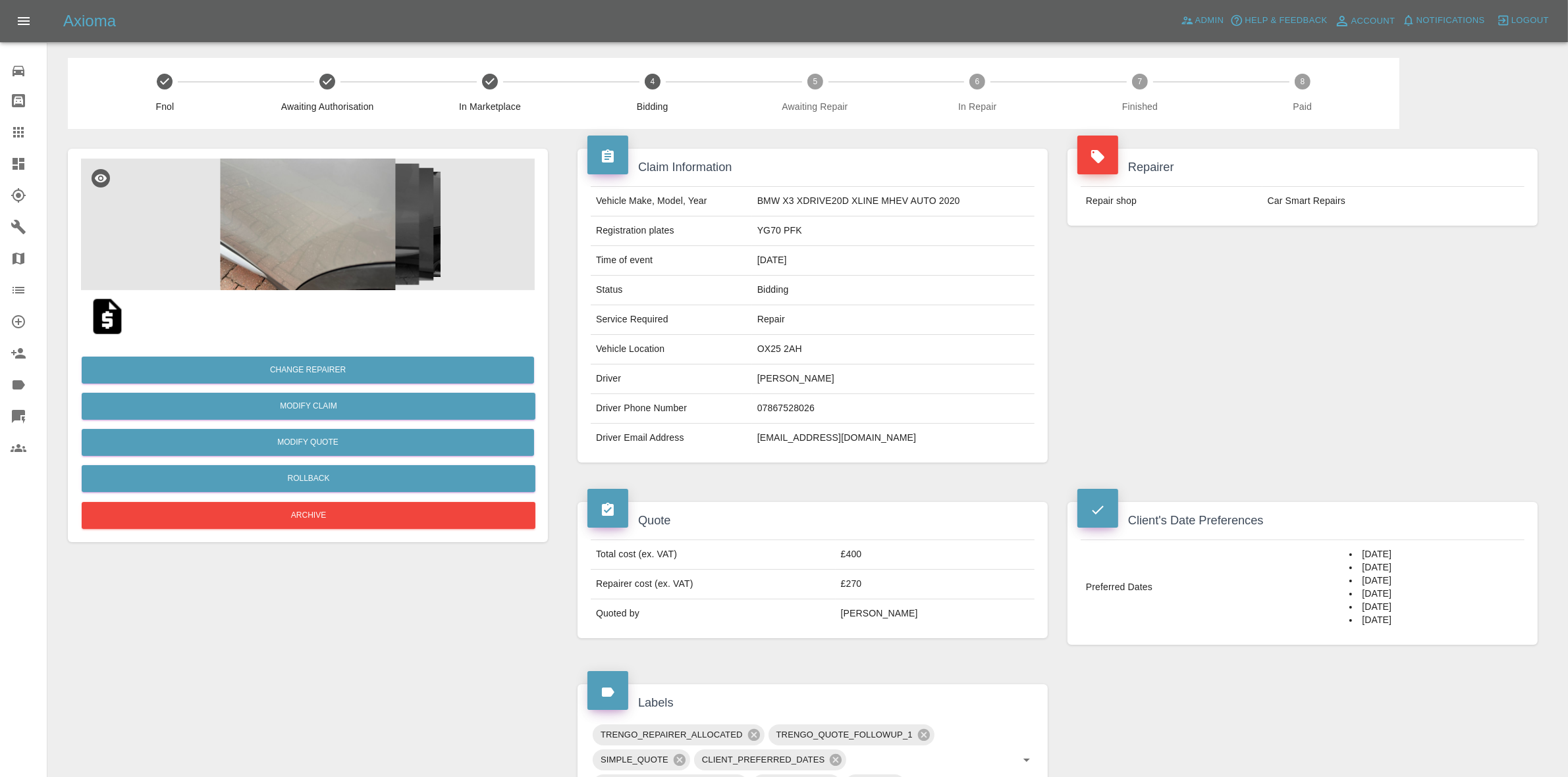
click at [1465, 21] on span "Notifications" at bounding box center [1450, 21] width 68 height 15
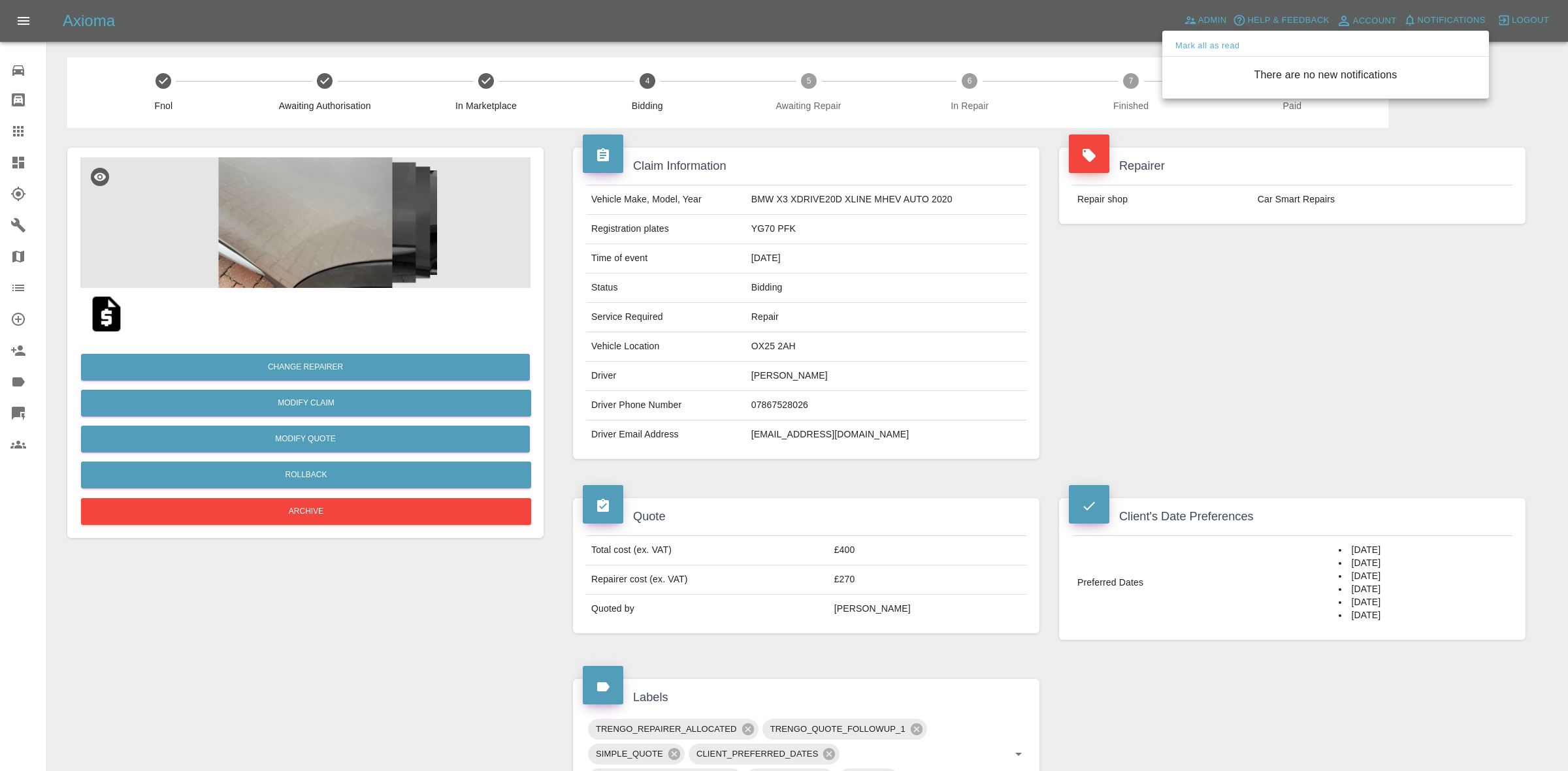
click at [1130, 314] on div at bounding box center [784, 386] width 1568 height 771
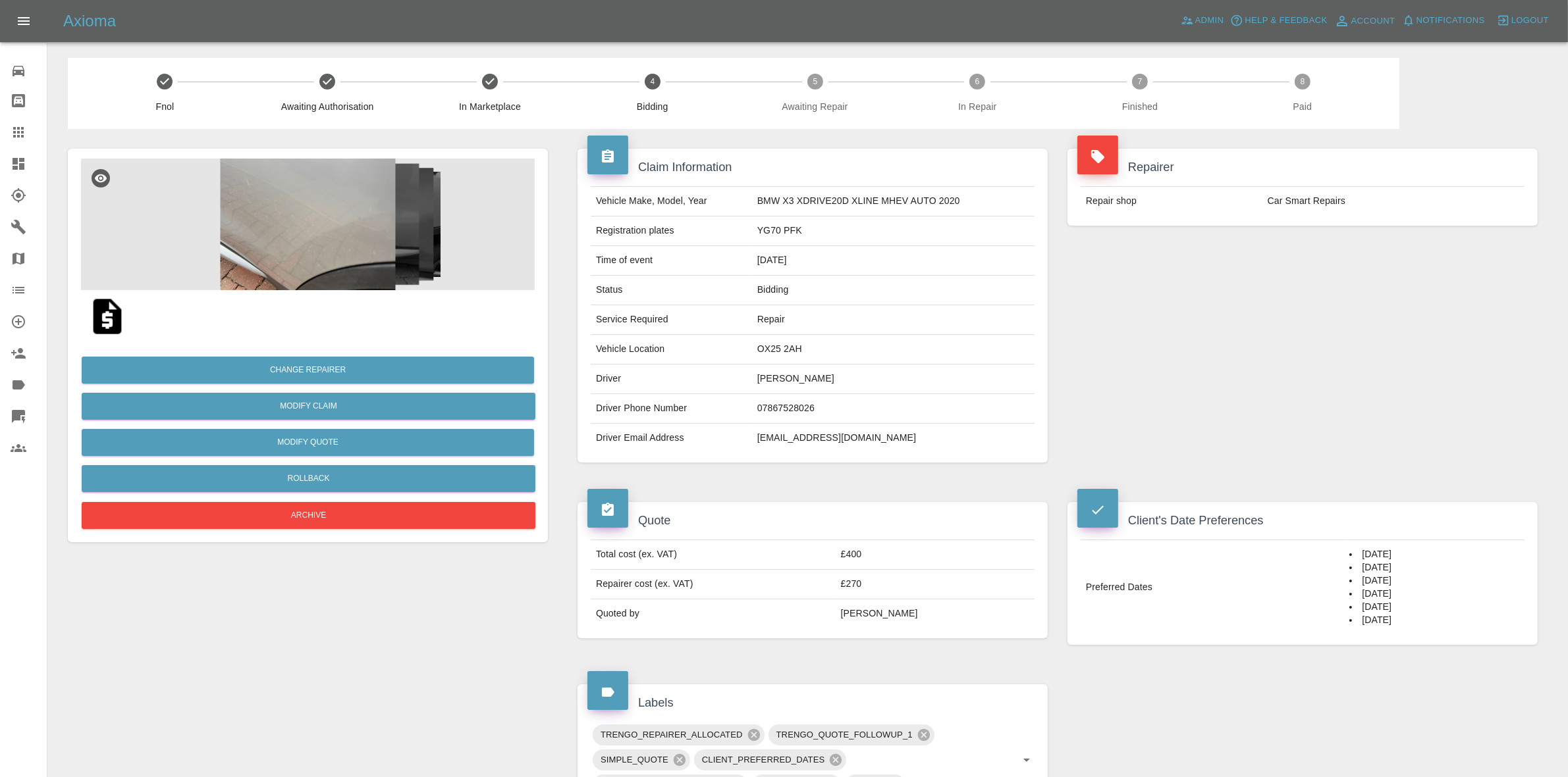
click at [0, 158] on link "Dashboard" at bounding box center [23, 163] width 47 height 32
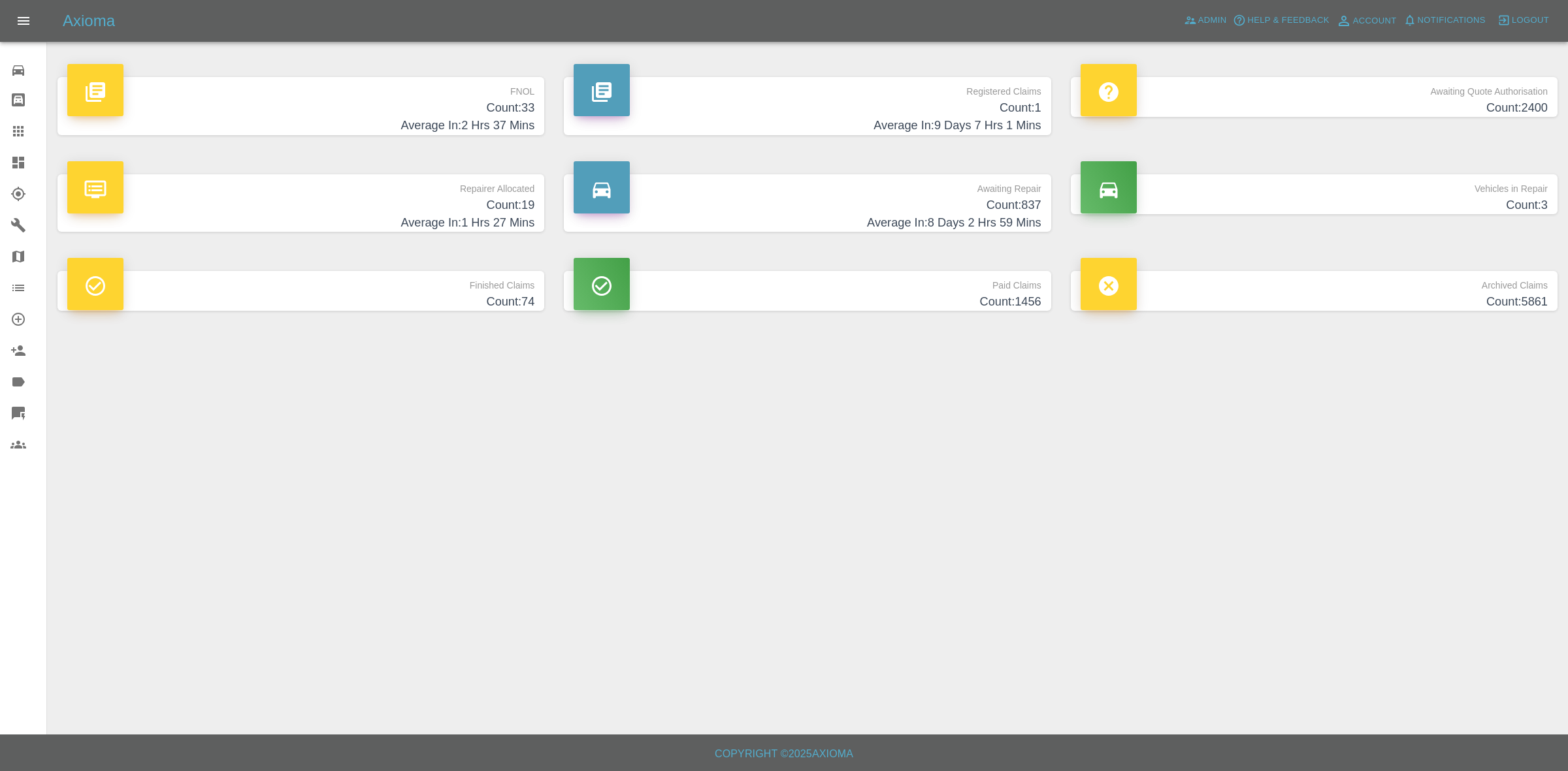
click at [458, 201] on h4 "Count: 19" at bounding box center [301, 205] width 467 height 17
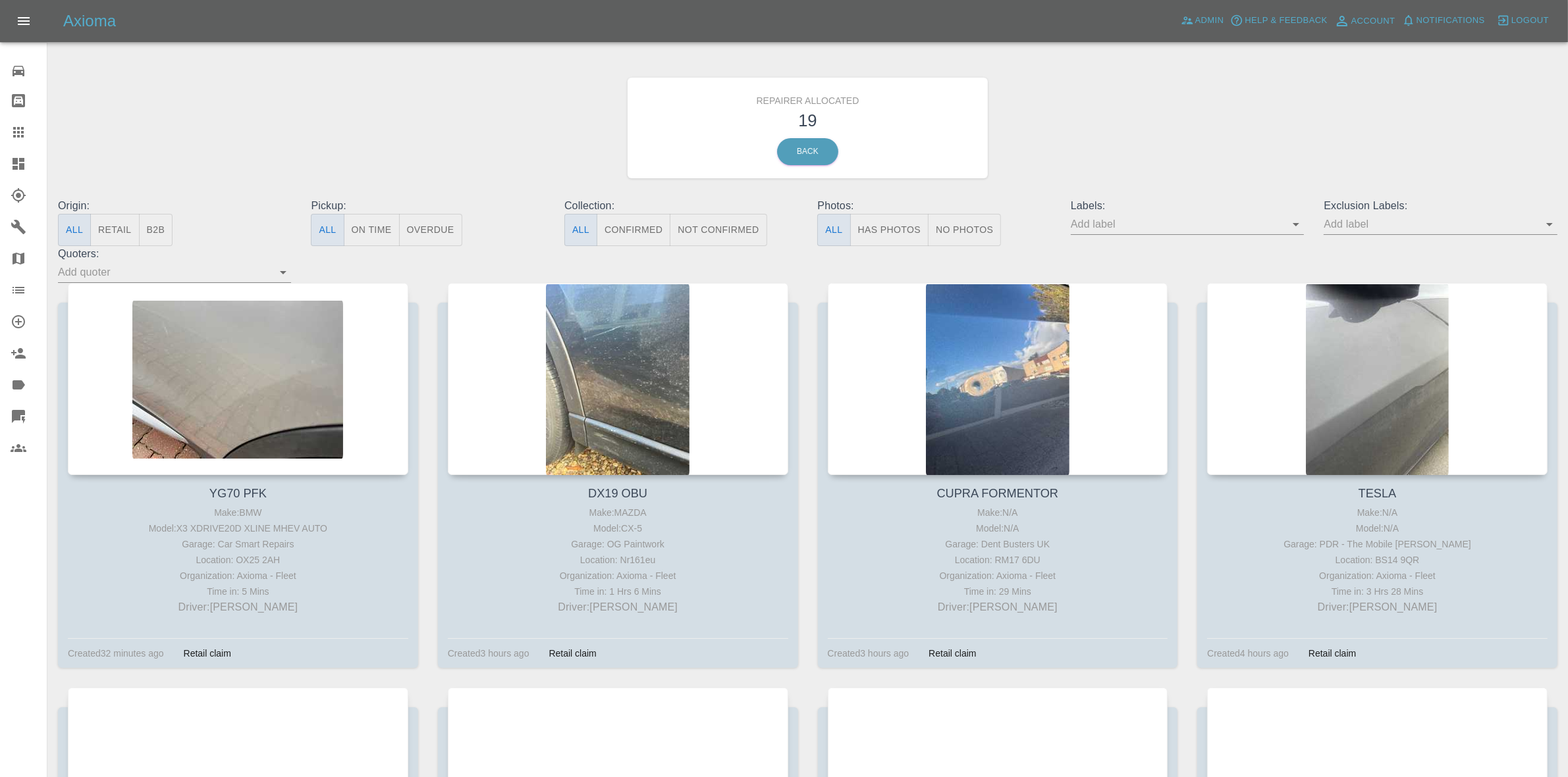
click at [132, 231] on button "Retail" at bounding box center [114, 230] width 48 height 32
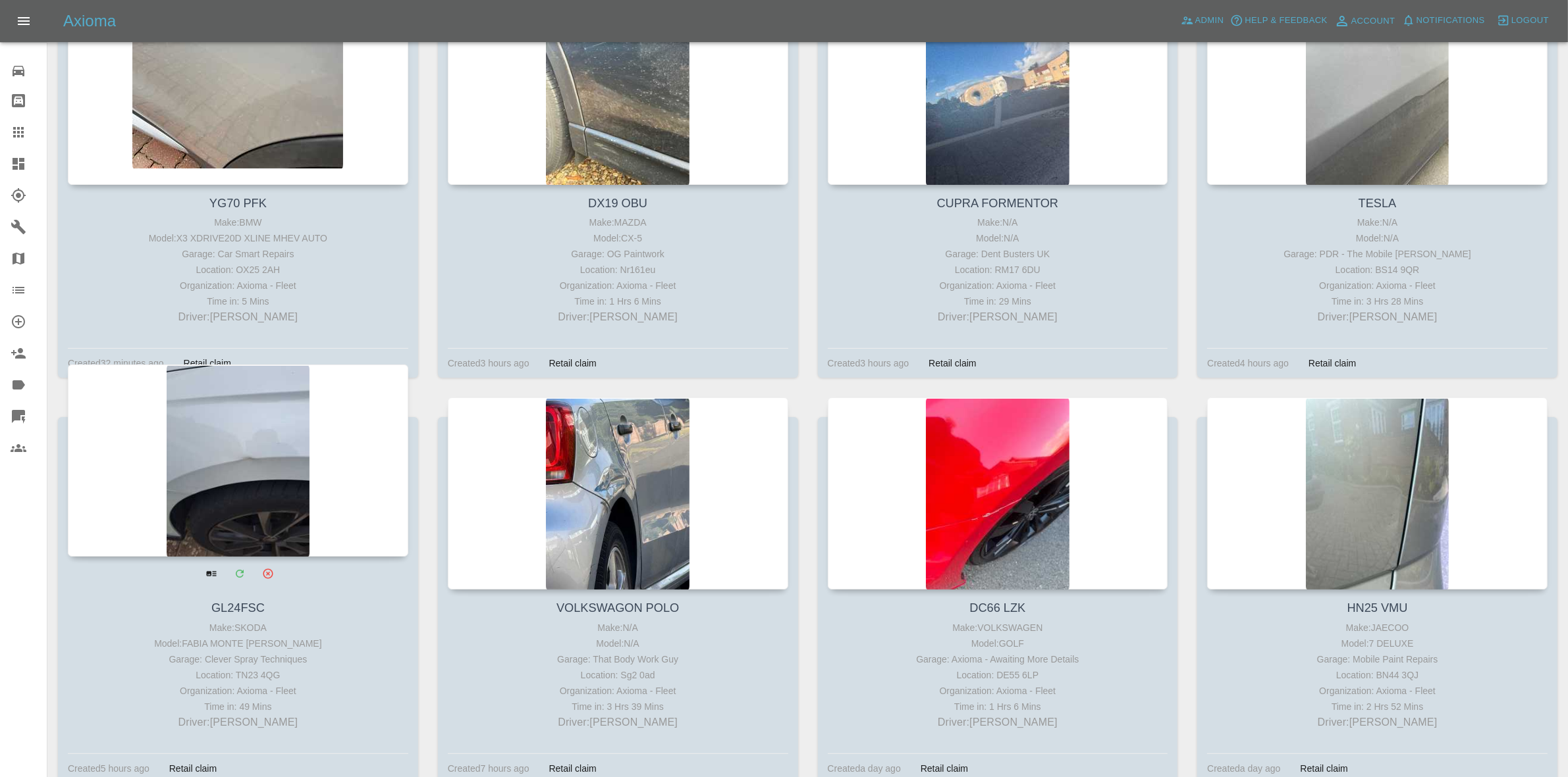
scroll to position [411, 0]
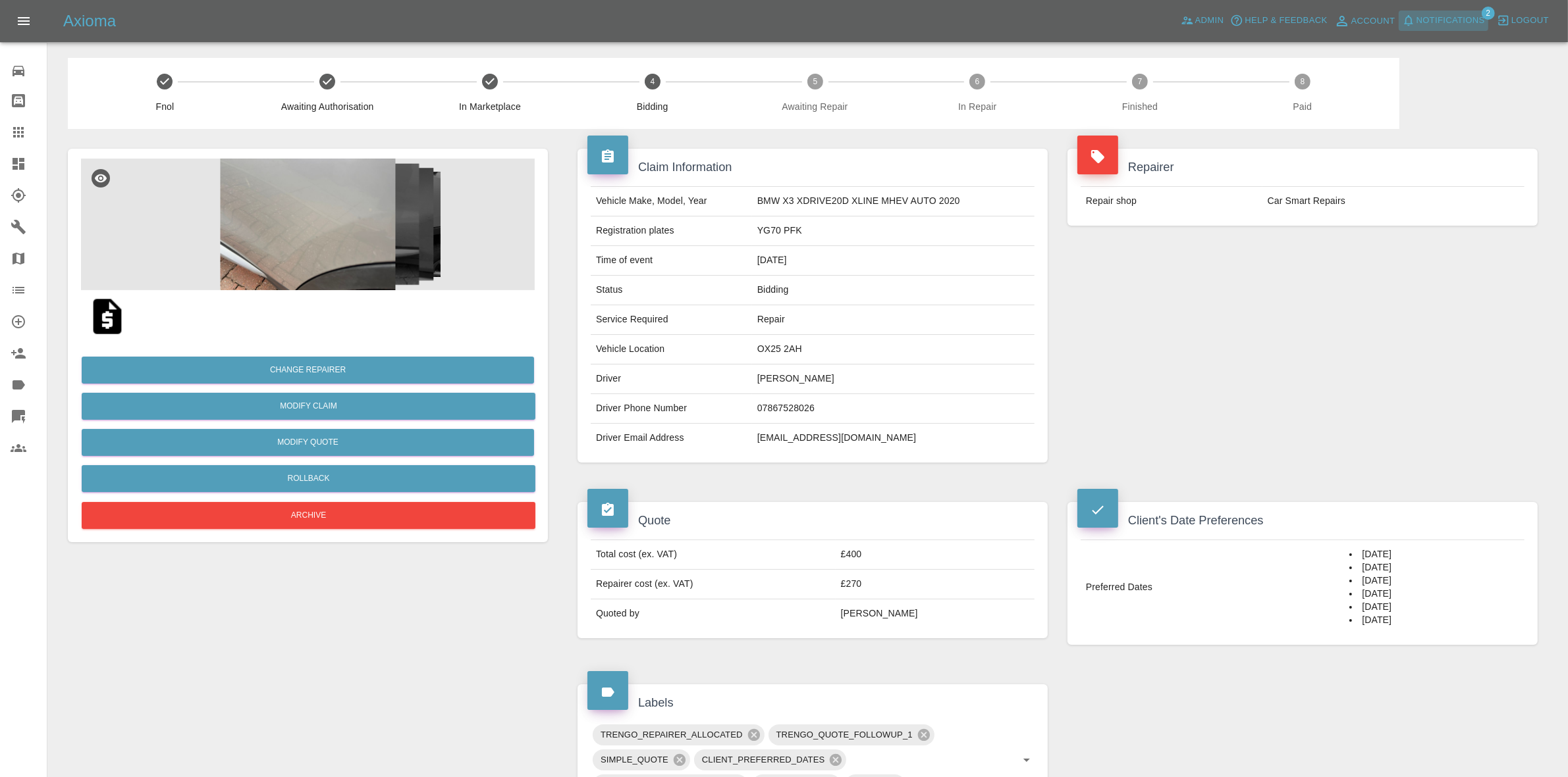
click at [1459, 23] on span "Notifications" at bounding box center [1450, 21] width 68 height 15
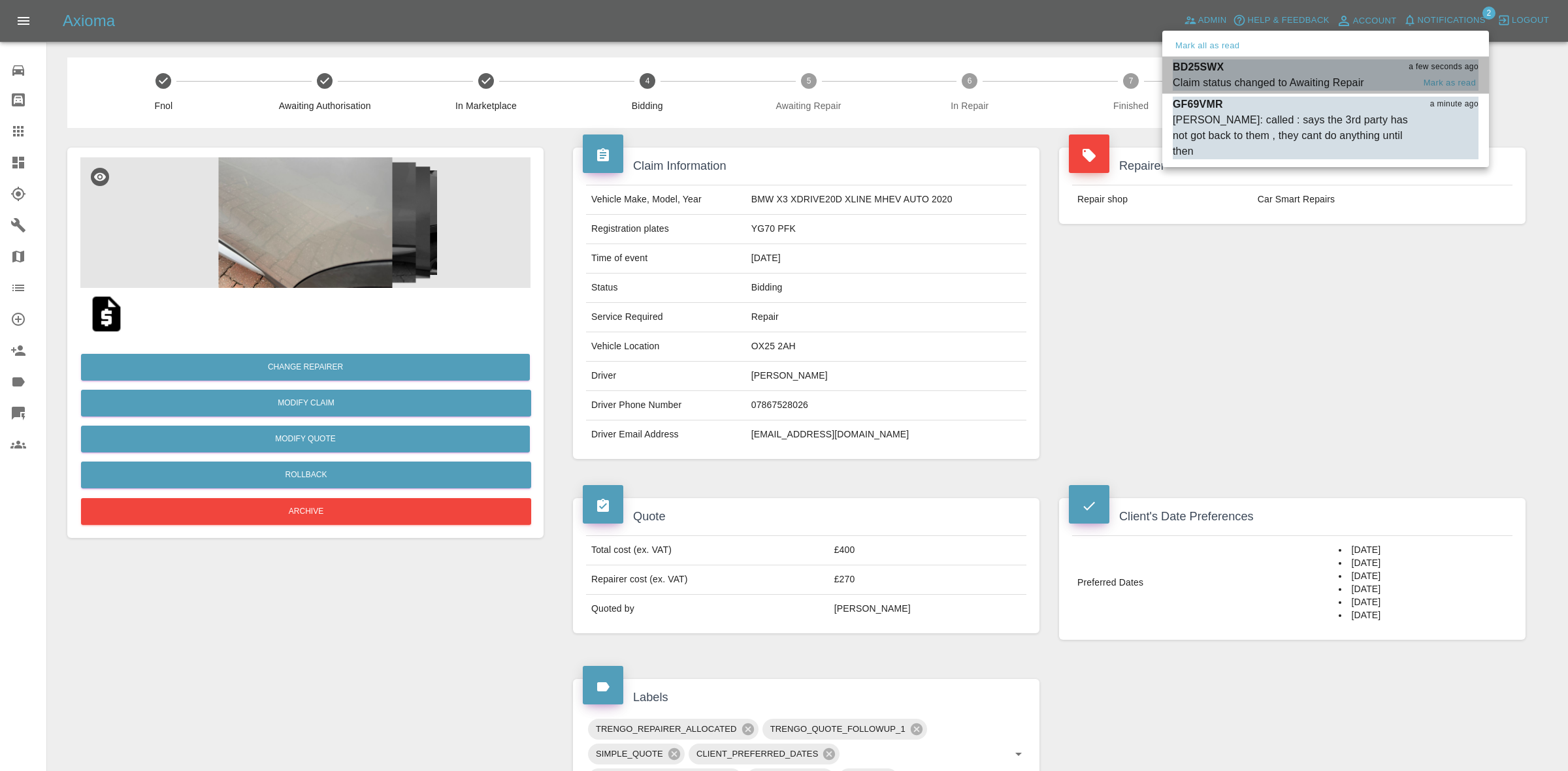
click at [1282, 68] on div "BD25SWX a few seconds ago" at bounding box center [1326, 68] width 306 height 16
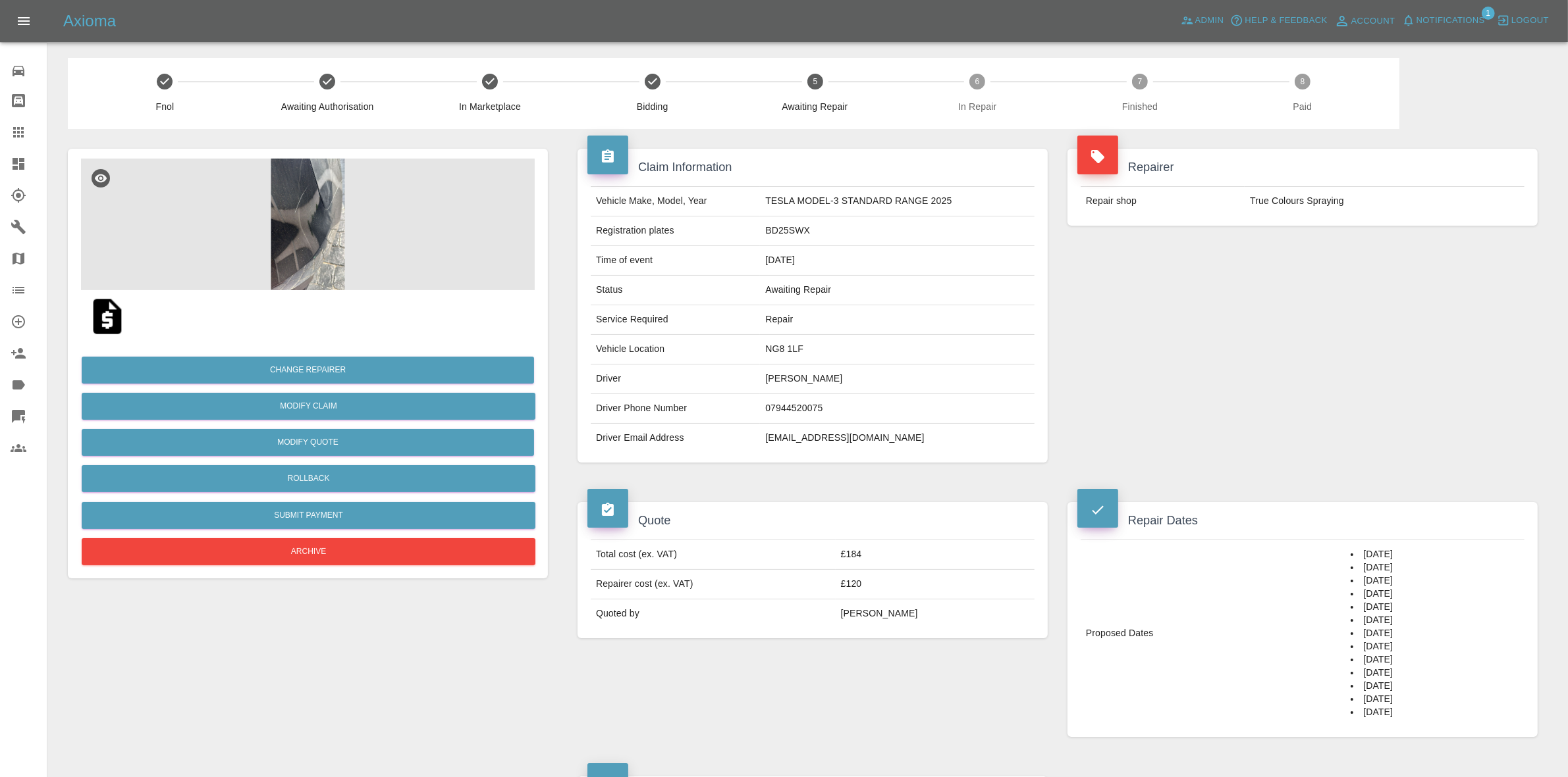
click at [1454, 23] on span "Notifications" at bounding box center [1450, 21] width 68 height 15
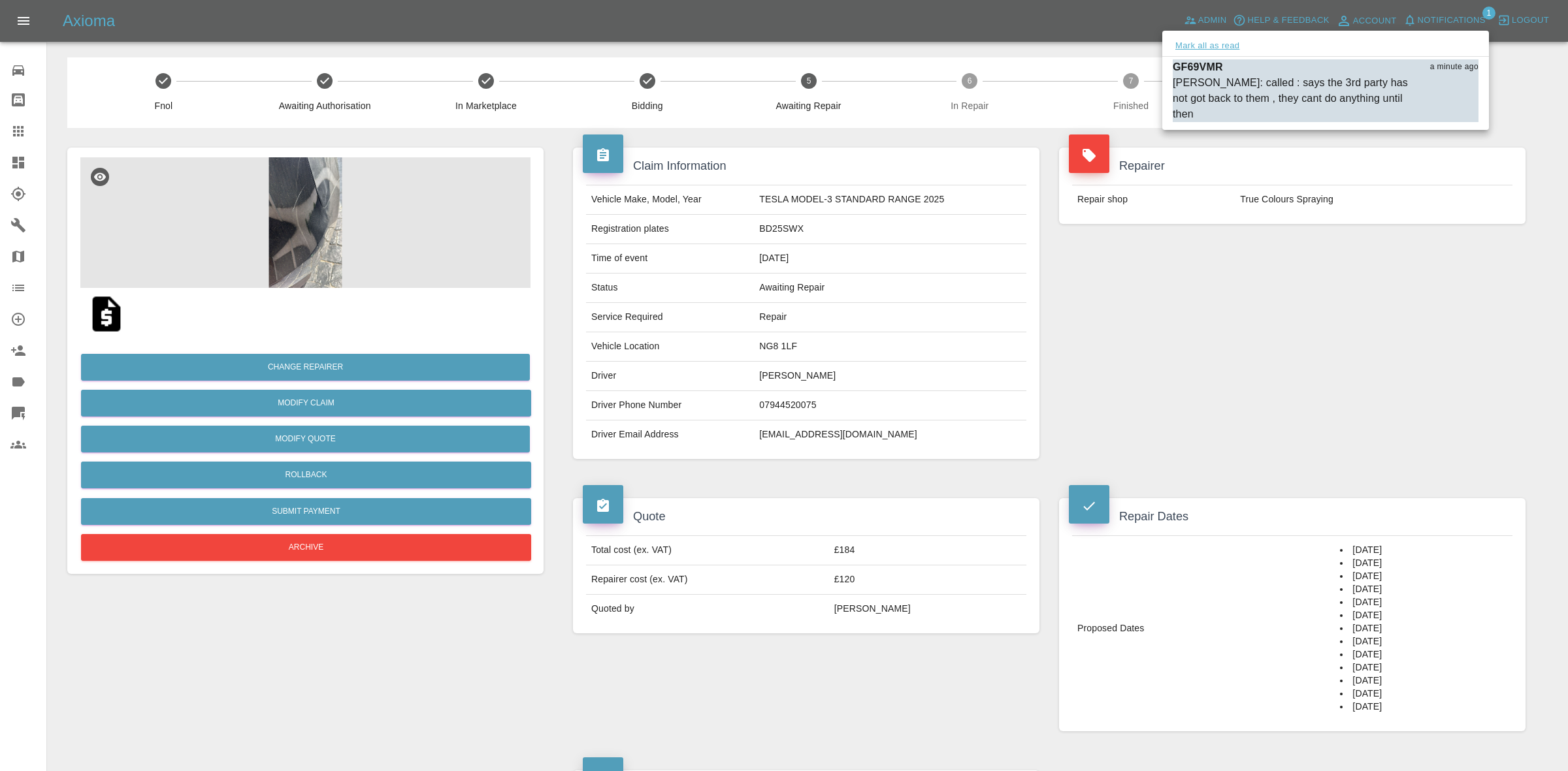
click at [1211, 41] on button "Mark all as read" at bounding box center [1207, 46] width 69 height 15
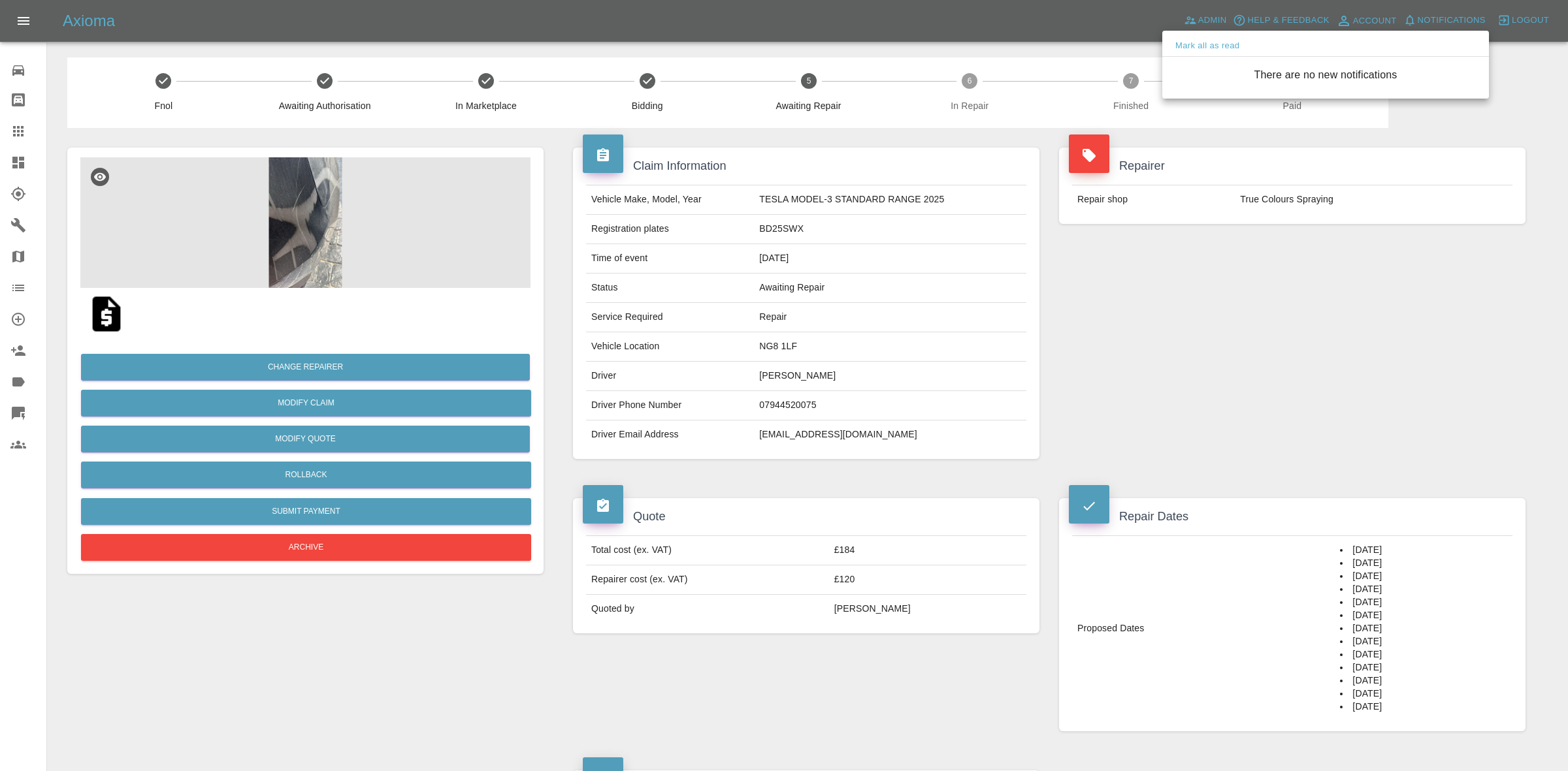
click at [1284, 328] on div at bounding box center [784, 386] width 1568 height 771
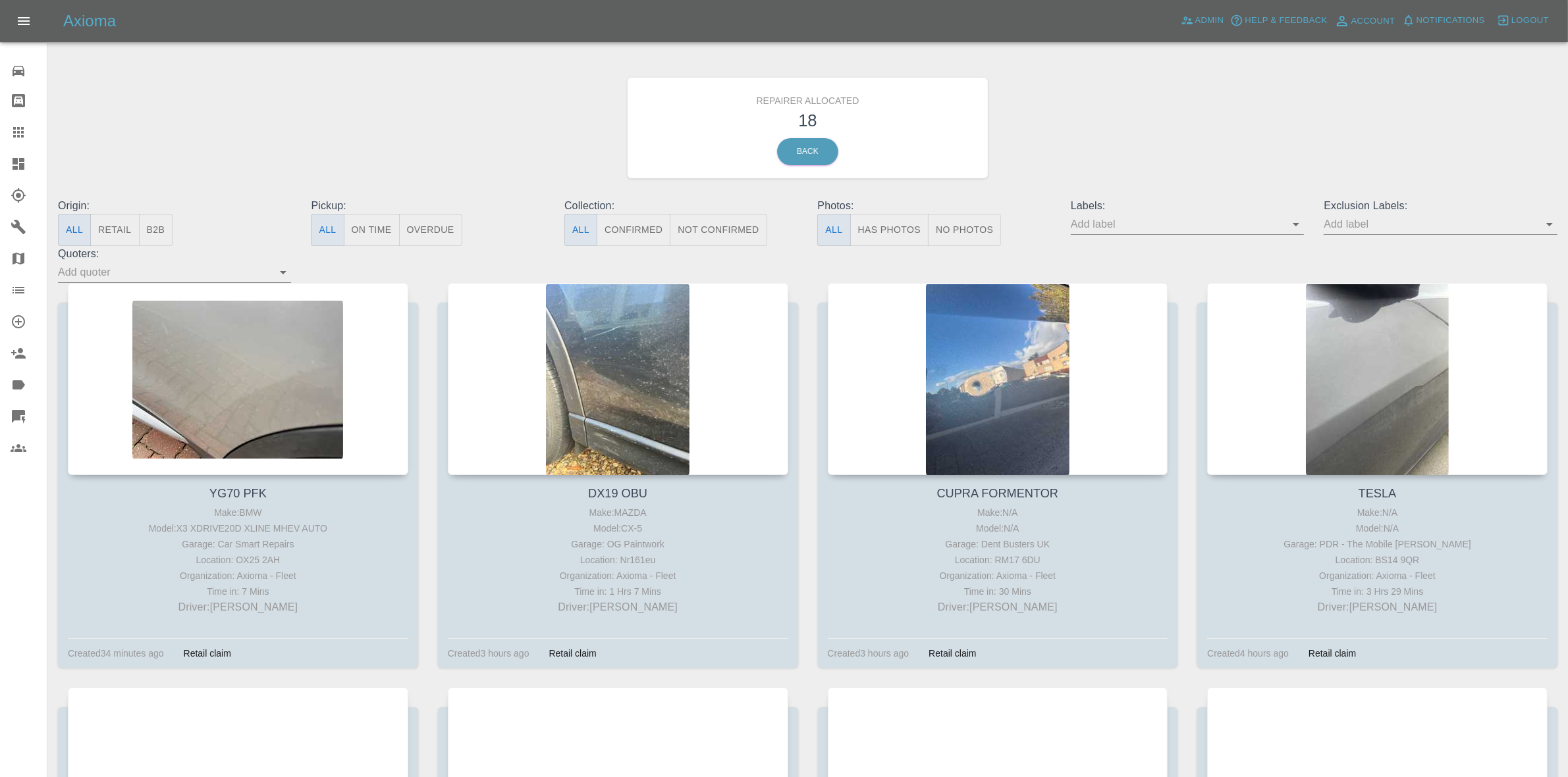
click at [120, 245] on button "Retail" at bounding box center [114, 230] width 48 height 32
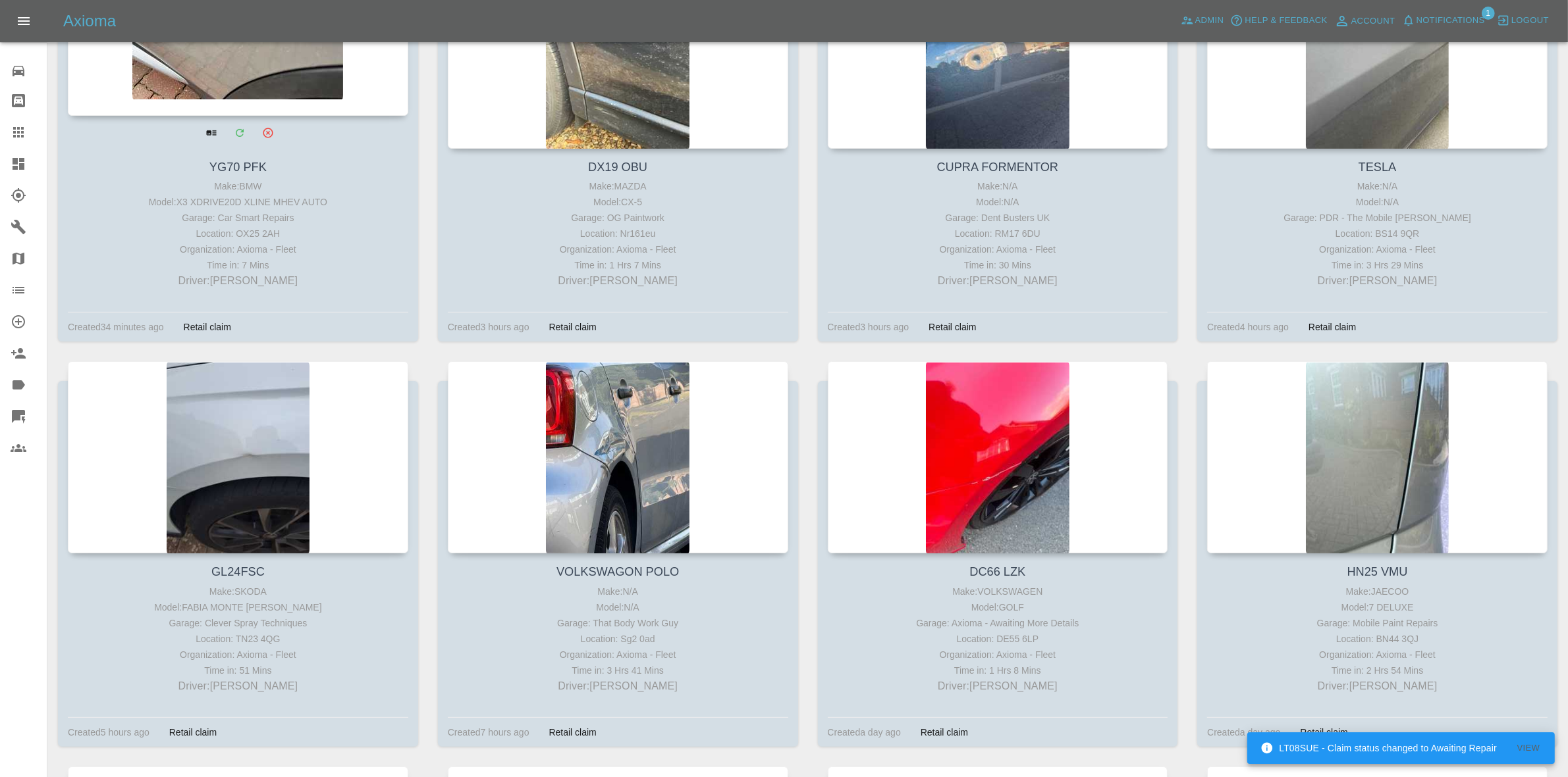
scroll to position [411, 0]
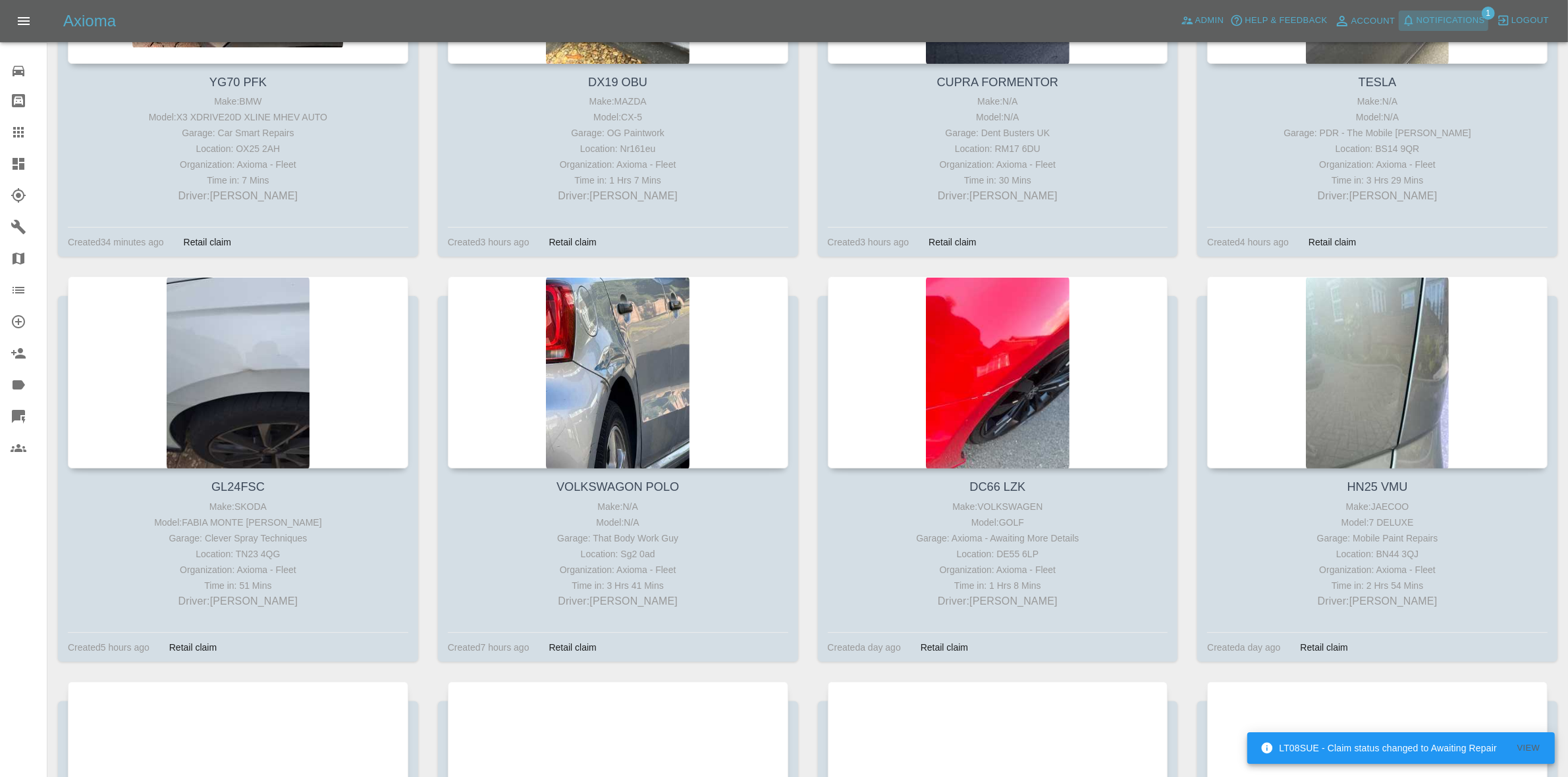
click at [1446, 23] on span "Notifications" at bounding box center [1450, 21] width 68 height 15
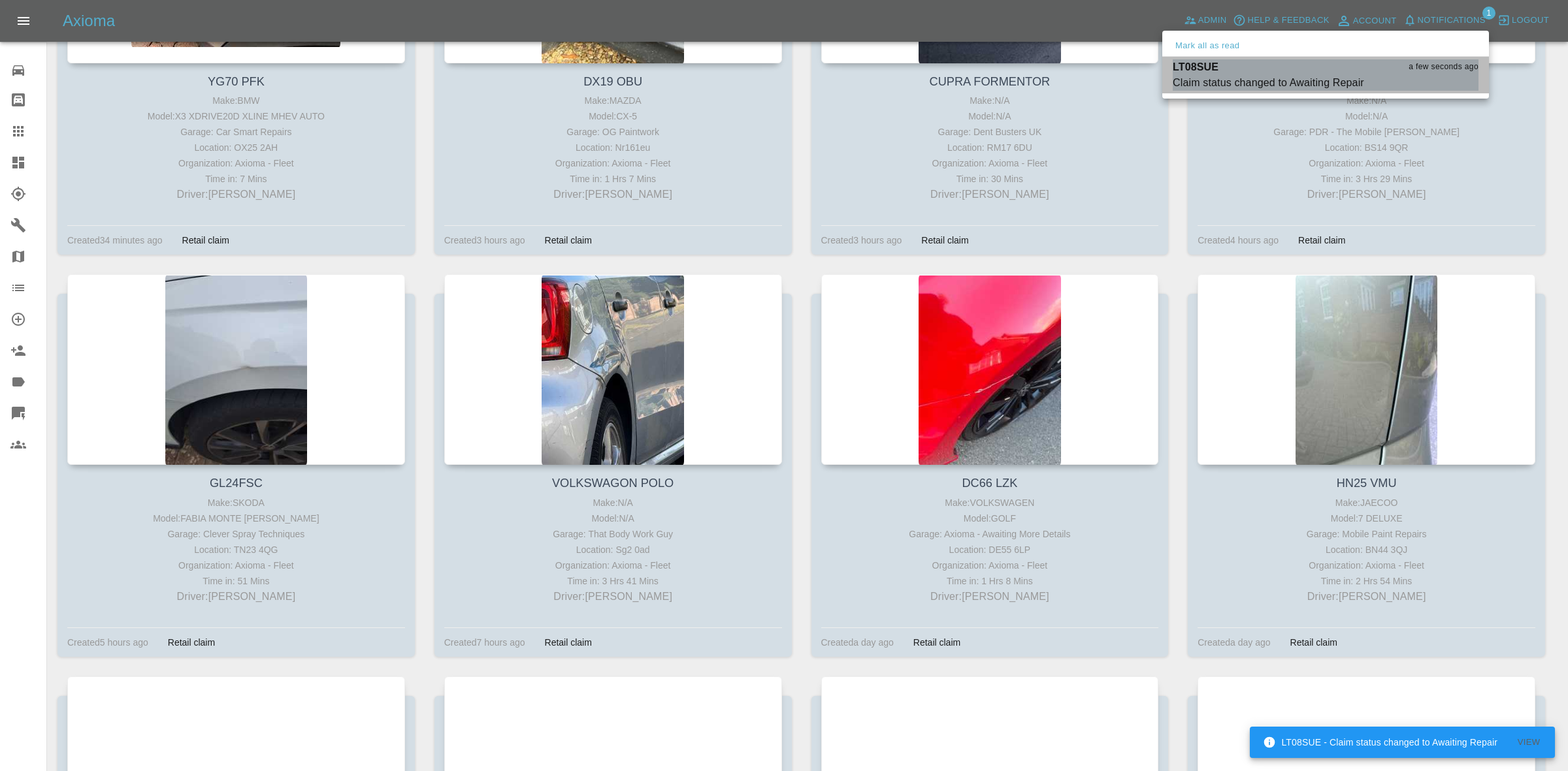
click at [1327, 75] on div "Claim status changed to Awaiting Repair" at bounding box center [1268, 83] width 191 height 16
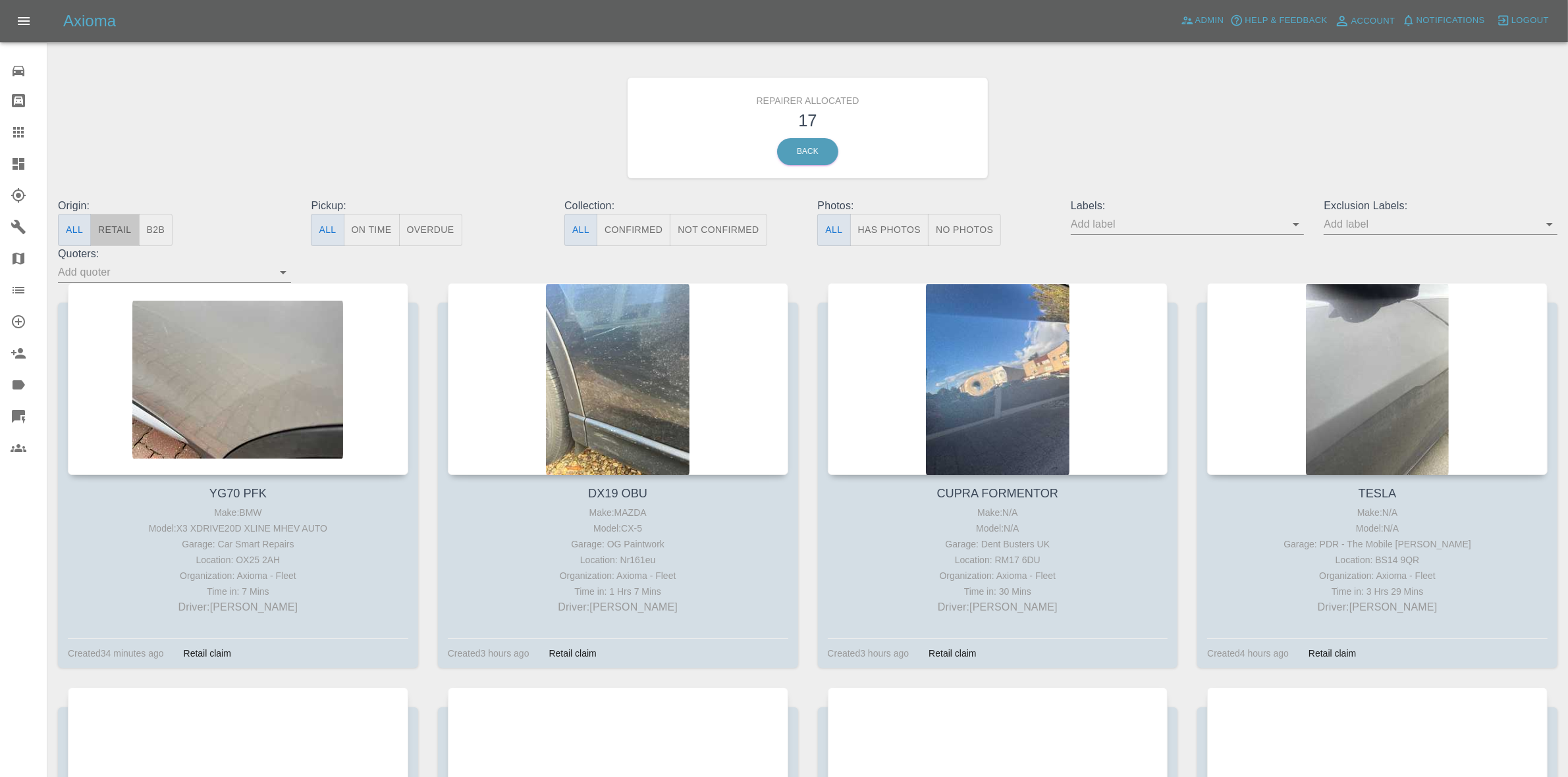
click at [129, 221] on button "Retail" at bounding box center [114, 230] width 48 height 32
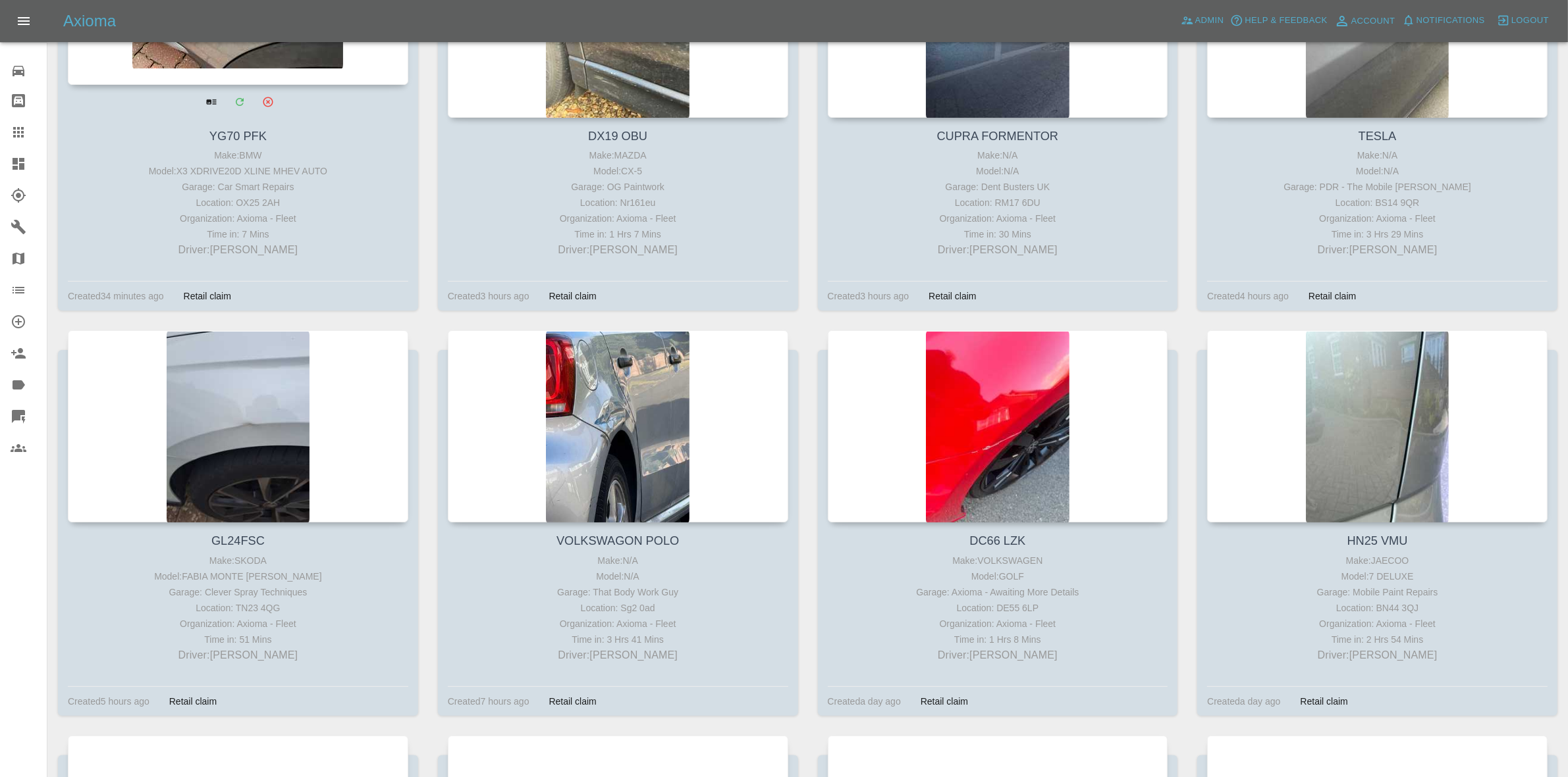
scroll to position [411, 0]
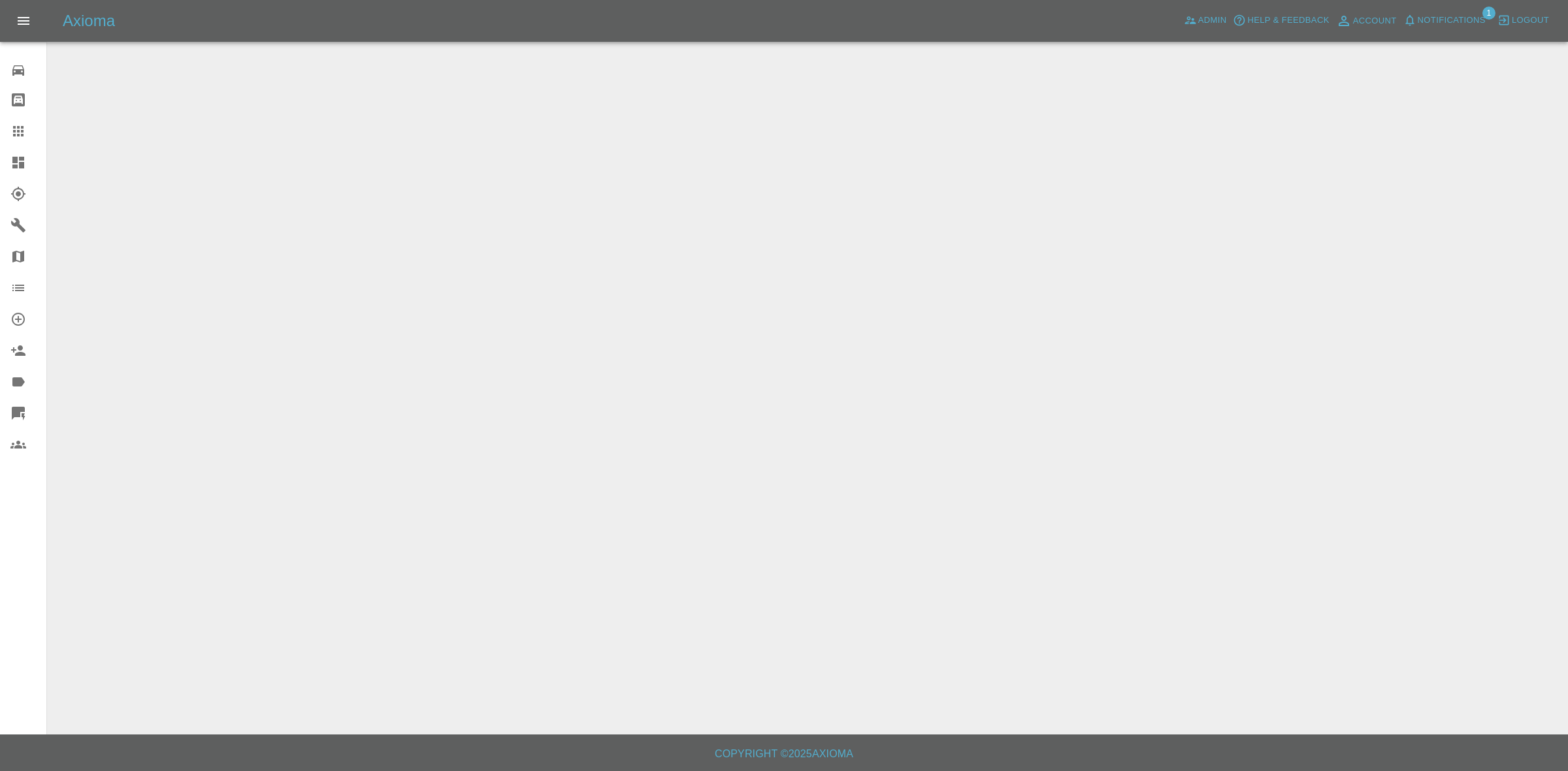
click at [1422, 16] on span "Notifications" at bounding box center [1451, 20] width 68 height 15
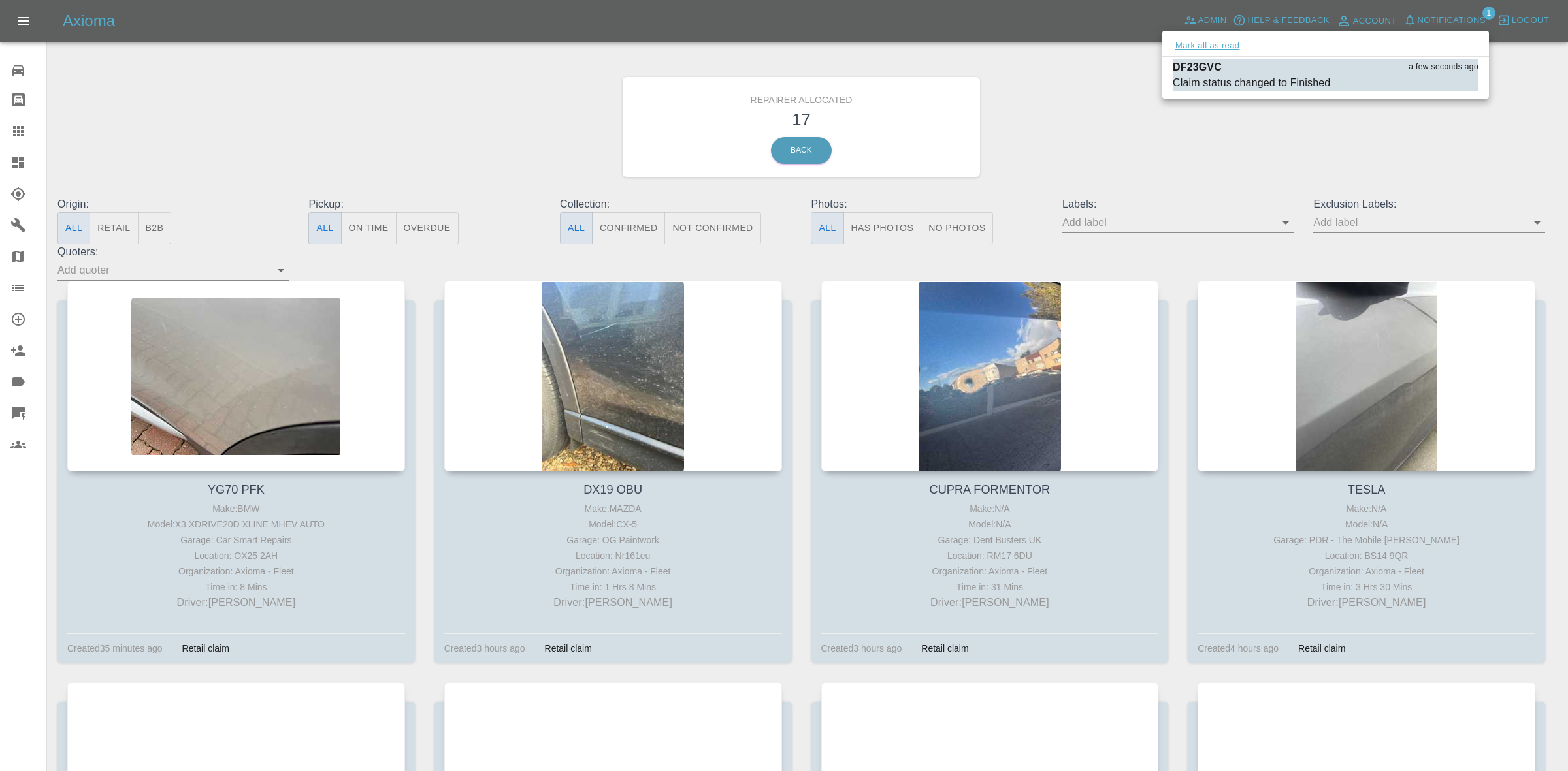
click at [1210, 47] on button "Mark all as read" at bounding box center [1207, 46] width 69 height 15
click at [1302, 204] on div at bounding box center [784, 386] width 1568 height 771
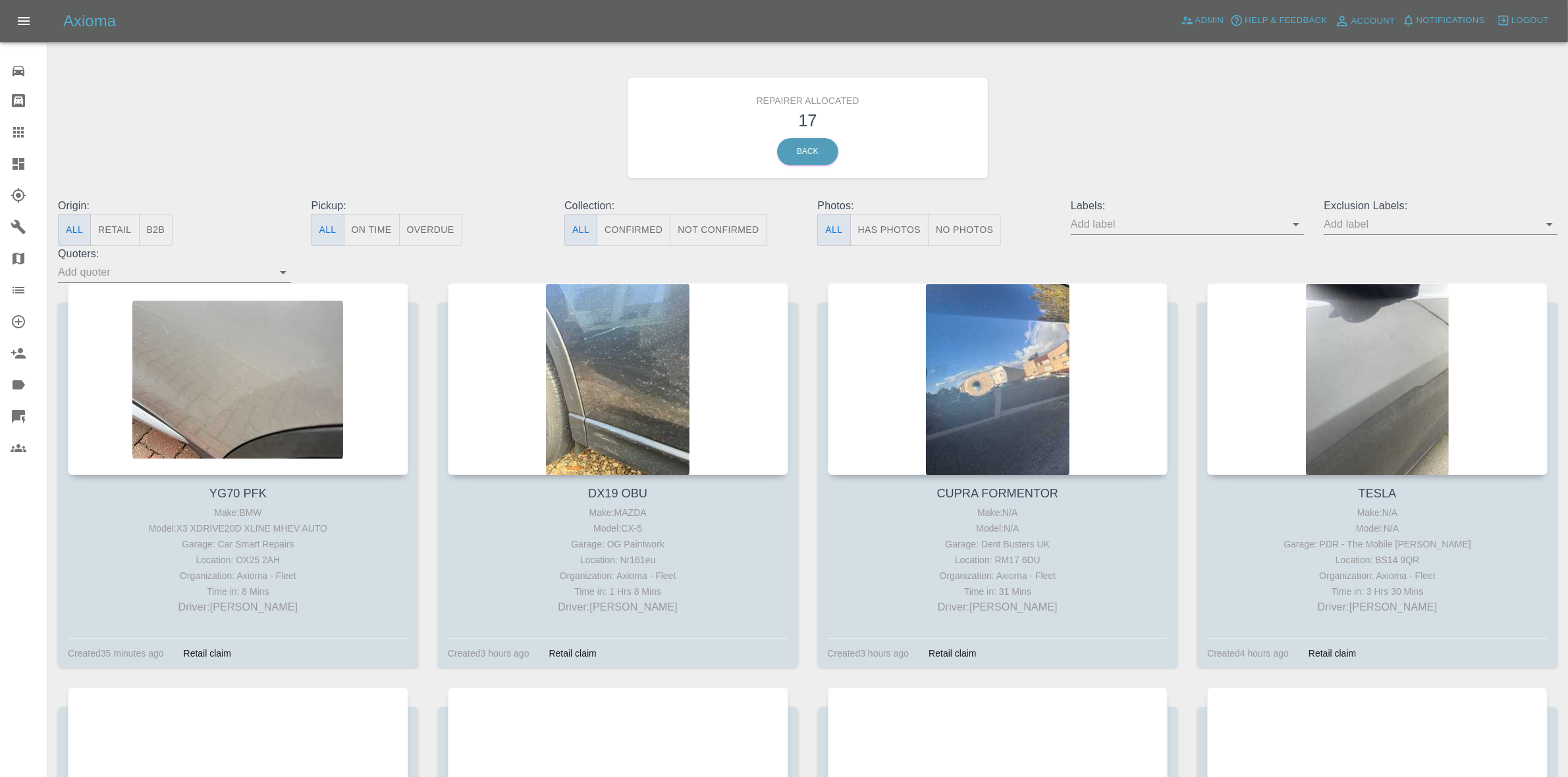
click at [114, 232] on button "Retail" at bounding box center [114, 230] width 48 height 32
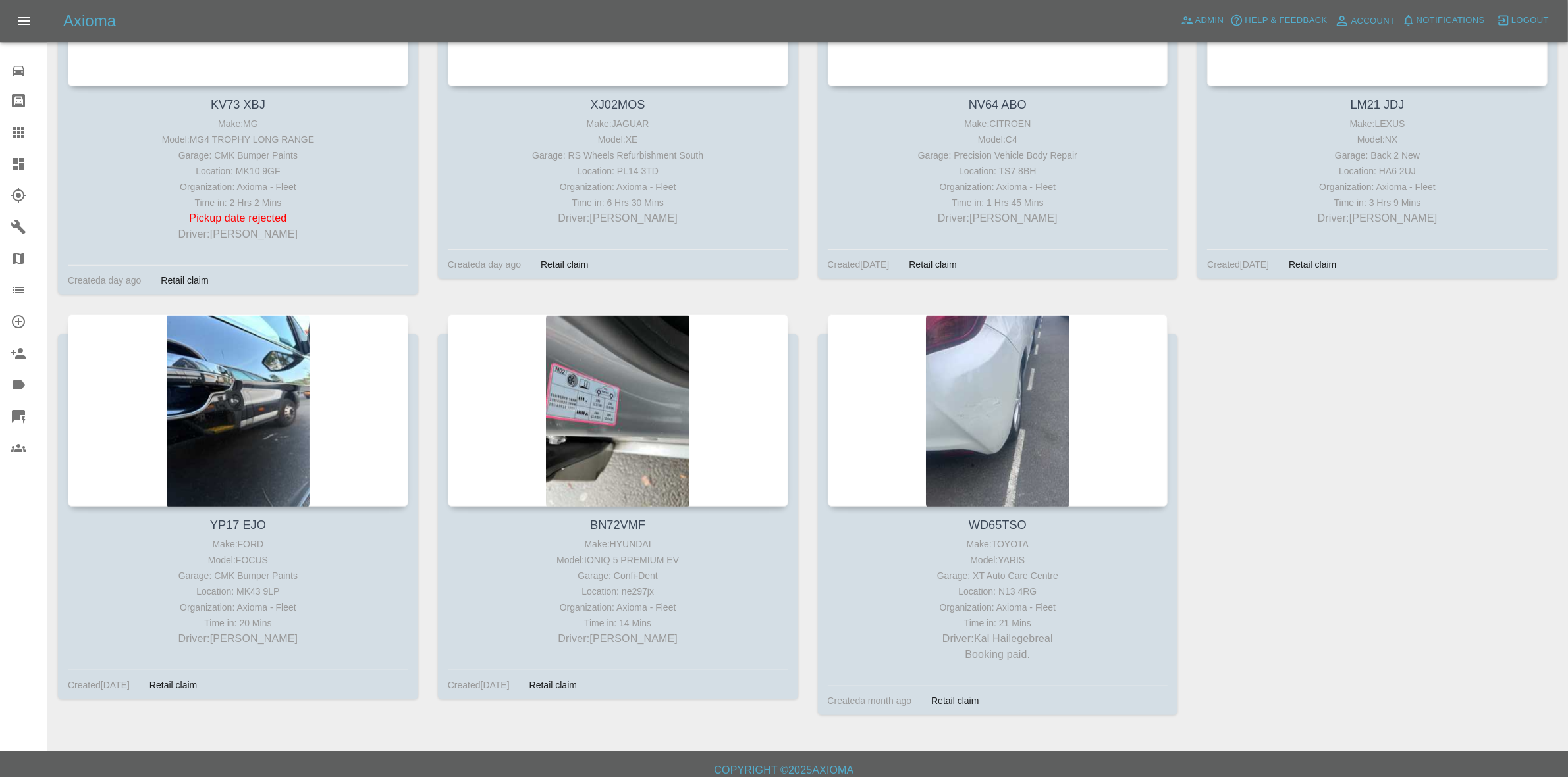
scroll to position [1209, 0]
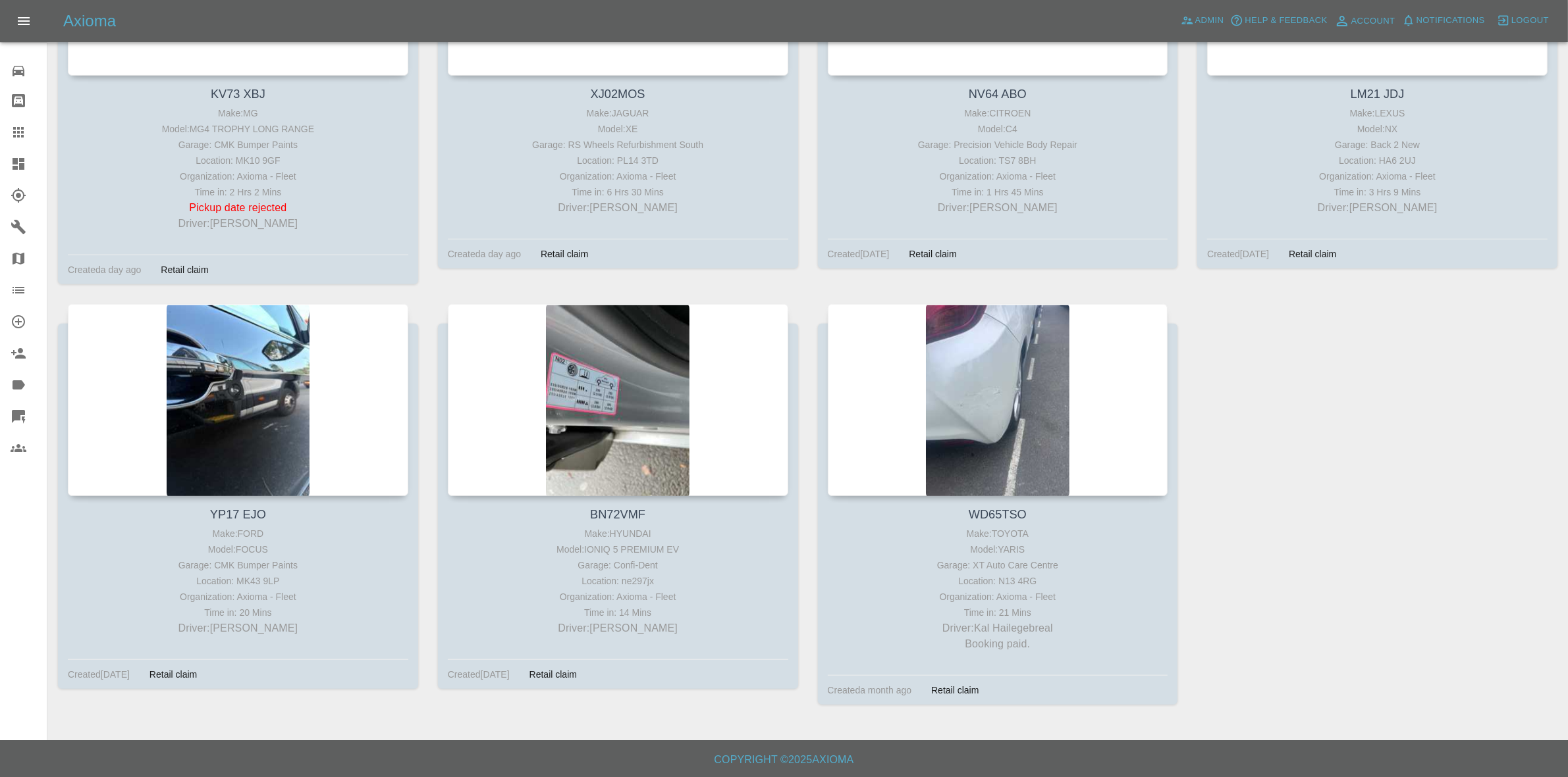
click at [0, 163] on link "Dashboard" at bounding box center [23, 163] width 47 height 32
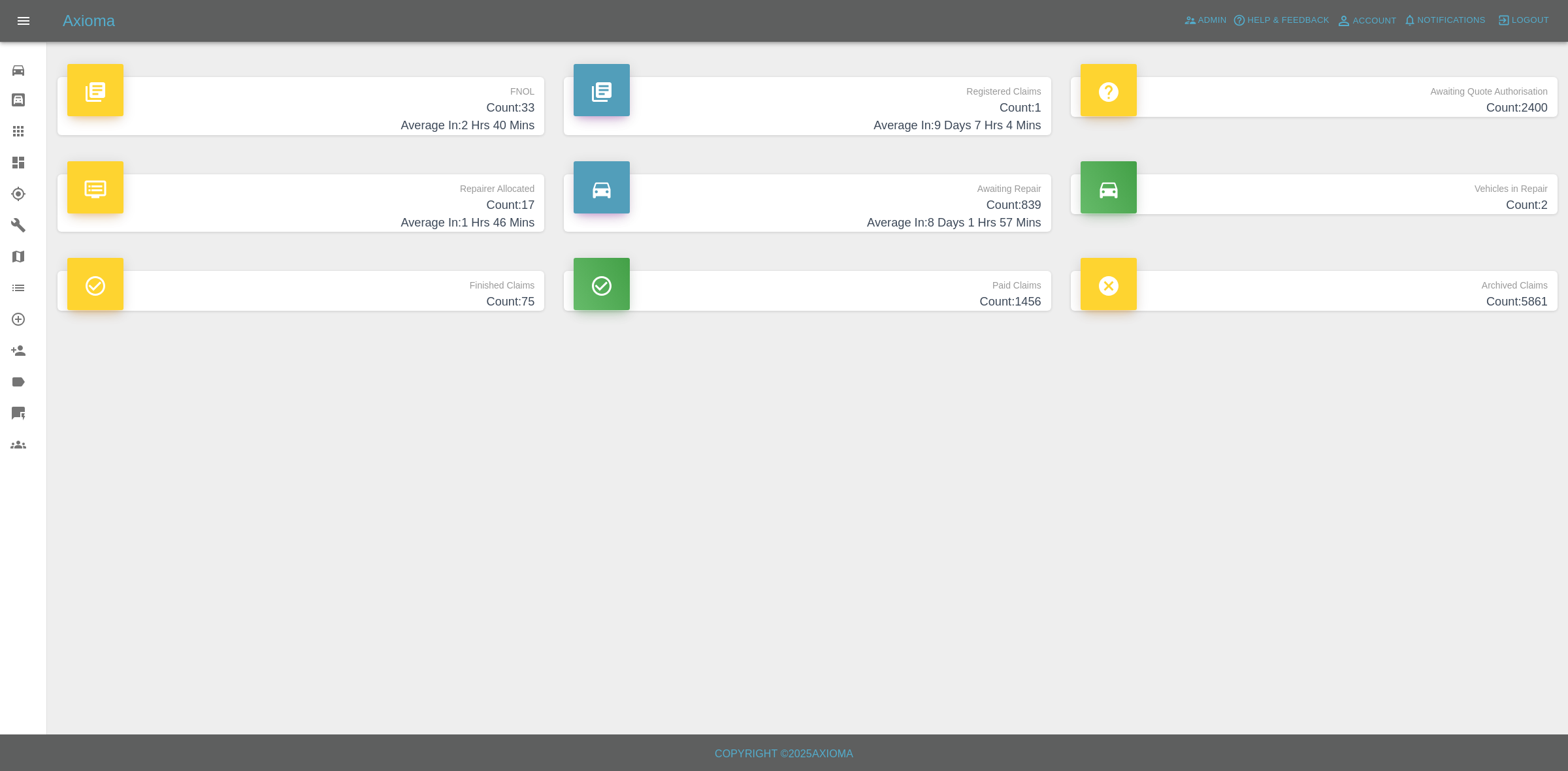
click at [0, 129] on link "Claims" at bounding box center [23, 131] width 47 height 31
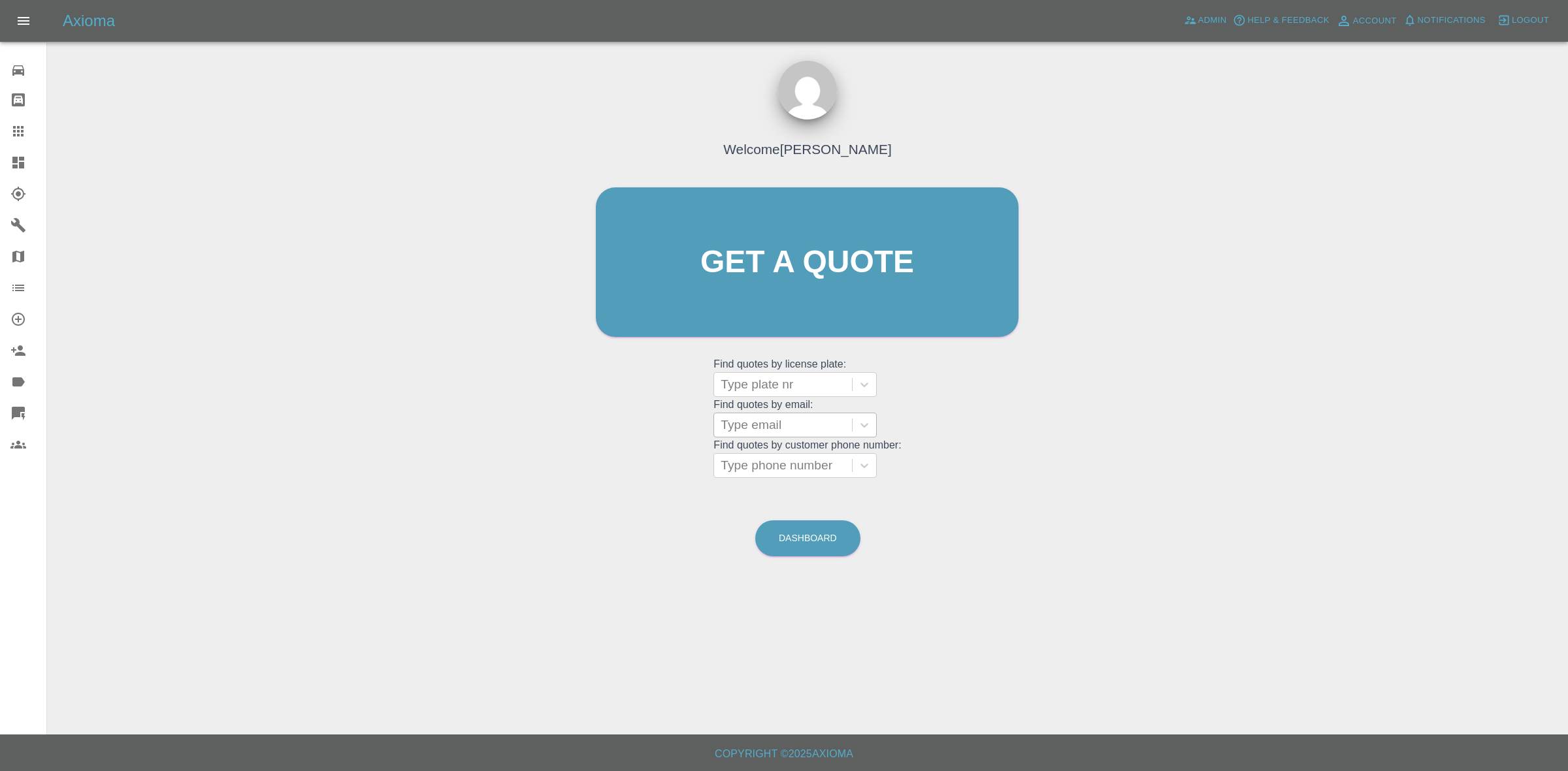
click at [769, 423] on div at bounding box center [782, 425] width 124 height 18
paste input "acuk_ltd@hotmail.com"
type input "acuk_ltd@hotmail.com"
drag, startPoint x: 771, startPoint y: 444, endPoint x: 770, endPoint y: 474, distance: 30.0
click at [771, 470] on div "LP 24XUR, Archived" at bounding box center [795, 458] width 163 height 26
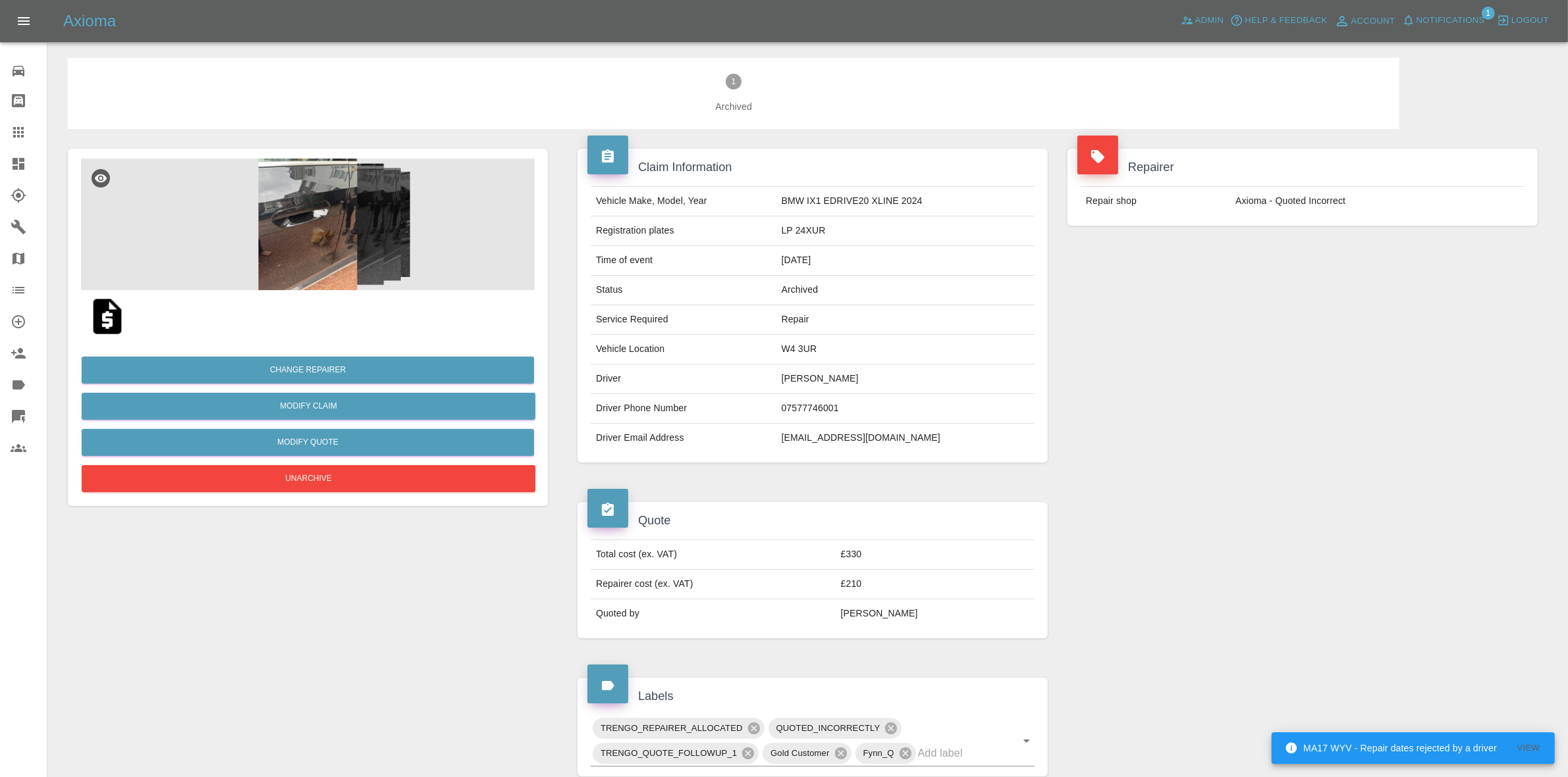
click at [340, 214] on img at bounding box center [307, 224] width 454 height 132
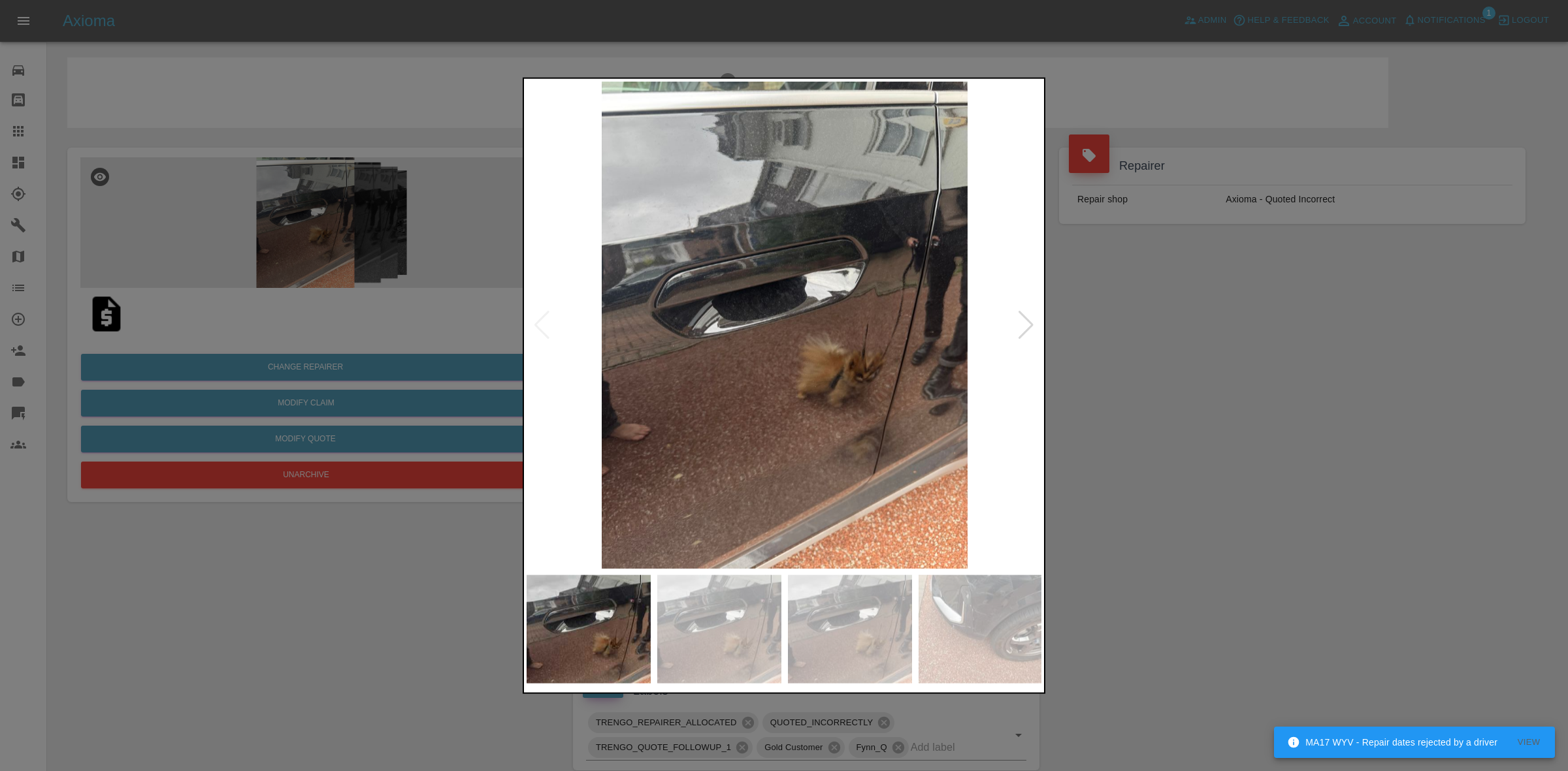
click at [1020, 320] on div at bounding box center [1026, 324] width 17 height 29
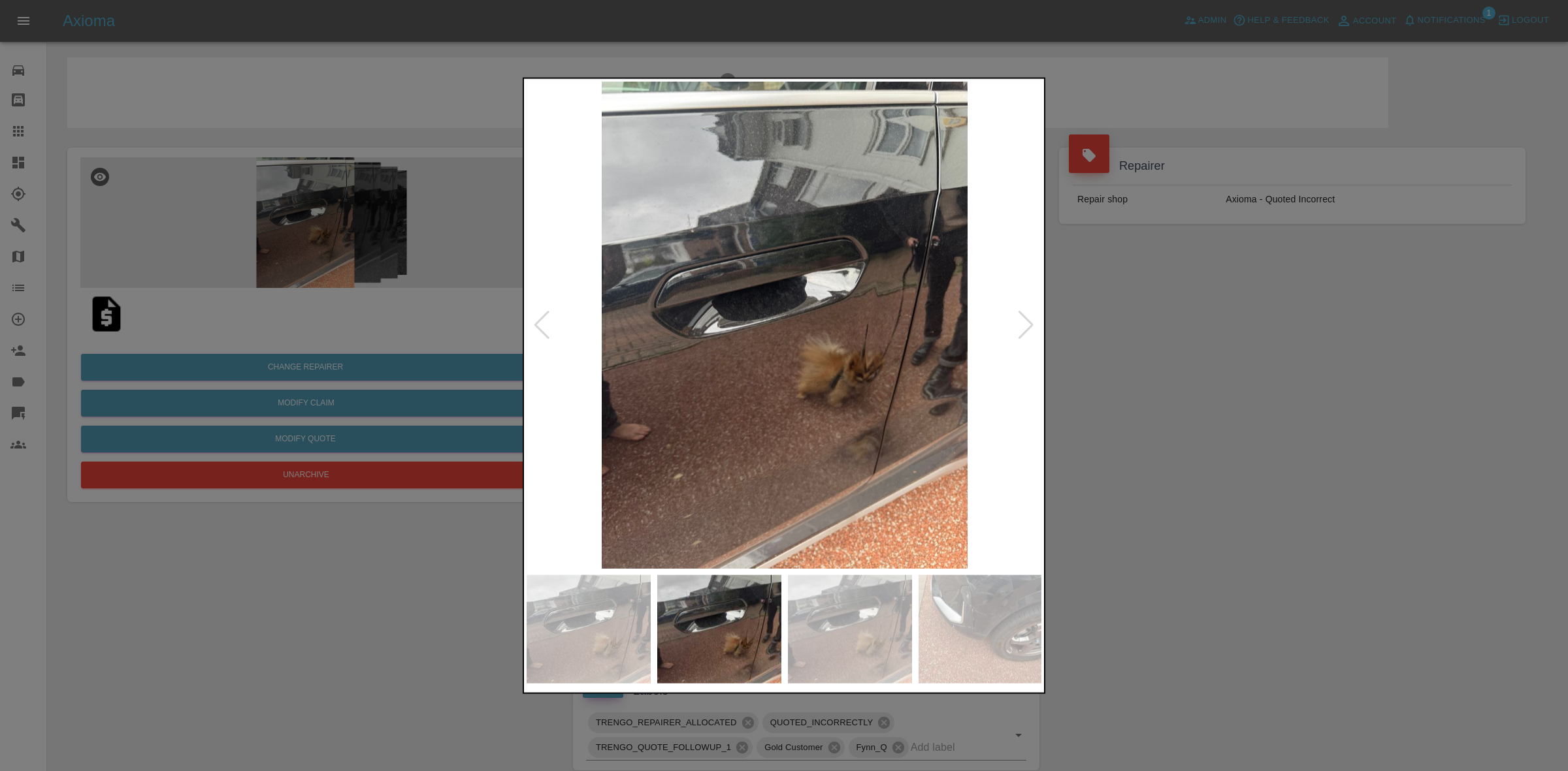
click at [1020, 320] on div at bounding box center [1026, 324] width 17 height 29
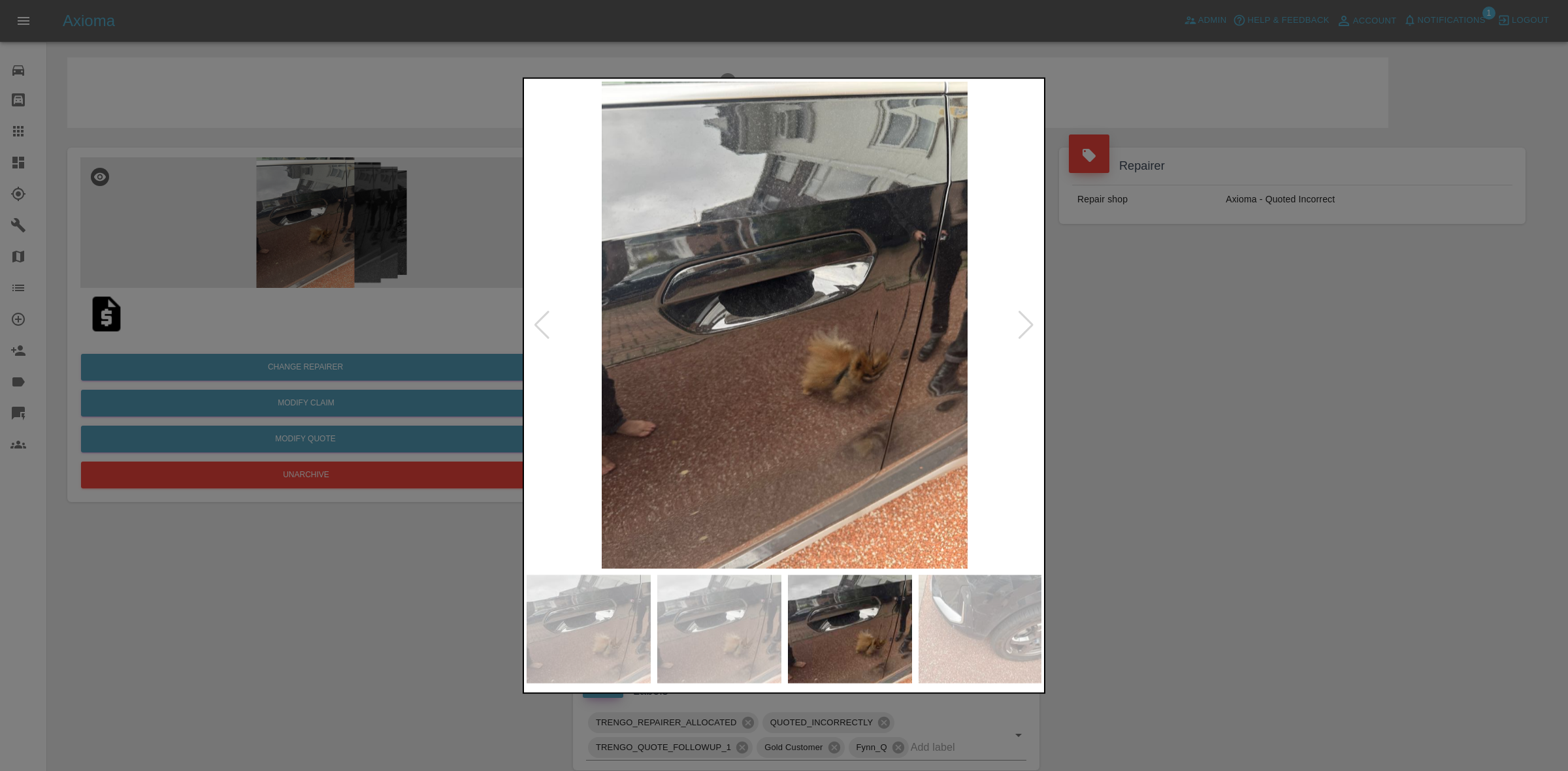
click at [1020, 320] on div at bounding box center [1026, 324] width 17 height 29
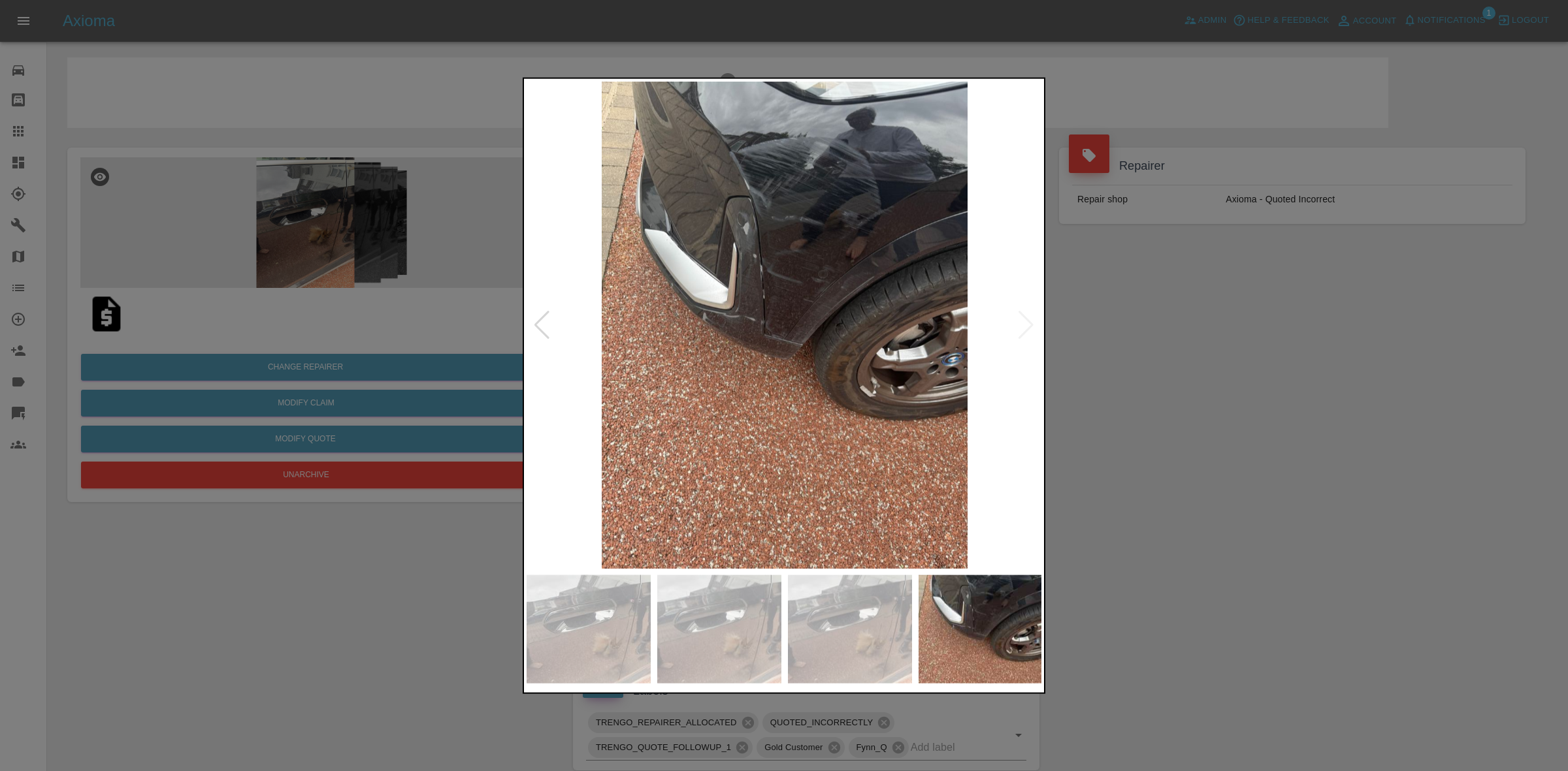
click at [1020, 320] on img at bounding box center [784, 324] width 516 height 487
click at [1142, 330] on div at bounding box center [784, 386] width 1568 height 771
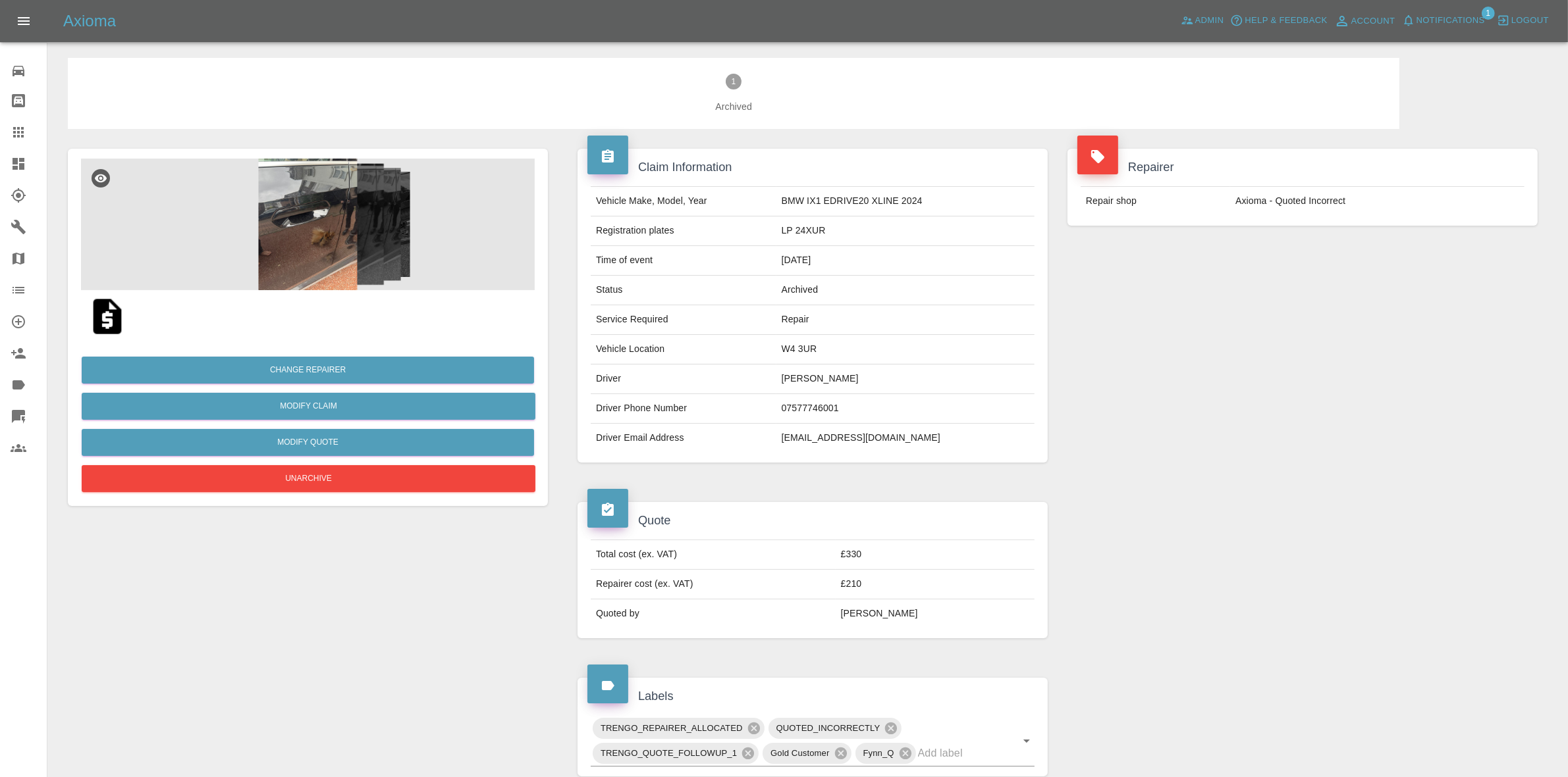
click at [0, 141] on link "Claims" at bounding box center [23, 132] width 47 height 32
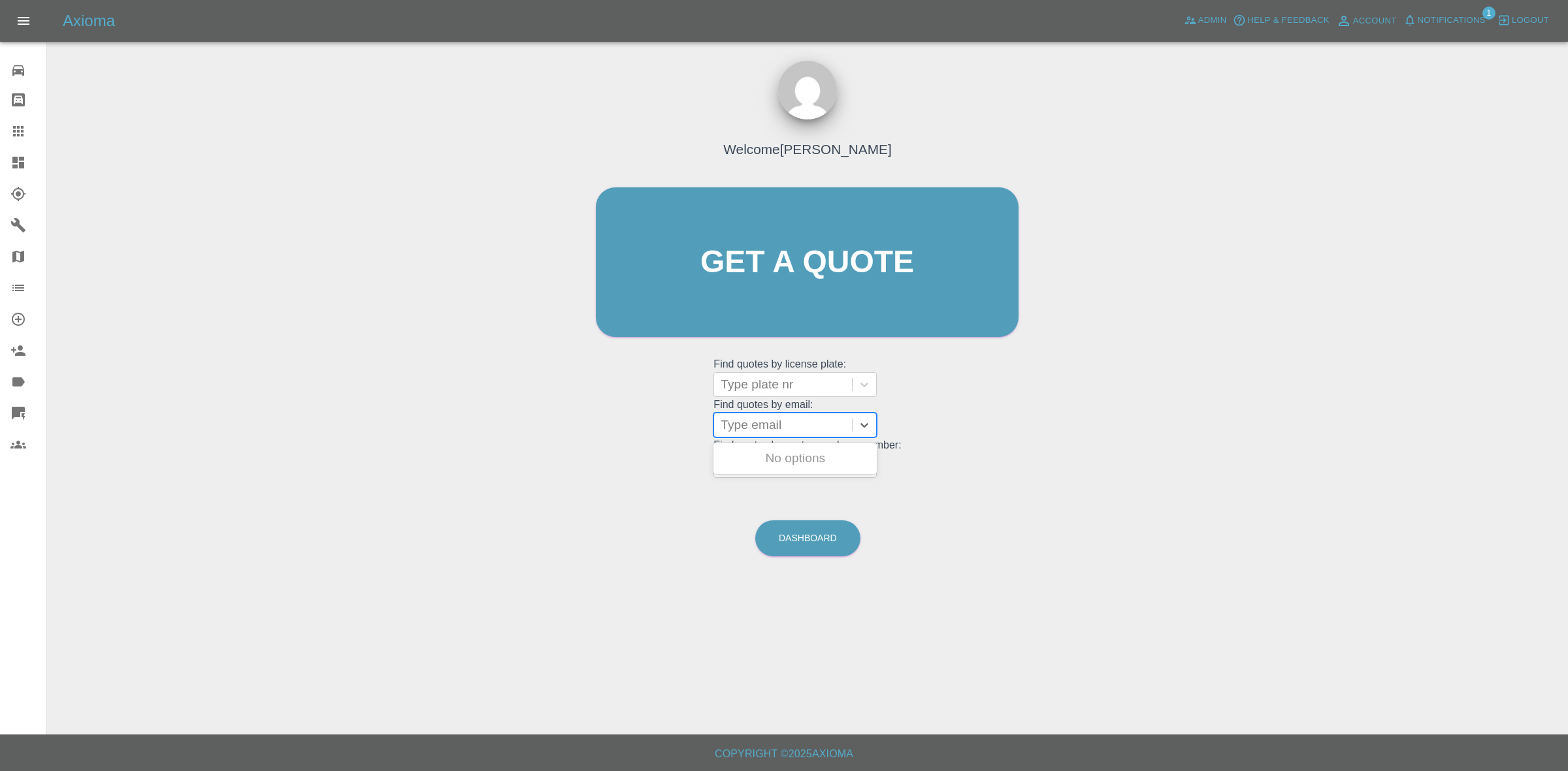
click at [765, 431] on div at bounding box center [782, 425] width 124 height 18
paste input "biquee_lane@hotmail.co.uk"
type input "biquee_lane@hotmail.co.uk"
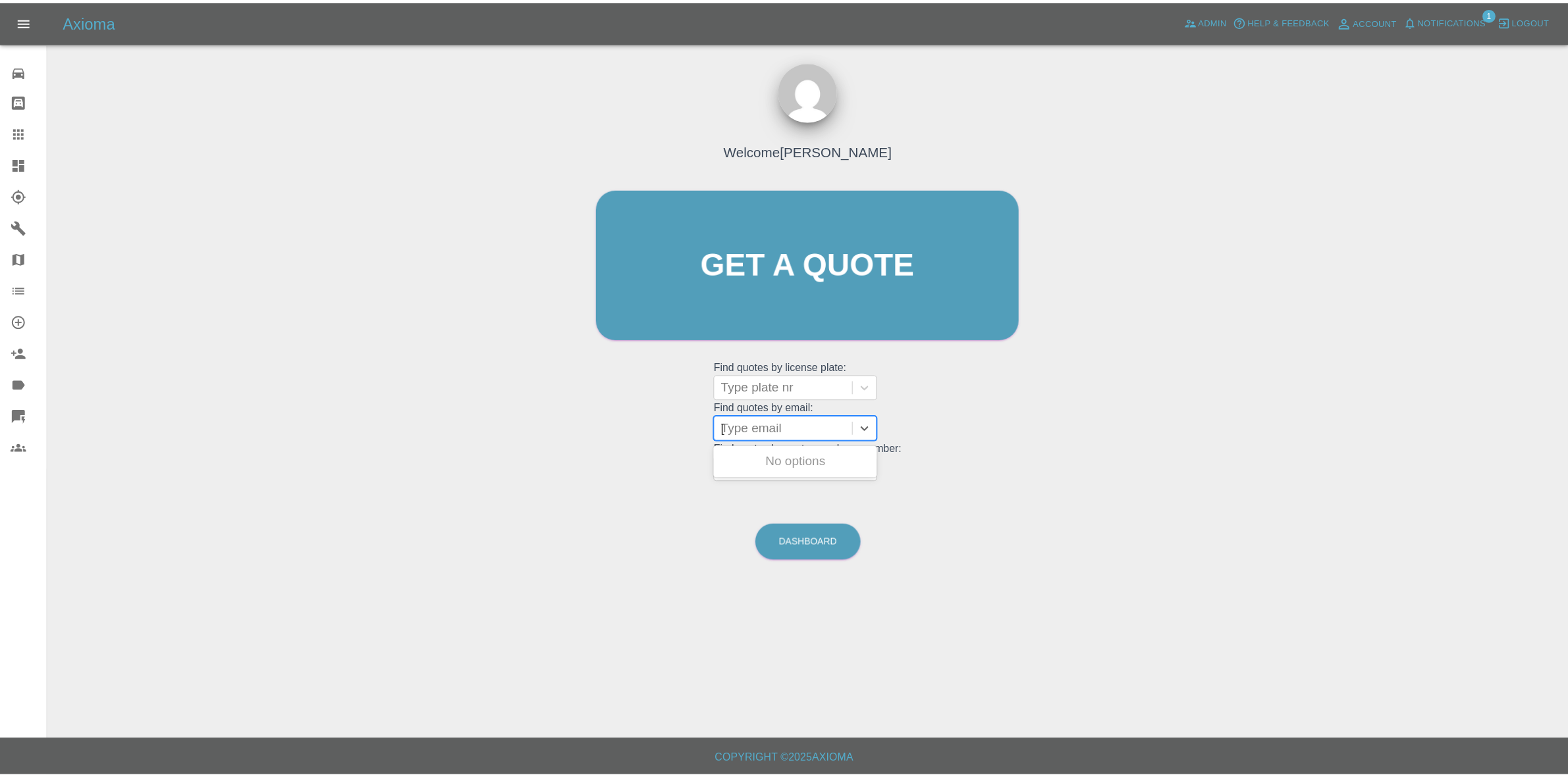
scroll to position [0, 23]
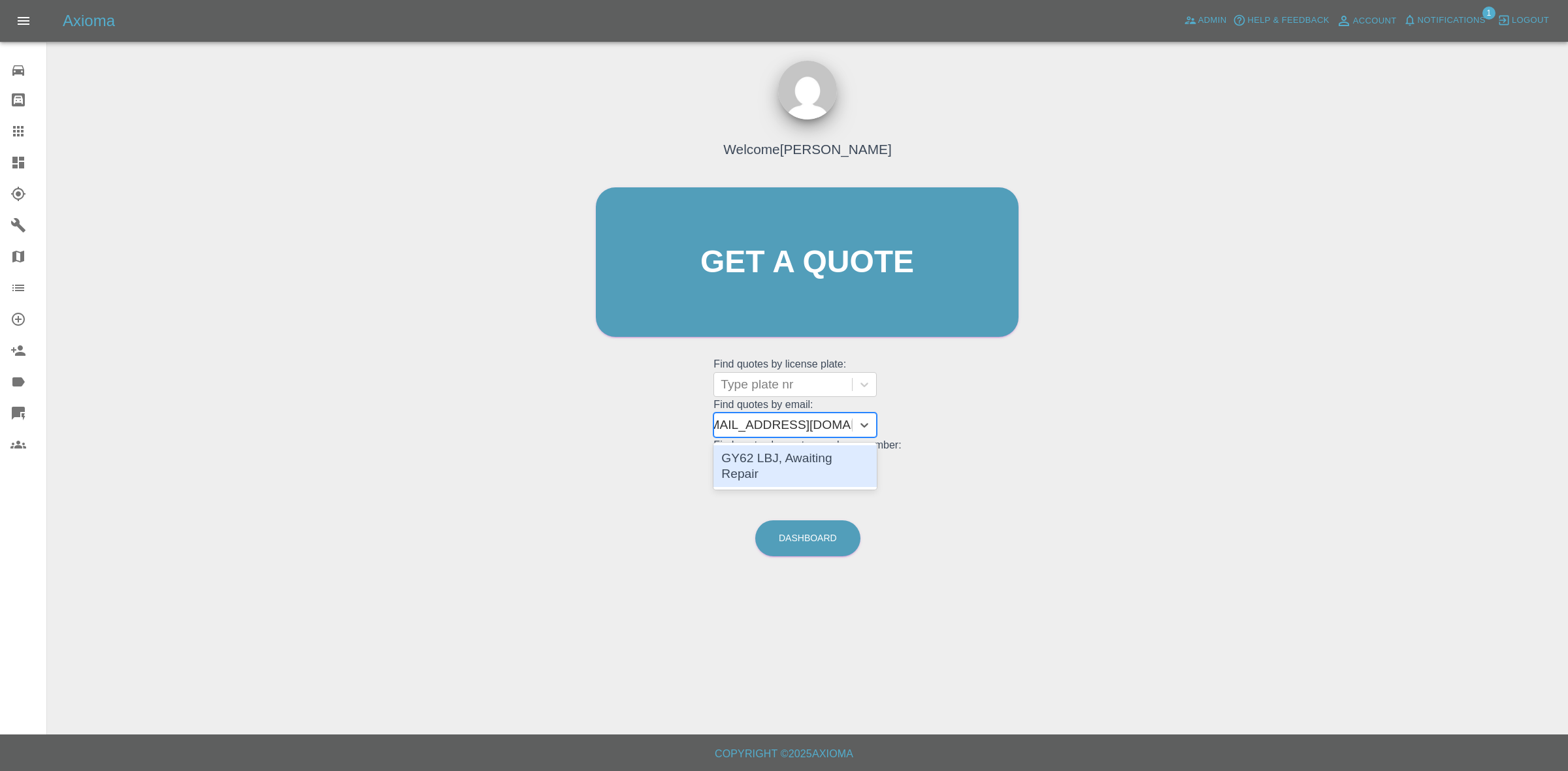
click at [765, 452] on div "GY62 LBJ, Awaiting Repair" at bounding box center [795, 466] width 163 height 41
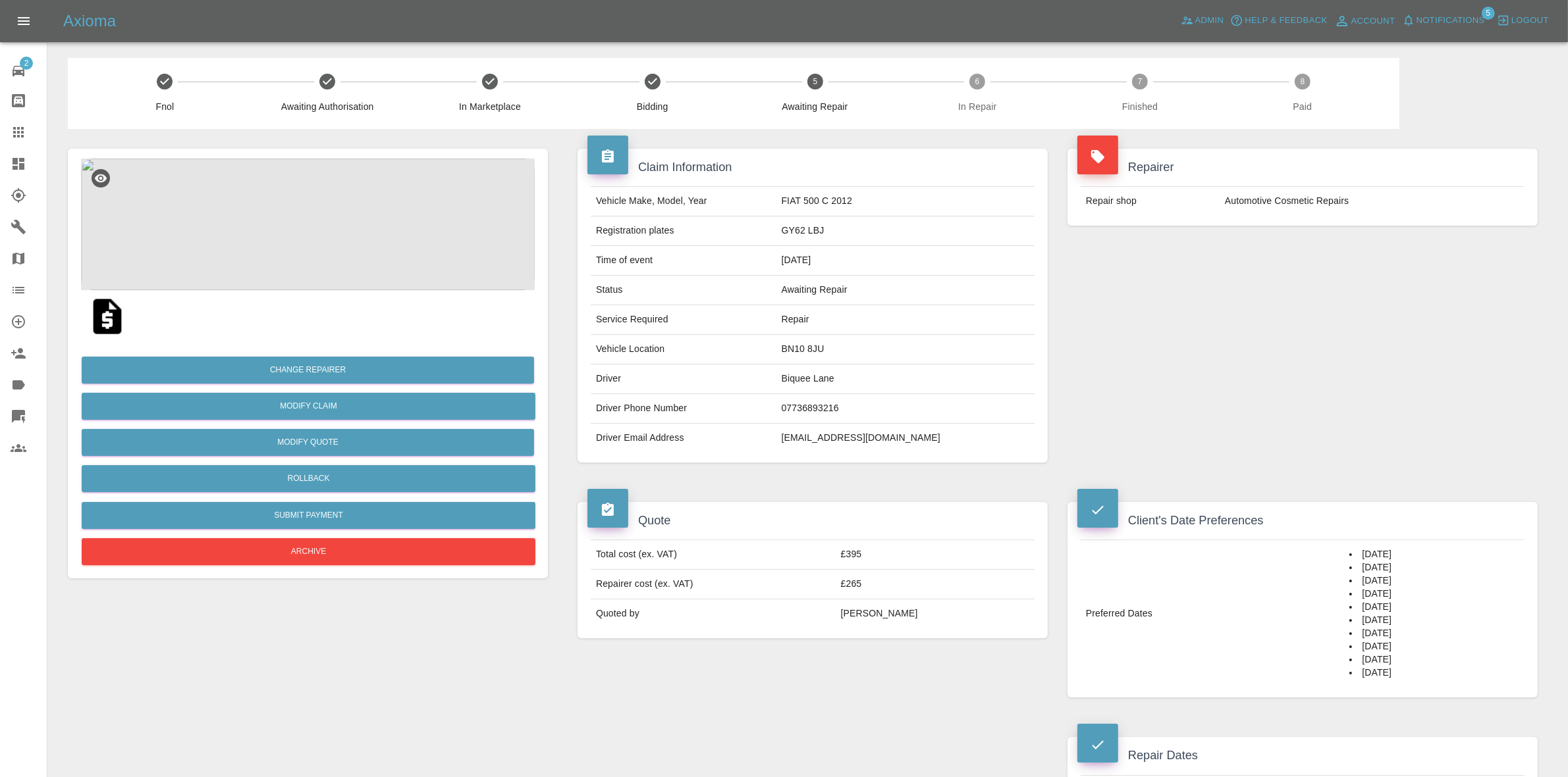
click at [0, 163] on link "Dashboard" at bounding box center [23, 163] width 47 height 32
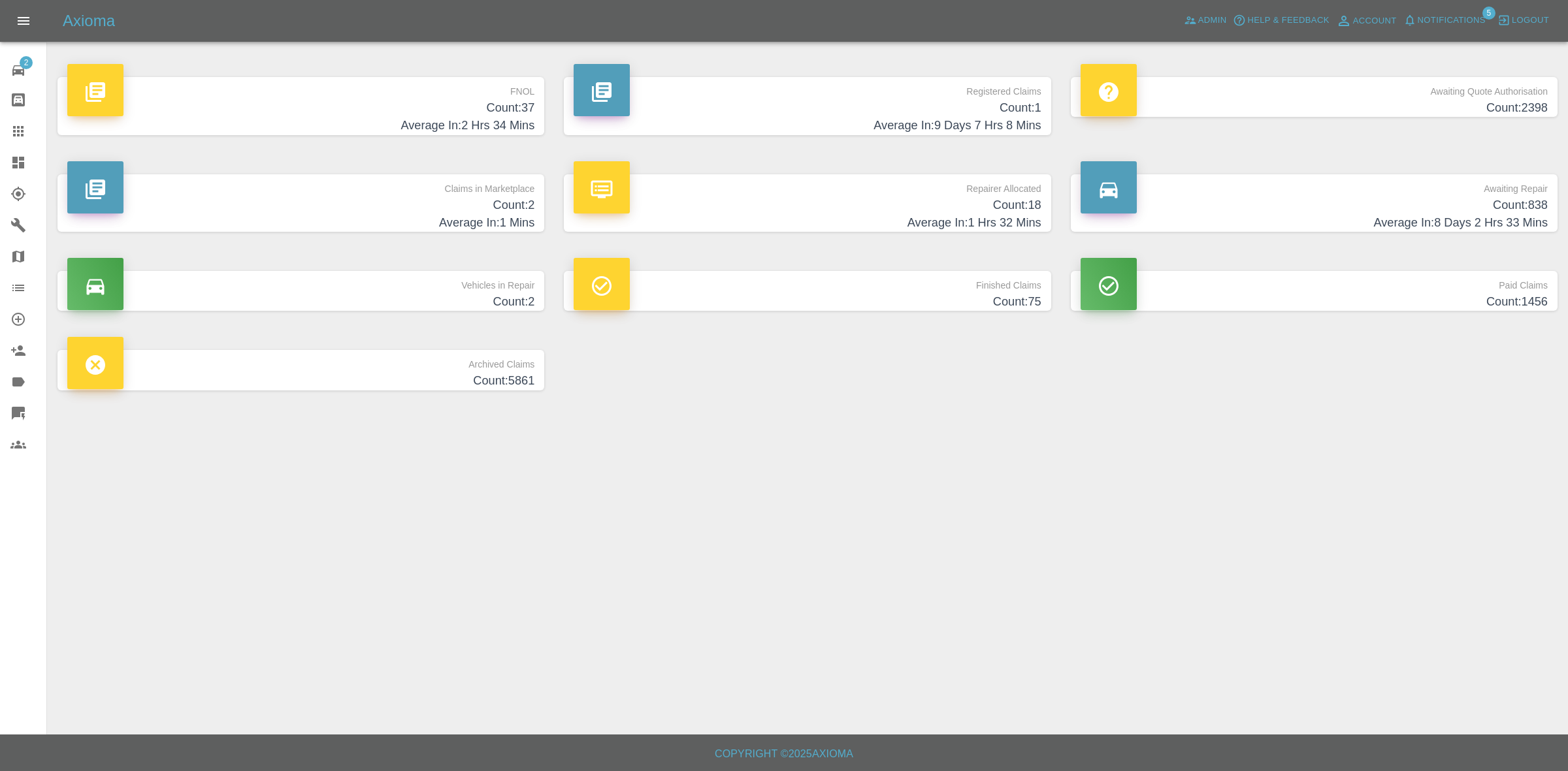
click at [403, 216] on h4 "Average In: 1 Mins" at bounding box center [301, 223] width 467 height 17
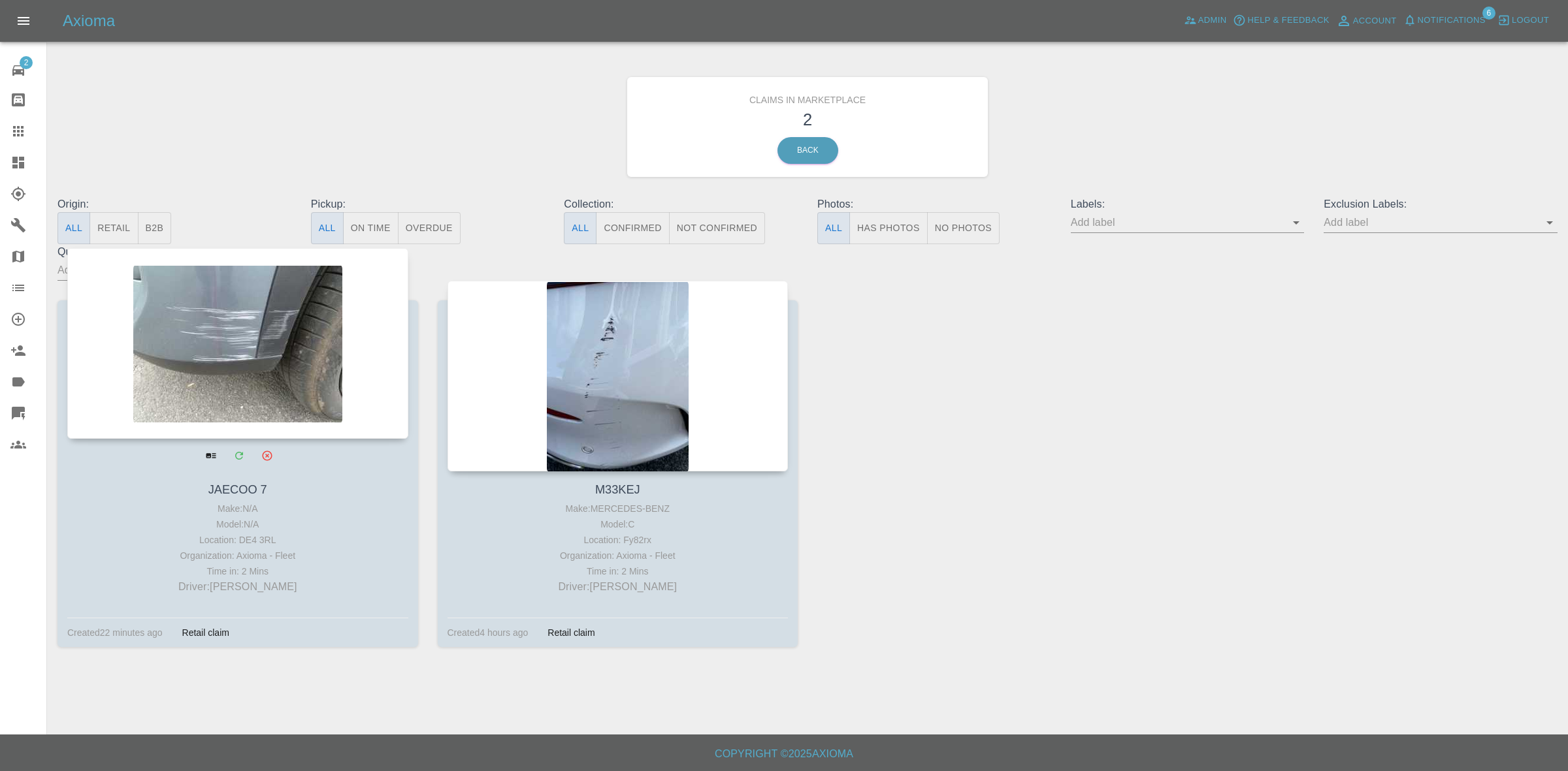
drag, startPoint x: 259, startPoint y: 295, endPoint x: 396, endPoint y: 329, distance: 141.2
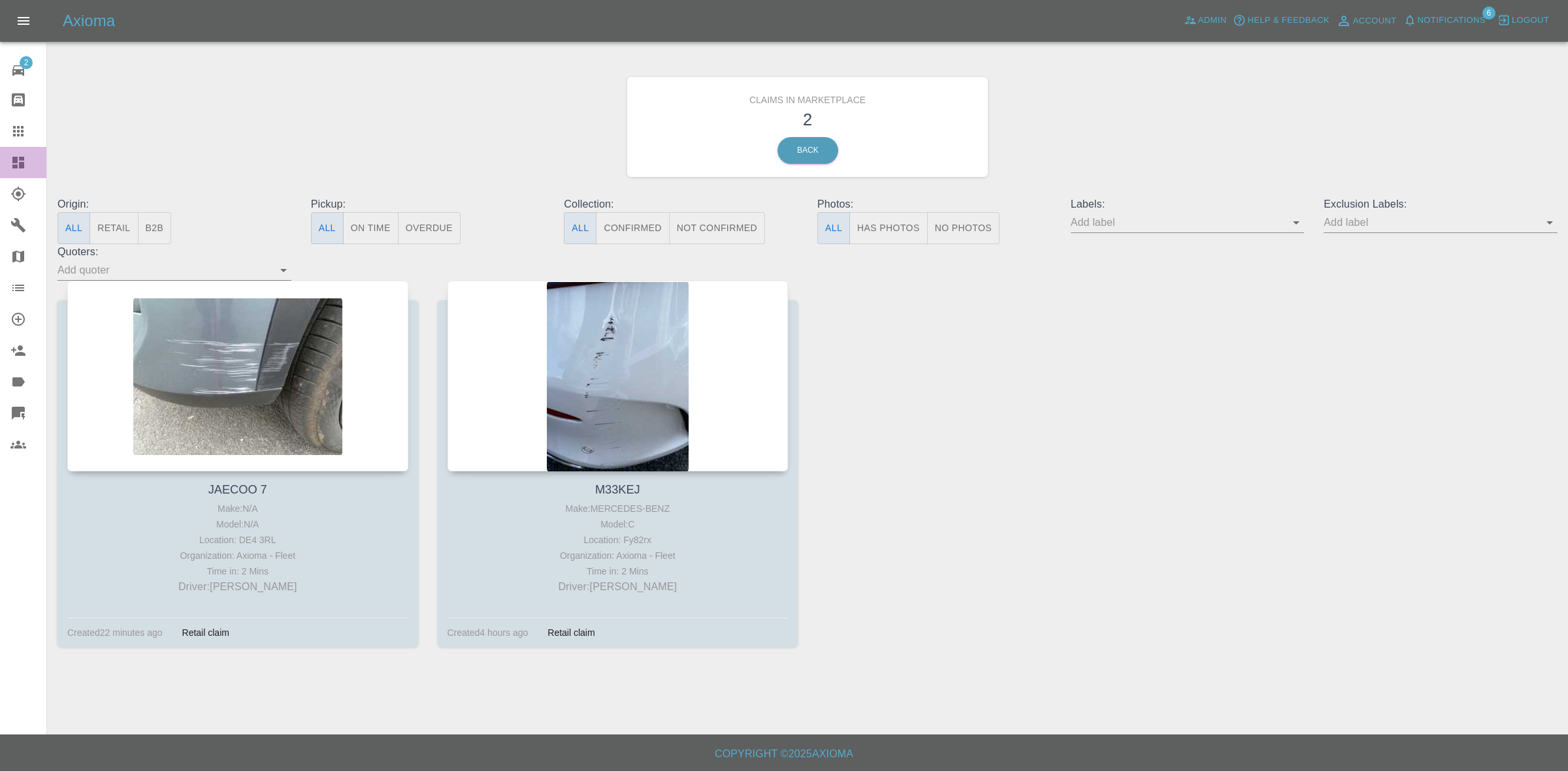
click at [0, 151] on link "Dashboard" at bounding box center [23, 162] width 47 height 31
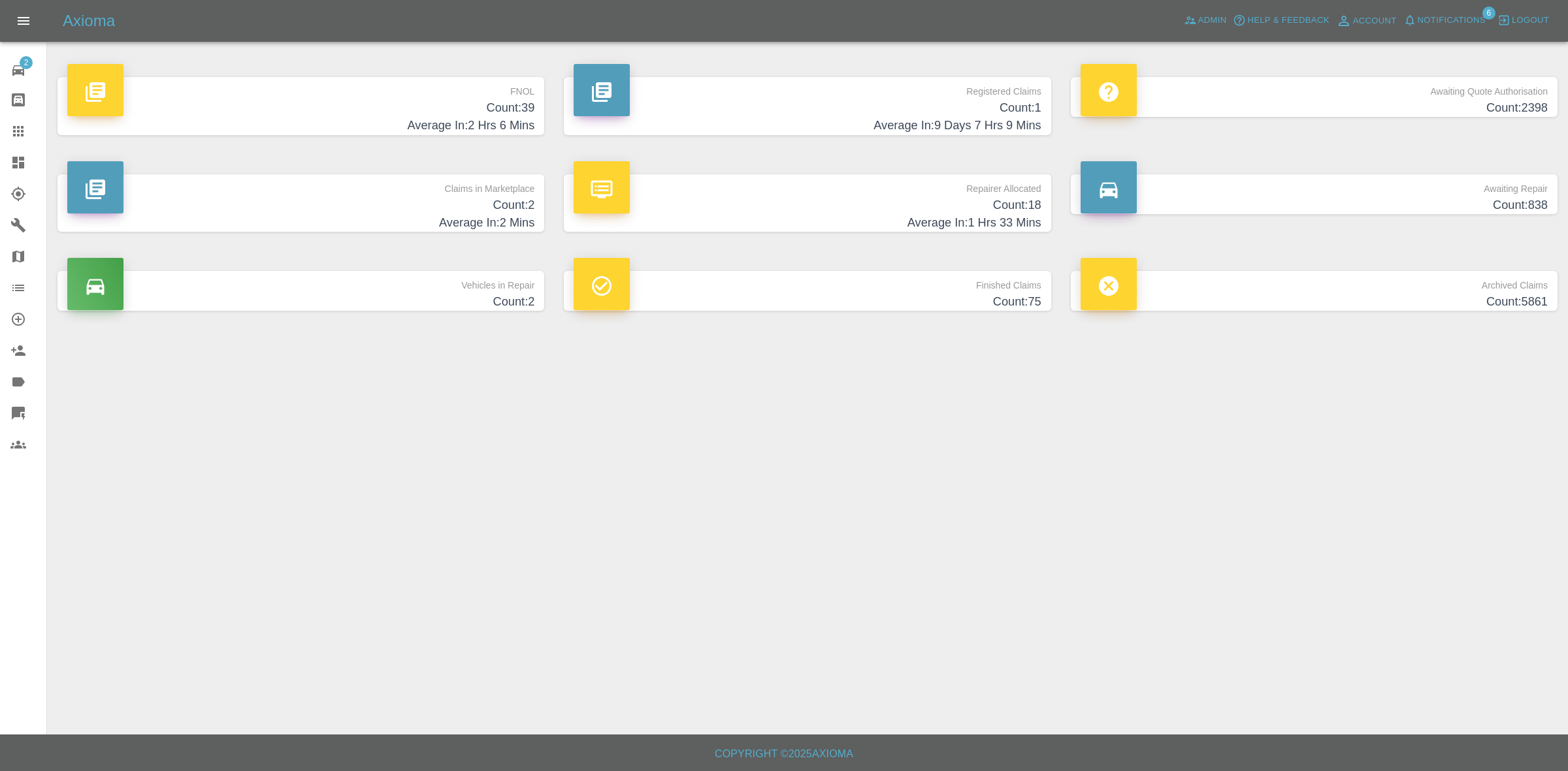
click at [234, 108] on h4 "Count: 39" at bounding box center [301, 108] width 467 height 17
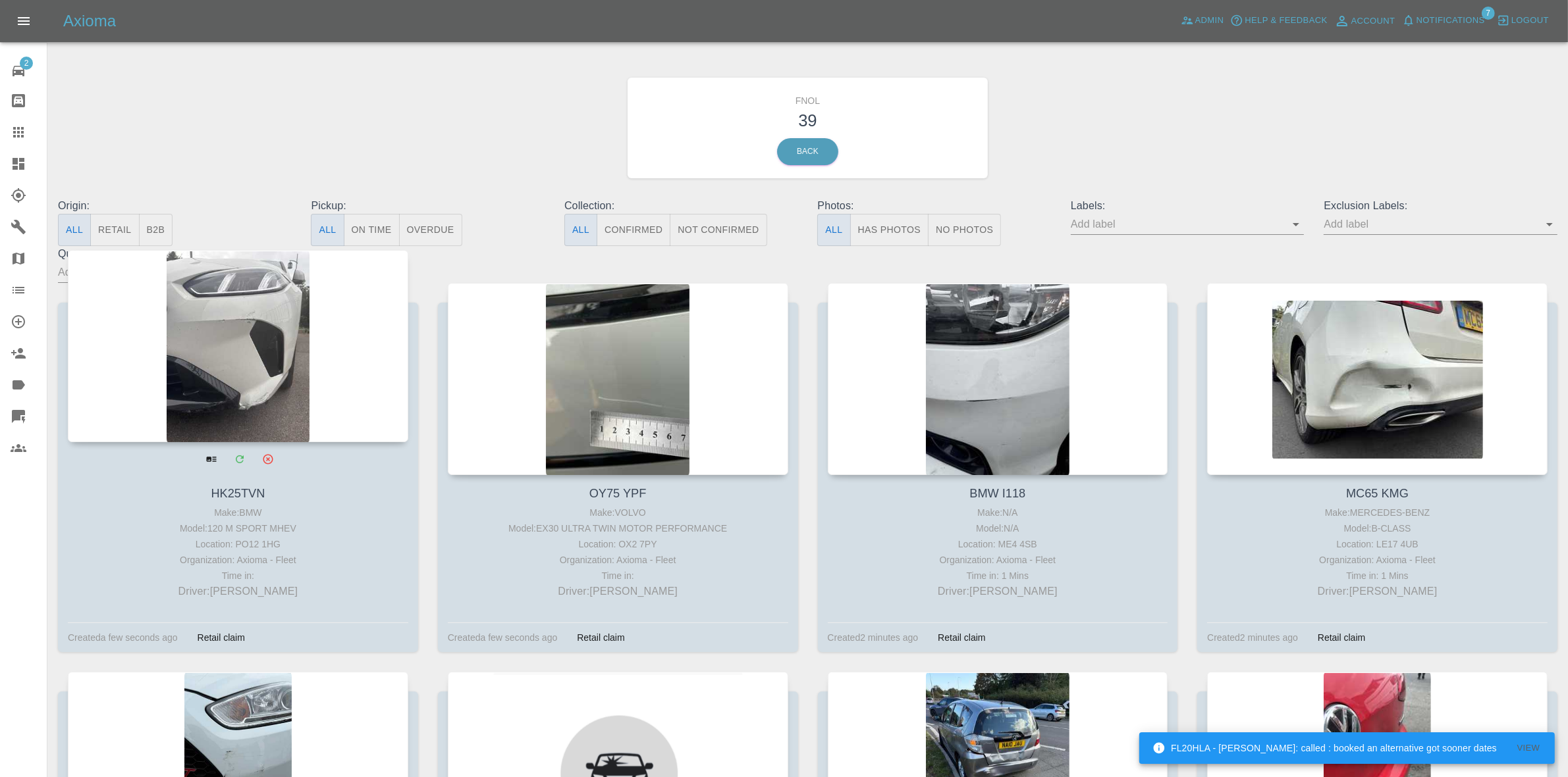
click at [241, 323] on div at bounding box center [238, 346] width 340 height 192
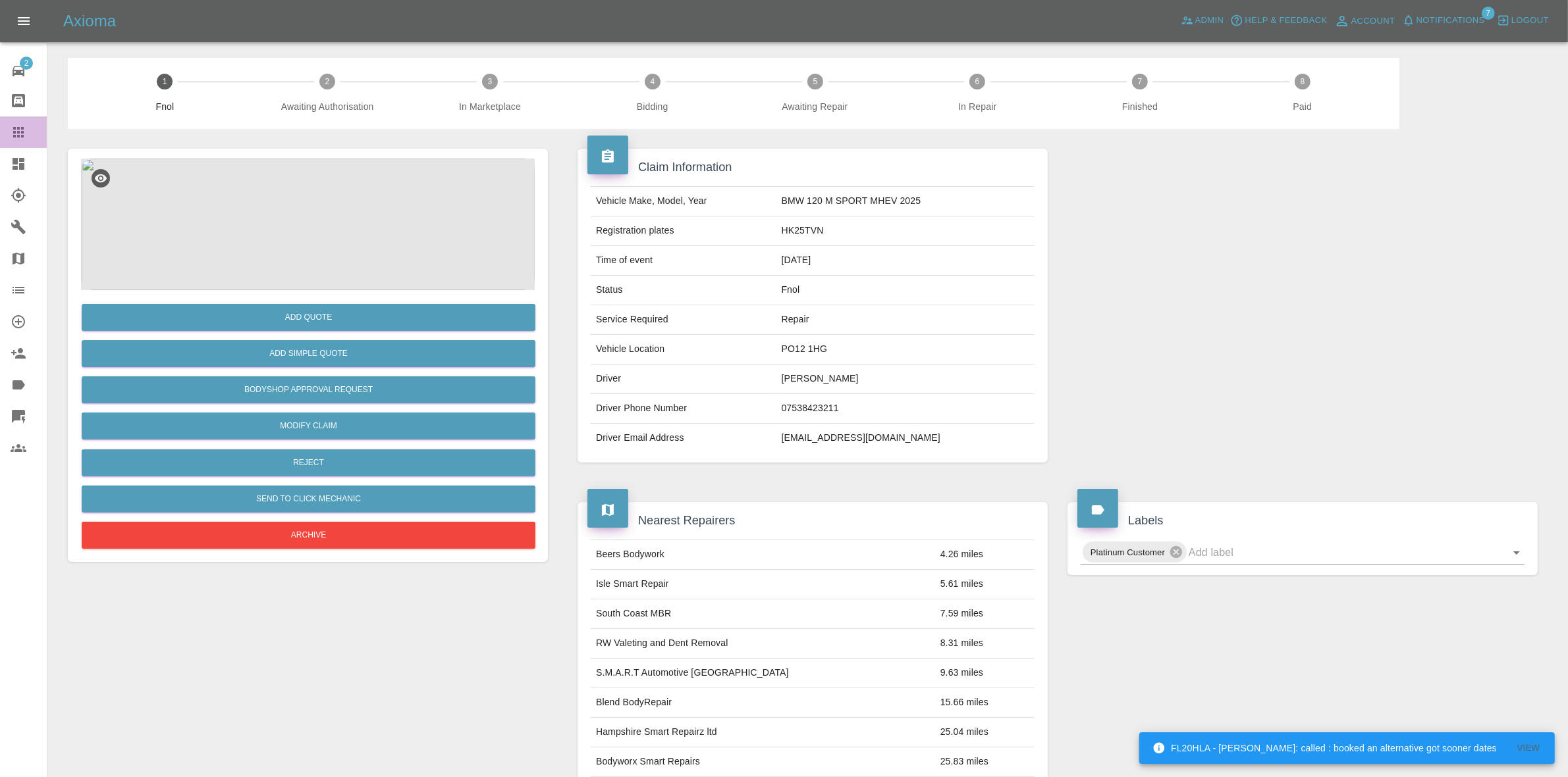
drag, startPoint x: 0, startPoint y: 129, endPoint x: 146, endPoint y: 180, distance: 154.7
click at [0, 129] on link "Claims" at bounding box center [23, 132] width 47 height 32
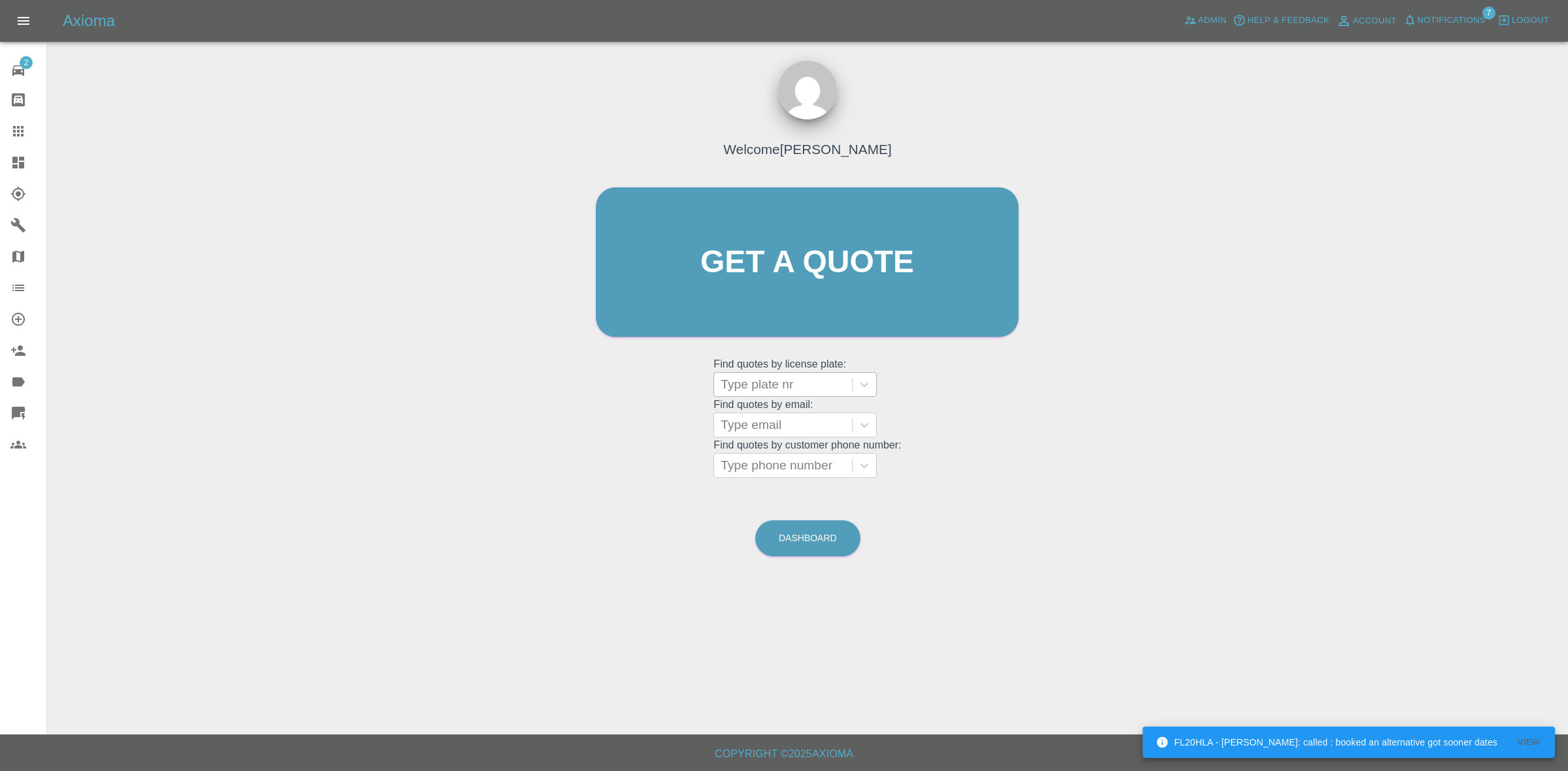
click at [760, 386] on div at bounding box center [782, 384] width 124 height 18
paste input "L18NLM"
type input "L18NLM"
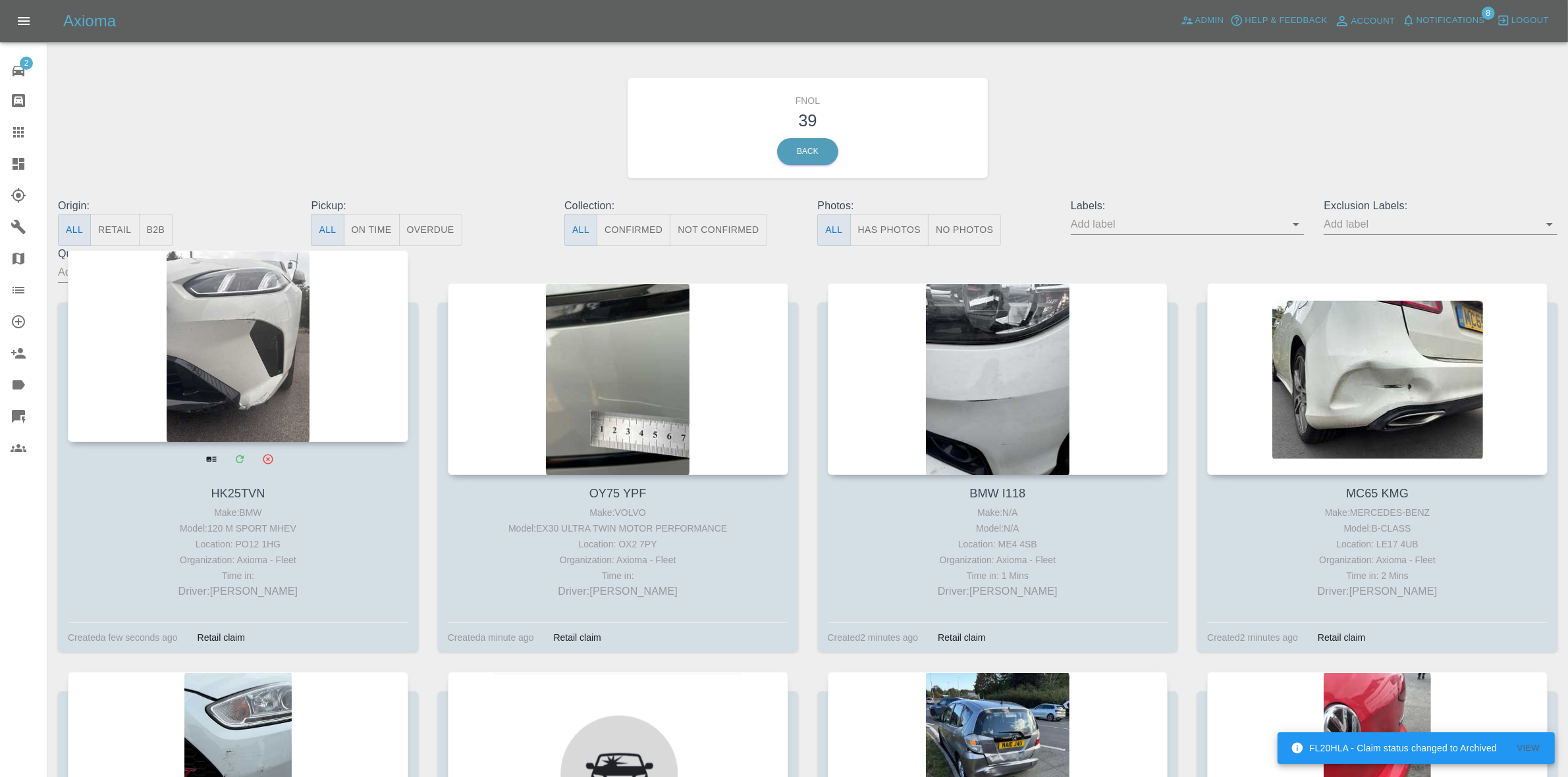
click at [252, 347] on div at bounding box center [238, 346] width 340 height 192
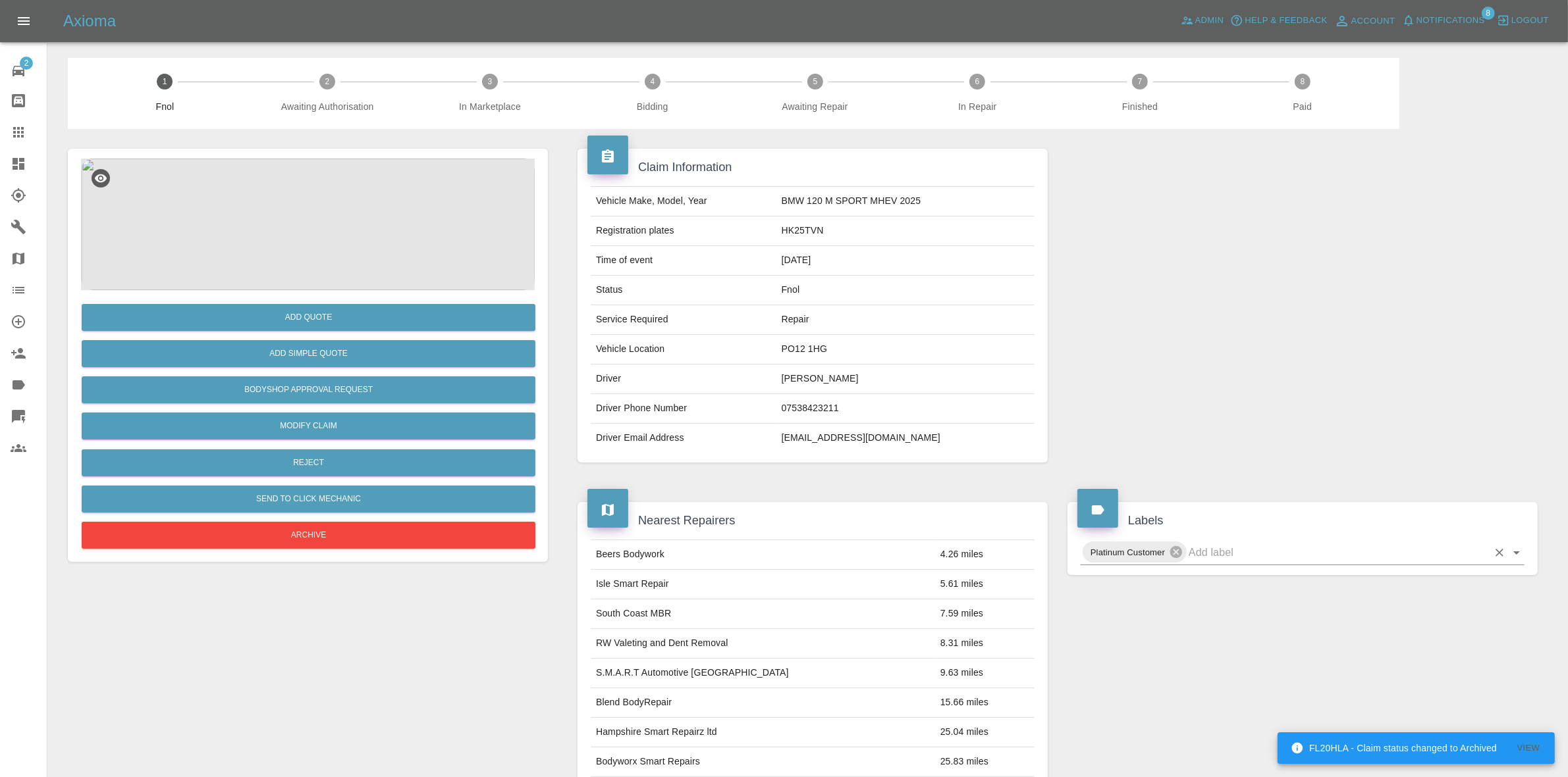
click at [1223, 548] on input "text" at bounding box center [1338, 553] width 299 height 21
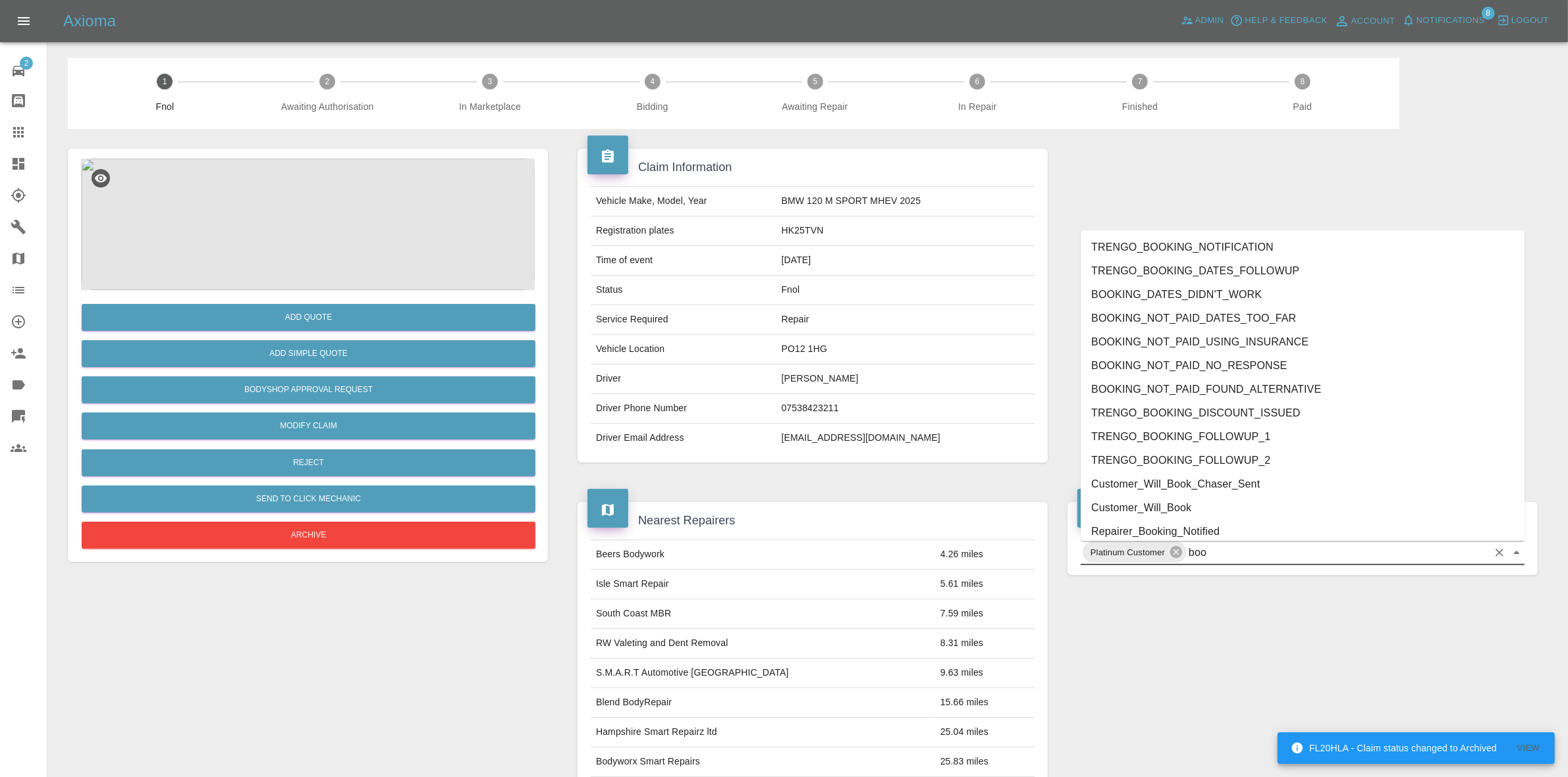
type input "book"
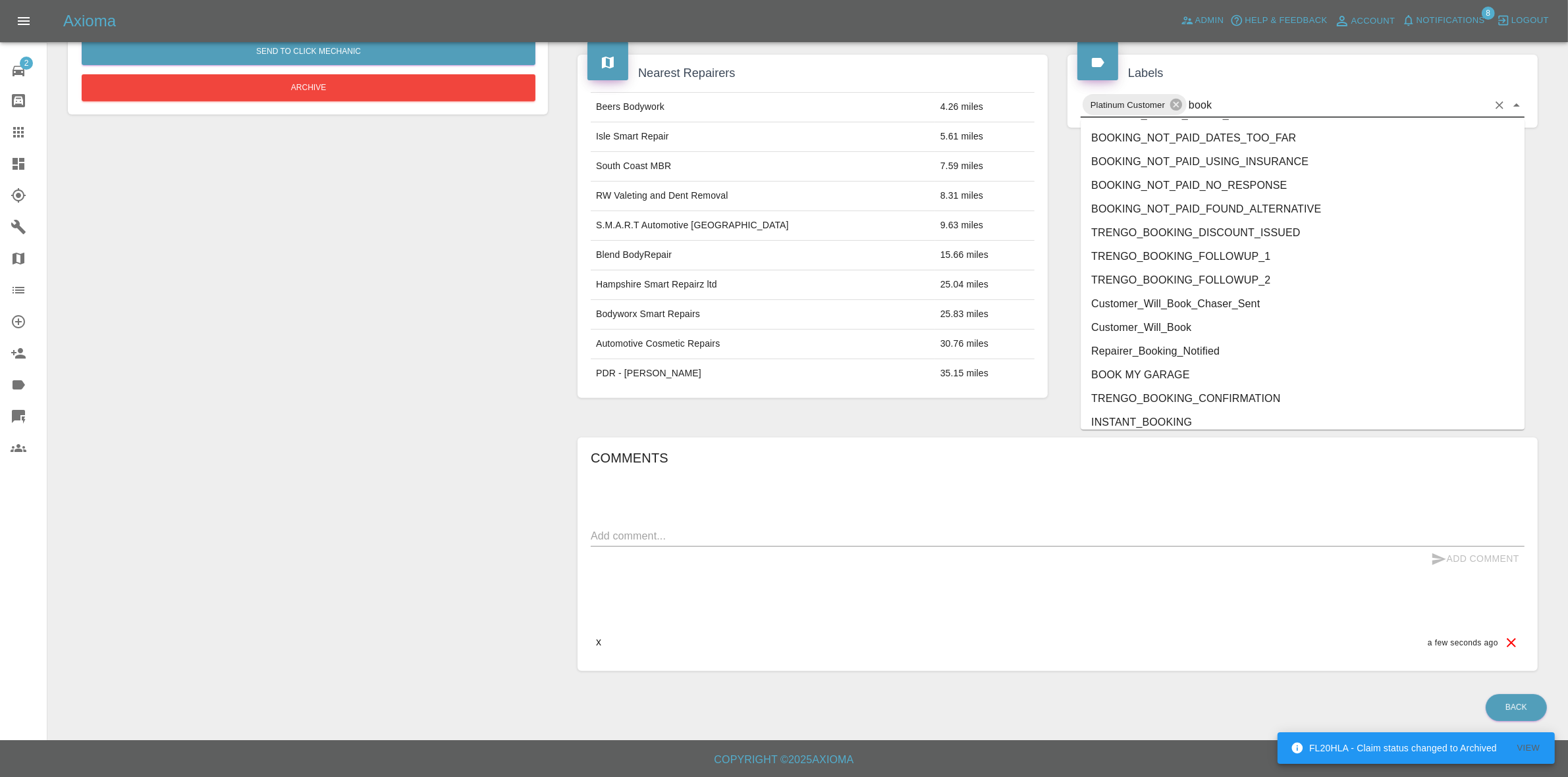
scroll to position [102, 0]
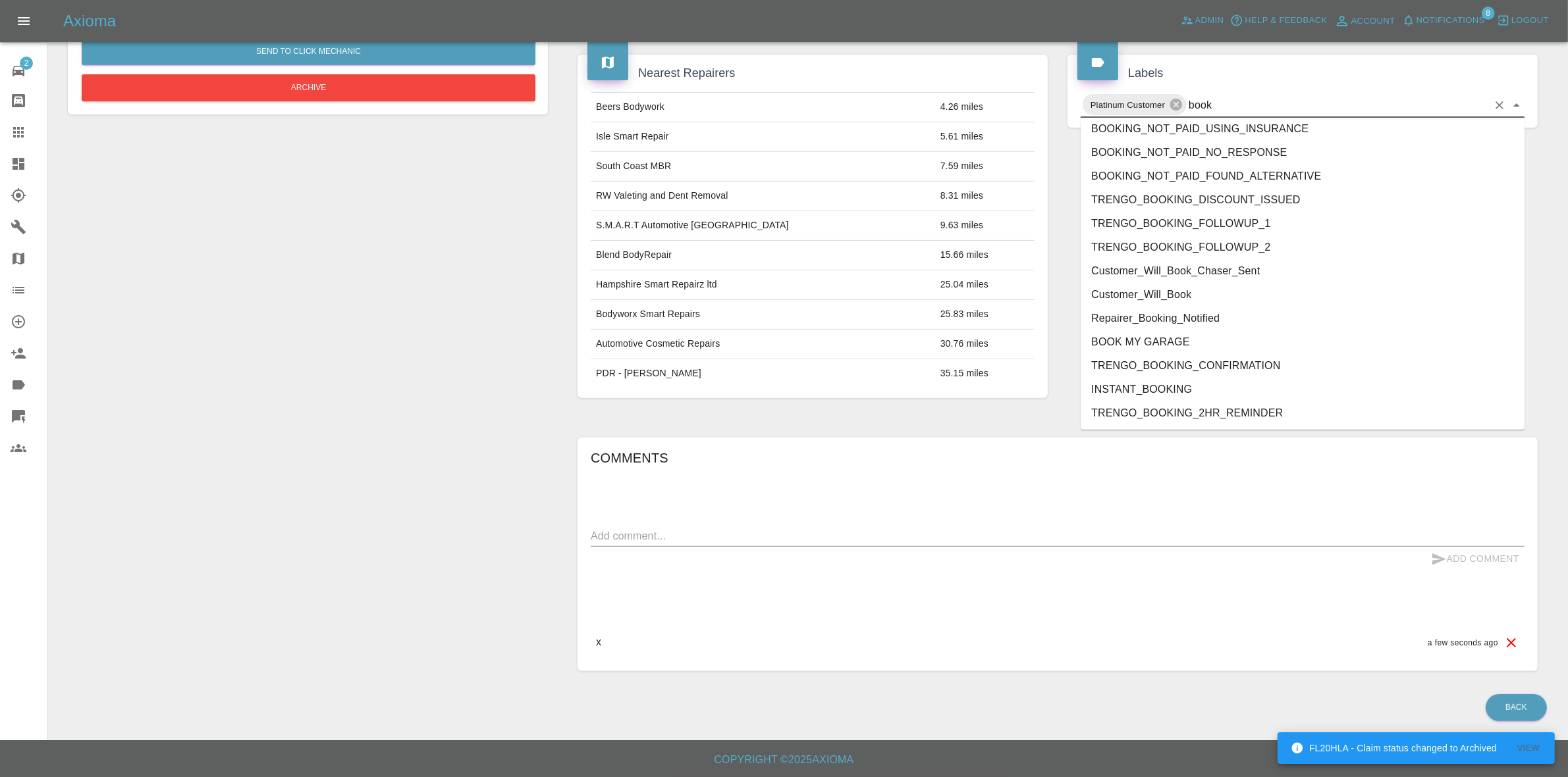
click at [1176, 340] on li "BOOK MY GARAGE" at bounding box center [1302, 342] width 444 height 23
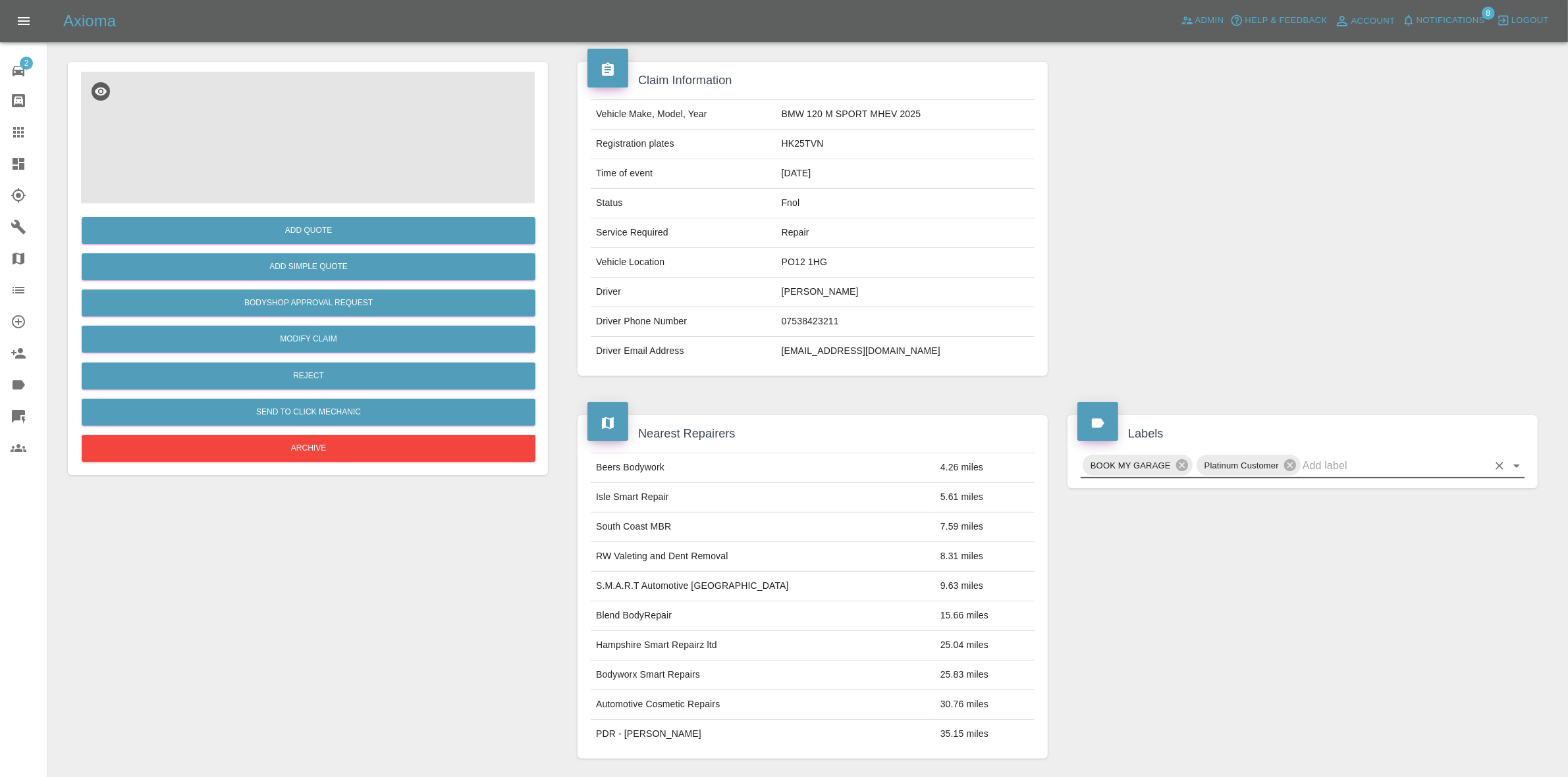
scroll to position [0, 0]
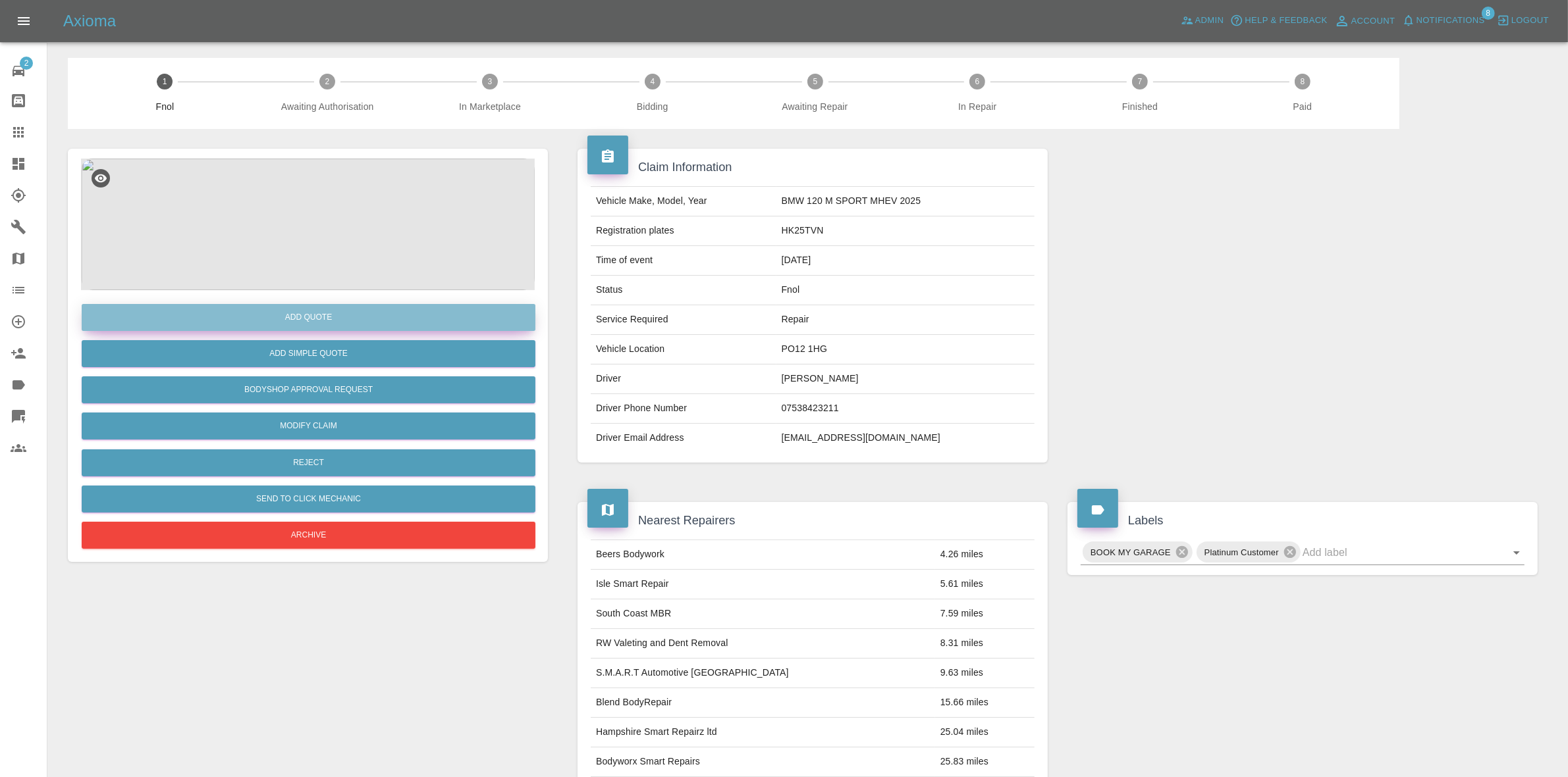
click at [304, 314] on button "Add Quote" at bounding box center [308, 317] width 454 height 27
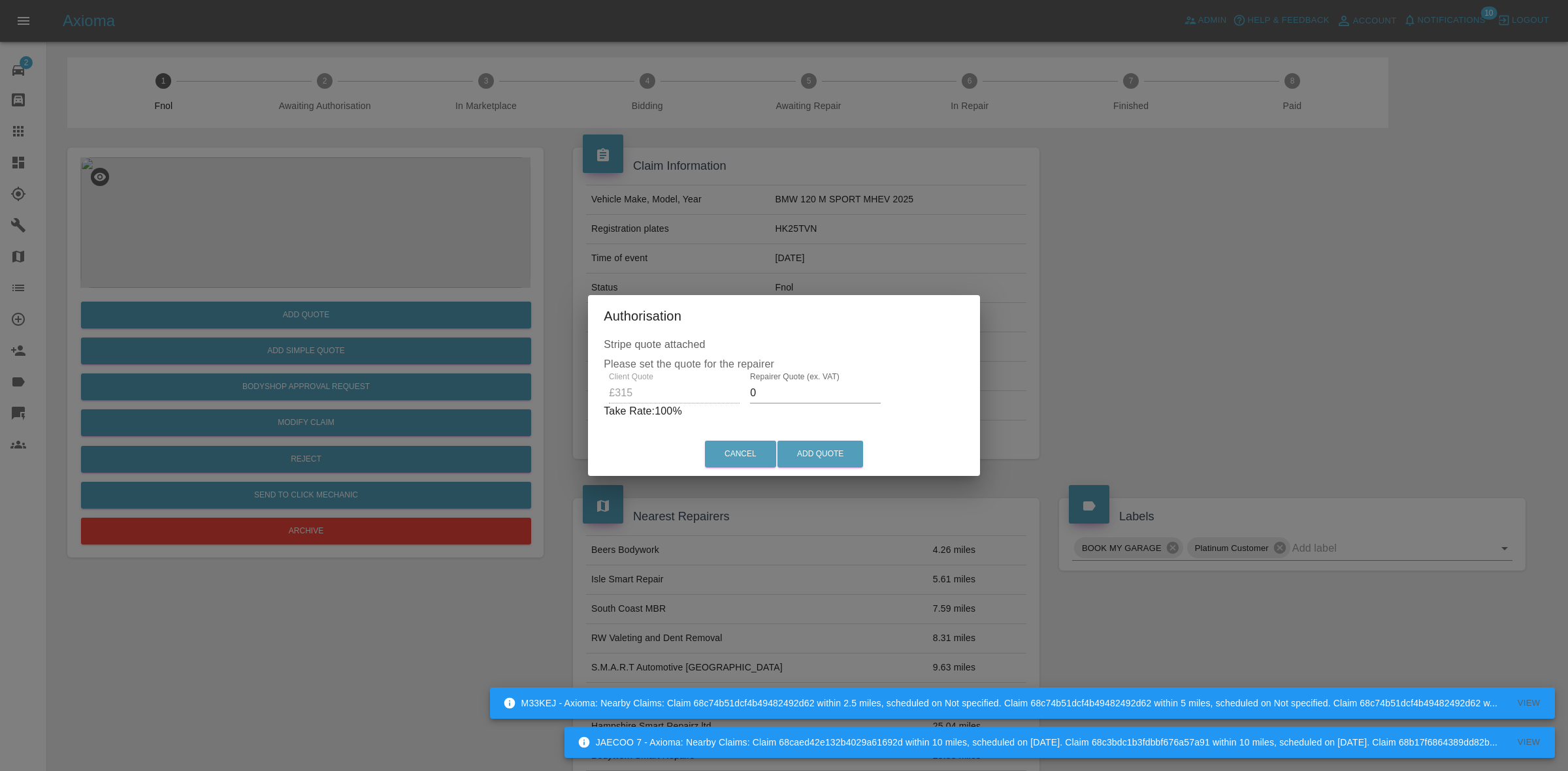
click at [765, 384] on input "0" at bounding box center [816, 393] width 131 height 21
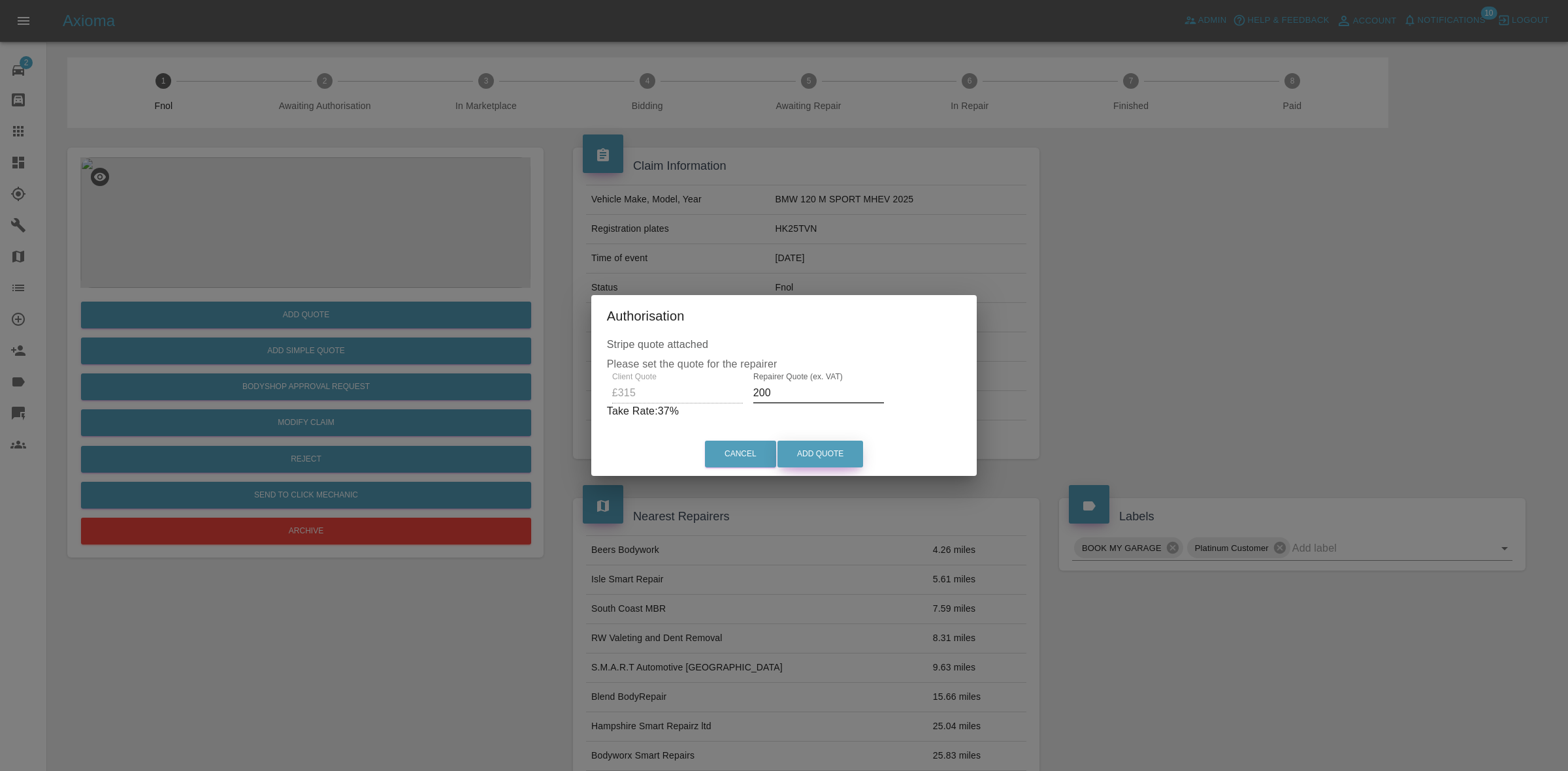
type input "200"
drag, startPoint x: 848, startPoint y: 451, endPoint x: 737, endPoint y: 180, distance: 292.9
click at [847, 451] on button "Add Quote" at bounding box center [820, 454] width 86 height 27
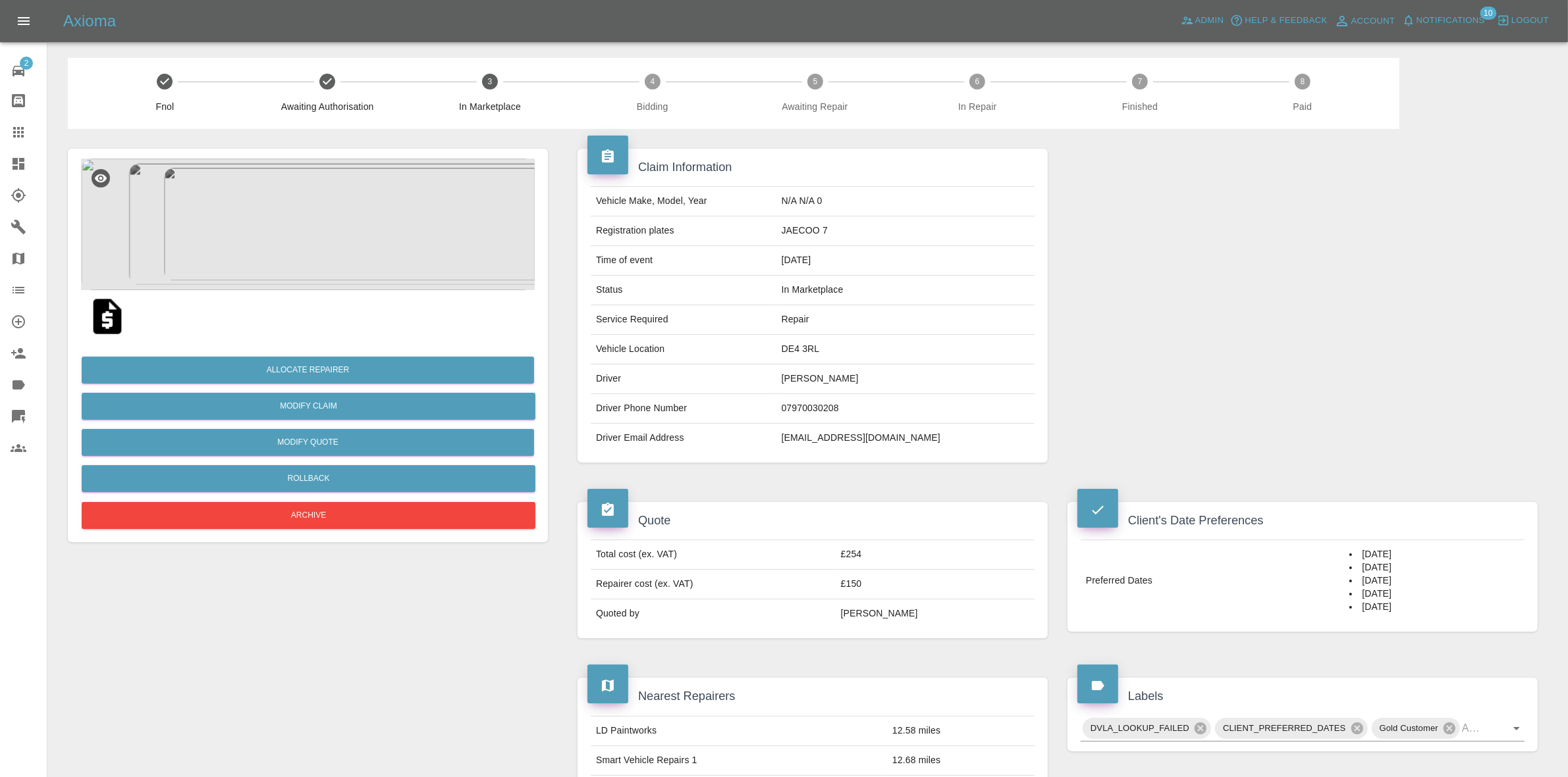
click at [356, 202] on img at bounding box center [307, 224] width 454 height 132
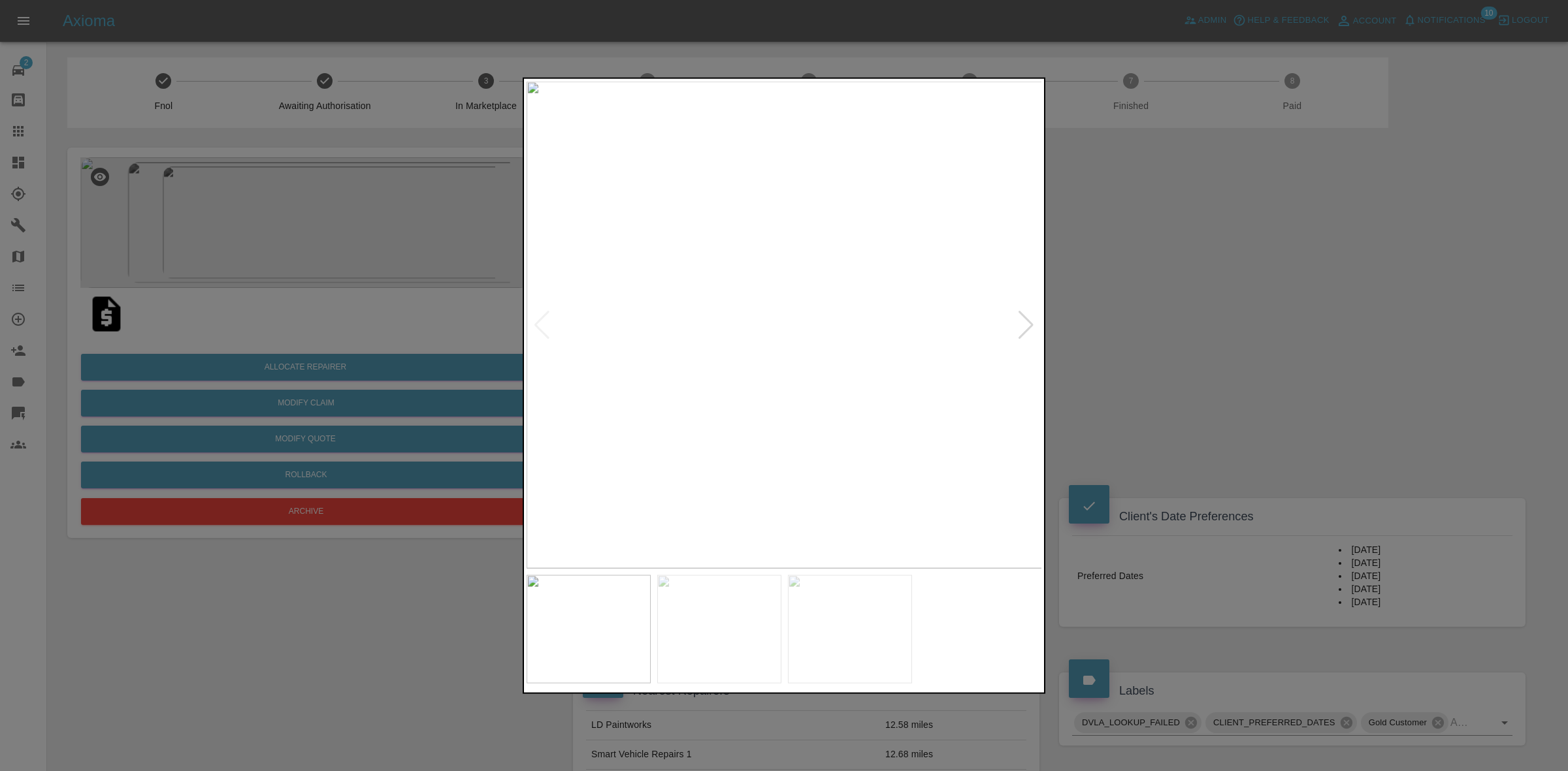
click at [353, 201] on div at bounding box center [784, 386] width 1568 height 771
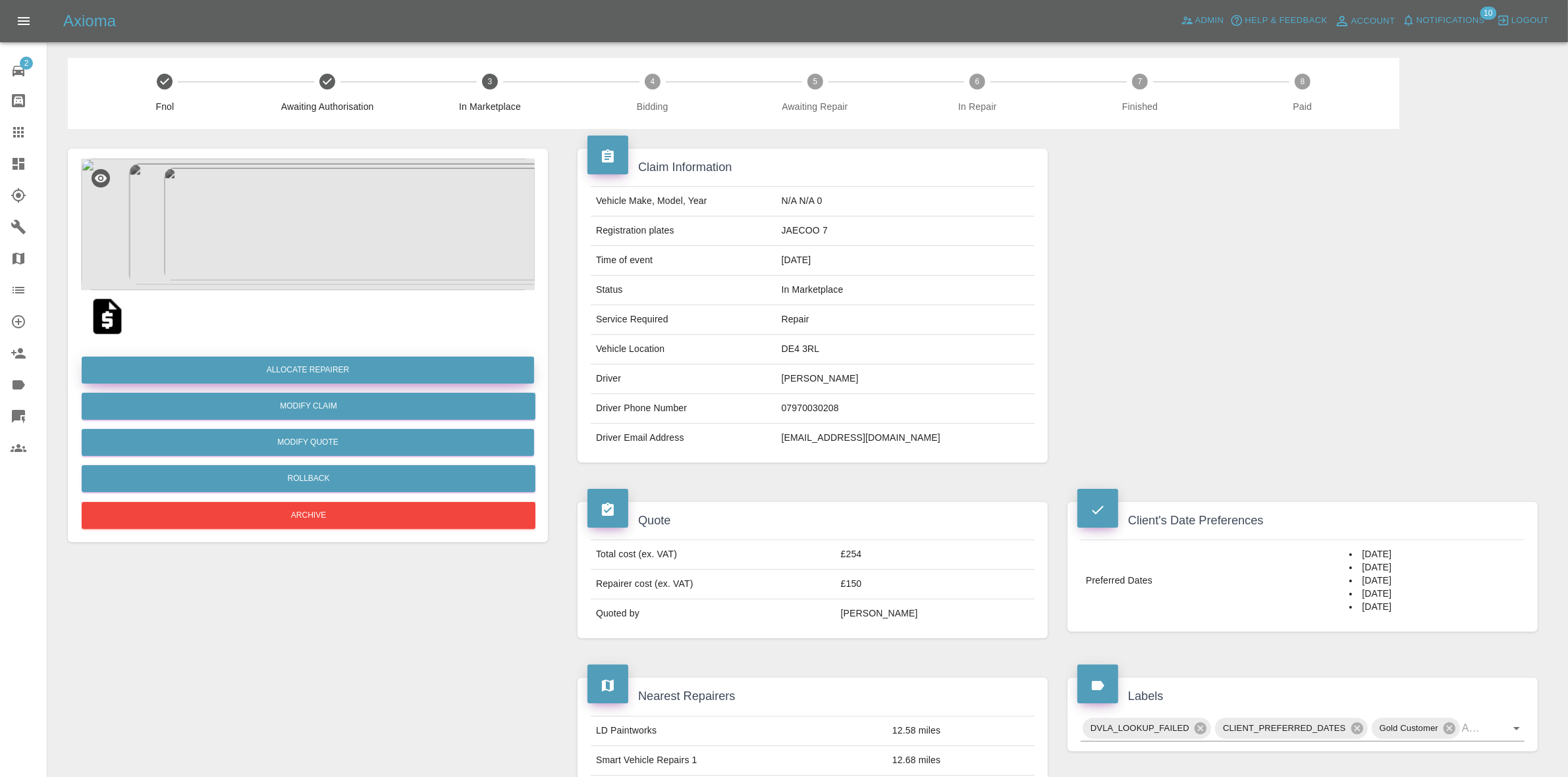
click at [304, 379] on button "Allocate Repairer" at bounding box center [307, 370] width 453 height 27
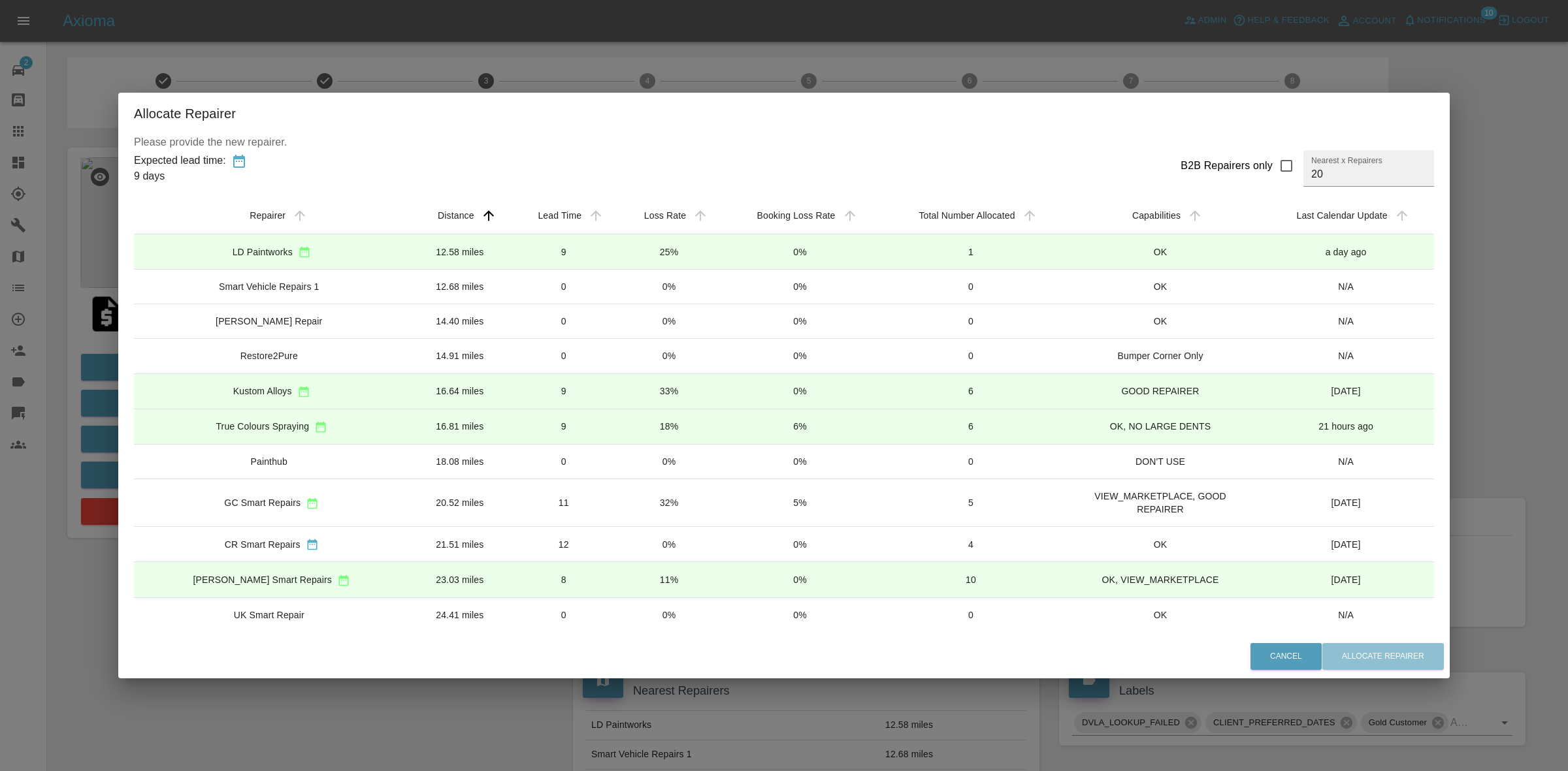
click at [714, 49] on div "Allocate Repairer Please provide the new repairer. Expected lead time: 9 days B…" at bounding box center [784, 386] width 1568 height 771
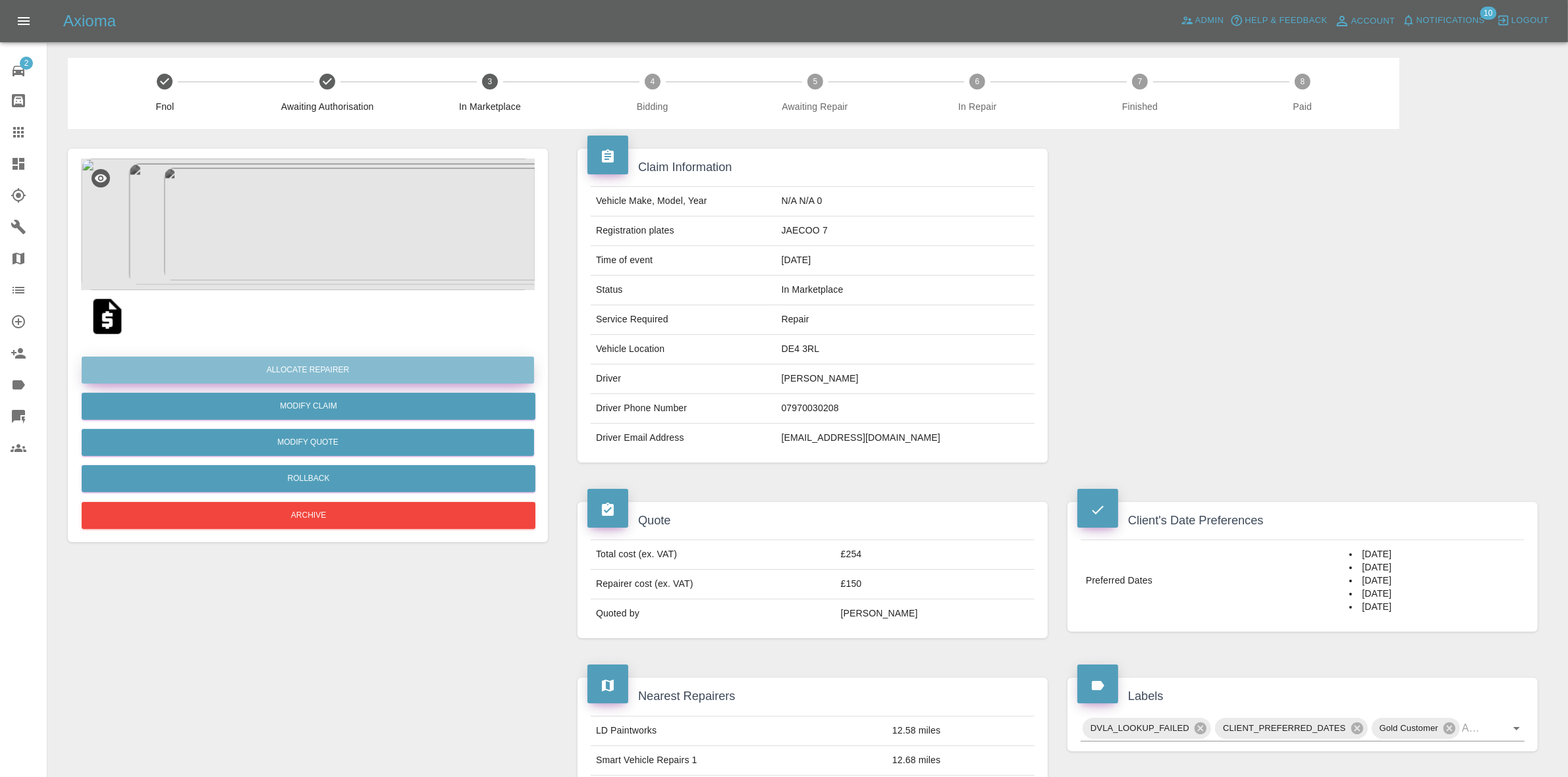
click at [304, 365] on button "Allocate Repairer" at bounding box center [307, 370] width 453 height 27
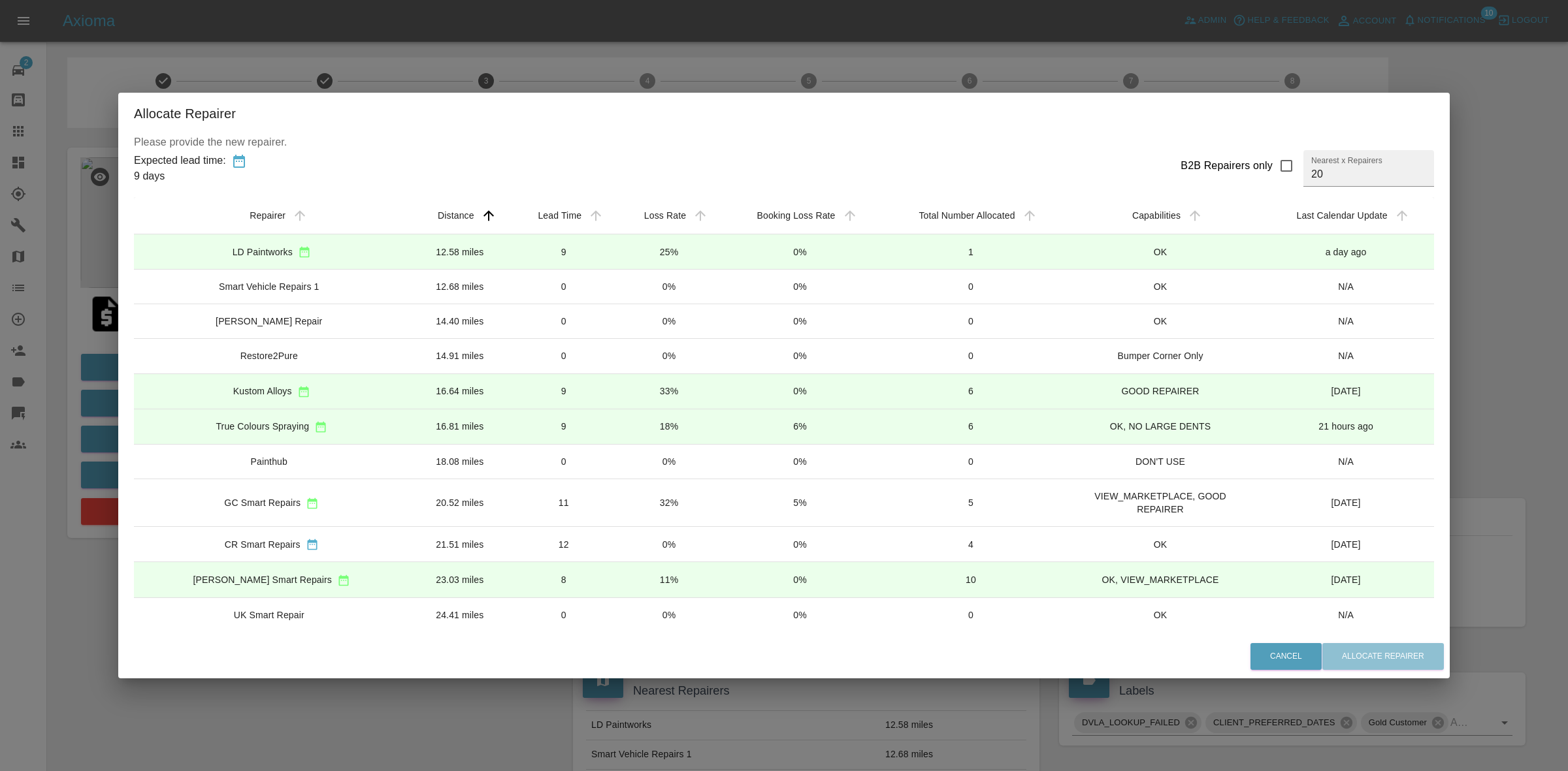
click at [617, 246] on td "25%" at bounding box center [669, 252] width 105 height 35
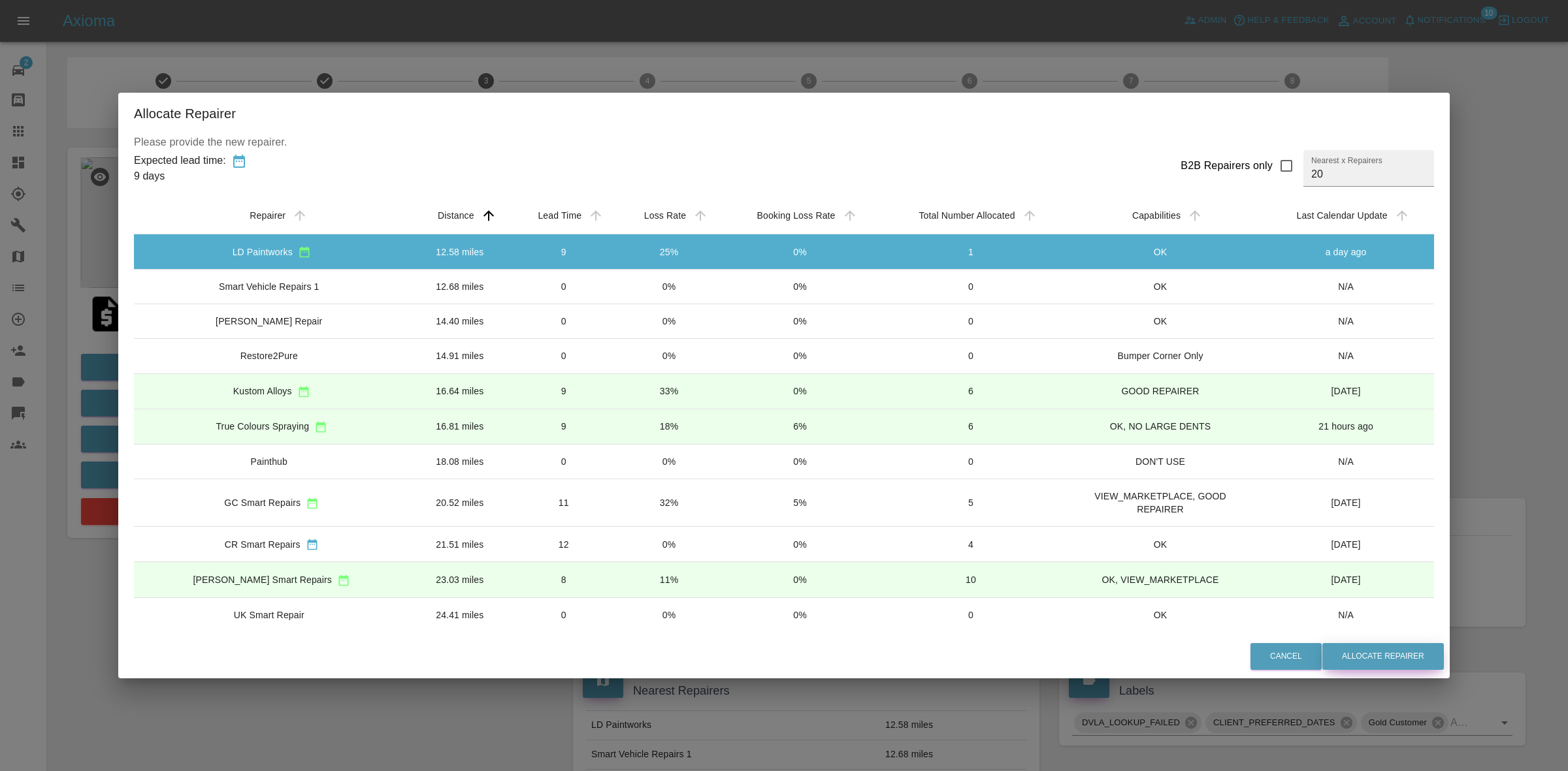
click at [1356, 653] on button "Allocate Repairer" at bounding box center [1382, 656] width 122 height 27
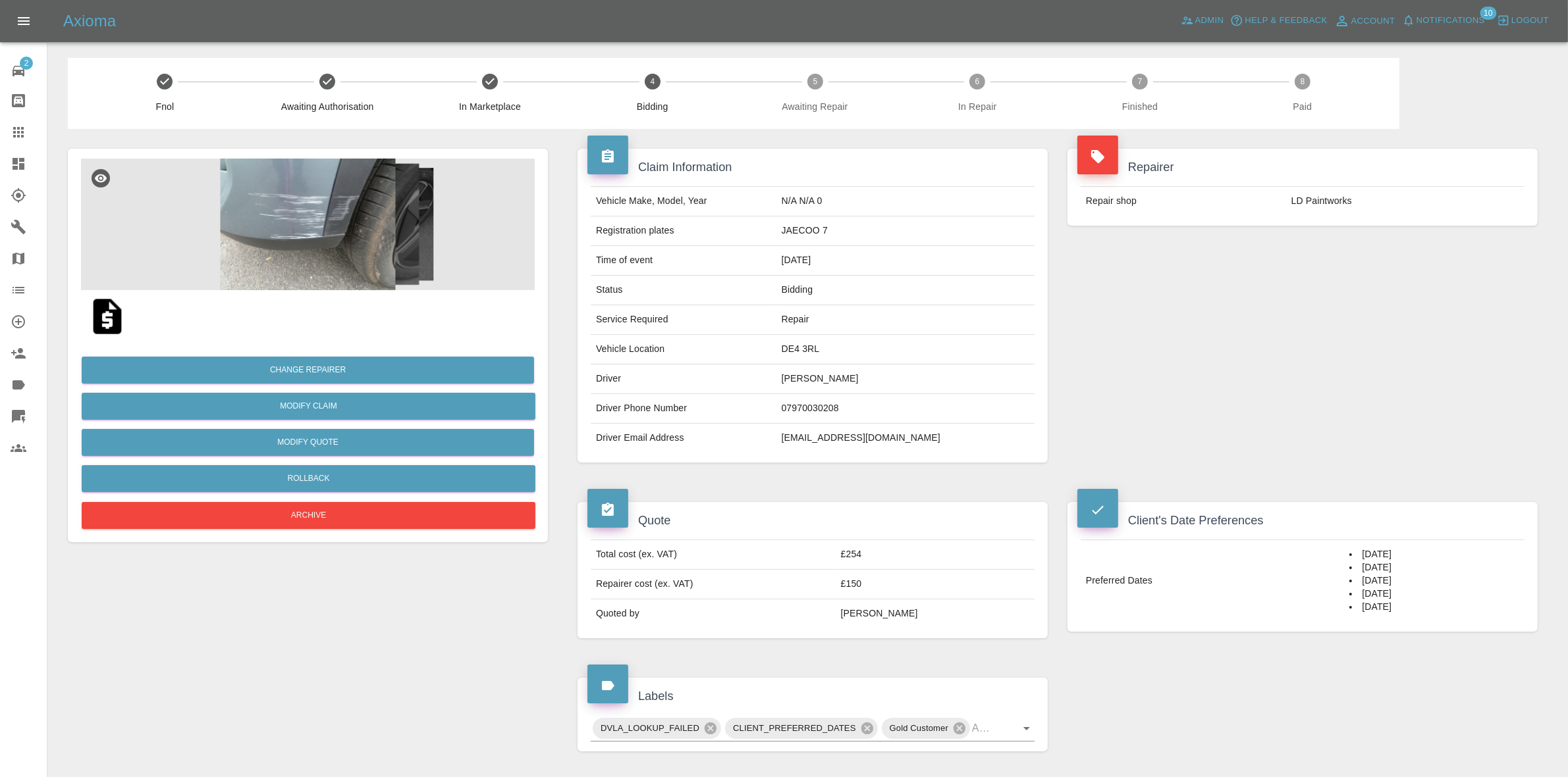
click at [1360, 224] on div "Repair shop LD Paintworks" at bounding box center [1302, 201] width 470 height 49
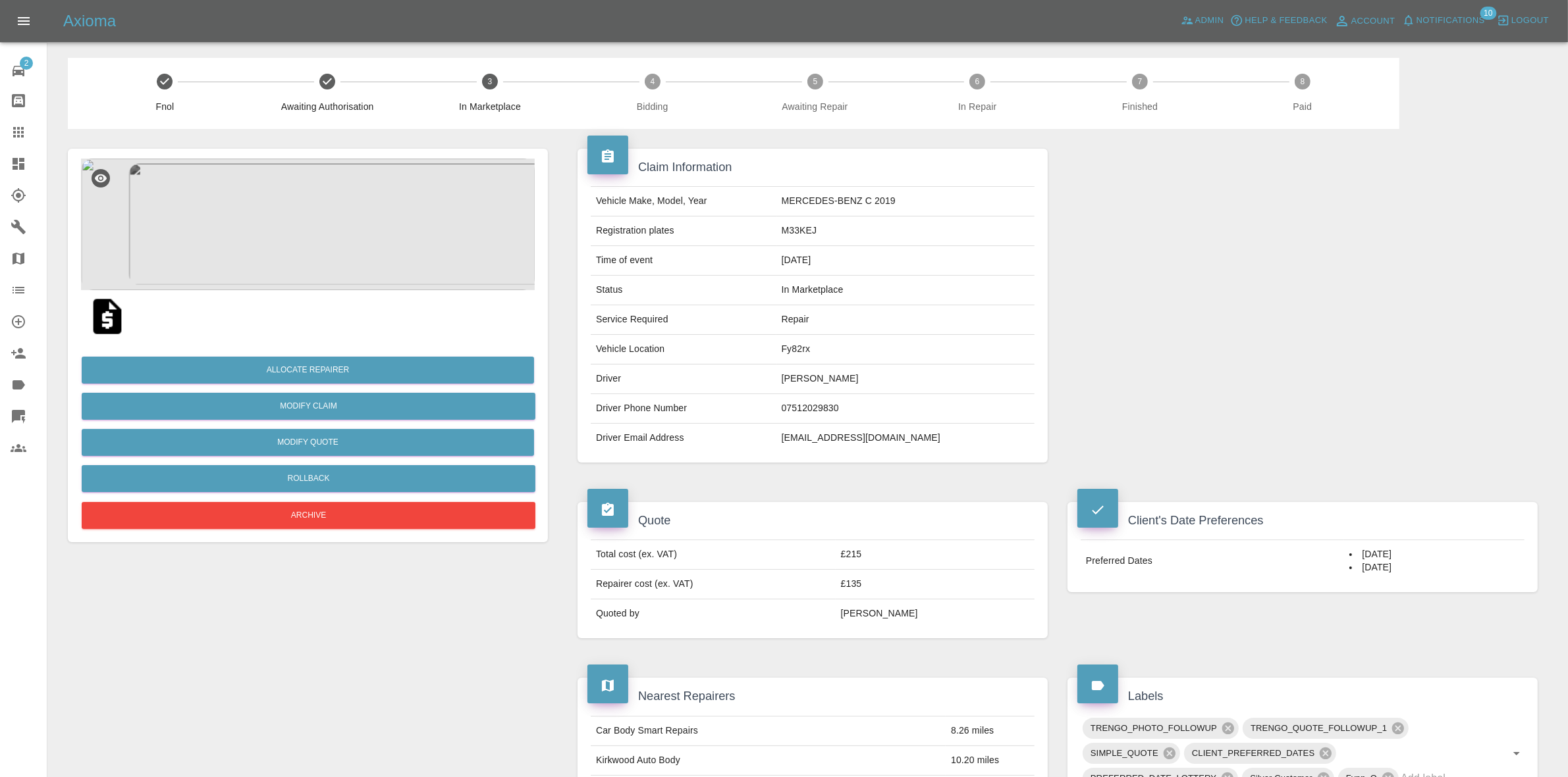
click at [337, 287] on img at bounding box center [307, 224] width 454 height 132
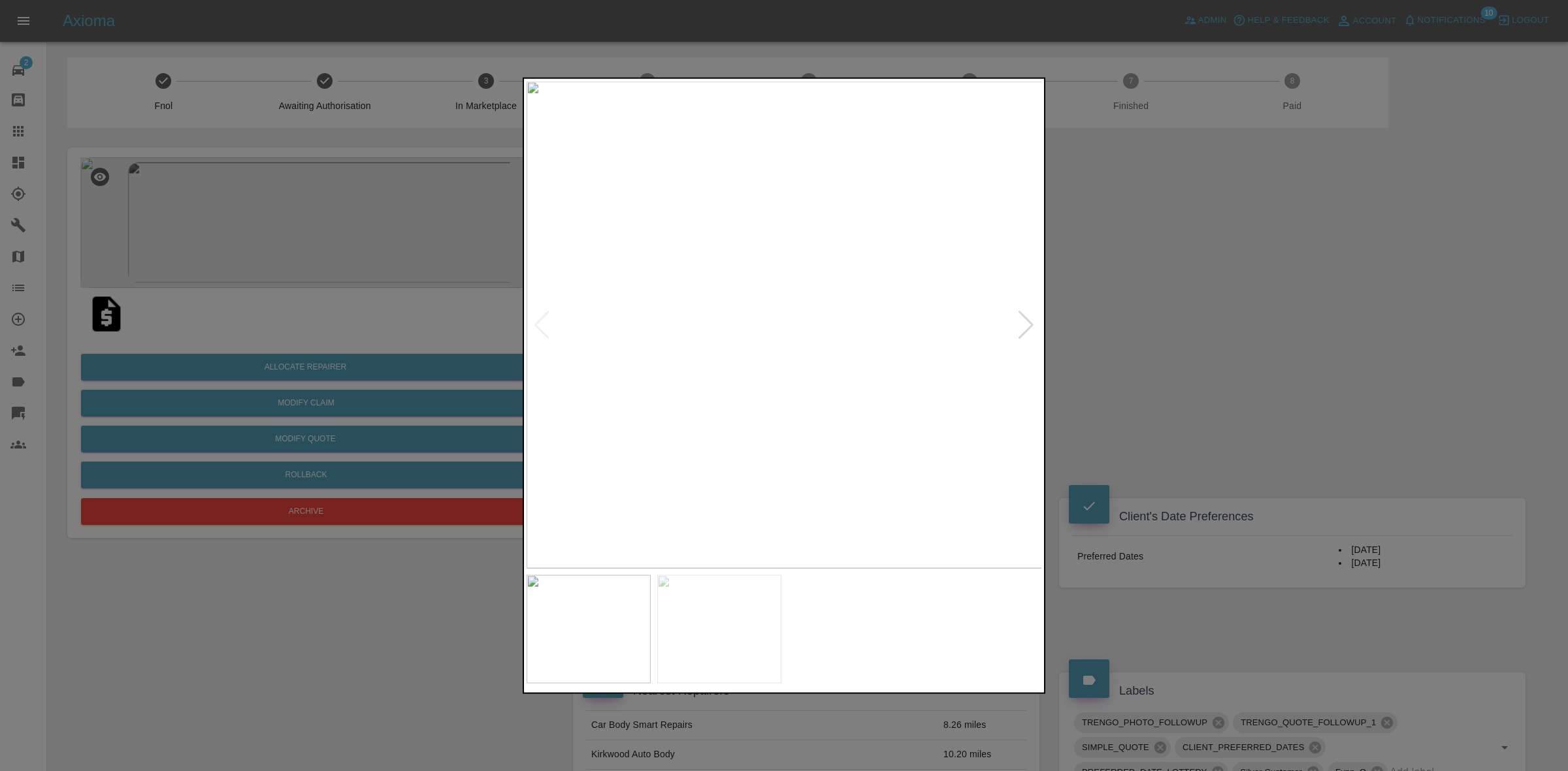
click at [1024, 321] on div at bounding box center [1026, 324] width 17 height 29
click at [1161, 312] on div at bounding box center [784, 386] width 1568 height 771
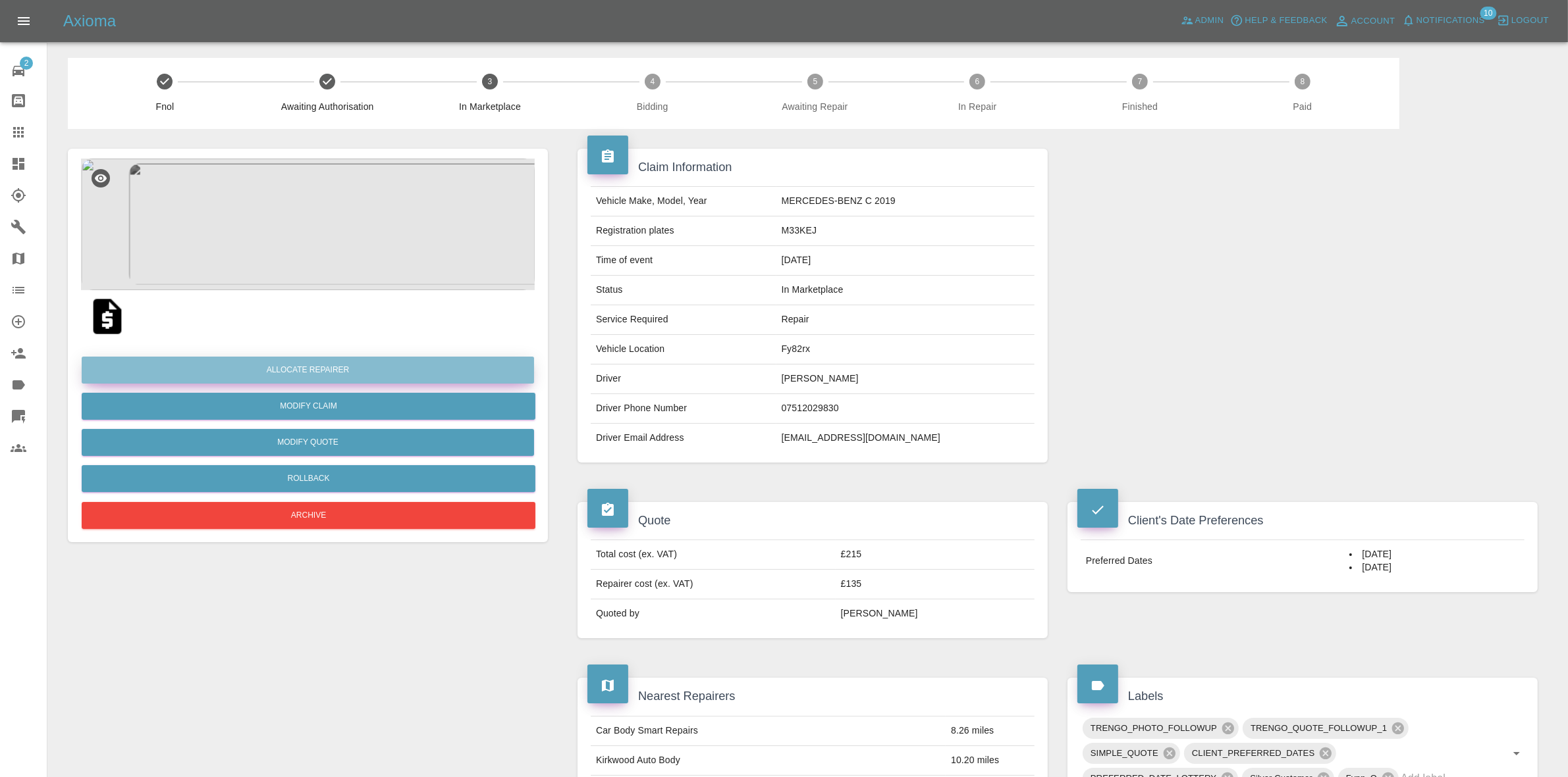
click at [290, 364] on button "Allocate Repairer" at bounding box center [307, 370] width 453 height 27
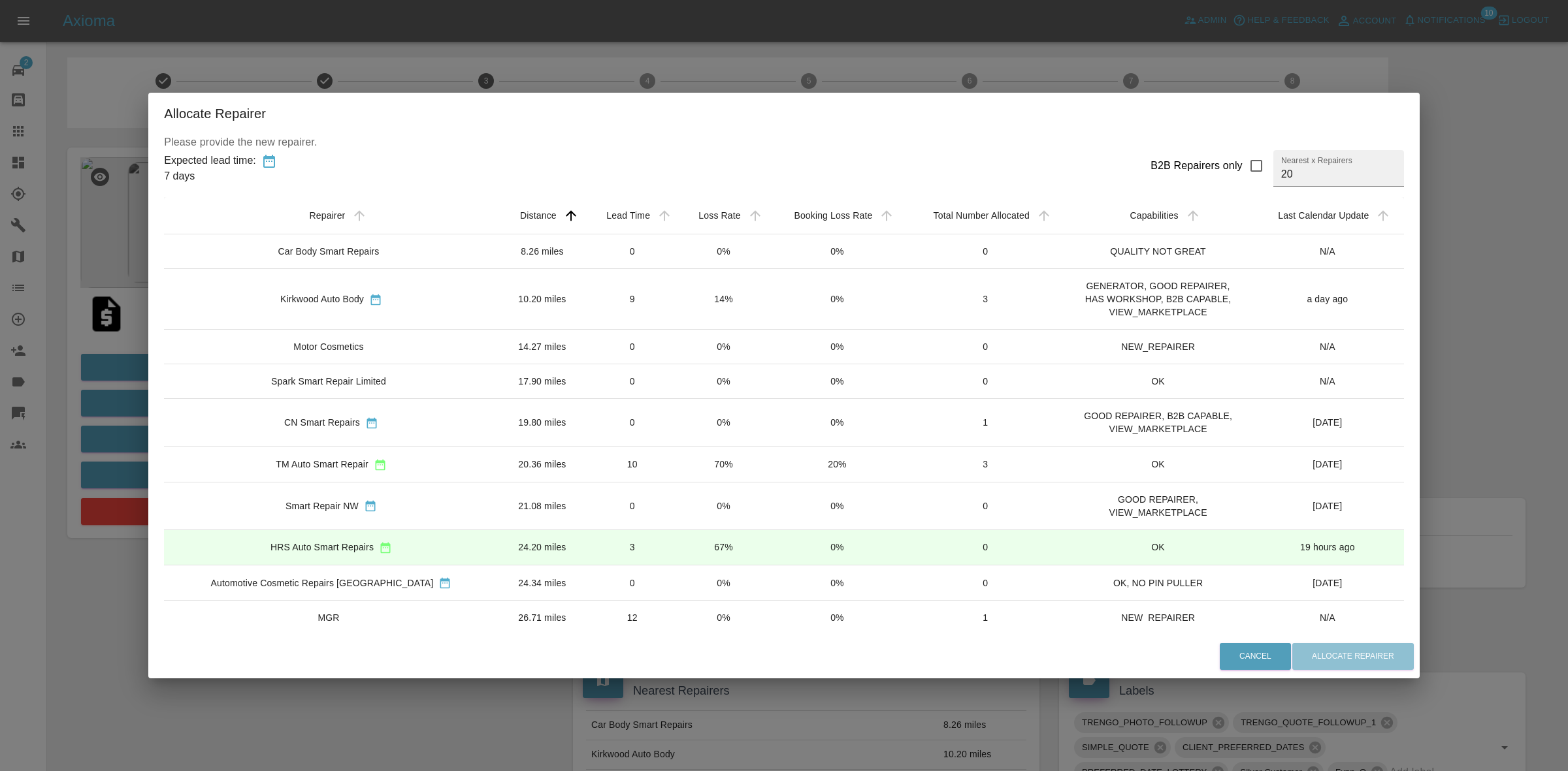
click at [678, 359] on td "0%" at bounding box center [723, 347] width 90 height 35
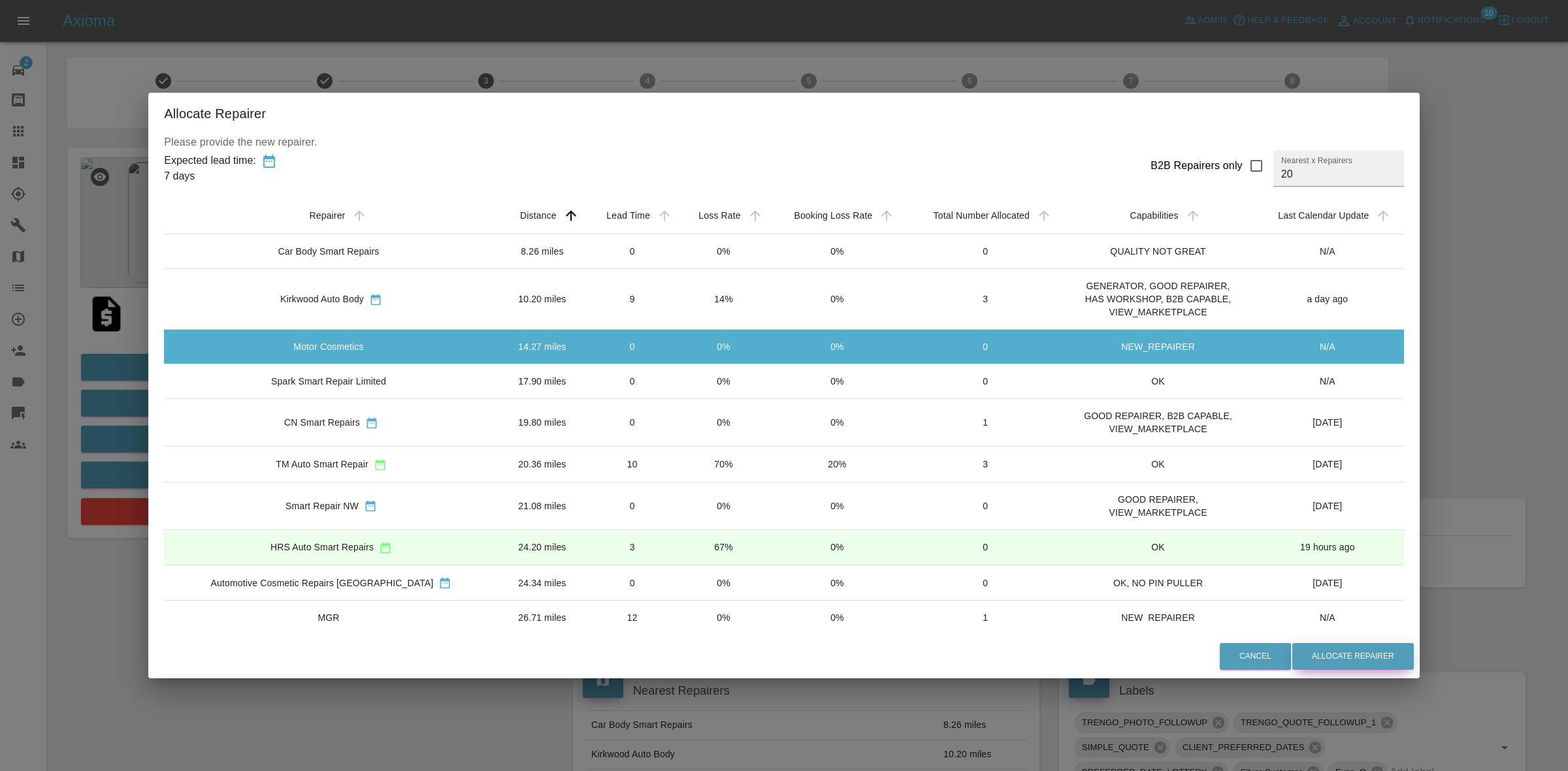
click at [1294, 649] on button "Allocate Repairer" at bounding box center [1353, 656] width 122 height 27
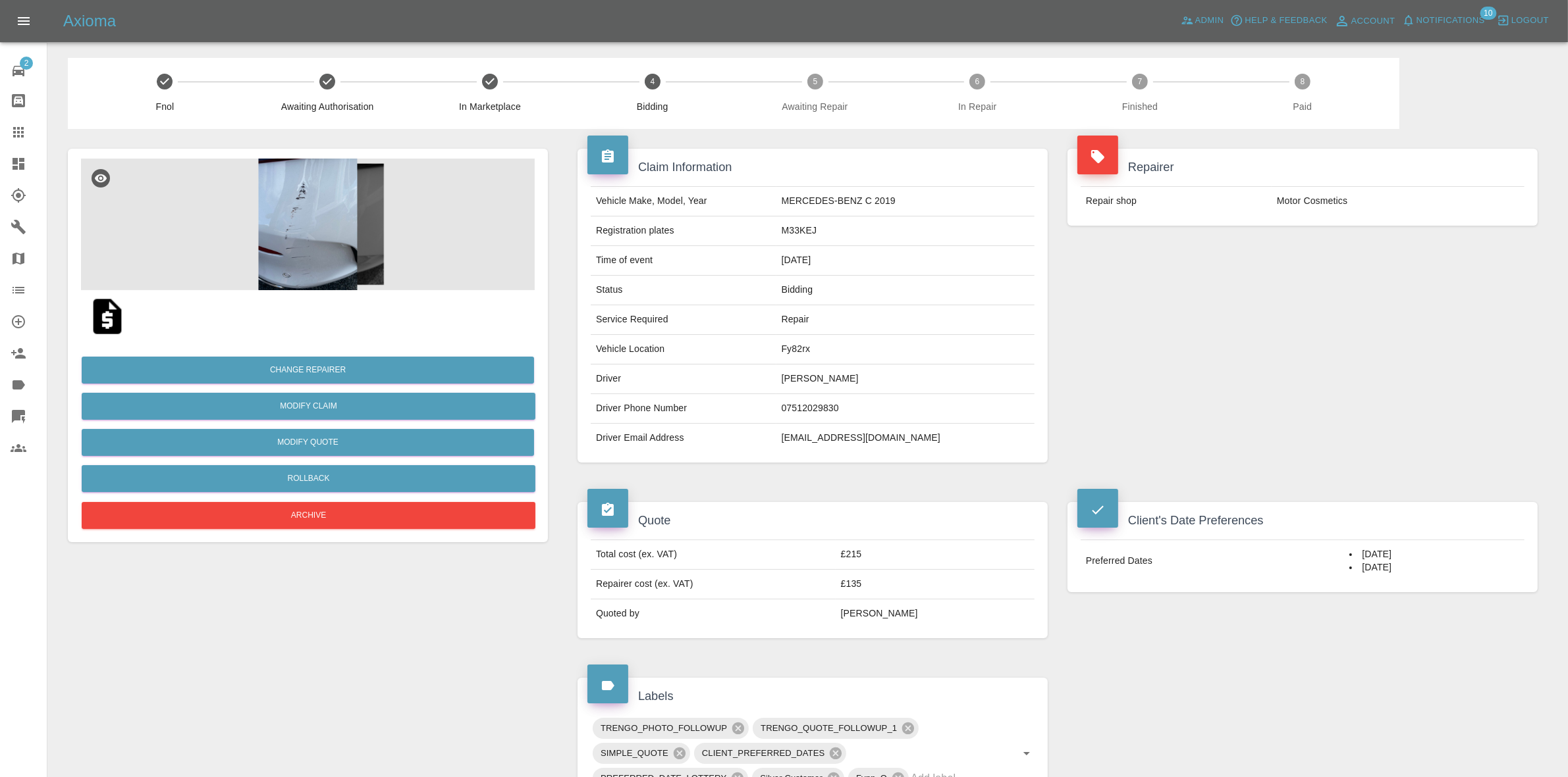
click at [1299, 297] on div "Repairer Repair shop Motor Cosmetics" at bounding box center [1303, 306] width 490 height 353
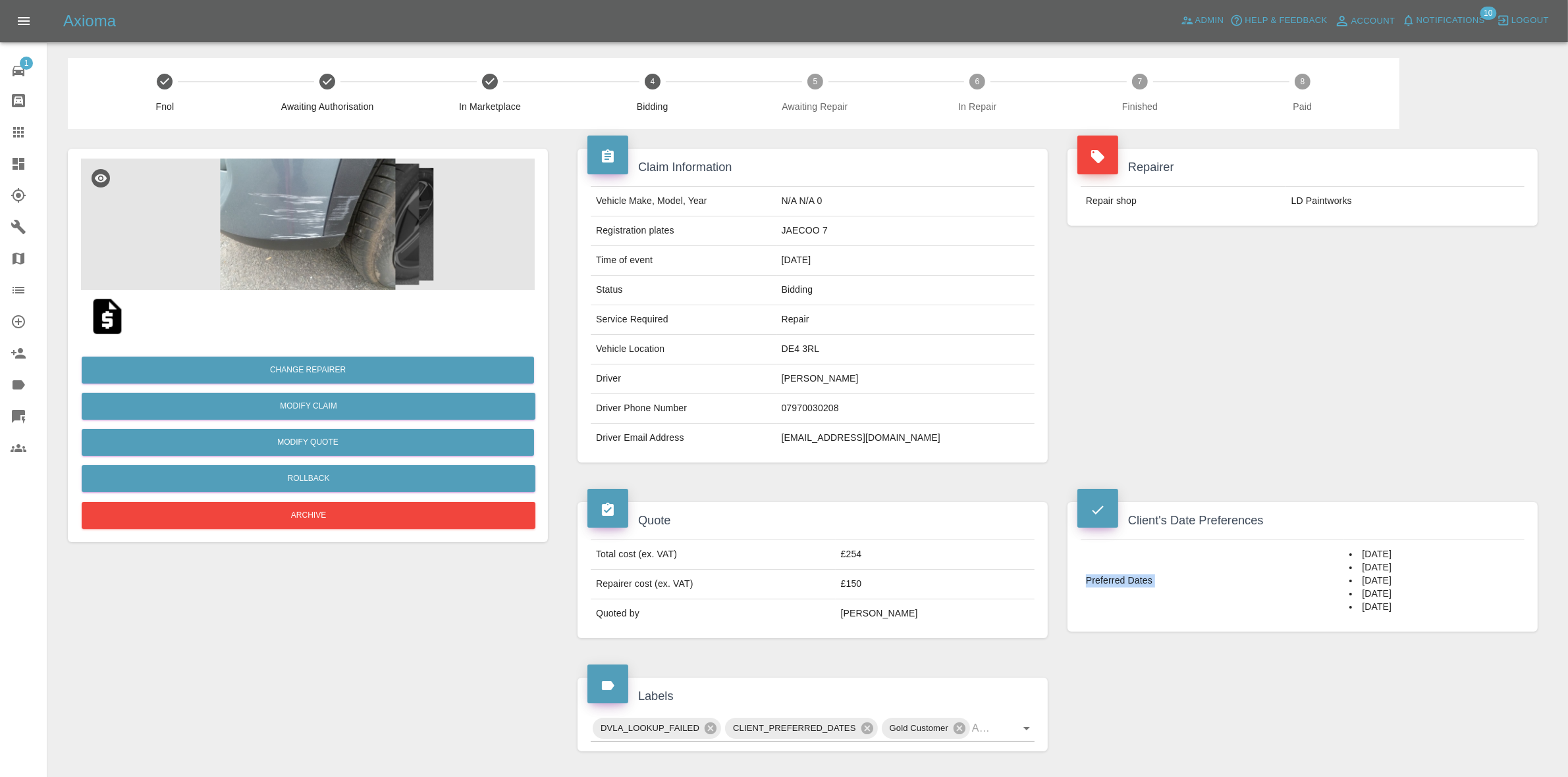
drag, startPoint x: 1338, startPoint y: 556, endPoint x: 1448, endPoint y: 680, distance: 165.8
click at [1448, 680] on div "Claim Information Vehicle Make, Model, Year N/A N/A 0 Registration plates JAECO…" at bounding box center [1058, 710] width 980 height 1163
copy tbody "Preferred Dates"
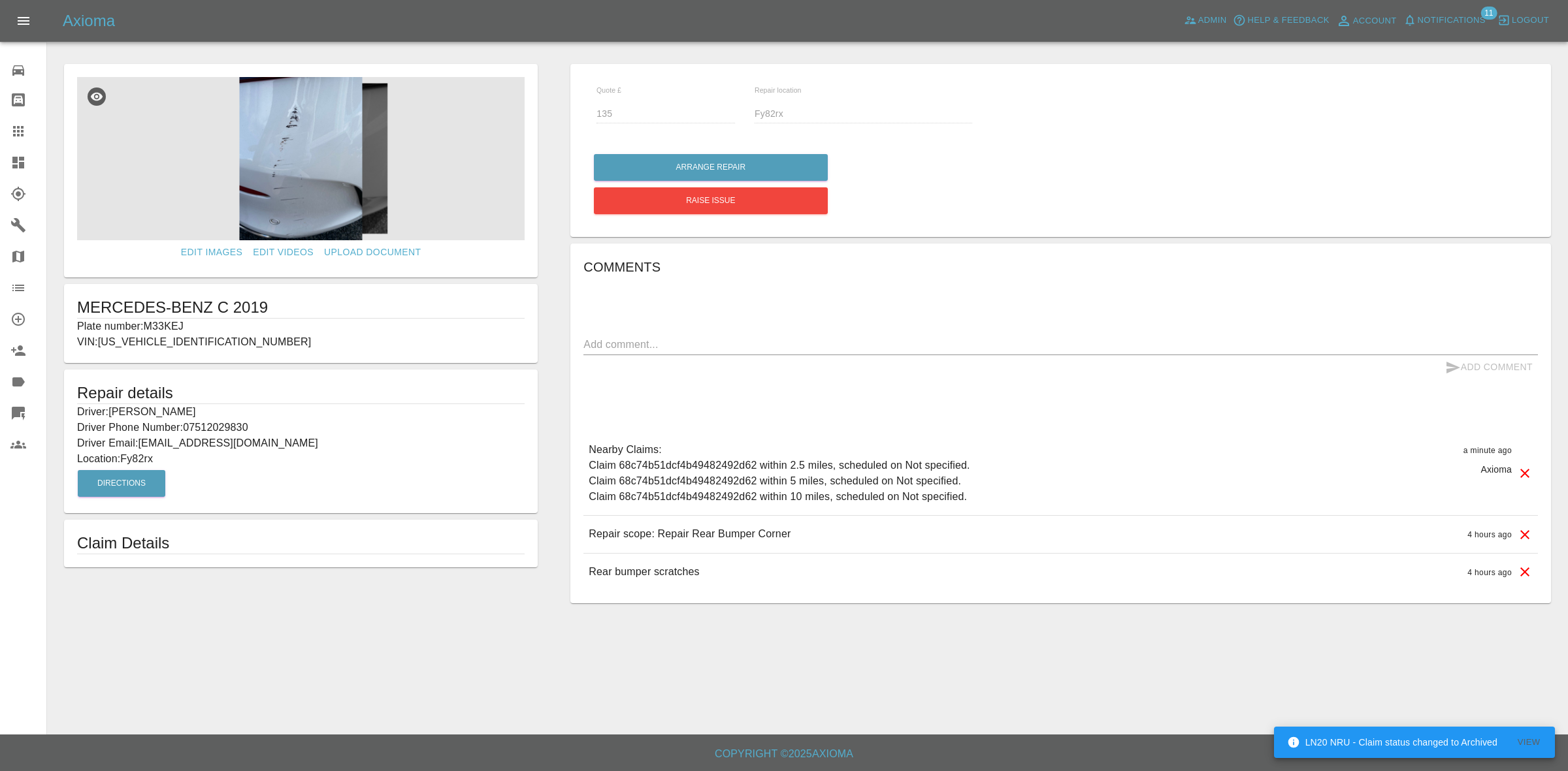
click at [0, 151] on link "Dashboard" at bounding box center [23, 162] width 47 height 31
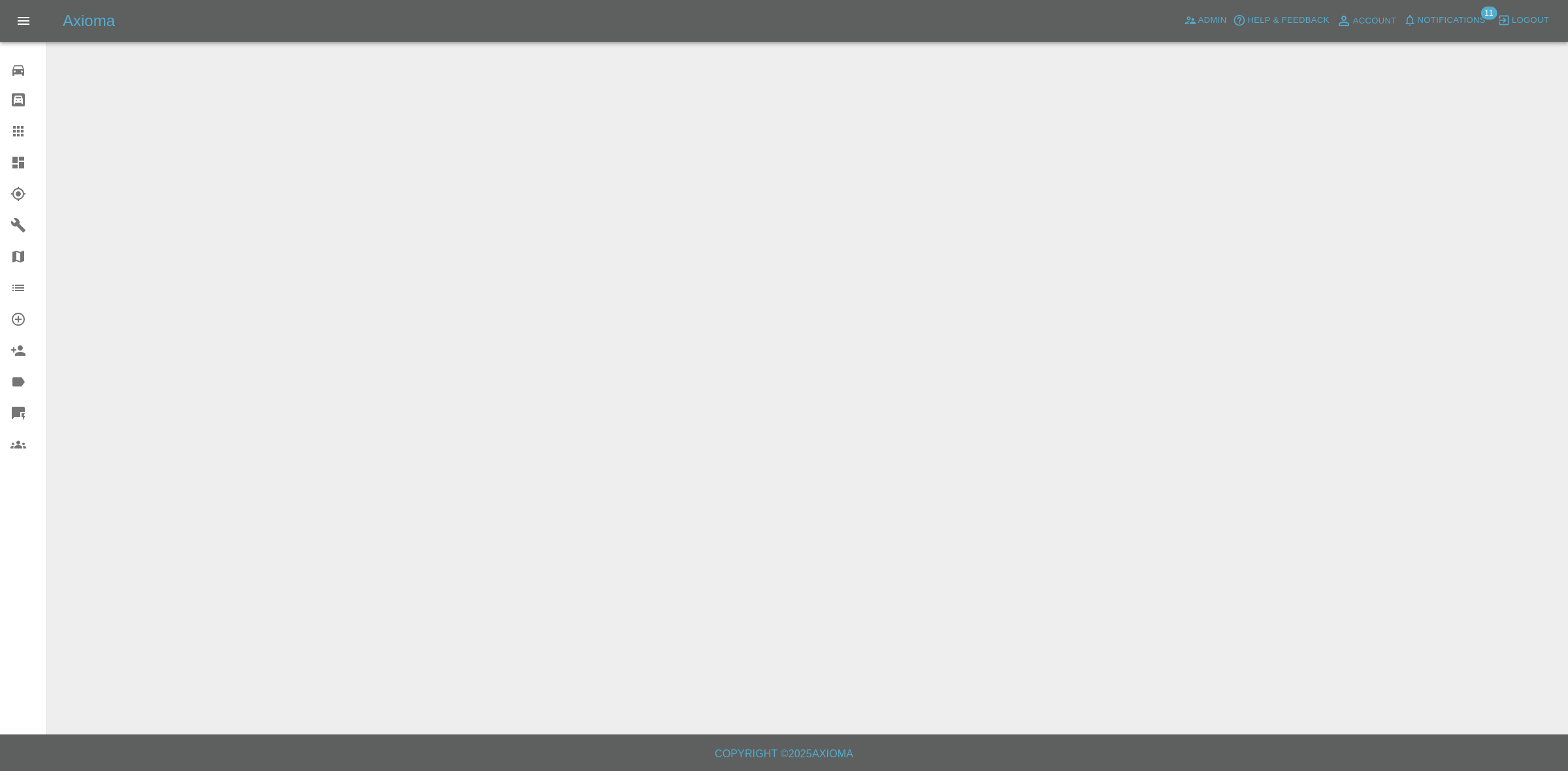
click at [1442, 15] on span "Notifications" at bounding box center [1451, 20] width 68 height 15
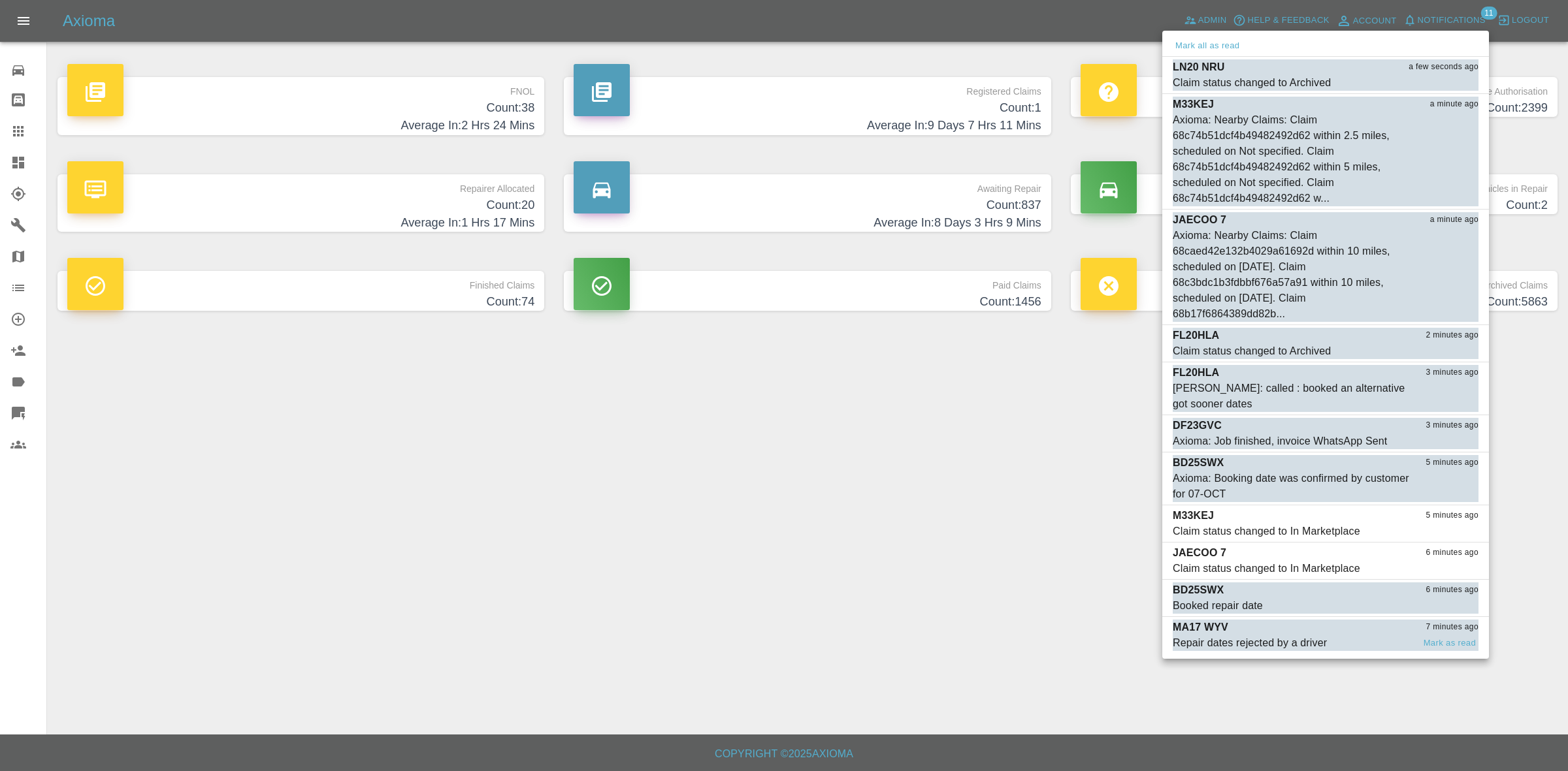
click at [1279, 640] on div "Repair dates rejected by a driver" at bounding box center [1250, 644] width 154 height 16
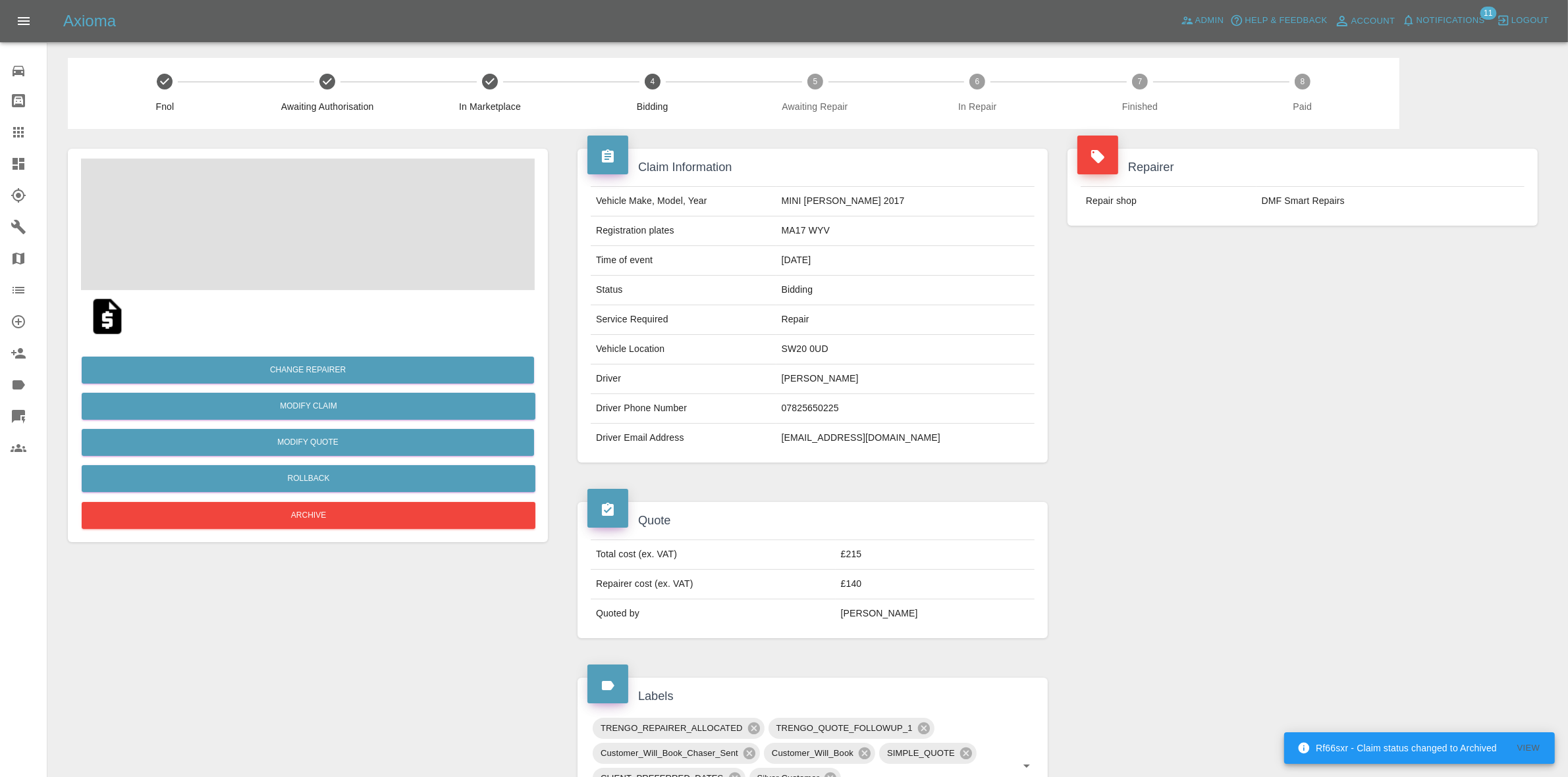
click at [1463, 17] on span "Notifications" at bounding box center [1450, 21] width 68 height 15
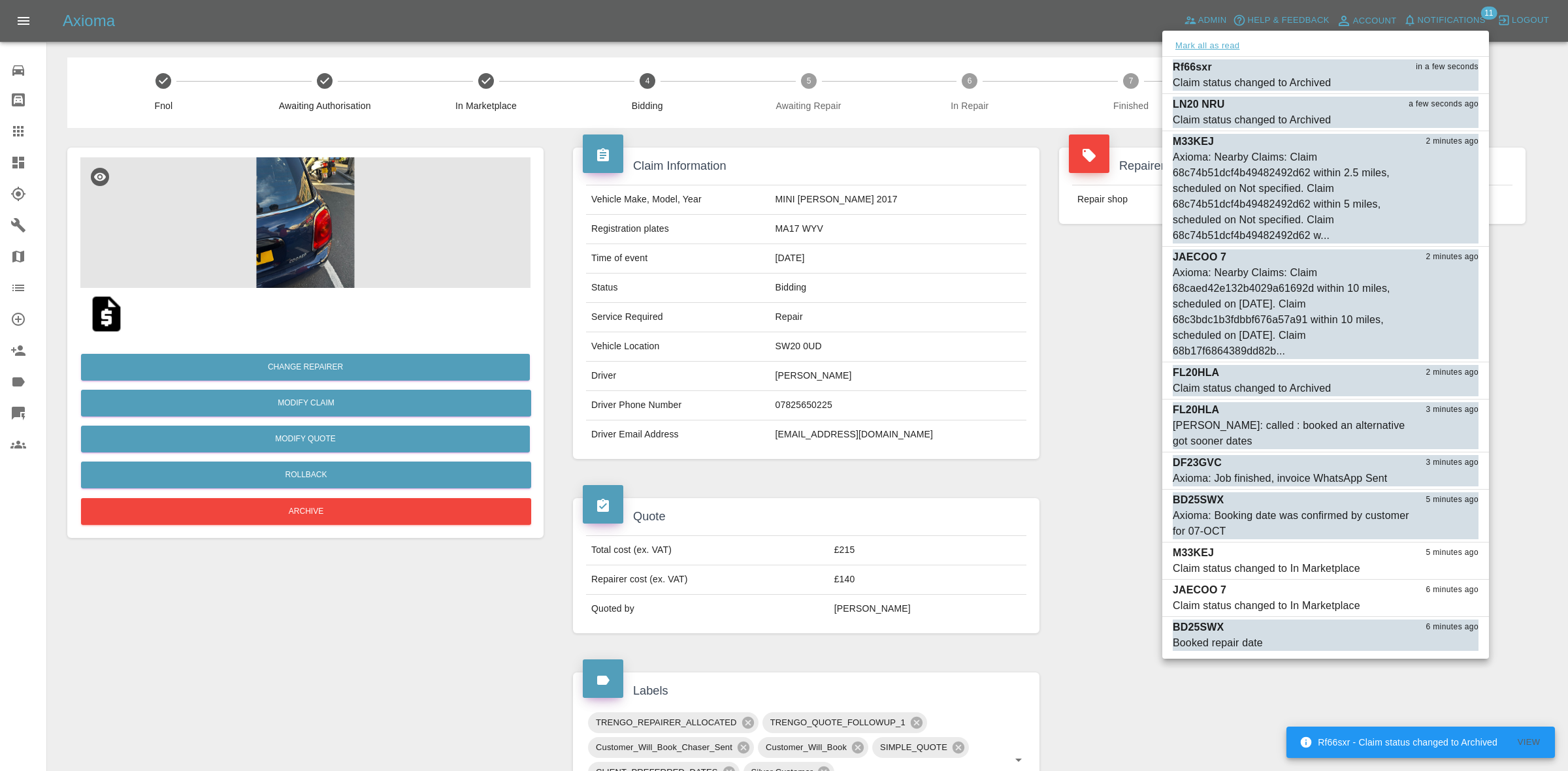
click at [1209, 44] on button "Mark all as read" at bounding box center [1207, 46] width 69 height 15
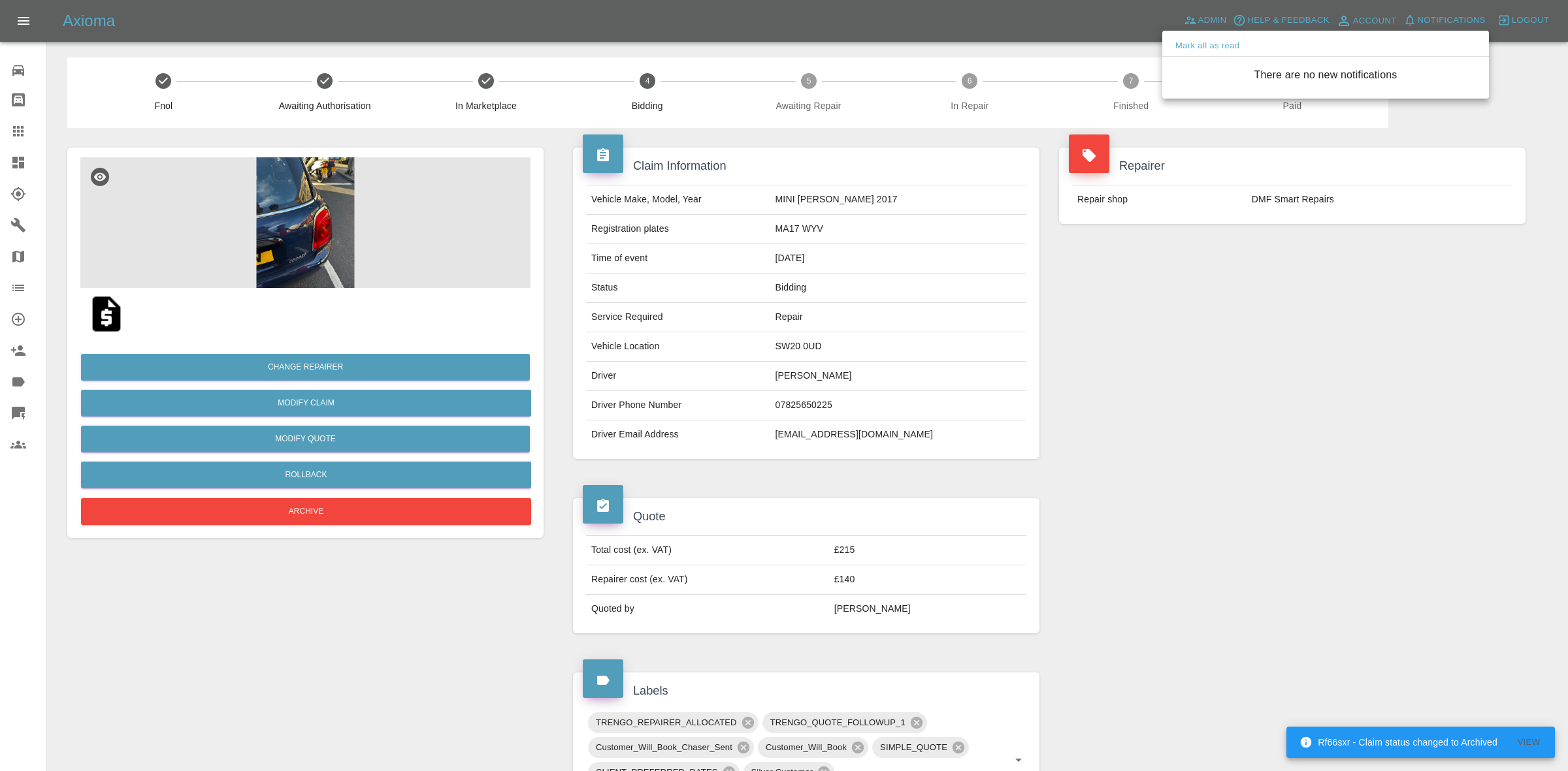
drag, startPoint x: 1052, startPoint y: 177, endPoint x: 670, endPoint y: 308, distance: 403.8
click at [1050, 180] on div at bounding box center [784, 386] width 1568 height 771
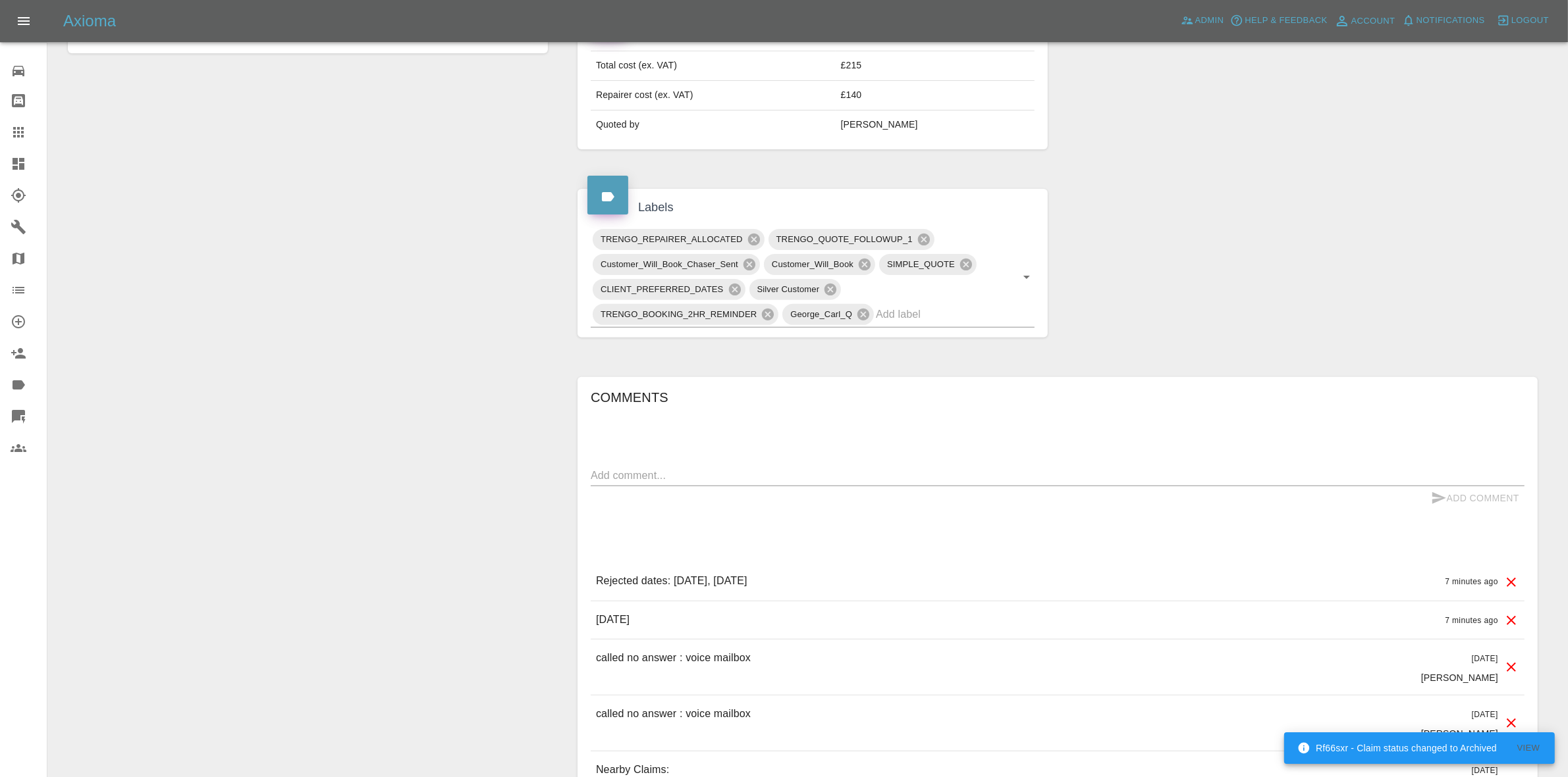
scroll to position [576, 0]
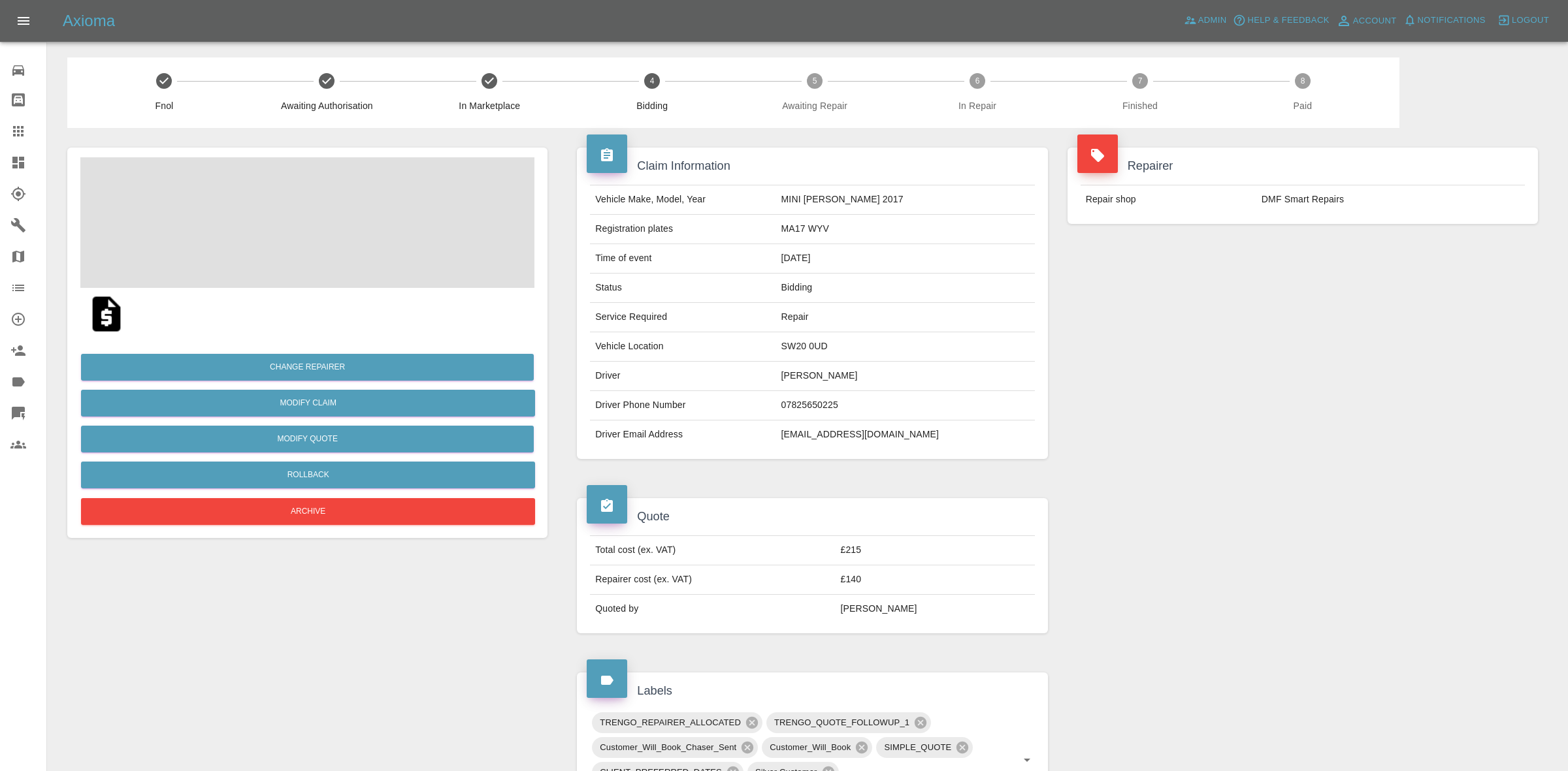
click at [1470, 347] on div "Repairer Repair shop DMF Smart Repairs" at bounding box center [1302, 303] width 490 height 351
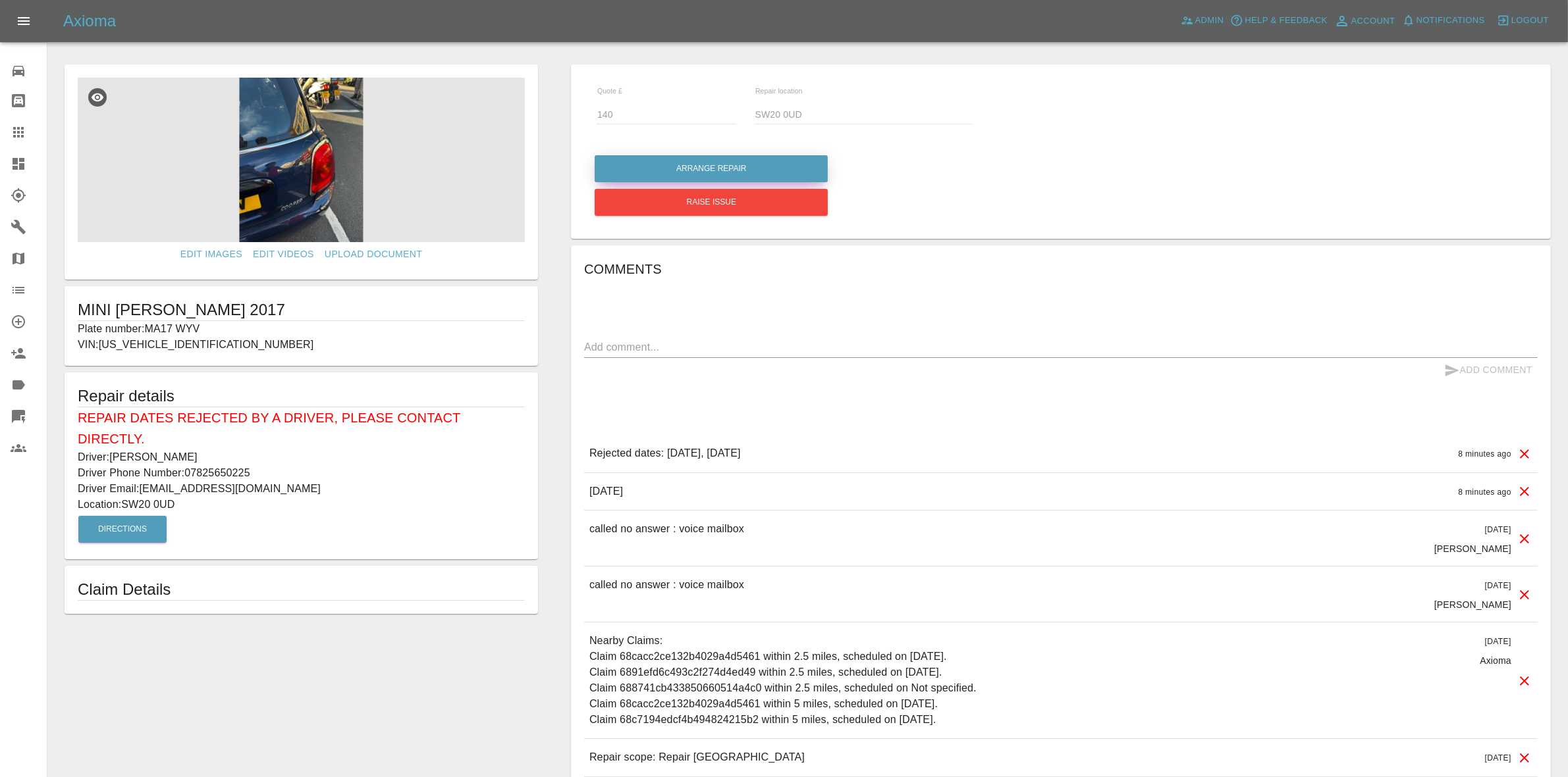
click at [698, 181] on button "Arrange Repair" at bounding box center [711, 169] width 233 height 27
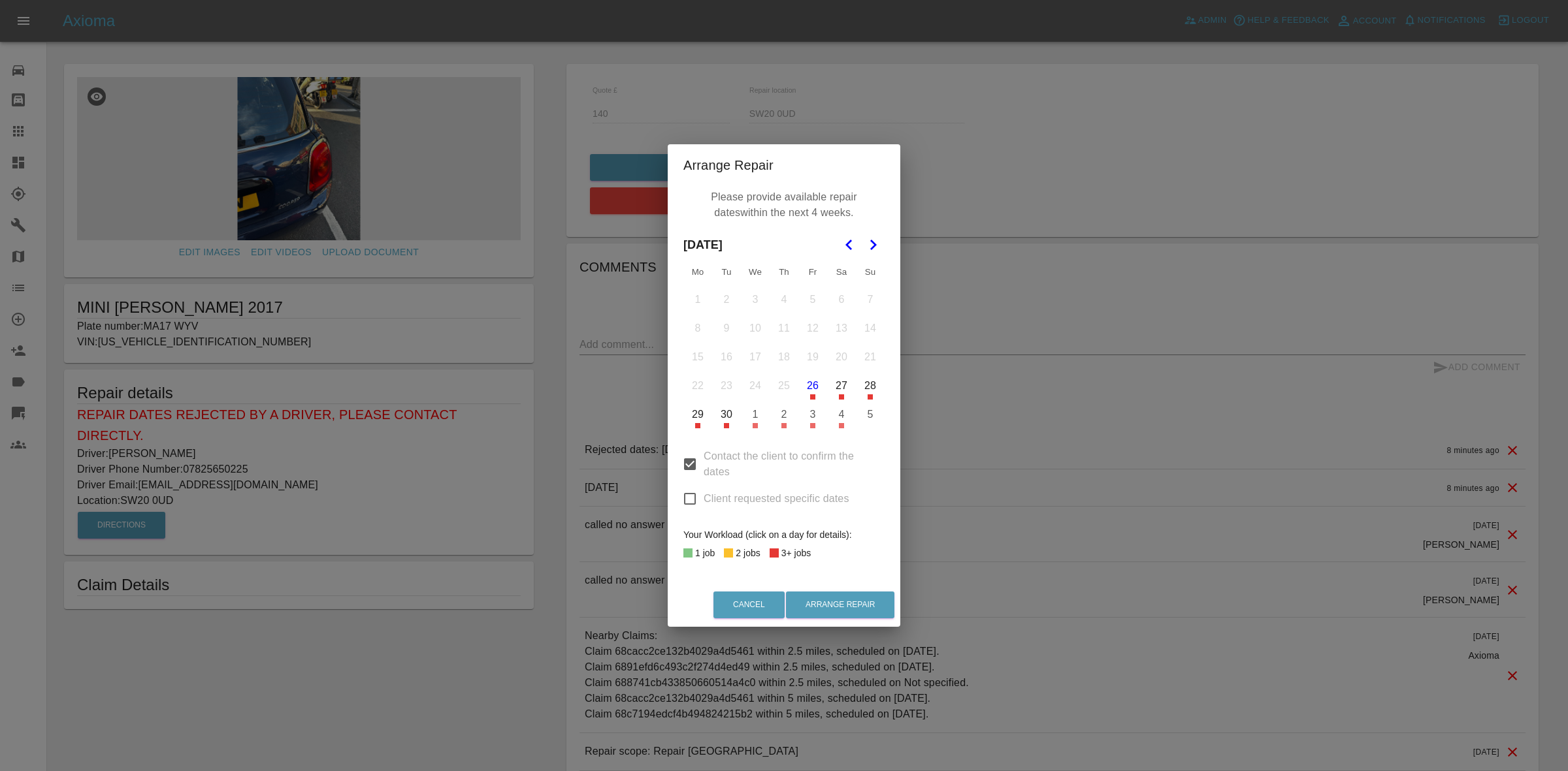
click at [693, 498] on input "Client requested specific dates" at bounding box center [690, 499] width 28 height 28
checkbox input "true"
click at [872, 249] on polygon "Go to the Next Month" at bounding box center [873, 245] width 7 height 10
click at [694, 360] on button "13" at bounding box center [698, 357] width 28 height 28
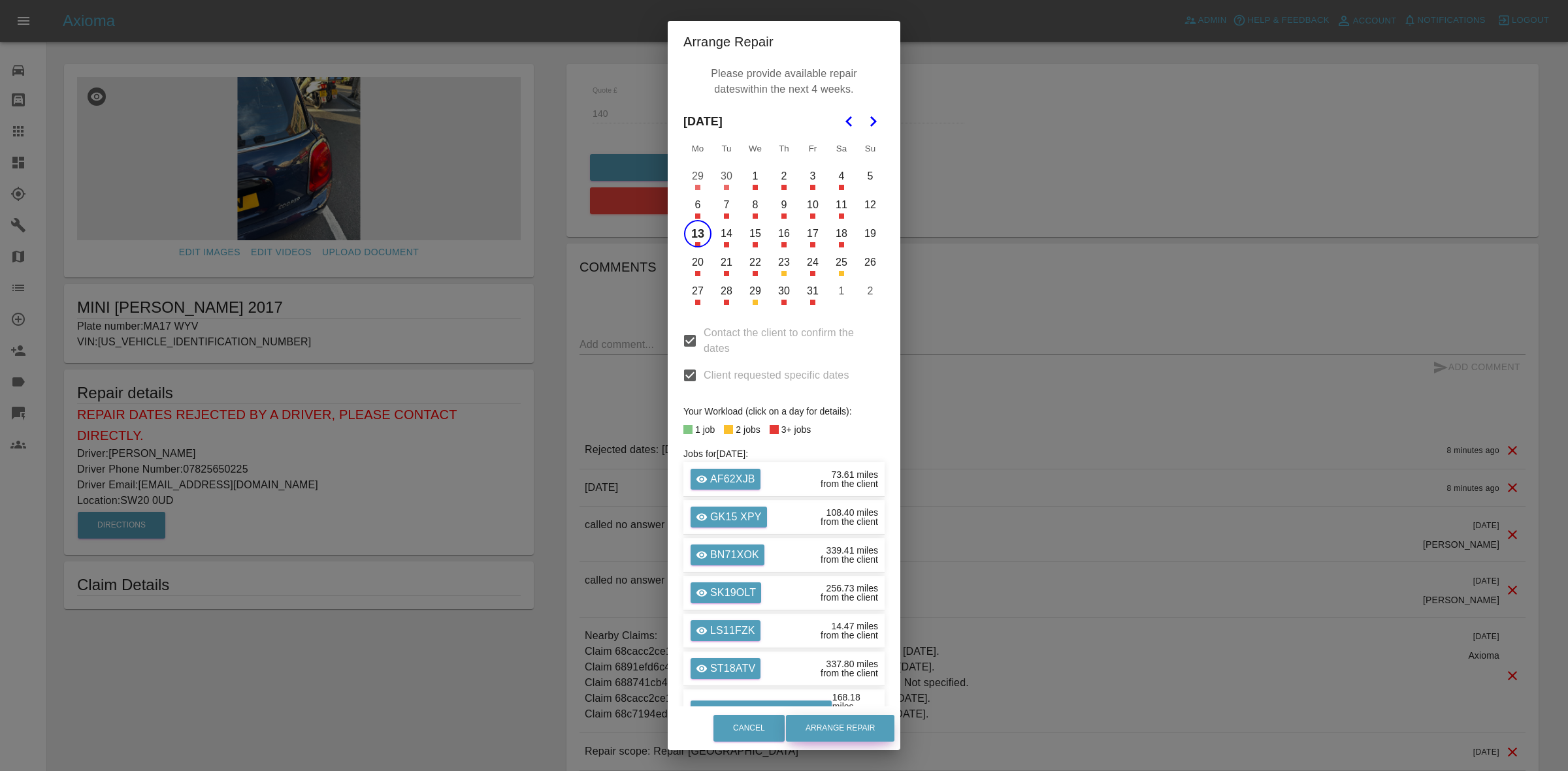
click at [861, 724] on button "Arrange Repair" at bounding box center [840, 728] width 108 height 27
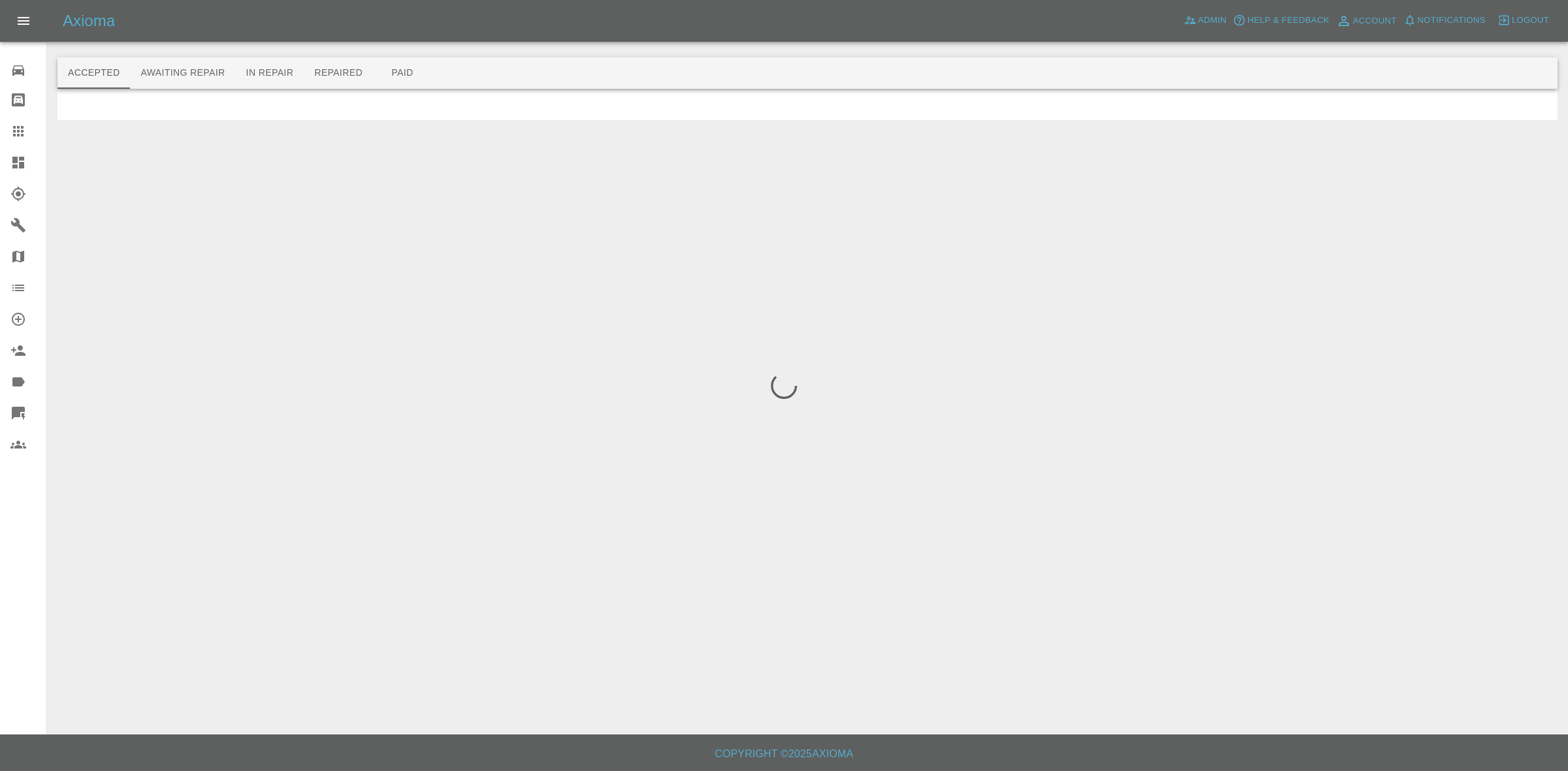
drag, startPoint x: 0, startPoint y: 156, endPoint x: 59, endPoint y: 0, distance: 166.8
click at [0, 156] on link "Dashboard" at bounding box center [23, 162] width 47 height 31
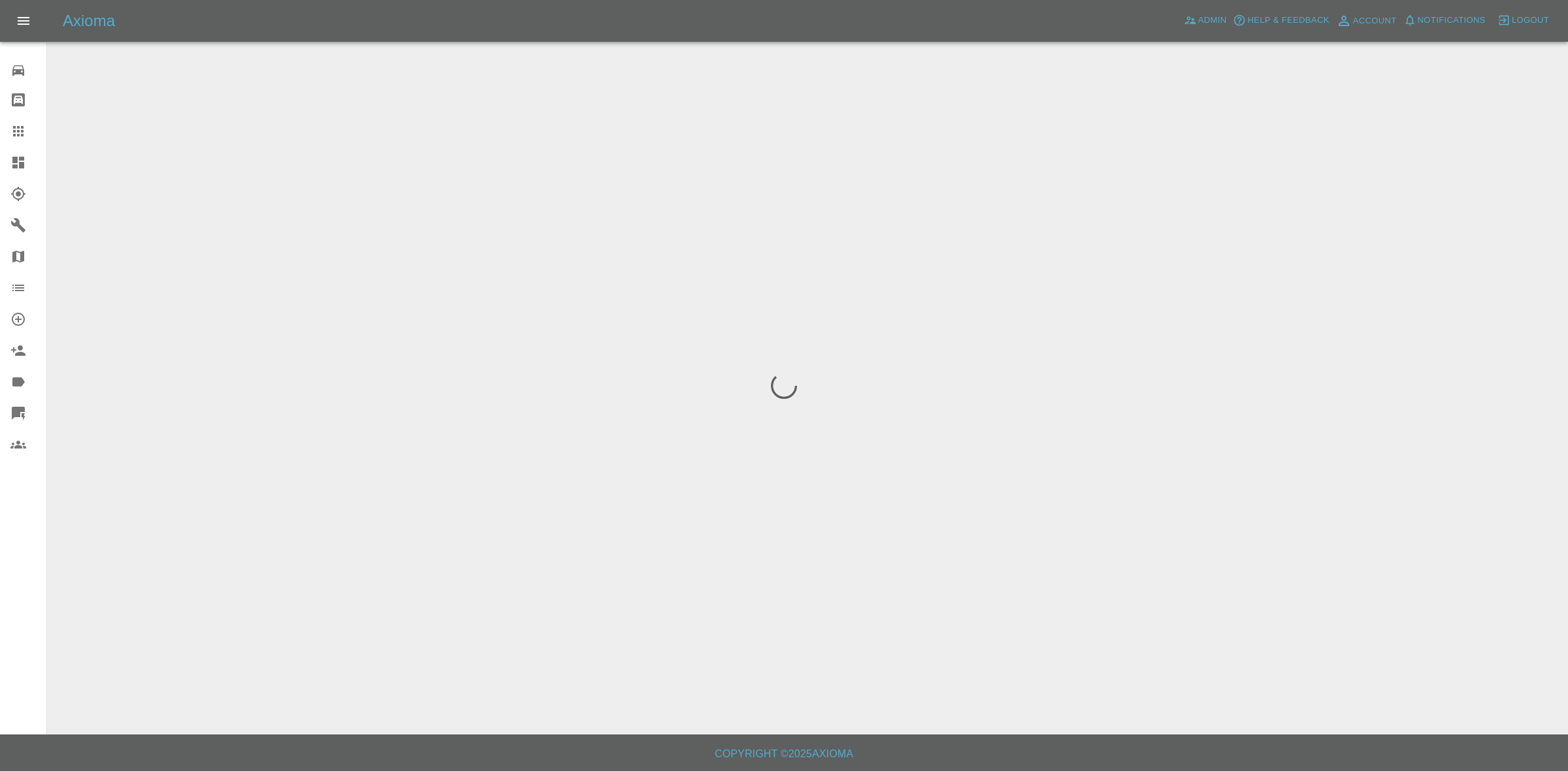
click at [1464, 21] on span "Notifications" at bounding box center [1451, 20] width 68 height 15
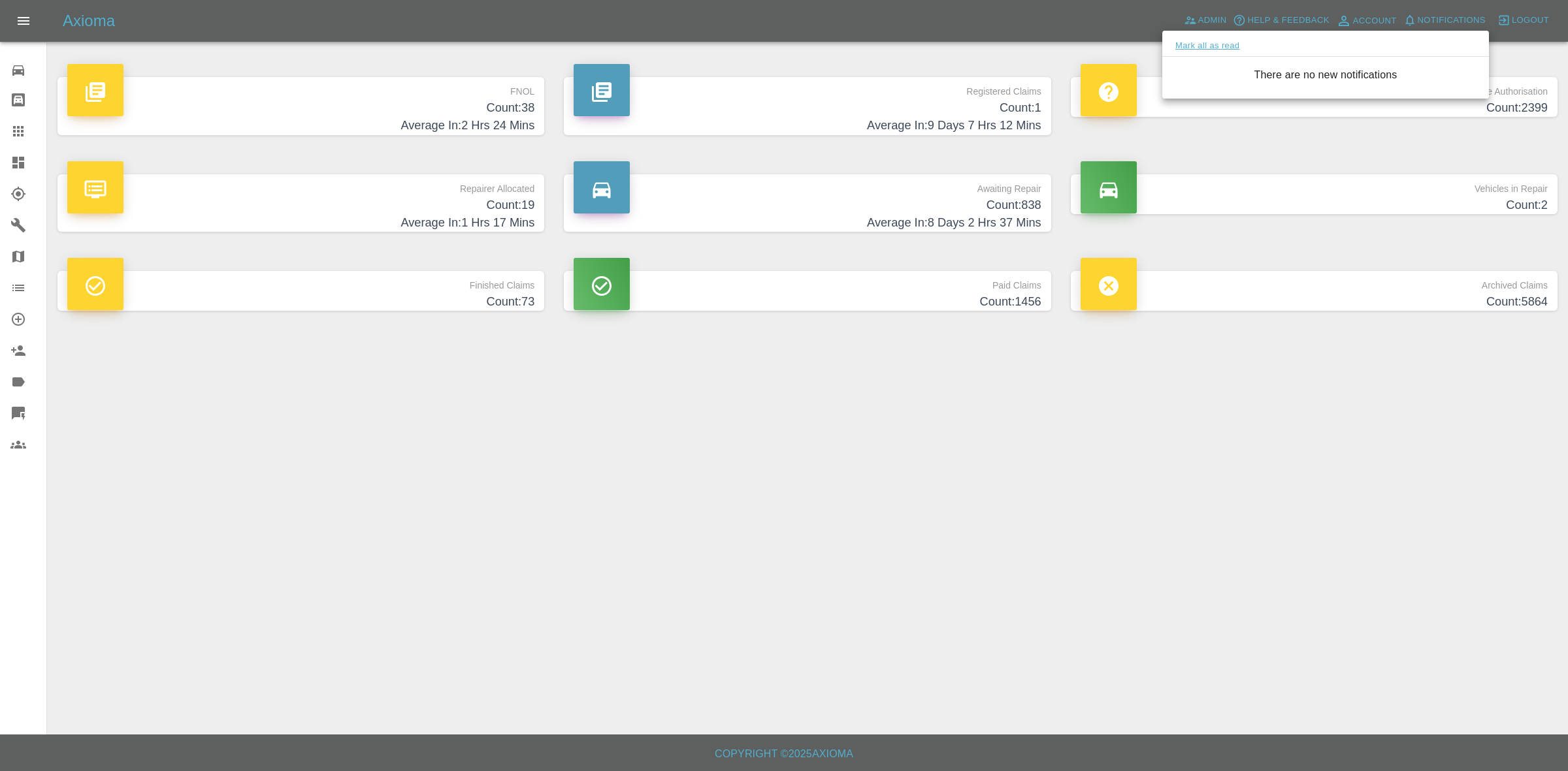
click at [1206, 44] on button "Mark all as read" at bounding box center [1207, 46] width 69 height 15
click at [1134, 517] on div at bounding box center [784, 386] width 1568 height 771
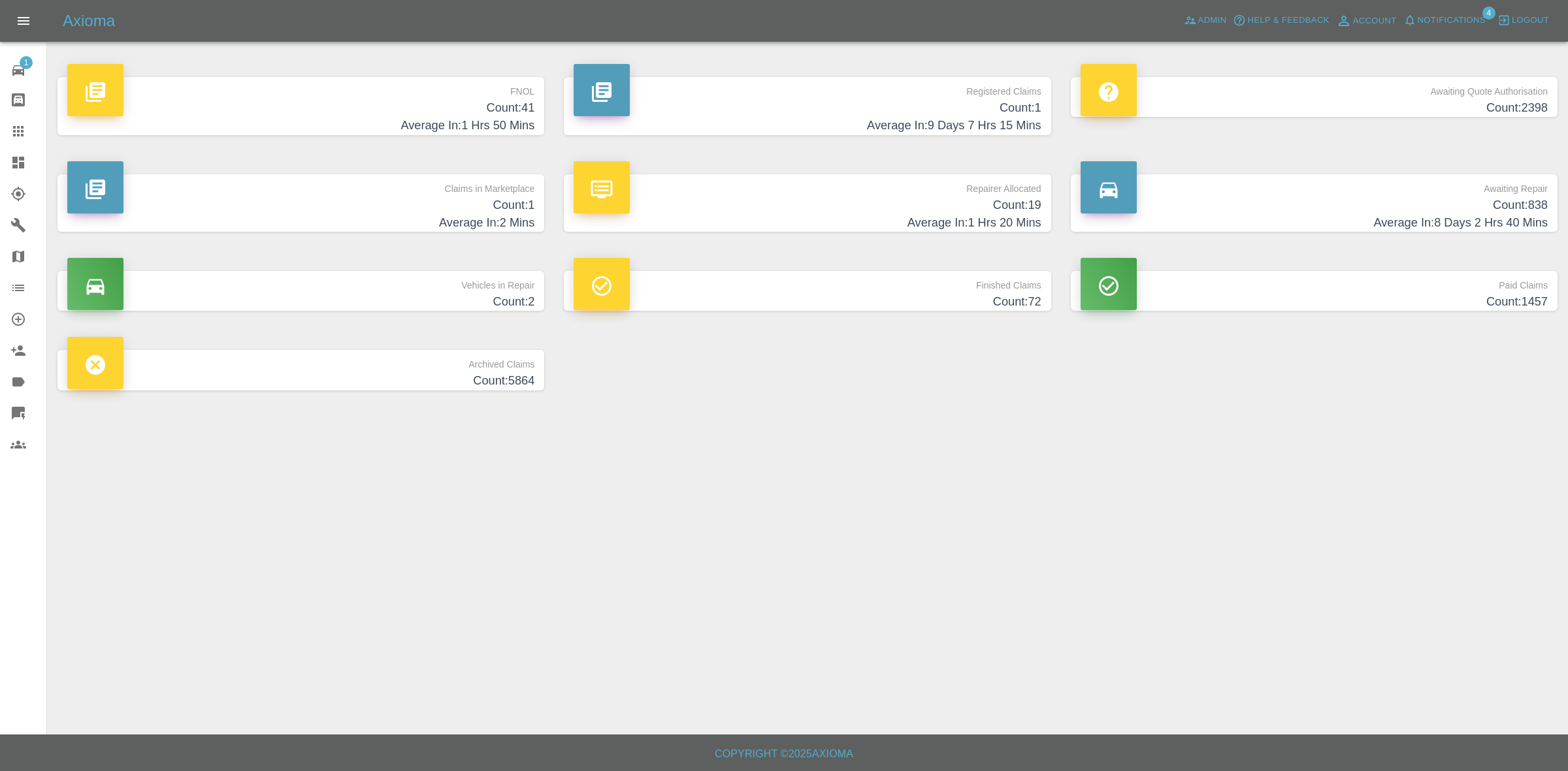
click at [357, 223] on h4 "Average In: 2 Mins" at bounding box center [301, 223] width 467 height 17
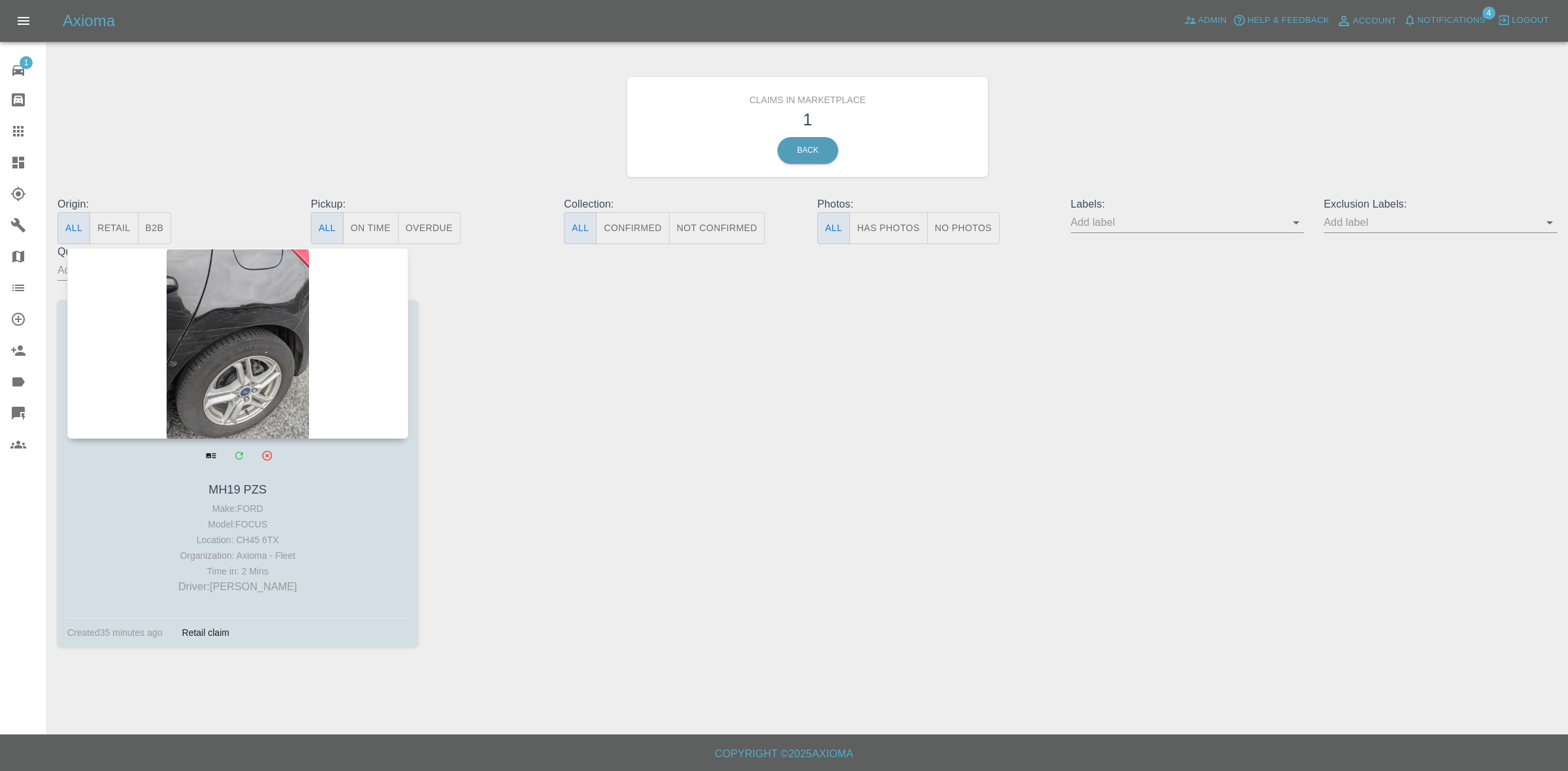
click at [233, 325] on div at bounding box center [237, 343] width 341 height 191
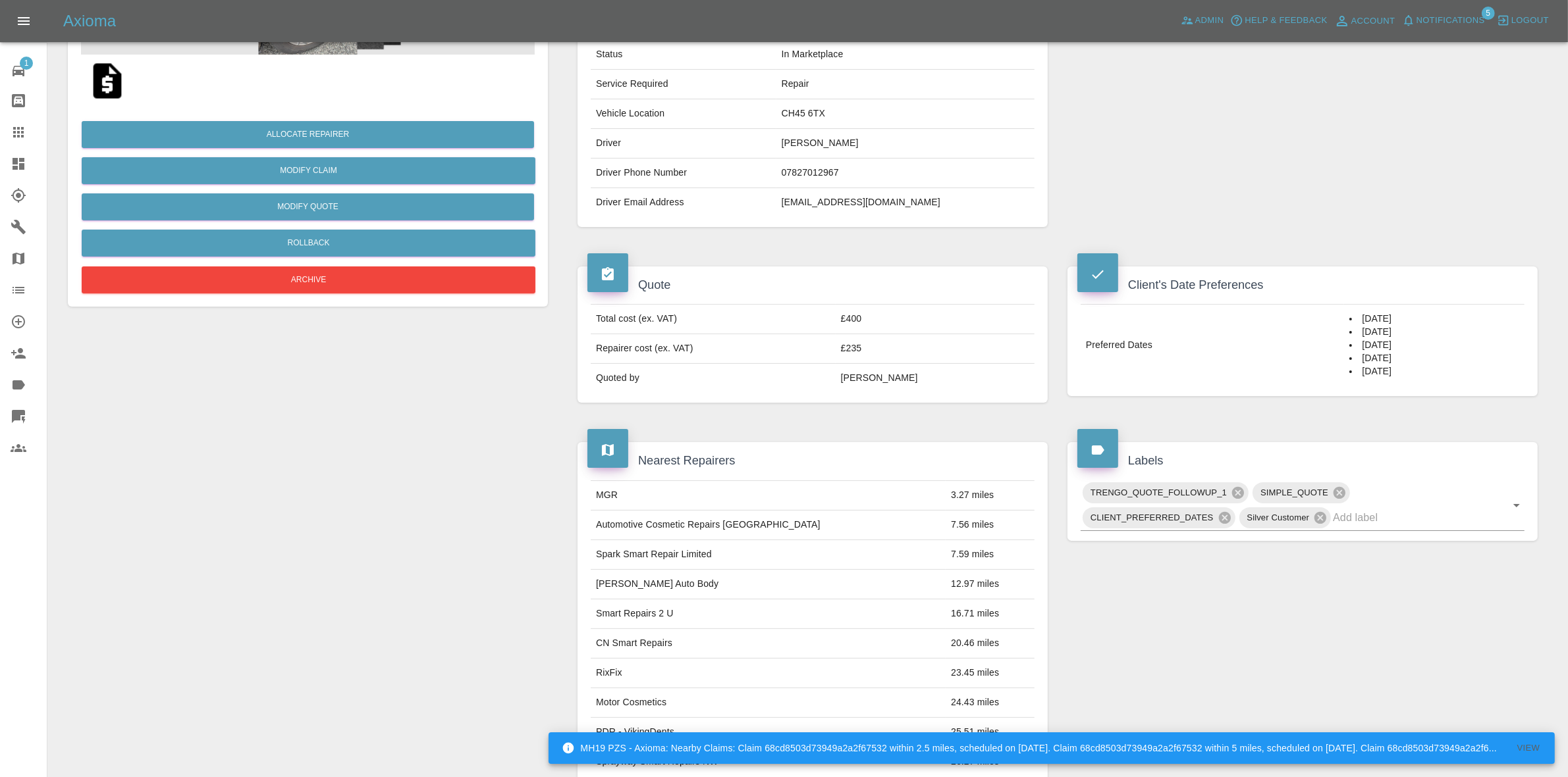
scroll to position [82, 0]
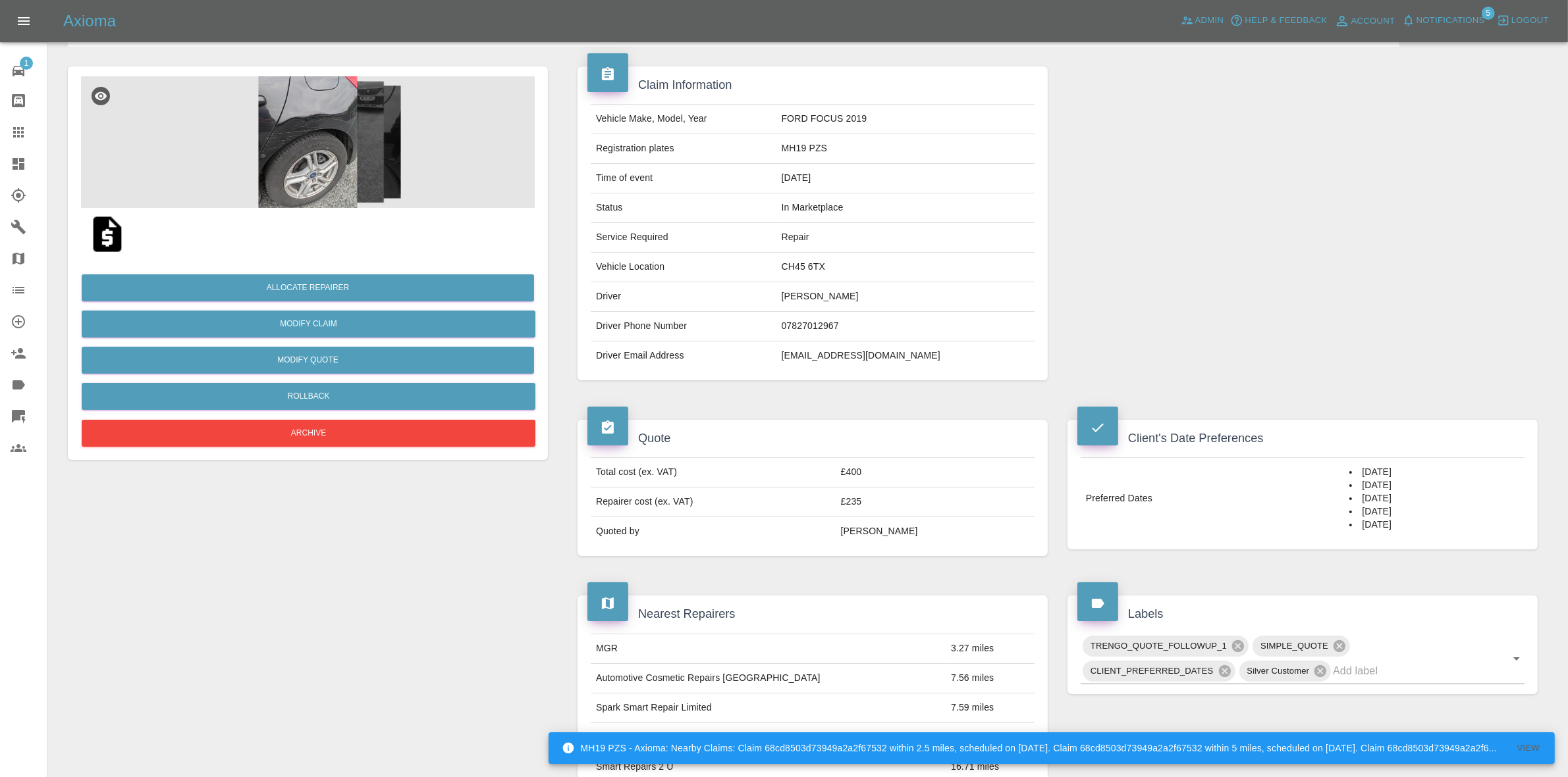
click at [331, 235] on div at bounding box center [307, 235] width 454 height 53
click at [333, 157] on img at bounding box center [307, 142] width 454 height 132
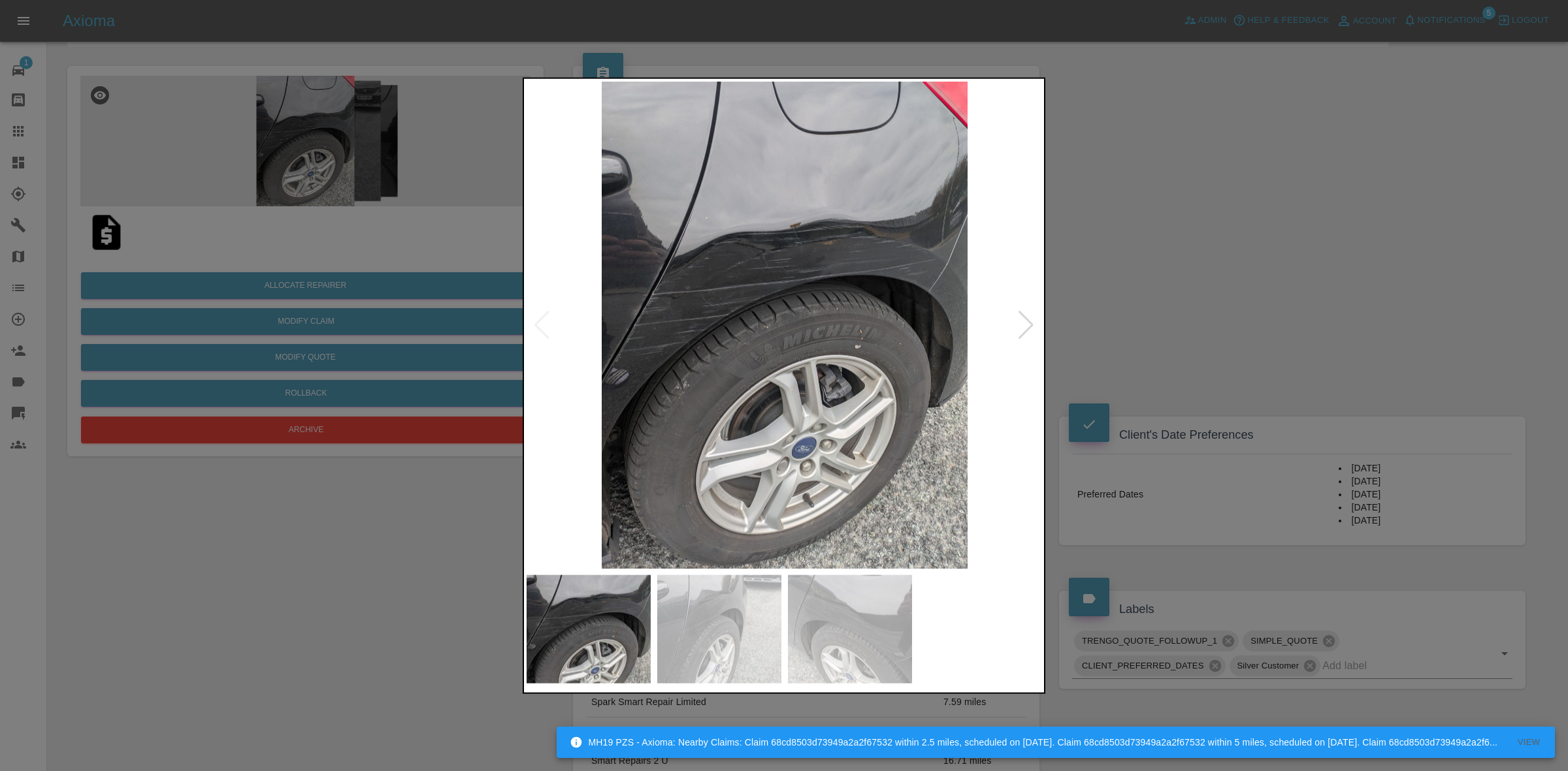
click at [1026, 335] on div at bounding box center [1026, 324] width 17 height 29
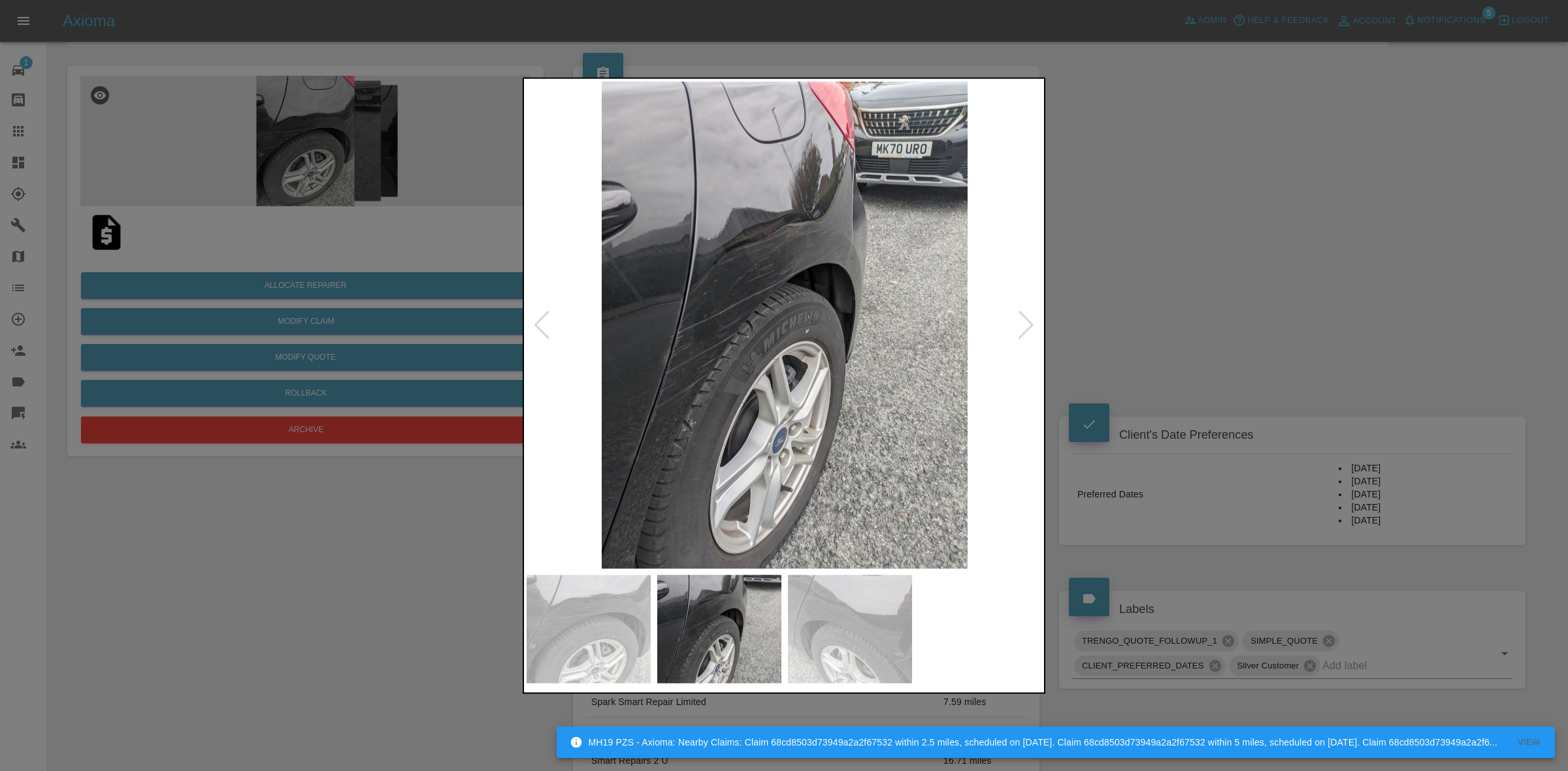
click at [1026, 335] on div at bounding box center [1026, 324] width 17 height 29
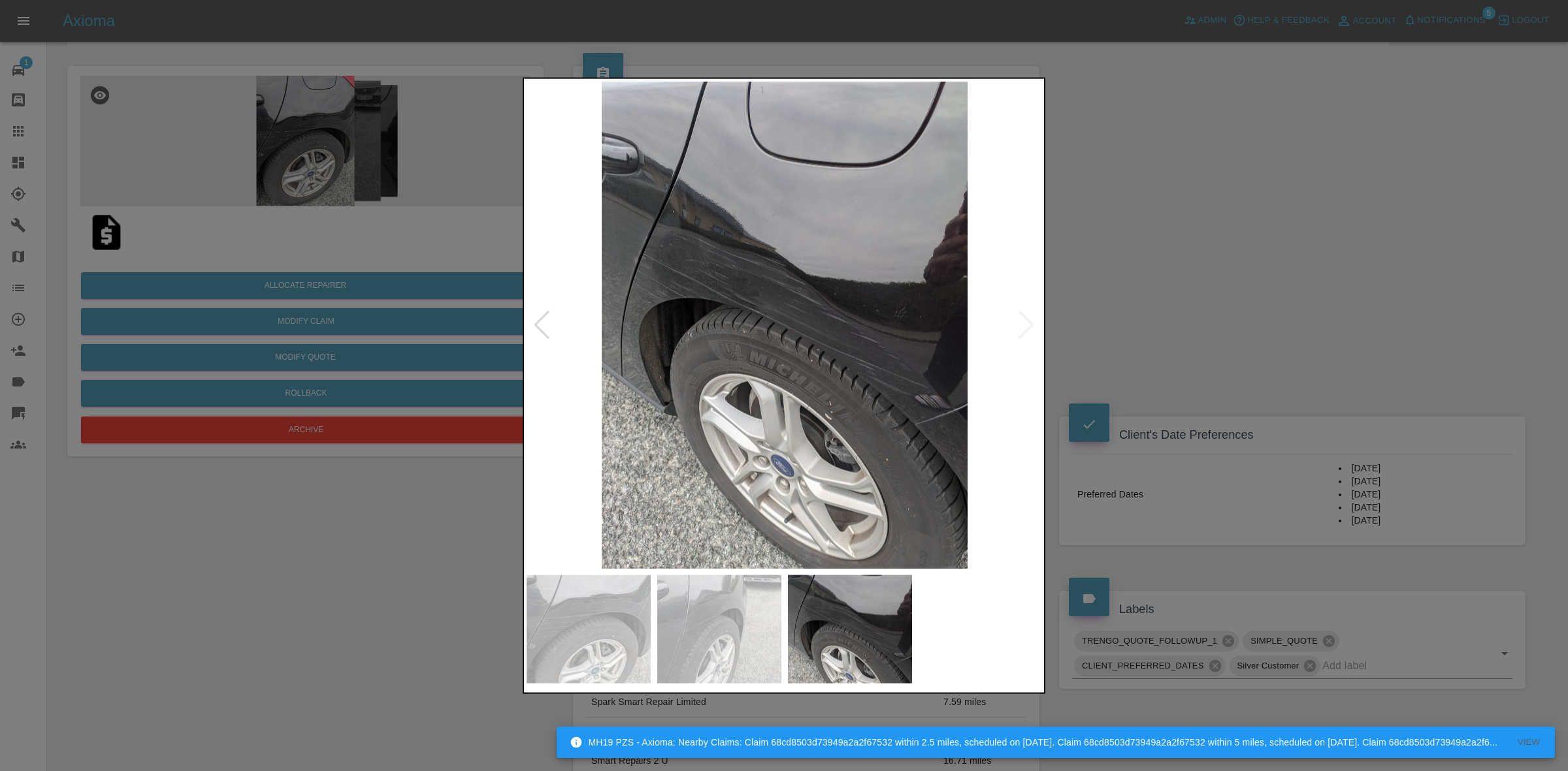
click at [1026, 335] on img at bounding box center [784, 324] width 516 height 487
click at [1209, 366] on div at bounding box center [784, 386] width 1568 height 771
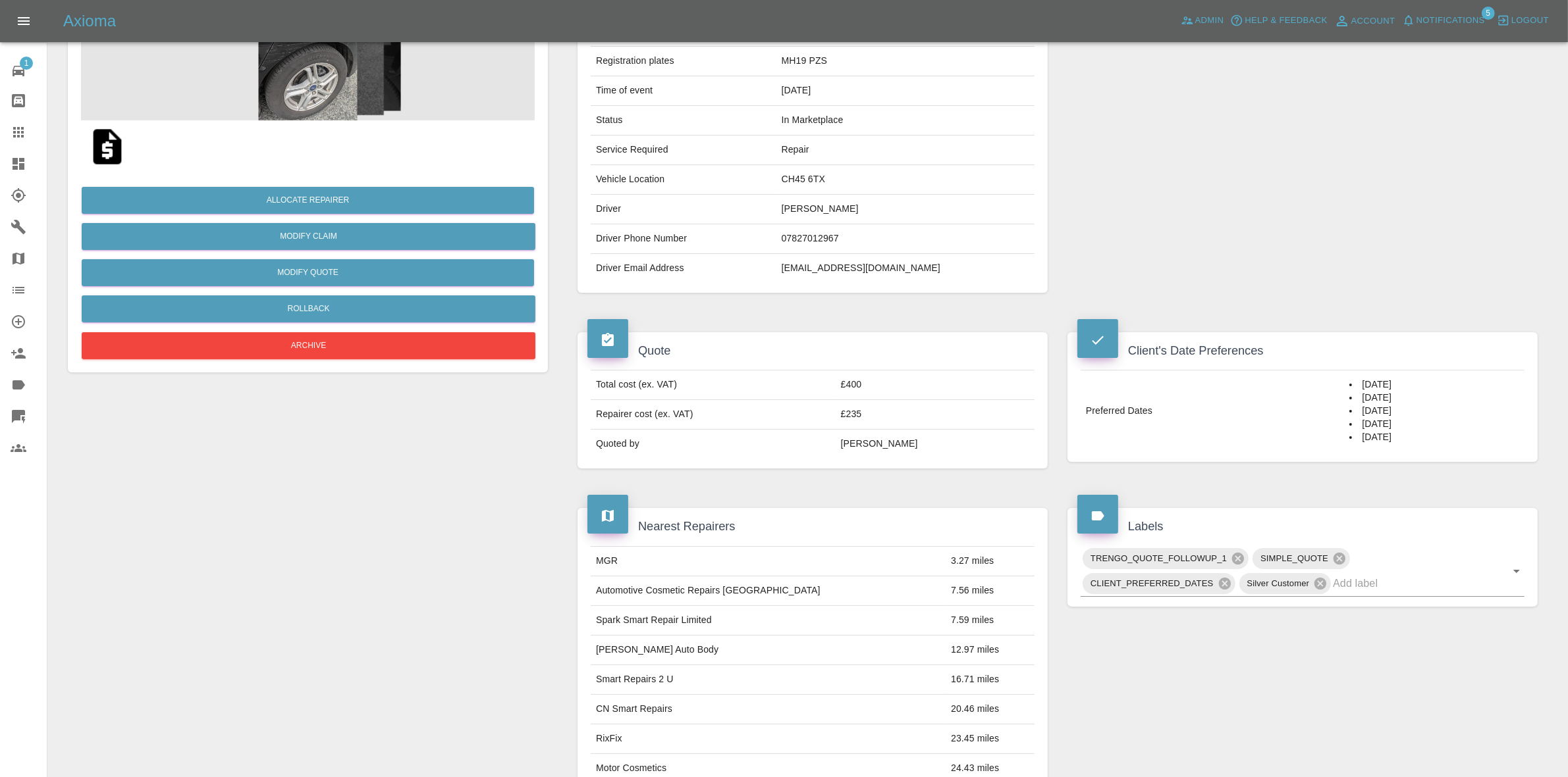
scroll to position [0, 0]
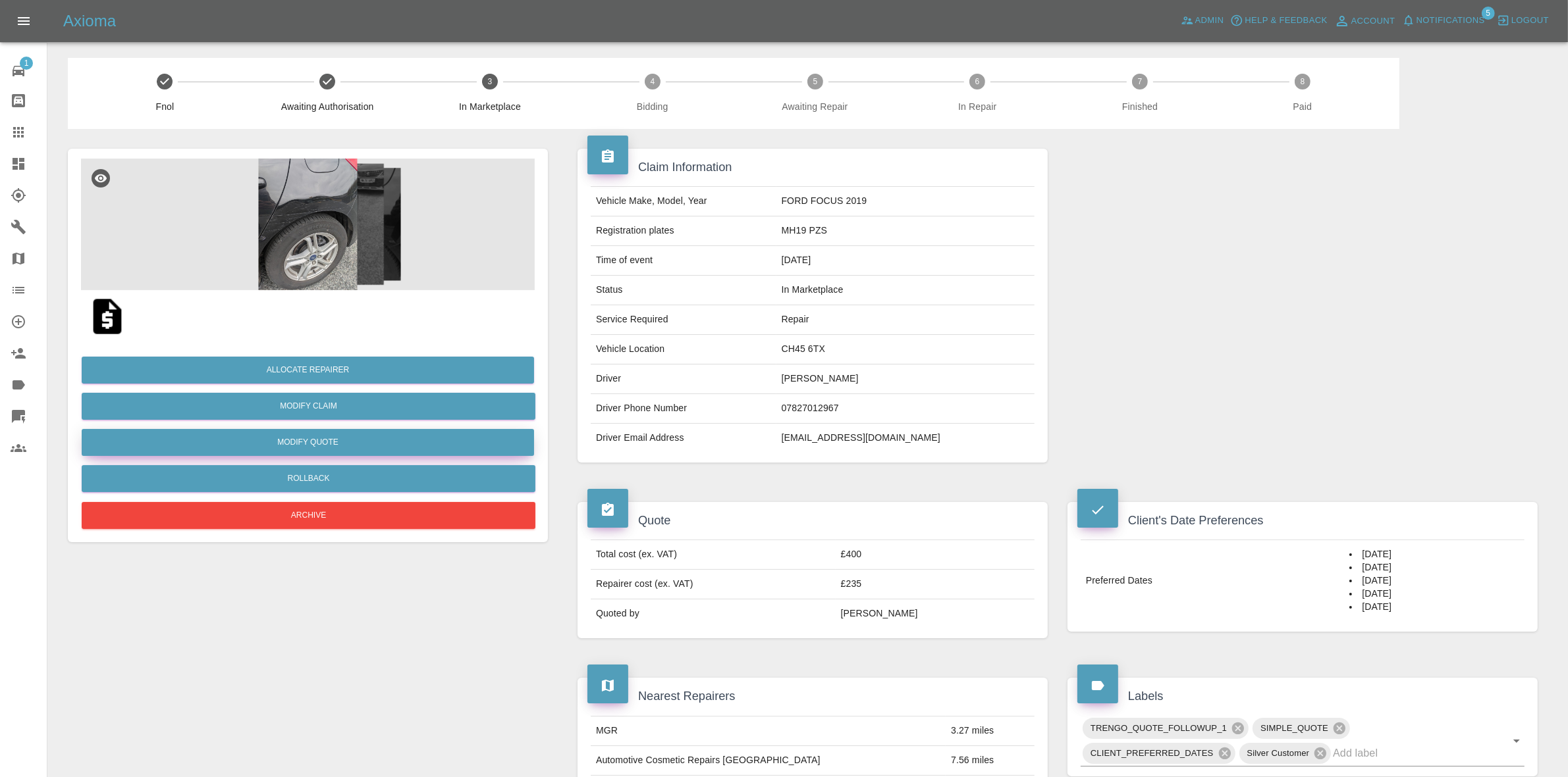
click at [324, 435] on button "Modify Quote" at bounding box center [307, 442] width 453 height 27
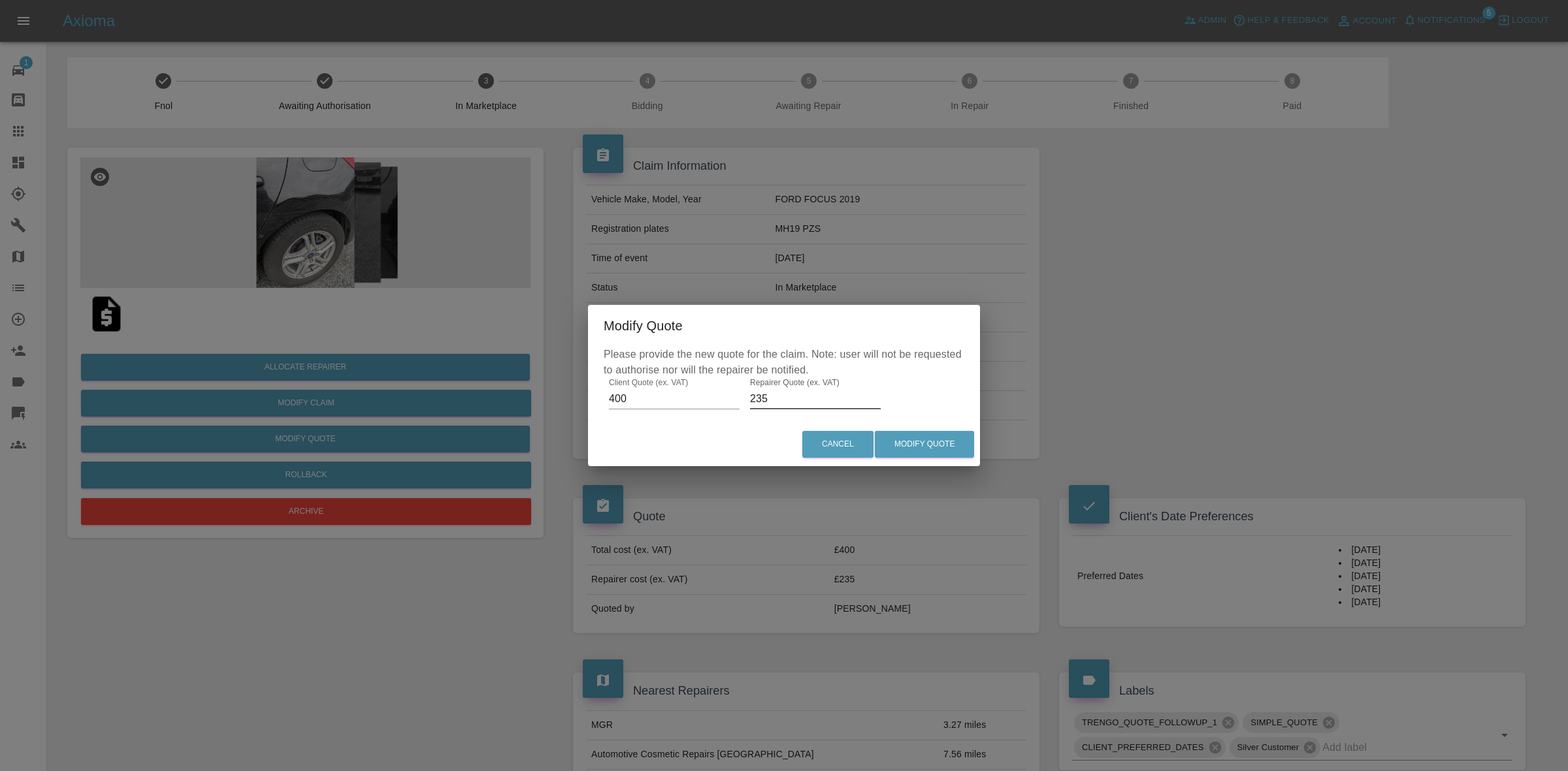
click at [755, 396] on input "235" at bounding box center [816, 399] width 131 height 21
type input "275"
click at [906, 433] on button "Modify Quote" at bounding box center [924, 444] width 99 height 27
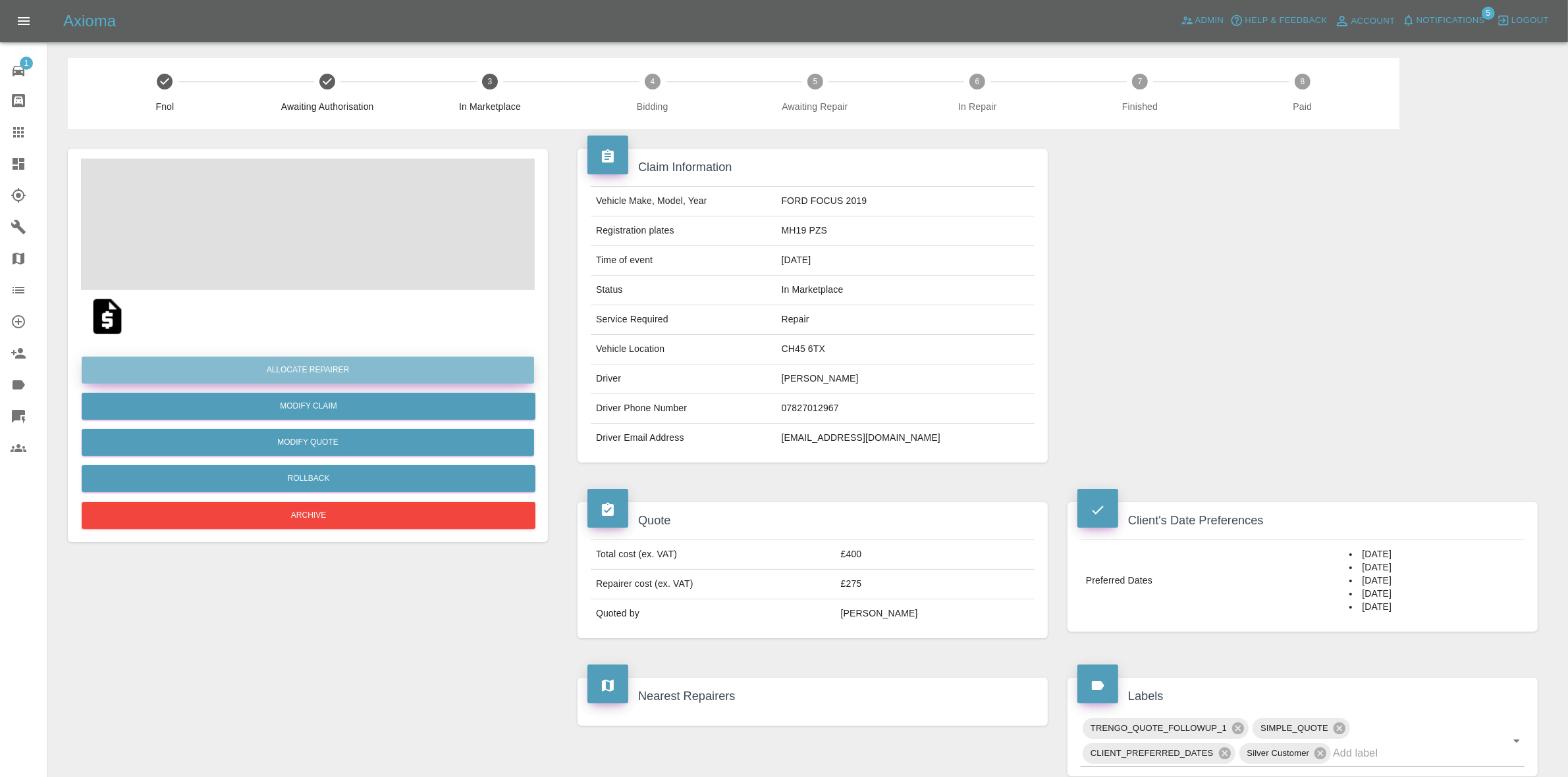
click at [307, 370] on button "Allocate Repairer" at bounding box center [307, 370] width 453 height 27
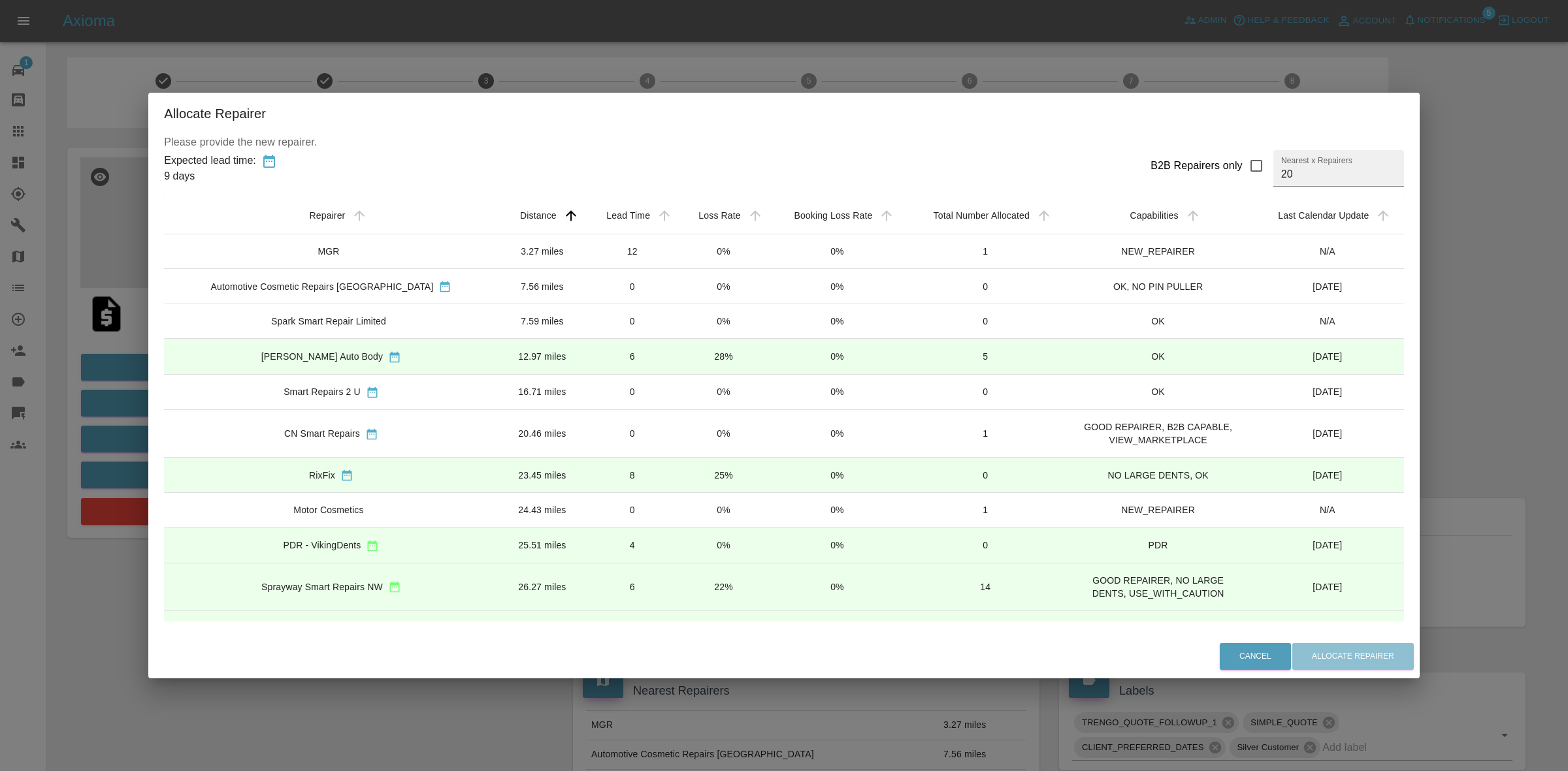
click at [678, 590] on td "22%" at bounding box center [723, 587] width 90 height 48
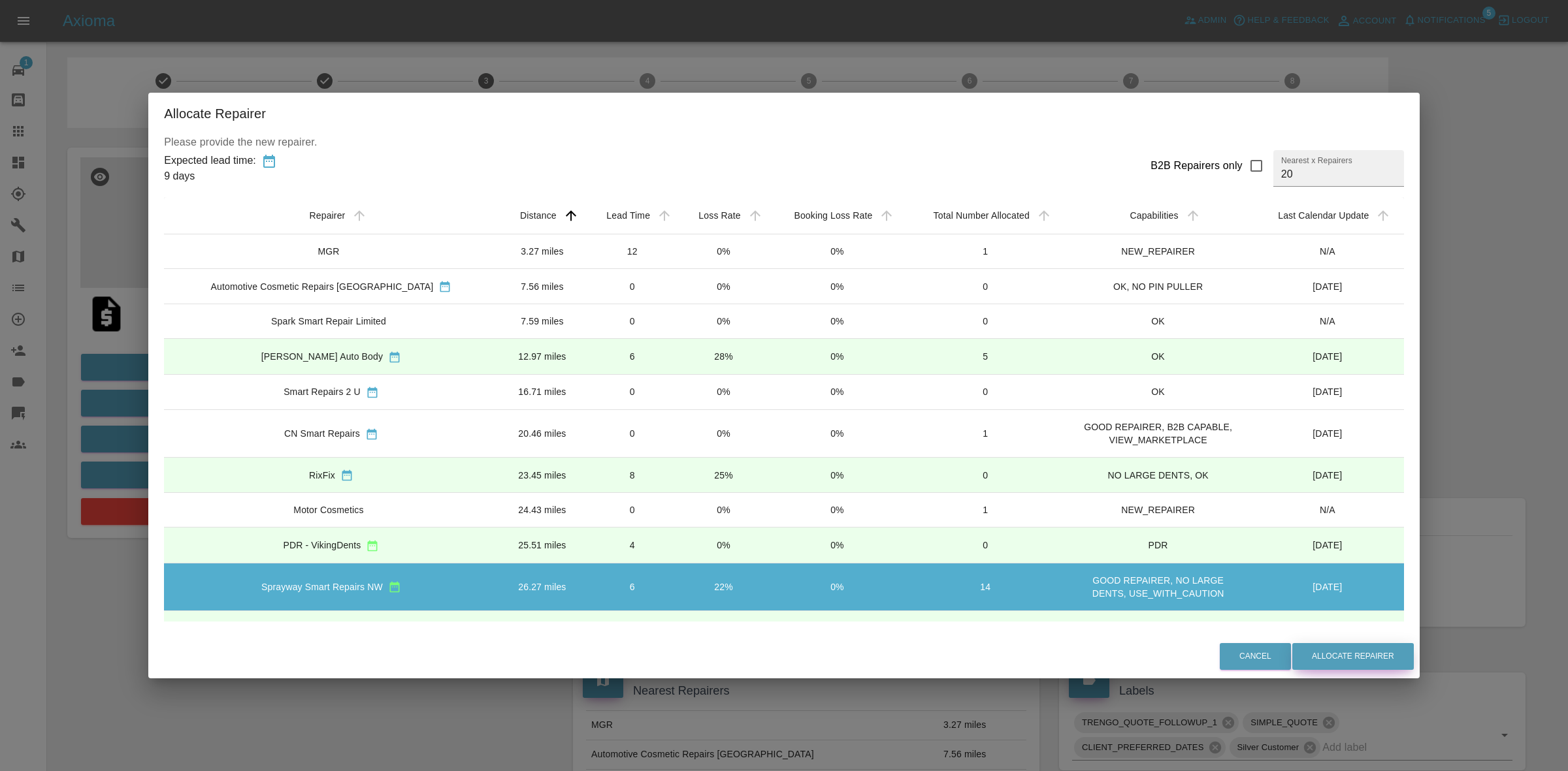
click at [1316, 656] on button "Allocate Repairer" at bounding box center [1353, 656] width 122 height 27
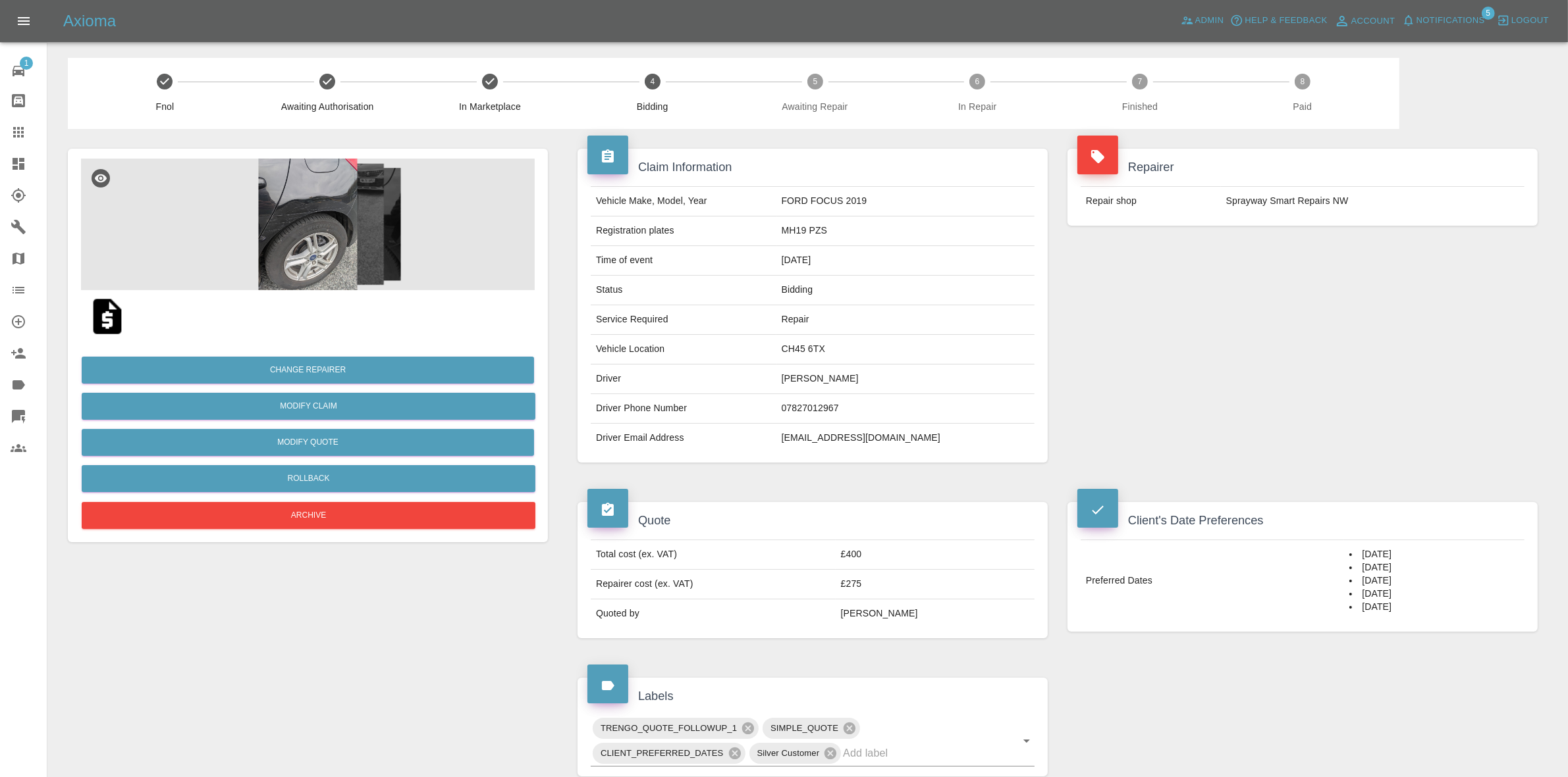
click at [1311, 295] on div "Repairer Repair shop Sprayway Smart Repairs NW" at bounding box center [1303, 306] width 490 height 353
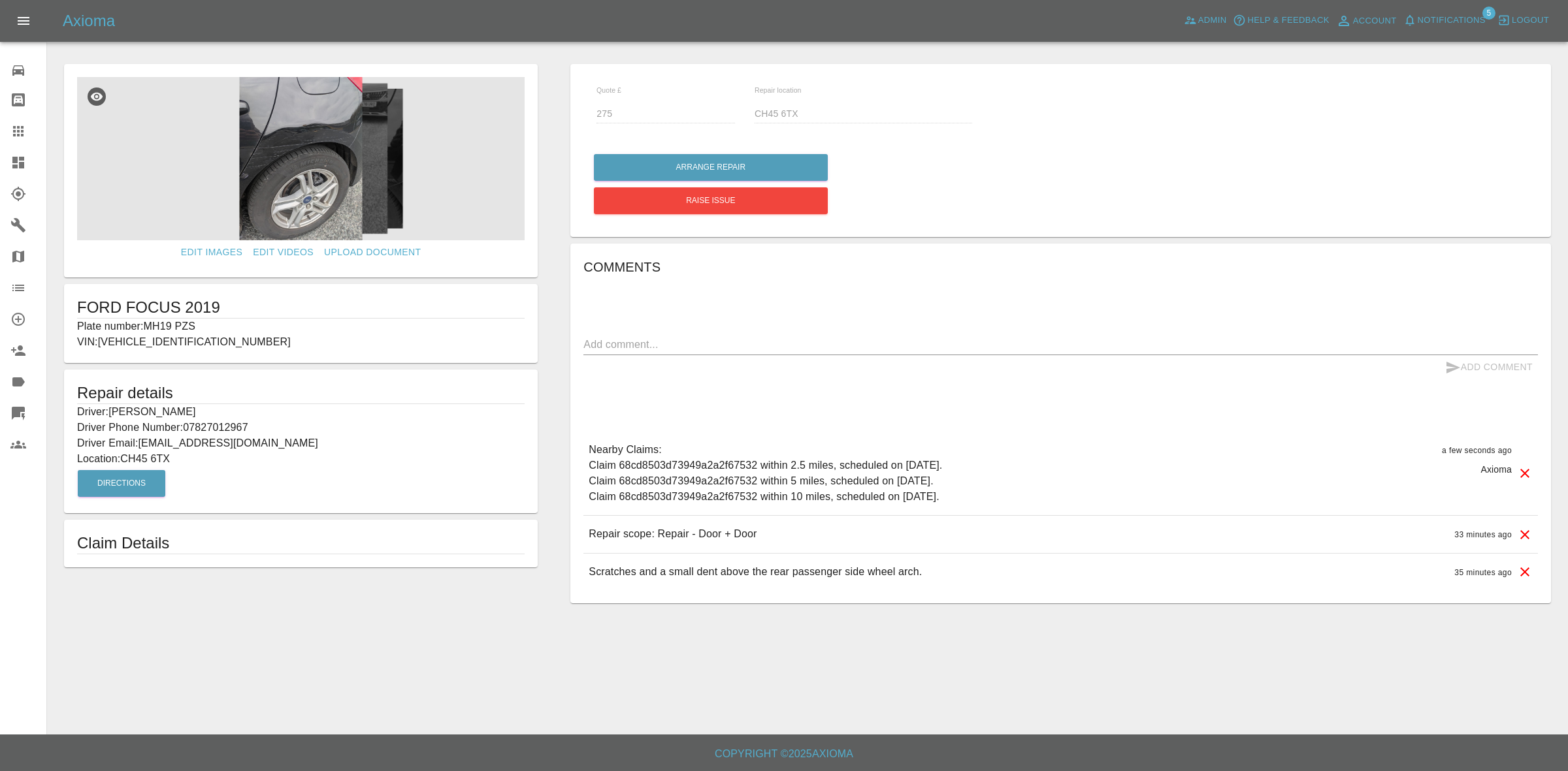
click at [0, 164] on link "Dashboard" at bounding box center [23, 162] width 47 height 31
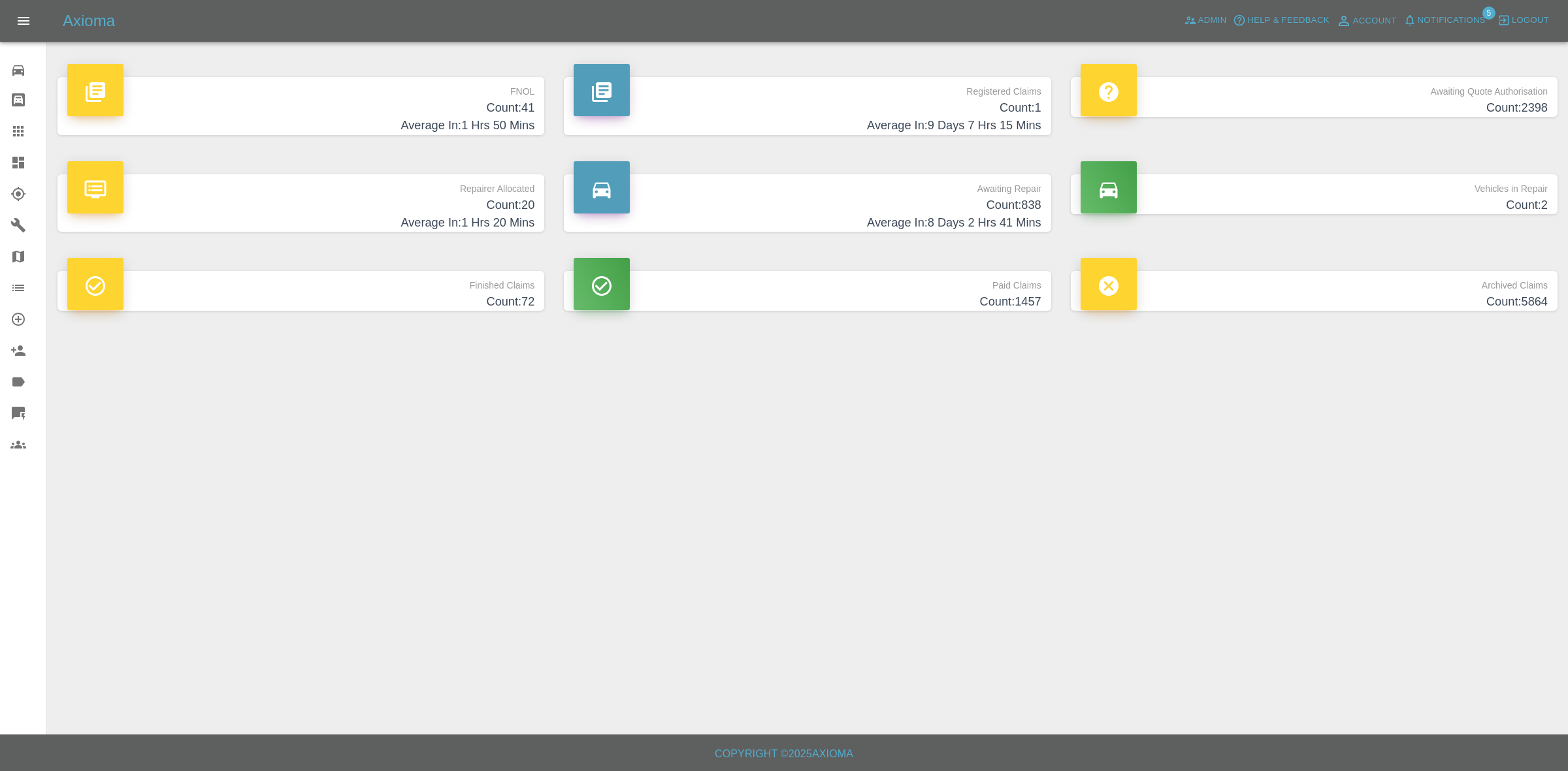
click at [1449, 8] on div "Axioma Admin Help & Feedback Account Notifications 5 Logout" at bounding box center [784, 20] width 1568 height 41
click at [1457, 25] on span "Notifications" at bounding box center [1451, 20] width 68 height 15
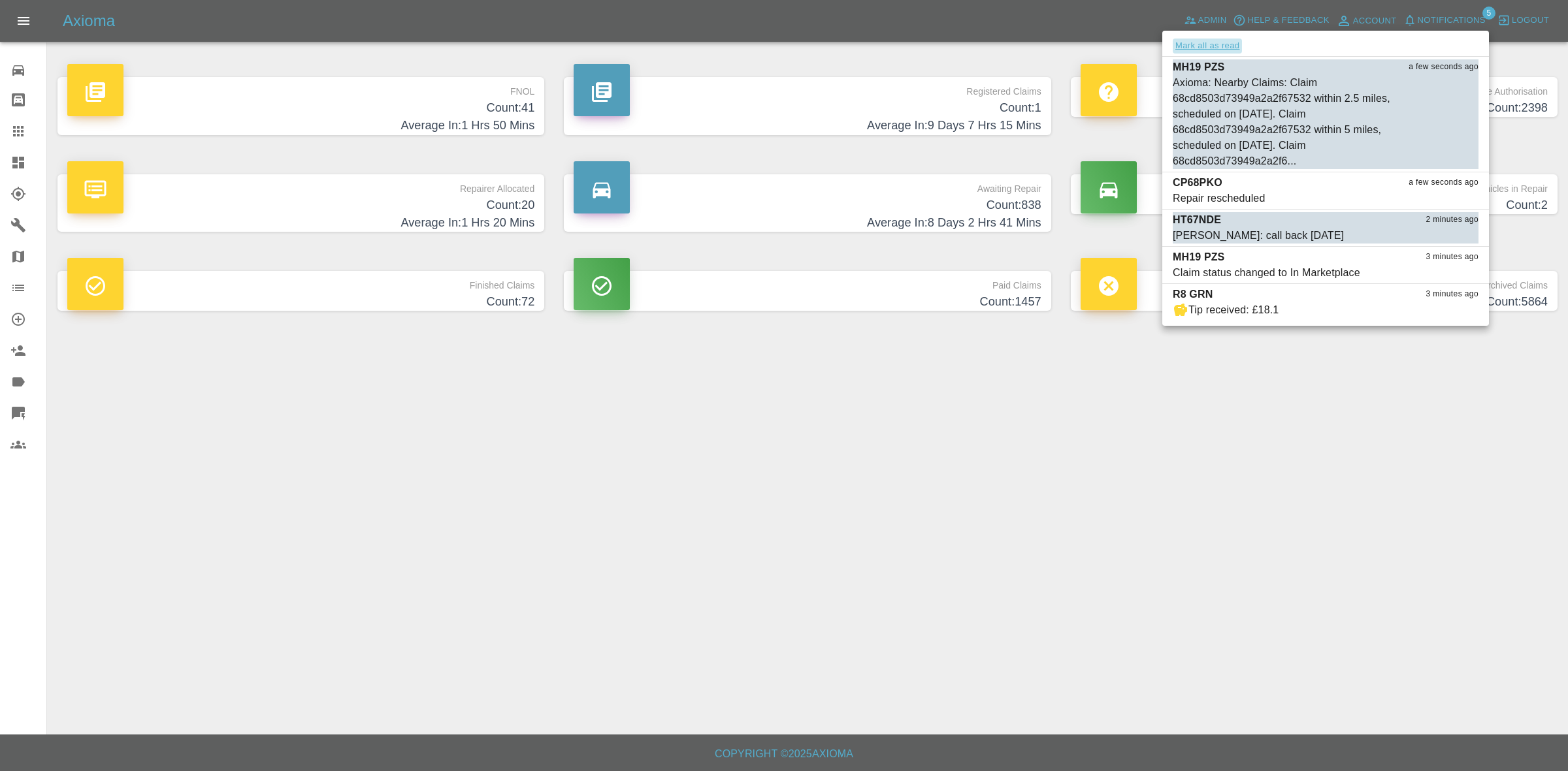
click at [1225, 41] on button "Mark all as read" at bounding box center [1207, 46] width 69 height 15
click at [1099, 495] on div at bounding box center [784, 386] width 1568 height 771
